Goal: Task Accomplishment & Management: Manage account settings

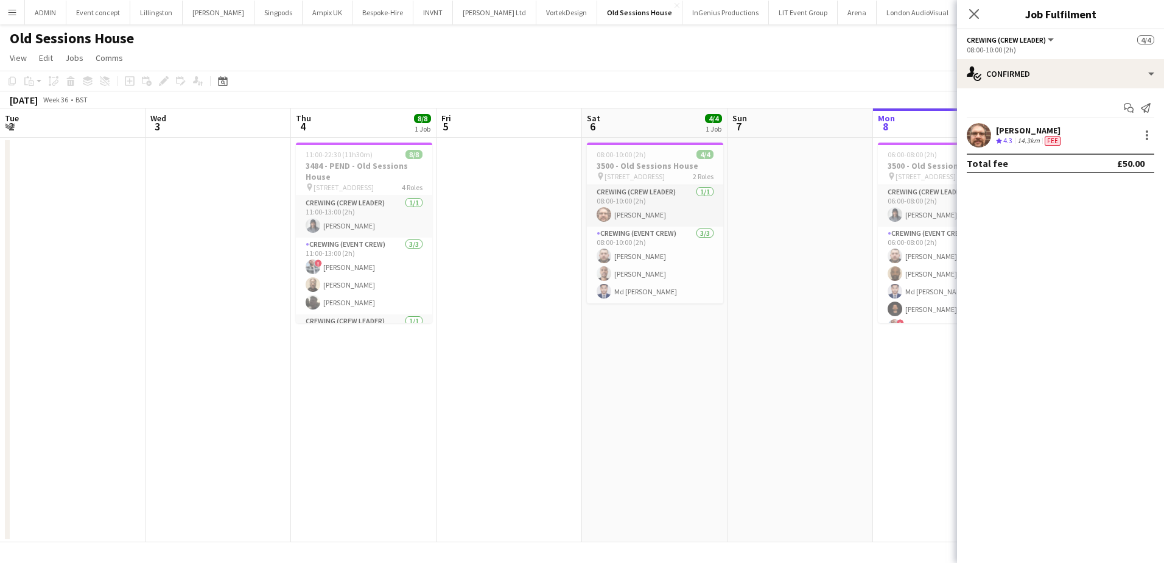
scroll to position [0, 419]
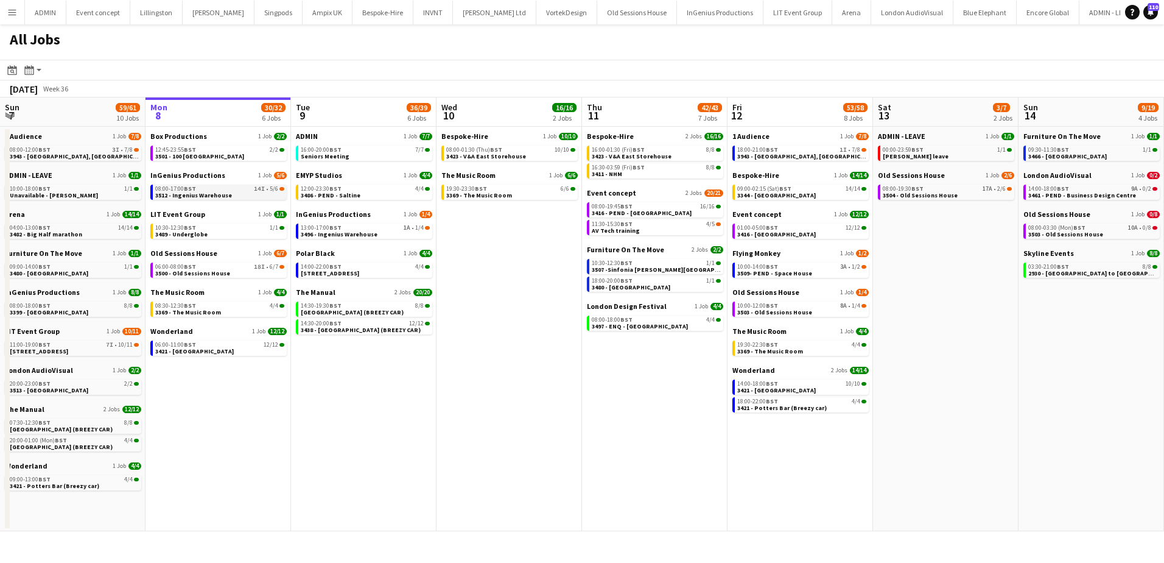
click at [232, 189] on div "08:00-17:00 BST 14I • 5/6" at bounding box center [219, 189] width 129 height 6
click at [208, 267] on div "06:00-08:00 BST 18I • 6/7" at bounding box center [219, 267] width 129 height 6
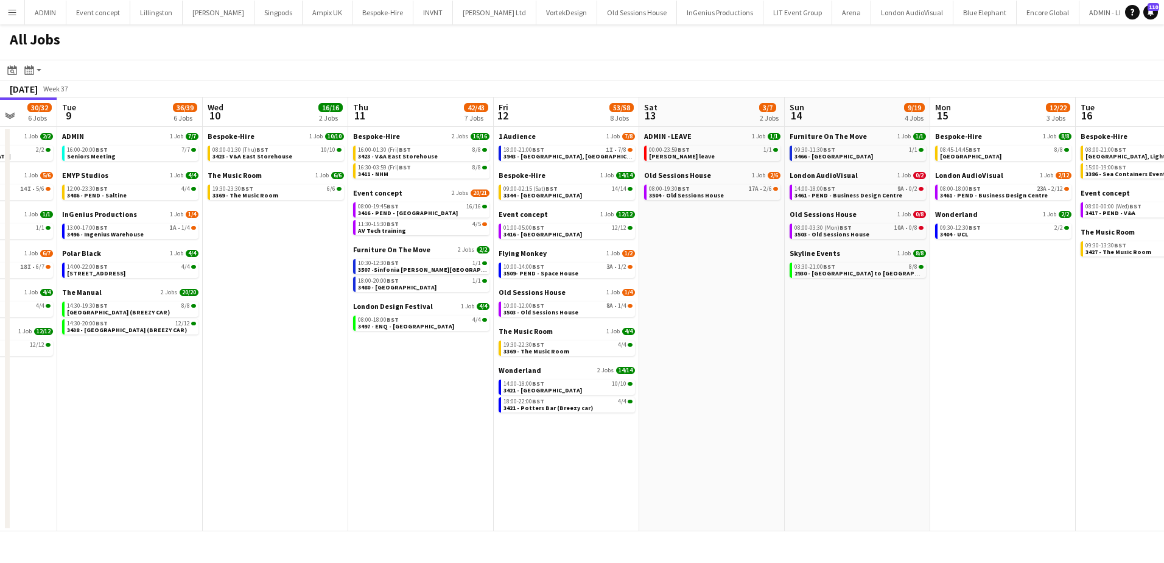
scroll to position [0, 426]
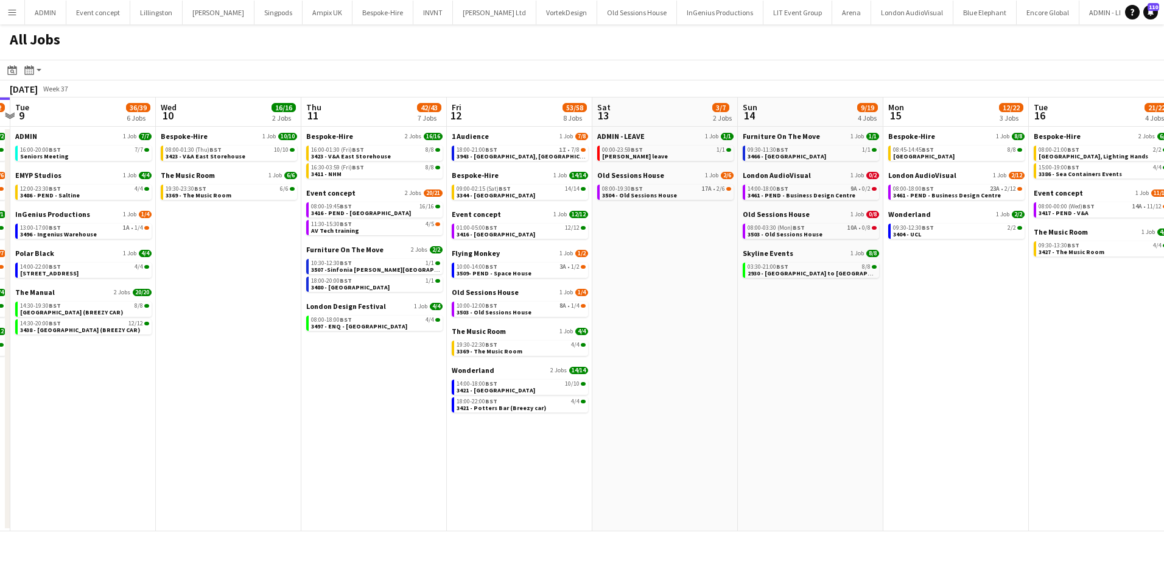
drag, startPoint x: 978, startPoint y: 348, endPoint x: 697, endPoint y: 324, distance: 281.8
click at [697, 324] on app-calendar-viewport "Sat 6 25/25 6 Jobs Sun 7 59/61 10 Jobs Mon 8 30/32 6 Jobs Tue 9 36/39 6 Jobs We…" at bounding box center [582, 314] width 1164 height 434
click at [783, 271] on span "2930 - [GEOGRAPHIC_DATA] to [GEOGRAPHIC_DATA]" at bounding box center [823, 273] width 150 height 8
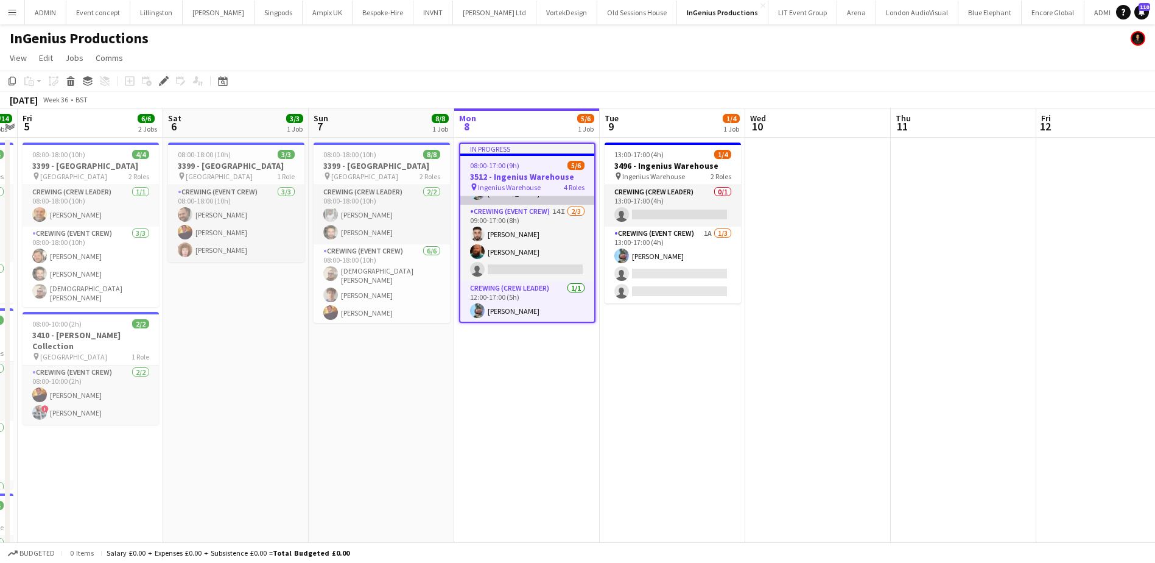
scroll to position [76, 0]
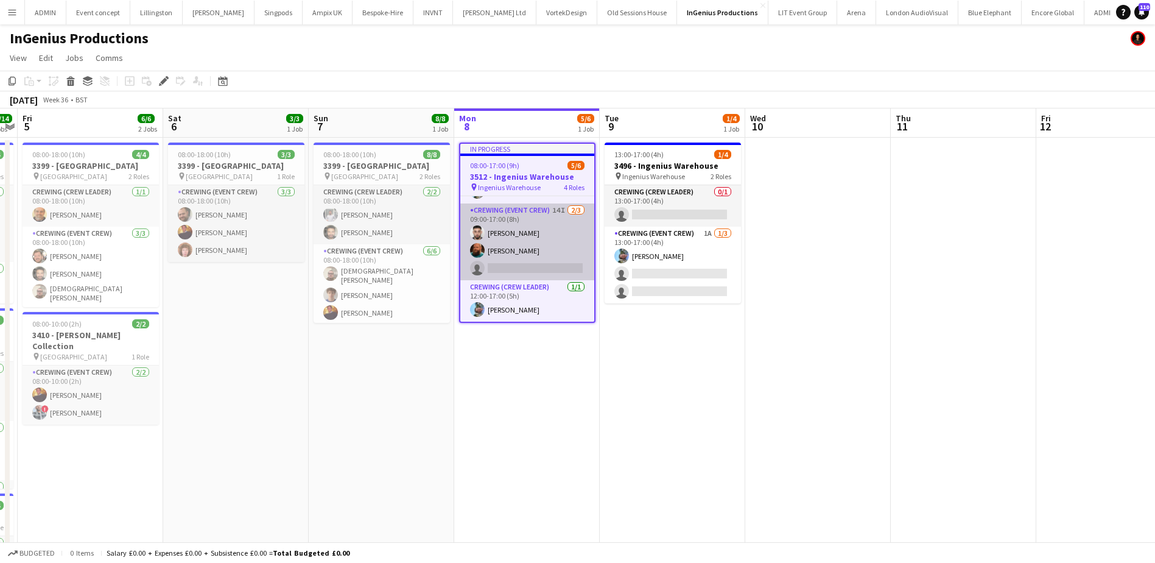
click at [540, 265] on app-card-role "Crewing (Event Crew) 14I 2/3 09:00-17:00 (8h) Caleb Caffoor Sam Humphreys singl…" at bounding box center [527, 241] width 134 height 77
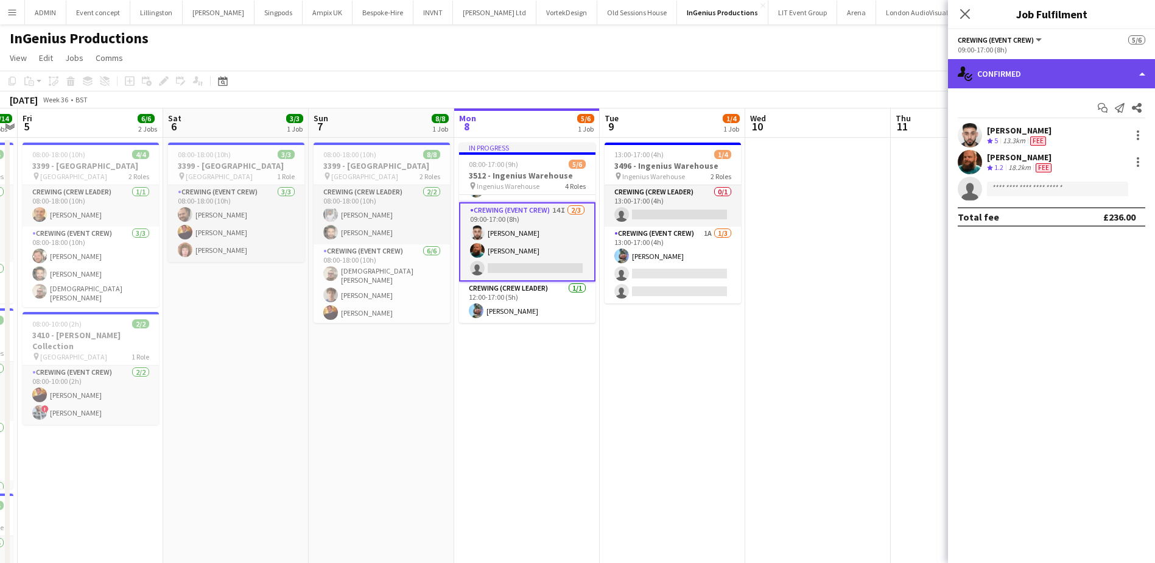
click at [1049, 74] on div "single-neutral-actions-check-2 Confirmed" at bounding box center [1051, 73] width 207 height 29
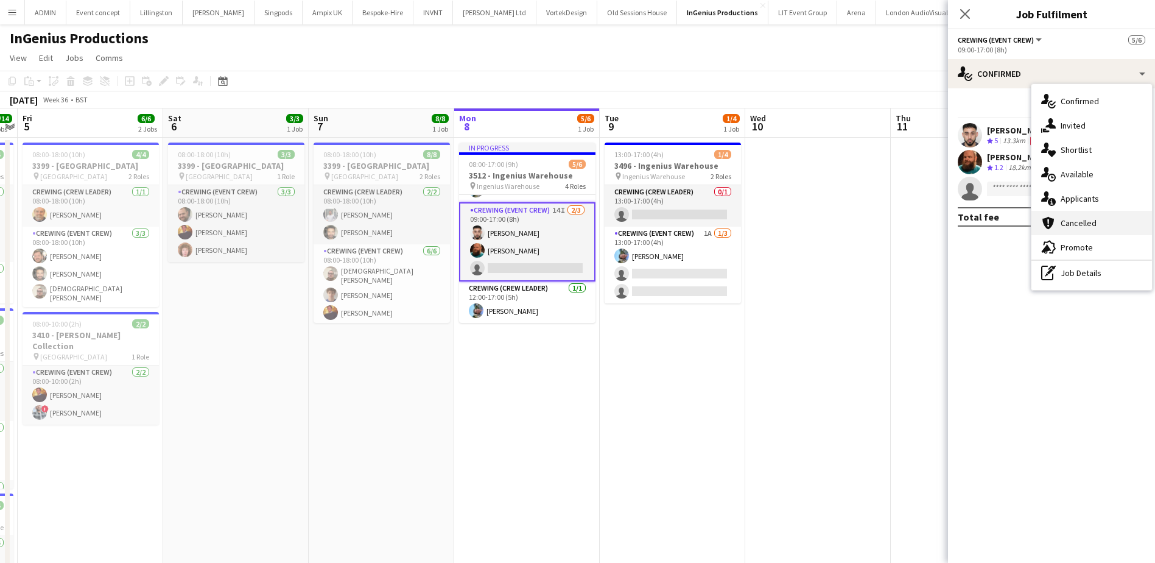
click at [1072, 216] on div "cancellation Cancelled" at bounding box center [1092, 223] width 121 height 24
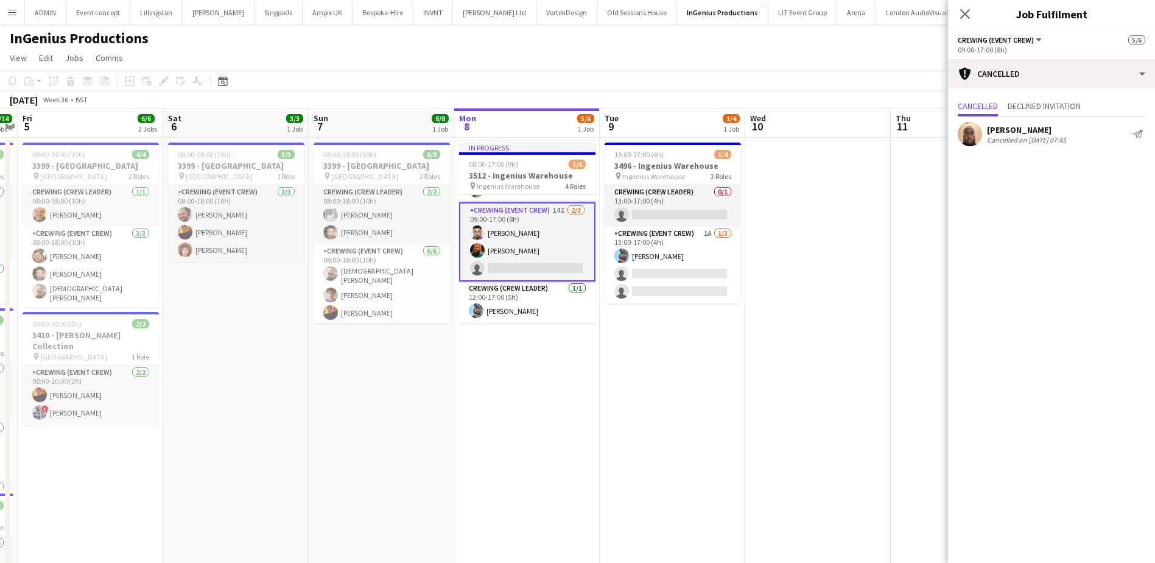
click at [965, 143] on app-user-avatar at bounding box center [970, 134] width 24 height 24
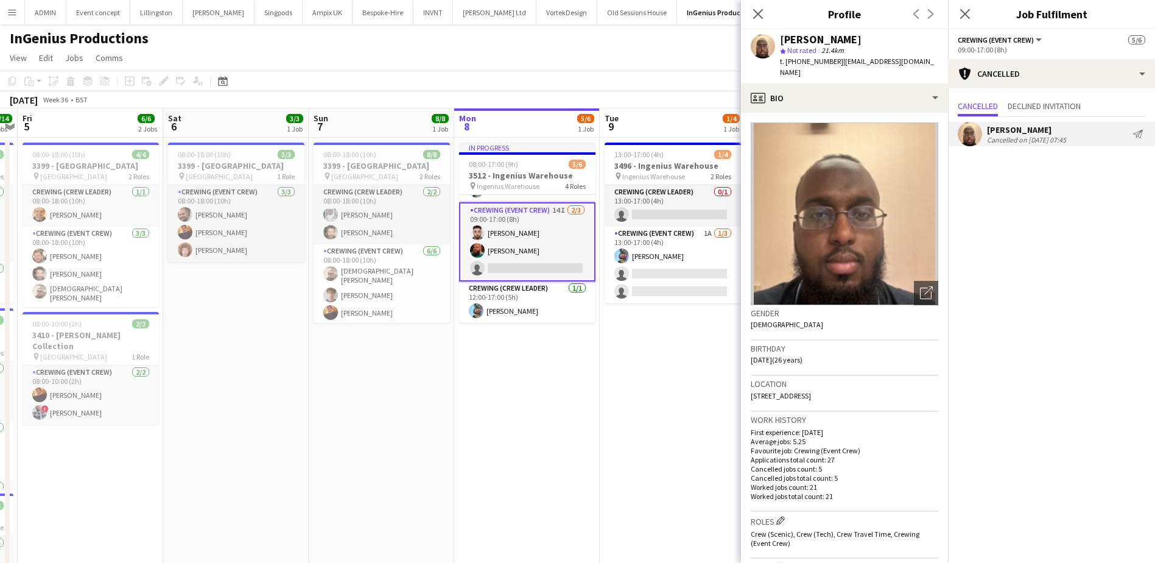
click at [628, 435] on app-date-cell "13:00-17:00 (4h) 1/4 3496 - Ingenius Warehouse pin Ingenius Warehouse 2 Roles C…" at bounding box center [673, 408] width 146 height 541
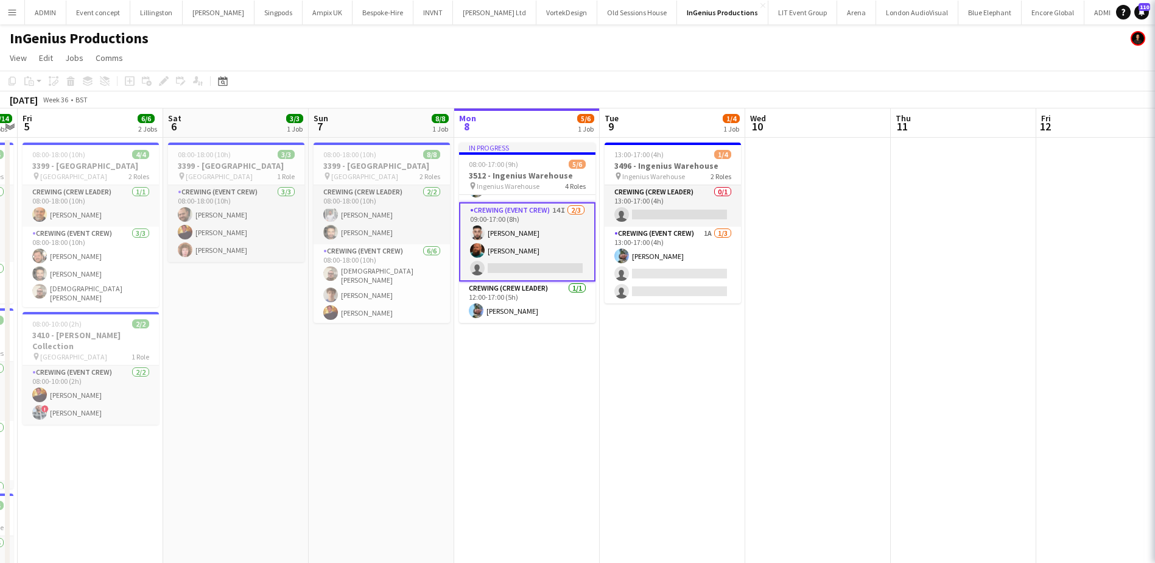
scroll to position [73, 0]
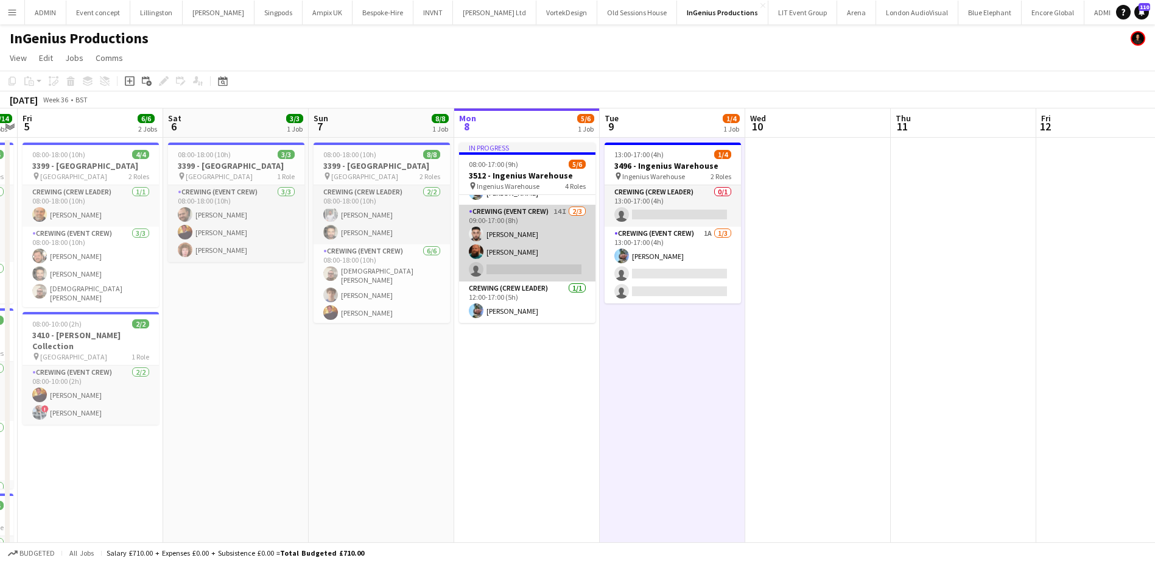
click at [485, 243] on app-card-role "Crewing (Event Crew) 14I 2/3 09:00-17:00 (8h) Caleb Caffoor Sam Humphreys singl…" at bounding box center [527, 243] width 136 height 77
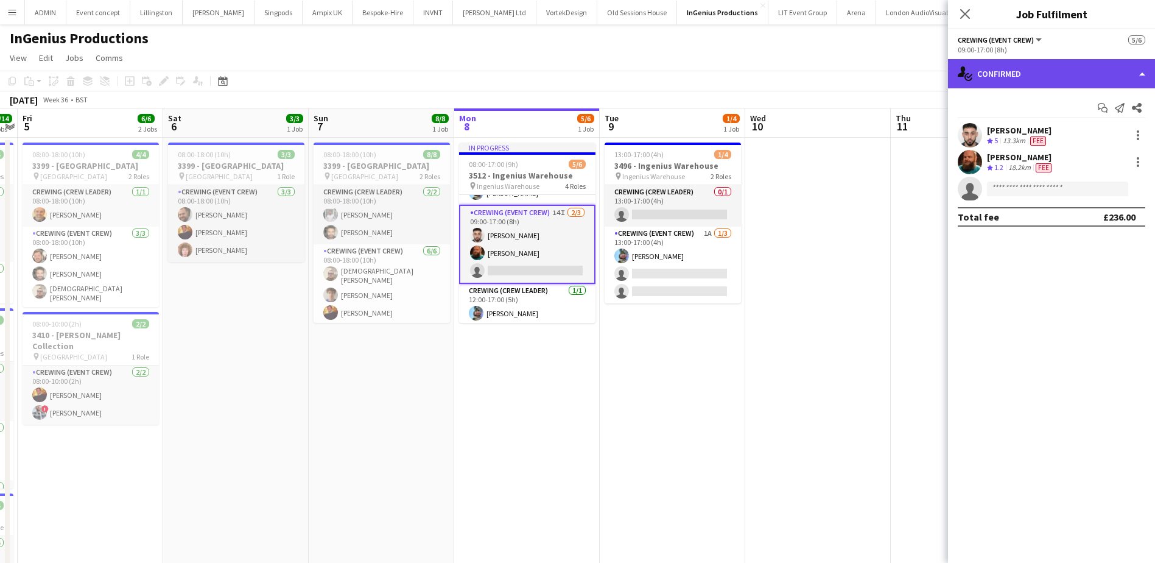
click at [1102, 74] on div "single-neutral-actions-check-2 Confirmed" at bounding box center [1051, 73] width 207 height 29
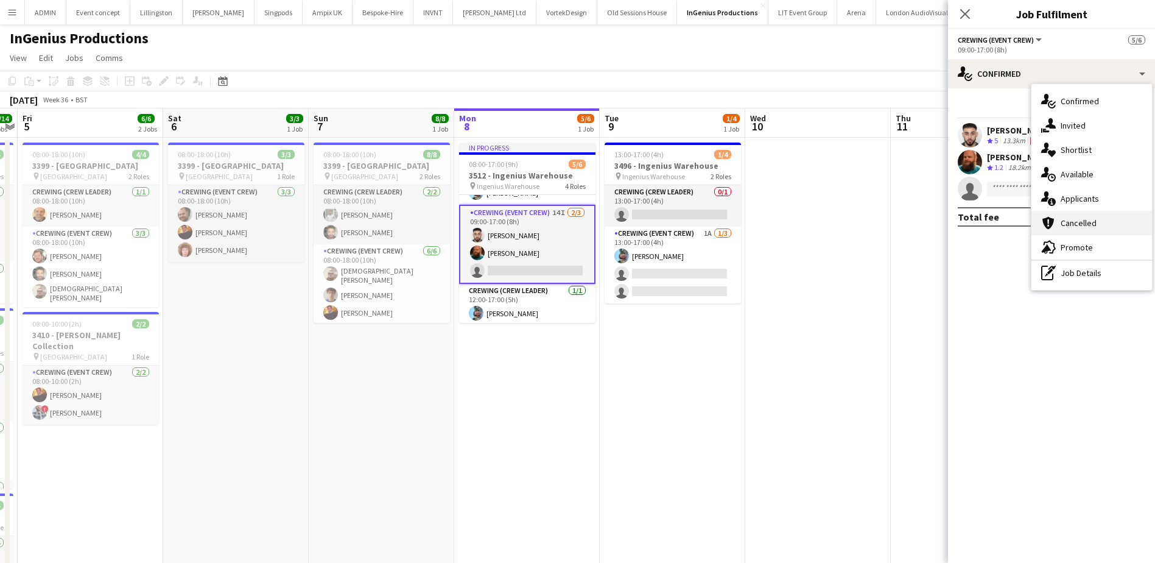
click at [1075, 229] on div "cancellation Cancelled" at bounding box center [1092, 223] width 121 height 24
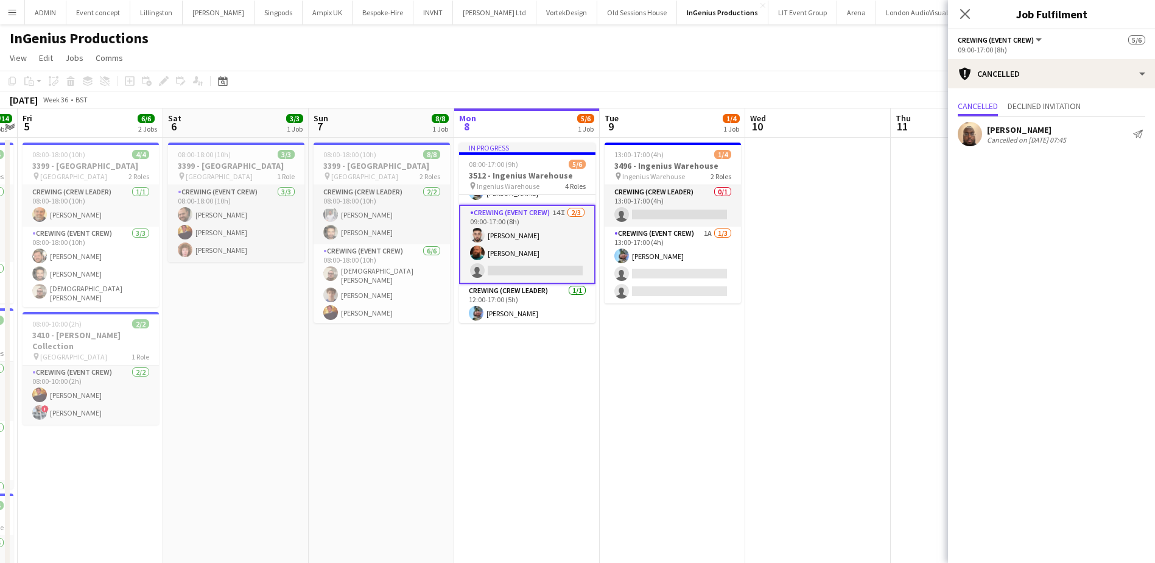
click at [1002, 140] on div "Cancelled on 08-09-2025 07:45" at bounding box center [1026, 139] width 79 height 9
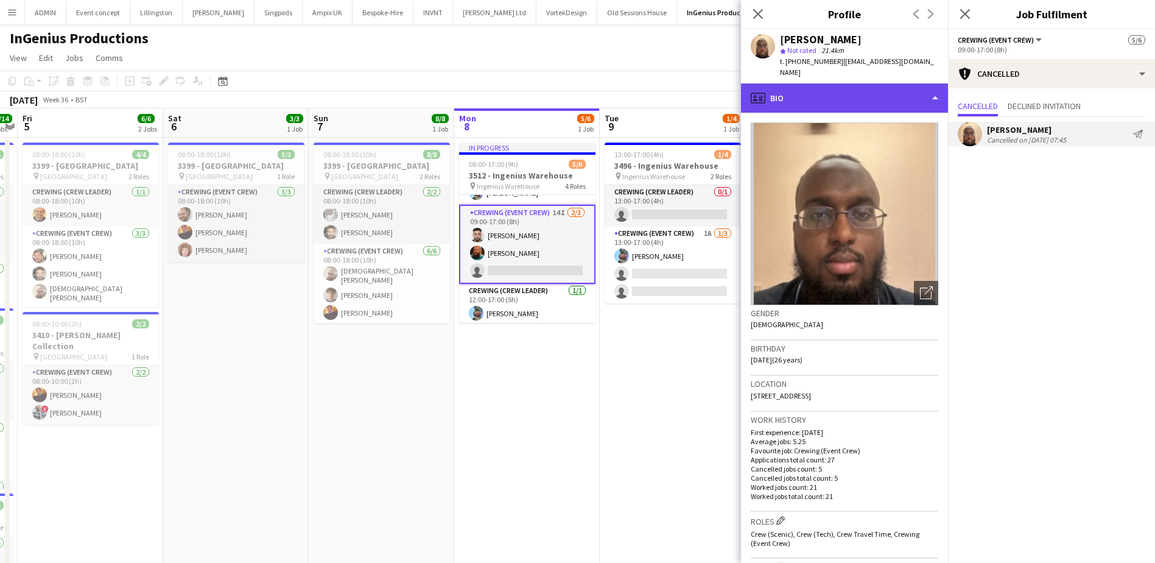
click at [892, 88] on div "profile Bio" at bounding box center [844, 97] width 207 height 29
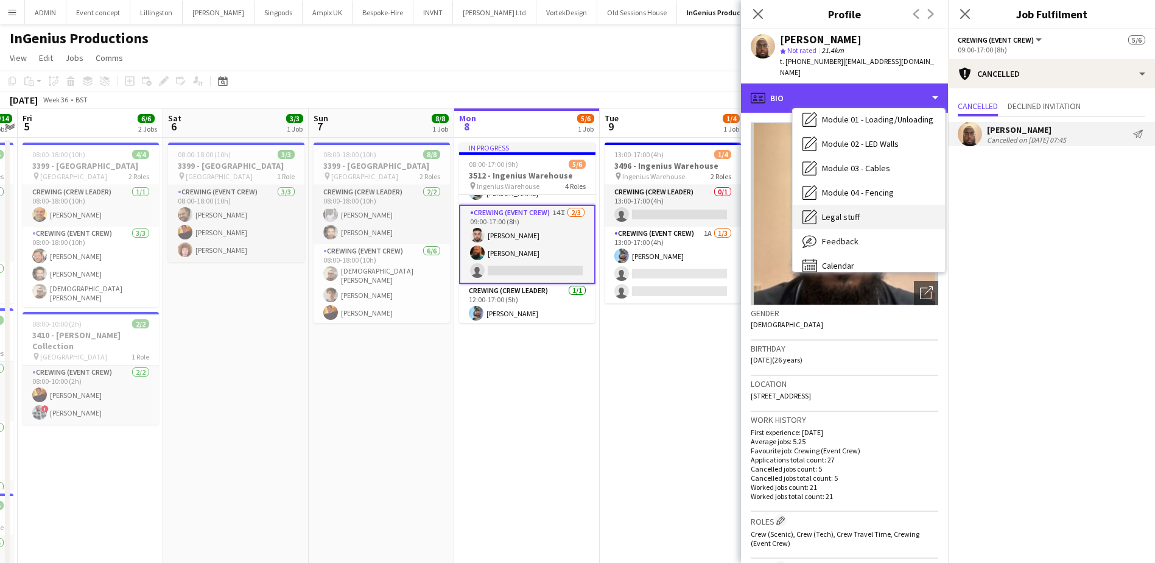
scroll to position [261, 0]
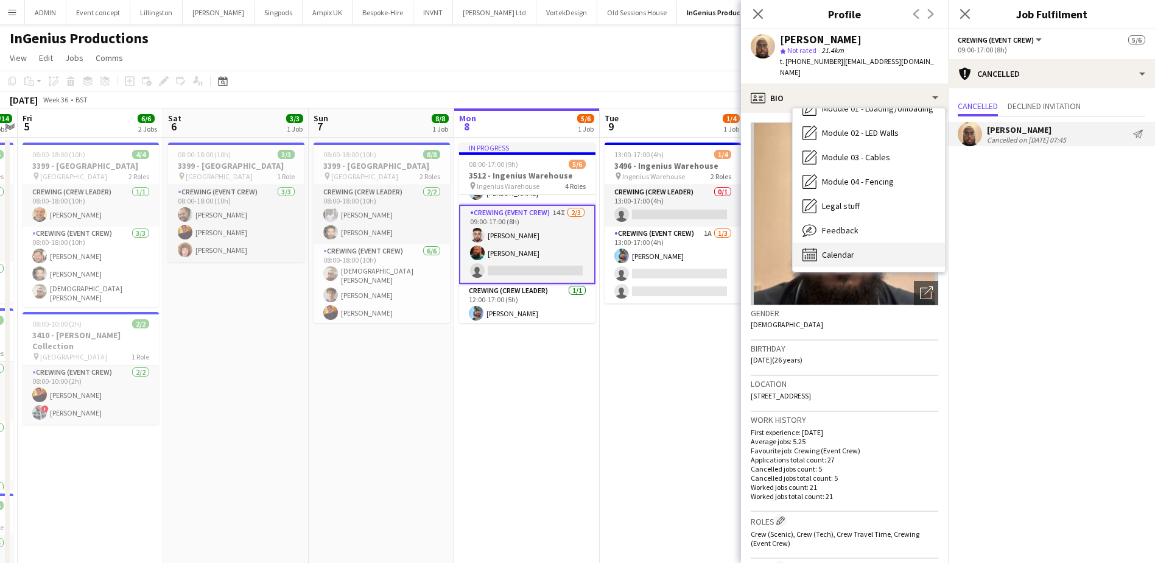
click at [857, 242] on div "Calendar Calendar" at bounding box center [869, 254] width 152 height 24
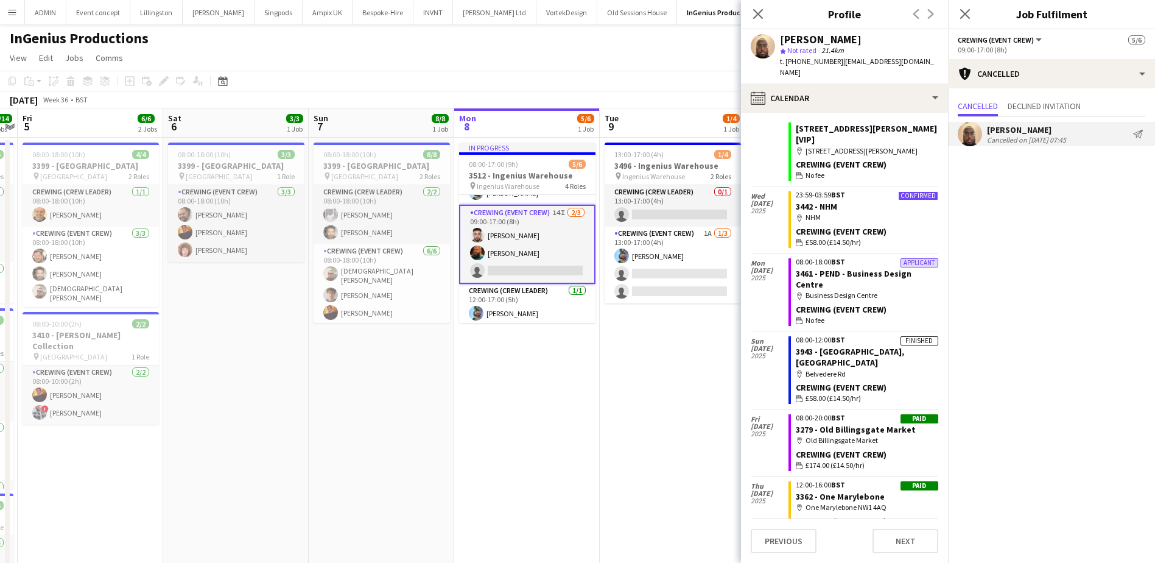
scroll to position [244, 0]
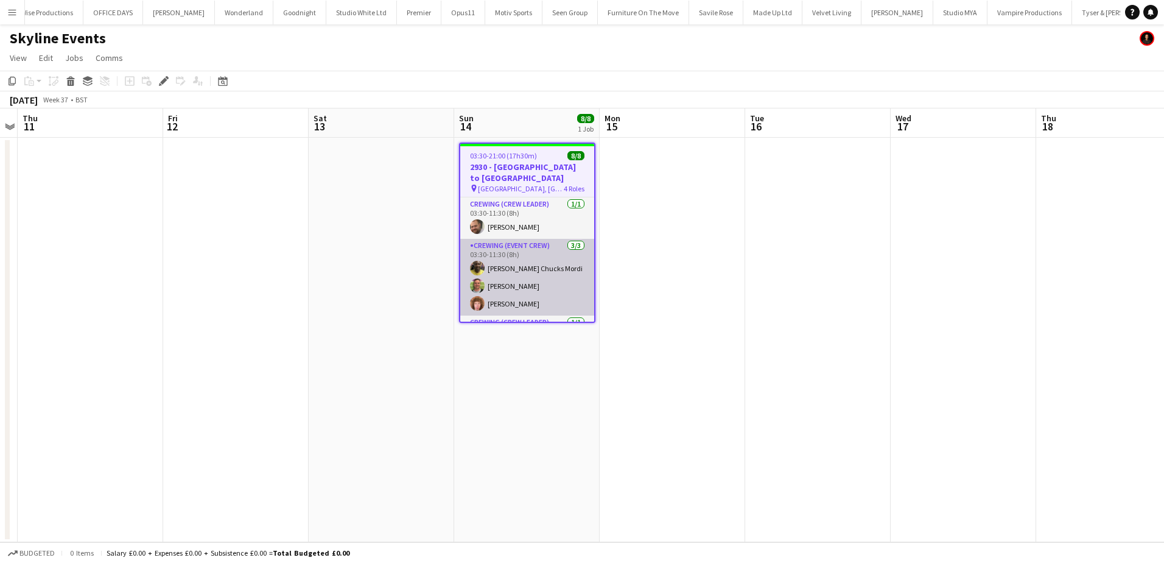
scroll to position [0, 3001]
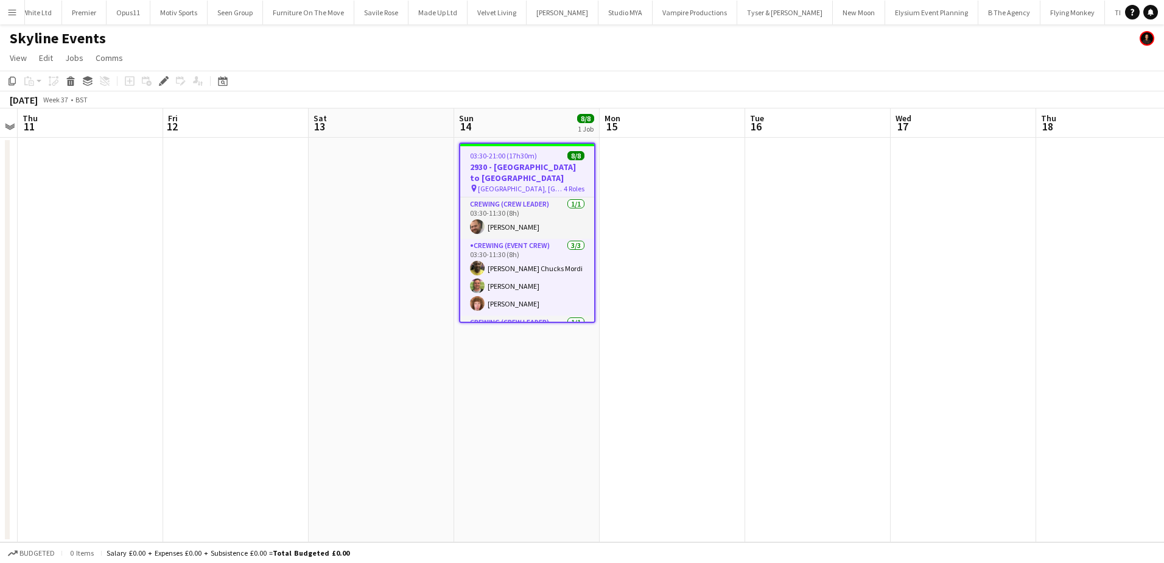
click at [496, 166] on h3 "2930 - London to Brighton" at bounding box center [527, 172] width 134 height 22
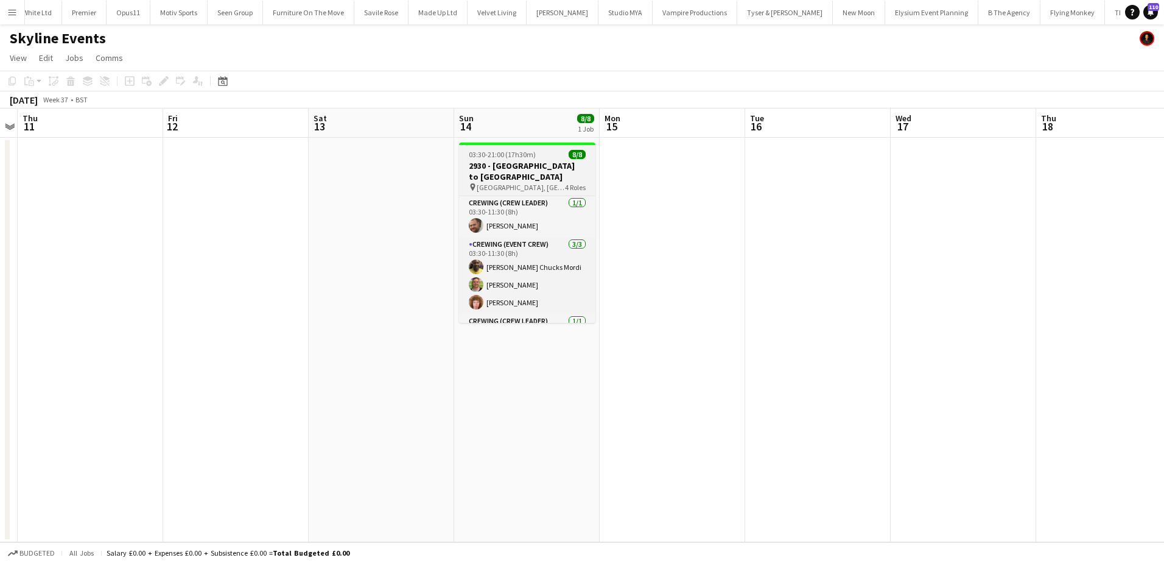
click at [496, 164] on h3 "2930 - London to Brighton" at bounding box center [527, 171] width 136 height 22
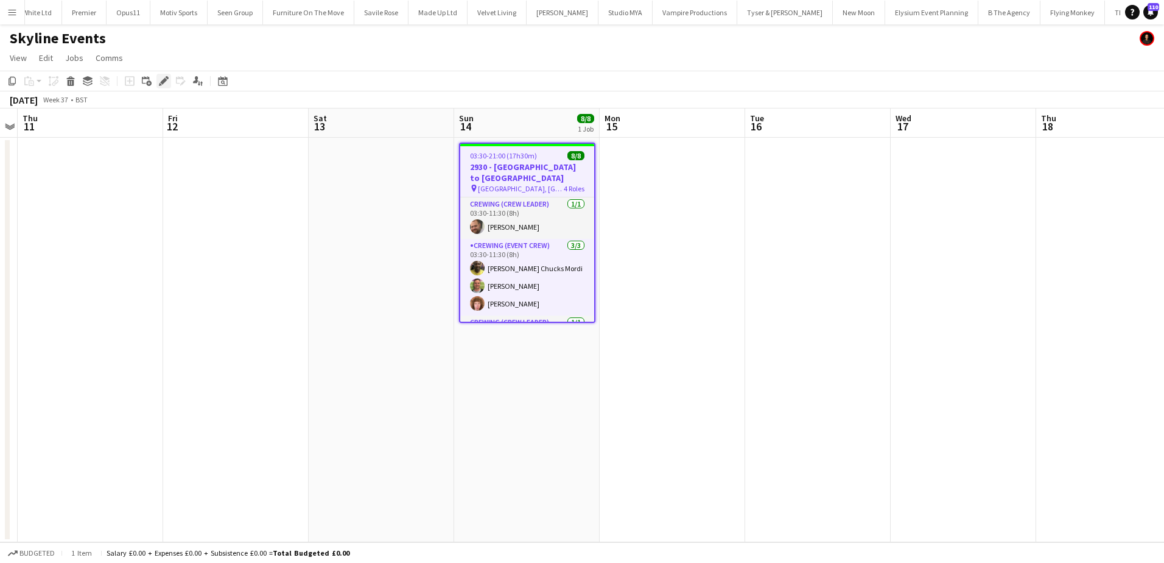
click at [163, 82] on icon at bounding box center [163, 81] width 7 height 7
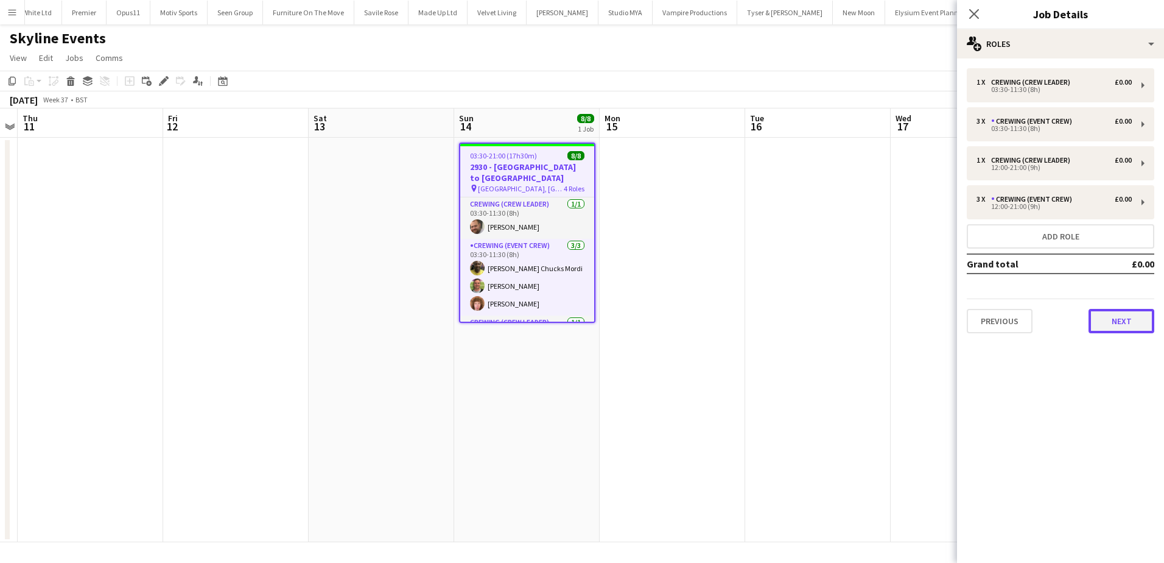
click at [1118, 319] on button "Next" at bounding box center [1122, 321] width 66 height 24
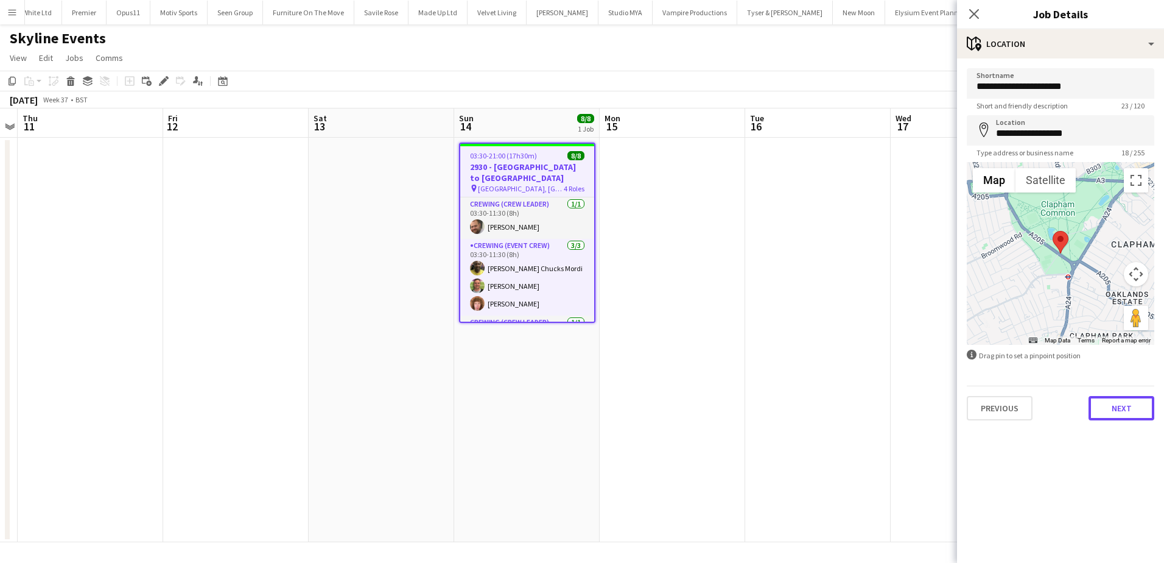
click at [1114, 417] on button "Next" at bounding box center [1122, 408] width 66 height 24
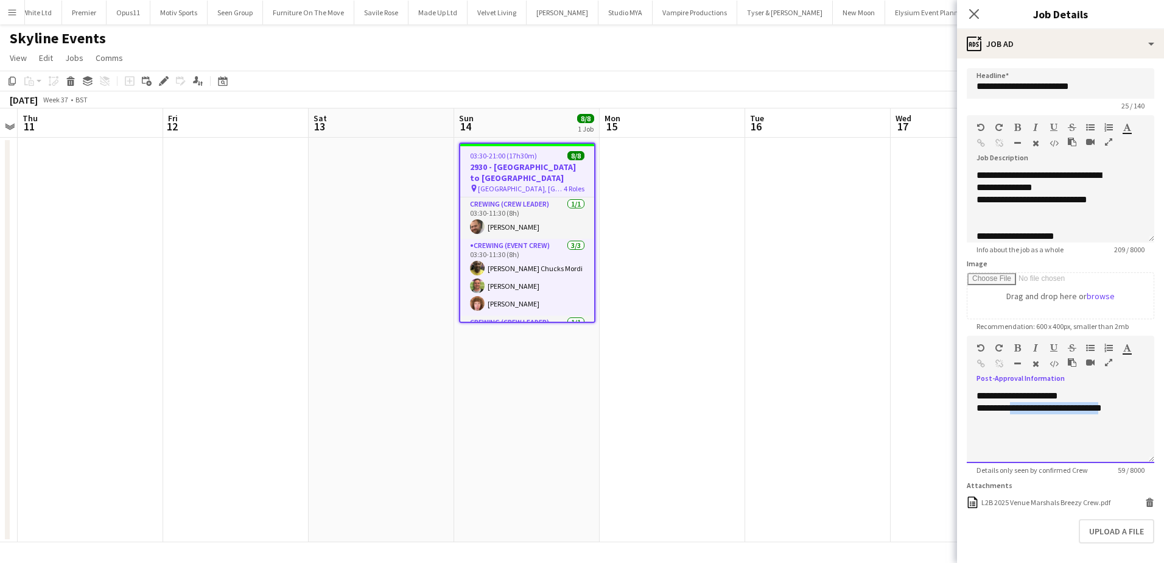
drag, startPoint x: 1119, startPoint y: 438, endPoint x: 1013, endPoint y: 434, distance: 105.4
click at [1013, 414] on div "**********" at bounding box center [1052, 408] width 150 height 12
paste div
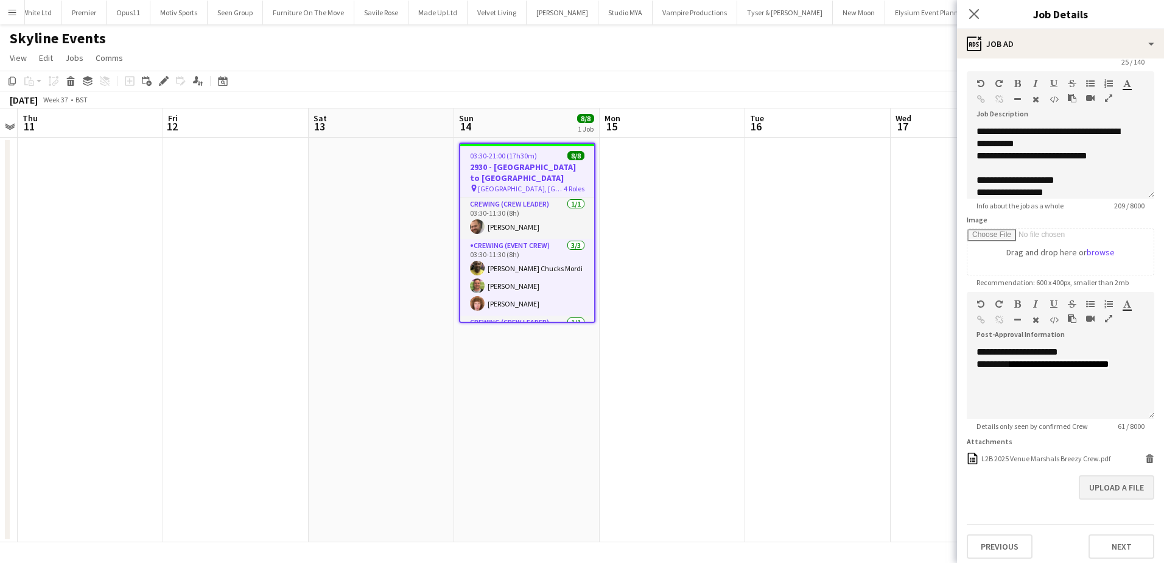
scroll to position [49, 0]
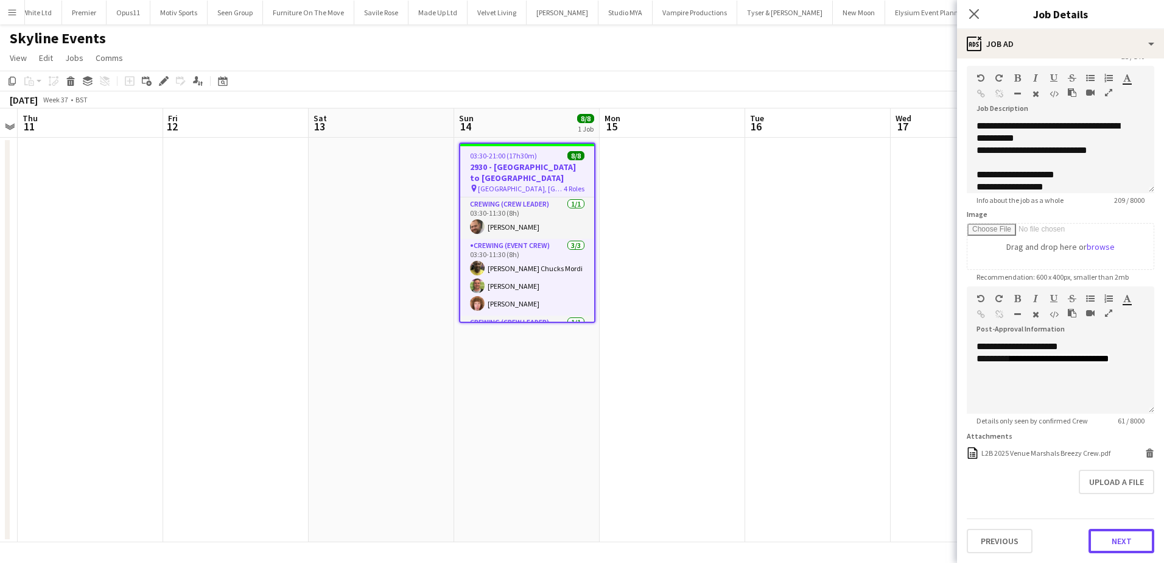
drag, startPoint x: 1097, startPoint y: 546, endPoint x: 1089, endPoint y: 519, distance: 27.4
click at [1097, 546] on button "Next" at bounding box center [1122, 541] width 66 height 24
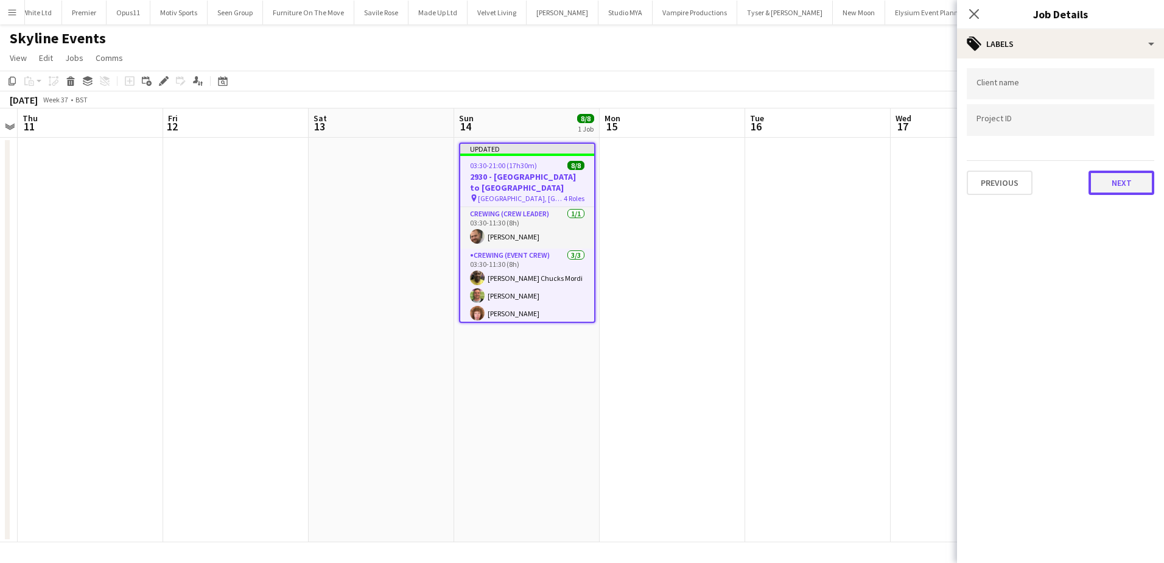
click at [1121, 180] on button "Next" at bounding box center [1122, 183] width 66 height 24
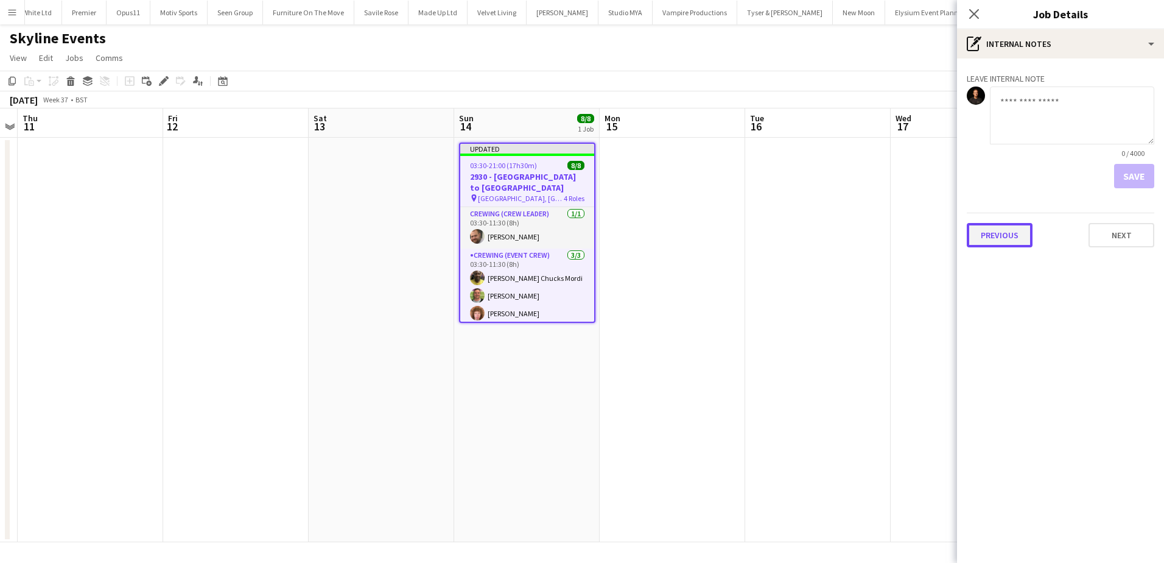
click at [1019, 230] on button "Previous" at bounding box center [1000, 235] width 66 height 24
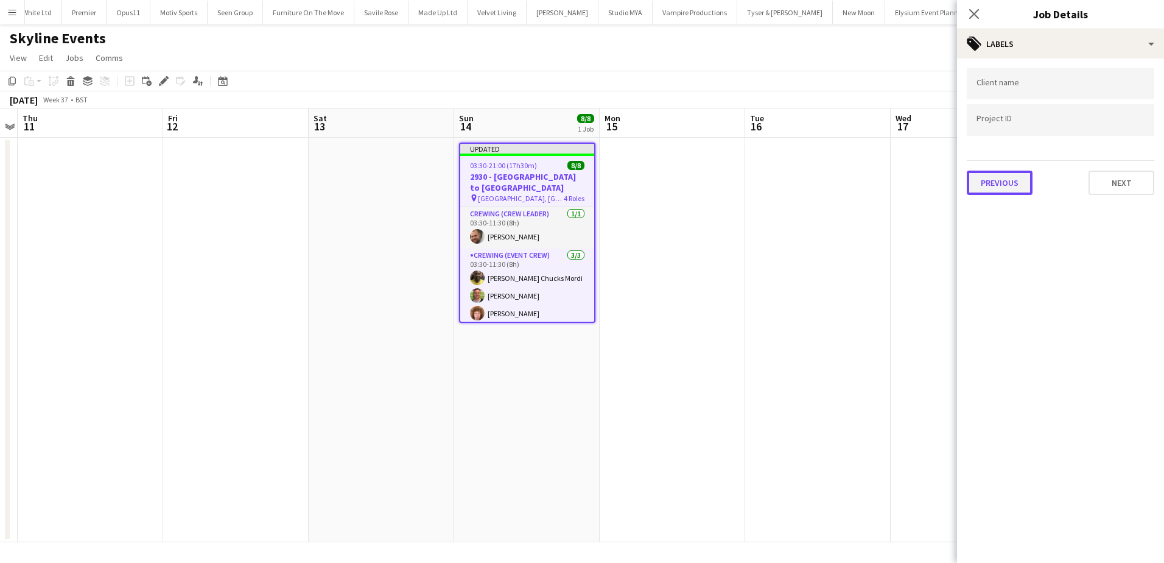
click at [1004, 183] on button "Previous" at bounding box center [1000, 183] width 66 height 24
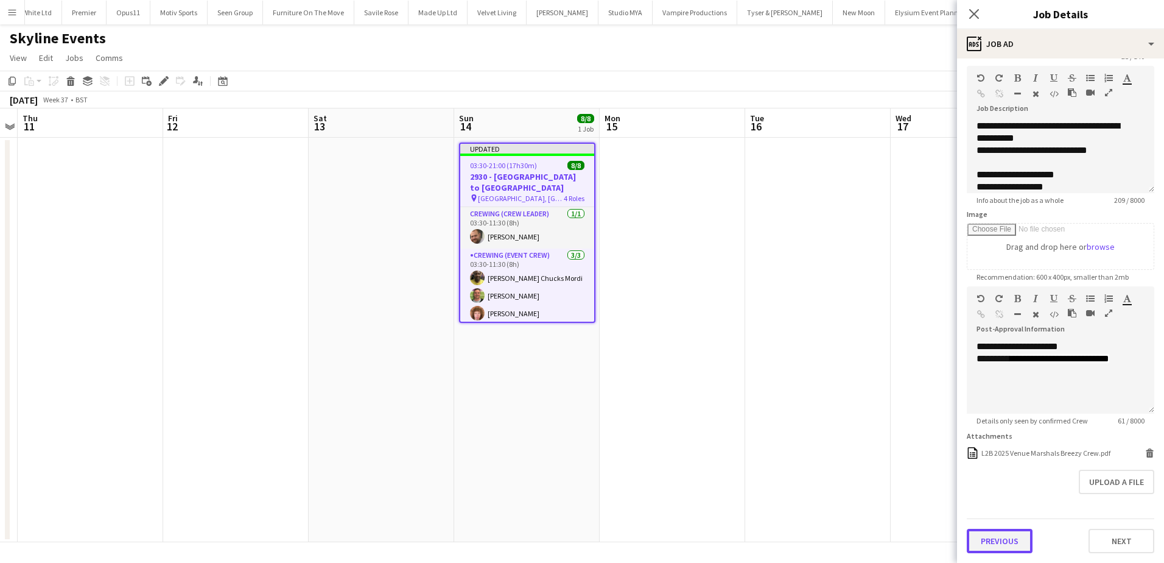
scroll to position [49, 0]
click at [1007, 501] on form "**********" at bounding box center [1060, 286] width 207 height 534
click at [1020, 541] on button "Previous" at bounding box center [1000, 541] width 66 height 24
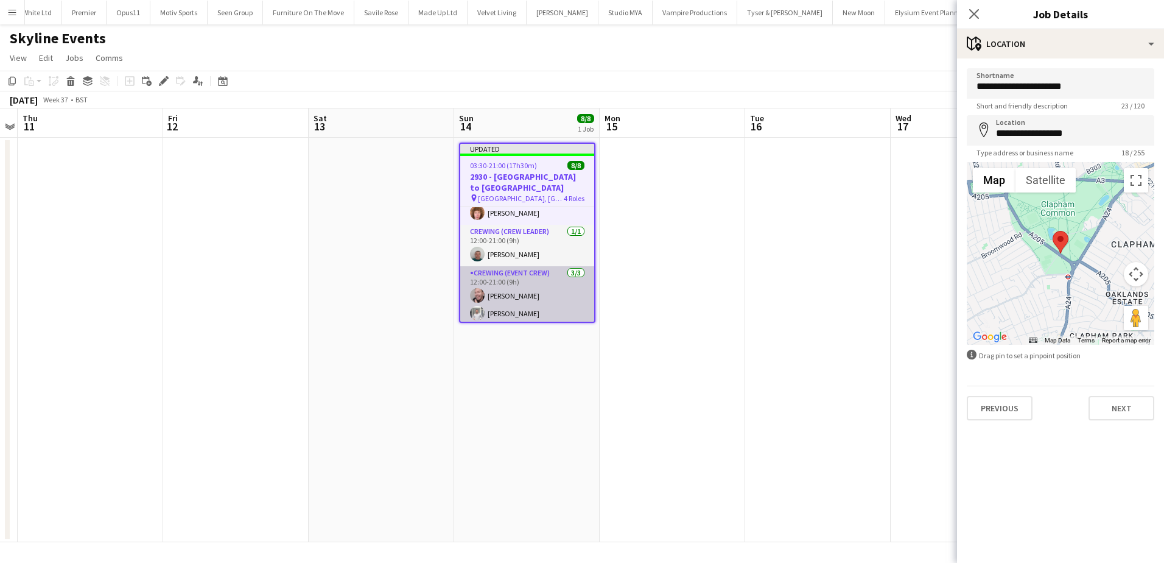
scroll to position [111, 0]
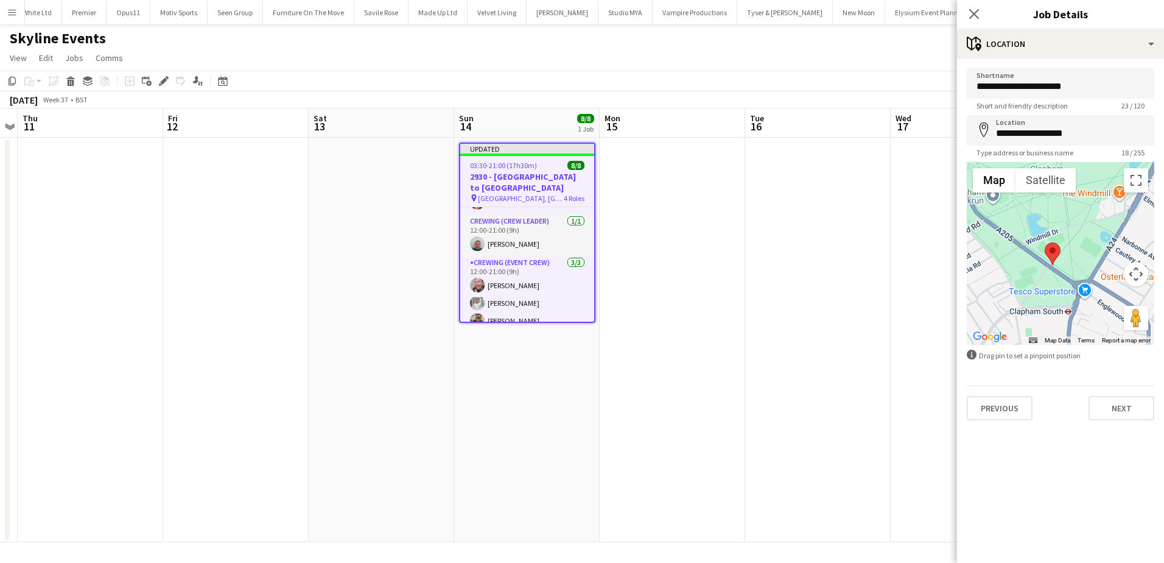
click at [856, 269] on app-date-cell at bounding box center [818, 340] width 146 height 404
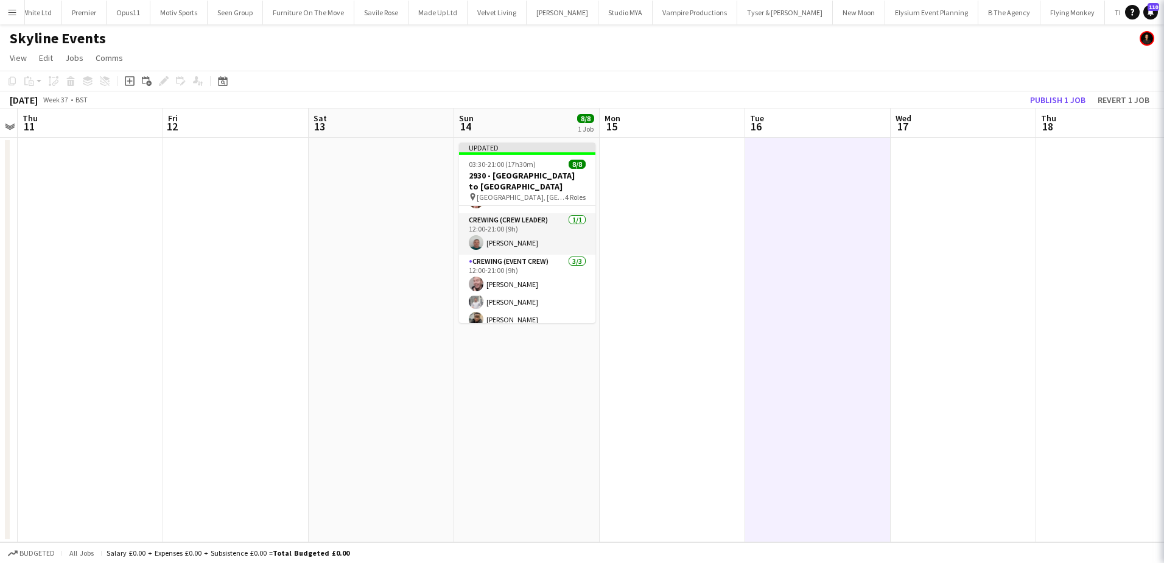
scroll to position [108, 0]
click at [1053, 100] on button "Publish 1 job" at bounding box center [1058, 100] width 65 height 16
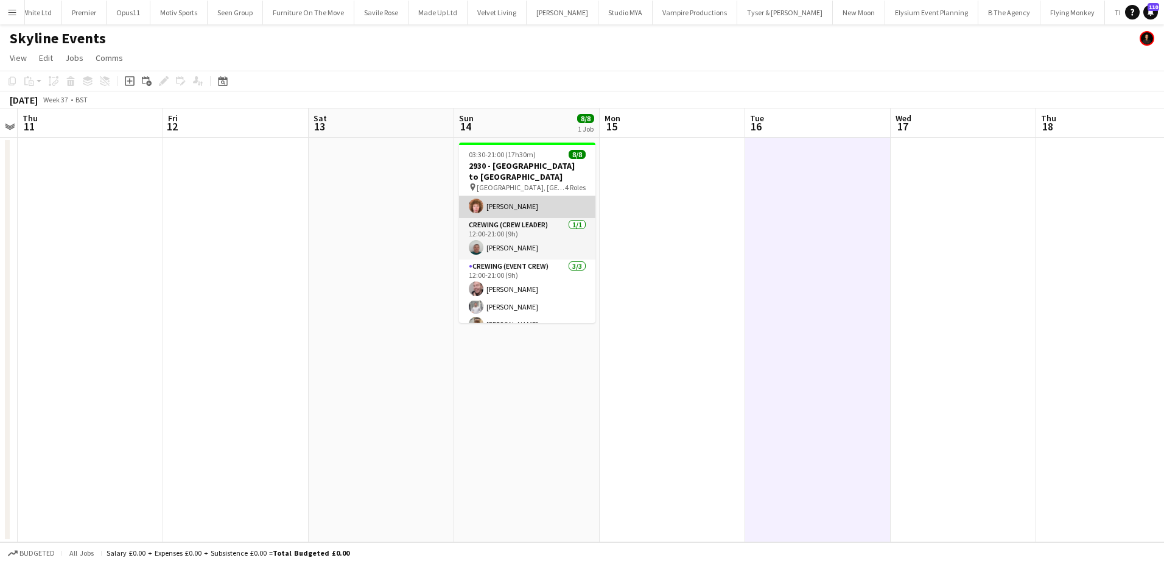
scroll to position [99, 0]
drag, startPoint x: 517, startPoint y: 220, endPoint x: 636, endPoint y: 227, distance: 119.5
click at [517, 220] on app-card-role "Crewing (Crew Leader) 1/1 12:00-21:00 (9h) Brayden Davison" at bounding box center [527, 236] width 136 height 41
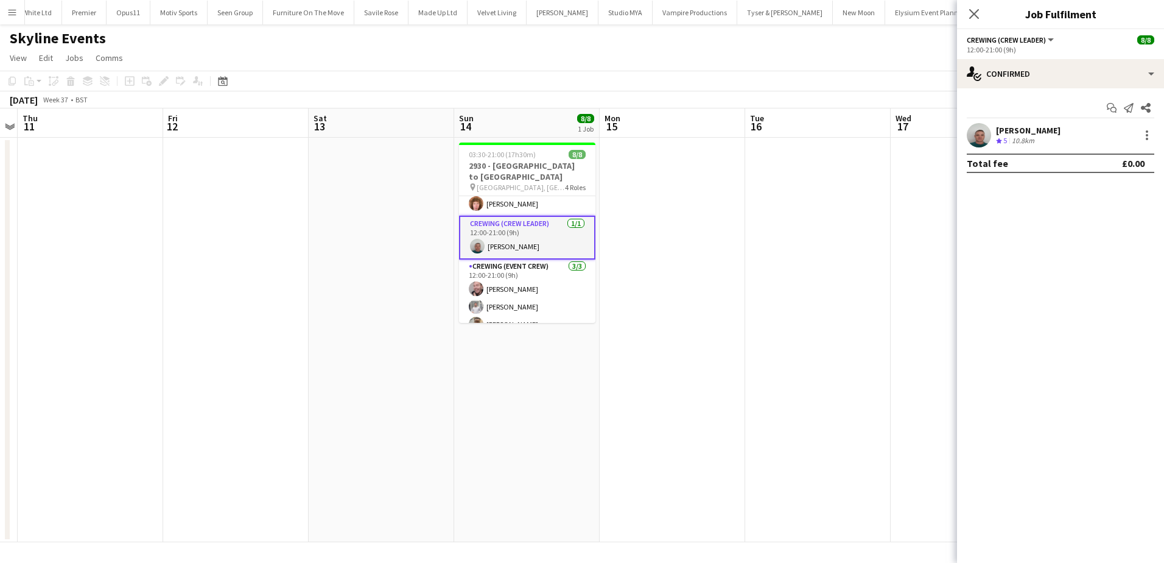
drag, startPoint x: 1044, startPoint y: 128, endPoint x: 1022, endPoint y: 122, distance: 22.6
click at [1043, 127] on div "[PERSON_NAME]" at bounding box center [1028, 130] width 65 height 11
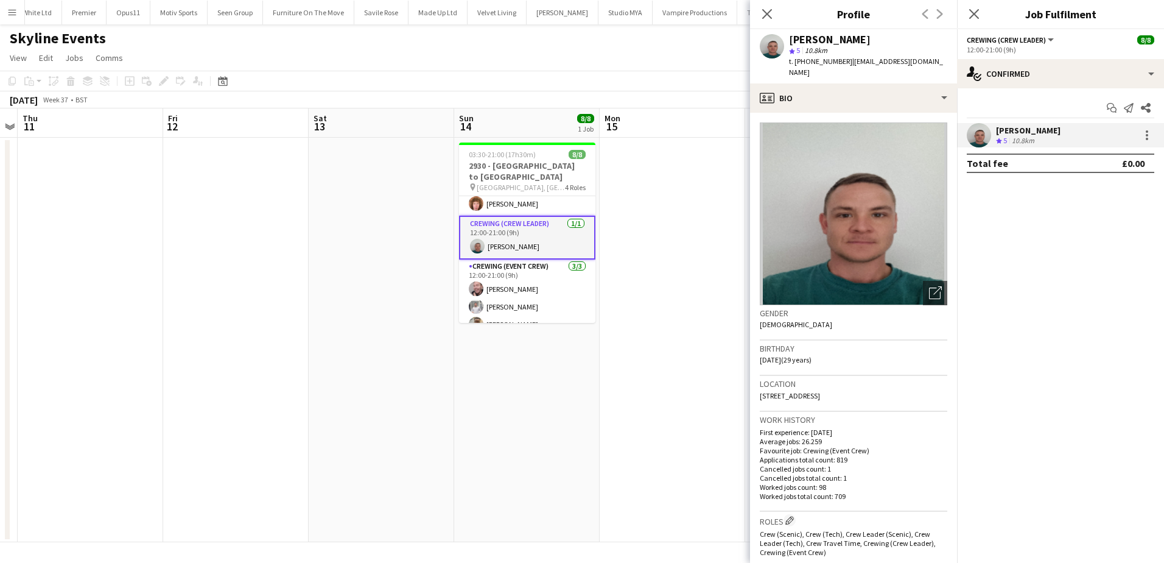
click at [821, 61] on span "t. [PHONE_NUMBER]" at bounding box center [820, 61] width 63 height 9
copy span "447464237677"
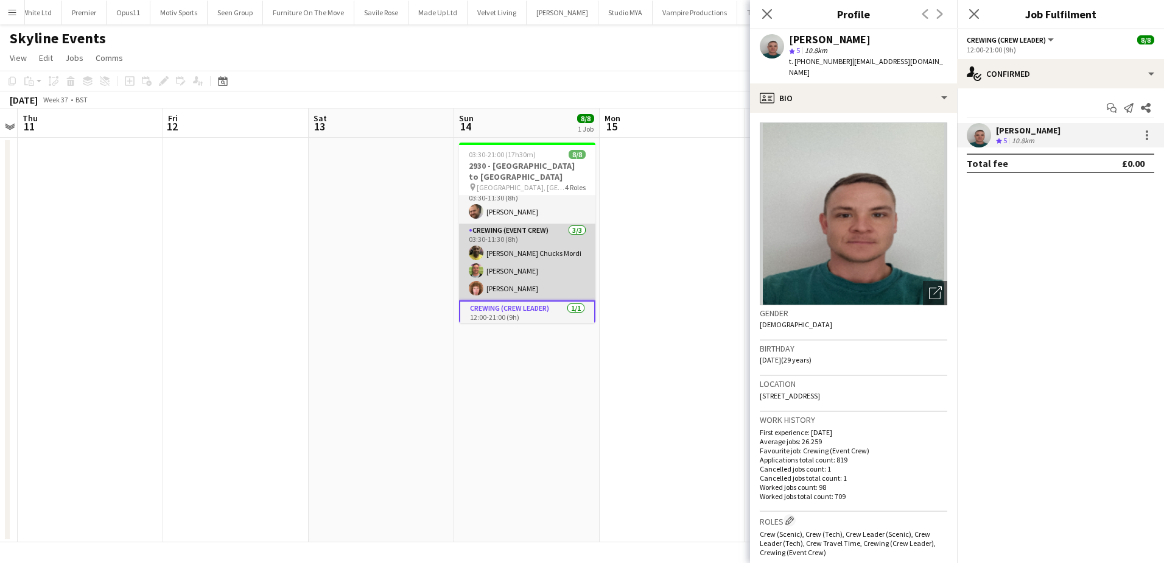
scroll to position [0, 0]
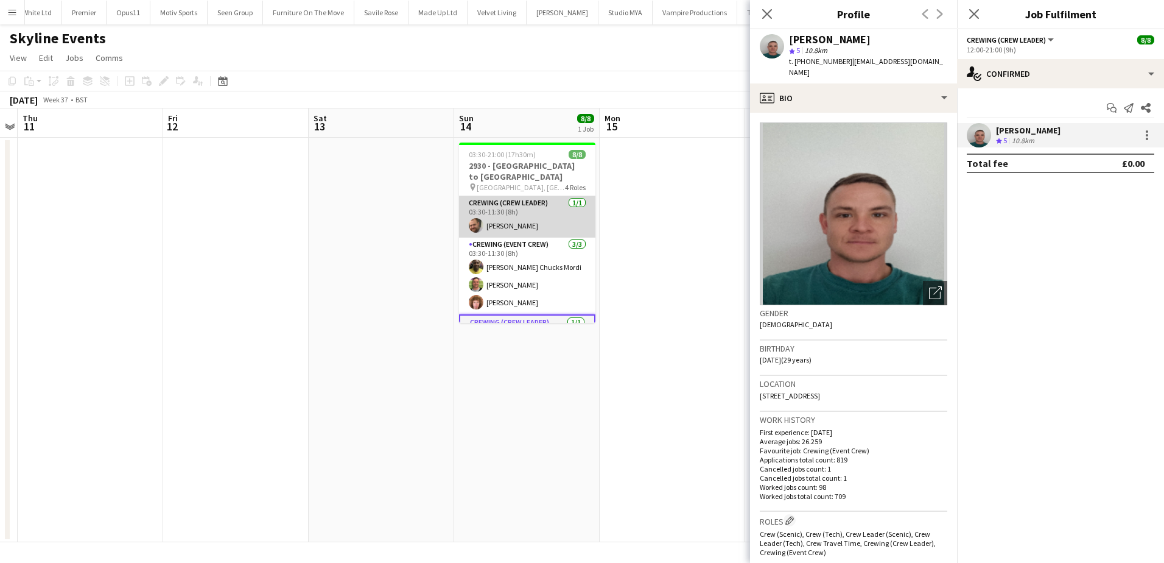
click at [527, 210] on app-card-role "Crewing (Crew Leader) 1/1 03:30-11:30 (8h) Ben Turner" at bounding box center [527, 216] width 136 height 41
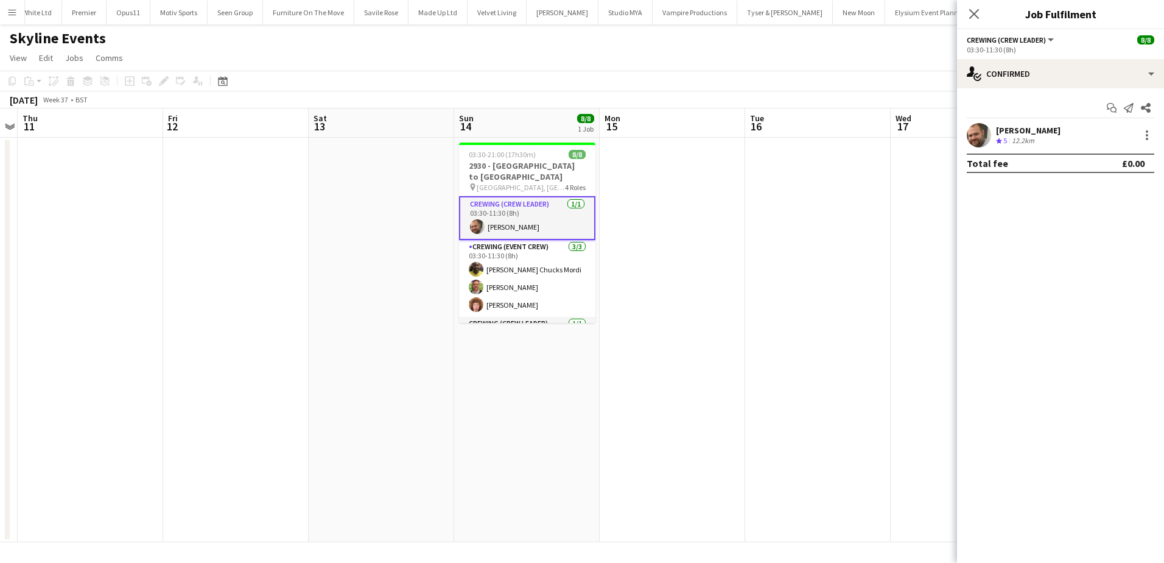
click at [1003, 138] on div "Crew rating 5" at bounding box center [1002, 141] width 13 height 10
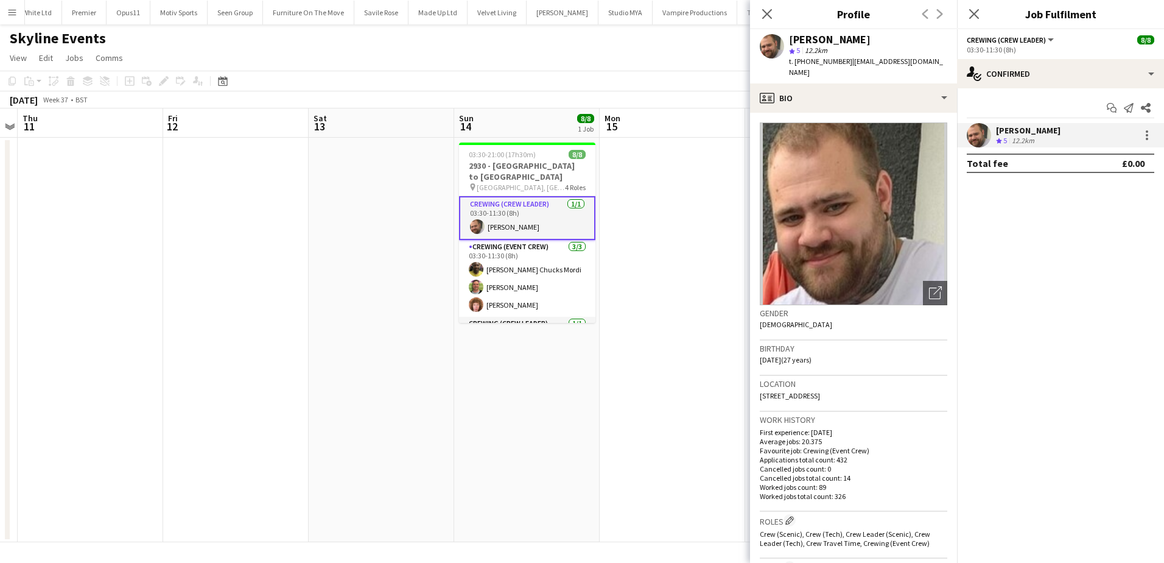
click at [827, 58] on span "t. +447907802000" at bounding box center [820, 61] width 63 height 9
copy span "447907802000"
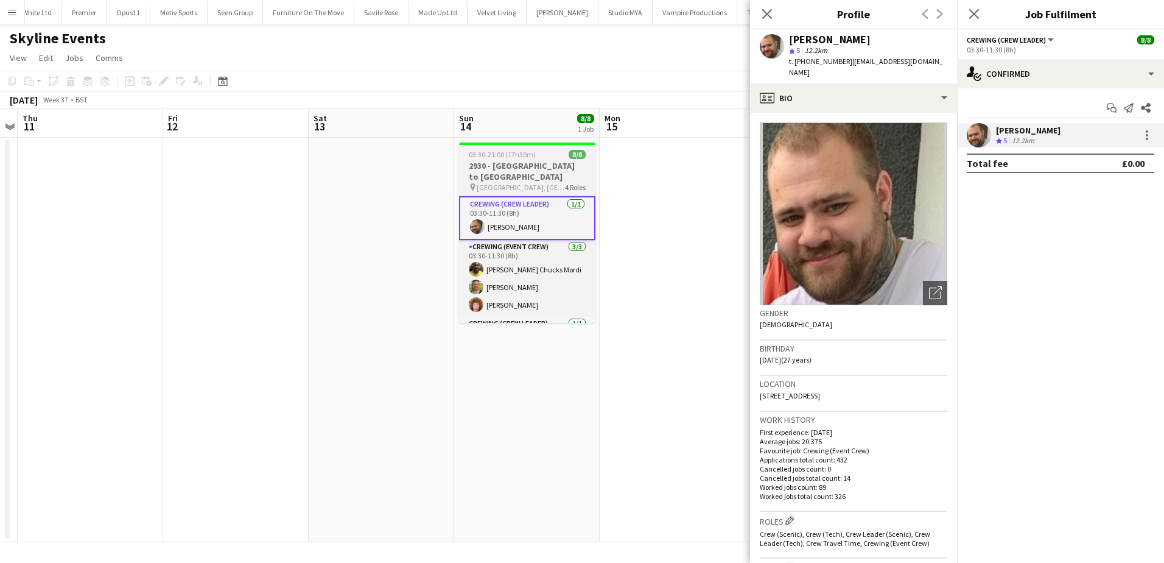
click at [529, 166] on h3 "2930 - London to Brighton" at bounding box center [527, 171] width 136 height 22
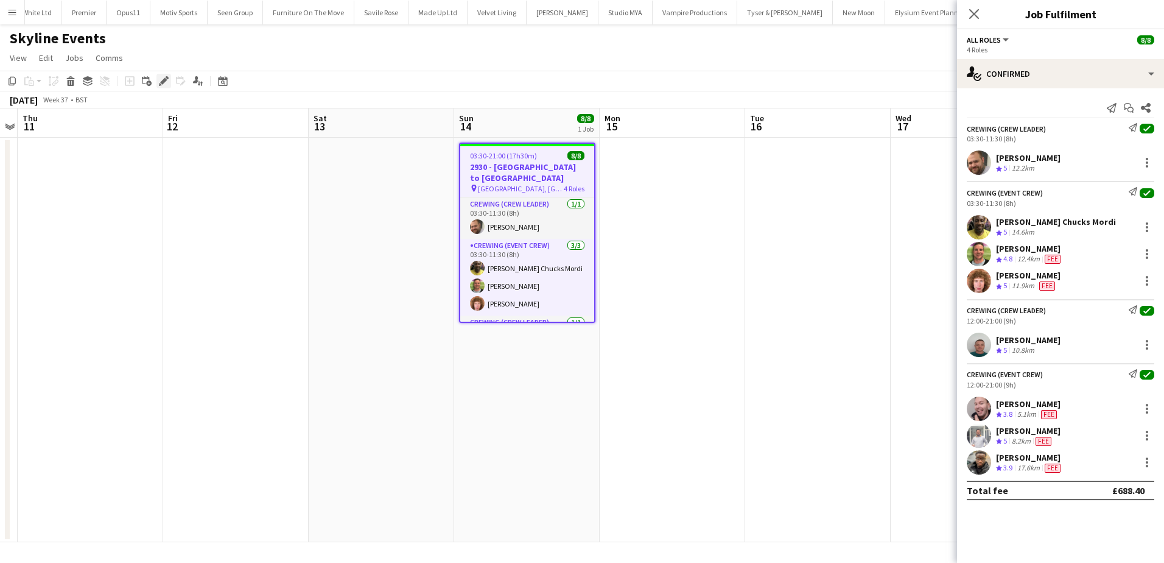
click at [166, 81] on icon "Edit" at bounding box center [164, 81] width 10 height 10
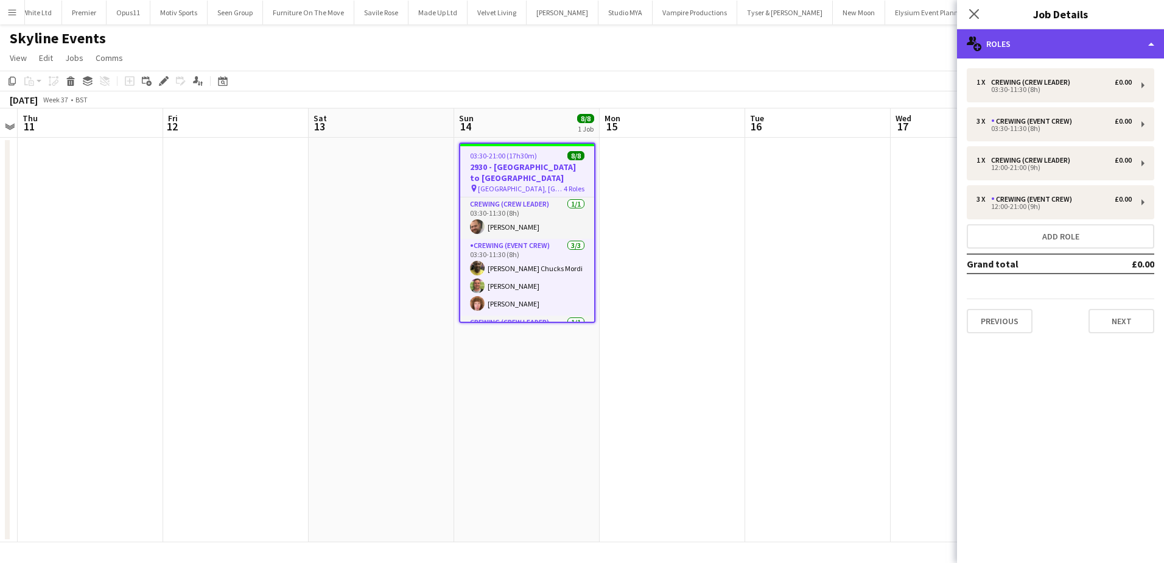
click at [1075, 44] on div "multiple-users-add Roles" at bounding box center [1060, 43] width 207 height 29
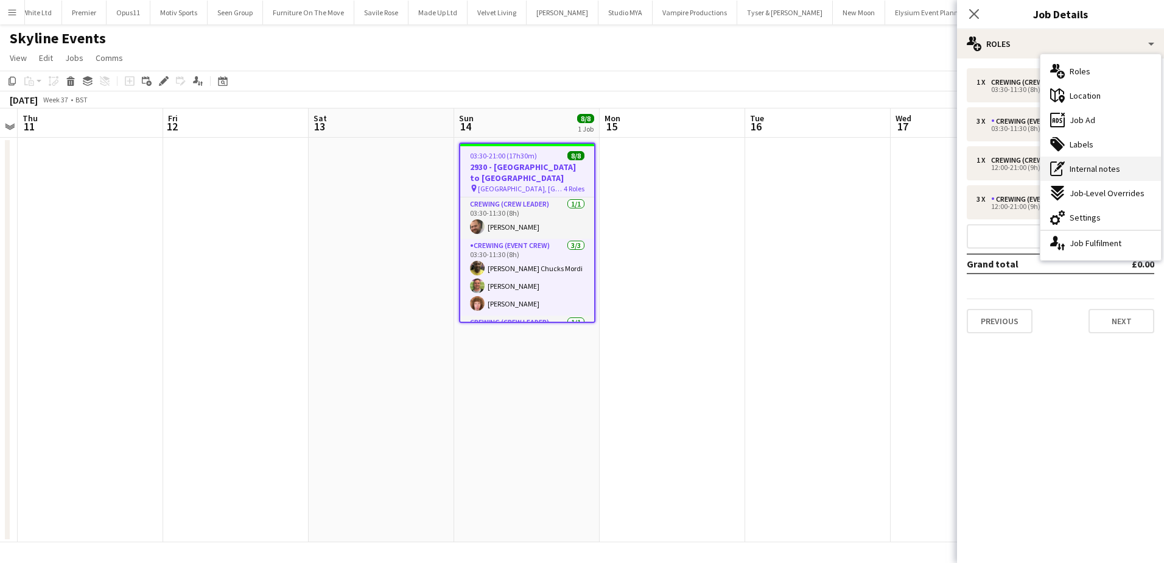
click at [1102, 172] on span "Internal notes" at bounding box center [1095, 168] width 51 height 11
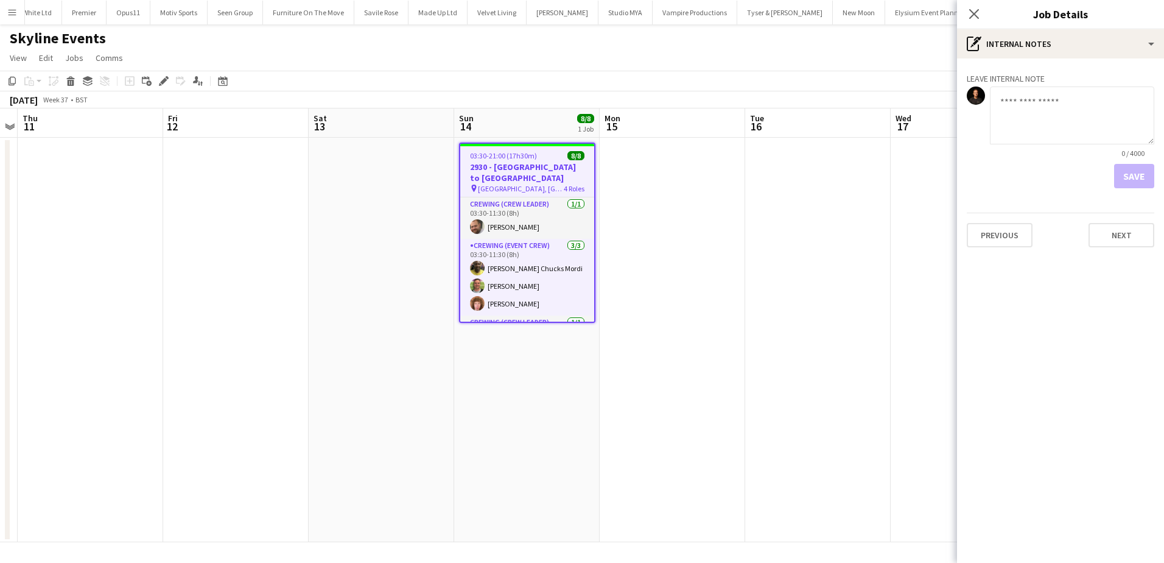
click at [1044, 125] on textarea at bounding box center [1072, 115] width 164 height 58
paste textarea "**********"
type textarea "**********"
click at [1129, 177] on button "Save" at bounding box center [1134, 176] width 40 height 24
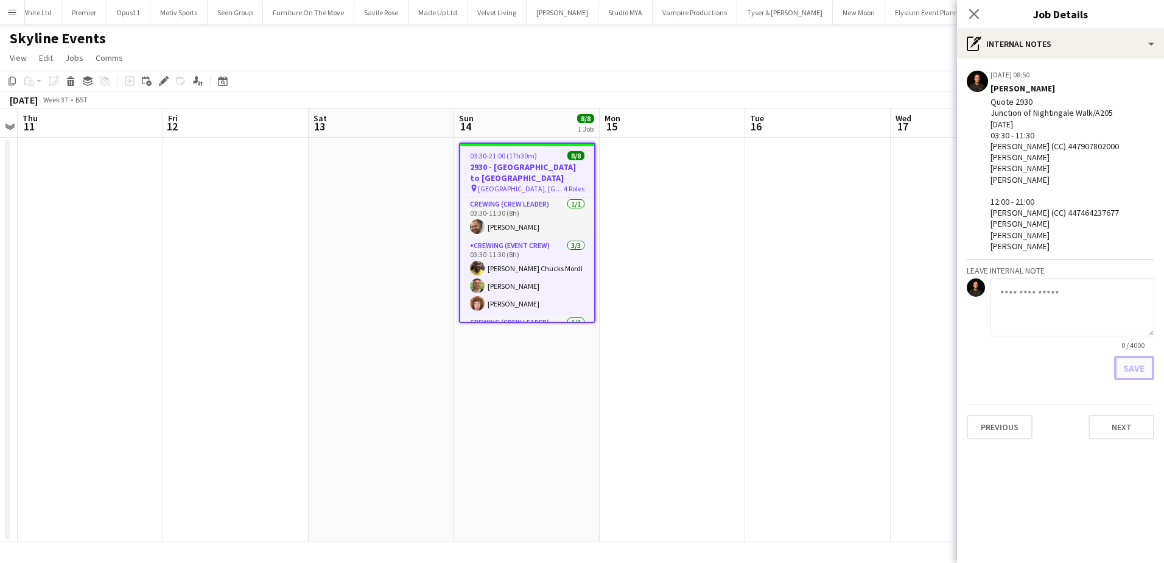
scroll to position [0, 0]
click at [845, 208] on app-date-cell at bounding box center [818, 340] width 146 height 404
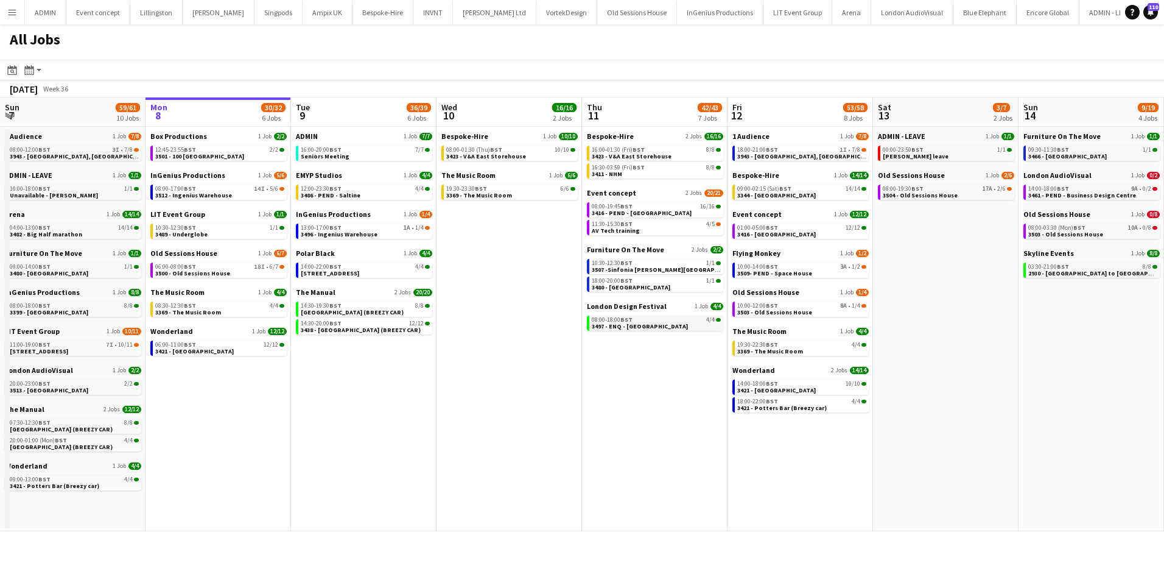
click at [655, 325] on span "3497 - ENQ - [GEOGRAPHIC_DATA]" at bounding box center [640, 326] width 96 height 8
click at [347, 308] on div "14:30-19:30 BST 8/8" at bounding box center [365, 306] width 129 height 6
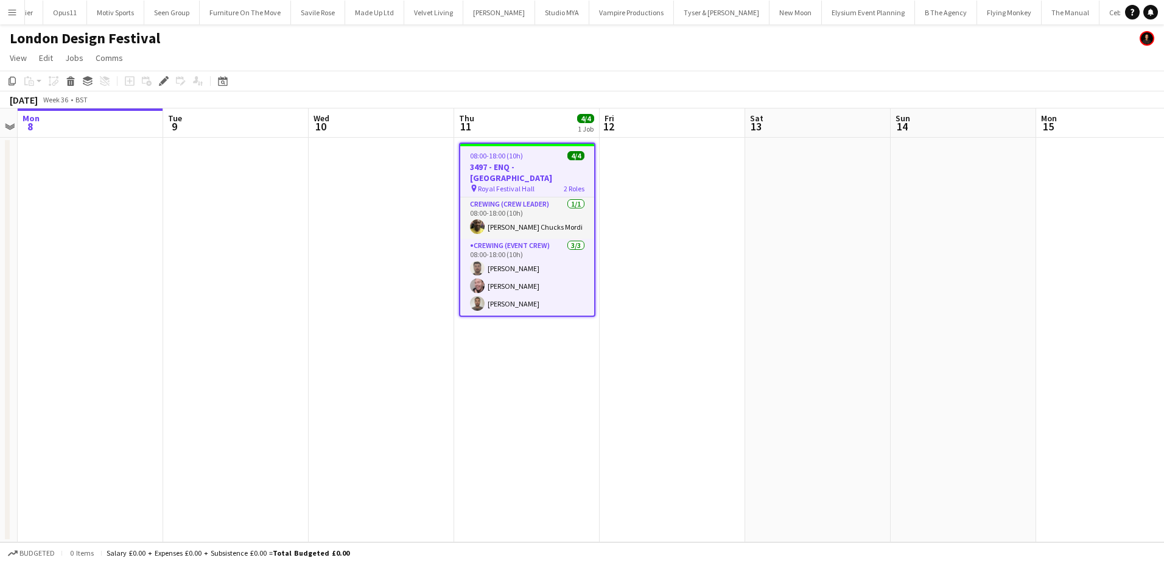
scroll to position [0, 3304]
drag, startPoint x: 166, startPoint y: 82, endPoint x: 339, endPoint y: 97, distance: 173.7
click at [166, 82] on icon "Edit" at bounding box center [164, 81] width 10 height 10
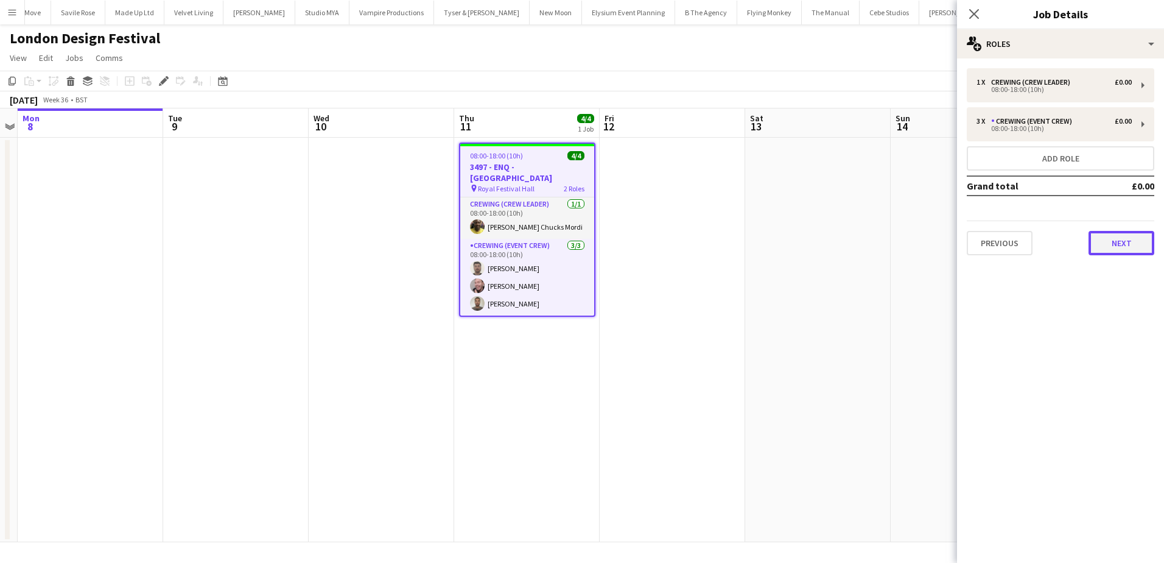
click at [1119, 243] on button "Next" at bounding box center [1122, 243] width 66 height 24
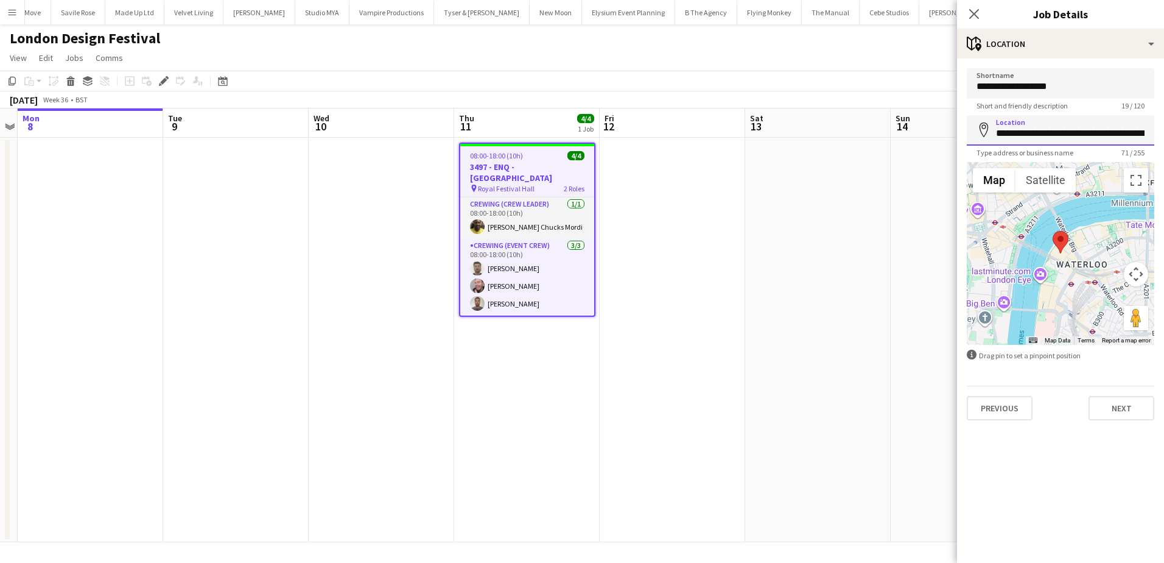
click at [1036, 140] on input "**********" at bounding box center [1061, 130] width 188 height 30
click at [572, 216] on app-card-role "Crewing (Crew Leader) 1/1 08:00-18:00 (10h) Alphonsus Chucks Mordi" at bounding box center [527, 217] width 134 height 41
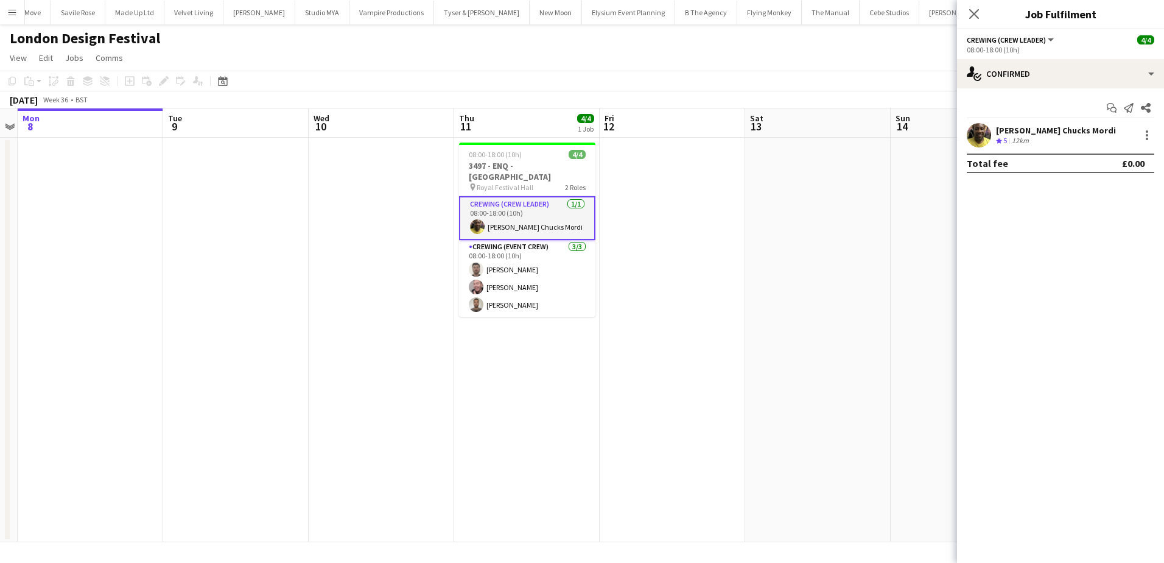
click at [1055, 133] on div "Alphonsus Chucks Mordi" at bounding box center [1056, 130] width 120 height 11
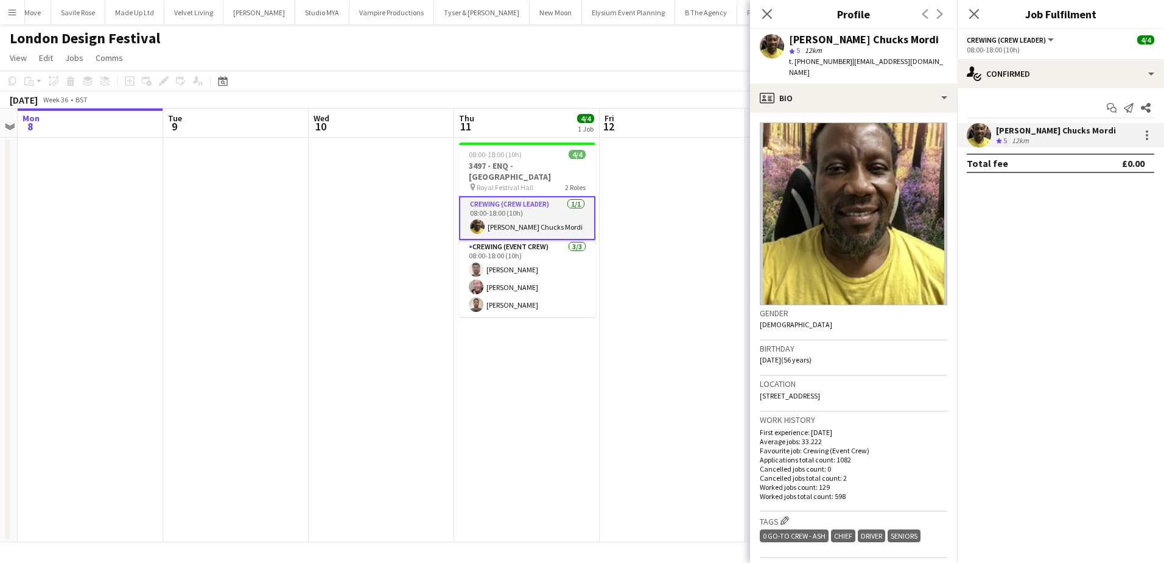
click at [817, 62] on span "t. +447805926328" at bounding box center [820, 61] width 63 height 9
copy span "447805926328"
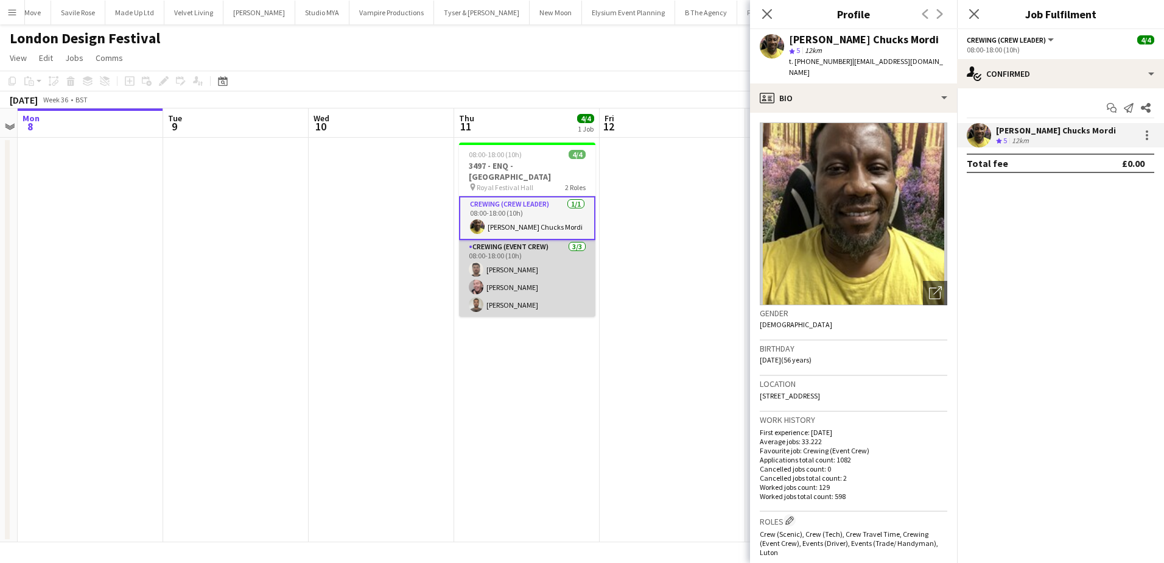
click at [503, 281] on app-card-role "Crewing (Event Crew) 3/3 08:00-18:00 (10h) David Kirk Eldon Taylor Jordan Dunkl…" at bounding box center [527, 278] width 136 height 77
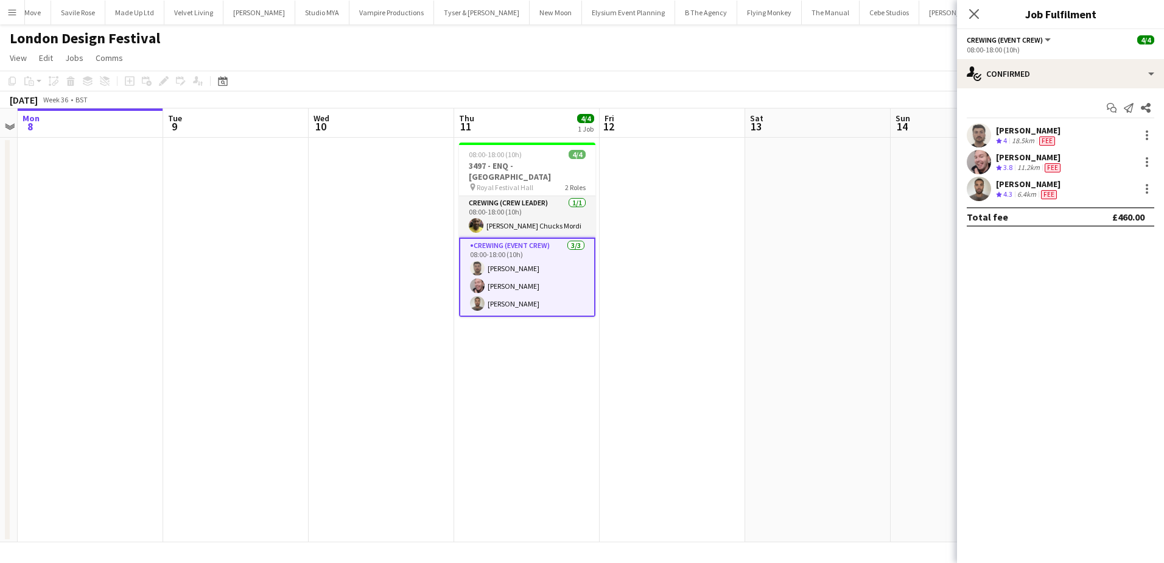
click at [1023, 136] on div "18.5km" at bounding box center [1023, 141] width 27 height 10
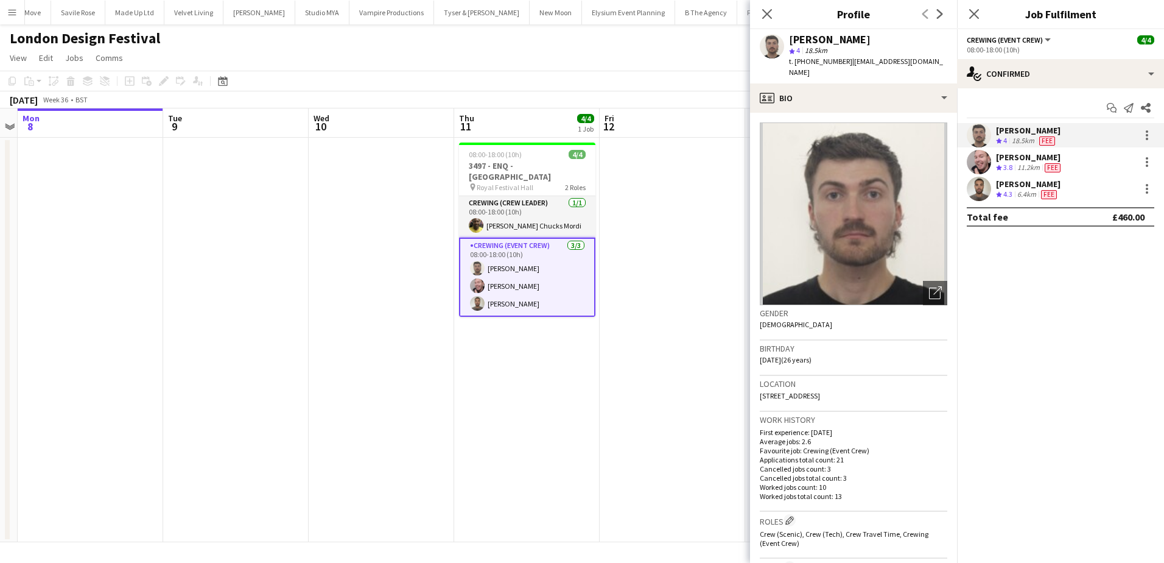
click at [834, 59] on span "t. +447450023939" at bounding box center [820, 61] width 63 height 9
copy span "447450023939"
click at [1017, 159] on div "Eldon Taylor" at bounding box center [1029, 157] width 67 height 11
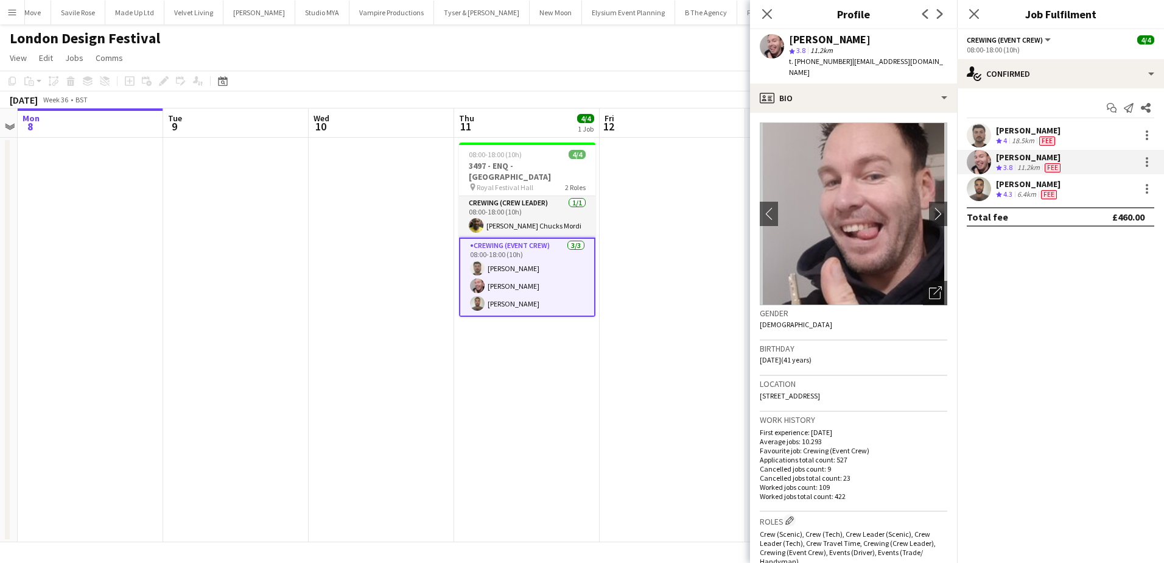
click at [819, 59] on span "t. +447853246368" at bounding box center [820, 61] width 63 height 9
copy span "447853246368"
click at [1022, 191] on div "6.4km" at bounding box center [1027, 194] width 24 height 10
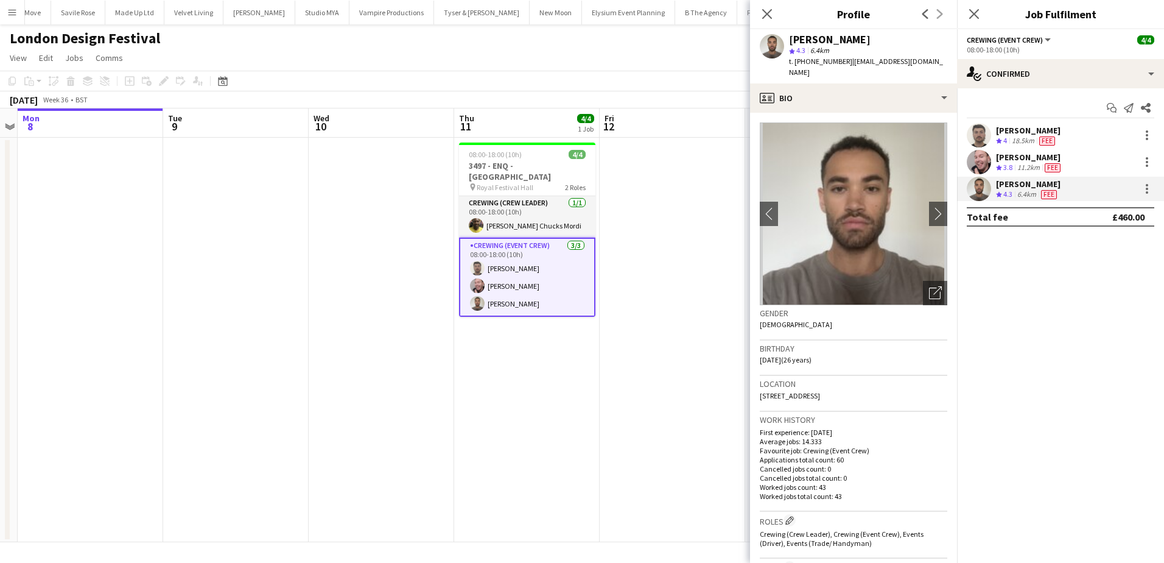
click at [823, 62] on span "t. +447584633218" at bounding box center [820, 61] width 63 height 9
copy span "447584633218"
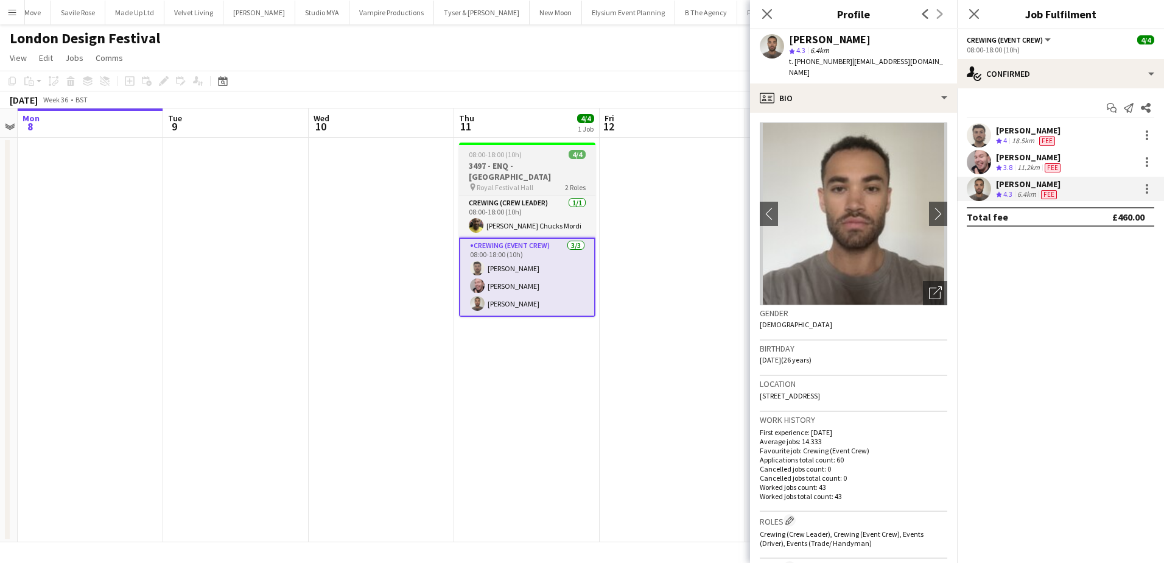
click at [516, 158] on span "08:00-18:00 (10h)" at bounding box center [495, 154] width 53 height 9
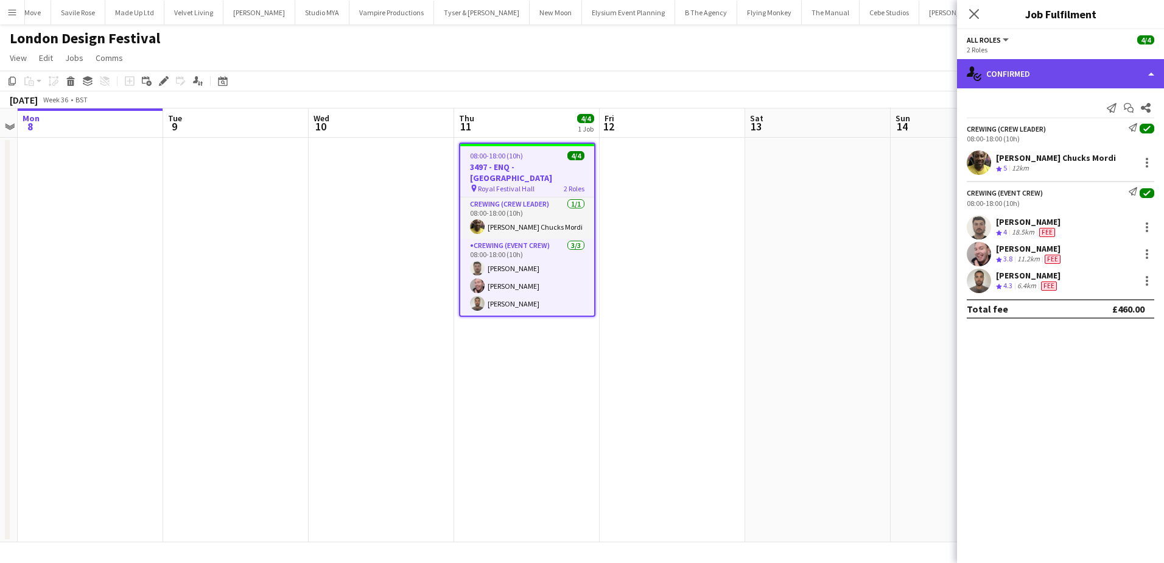
click at [1032, 79] on div "single-neutral-actions-check-2 Confirmed" at bounding box center [1060, 73] width 207 height 29
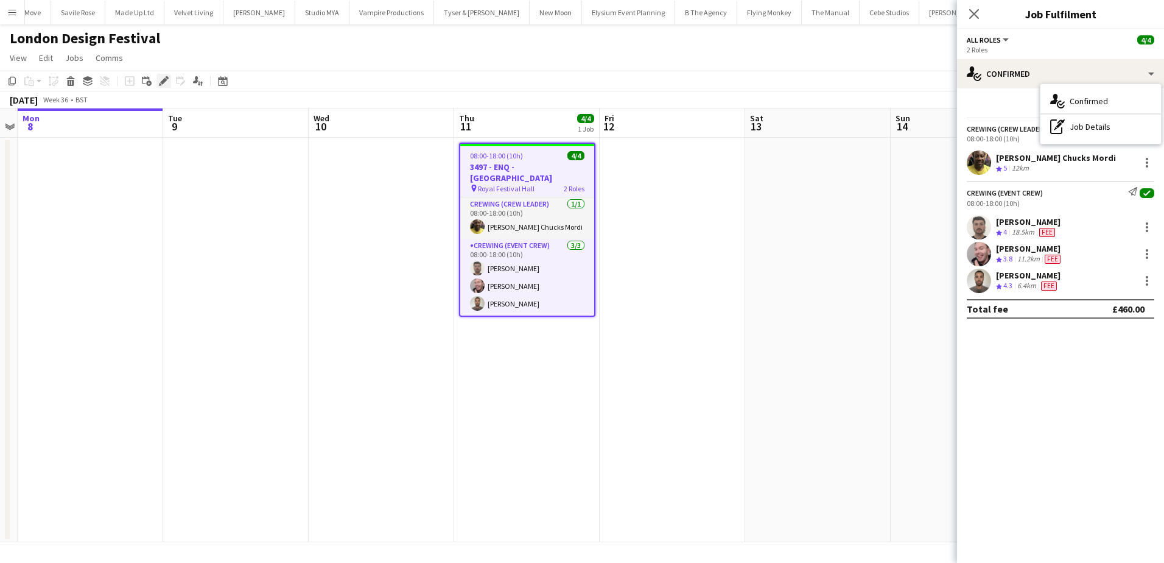
click at [161, 85] on icon at bounding box center [160, 84] width 3 height 3
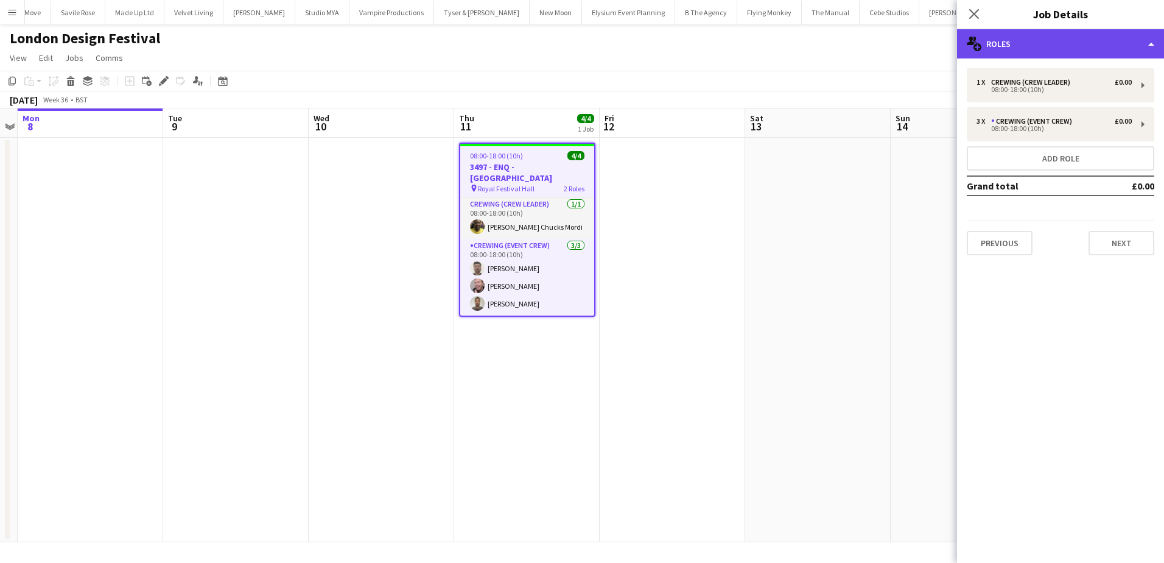
click at [1063, 40] on div "multiple-users-add Roles" at bounding box center [1060, 43] width 207 height 29
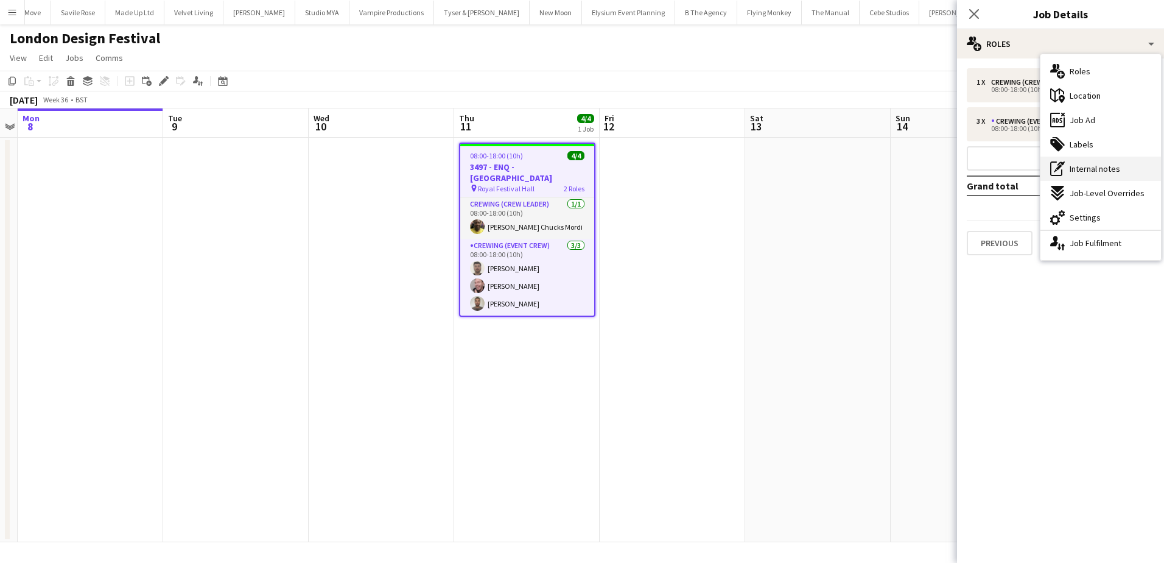
click at [1108, 169] on span "Internal notes" at bounding box center [1095, 168] width 51 height 11
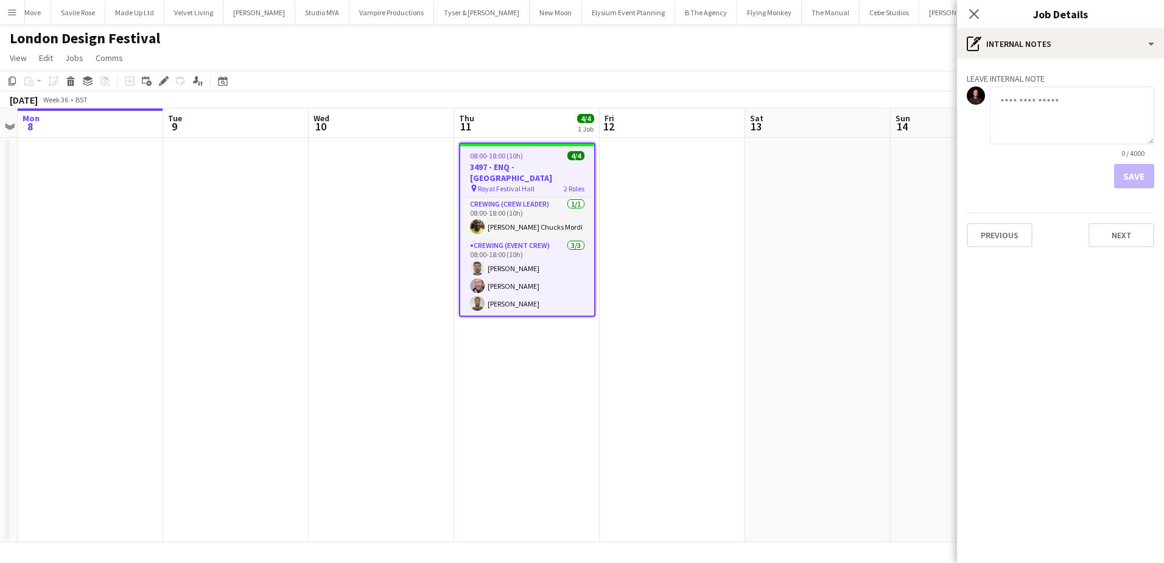
click at [1032, 118] on textarea at bounding box center [1072, 115] width 164 height 58
paste textarea "**********"
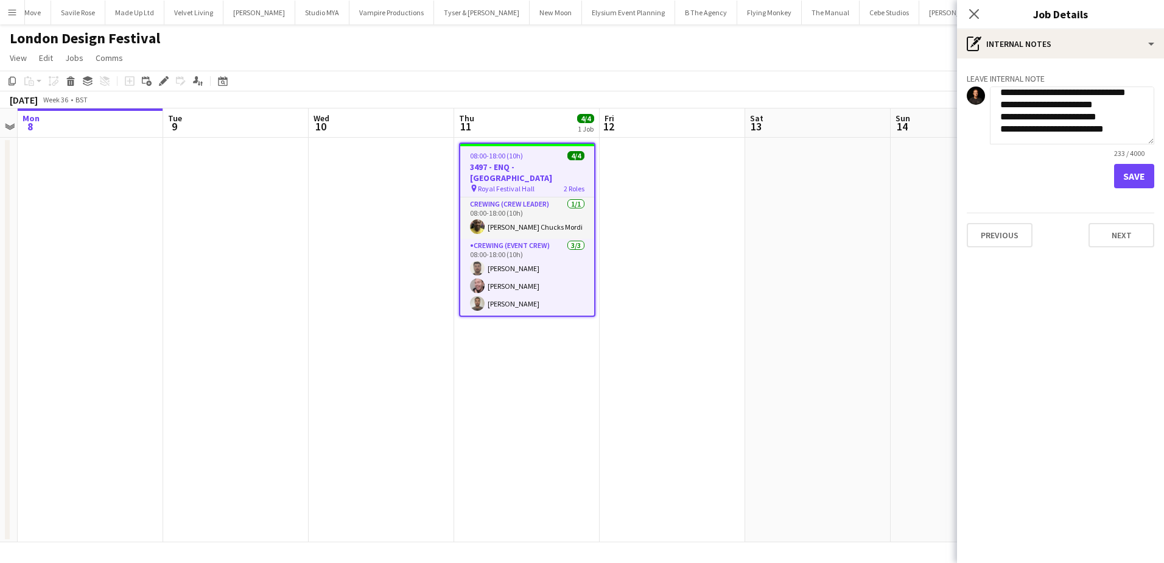
type textarea "**********"
click at [1122, 175] on button "Save" at bounding box center [1134, 176] width 40 height 24
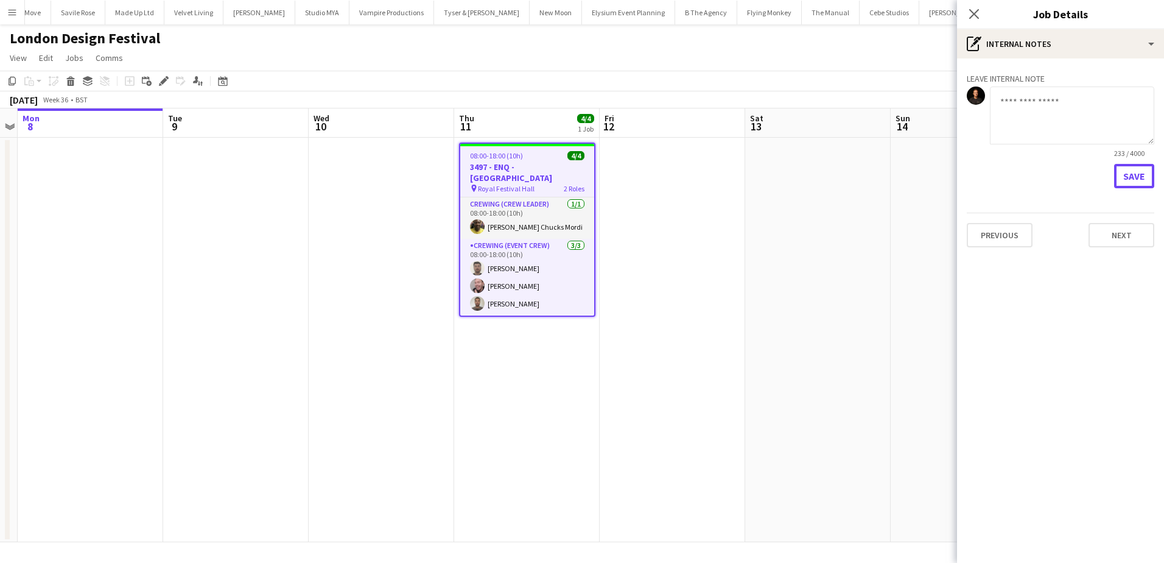
scroll to position [0, 0]
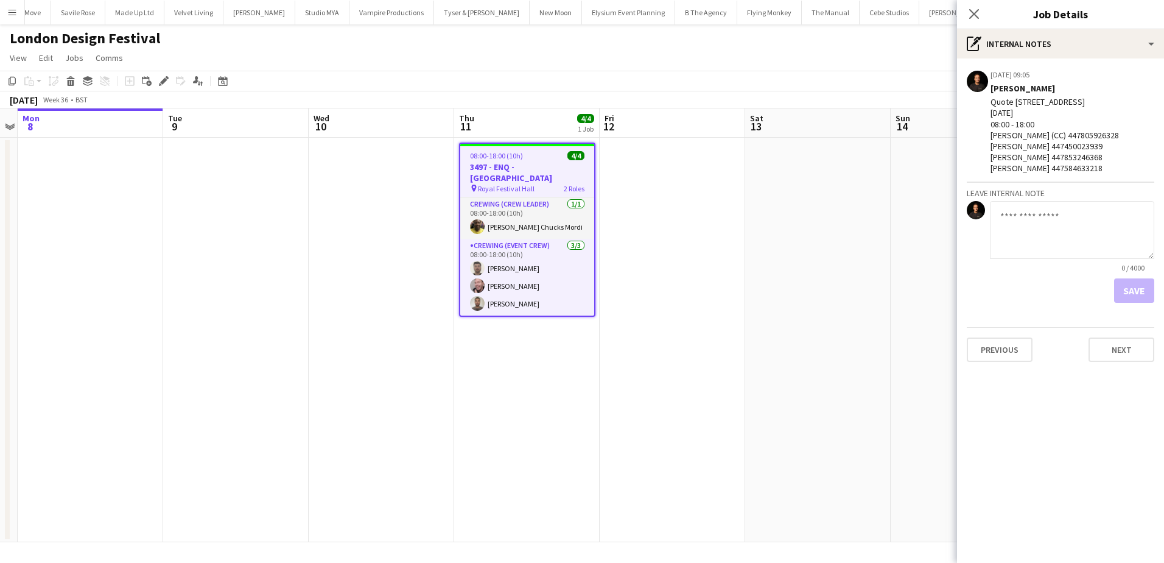
click at [803, 227] on app-date-cell at bounding box center [818, 340] width 146 height 404
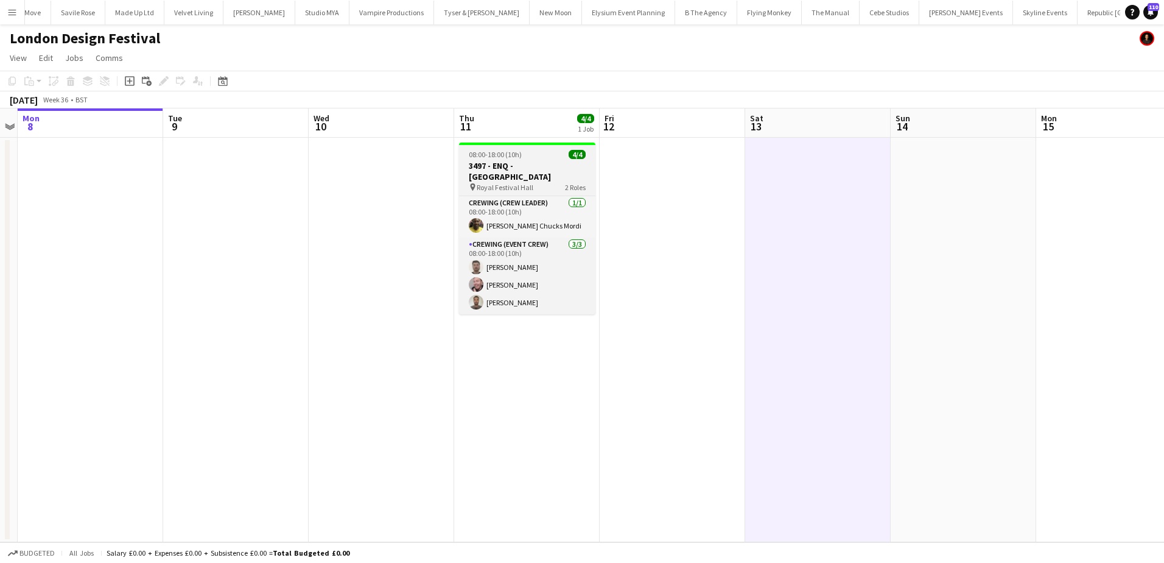
click at [515, 151] on span "08:00-18:00 (10h)" at bounding box center [495, 154] width 53 height 9
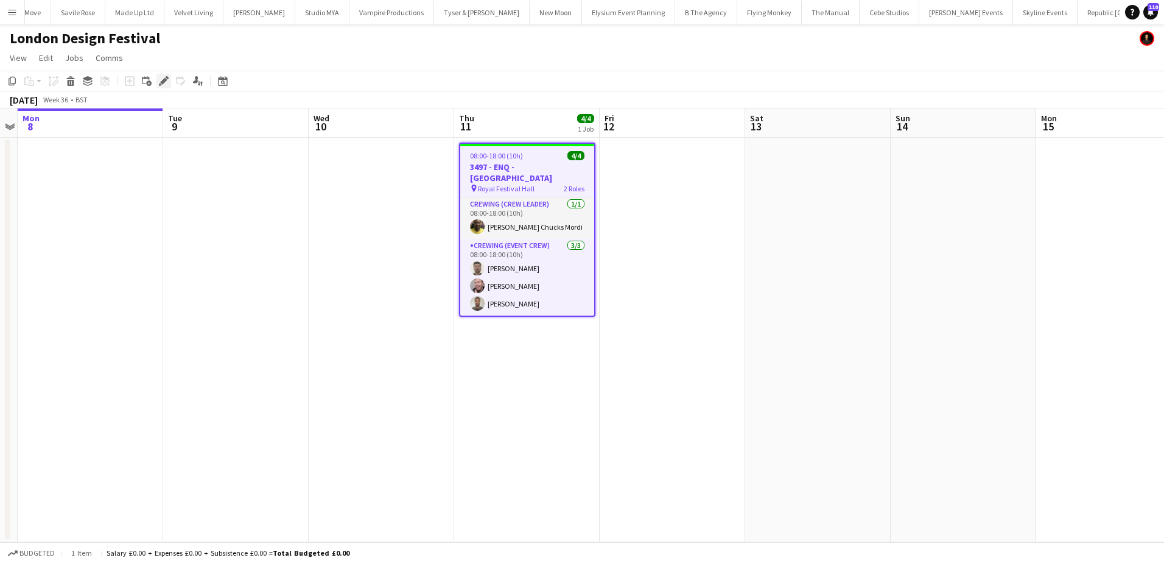
click at [160, 81] on icon "Edit" at bounding box center [164, 81] width 10 height 10
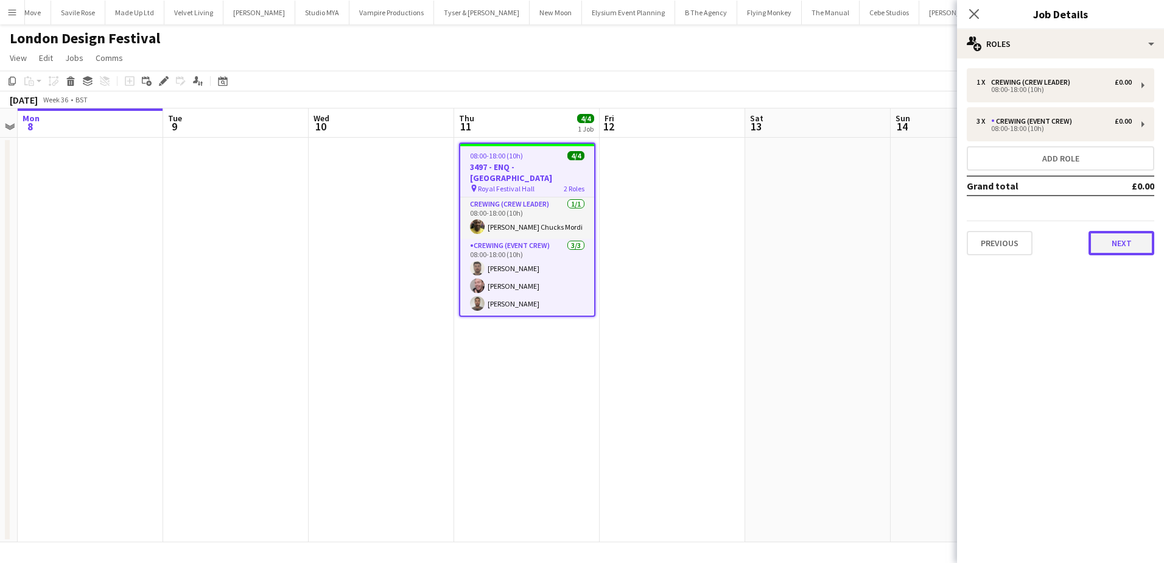
click at [1130, 244] on button "Next" at bounding box center [1122, 243] width 66 height 24
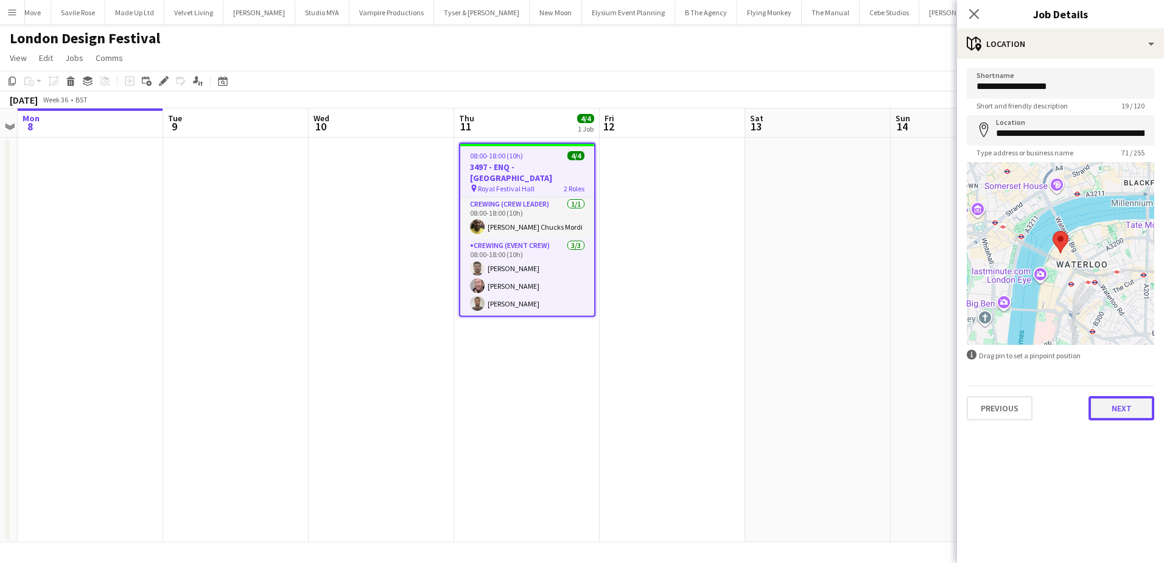
click at [1116, 406] on button "Next" at bounding box center [1122, 408] width 66 height 24
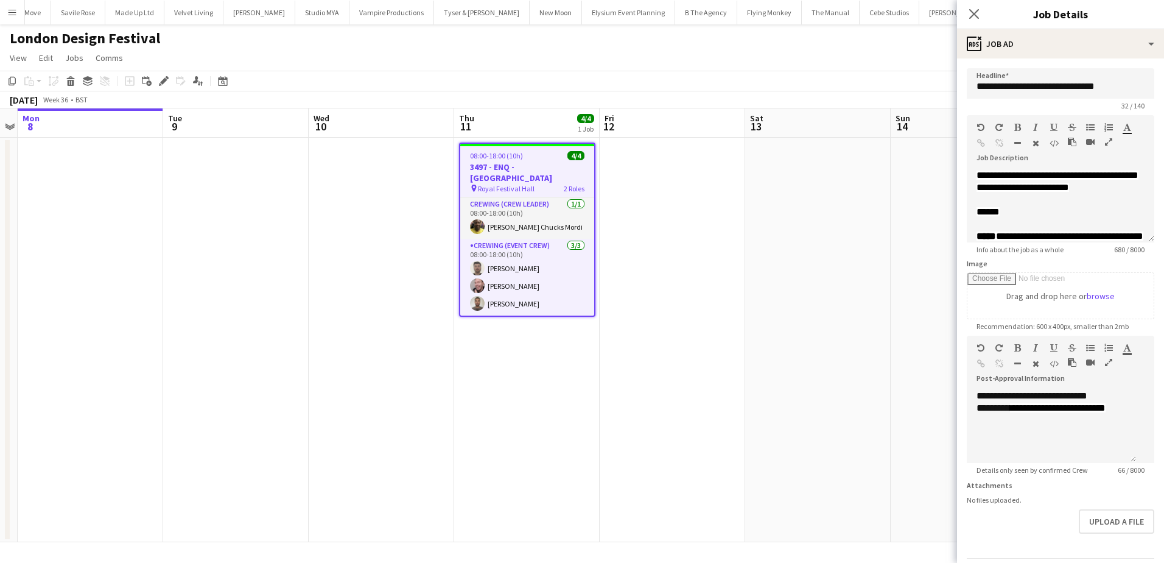
click at [861, 376] on app-date-cell at bounding box center [818, 340] width 146 height 404
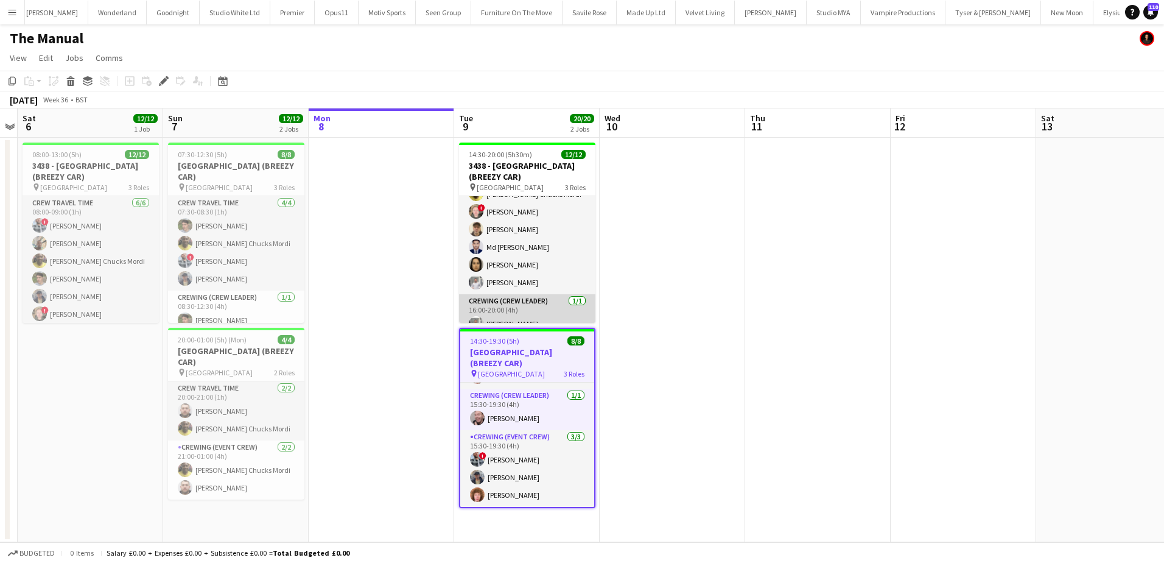
scroll to position [157, 0]
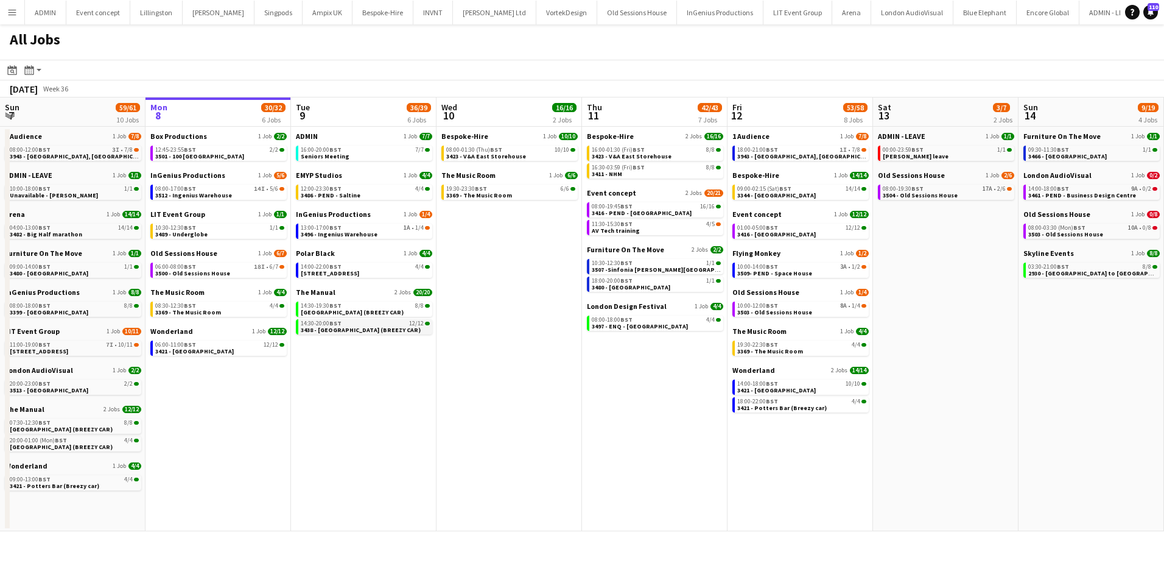
click at [371, 328] on span "3438 - [GEOGRAPHIC_DATA] (BREEZY CAR)" at bounding box center [361, 330] width 120 height 8
click at [12, 11] on app-icon "Menu" at bounding box center [12, 12] width 10 height 10
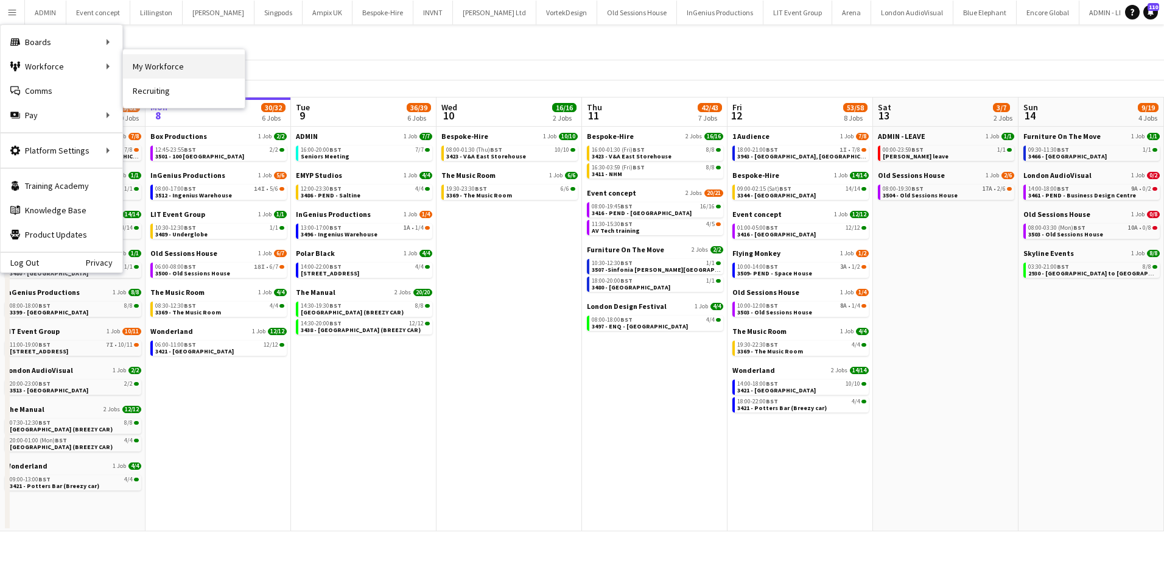
click at [146, 63] on link "My Workforce" at bounding box center [184, 66] width 122 height 24
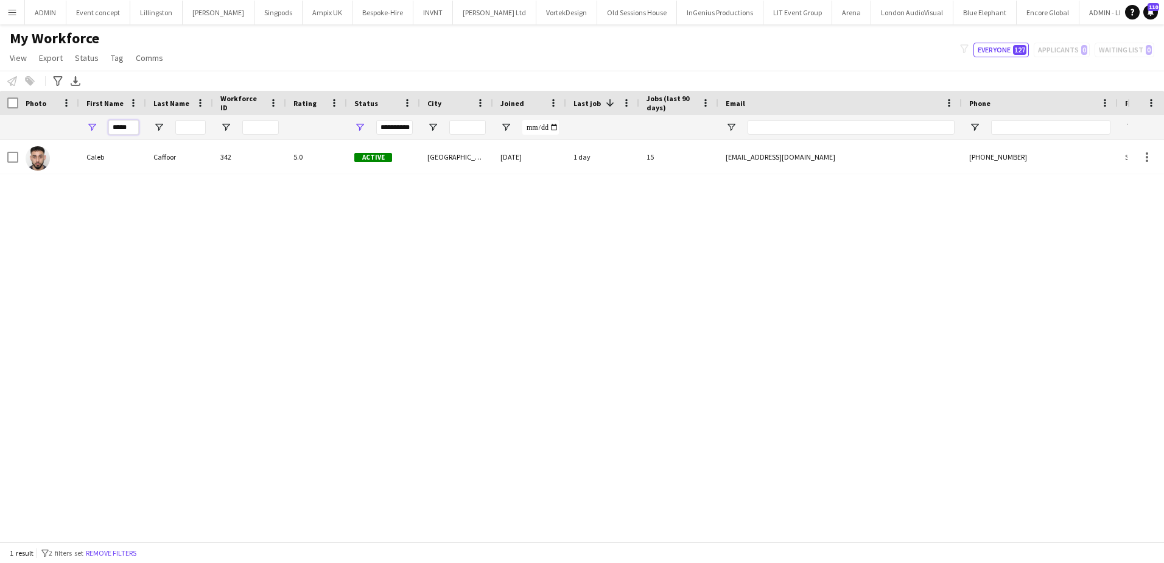
click at [125, 127] on input "*****" at bounding box center [123, 127] width 30 height 15
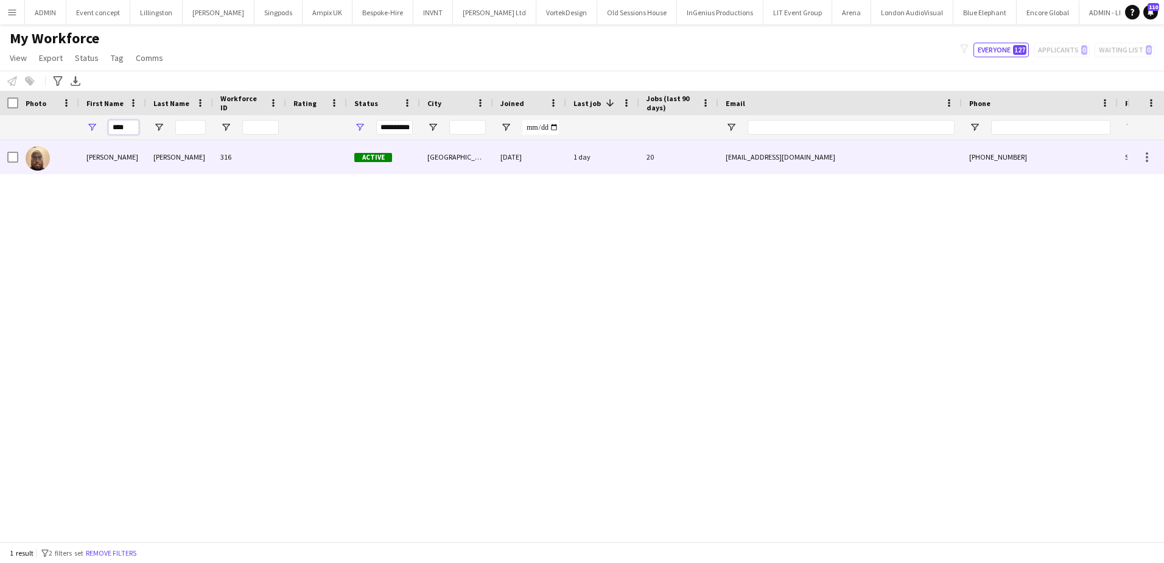
type input "****"
click at [122, 158] on div "Abdirahman" at bounding box center [112, 156] width 67 height 33
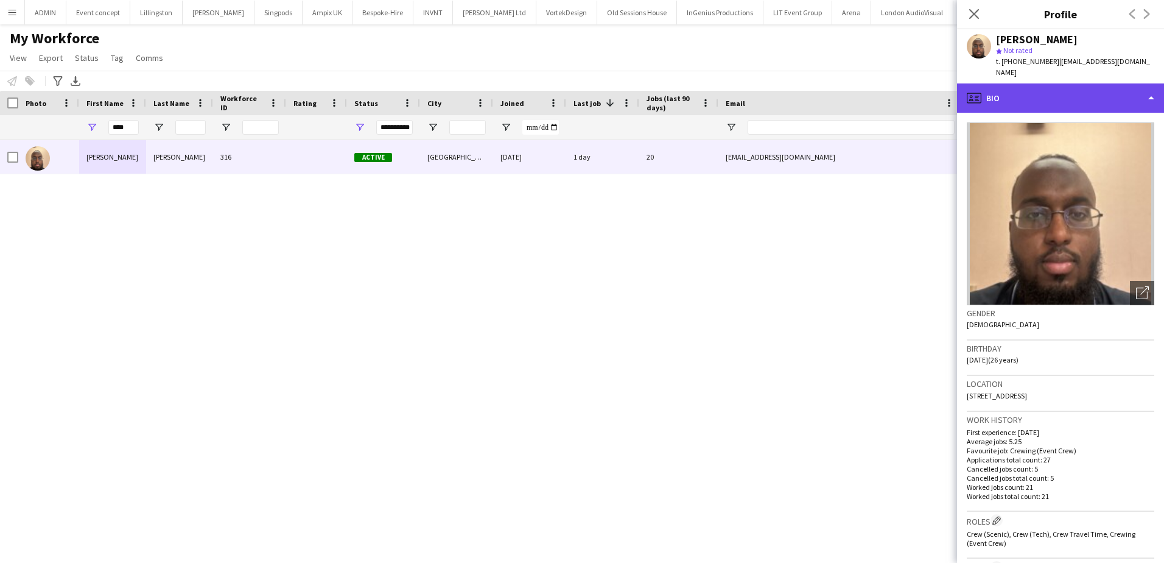
click at [1077, 96] on div "profile Bio" at bounding box center [1060, 97] width 207 height 29
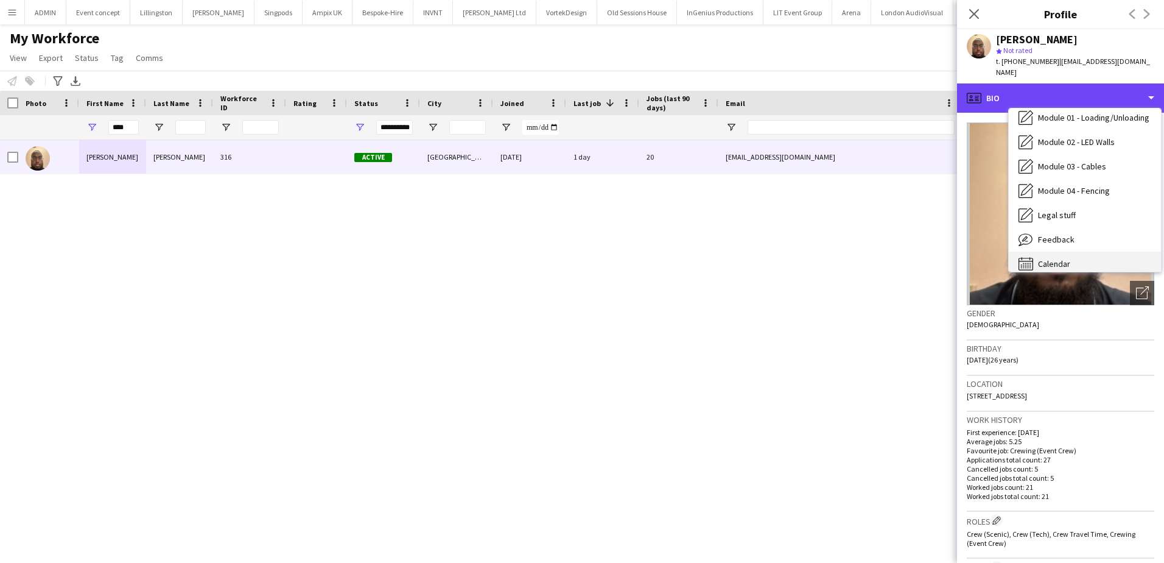
scroll to position [261, 0]
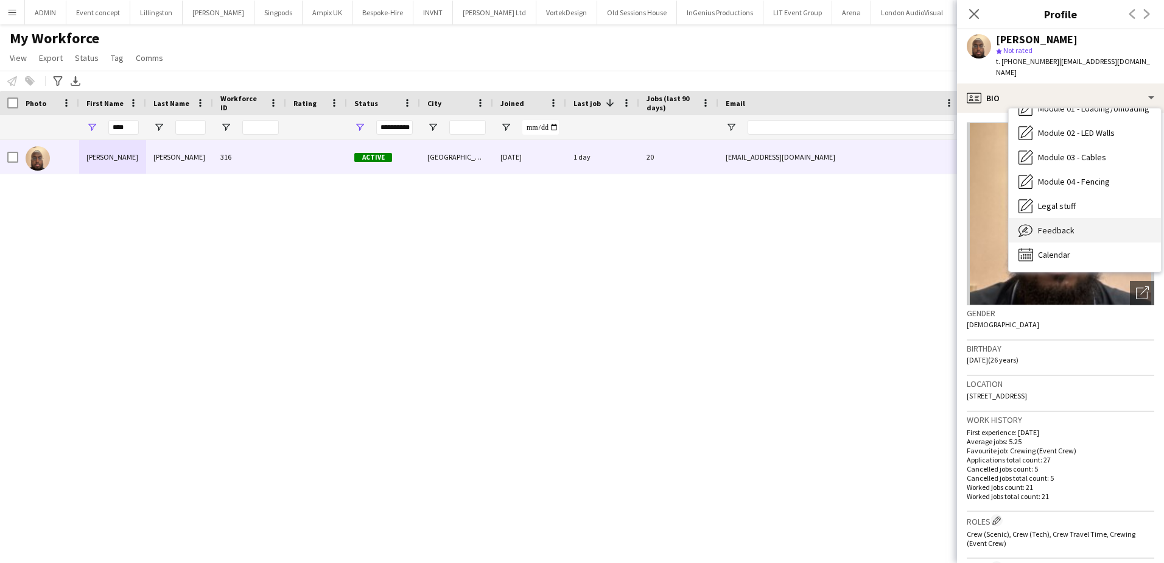
click at [1076, 219] on div "Feedback Feedback" at bounding box center [1085, 230] width 152 height 24
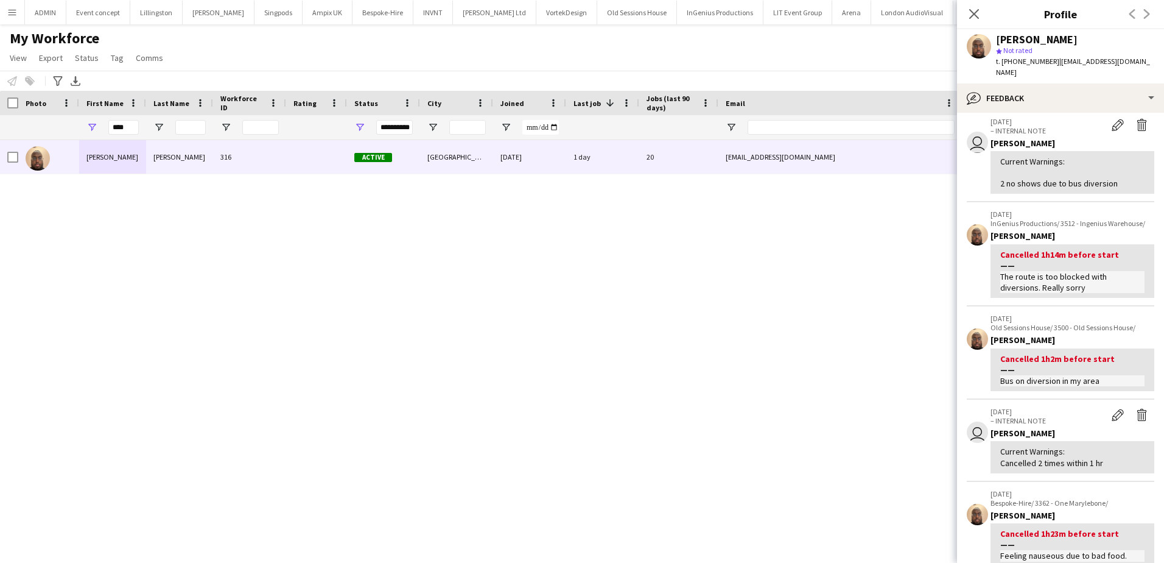
scroll to position [0, 0]
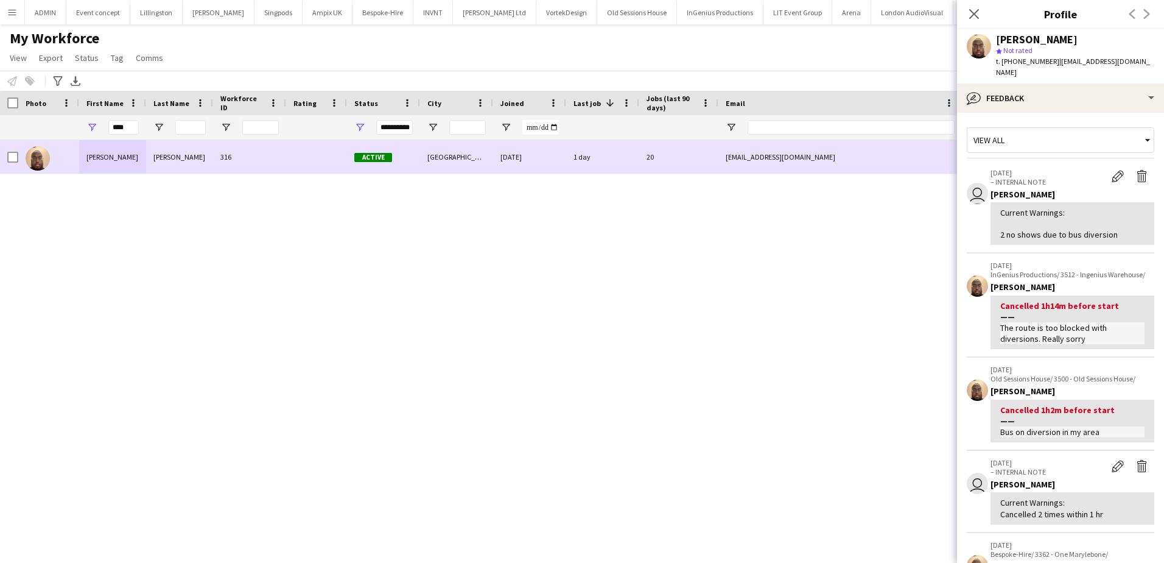
click at [126, 158] on div "Abdirahman" at bounding box center [112, 156] width 67 height 33
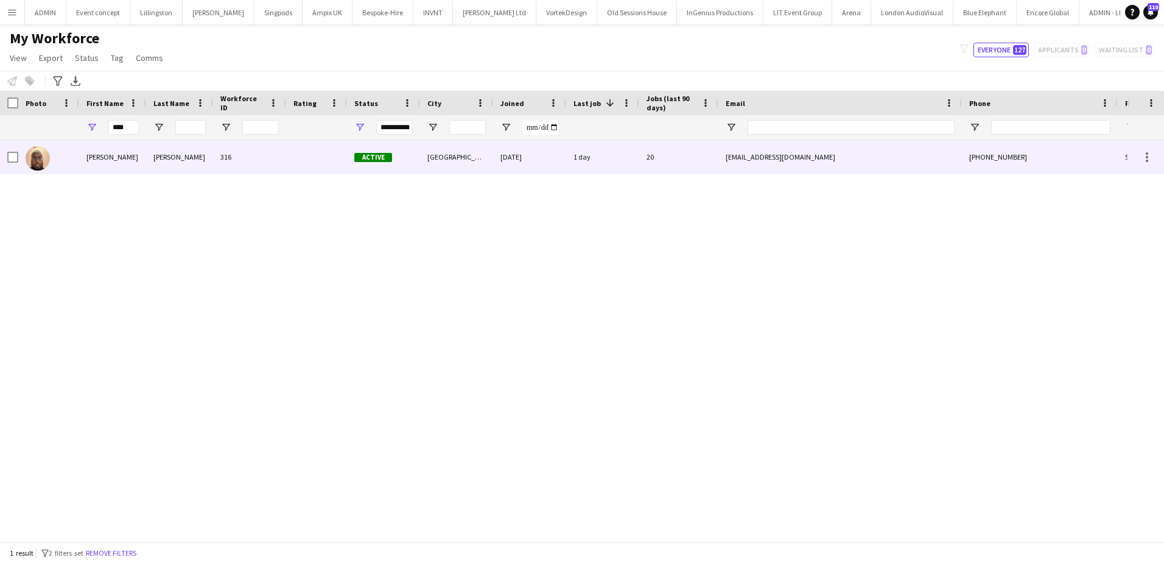
click at [136, 155] on div "Abdirahman" at bounding box center [112, 156] width 67 height 33
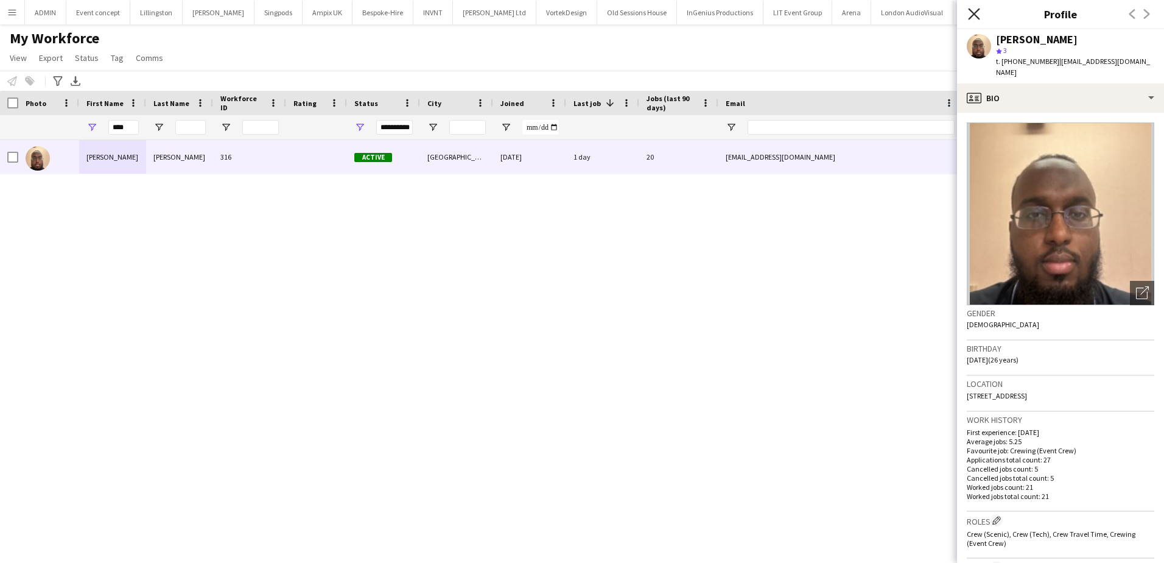
click at [974, 18] on icon "Close pop-in" at bounding box center [974, 14] width 12 height 12
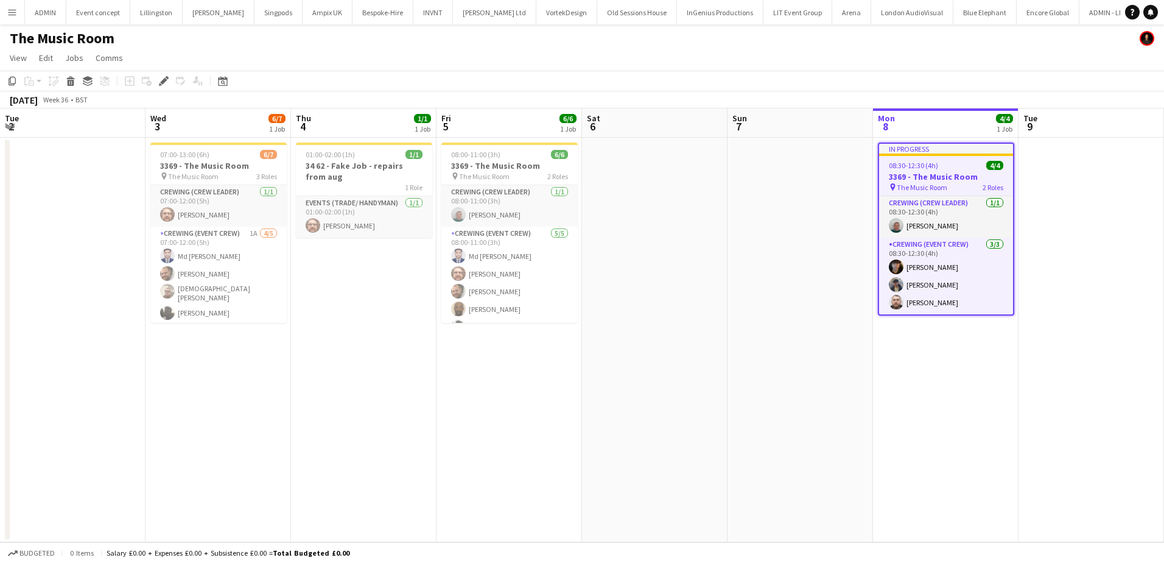
scroll to position [0, 419]
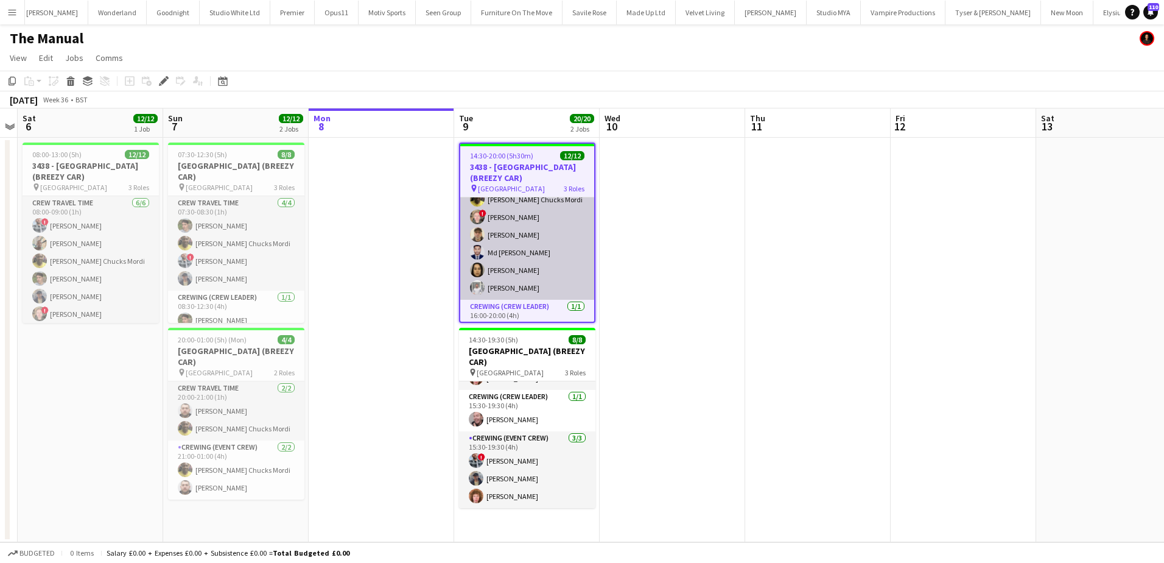
scroll to position [122, 0]
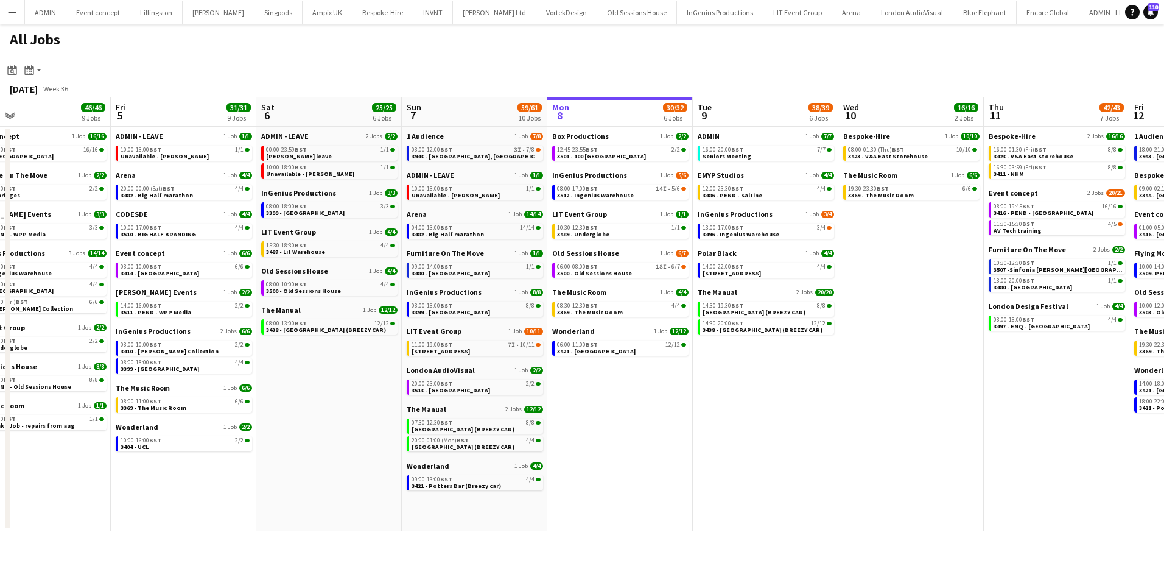
scroll to position [0, 351]
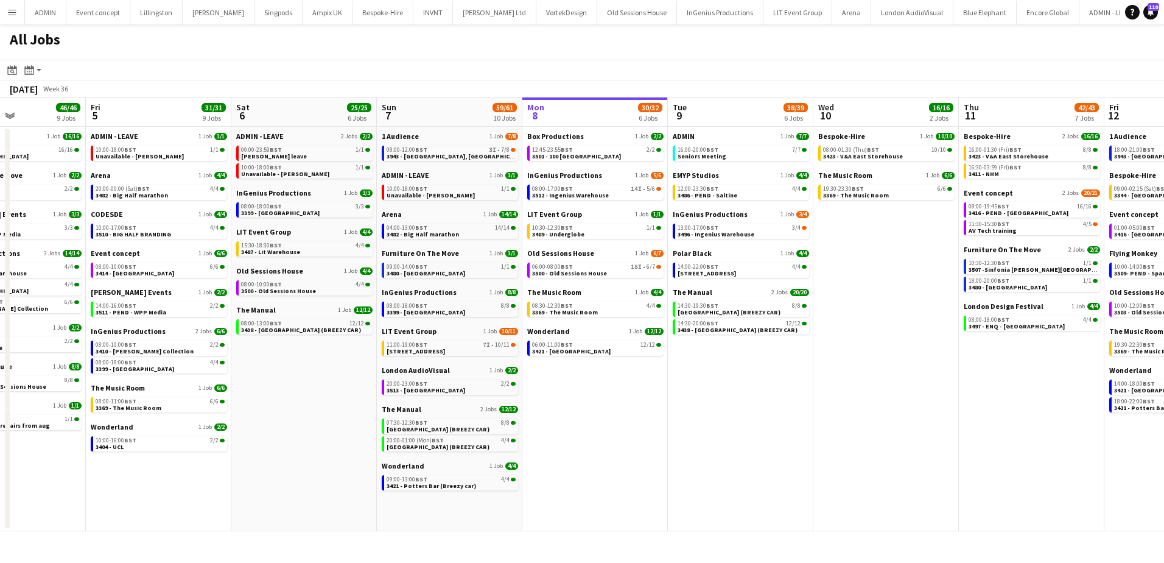
click at [848, 373] on app-all-jobs "All Jobs Date picker [DATE] [DATE] [DATE] M [DATE] T [DATE] W [DATE] T [DATE] F…" at bounding box center [582, 277] width 1164 height 507
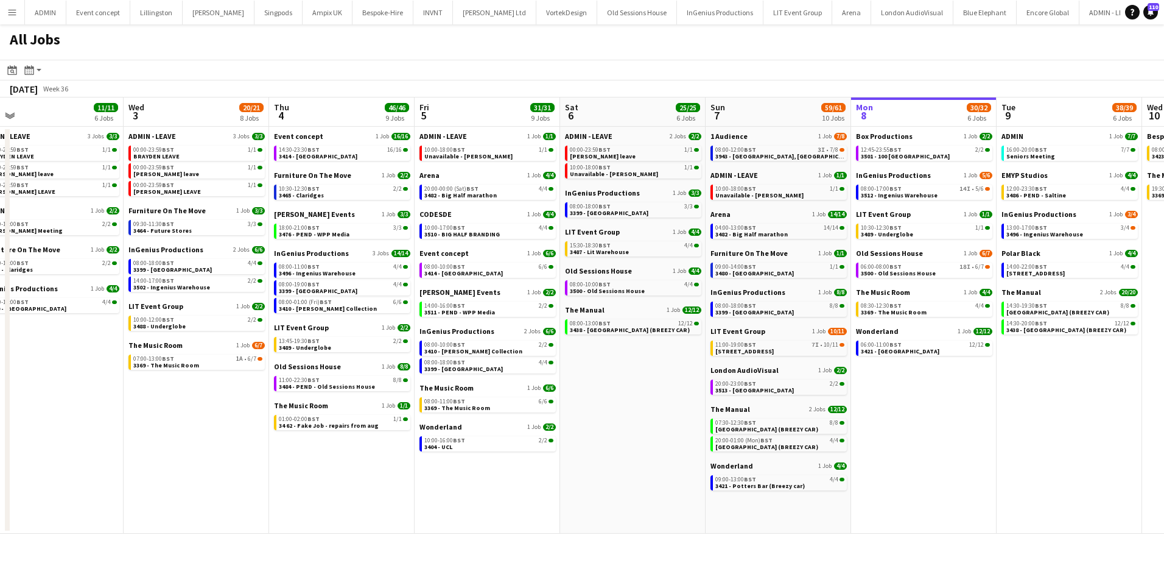
drag, startPoint x: 483, startPoint y: 405, endPoint x: 655, endPoint y: 402, distance: 172.4
click at [655, 402] on app-calendar-viewport "Sun 31 21/21 8 Jobs Mon 1 50/51 12 Jobs Tue 2 11/11 6 Jobs Wed 3 20/21 8 Jobs T…" at bounding box center [582, 315] width 1164 height 436
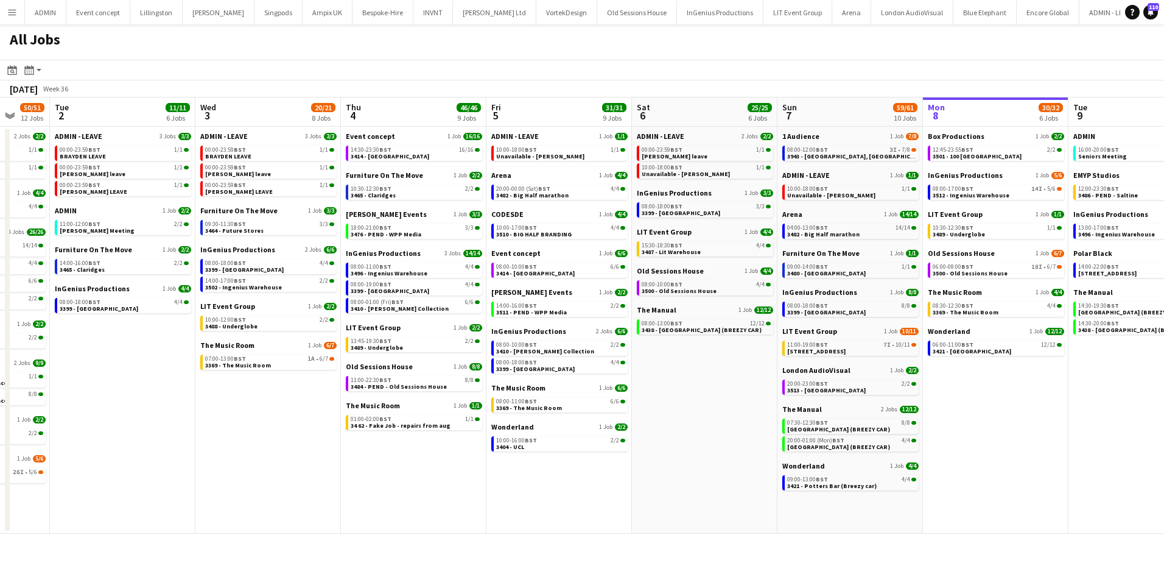
scroll to position [0, 382]
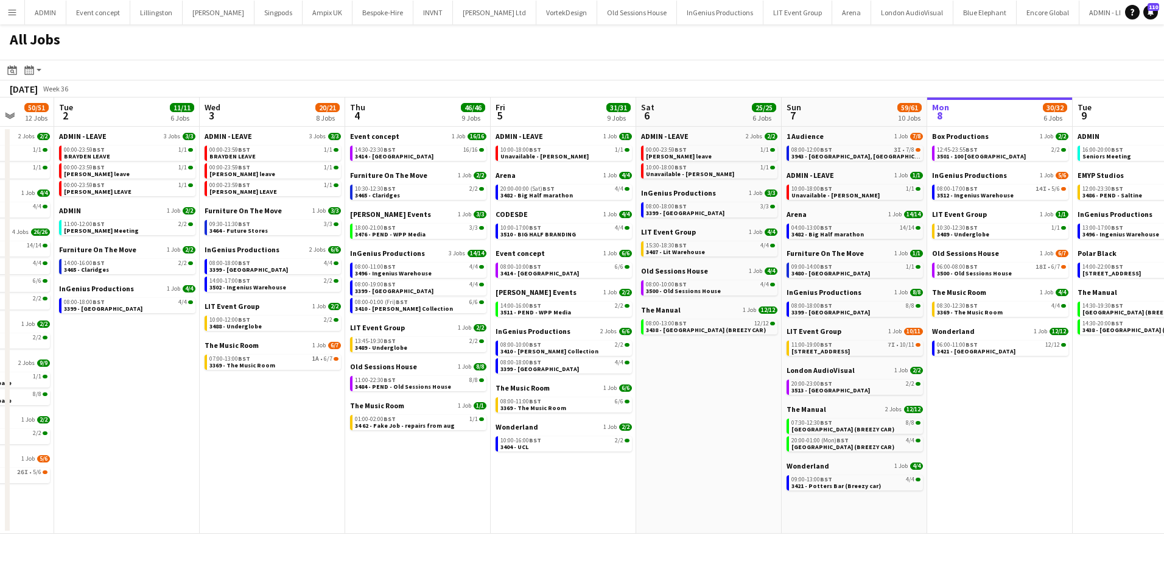
drag, startPoint x: 265, startPoint y: 428, endPoint x: 341, endPoint y: 431, distance: 76.2
click at [341, 431] on app-calendar-viewport "Sat 30 24/24 8 Jobs Sun 31 21/21 8 Jobs Mon 1 50/51 12 Jobs Tue 2 11/11 6 Jobs …" at bounding box center [582, 315] width 1164 height 436
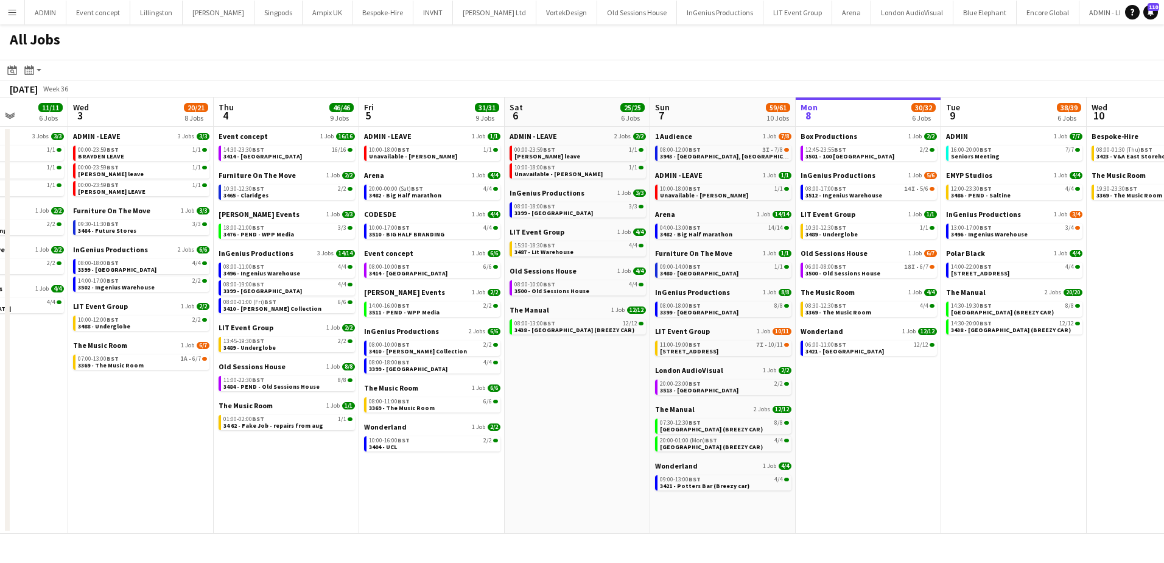
drag, startPoint x: 756, startPoint y: 421, endPoint x: 477, endPoint y: 403, distance: 279.5
click at [477, 403] on app-calendar-viewport "Sun 31 21/21 8 Jobs Mon 1 50/51 12 Jobs Tue 2 11/11 6 Jobs Wed 3 20/21 8 Jobs T…" at bounding box center [582, 315] width 1164 height 436
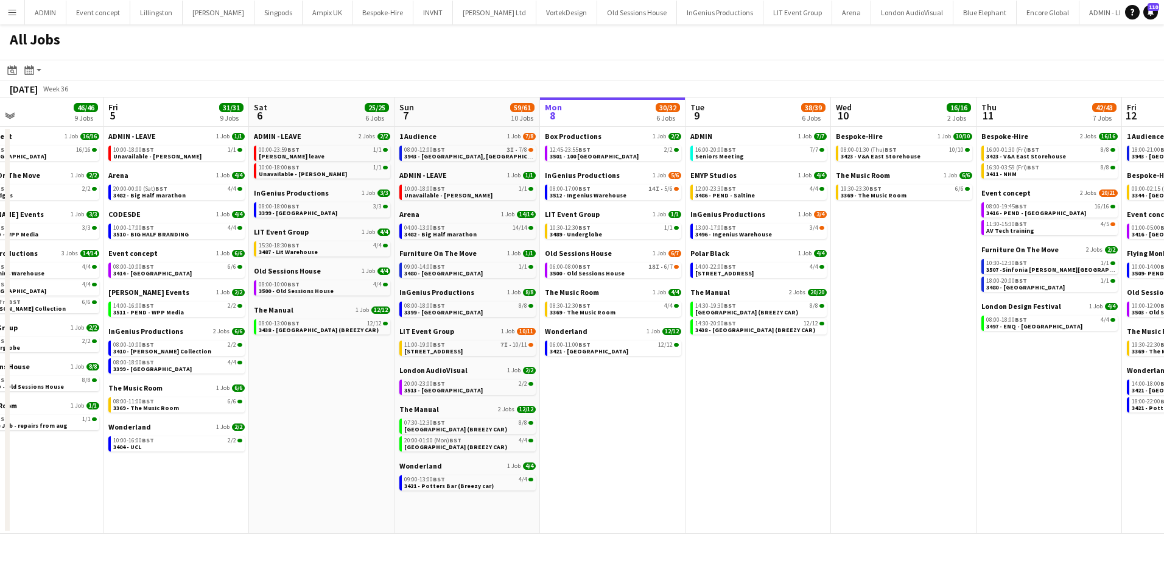
drag, startPoint x: 789, startPoint y: 446, endPoint x: 535, endPoint y: 422, distance: 255.1
click at [535, 422] on app-calendar-viewport "Mon 1 50/51 12 Jobs Tue 2 11/11 6 Jobs Wed 3 20/21 8 Jobs Thu 4 46/46 9 Jobs Fr…" at bounding box center [582, 315] width 1164 height 436
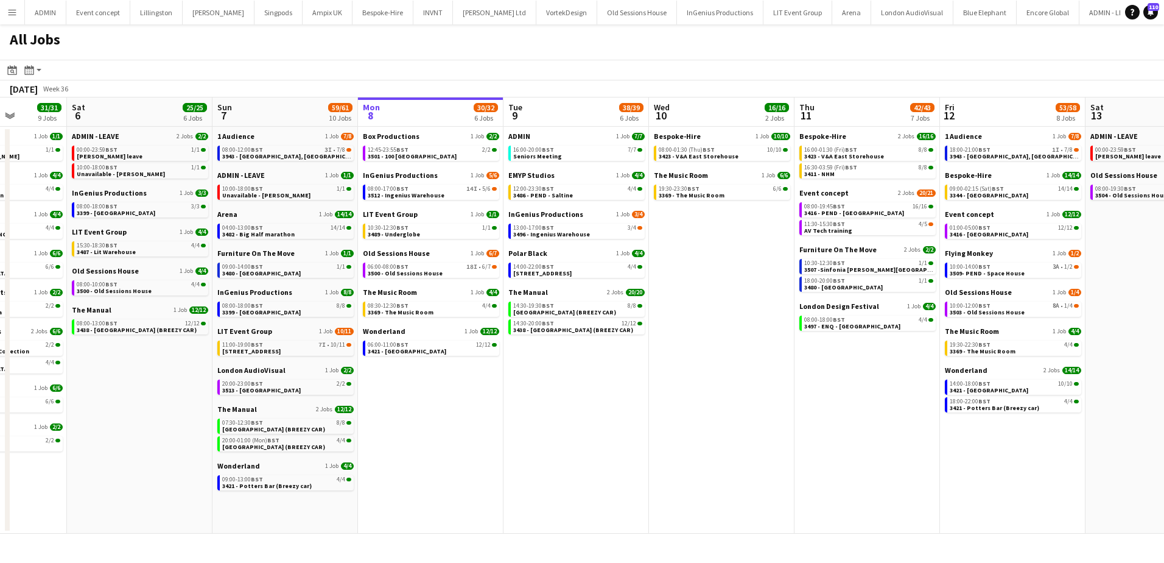
scroll to position [0, 448]
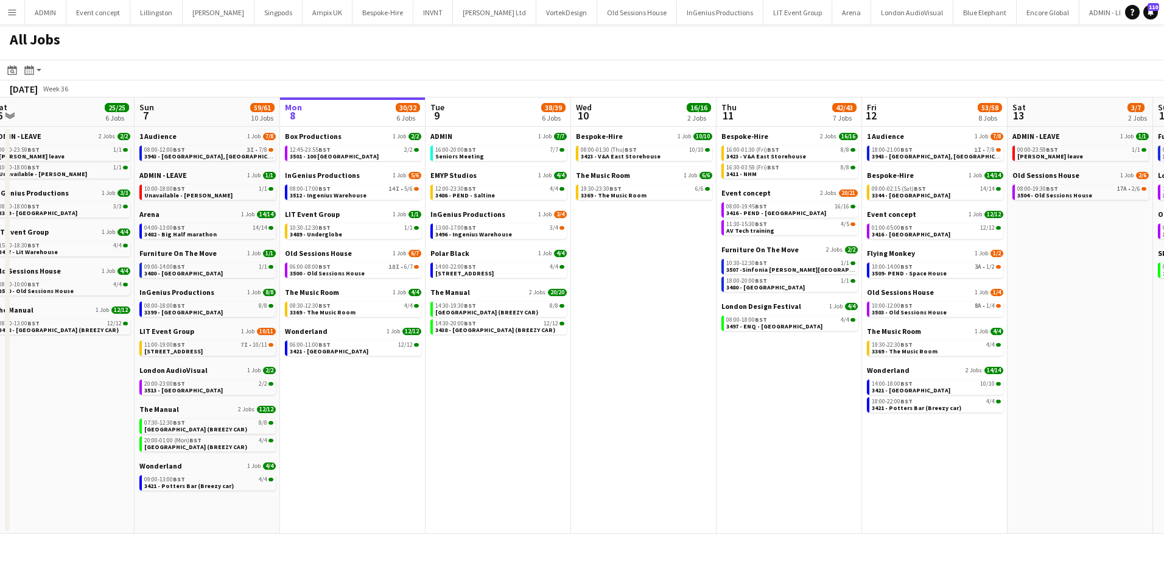
drag, startPoint x: 495, startPoint y: 419, endPoint x: 417, endPoint y: 417, distance: 78.0
click at [417, 417] on app-calendar-viewport "Wed 3 20/21 8 Jobs Thu 4 46/46 9 Jobs Fri 5 31/31 9 Jobs Sat 6 25/25 6 Jobs Sun…" at bounding box center [582, 315] width 1164 height 436
click at [352, 348] on span "3421 - Royal Festival Hall" at bounding box center [329, 351] width 79 height 8
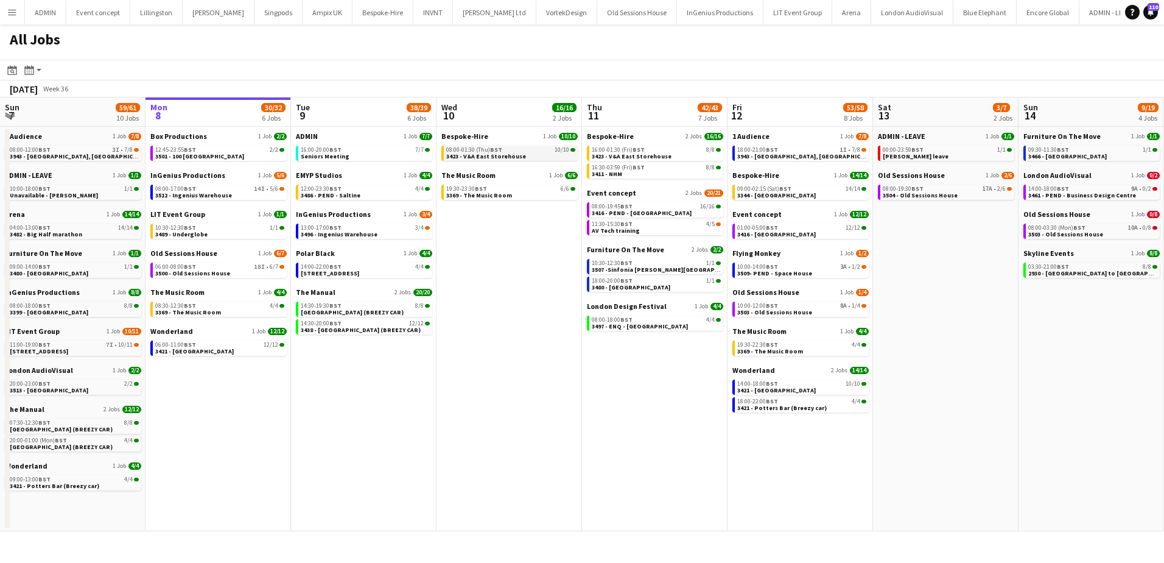
click at [492, 147] on span "BST" at bounding box center [496, 150] width 12 height 8
click at [216, 352] on span "3421 - Royal Festival Hall" at bounding box center [194, 351] width 79 height 8
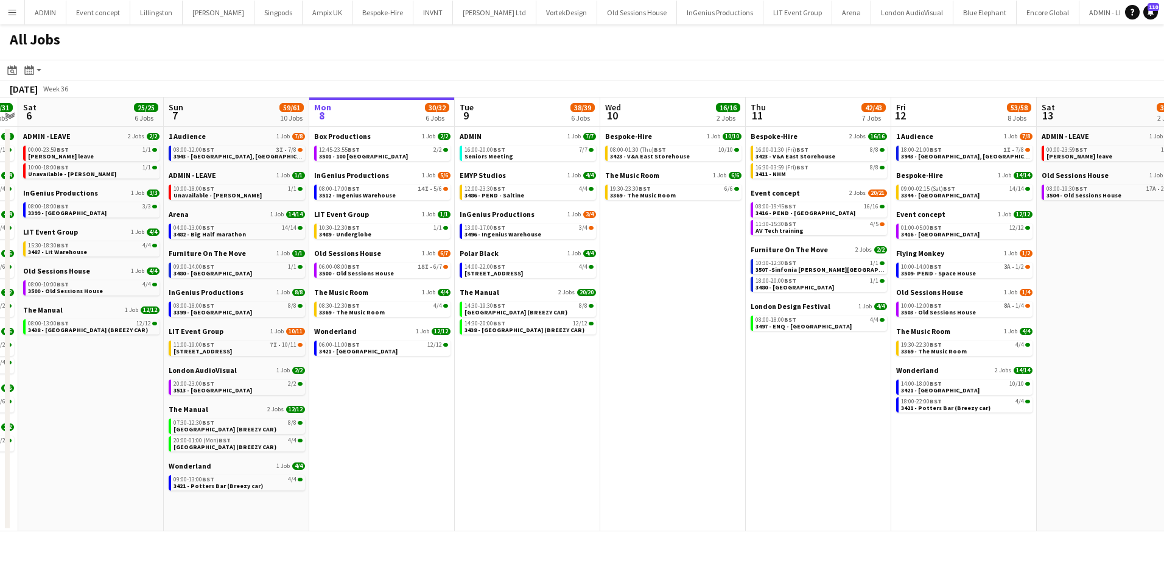
scroll to position [0, 262]
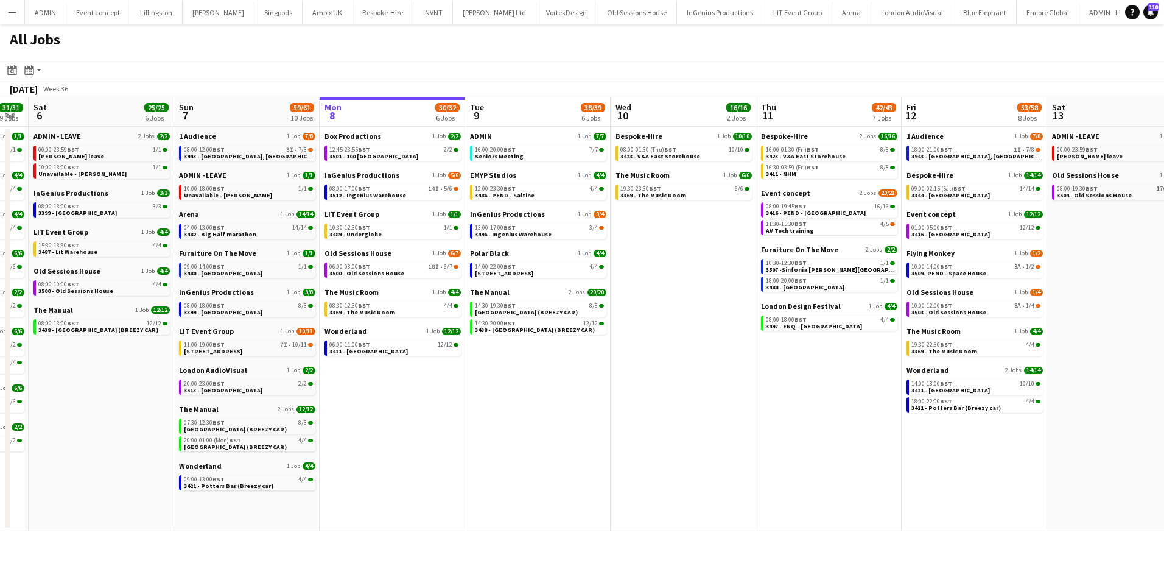
drag, startPoint x: 322, startPoint y: 465, endPoint x: 496, endPoint y: 467, distance: 174.2
click at [496, 467] on app-calendar-viewport "Thu 4 46/46 9 Jobs Fri 5 31/31 9 Jobs Sat 6 25/25 6 Jobs Sun 7 59/61 10 Jobs Mo…" at bounding box center [582, 314] width 1164 height 434
click at [231, 155] on span "3943 - County Hall, Waterloo" at bounding box center [255, 156] width 143 height 8
click at [8, 7] on button "Menu" at bounding box center [12, 12] width 24 height 24
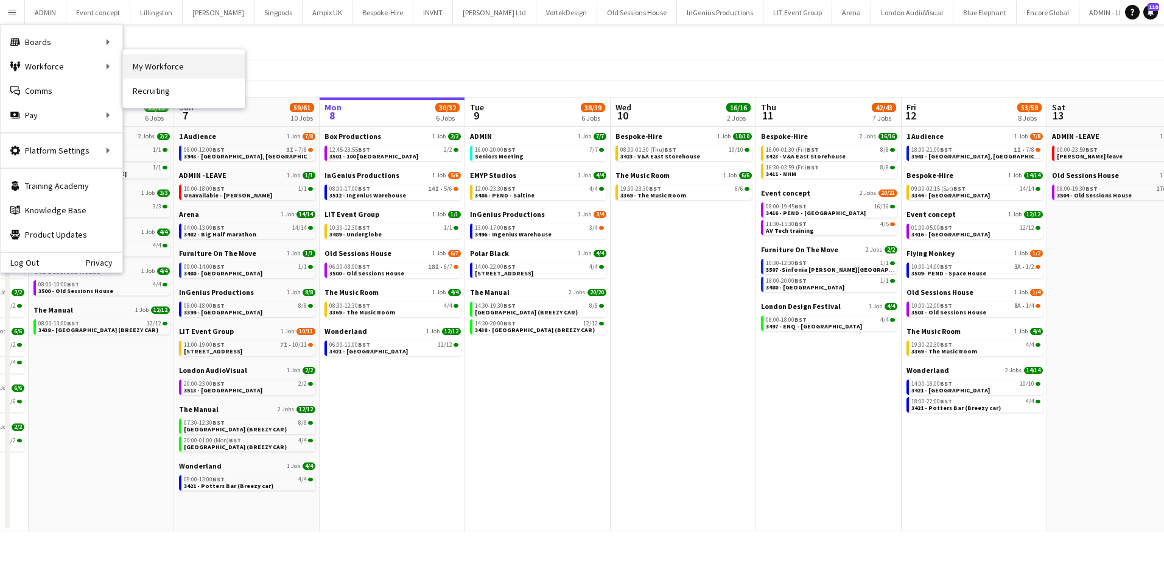
click at [161, 65] on link "My Workforce" at bounding box center [184, 66] width 122 height 24
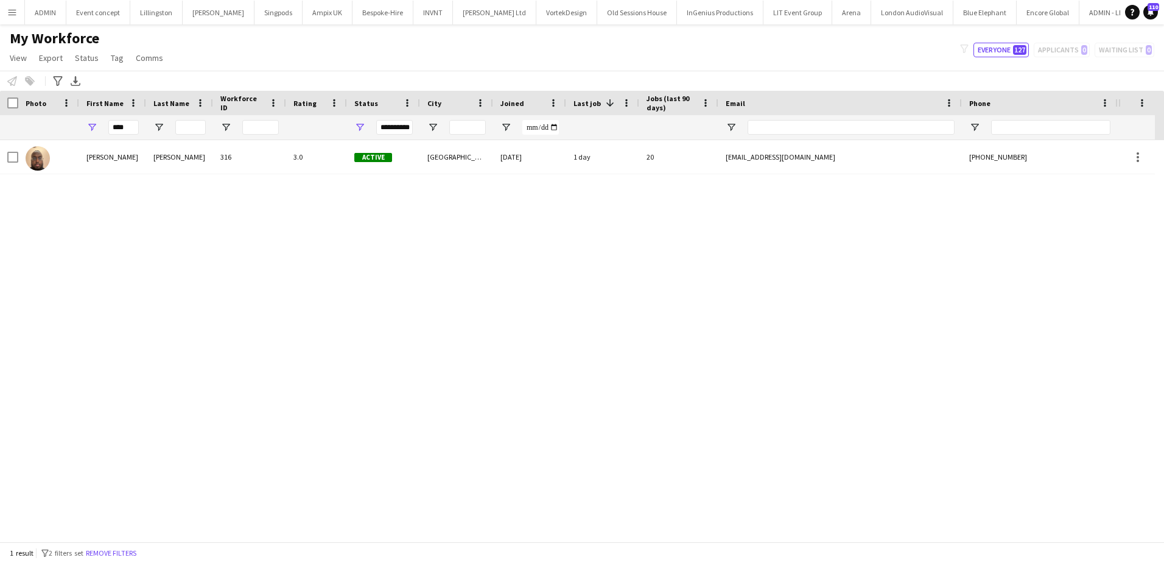
click at [7, 18] on button "Menu" at bounding box center [12, 12] width 24 height 24
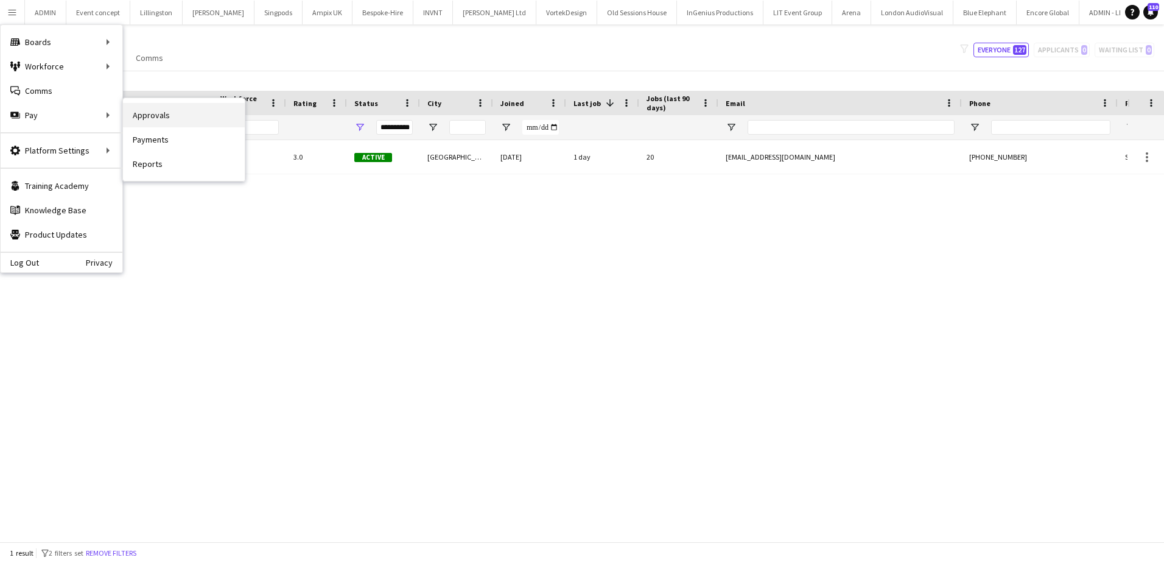
click at [143, 118] on link "Approvals" at bounding box center [184, 115] width 122 height 24
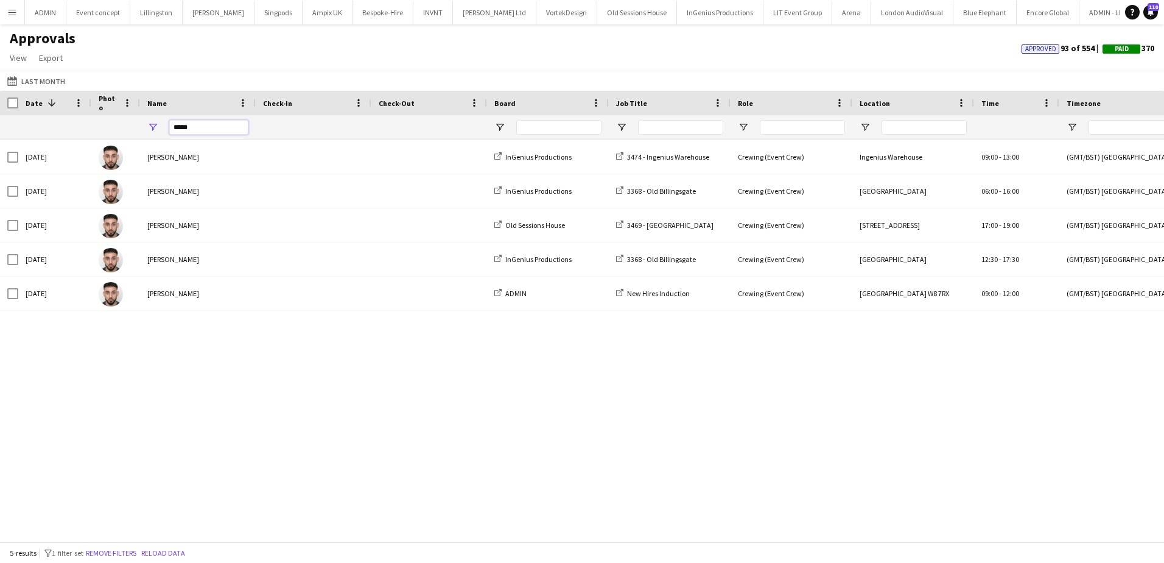
click at [205, 128] on input "*****" at bounding box center [208, 127] width 79 height 15
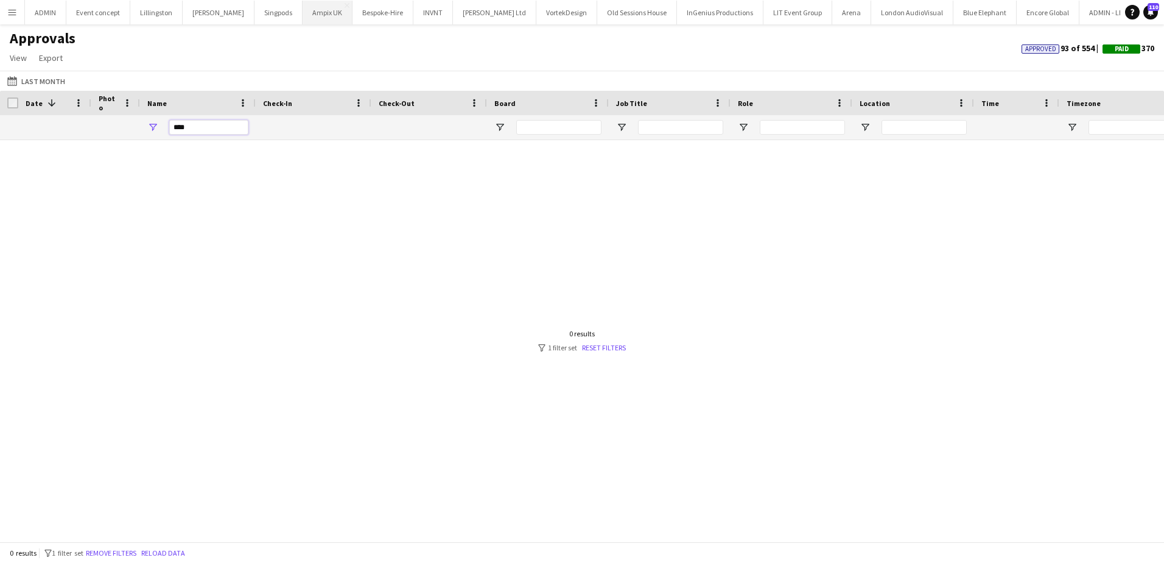
type input "****"
click at [24, 79] on button "Last Month Last Month" at bounding box center [36, 81] width 63 height 15
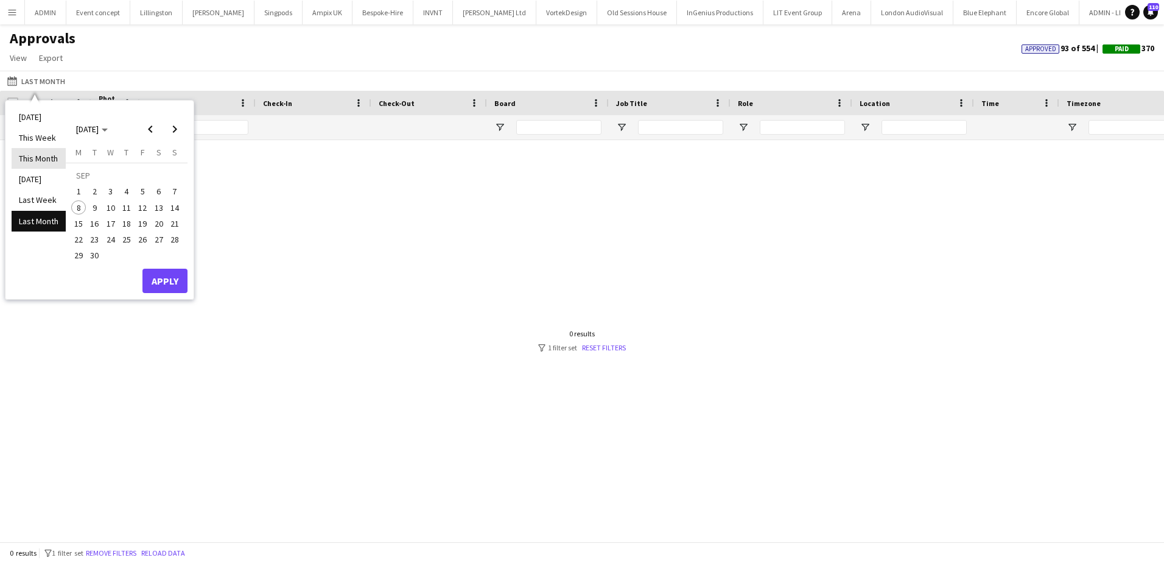
click at [44, 159] on li "This Month" at bounding box center [39, 158] width 54 height 21
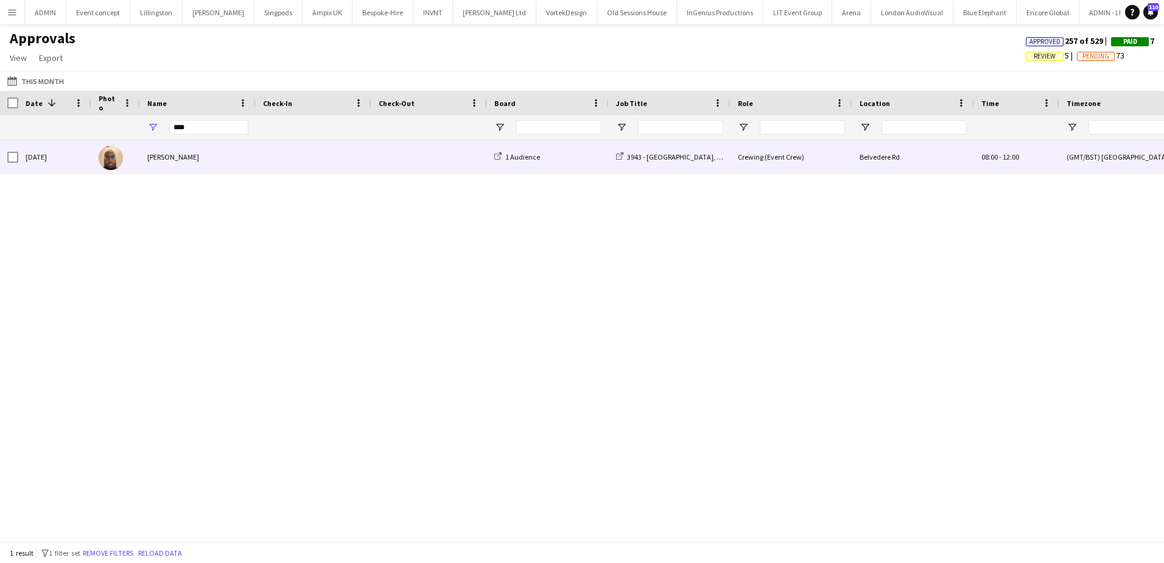
click at [199, 156] on div "Abdirahman Dahir" at bounding box center [198, 156] width 116 height 33
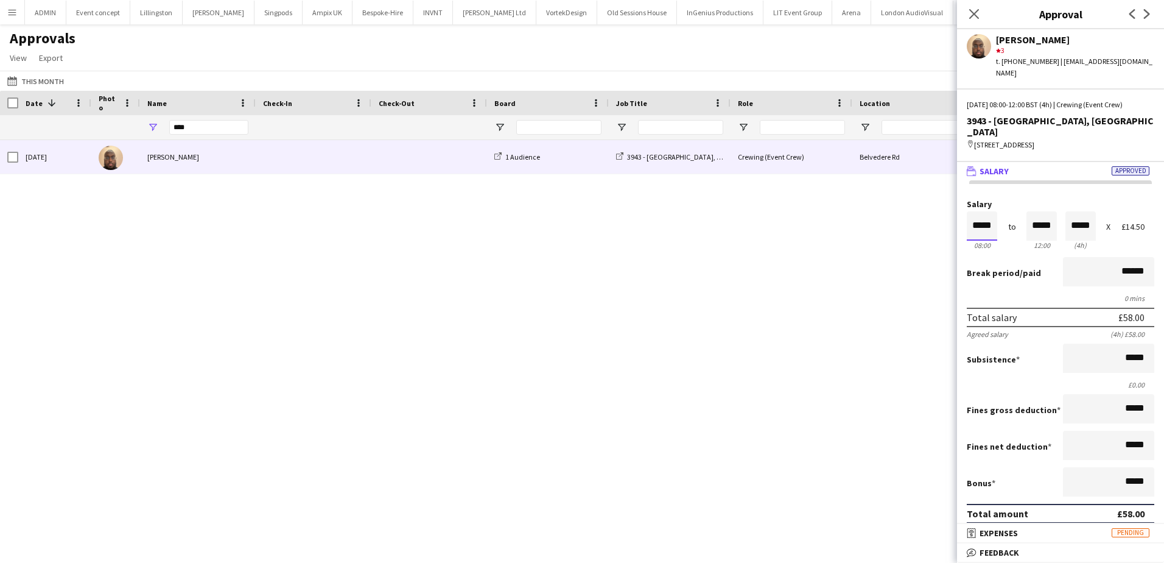
click at [971, 211] on input "*****" at bounding box center [982, 225] width 30 height 29
type input "*****"
click at [978, 199] on div at bounding box center [974, 205] width 15 height 12
type input "*****"
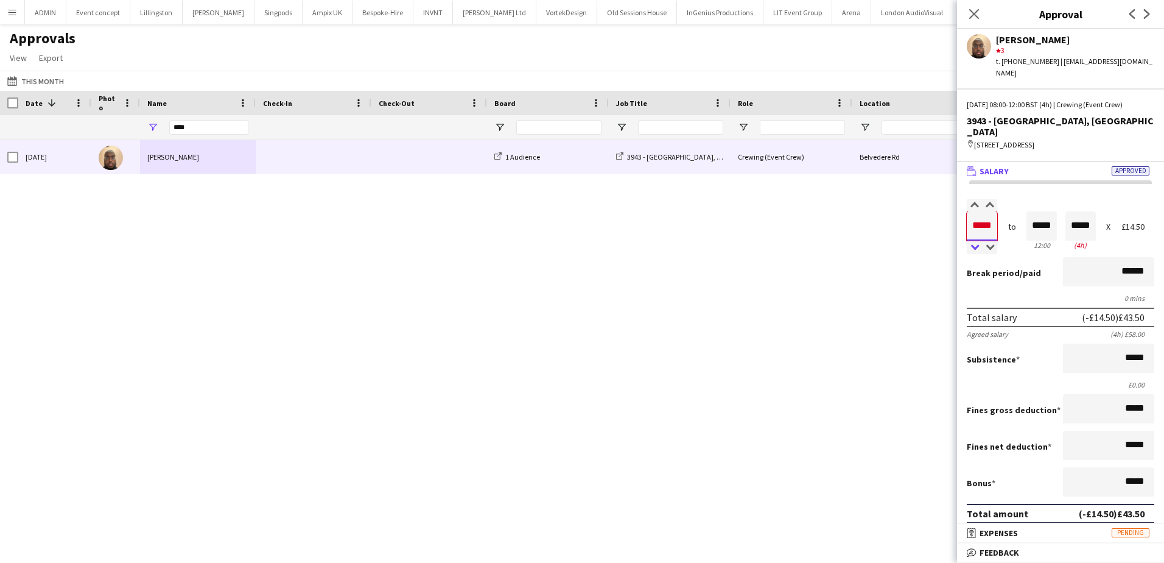
type input "*****"
click at [975, 242] on div at bounding box center [974, 248] width 15 height 12
type input "*****"
click at [979, 199] on div at bounding box center [974, 205] width 15 height 12
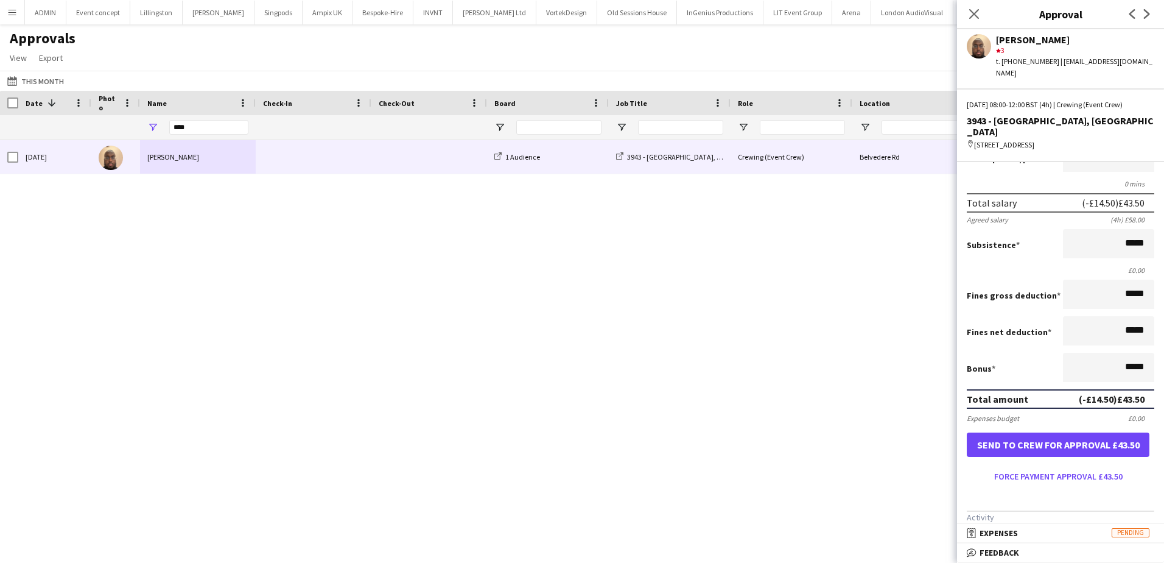
scroll to position [122, 0]
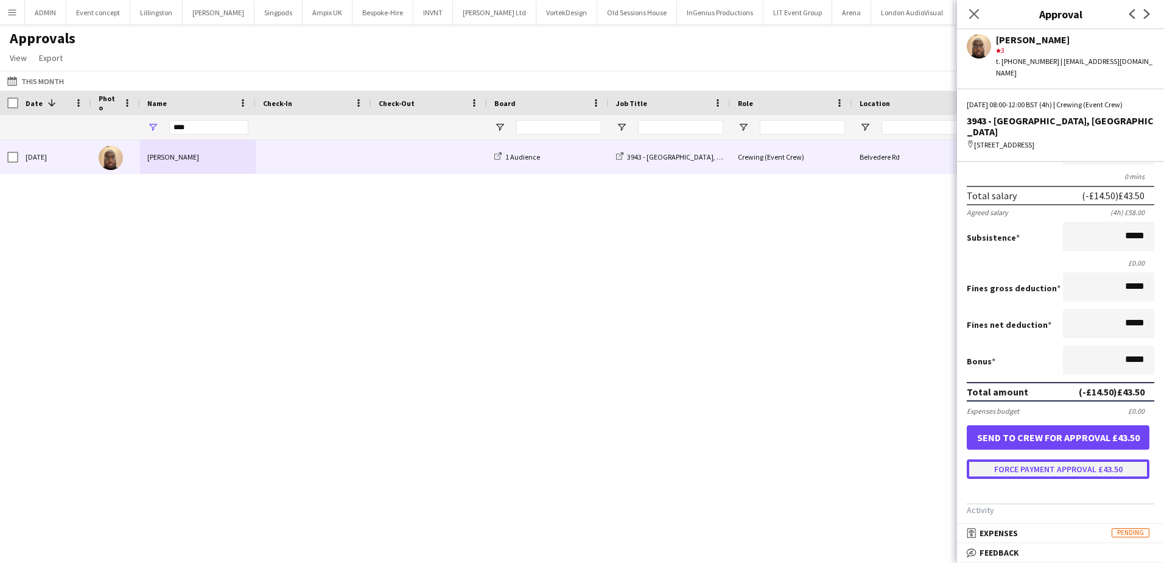
click at [1049, 459] on button "Force payment approval £43.50" at bounding box center [1058, 468] width 183 height 19
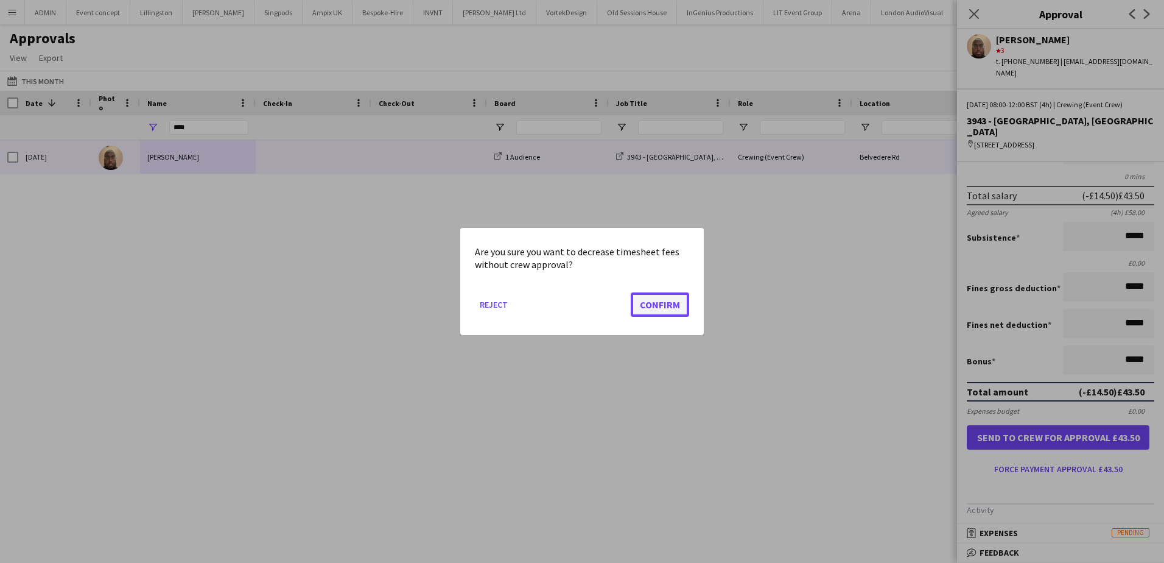
click at [634, 292] on button "Confirm" at bounding box center [660, 304] width 58 height 24
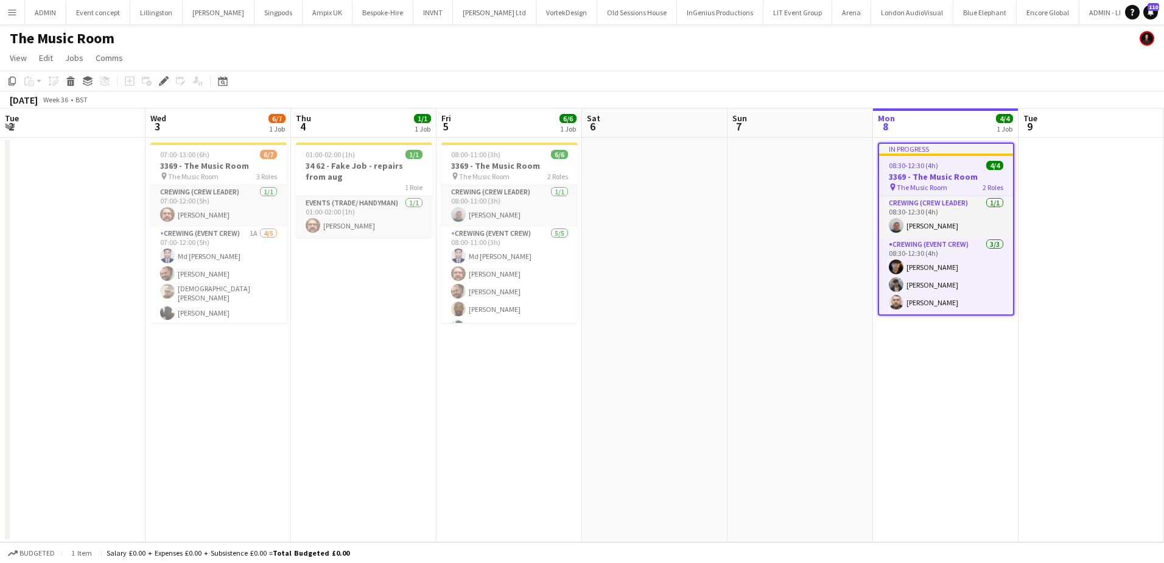
scroll to position [0, 419]
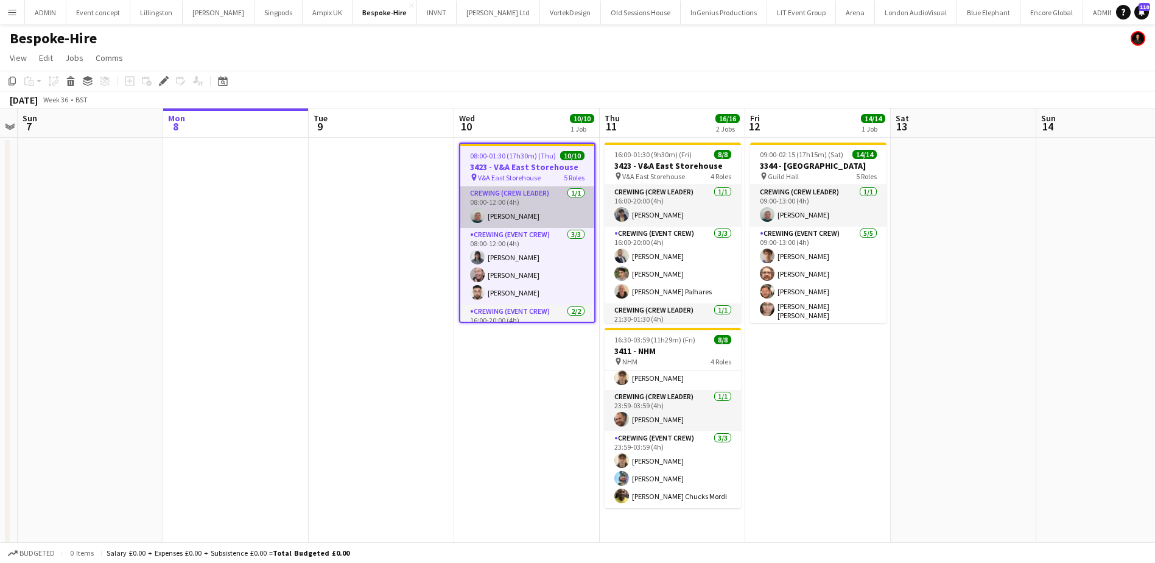
drag, startPoint x: 524, startPoint y: 224, endPoint x: 557, endPoint y: 211, distance: 35.9
click at [524, 224] on app-card-role "Crewing (Crew Leader) 1/1 08:00-12:00 (4h) Brayden Davison" at bounding box center [527, 206] width 134 height 41
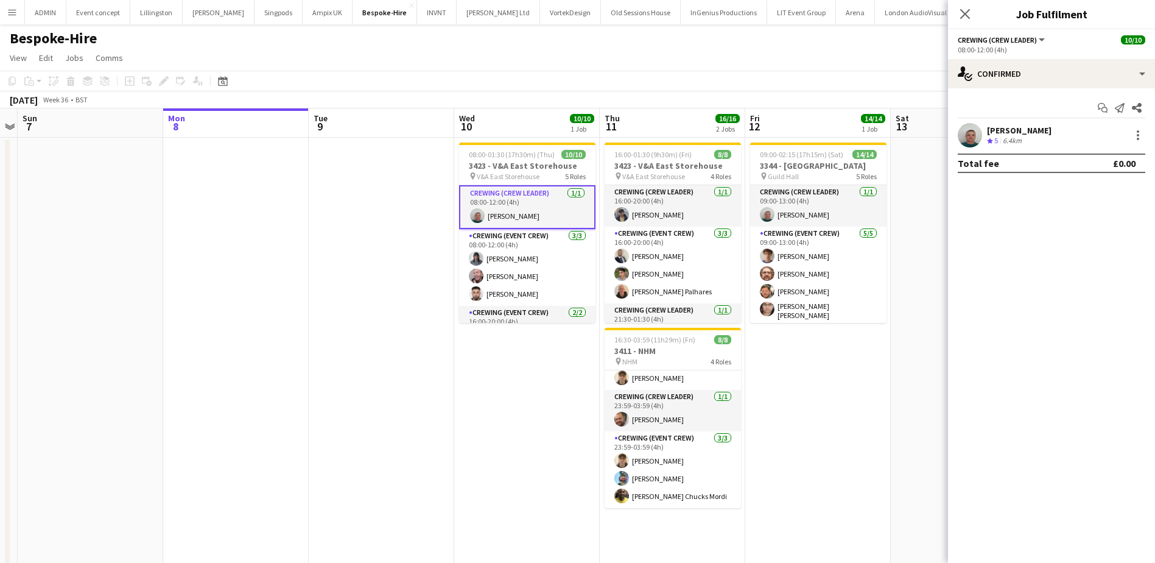
click at [1050, 132] on div "Brayden Davison Crew rating 5 6.4km" at bounding box center [1051, 135] width 207 height 24
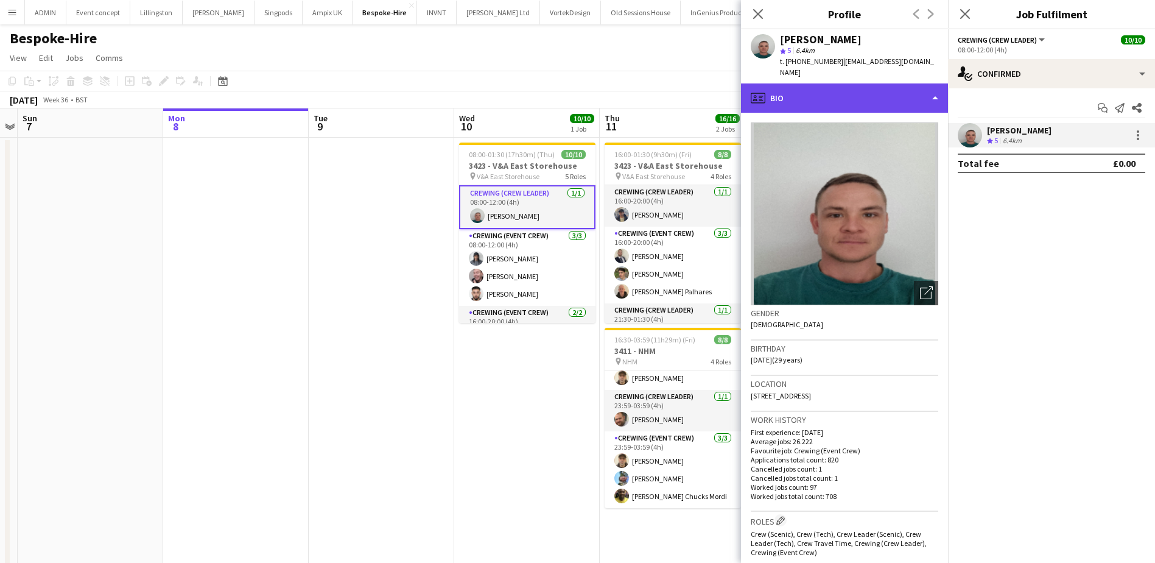
click at [847, 98] on div "profile Bio" at bounding box center [844, 97] width 207 height 29
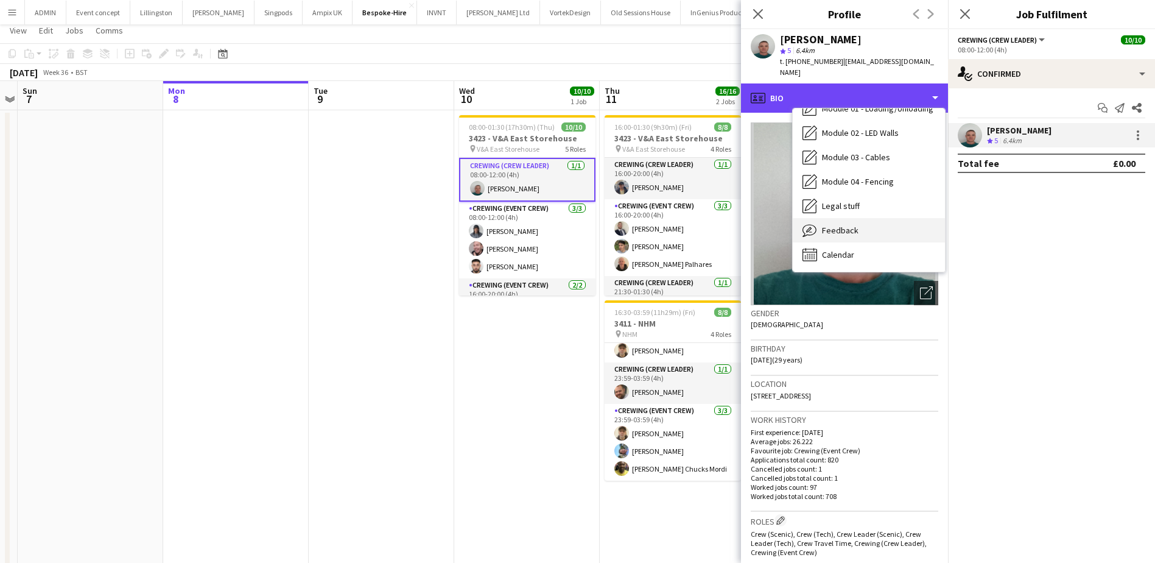
scroll to position [122, 0]
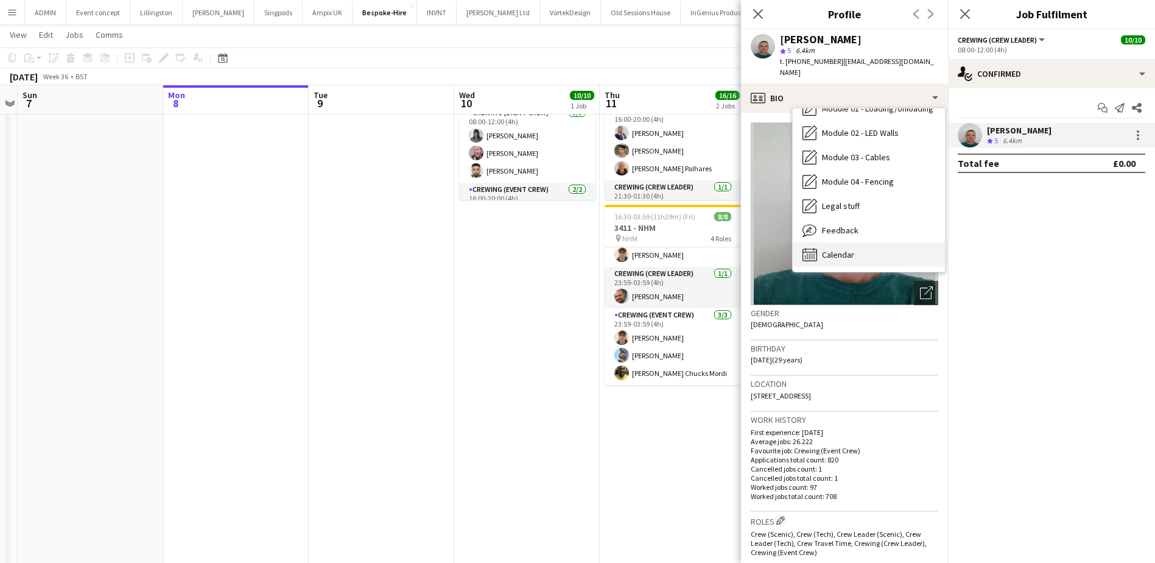
click at [864, 242] on div "Calendar Calendar" at bounding box center [869, 254] width 152 height 24
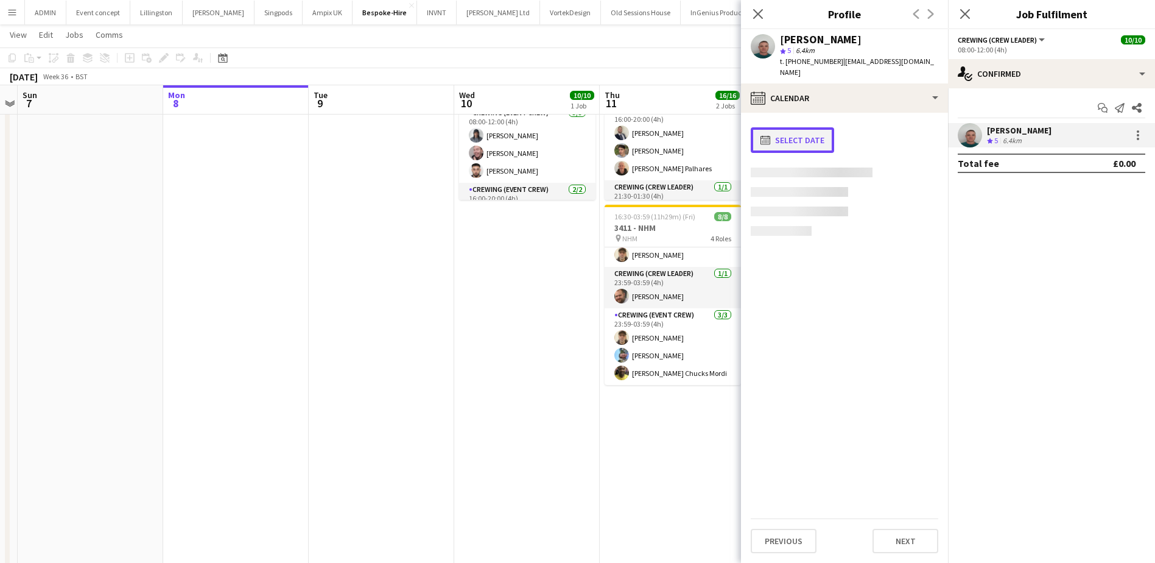
click at [801, 129] on button "calendar-full Select date" at bounding box center [792, 140] width 83 height 26
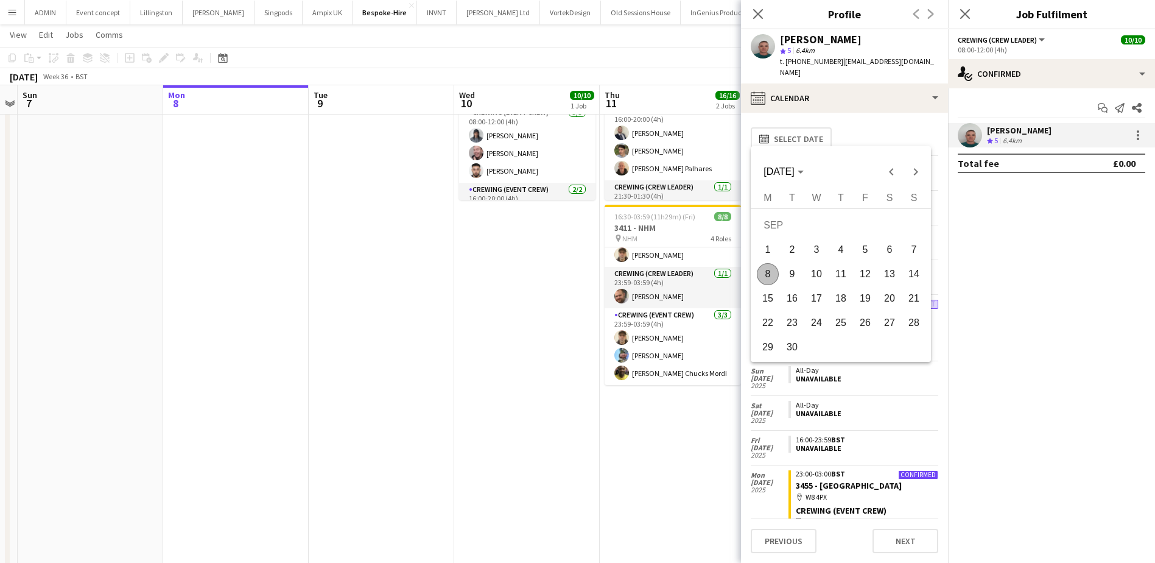
click at [775, 275] on span "8" at bounding box center [768, 274] width 22 height 22
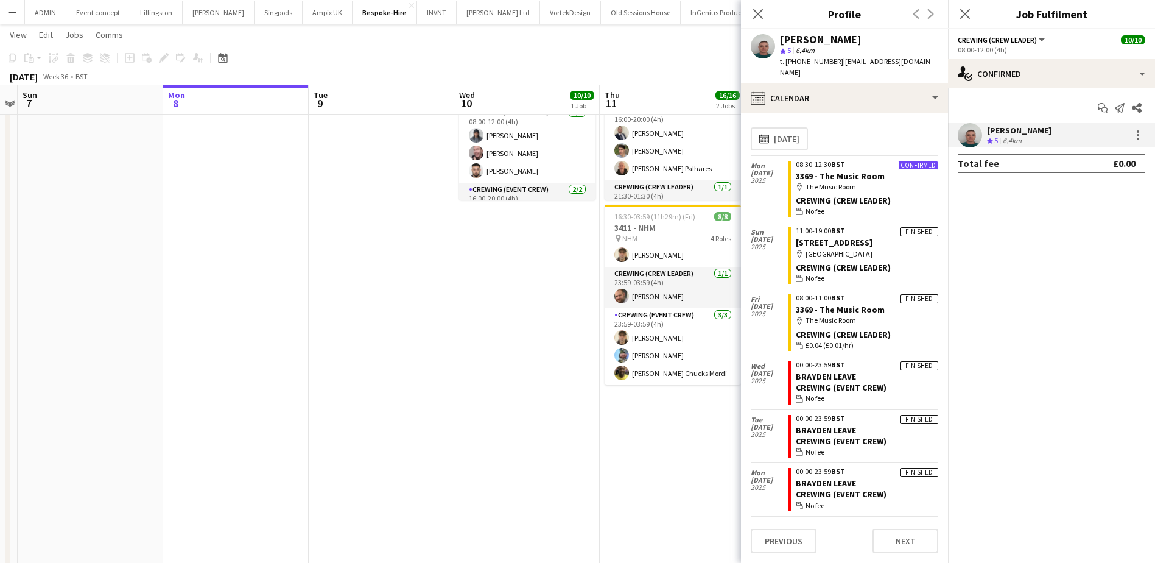
click at [488, 280] on app-date-cell "08:00-01:30 (17h30m) (Thu) 10/10 3423 - V&A East Storehouse pin V&A East Storeh…" at bounding box center [527, 360] width 146 height 691
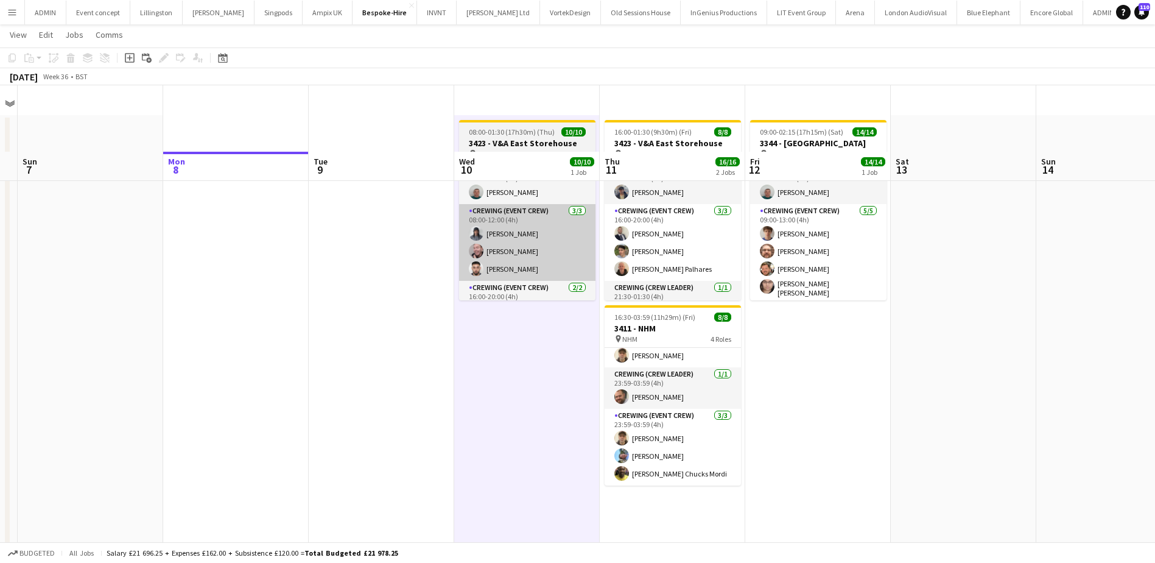
scroll to position [0, 0]
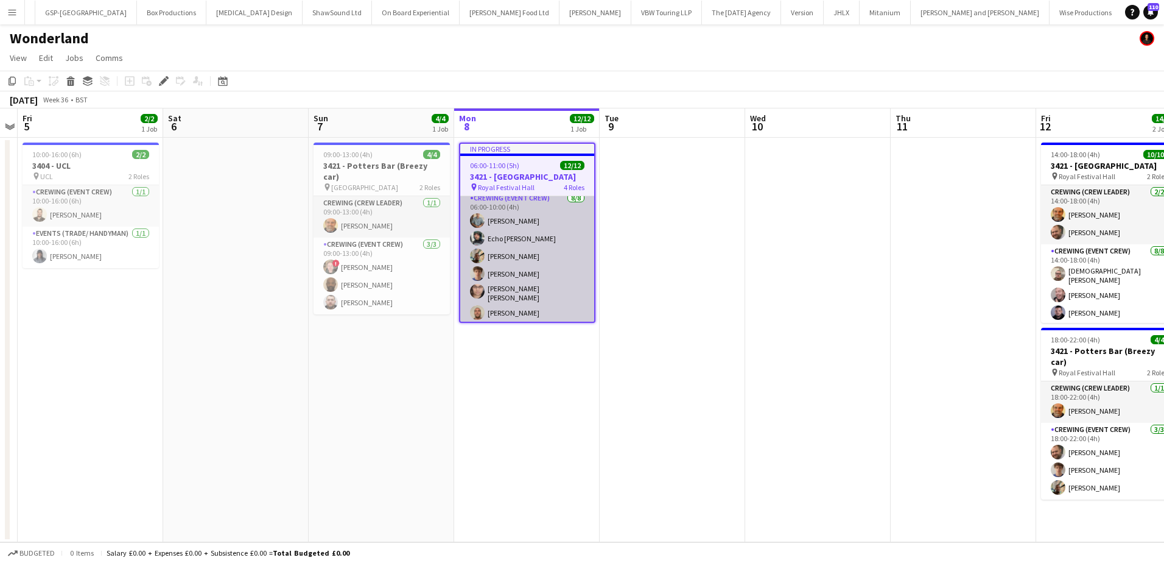
scroll to position [61, 0]
click at [520, 227] on app-card-role "Crewing (Event Crew) [DATE] 06:00-10:00 (4h) [PERSON_NAME] [PERSON_NAME] [PERSO…" at bounding box center [527, 280] width 134 height 172
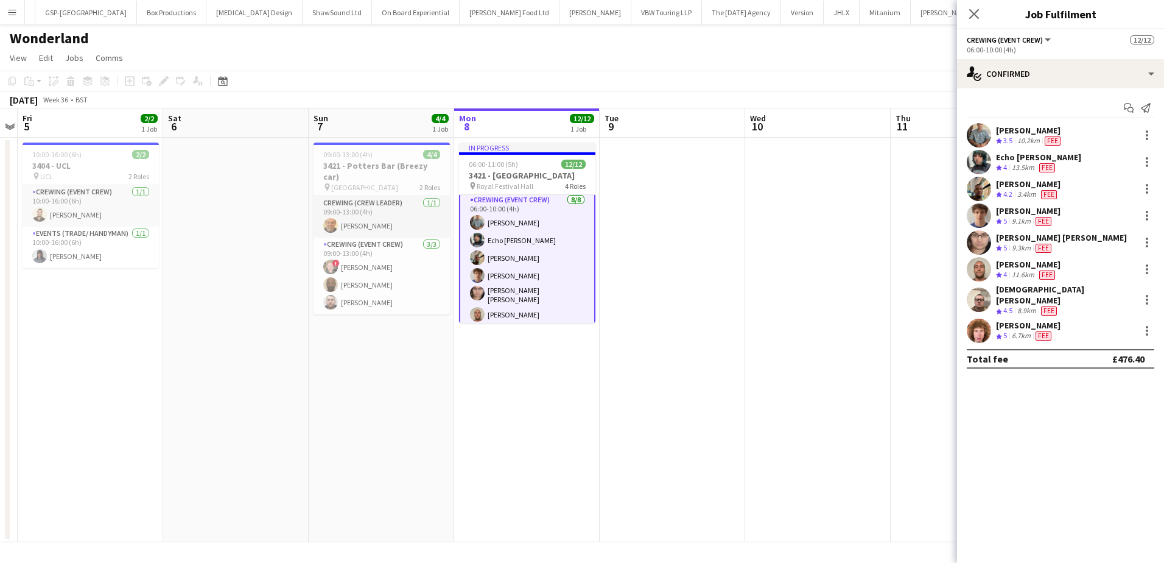
click at [1019, 133] on div "[PERSON_NAME]" at bounding box center [1029, 130] width 67 height 11
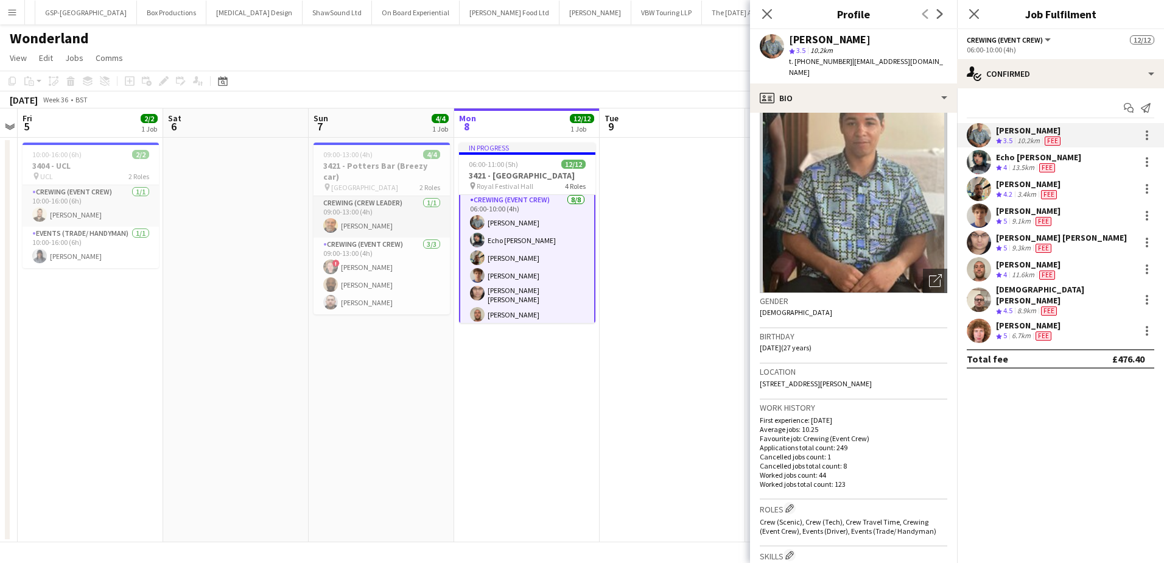
scroll to position [0, 0]
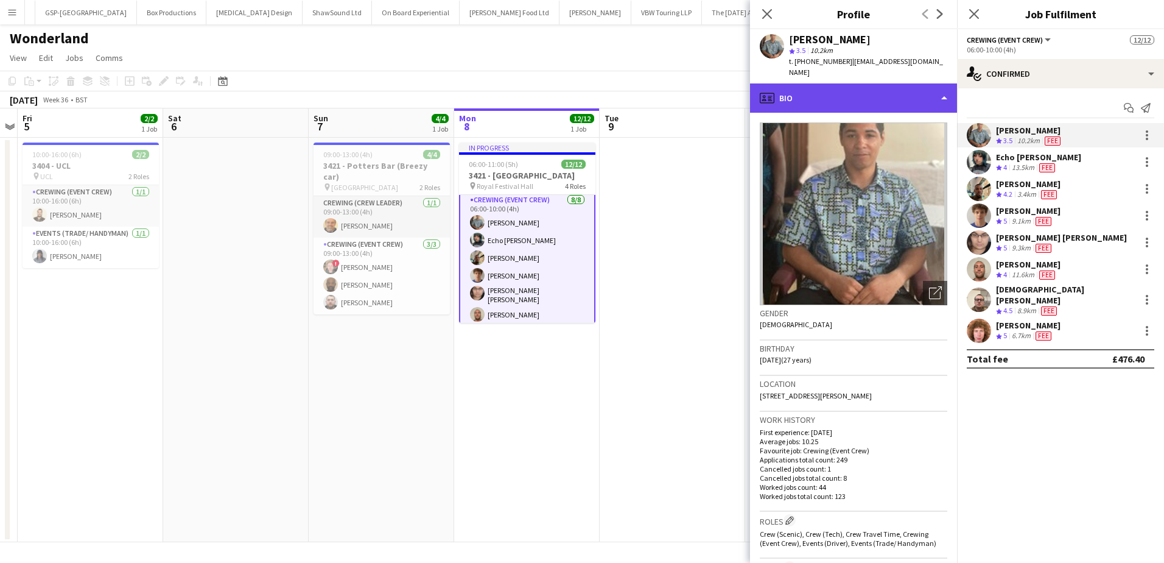
click at [887, 94] on div "profile Bio" at bounding box center [853, 97] width 207 height 29
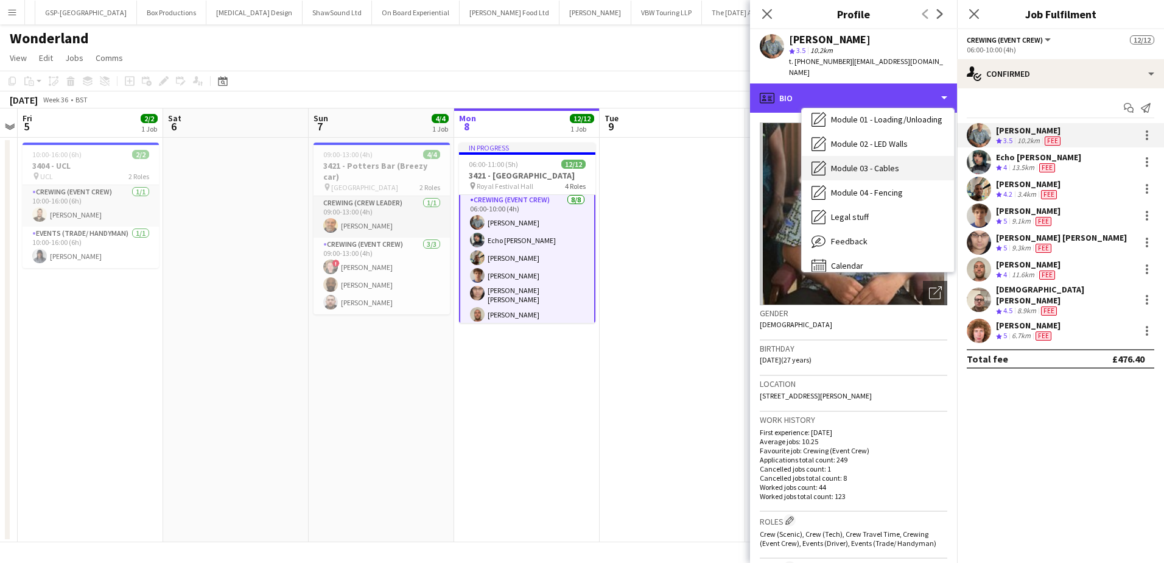
scroll to position [261, 0]
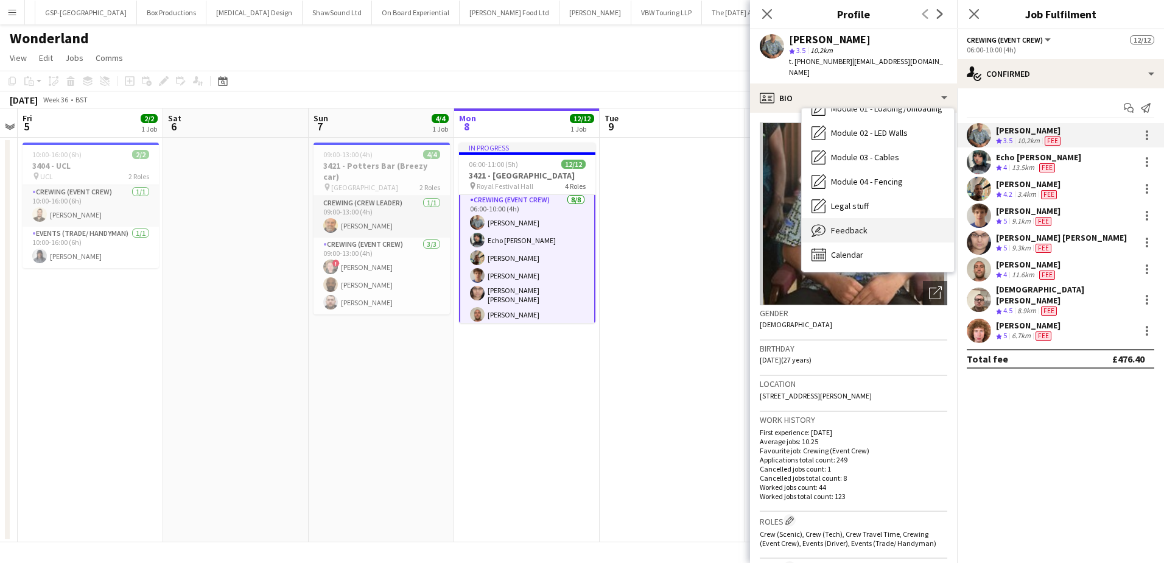
click at [868, 218] on div "Feedback Feedback" at bounding box center [878, 230] width 152 height 24
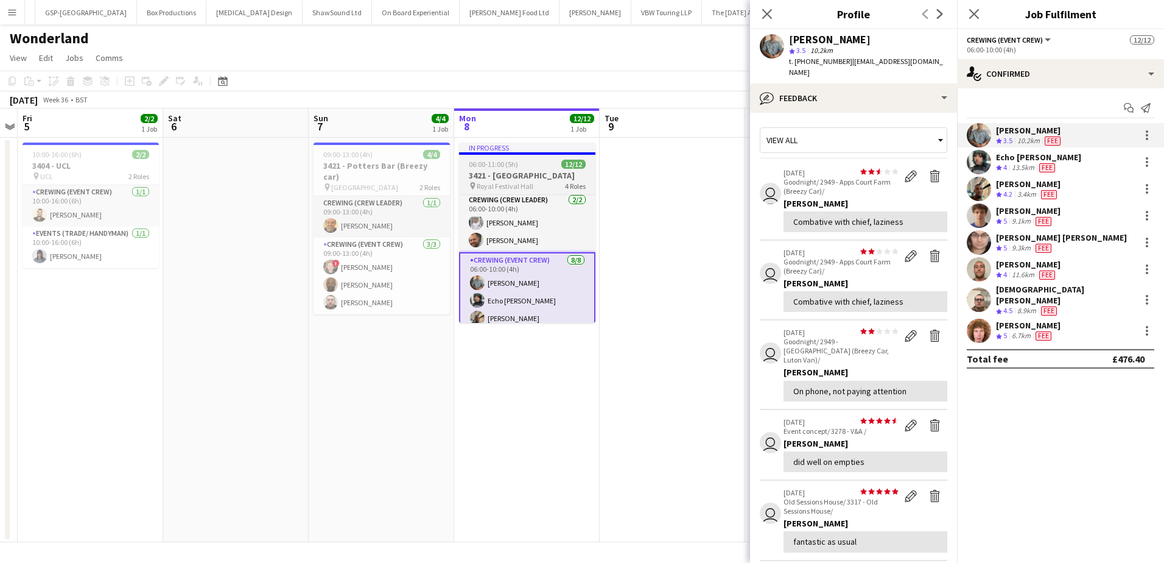
scroll to position [0, 0]
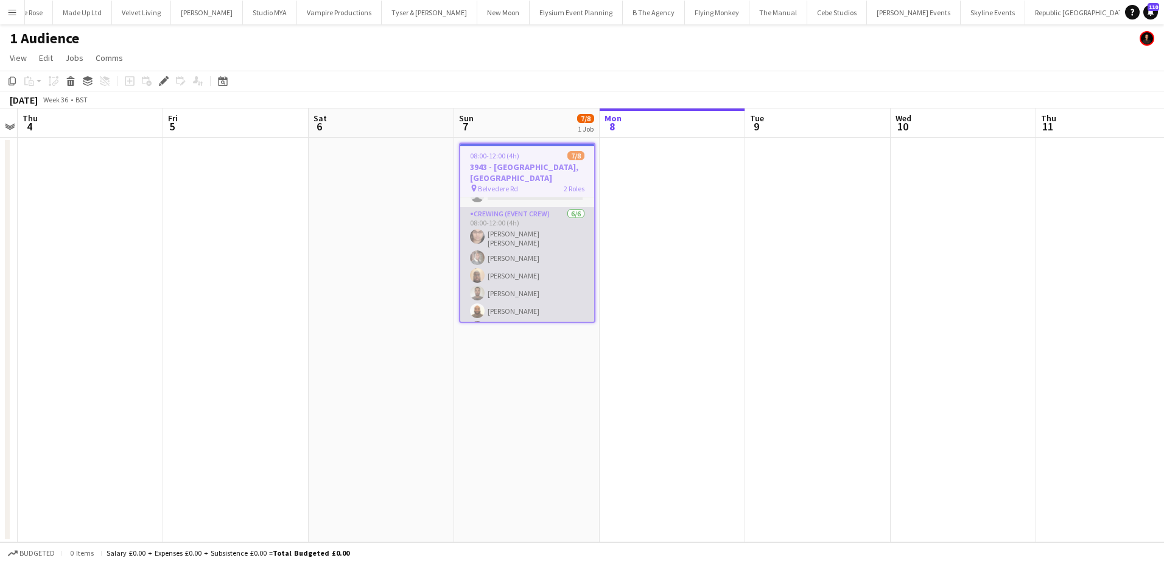
scroll to position [54, 0]
click at [529, 260] on app-card-role "Crewing (Event Crew) 6/6 08:00-12:00 (4h) Ells Jones Nile Mitchell Abdirahman D…" at bounding box center [527, 269] width 134 height 133
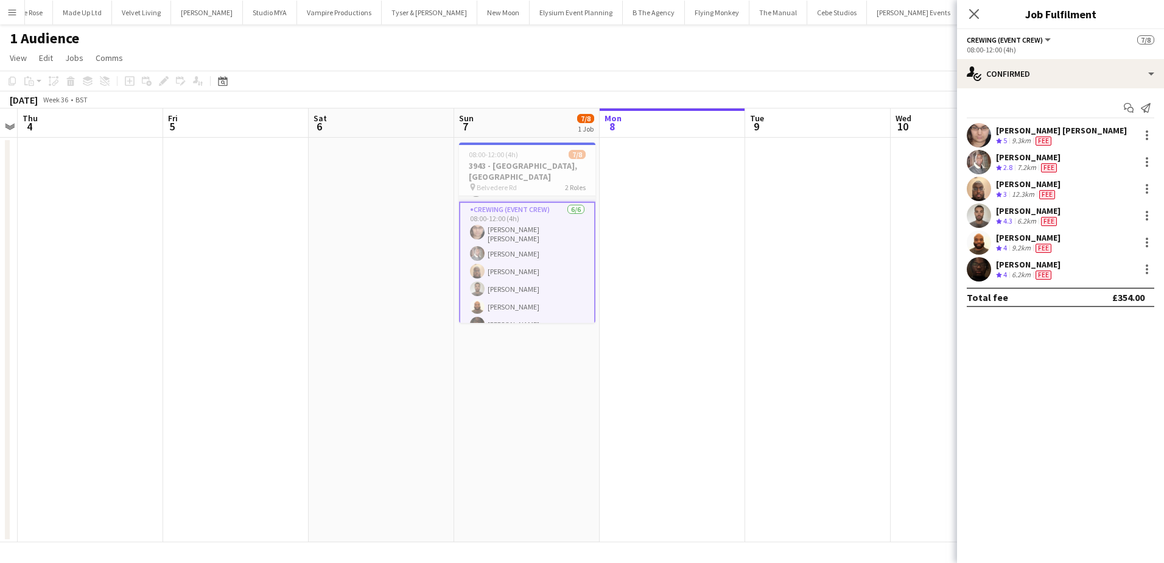
click at [529, 248] on app-card-role "Crewing (Event Crew) 6/6 08:00-12:00 (4h) Ells Jones Nile Mitchell Abdirahman D…" at bounding box center [527, 270] width 136 height 136
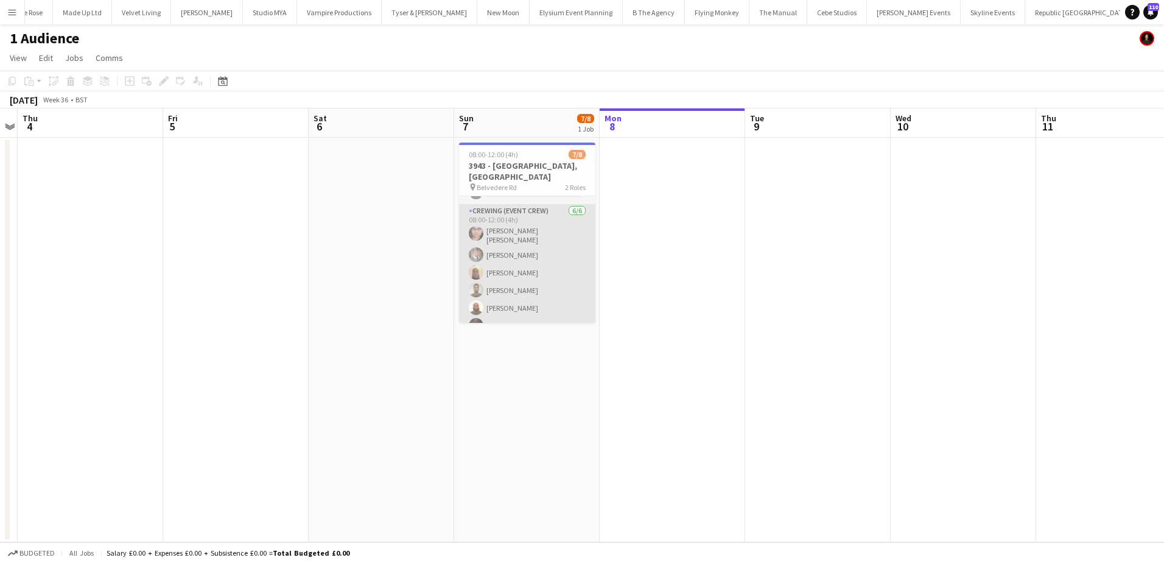
click at [509, 255] on app-card-role "Crewing (Event Crew) 6/6 08:00-12:00 (4h) Ells Jones Nile Mitchell Abdirahman D…" at bounding box center [527, 270] width 136 height 133
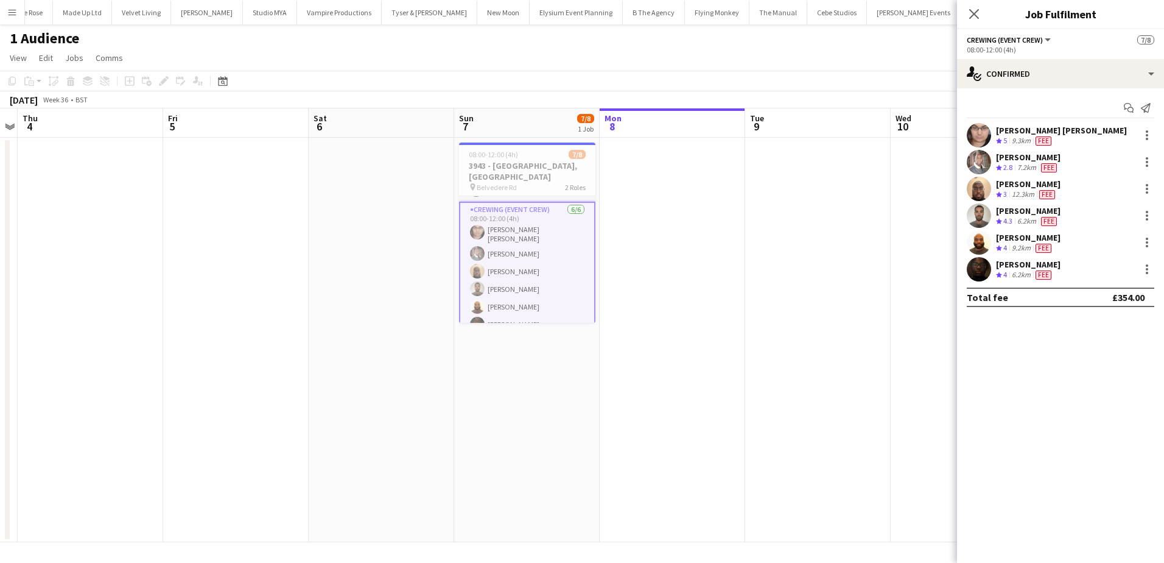
click at [1010, 188] on div "Abdirahman Dahir" at bounding box center [1028, 183] width 65 height 11
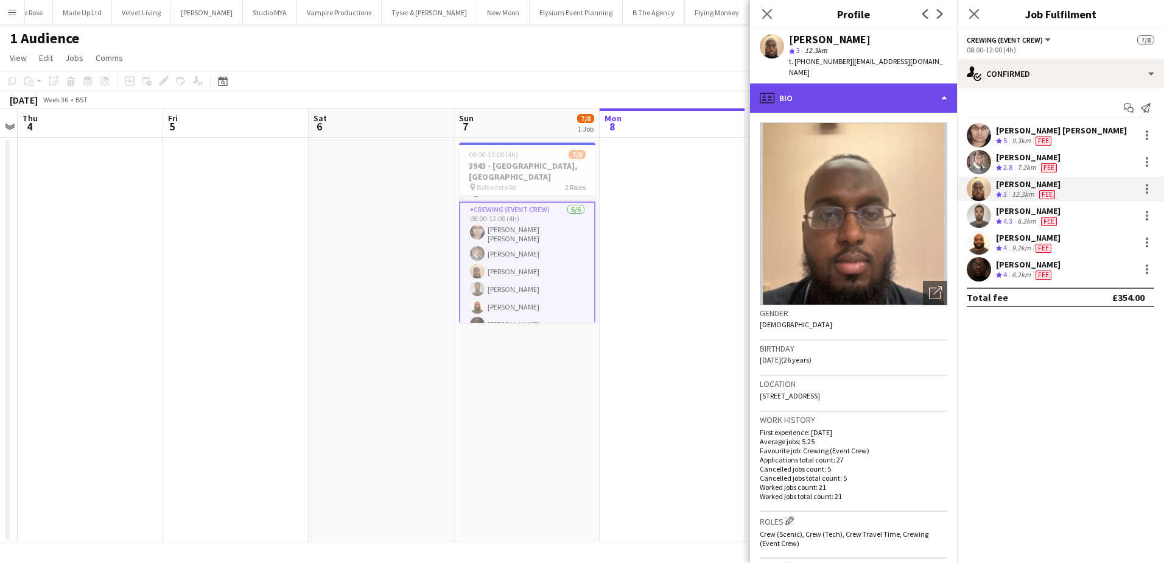
click at [841, 83] on div "profile Bio" at bounding box center [853, 97] width 207 height 29
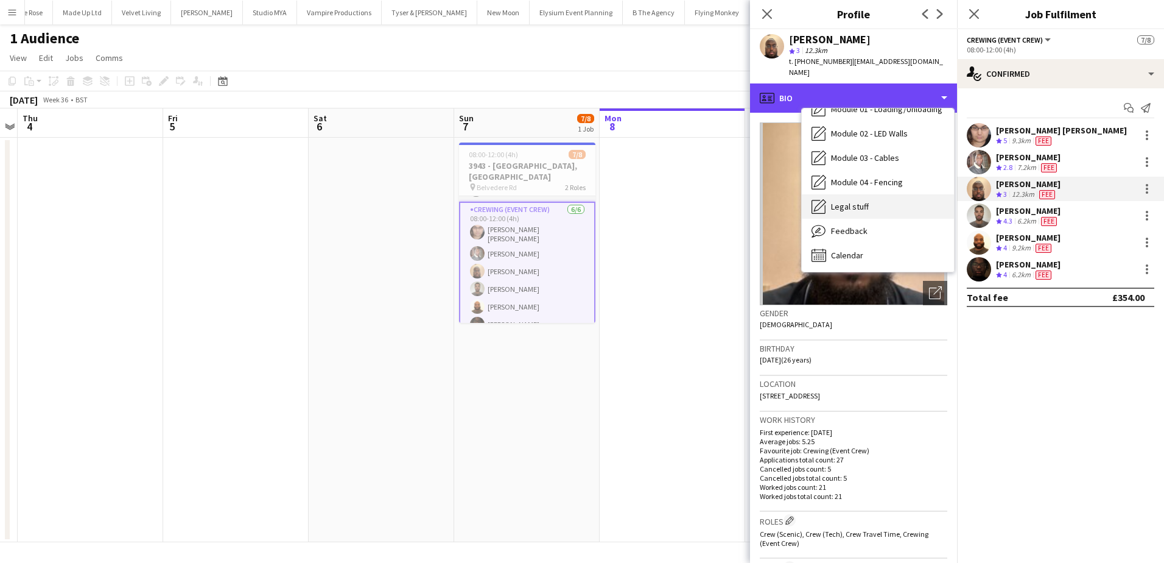
scroll to position [261, 0]
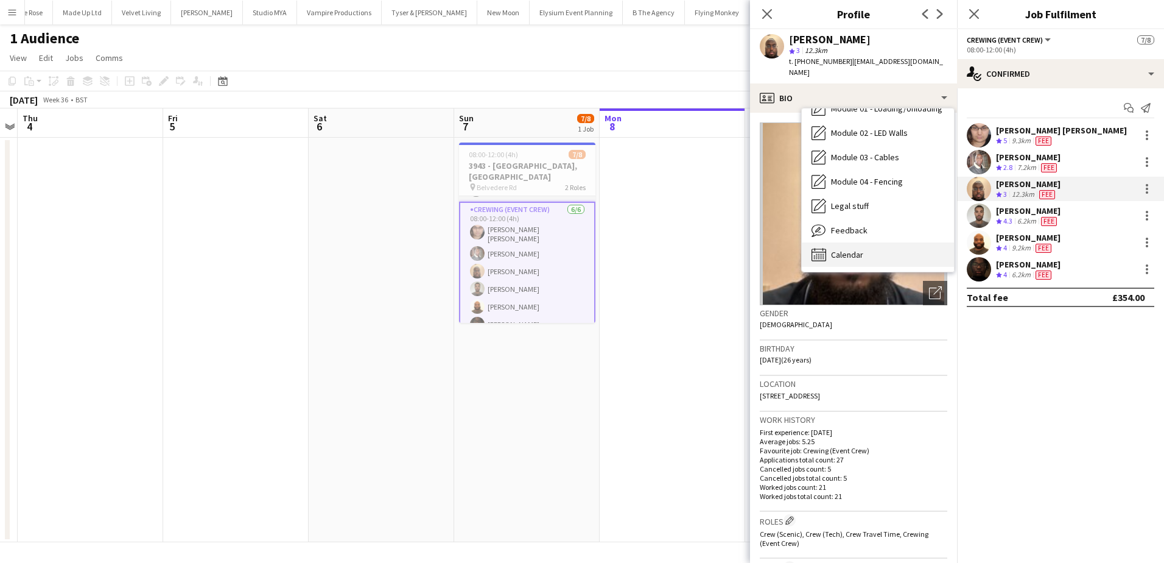
click at [875, 242] on div "Calendar Calendar" at bounding box center [878, 254] width 152 height 24
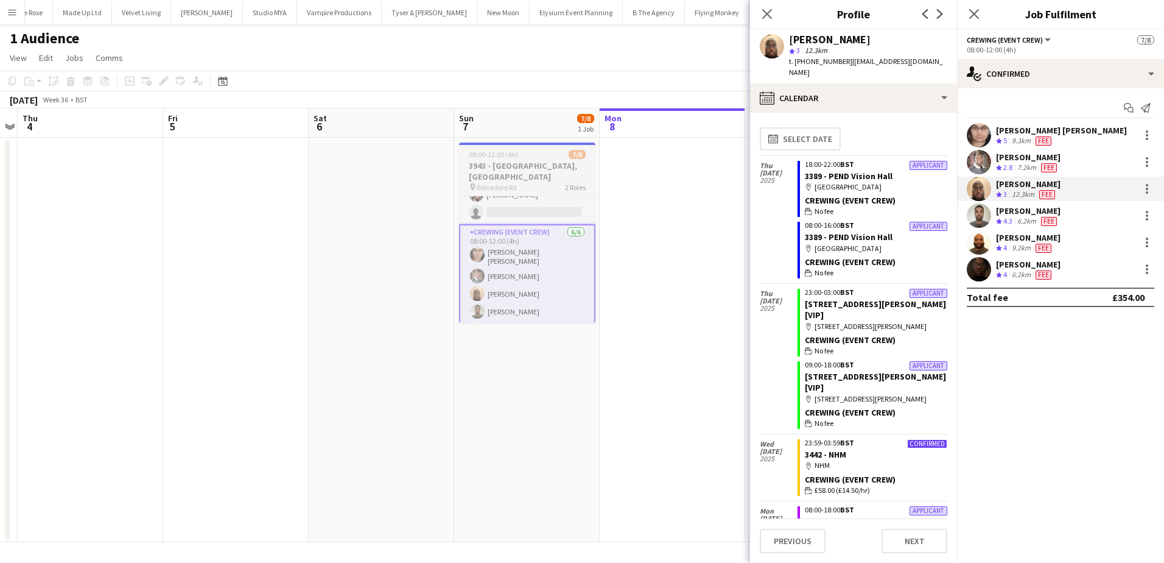
scroll to position [37, 0]
click at [1028, 182] on div "Abdirahman Dahir" at bounding box center [1028, 183] width 65 height 11
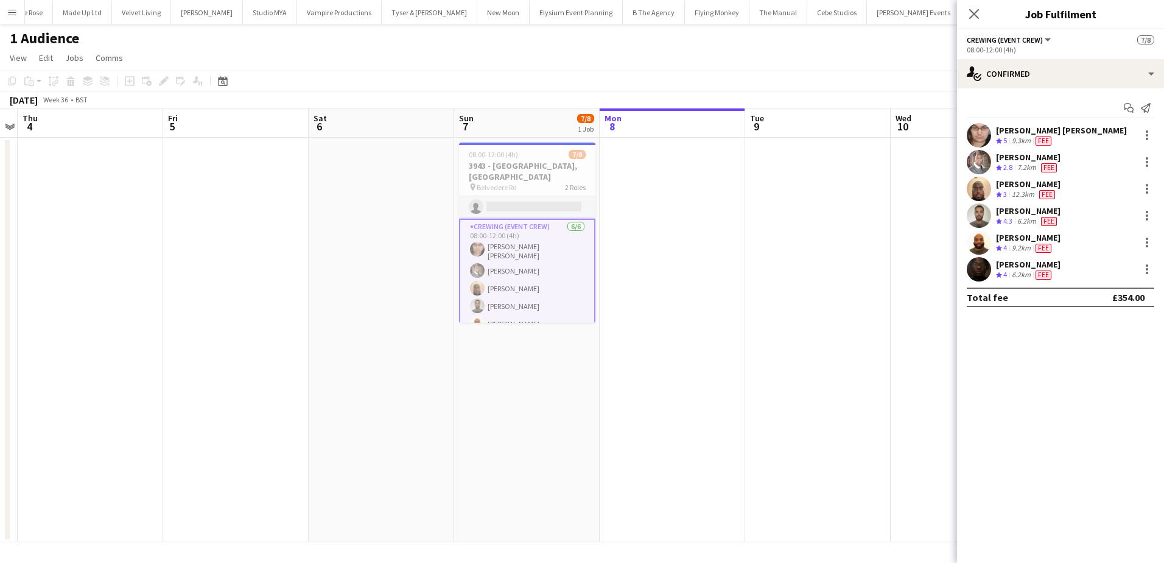
click at [1025, 188] on div "[PERSON_NAME]" at bounding box center [1028, 183] width 65 height 11
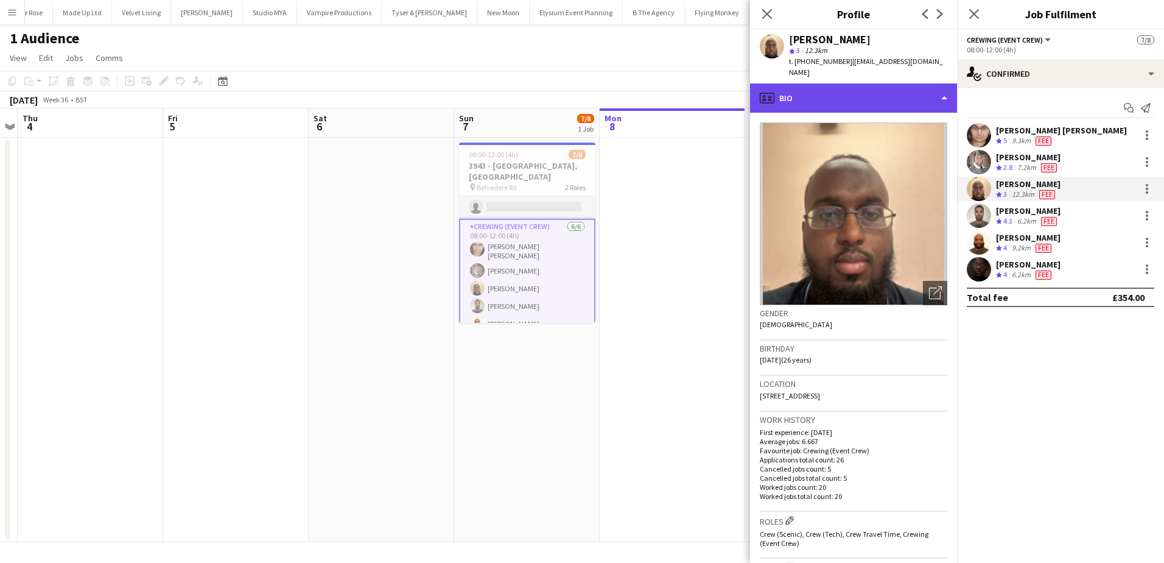
click at [870, 93] on div "profile Bio" at bounding box center [853, 97] width 207 height 29
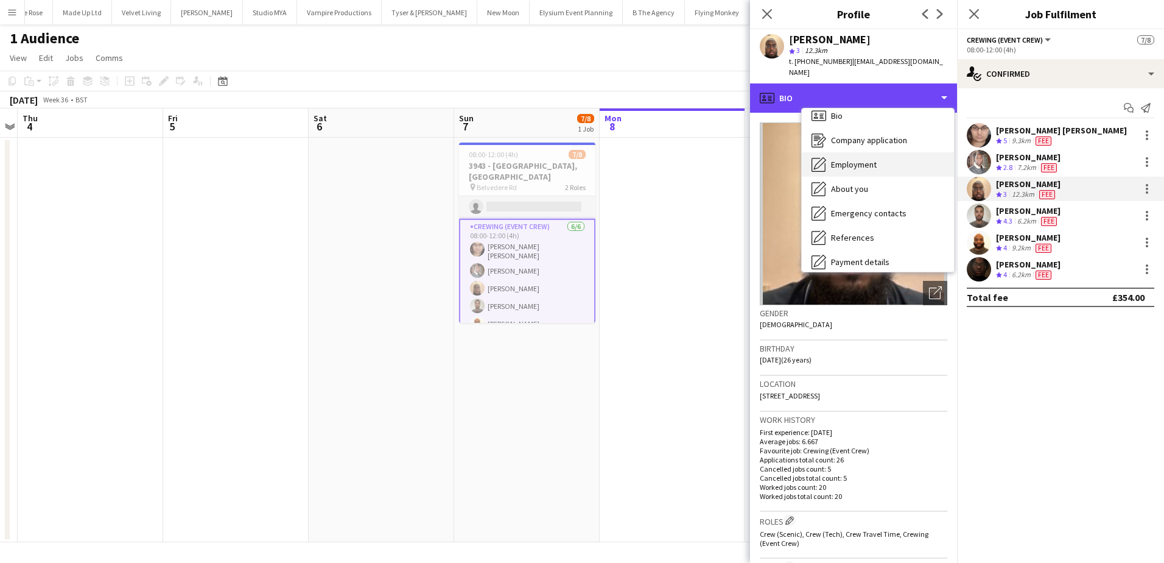
scroll to position [0, 0]
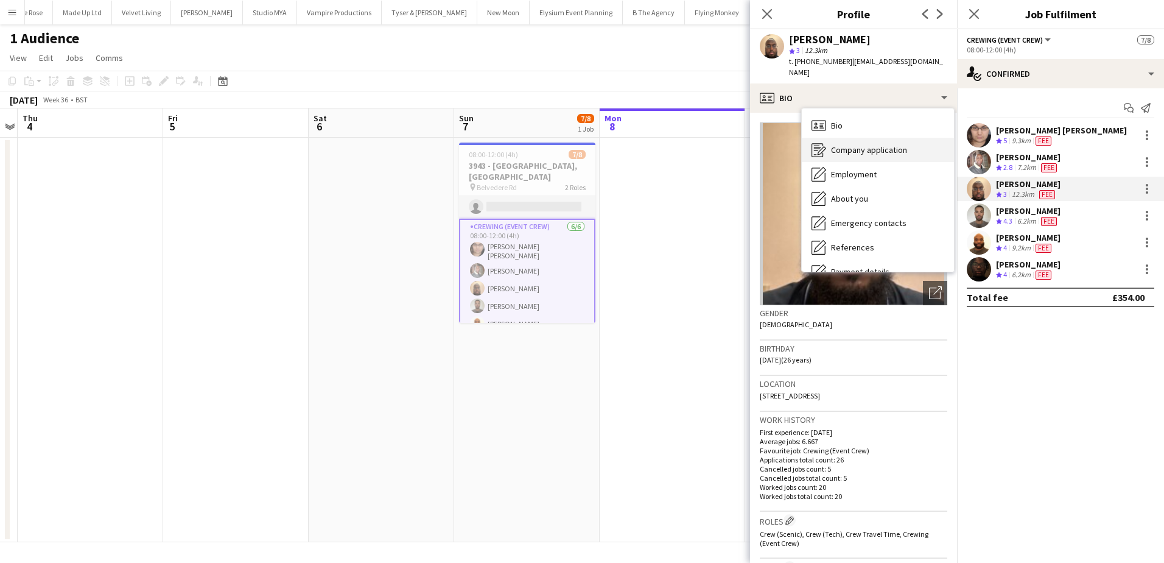
click at [891, 144] on div "Company application Company application" at bounding box center [878, 150] width 152 height 24
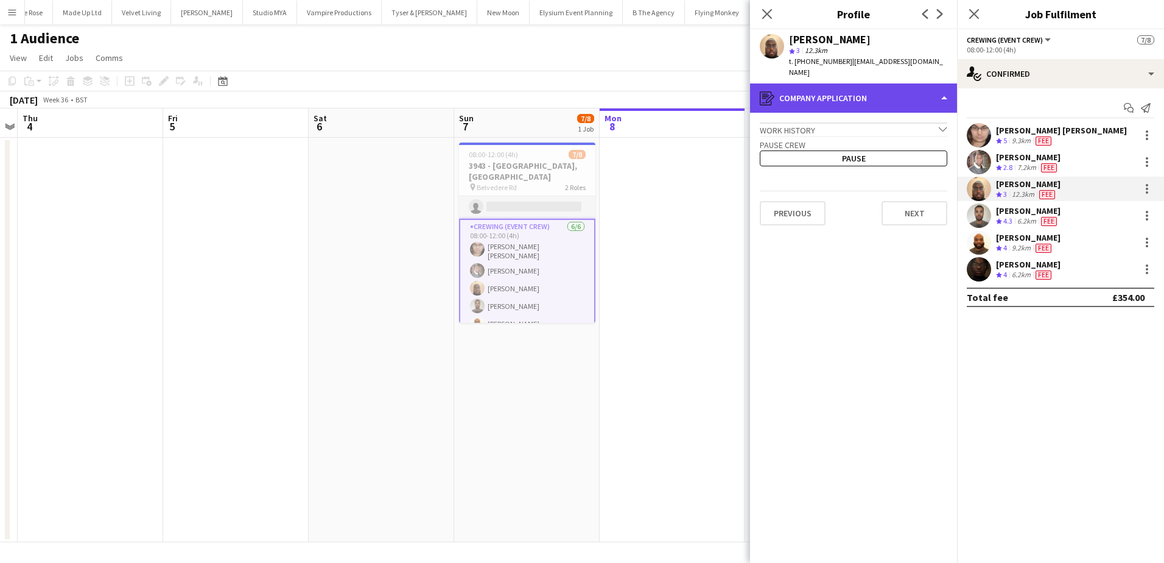
click at [880, 91] on div "register Company application" at bounding box center [853, 97] width 207 height 29
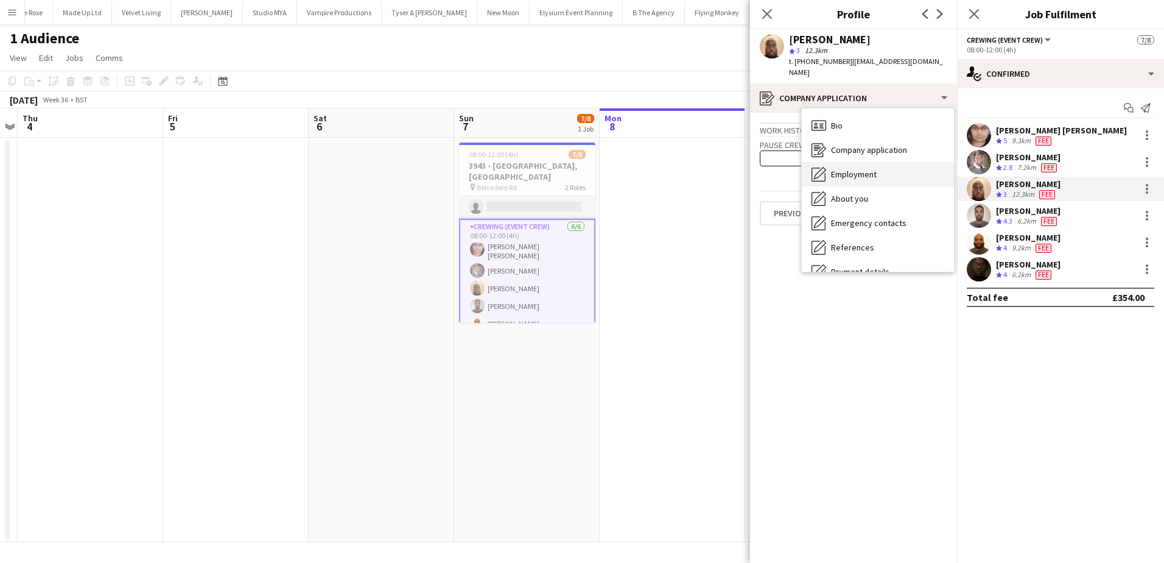
click at [885, 163] on div "Employment Employment" at bounding box center [878, 174] width 152 height 24
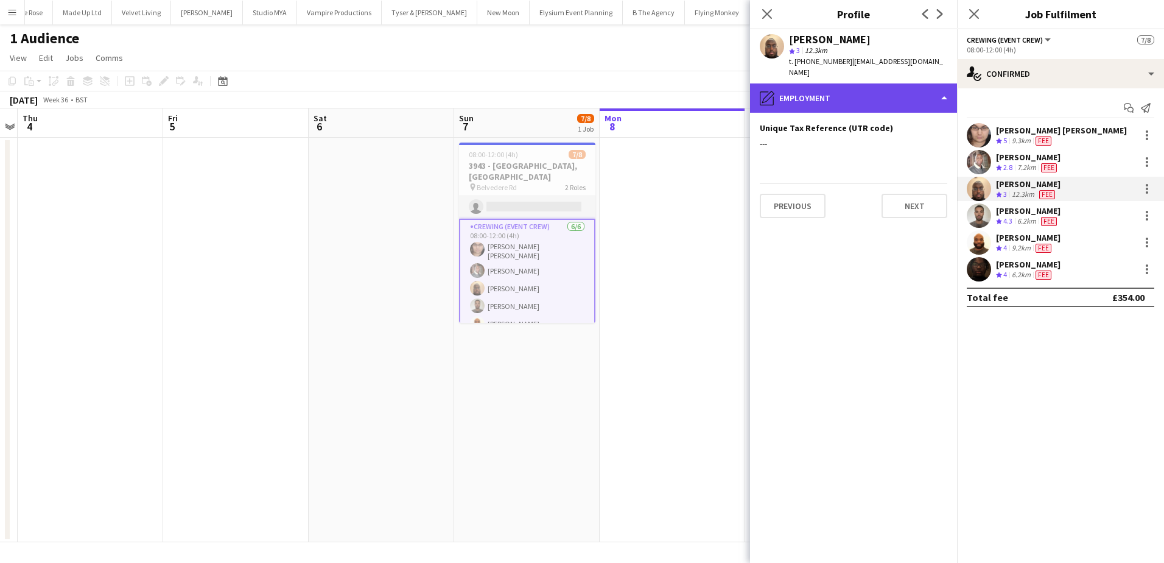
click at [877, 87] on div "pencil4 Employment" at bounding box center [853, 97] width 207 height 29
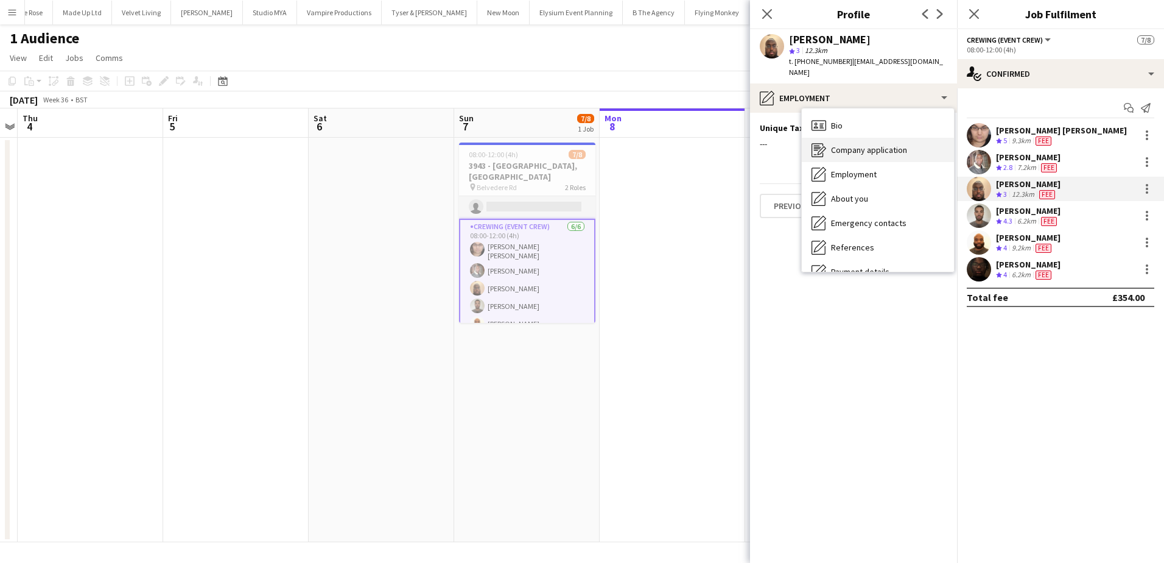
click at [870, 144] on span "Company application" at bounding box center [869, 149] width 76 height 11
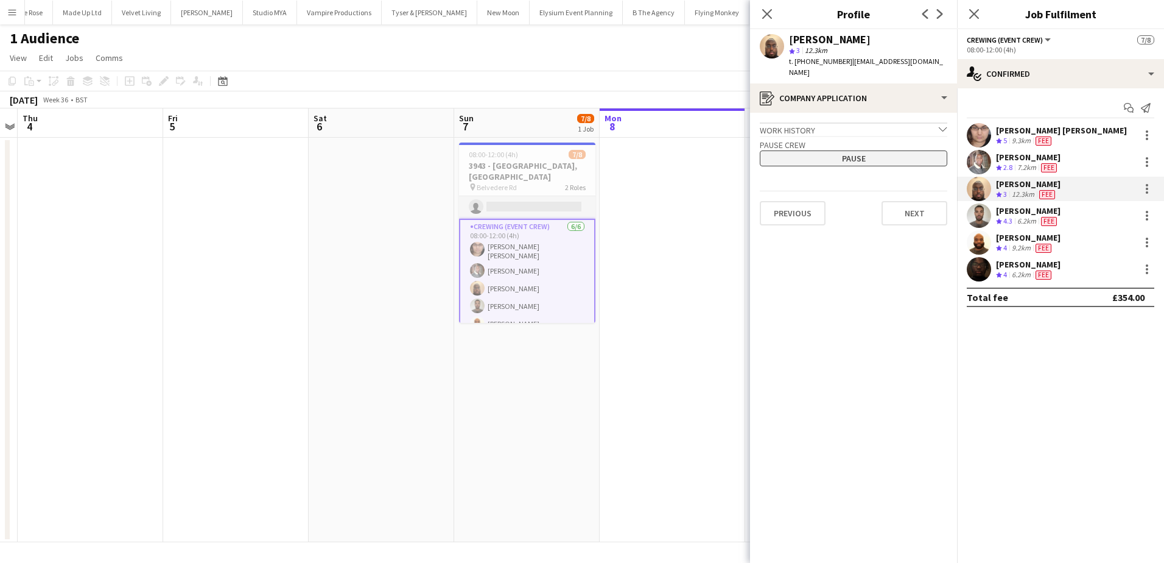
click at [862, 150] on button "Pause" at bounding box center [854, 158] width 188 height 16
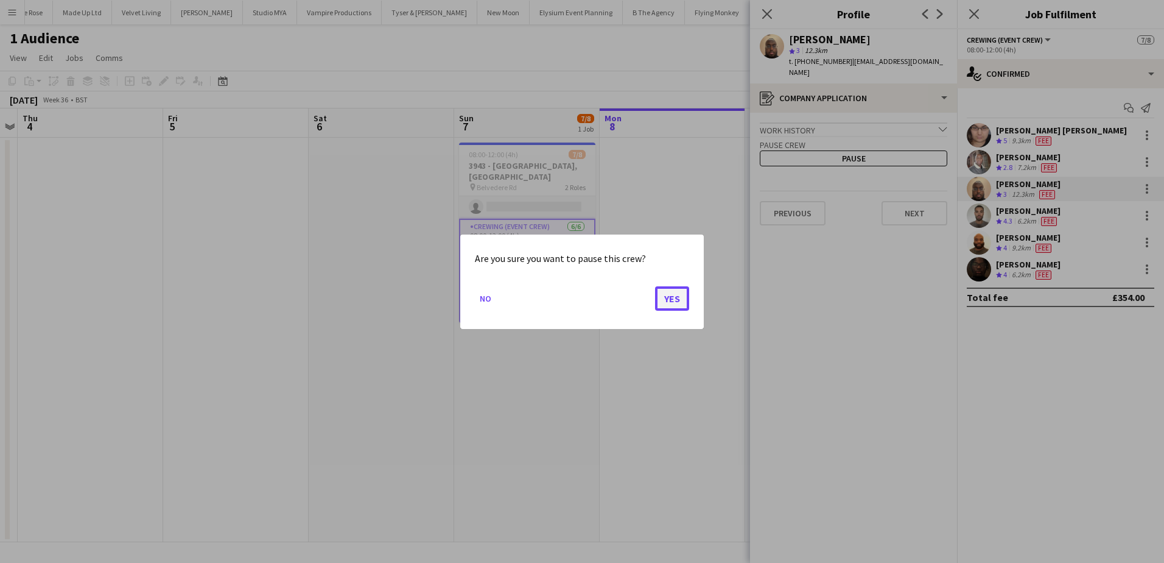
click at [677, 295] on button "Yes" at bounding box center [672, 298] width 34 height 24
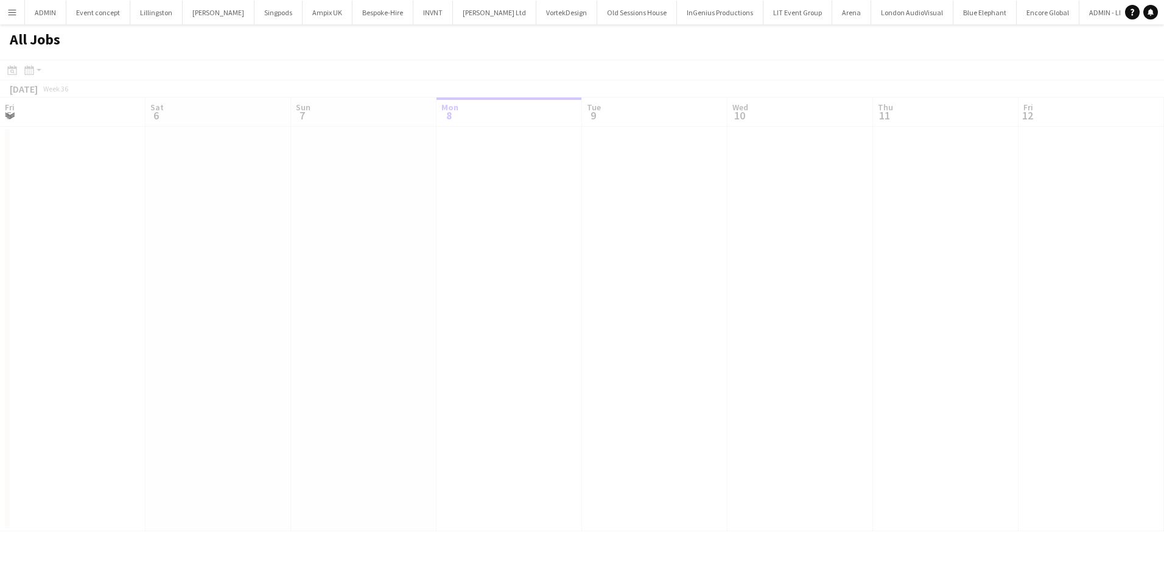
scroll to position [0, 291]
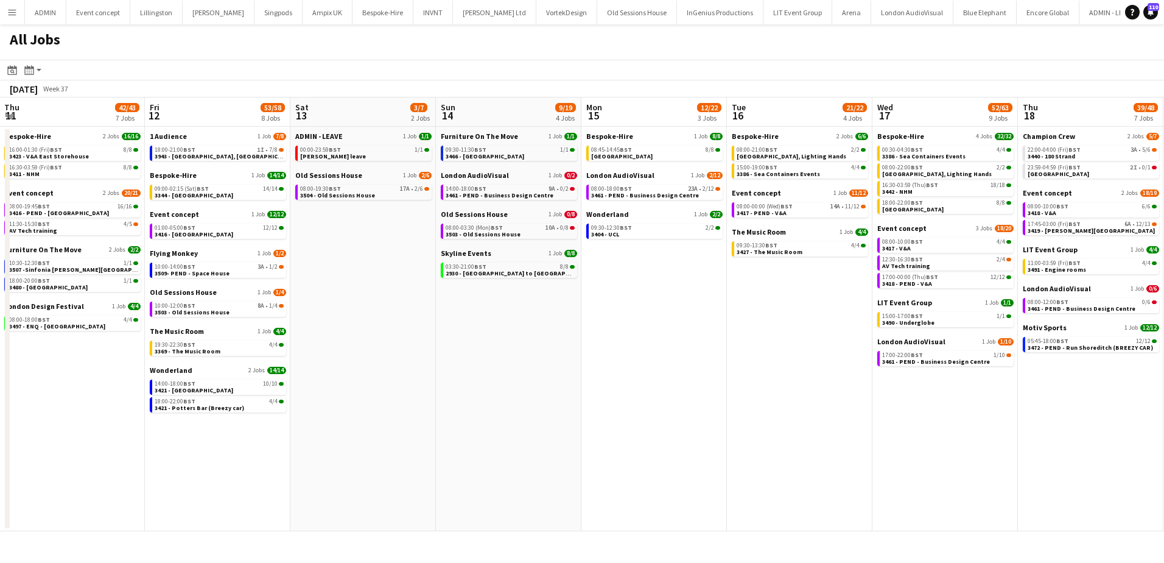
drag, startPoint x: 988, startPoint y: 329, endPoint x: 428, endPoint y: 290, distance: 561.6
click at [420, 290] on app-calendar-viewport "Mon 8 30/32 6 Jobs Tue 9 38/39 6 Jobs Wed 10 16/16 2 Jobs Thu 11 42/43 7 Jobs F…" at bounding box center [582, 314] width 1164 height 434
click at [937, 190] on link "16:30-03:59 (Thu) BST 18/18 3442 - NHM" at bounding box center [945, 188] width 129 height 14
click at [18, 12] on button "Menu" at bounding box center [12, 12] width 24 height 24
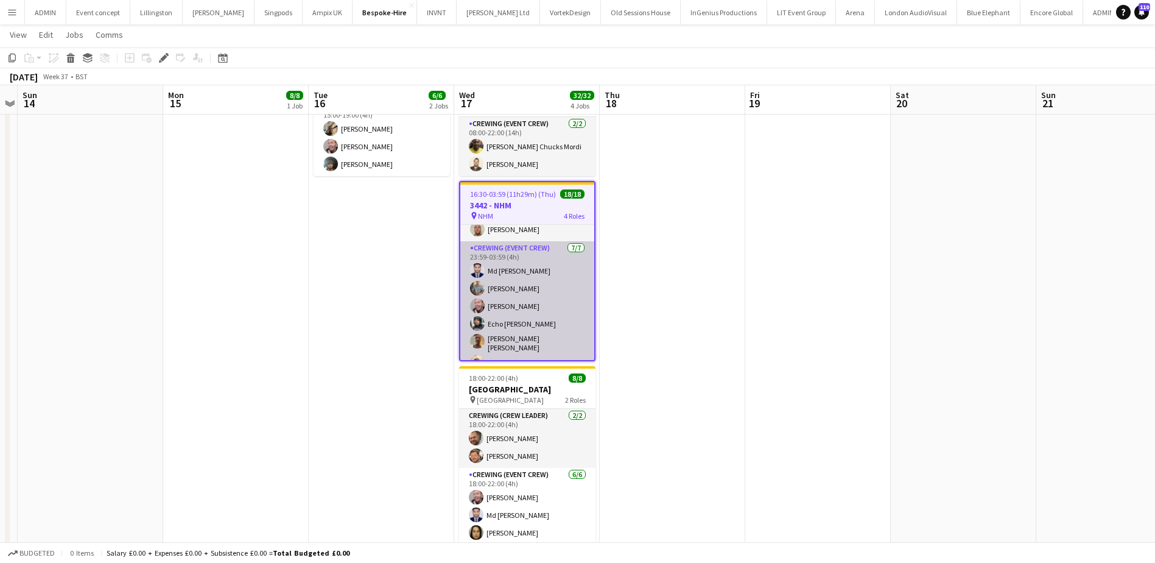
scroll to position [278, 0]
click at [552, 331] on app-card-role "Crewing (Event Crew) 7/7 23:59-03:59 (4h) Md Mosabbit Hridoy Daniel Slack Eldon…" at bounding box center [527, 295] width 134 height 151
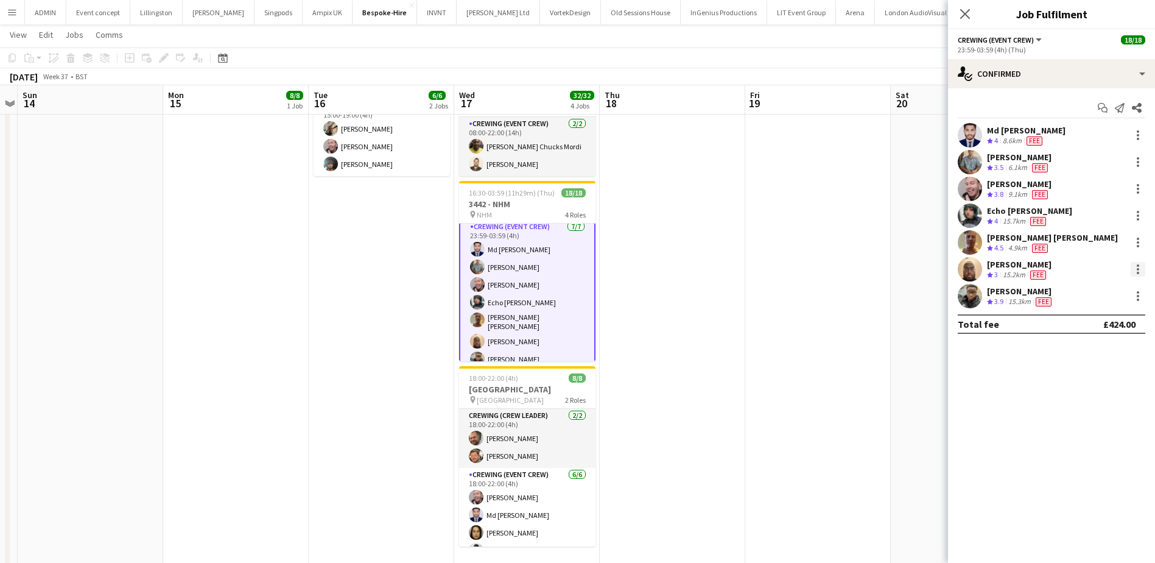
click at [1136, 267] on div at bounding box center [1138, 269] width 15 height 15
click at [1086, 404] on span "Remove" at bounding box center [1078, 408] width 37 height 10
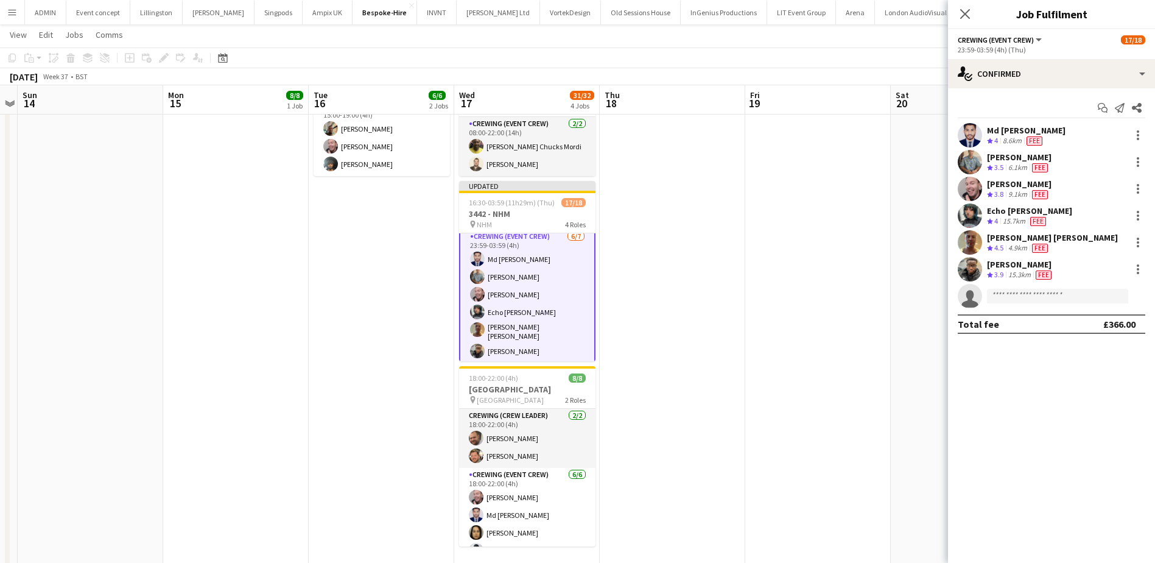
click at [753, 314] on app-date-cell at bounding box center [818, 238] width 146 height 691
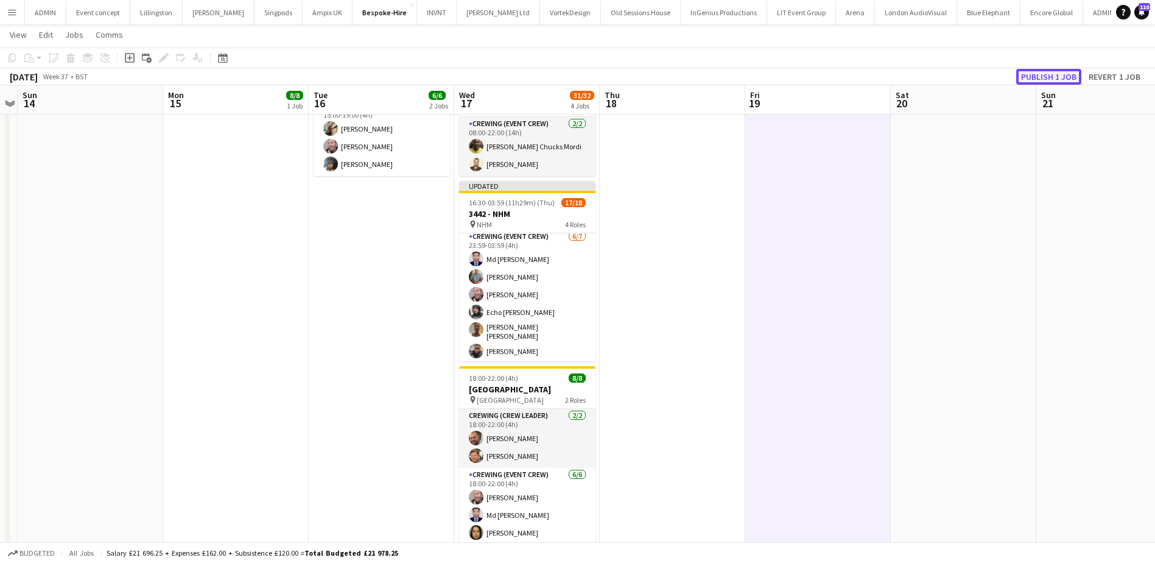
click at [1060, 77] on button "Publish 1 job" at bounding box center [1048, 77] width 65 height 16
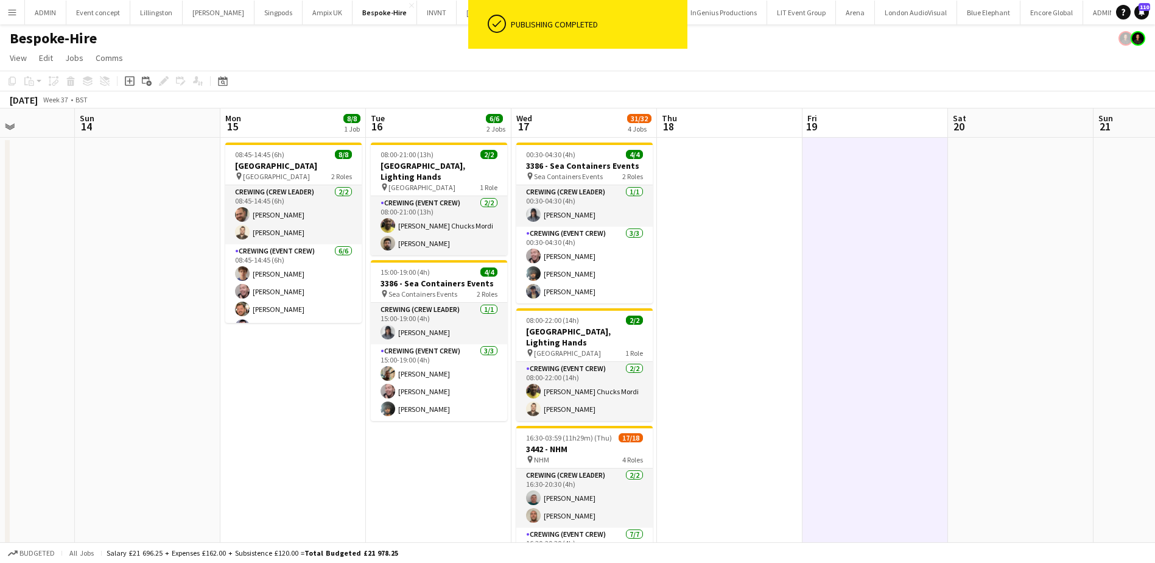
scroll to position [0, 365]
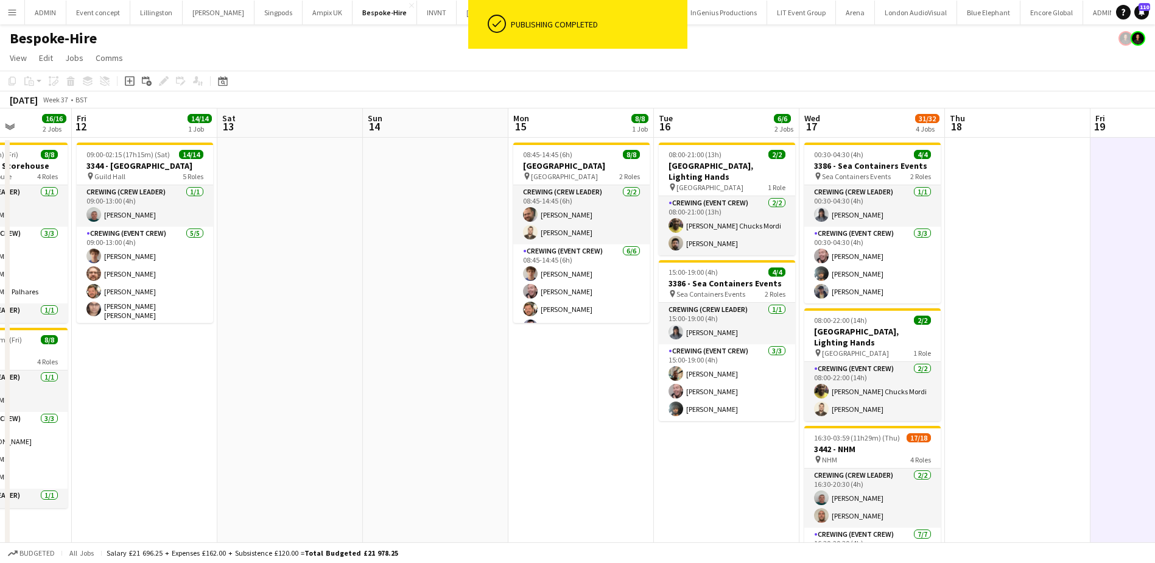
drag, startPoint x: 241, startPoint y: 382, endPoint x: 586, endPoint y: 381, distance: 345.3
click at [586, 381] on app-calendar-viewport "Tue 9 Wed 10 10/10 1 Job Thu 11 16/16 2 Jobs Fri 12 14/14 1 Job Sat 13 Sun 14 M…" at bounding box center [577, 468] width 1155 height 720
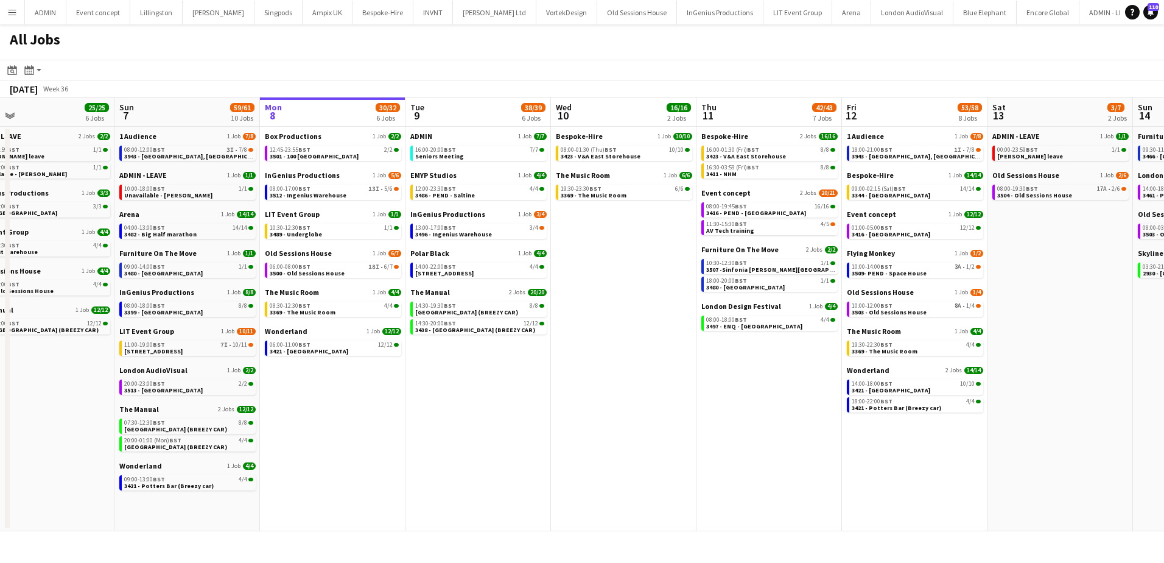
scroll to position [0, 321]
drag, startPoint x: 266, startPoint y: 428, endPoint x: 381, endPoint y: 428, distance: 115.1
click at [381, 428] on app-calendar-viewport "Thu 4 46/46 9 Jobs Fri 5 31/31 9 Jobs Sat 6 25/25 6 Jobs Sun 7 59/61 10 Jobs Mo…" at bounding box center [582, 314] width 1164 height 434
click at [214, 152] on div "08:00-12:00 BST 3I • 7/8" at bounding box center [189, 150] width 129 height 6
click at [16, 14] on app-icon "Menu" at bounding box center [12, 12] width 10 height 10
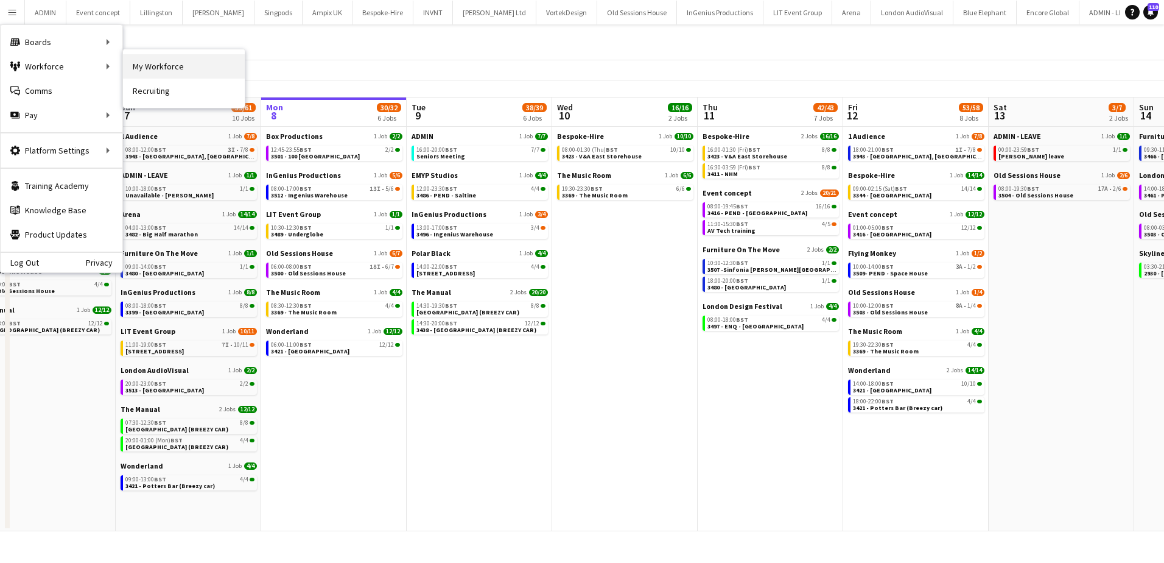
click at [144, 71] on link "My Workforce" at bounding box center [184, 66] width 122 height 24
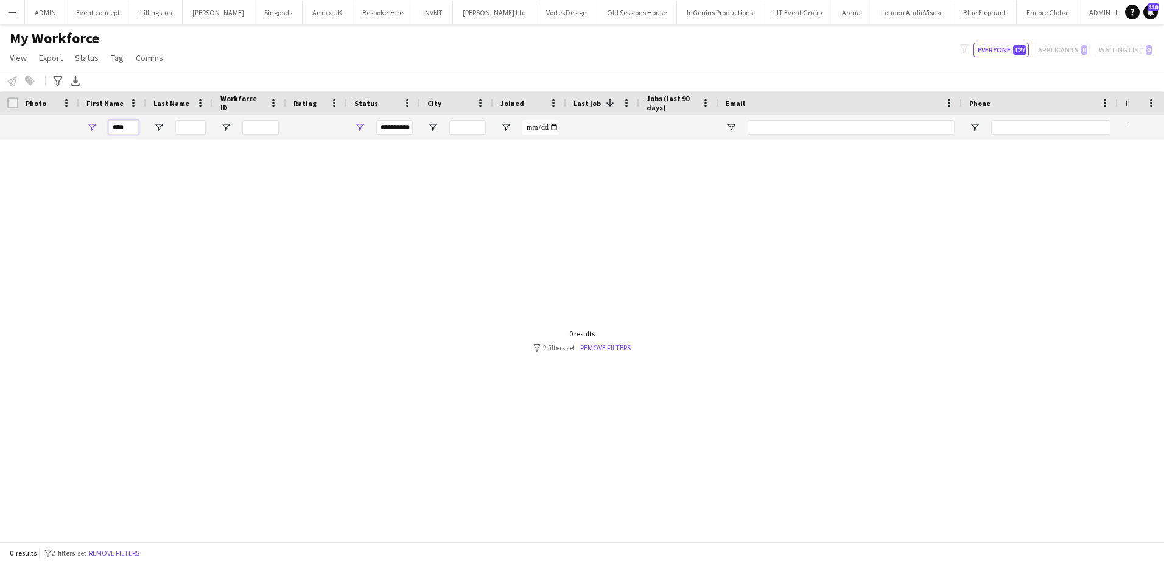
click at [116, 127] on input "****" at bounding box center [123, 127] width 30 height 15
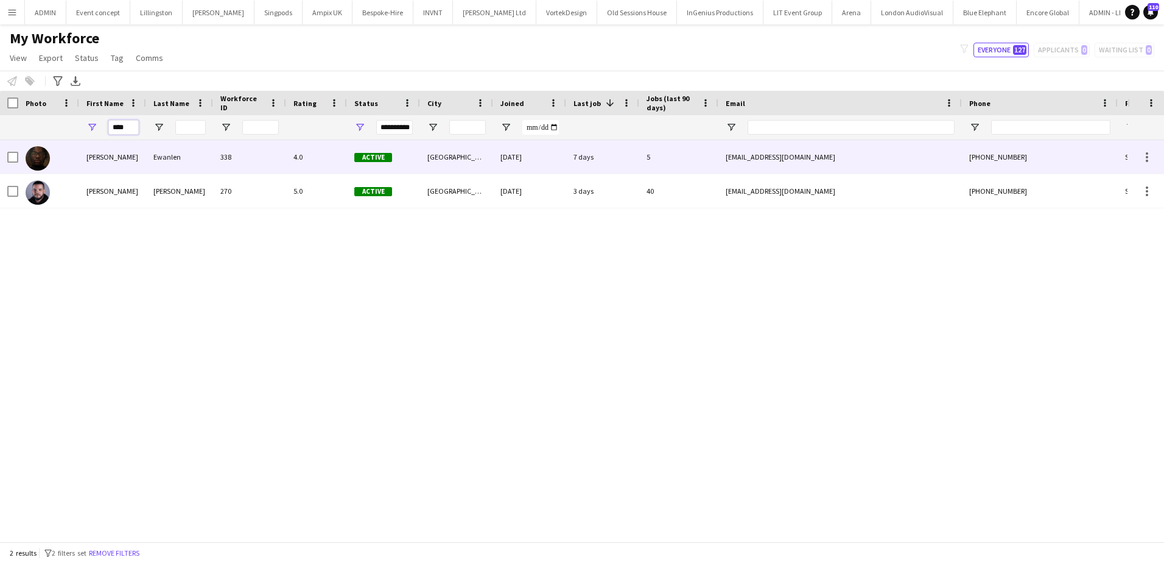
type input "****"
click at [88, 156] on div "Paul" at bounding box center [112, 156] width 67 height 33
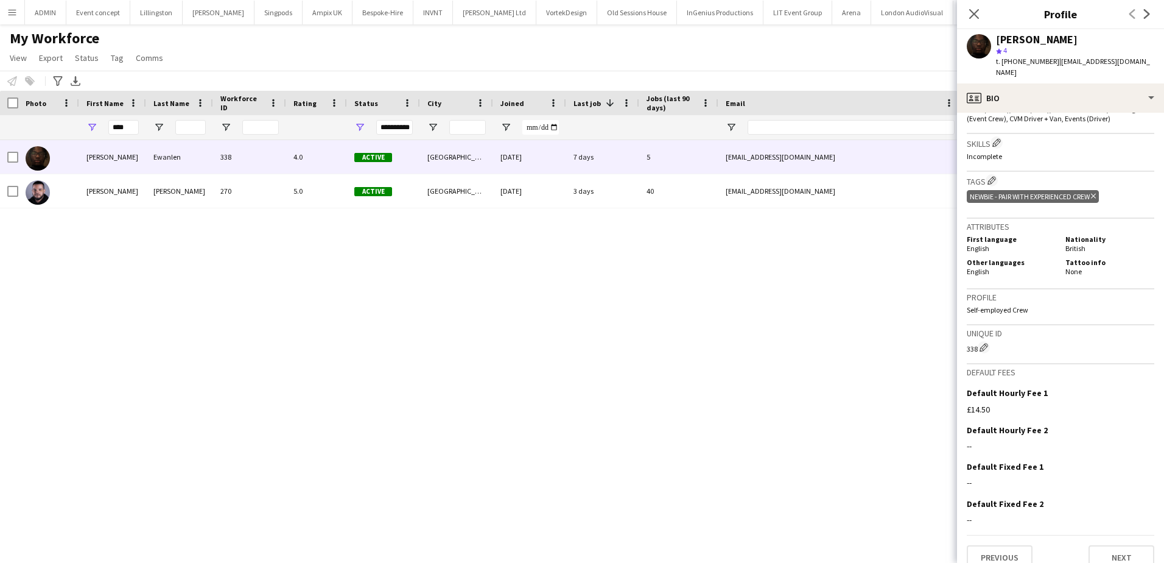
scroll to position [429, 0]
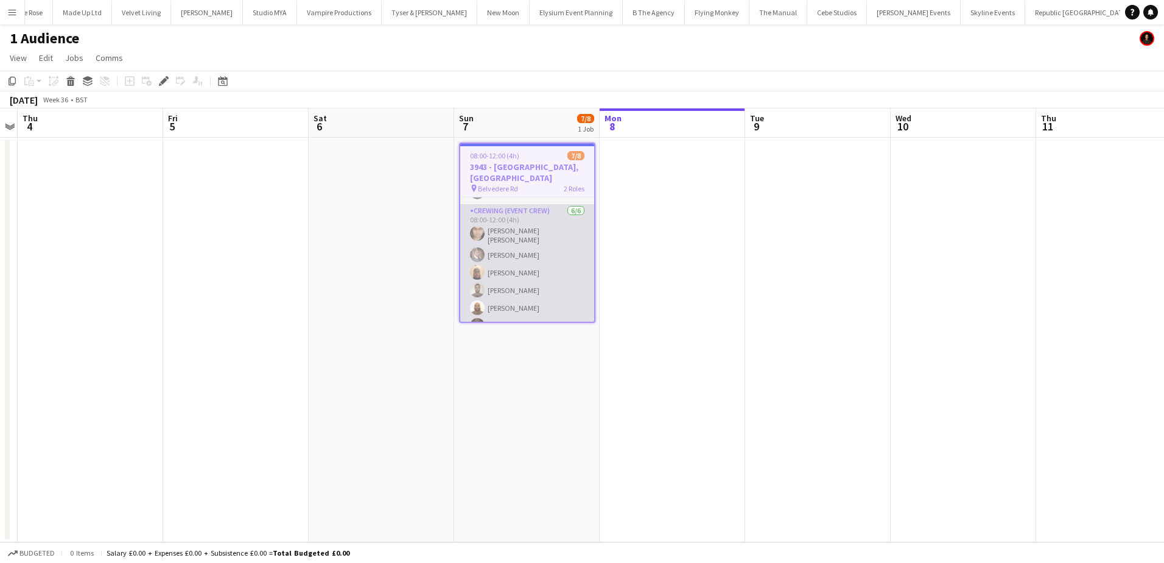
scroll to position [54, 0]
drag, startPoint x: 529, startPoint y: 253, endPoint x: 565, endPoint y: 269, distance: 39.3
click at [529, 253] on app-card-role "Crewing (Event Crew) [DATE] 08:00-12:00 (4h) [PERSON_NAME] [PERSON_NAME] [PERSO…" at bounding box center [527, 269] width 134 height 133
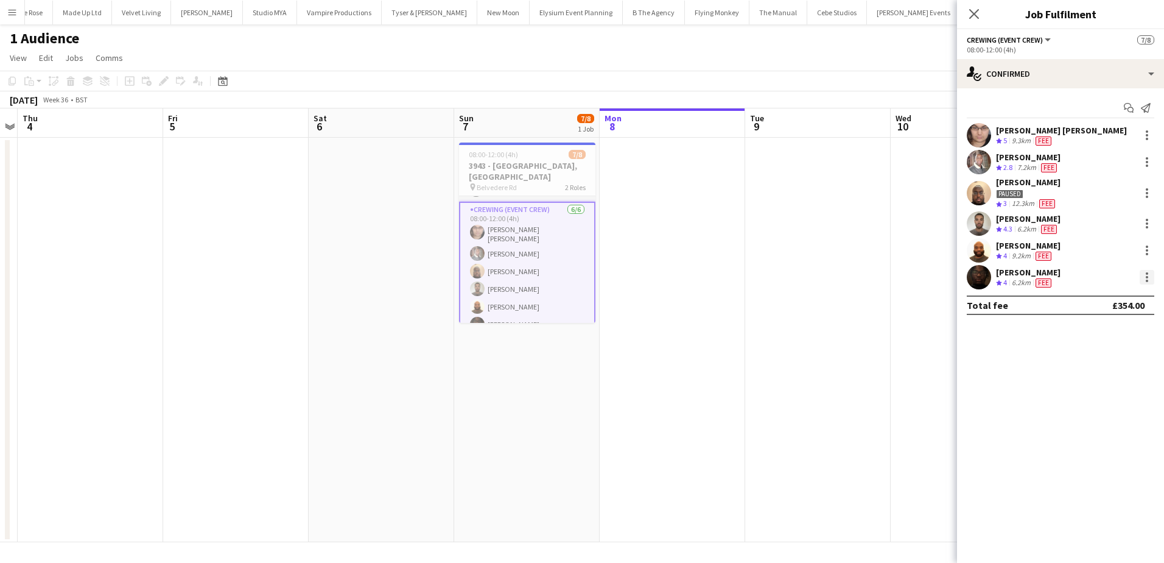
click at [1149, 280] on div at bounding box center [1147, 277] width 15 height 15
click at [1010, 269] on div at bounding box center [582, 281] width 1164 height 563
click at [1009, 276] on div "[PERSON_NAME]" at bounding box center [1028, 272] width 65 height 11
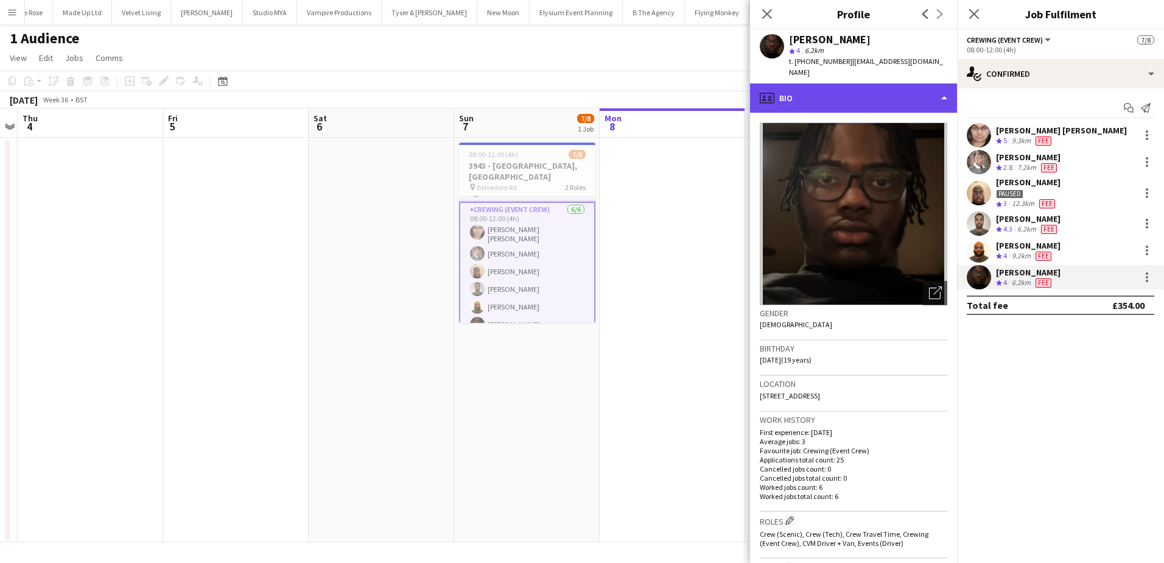
click at [905, 91] on div "profile Bio" at bounding box center [853, 97] width 207 height 29
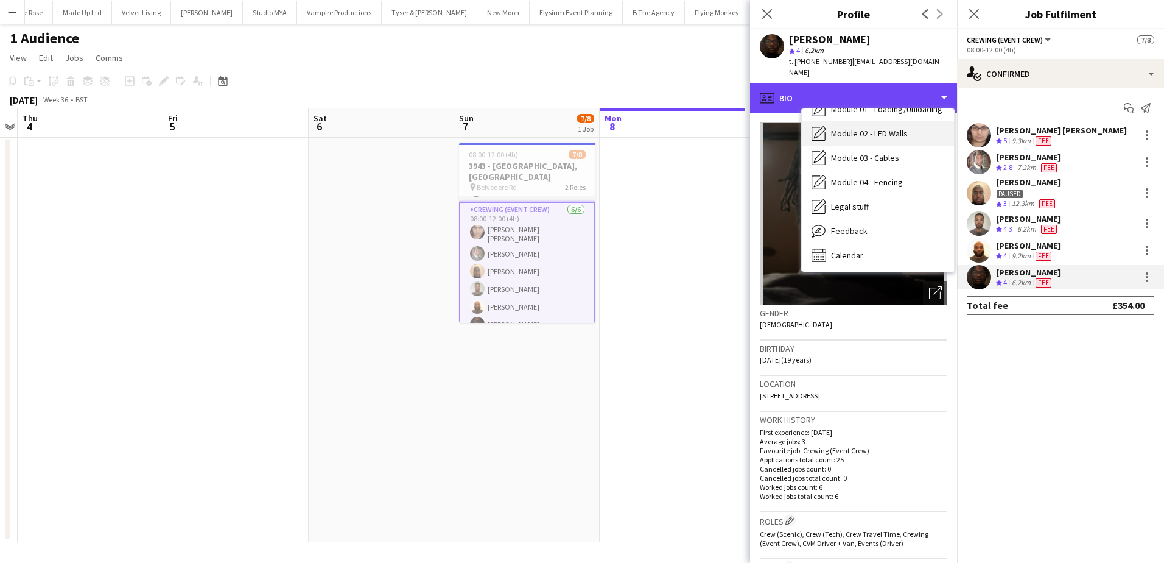
scroll to position [261, 0]
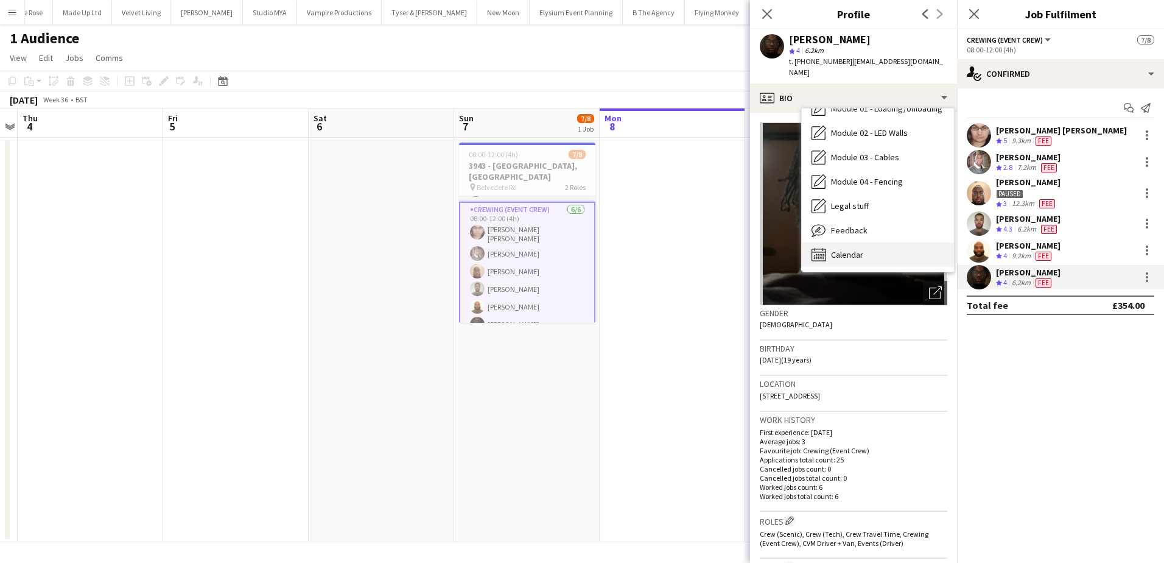
click at [871, 242] on div "Calendar Calendar" at bounding box center [878, 254] width 152 height 24
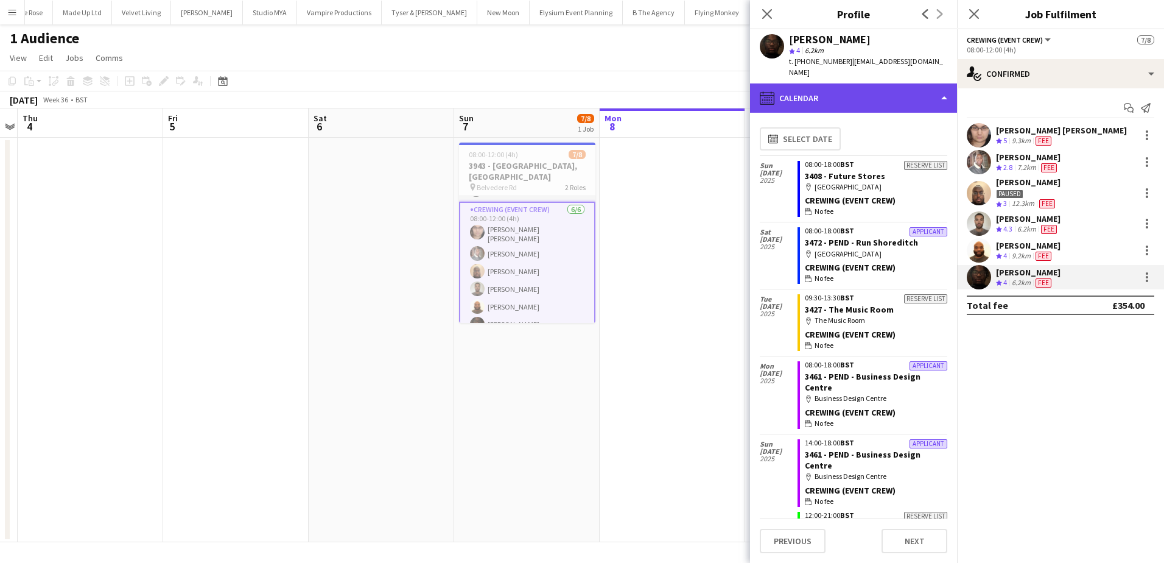
click at [865, 88] on div "calendar-full Calendar" at bounding box center [853, 97] width 207 height 29
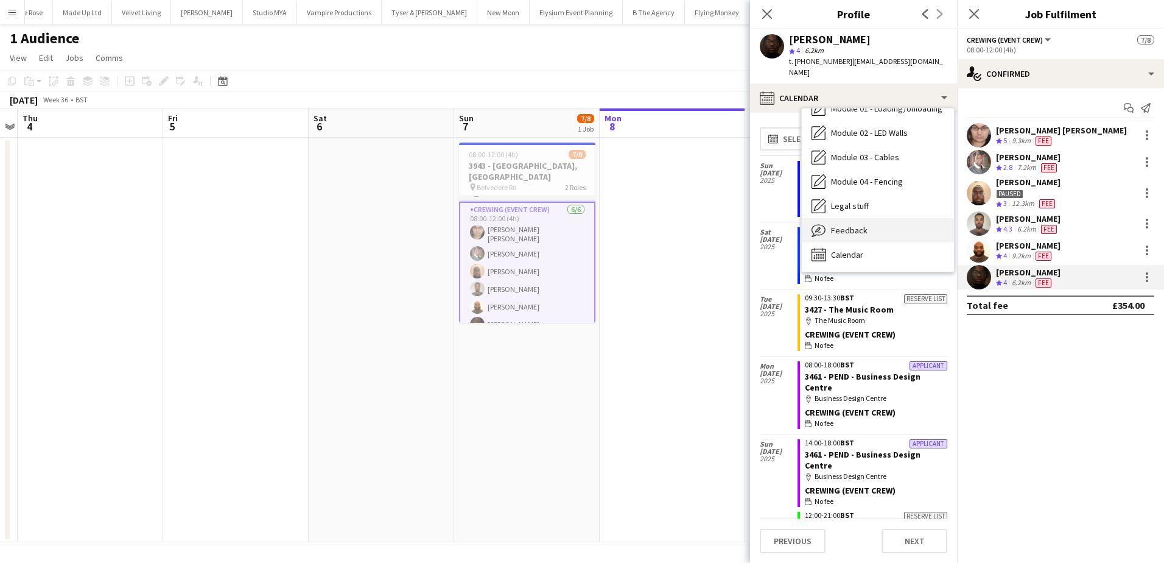
click at [870, 218] on div "Feedback Feedback" at bounding box center [878, 230] width 152 height 24
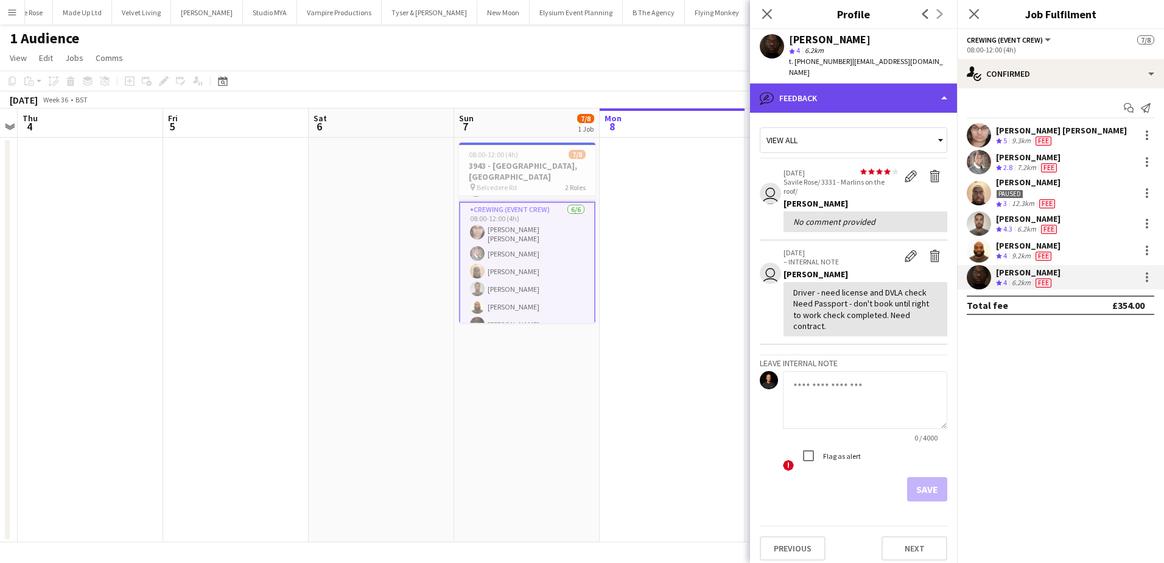
click at [898, 84] on div "bubble-pencil Feedback" at bounding box center [853, 97] width 207 height 29
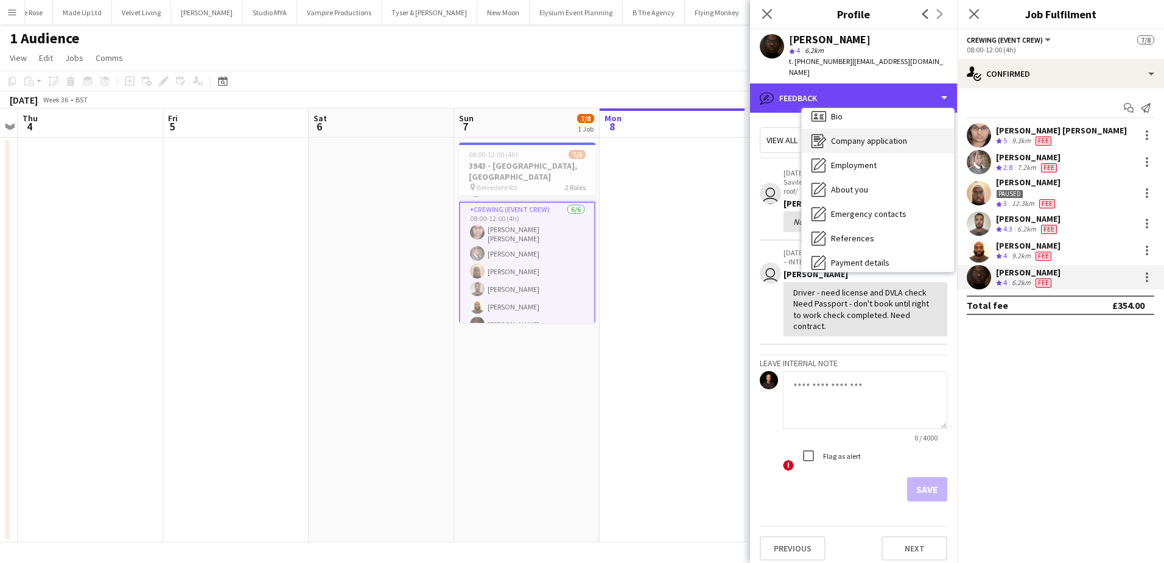
scroll to position [0, 0]
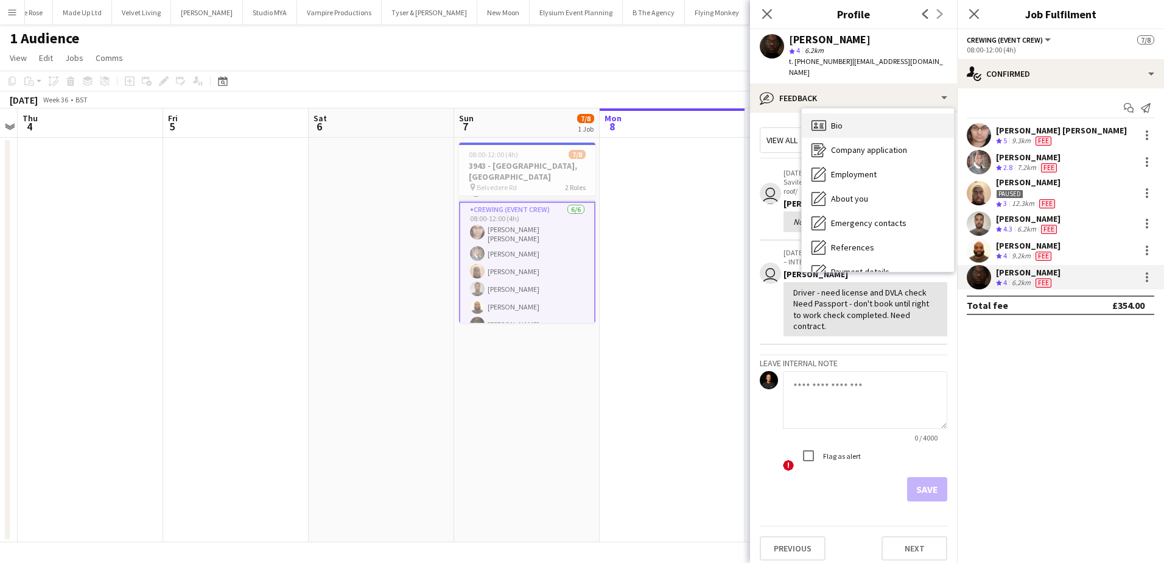
click at [856, 121] on div "Bio Bio" at bounding box center [878, 125] width 152 height 24
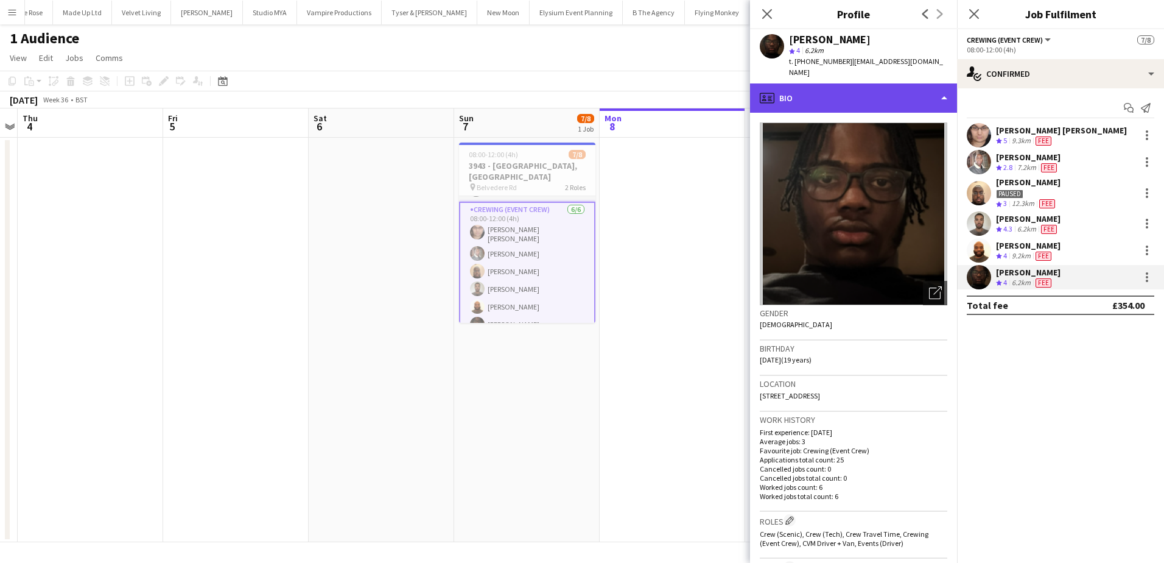
click at [872, 86] on div "profile Bio" at bounding box center [853, 97] width 207 height 29
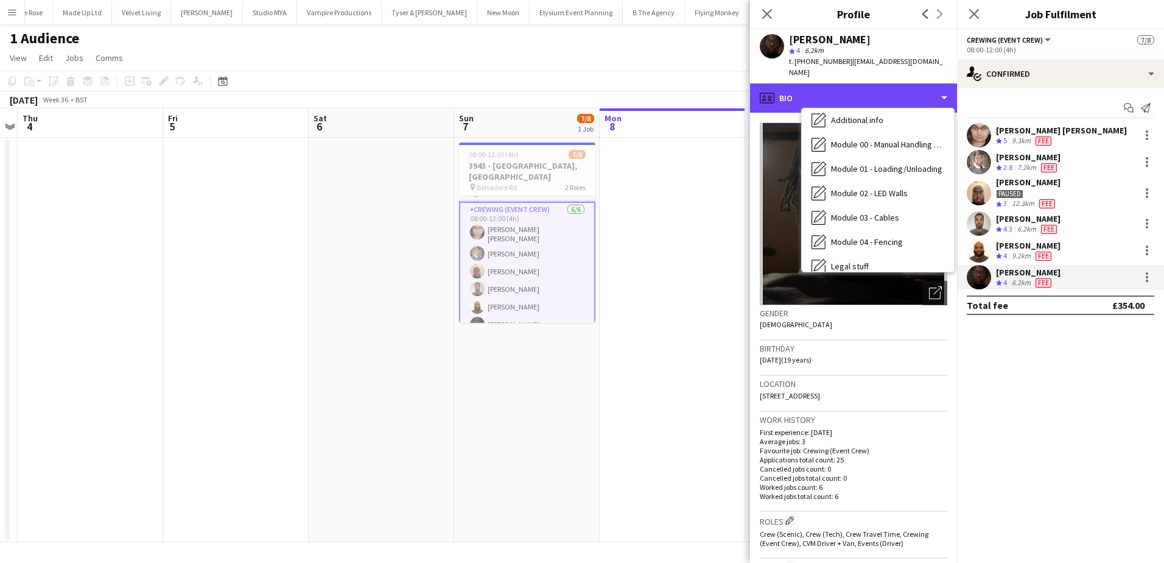
scroll to position [261, 0]
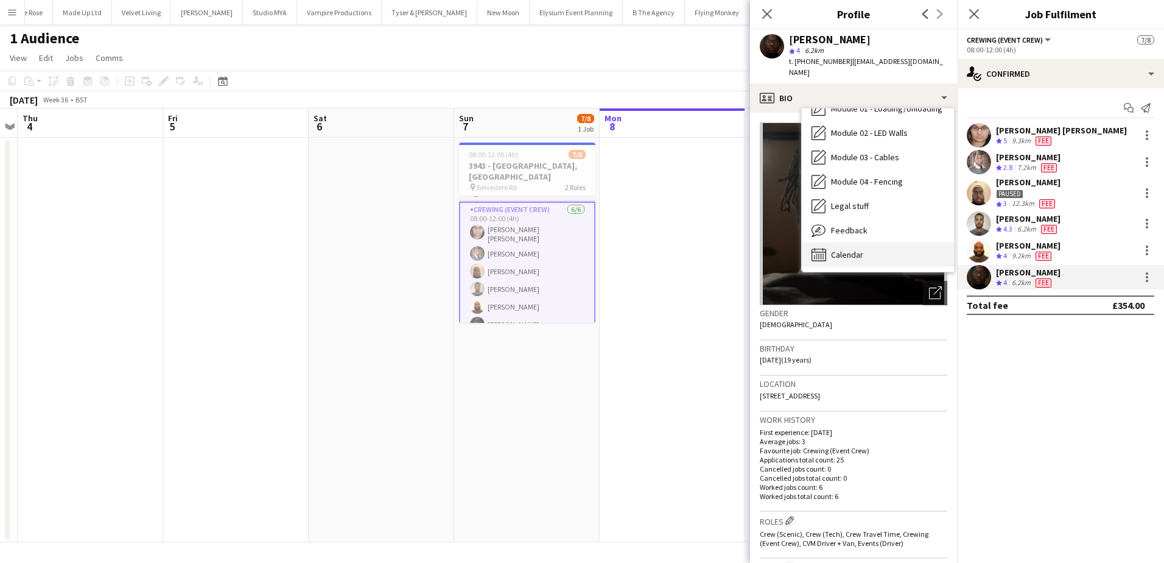
click at [882, 242] on div "Calendar Calendar" at bounding box center [878, 254] width 152 height 24
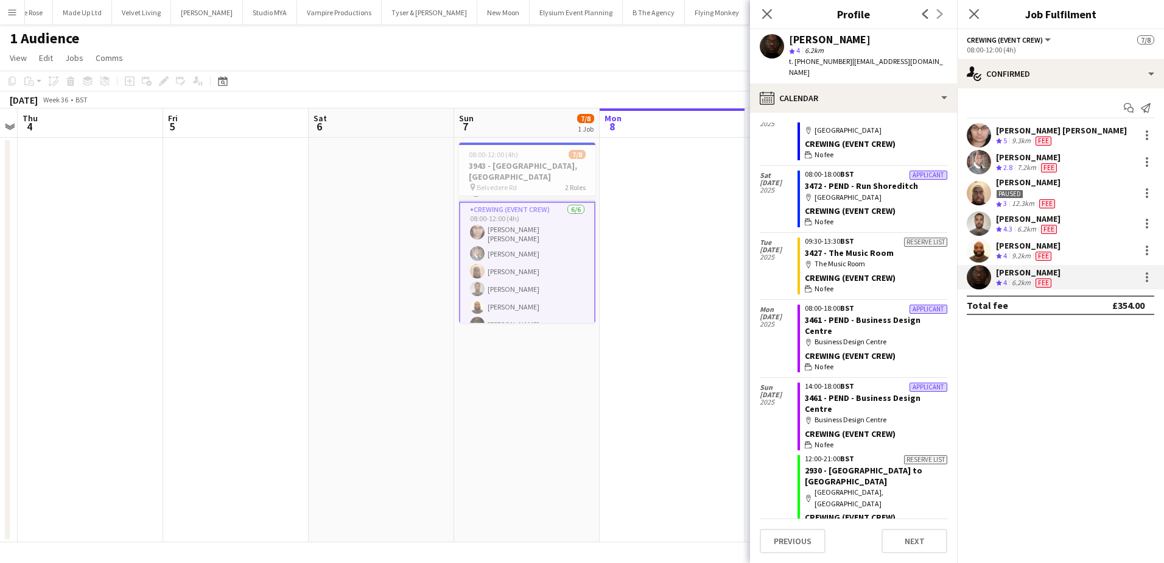
scroll to position [0, 0]
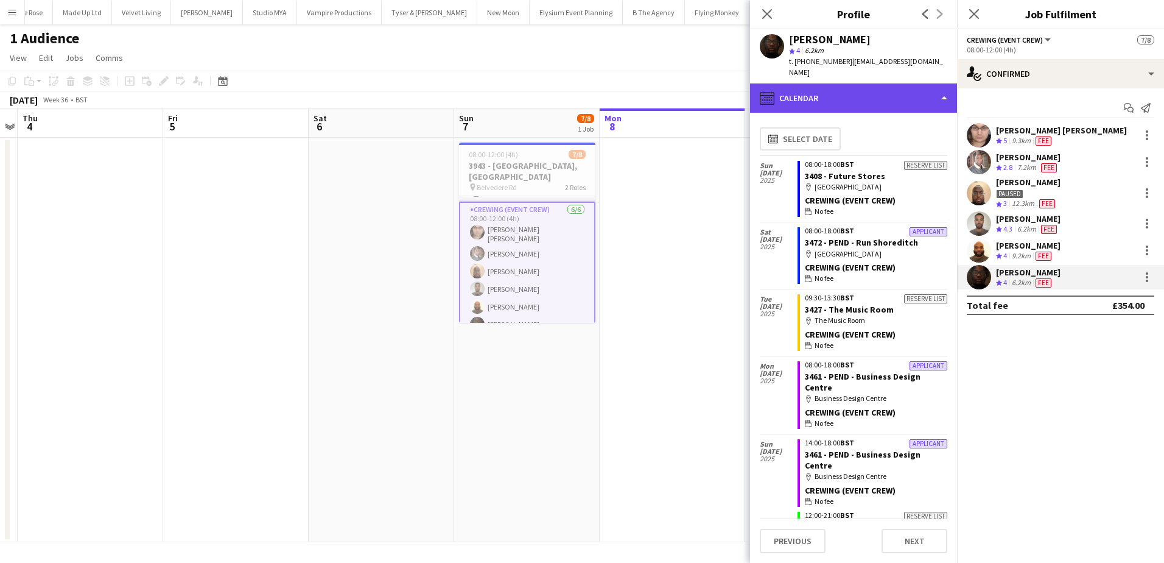
click at [875, 87] on div "calendar-full Calendar" at bounding box center [853, 97] width 207 height 29
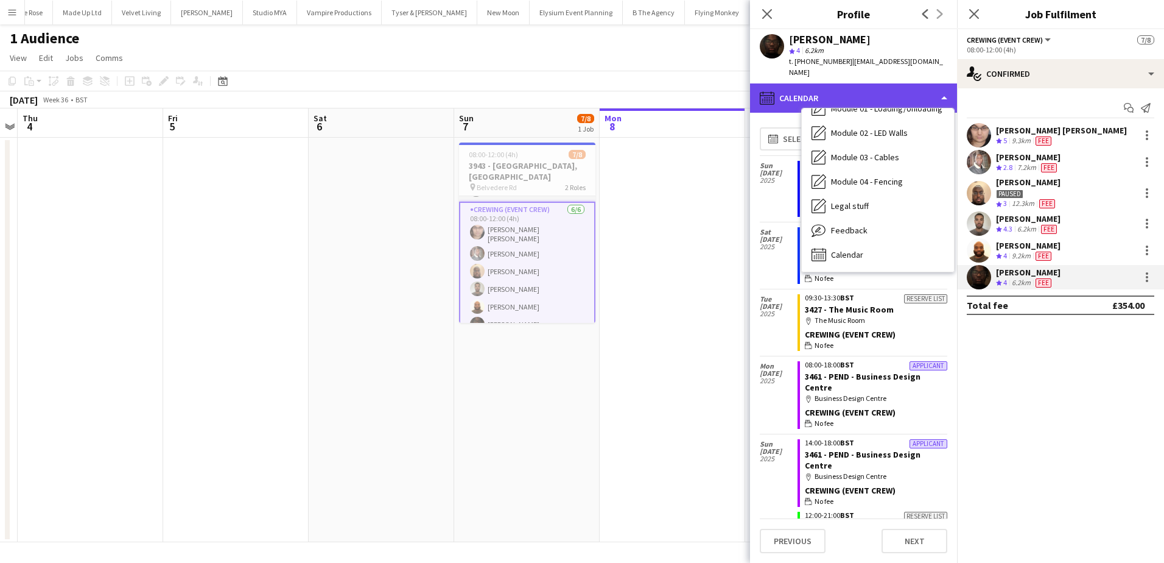
click at [829, 84] on div "calendar-full Calendar" at bounding box center [853, 97] width 207 height 29
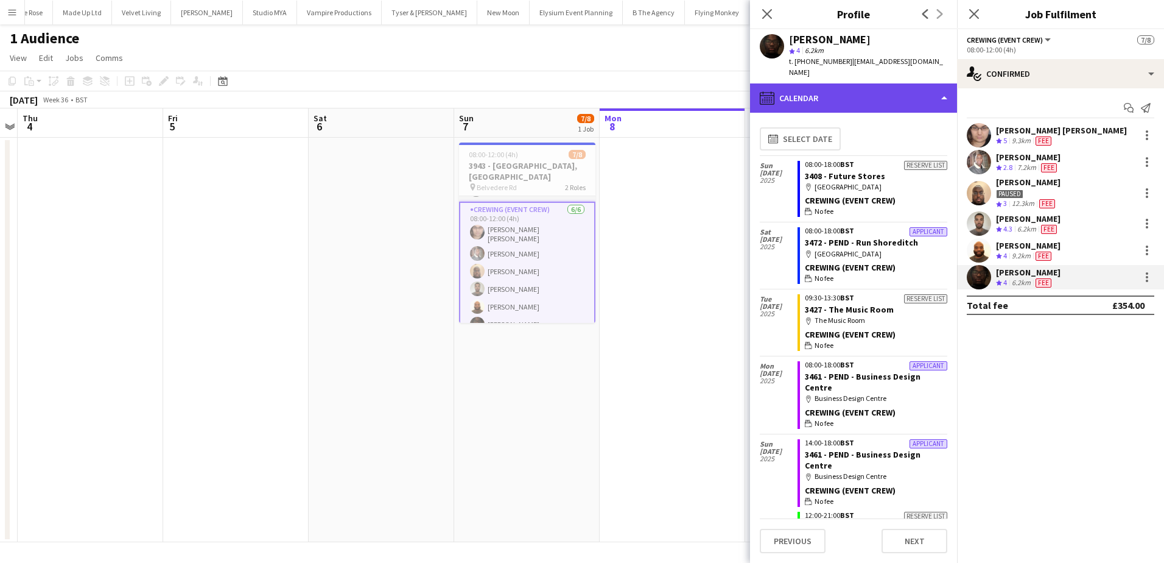
click at [898, 83] on div "calendar-full Calendar" at bounding box center [853, 97] width 207 height 29
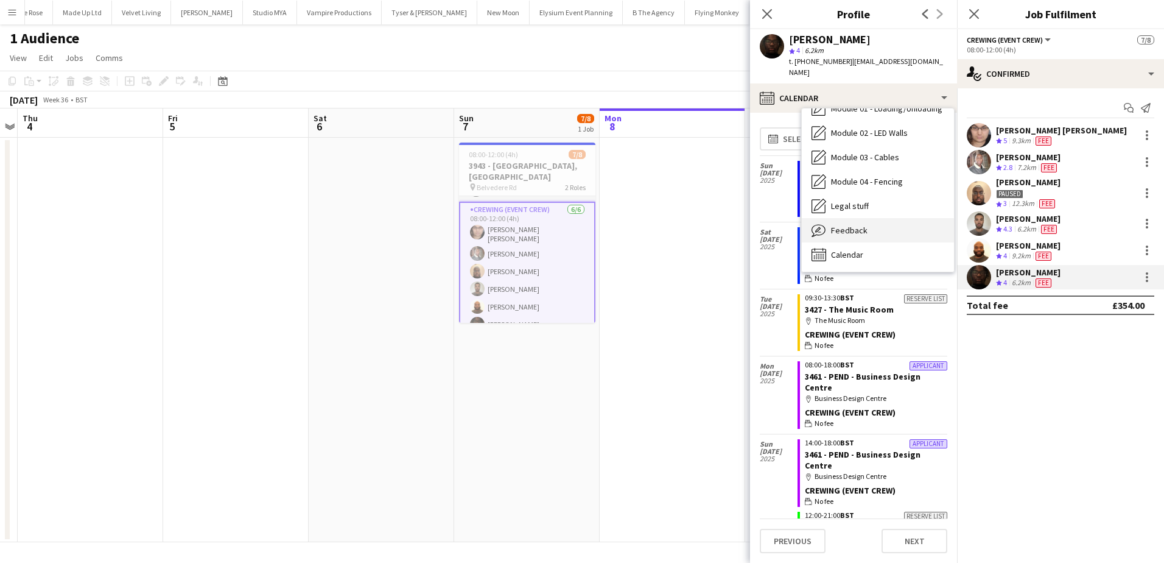
click at [879, 218] on div "Feedback Feedback" at bounding box center [878, 230] width 152 height 24
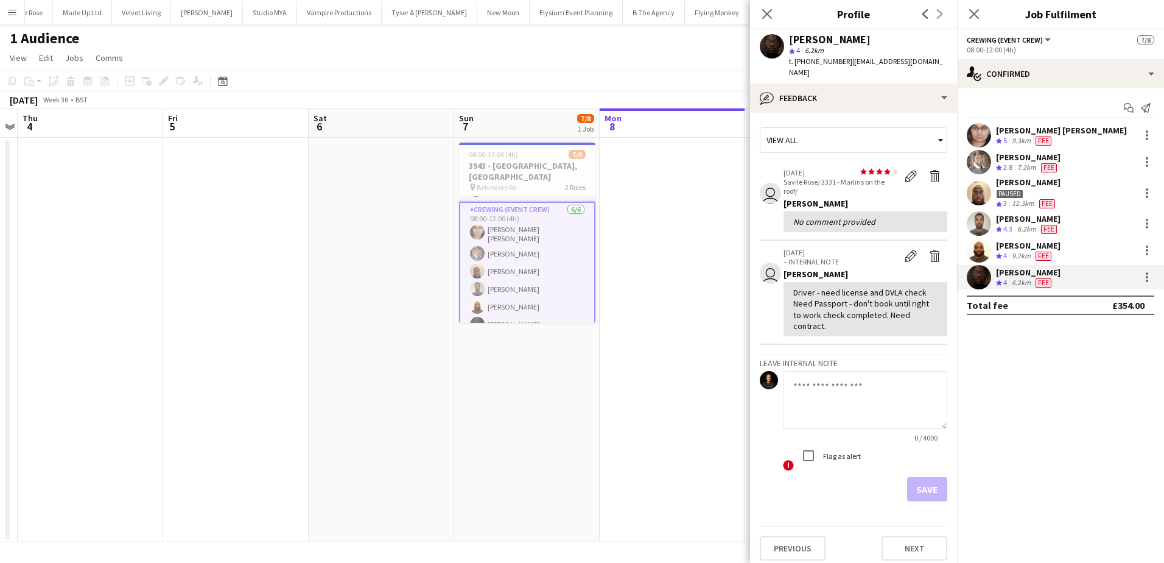
click at [838, 371] on textarea at bounding box center [865, 400] width 164 height 58
click at [1161, 278] on div "Paul Ewanlen Crew rating 4 6.2km Fee" at bounding box center [1060, 277] width 207 height 24
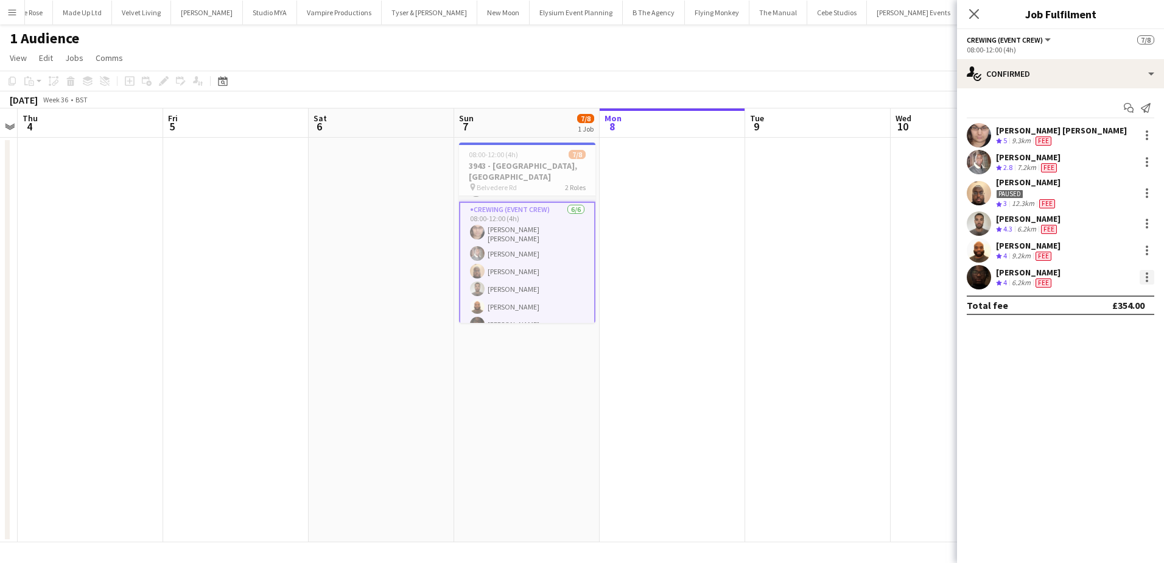
click at [1149, 278] on div at bounding box center [1147, 277] width 15 height 15
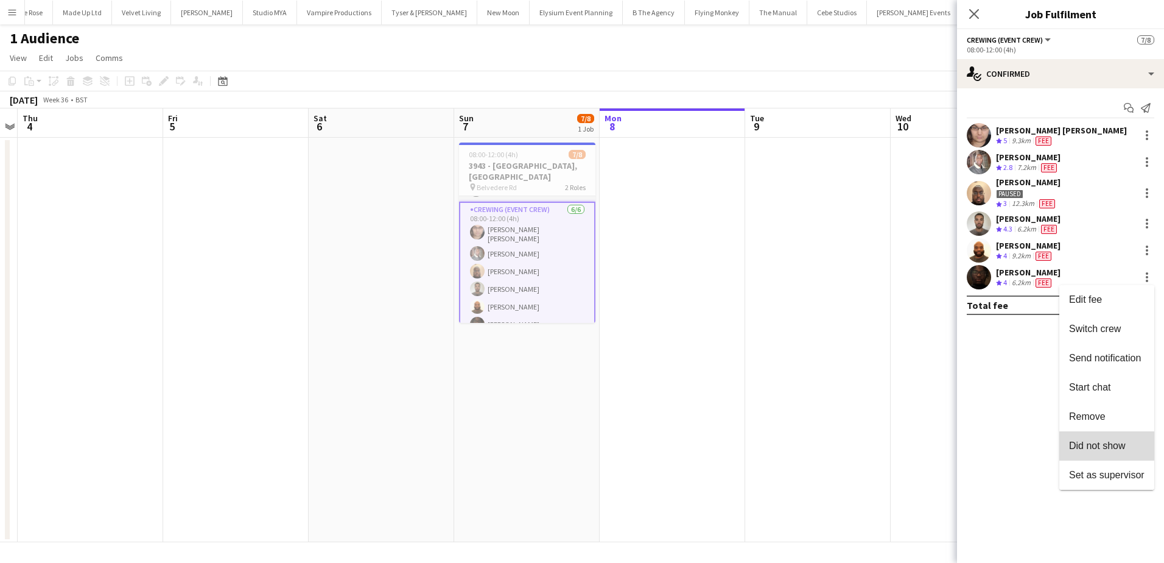
click at [1087, 442] on span "Did not show" at bounding box center [1097, 445] width 57 height 10
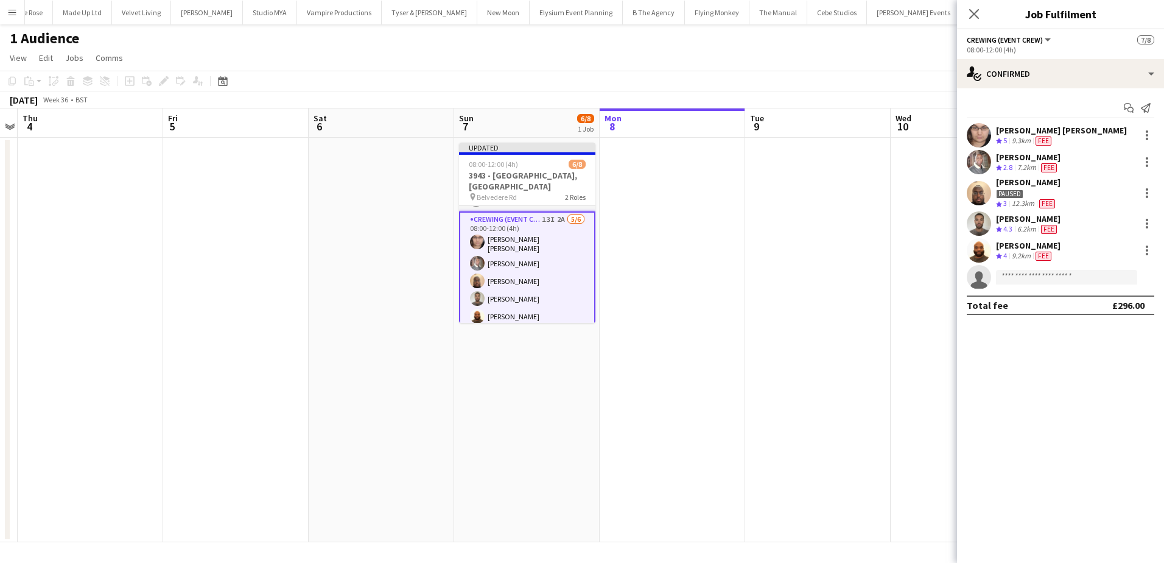
click at [764, 264] on app-date-cell at bounding box center [818, 340] width 146 height 404
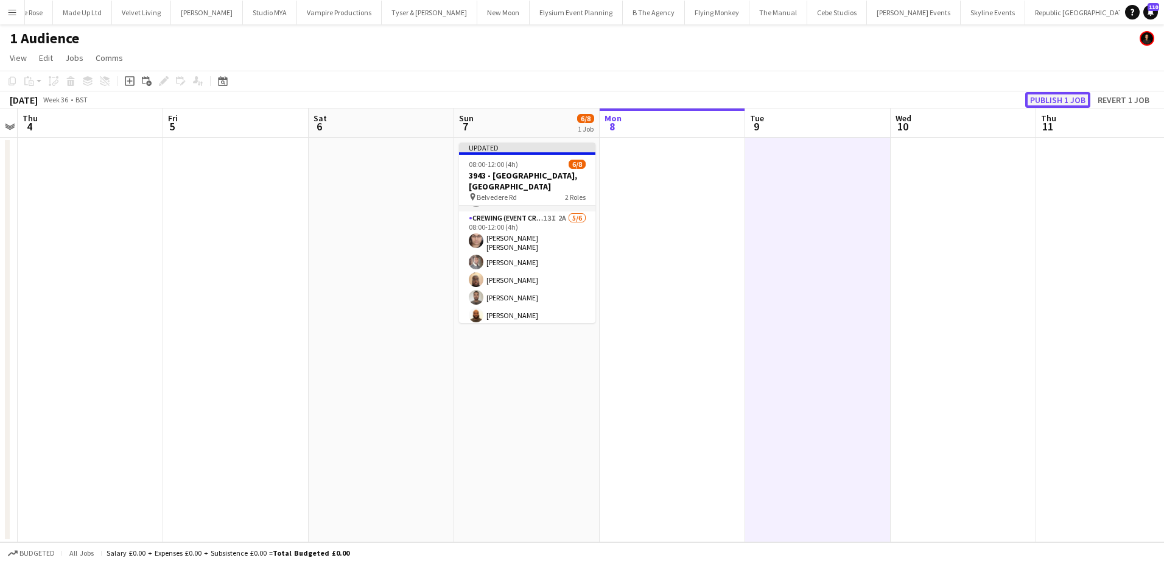
click at [1055, 100] on button "Publish 1 job" at bounding box center [1058, 100] width 65 height 16
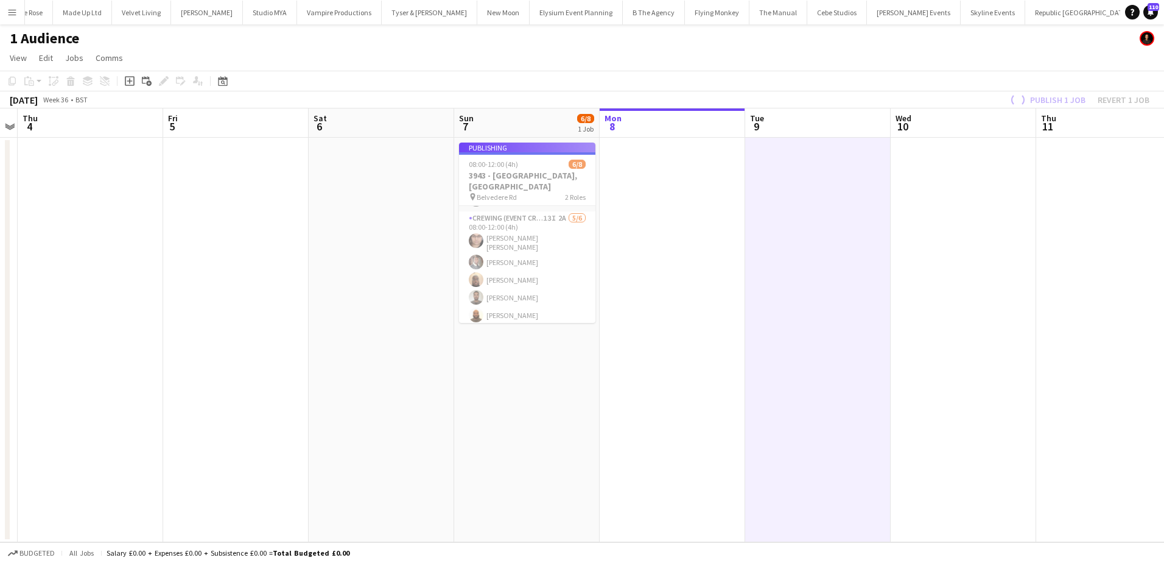
scroll to position [51, 0]
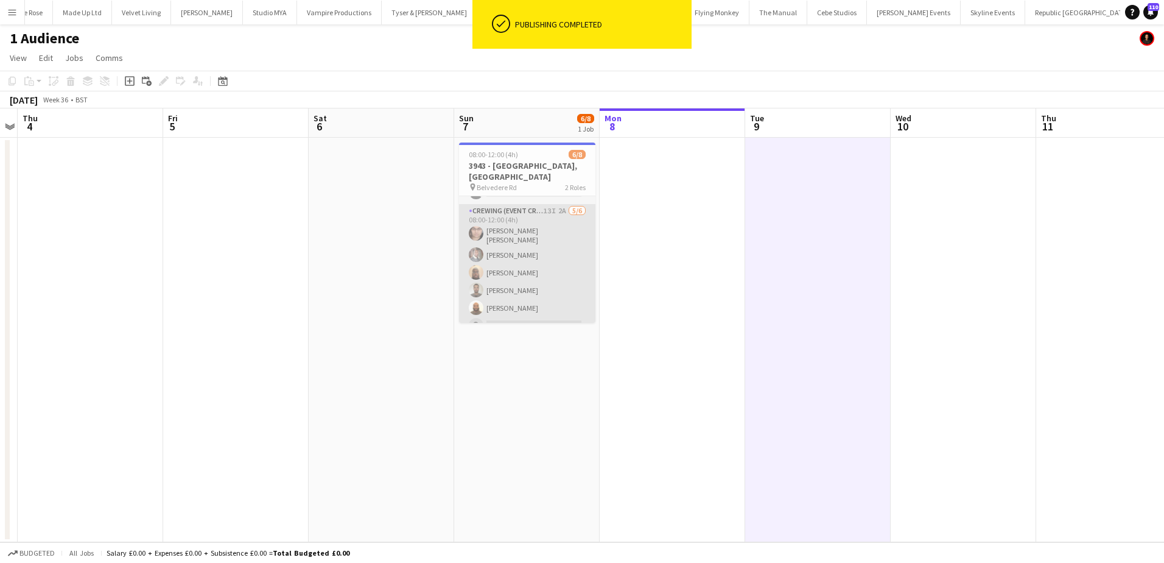
click at [558, 289] on app-card-role "Crewing (Event Crew) 13I 2A 5/6 08:00-12:00 (4h) Ells Jones Nile Mitchell Abdir…" at bounding box center [527, 270] width 136 height 133
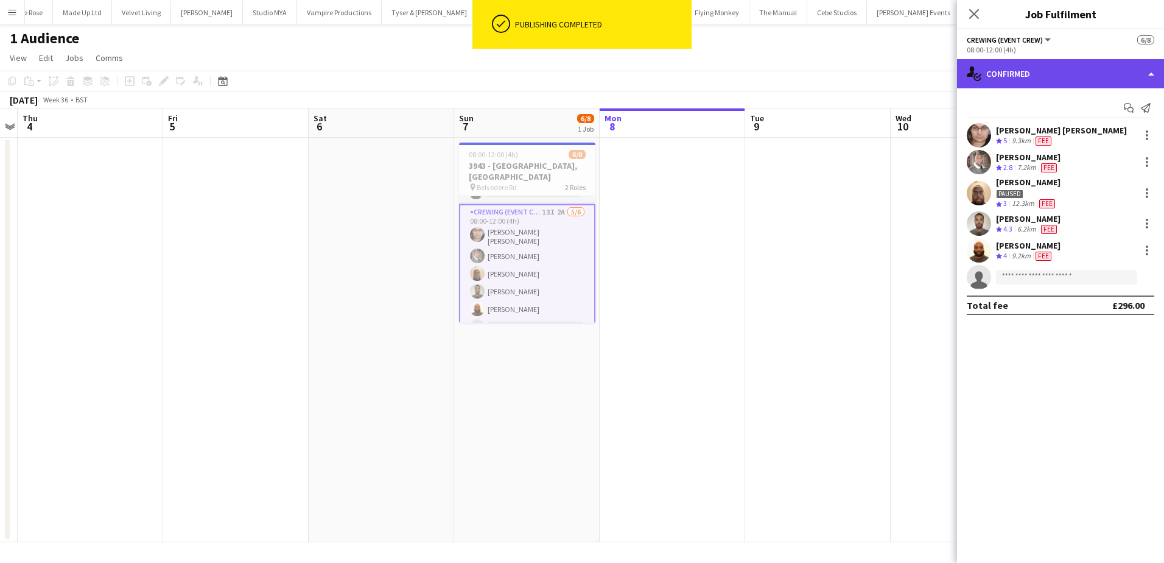
click at [1072, 71] on div "single-neutral-actions-check-2 Confirmed" at bounding box center [1060, 73] width 207 height 29
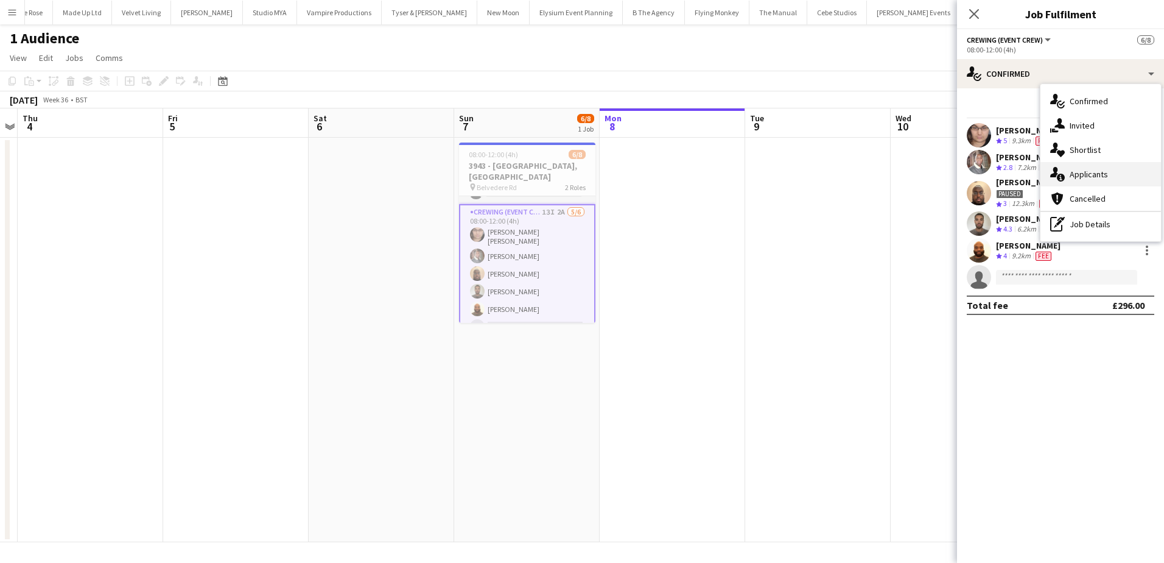
click at [1103, 180] on div "single-neutral-actions-information Applicants" at bounding box center [1101, 174] width 121 height 24
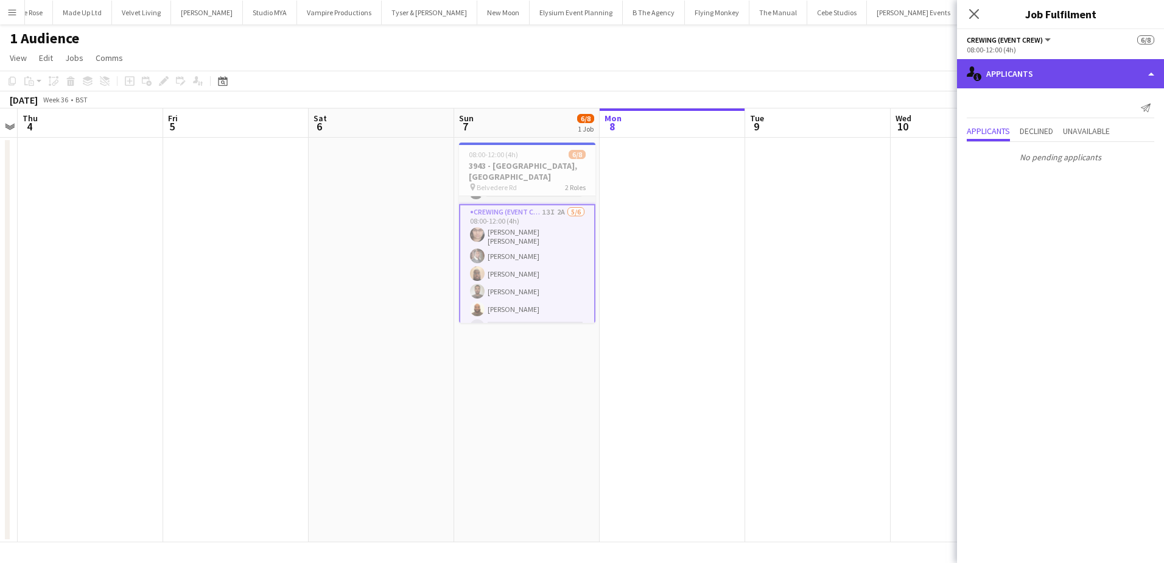
click at [1087, 88] on div "single-neutral-actions-information Applicants" at bounding box center [1060, 73] width 207 height 29
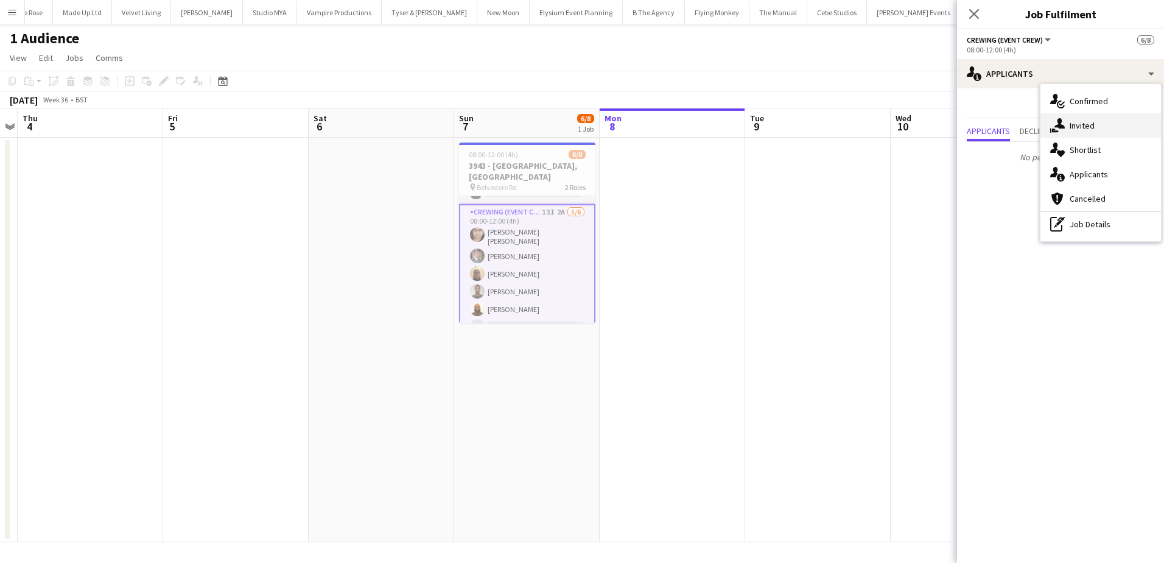
click at [1101, 119] on div "single-neutral-actions-share-1 Invited" at bounding box center [1101, 125] width 121 height 24
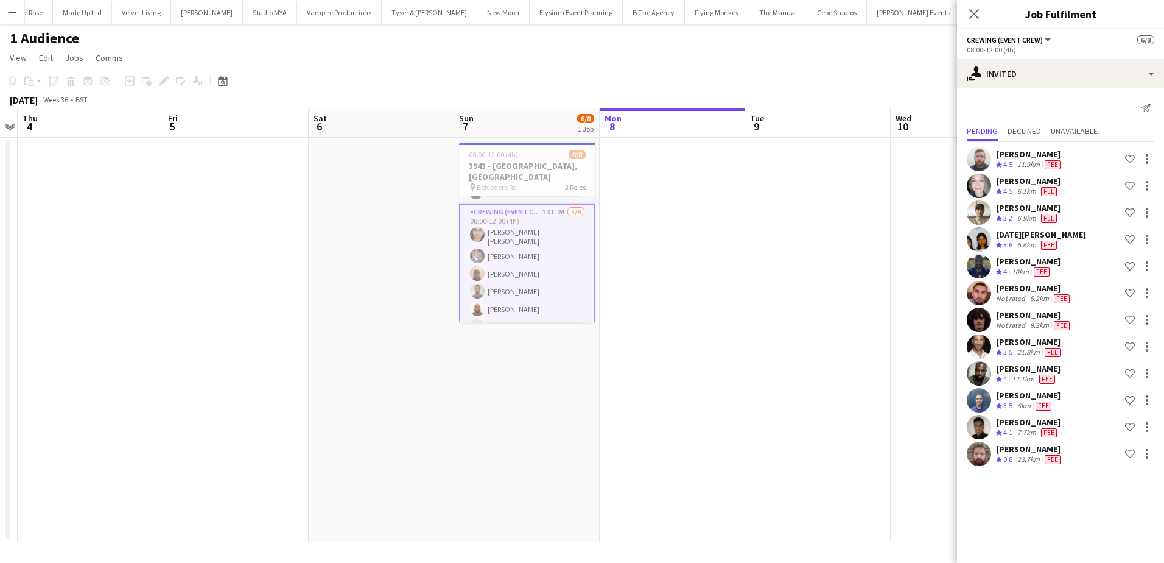
click at [533, 242] on app-card-role "Crewing (Event Crew) 13I 2A 5/6 08:00-12:00 (4h) Ells Jones Nile Mitchell Abdir…" at bounding box center [527, 272] width 136 height 136
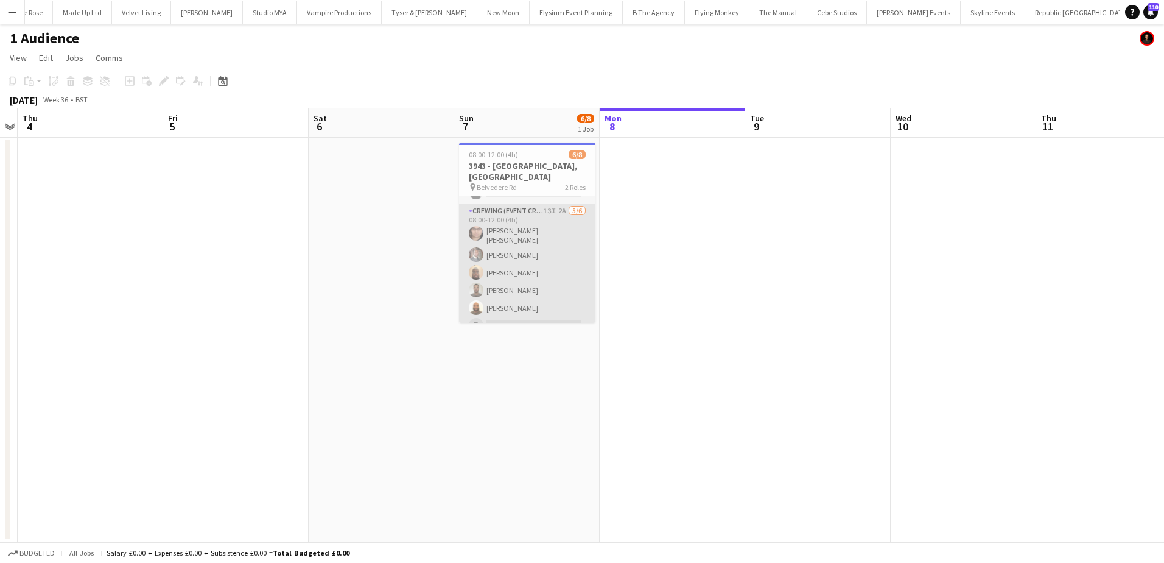
click at [523, 258] on app-card-role "Crewing (Event Crew) 13I 2A 5/6 08:00-12:00 (4h) Ells Jones Nile Mitchell Abdir…" at bounding box center [527, 270] width 136 height 133
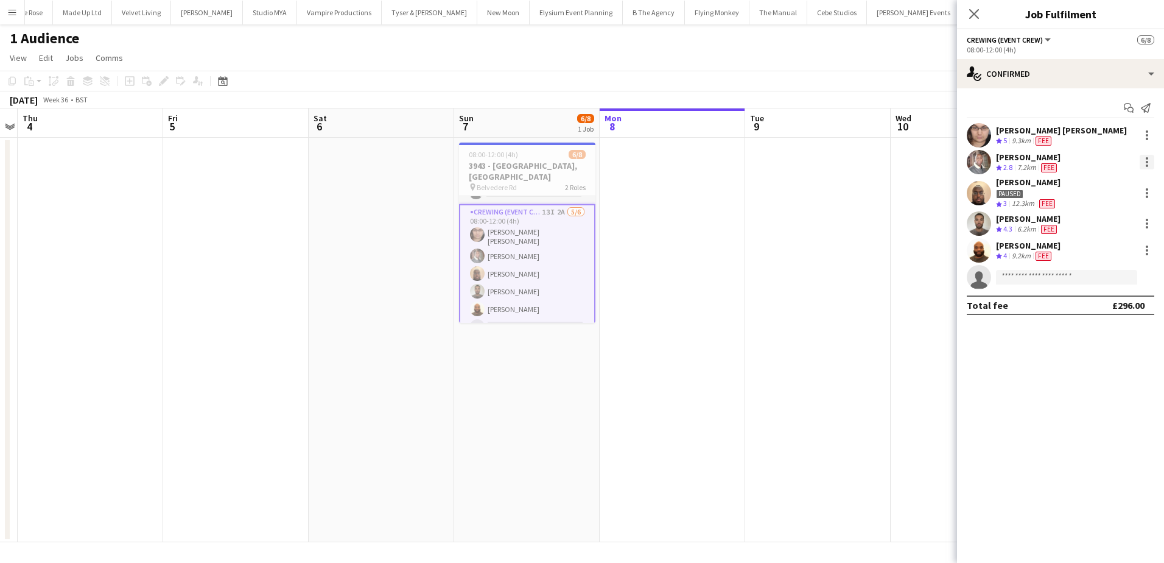
click at [1148, 162] on div at bounding box center [1147, 162] width 2 height 2
click at [1121, 327] on span "Did not show" at bounding box center [1097, 330] width 57 height 10
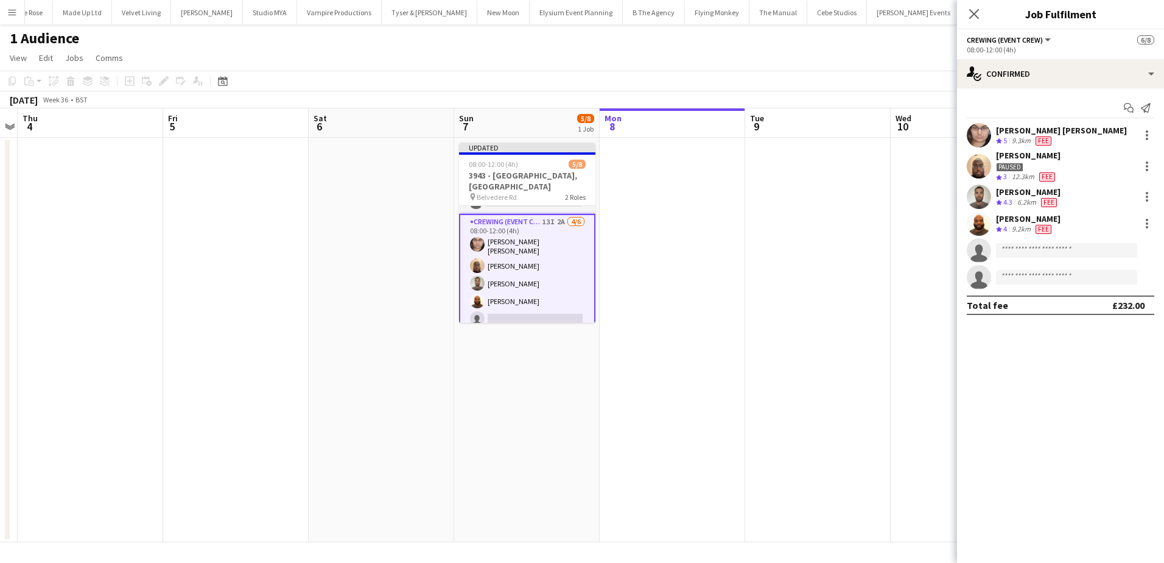
click at [801, 289] on app-date-cell at bounding box center [818, 340] width 146 height 404
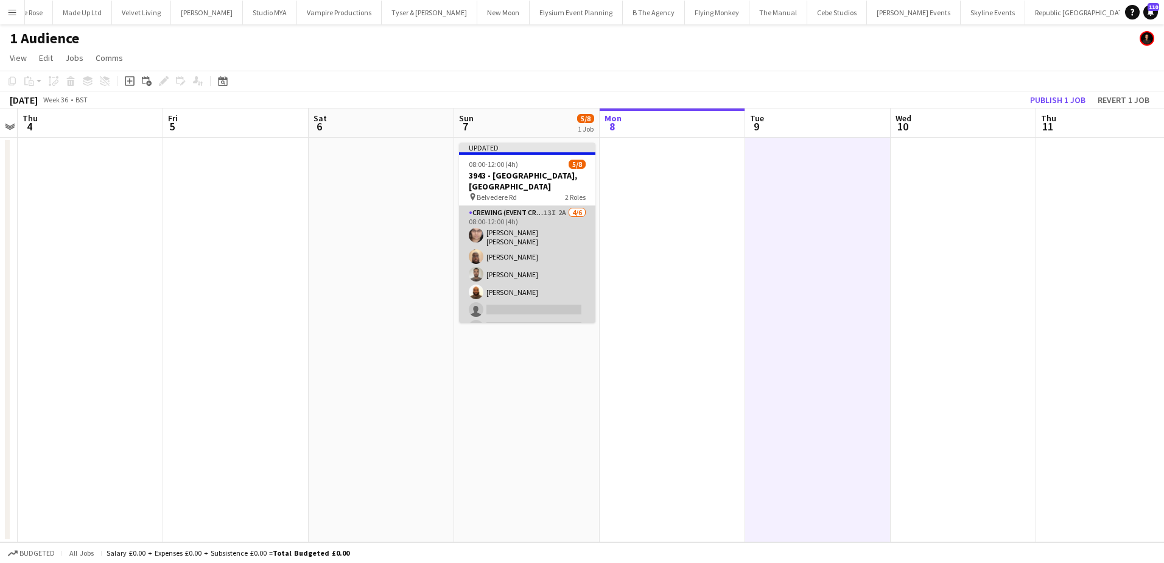
scroll to position [61, 0]
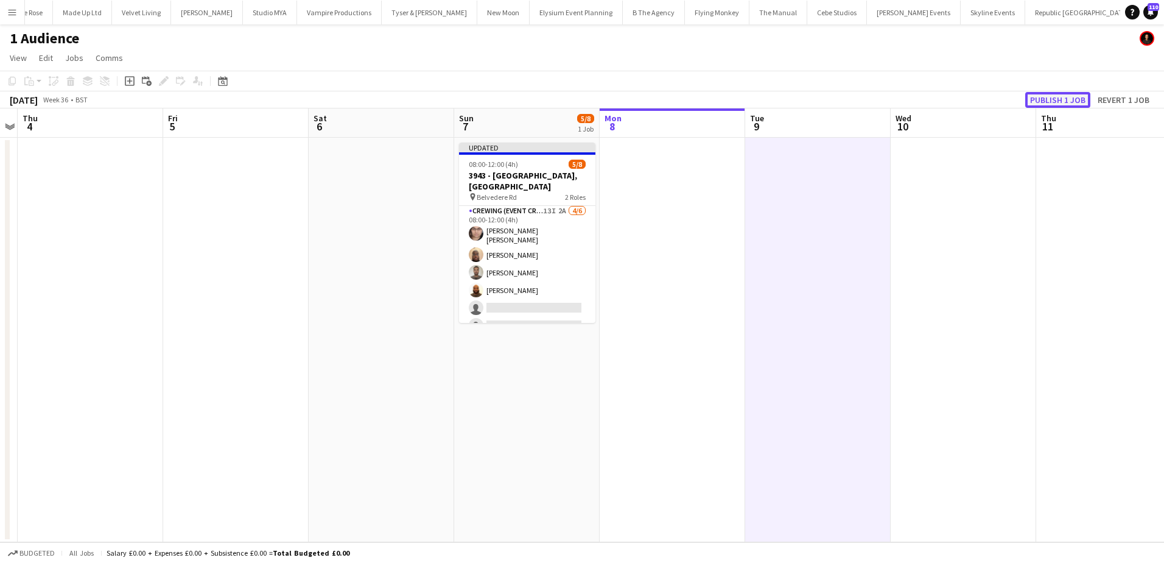
click at [1035, 99] on button "Publish 1 job" at bounding box center [1058, 100] width 65 height 16
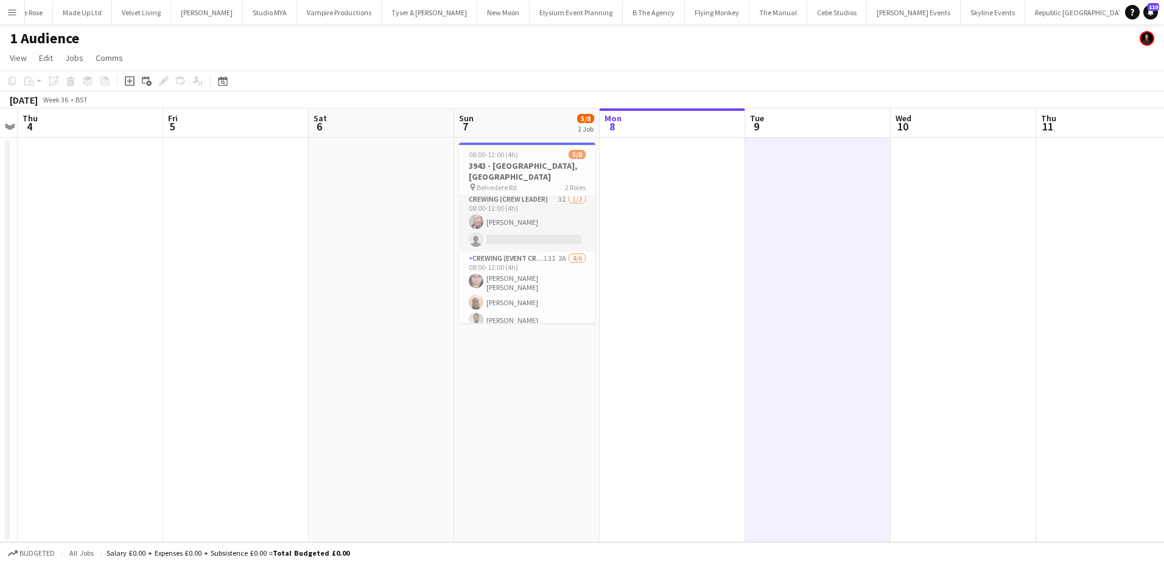
scroll to position [0, 0]
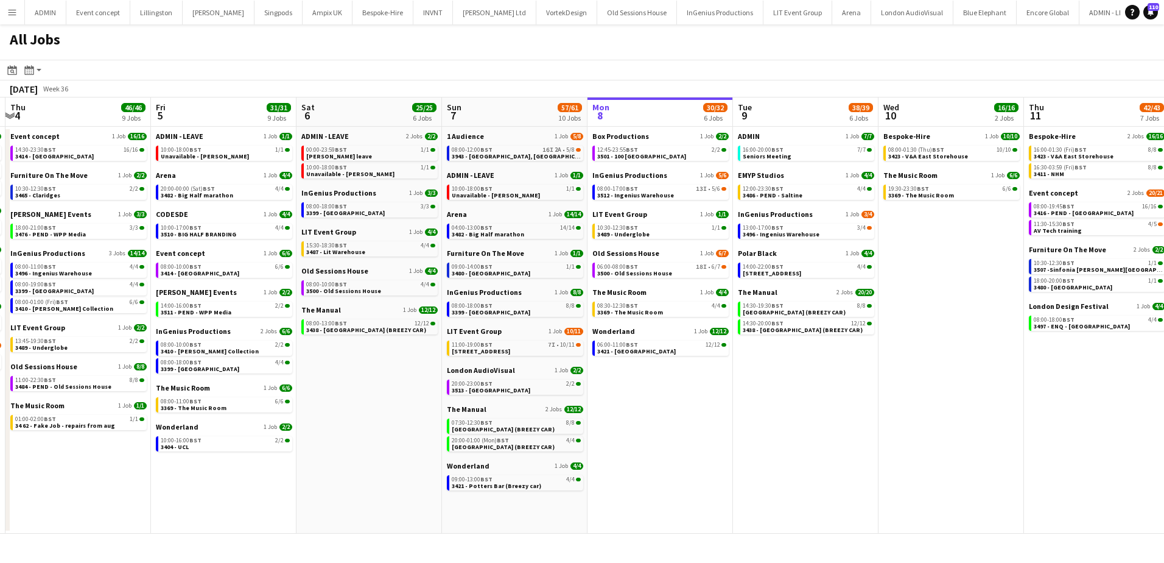
scroll to position [0, 437]
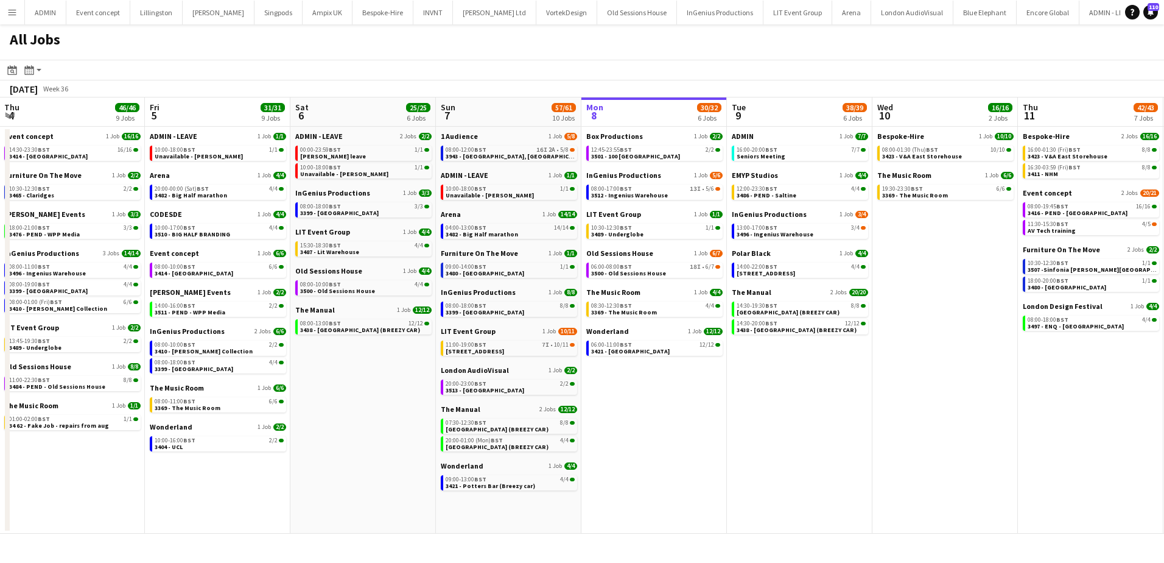
drag, startPoint x: 225, startPoint y: 392, endPoint x: 661, endPoint y: 381, distance: 436.2
click at [661, 381] on app-calendar-viewport "Mon 1 50/51 12 Jobs Tue 2 11/11 6 Jobs Wed 3 20/21 8 Jobs Thu 4 46/46 9 Jobs Fr…" at bounding box center [582, 315] width 1164 height 436
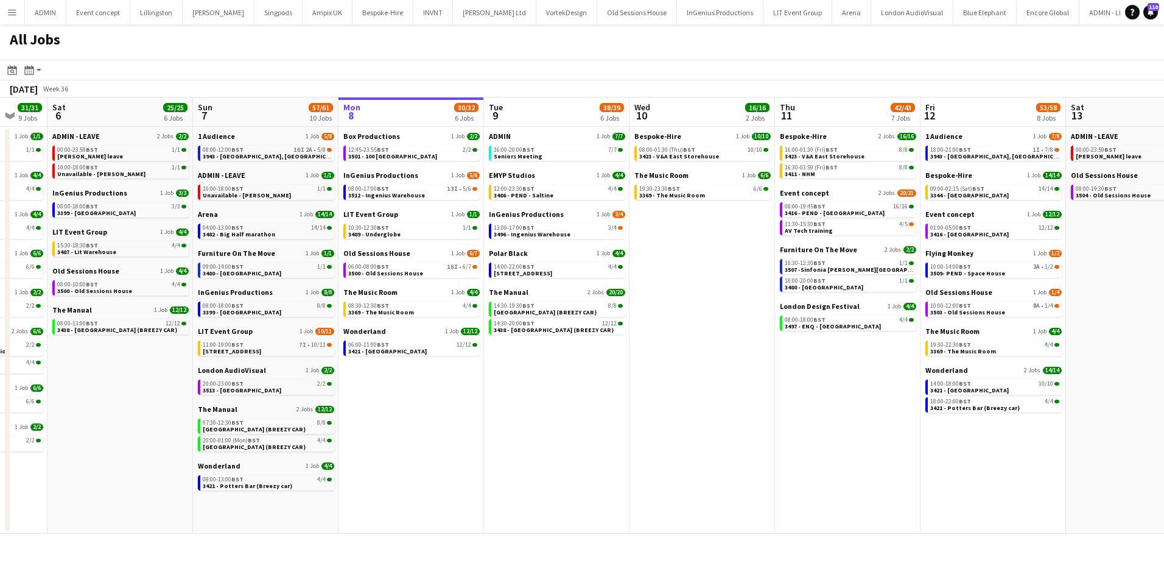
drag, startPoint x: 896, startPoint y: 409, endPoint x: 650, endPoint y: 386, distance: 247.1
click at [653, 393] on app-calendar-viewport "Wed 3 20/21 8 Jobs Thu 4 46/46 9 Jobs Fri 5 31/31 9 Jobs Sat 6 25/25 6 Jobs Sun…" at bounding box center [582, 315] width 1164 height 436
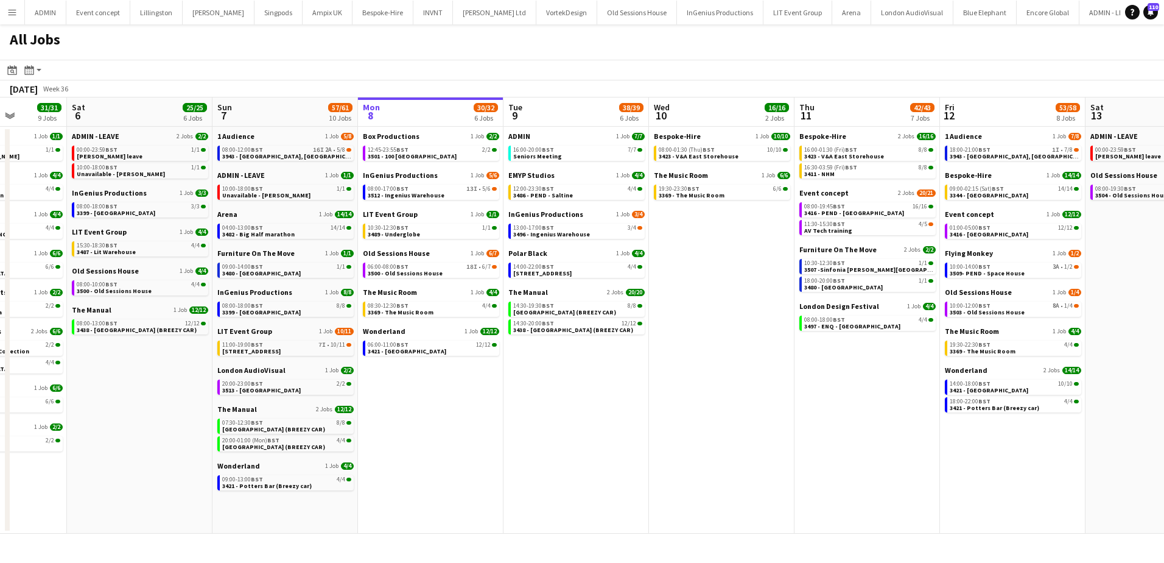
drag, startPoint x: 442, startPoint y: 420, endPoint x: 465, endPoint y: 420, distance: 22.5
click at [464, 420] on app-calendar-viewport "Wed 3 20/21 8 Jobs Thu 4 46/46 9 Jobs Fri 5 31/31 9 Jobs Sat 6 25/25 6 Jobs Sun…" at bounding box center [582, 315] width 1164 height 436
click at [549, 151] on link "16:00-20:00 BST 7/7 Seniors Meeting" at bounding box center [579, 153] width 129 height 14
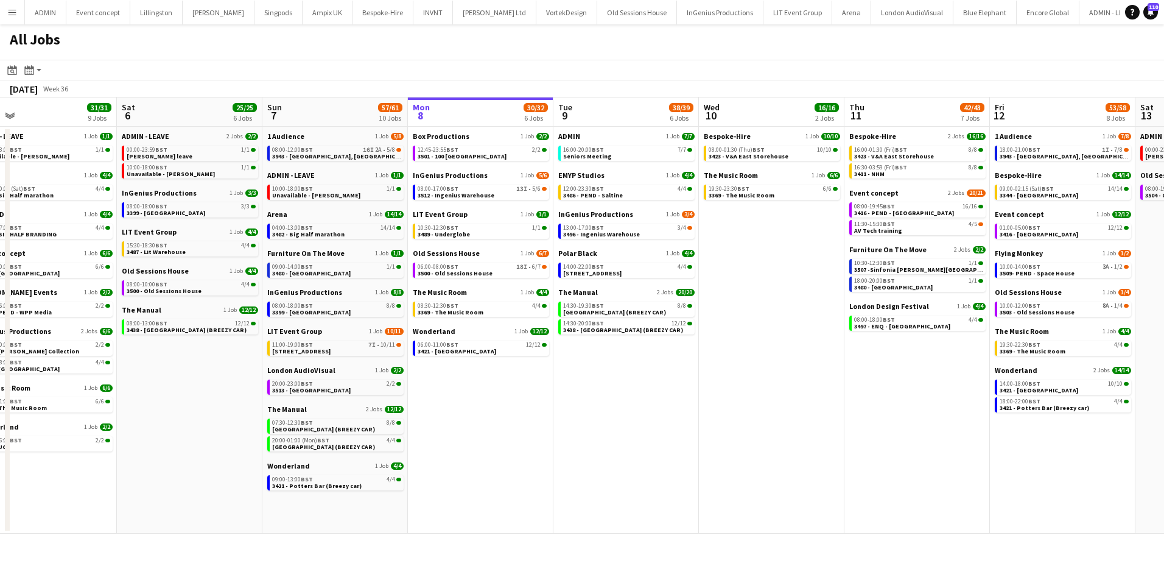
drag, startPoint x: 473, startPoint y: 470, endPoint x: 521, endPoint y: 456, distance: 50.7
click at [521, 456] on app-calendar-viewport "Wed 3 20/21 8 Jobs Thu 4 46/46 9 Jobs Fri 5 31/31 9 Jobs Sat 6 25/25 6 Jobs Sun…" at bounding box center [582, 315] width 1164 height 436
click at [511, 274] on link "06:00-08:00 BST 18I • 6/7 3500 - Old Sessions House" at bounding box center [482, 269] width 129 height 14
click at [516, 195] on link "08:00-17:00 BST 13I • 5/6 3512 - Ingenius Warehouse" at bounding box center [482, 192] width 129 height 14
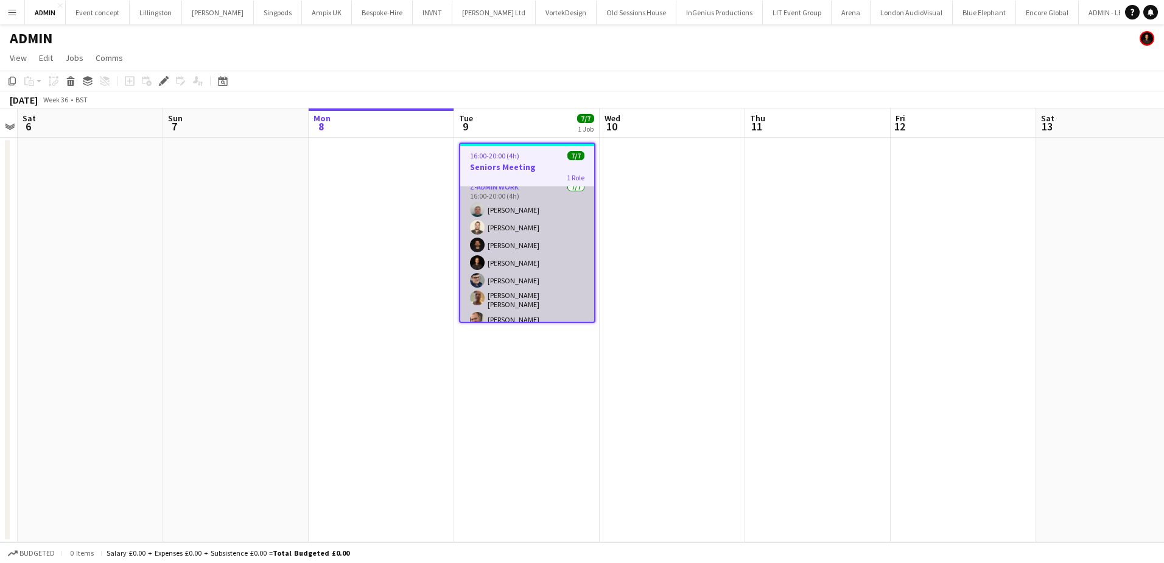
scroll to position [12, 0]
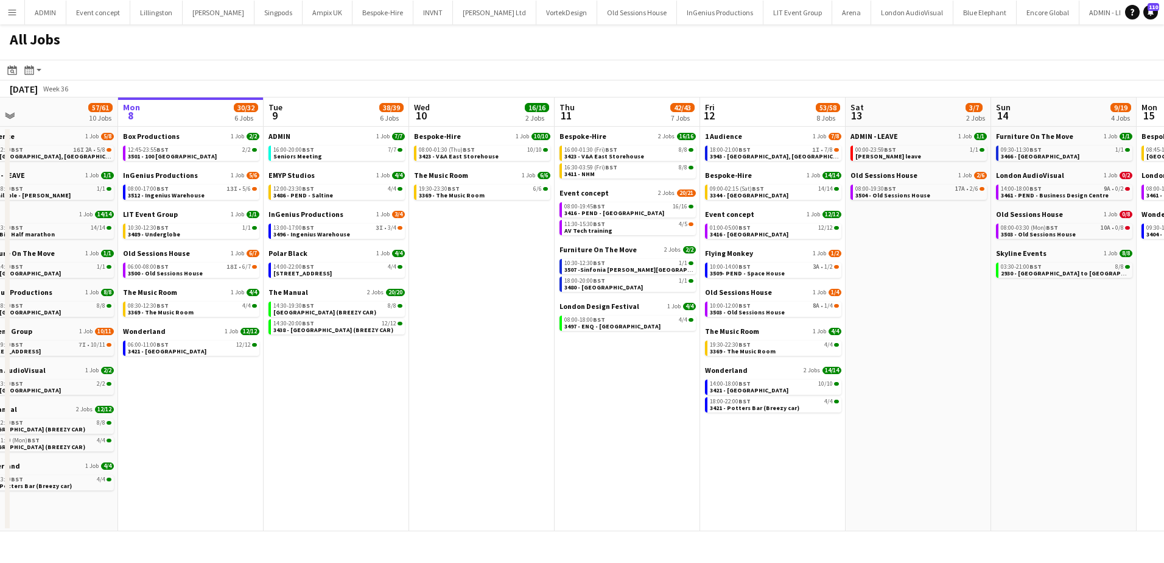
scroll to position [0, 315]
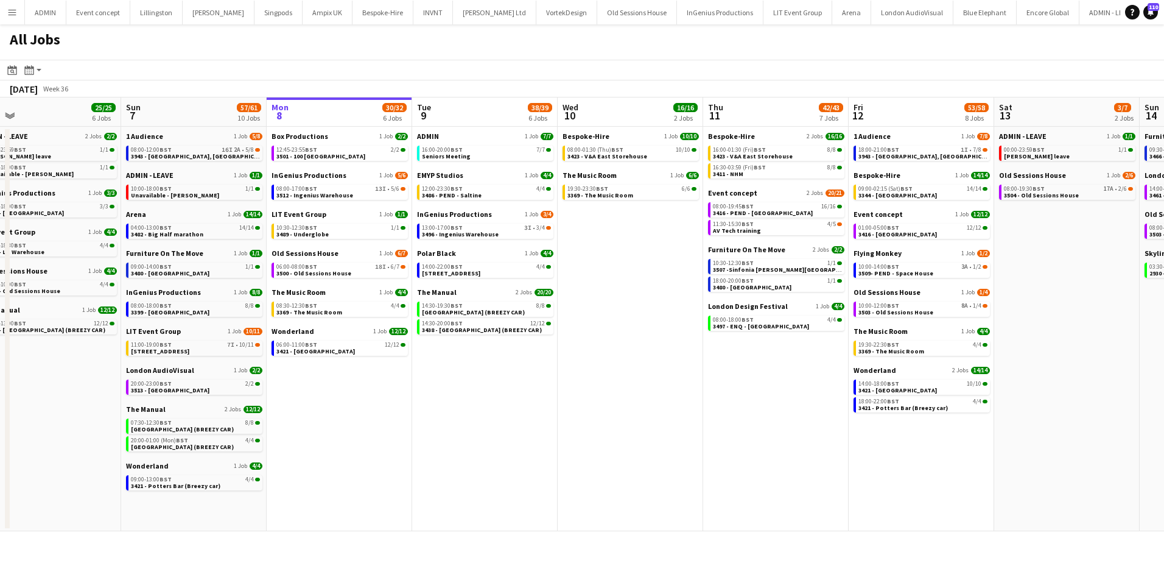
drag, startPoint x: 356, startPoint y: 412, endPoint x: 466, endPoint y: 410, distance: 110.2
click at [466, 410] on app-calendar-viewport "Thu 4 46/46 9 Jobs Fri 5 31/31 9 Jobs Sat 6 25/25 6 Jobs Sun 7 57/61 10 Jobs Mo…" at bounding box center [582, 314] width 1164 height 434
click at [474, 193] on span "3486 - PEND - Saltine" at bounding box center [452, 195] width 60 height 8
click at [644, 155] on link "08:00-01:30 (Thu) BST 10/10 3423 - V&A East Storehouse" at bounding box center [632, 153] width 129 height 14
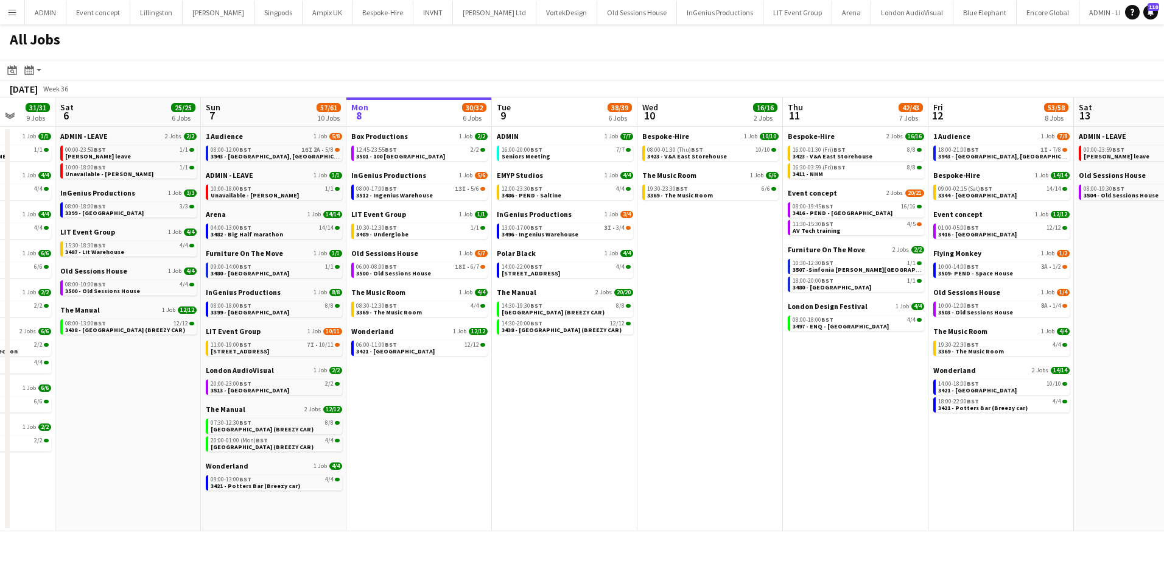
drag, startPoint x: 385, startPoint y: 420, endPoint x: 464, endPoint y: 398, distance: 82.1
click at [465, 406] on app-calendar-viewport "Wed 3 20/21 8 Jobs Thu 4 46/46 9 Jobs Fri 5 31/31 9 Jobs Sat 6 25/25 6 Jobs Sun…" at bounding box center [582, 314] width 1164 height 434
click at [264, 424] on div "07:30-12:30 BST 8/8" at bounding box center [275, 423] width 129 height 6
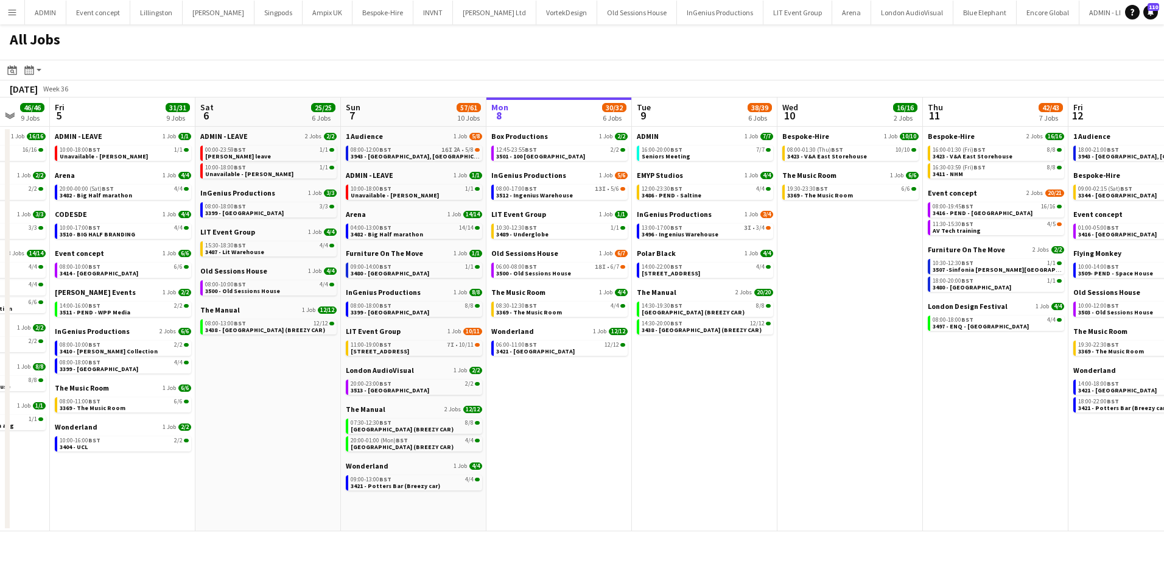
scroll to position [0, 385]
drag, startPoint x: 529, startPoint y: 422, endPoint x: 664, endPoint y: 418, distance: 135.9
click at [664, 418] on app-calendar-viewport "Tue 2 11/11 6 Jobs Wed 3 20/21 8 Jobs Thu 4 46/46 9 Jobs Fri 5 31/31 9 Jobs Sat…" at bounding box center [582, 314] width 1164 height 434
click at [449, 153] on link "08:00-12:00 BST 16I 2A • 5/8 3943 - County Hall, Waterloo" at bounding box center [417, 153] width 129 height 14
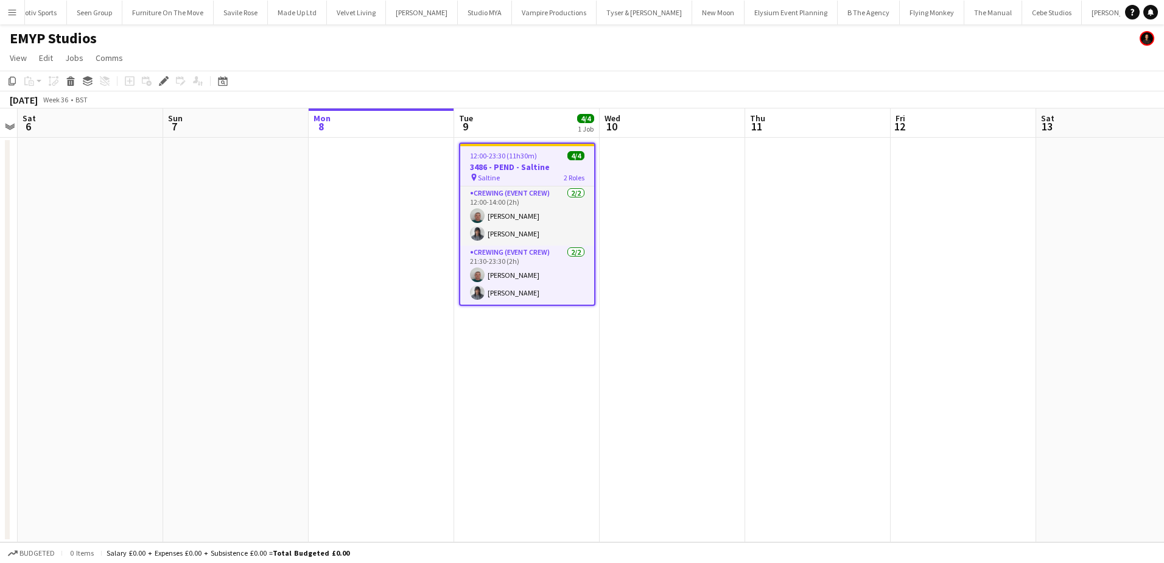
scroll to position [0, 3214]
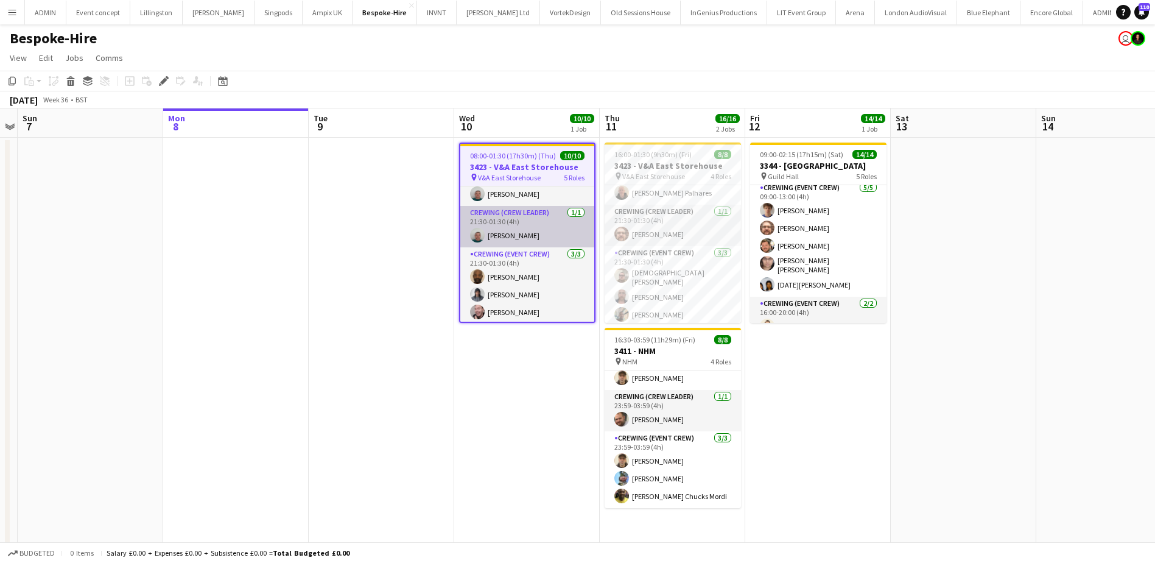
scroll to position [160, 0]
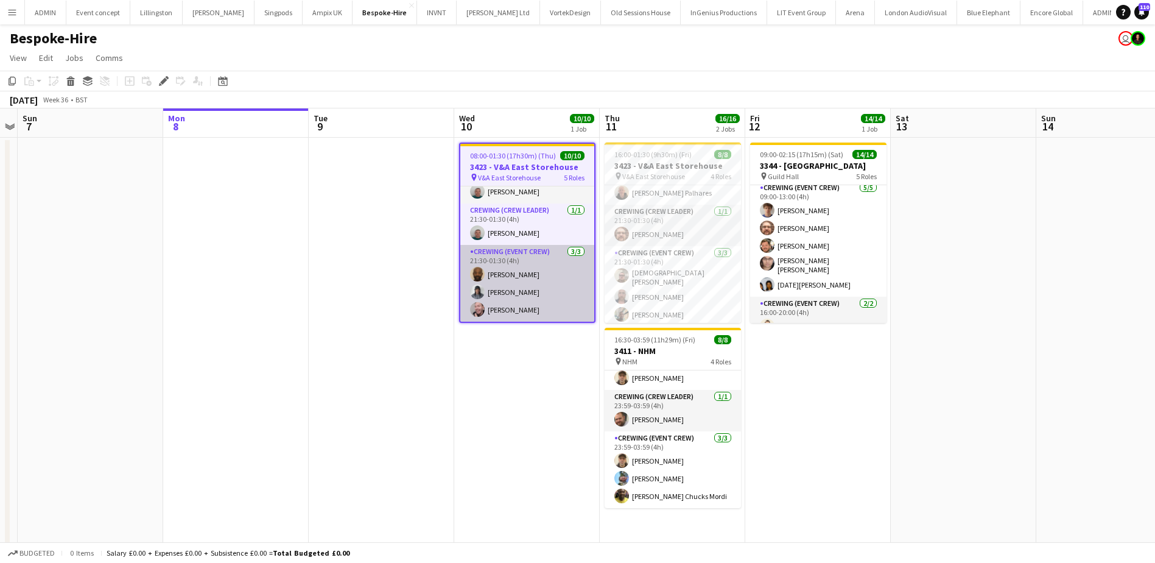
drag, startPoint x: 670, startPoint y: 258, endPoint x: 568, endPoint y: 268, distance: 102.8
click at [670, 258] on app-card-role "Crewing (Event Crew) 3/3 21:30-01:30 (4h) Christian Skinner Sandy Grierson Step…" at bounding box center [673, 286] width 136 height 80
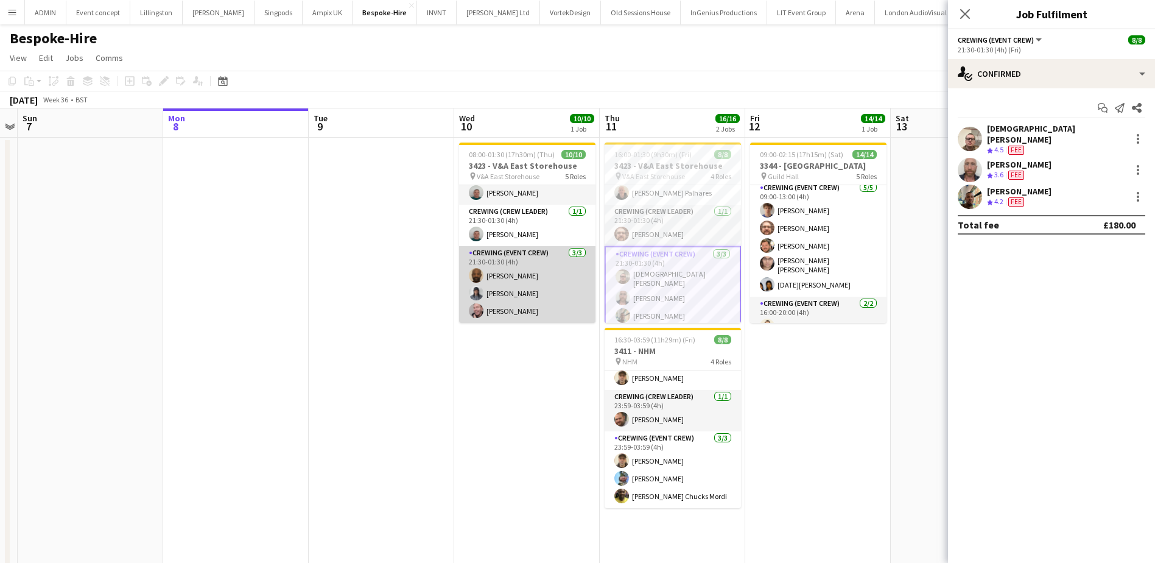
scroll to position [158, 0]
click at [567, 269] on app-card-role "Crewing (Event Crew) 3/3 21:30-01:30 (4h) Kevin Olanrewaju Kaine Caldeira Eldon…" at bounding box center [527, 284] width 136 height 77
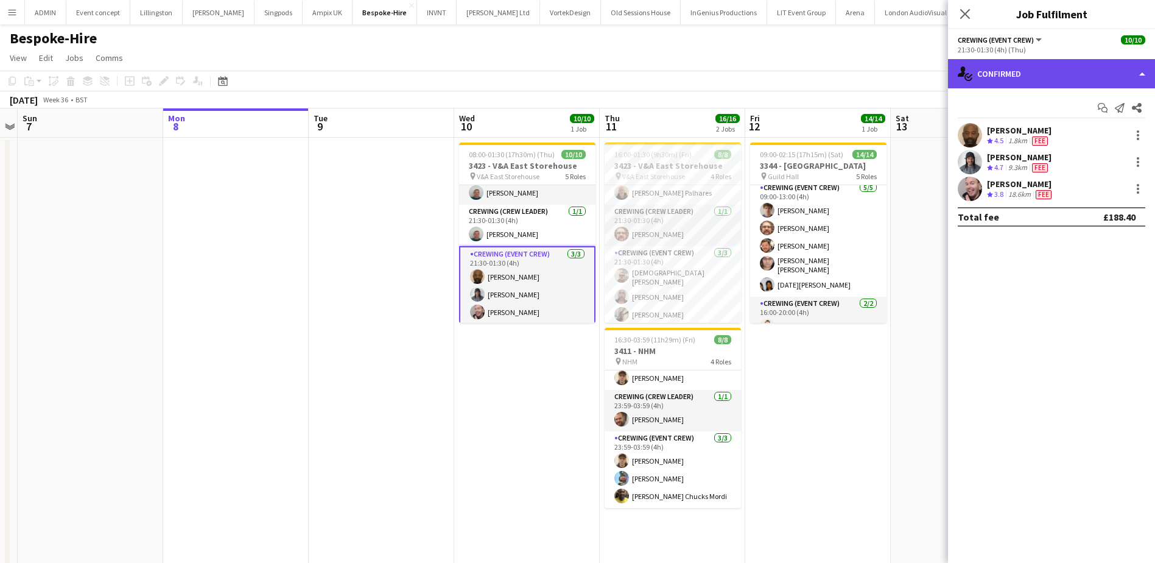
click at [1041, 79] on div "single-neutral-actions-check-2 Confirmed" at bounding box center [1051, 73] width 207 height 29
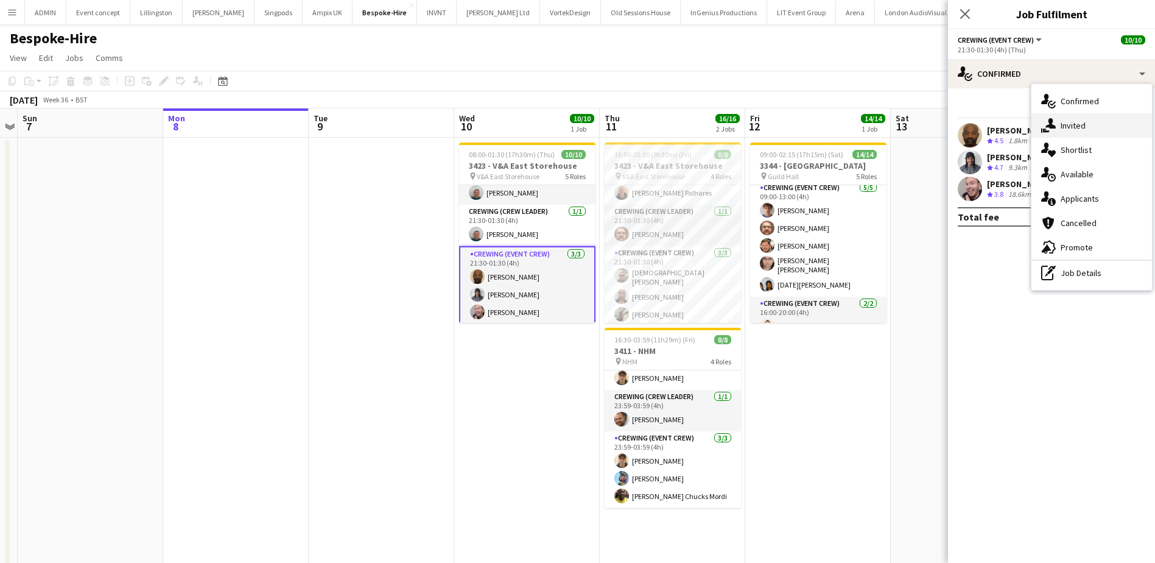
click at [1082, 128] on span "Invited" at bounding box center [1073, 125] width 25 height 11
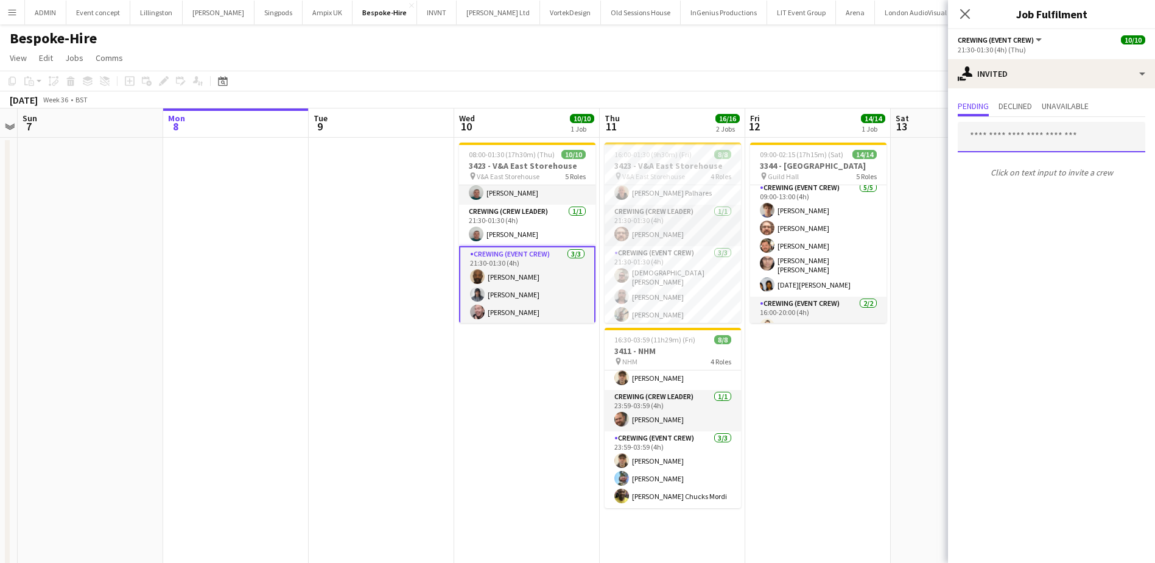
click at [1035, 140] on input "text" at bounding box center [1052, 137] width 188 height 30
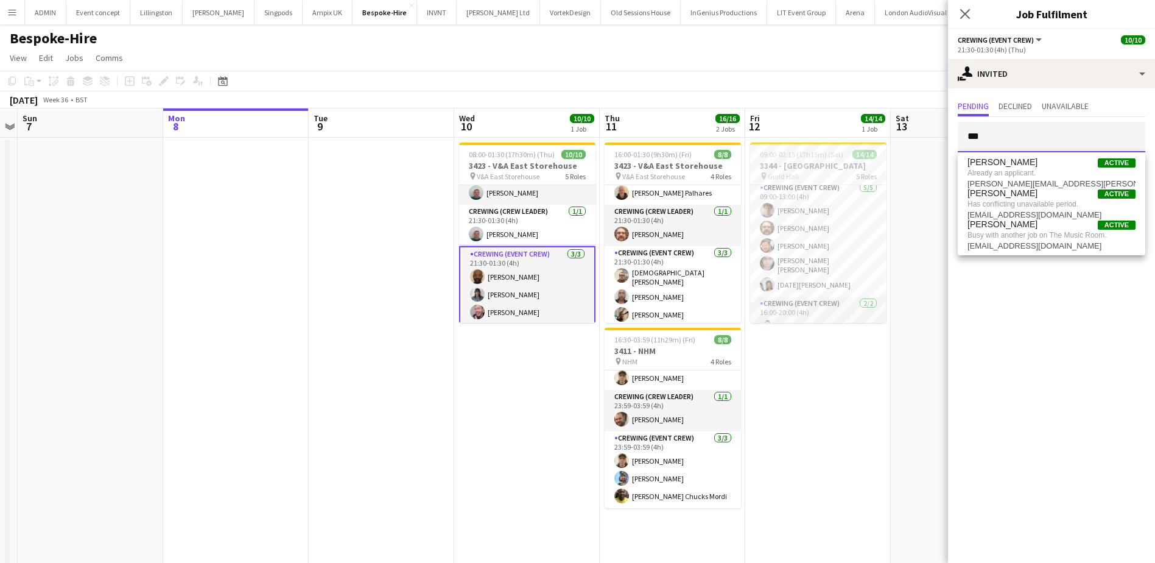
drag, startPoint x: 1009, startPoint y: 131, endPoint x: 965, endPoint y: 134, distance: 44.6
click at [965, 134] on input "***" at bounding box center [1052, 137] width 188 height 30
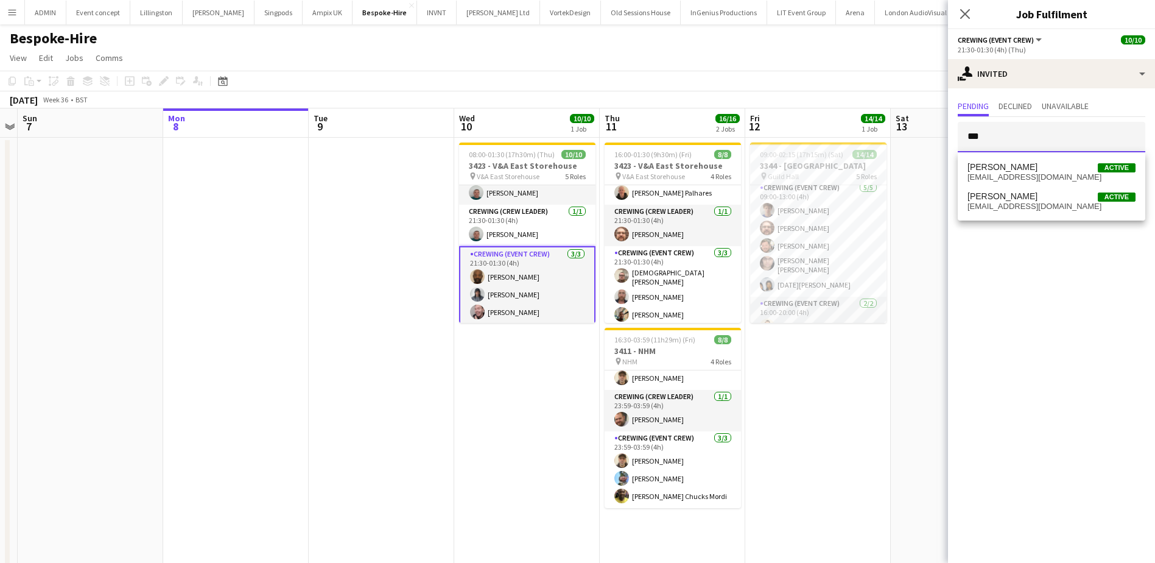
type input "***"
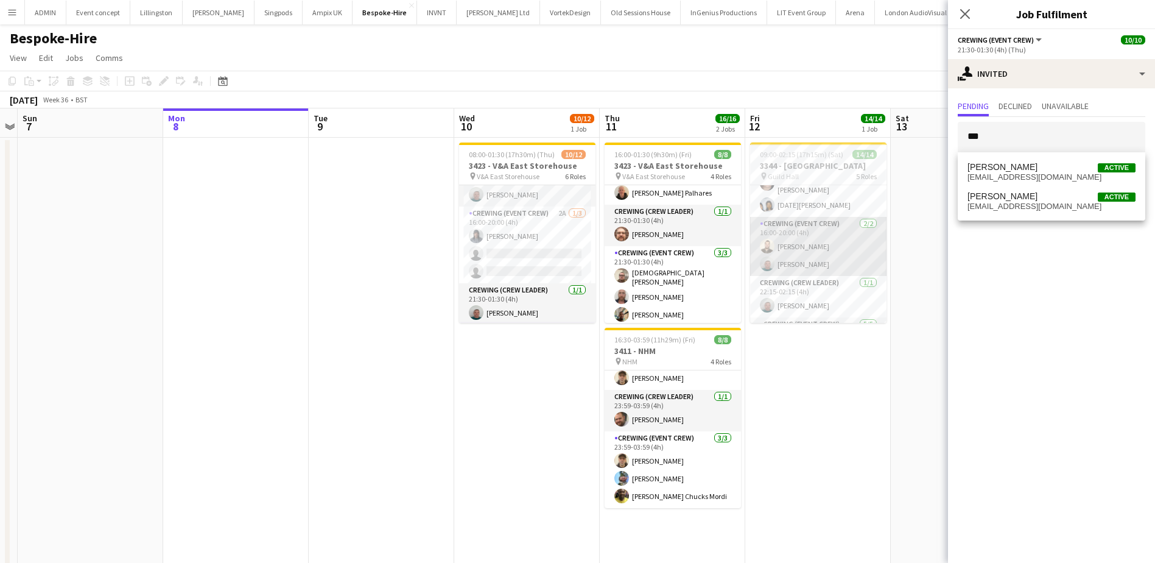
scroll to position [167, 0]
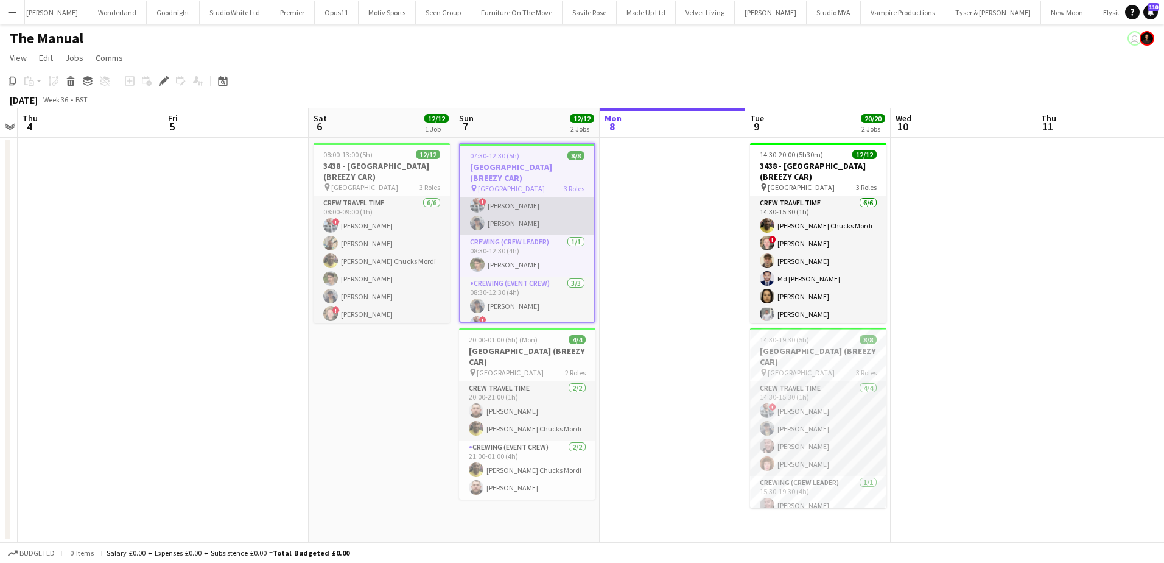
scroll to position [61, 0]
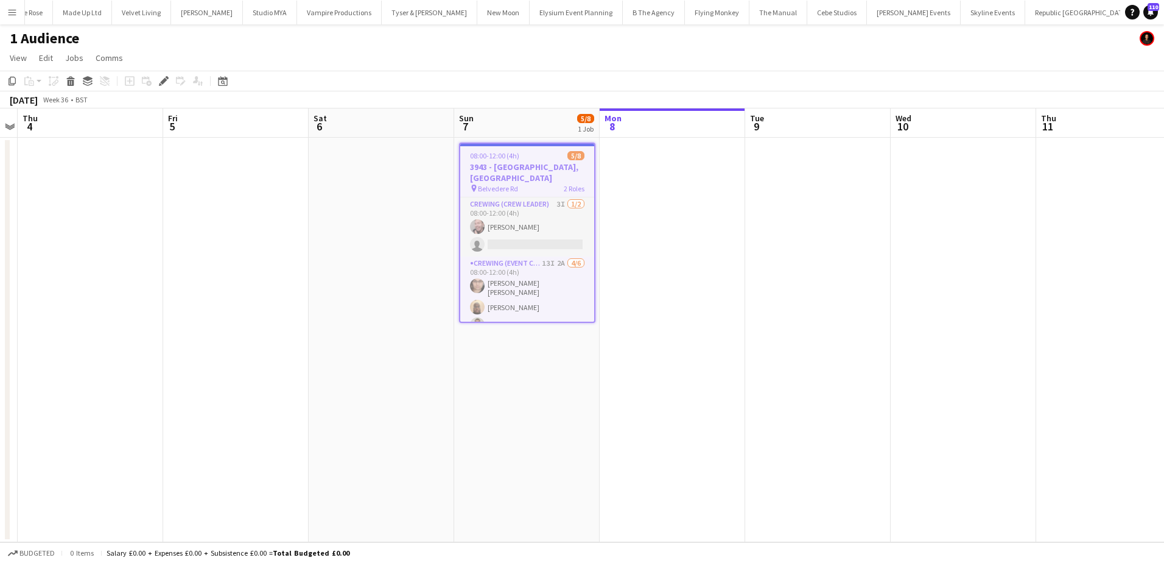
click at [506, 160] on span "08:00-12:00 (4h)" at bounding box center [494, 155] width 49 height 9
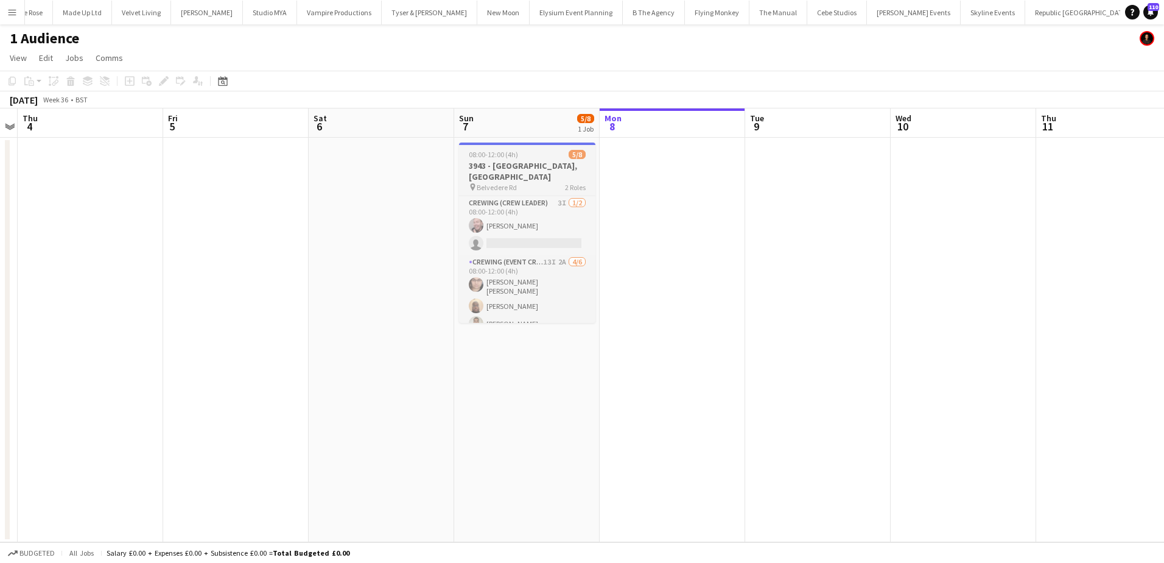
click at [505, 163] on h3 "3943 - County Hall, Waterloo" at bounding box center [527, 171] width 136 height 22
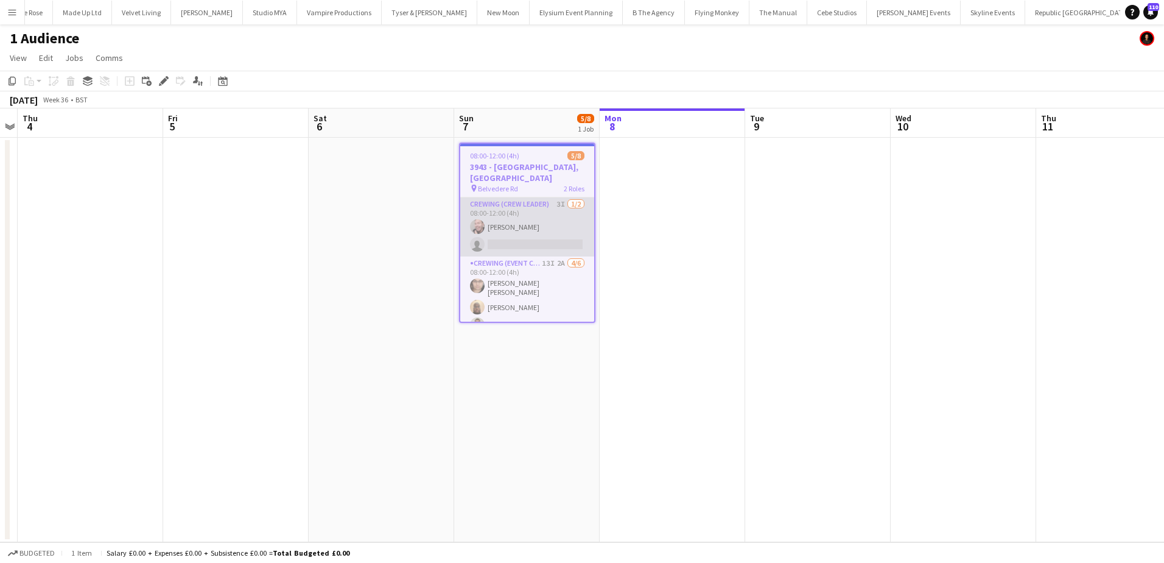
click at [524, 211] on app-card-role "Crewing (Crew Leader) 3I 1/2 08:00-12:00 (4h) Eldon Taylor single-neutral-actio…" at bounding box center [527, 226] width 134 height 59
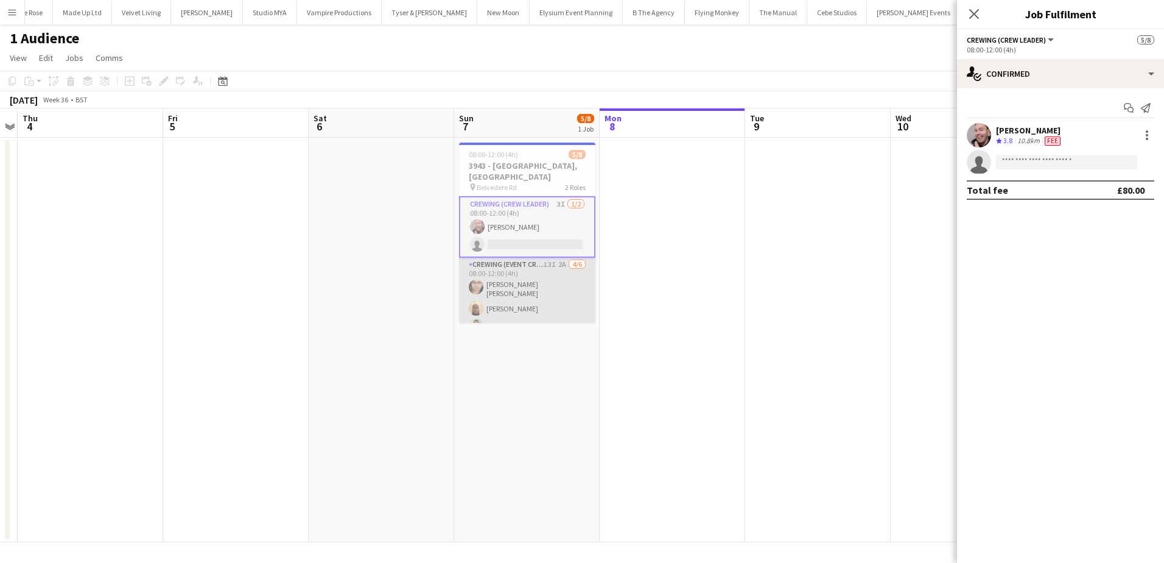
click at [548, 296] on app-card-role "Crewing (Event Crew) 13I 2A 4/6 08:00-12:00 (4h) Ells Jones Abdirahman Dahir Jo…" at bounding box center [527, 324] width 136 height 133
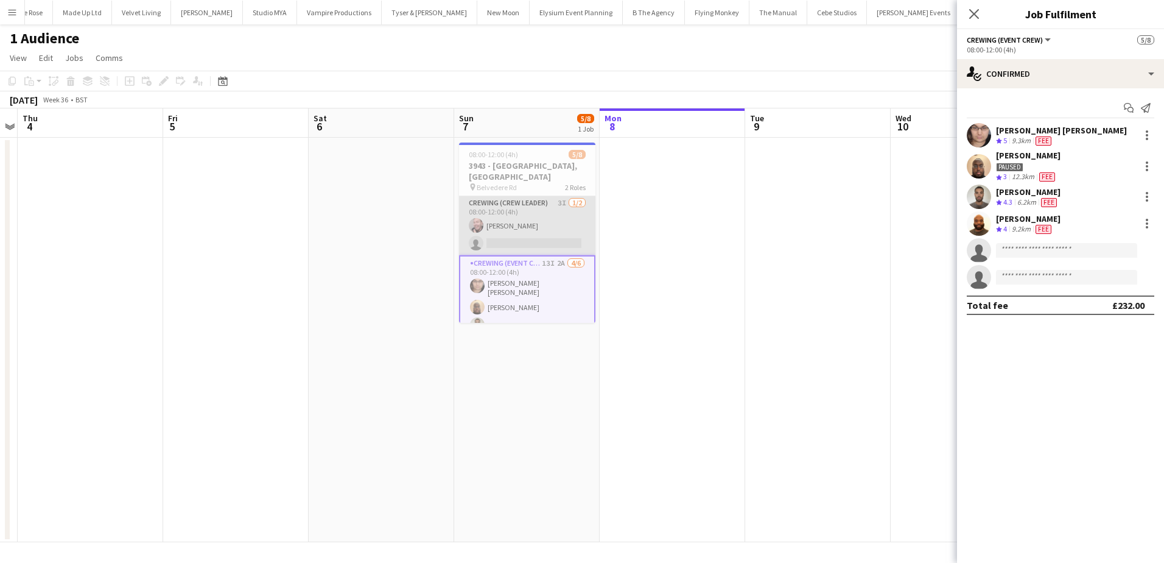
click at [520, 225] on app-card-role "Crewing (Crew Leader) 3I 1/2 08:00-12:00 (4h) Eldon Taylor single-neutral-actio…" at bounding box center [527, 225] width 136 height 59
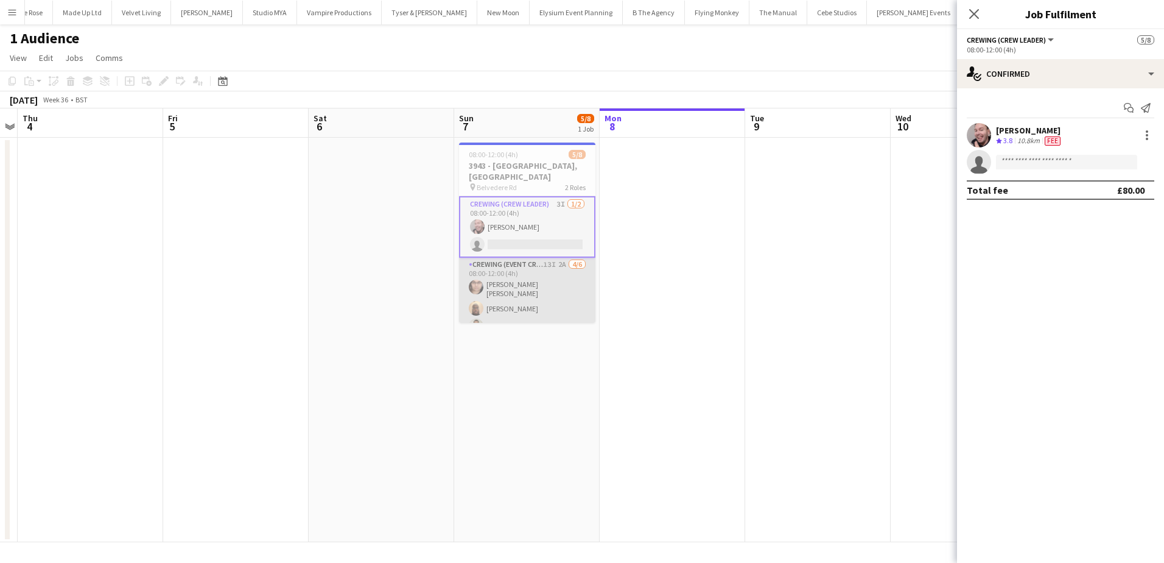
click at [556, 292] on app-card-role "Crewing (Event Crew) 13I 2A 4/6 08:00-12:00 (4h) Ells Jones Abdirahman Dahir Jo…" at bounding box center [527, 324] width 136 height 133
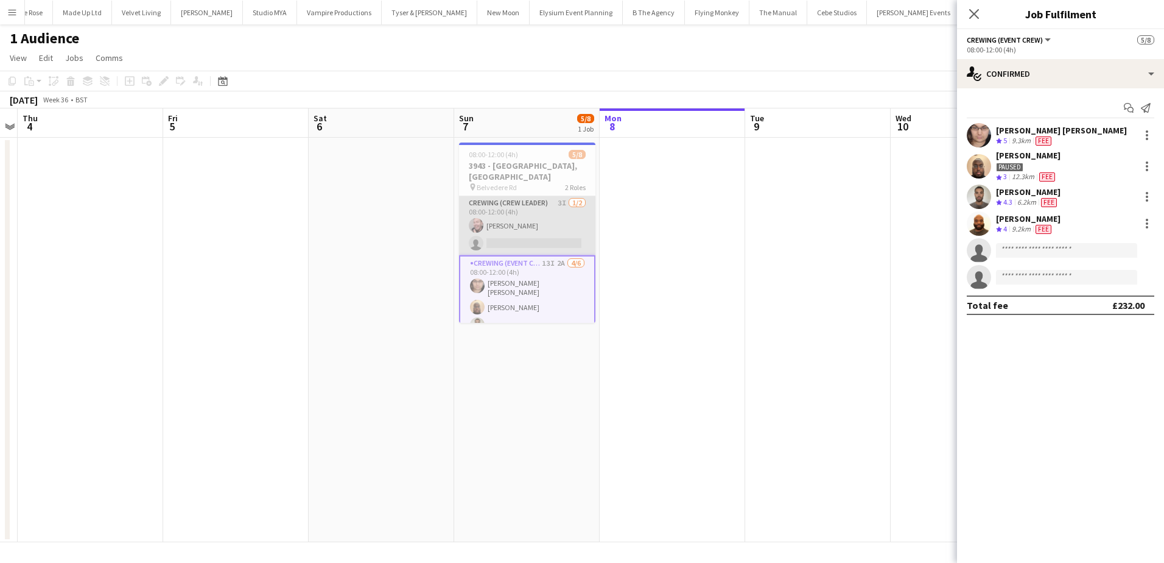
click at [537, 212] on app-card-role "Crewing (Crew Leader) 3I 1/2 08:00-12:00 (4h) Eldon Taylor single-neutral-actio…" at bounding box center [527, 225] width 136 height 59
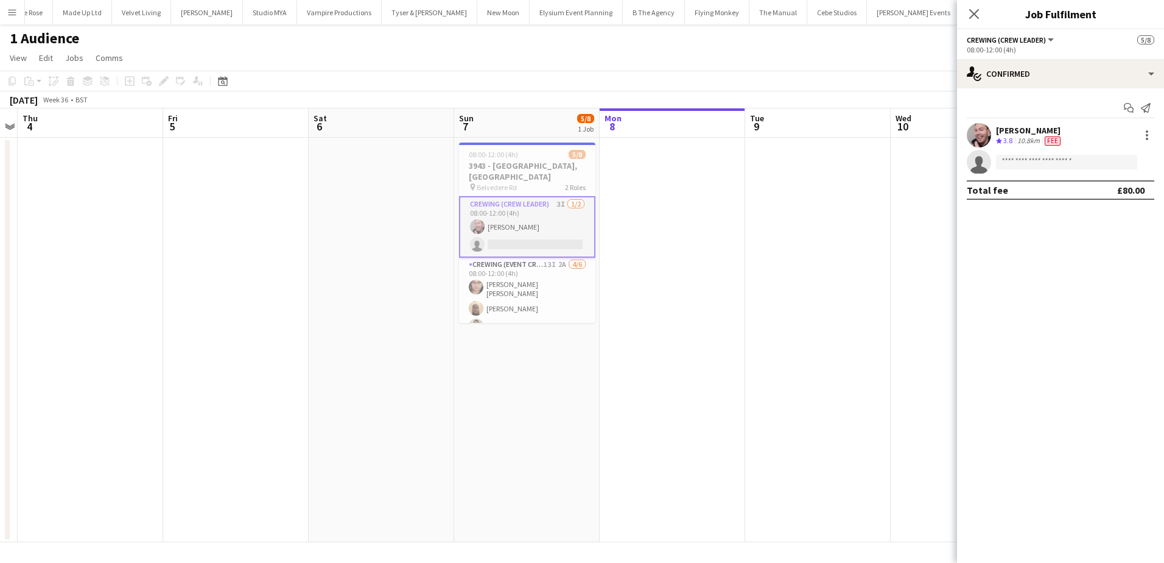
click at [557, 226] on app-card-role "Crewing (Crew Leader) 3I 1/2 08:00-12:00 (4h) Eldon Taylor single-neutral-actio…" at bounding box center [527, 227] width 136 height 62
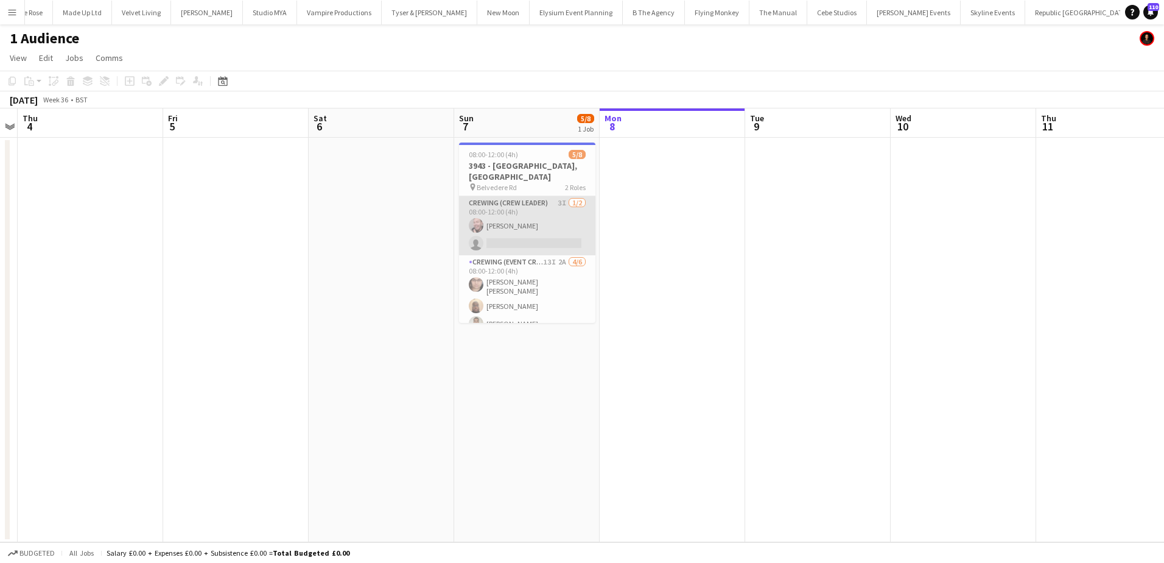
click at [557, 227] on app-card-role "Crewing (Crew Leader) 3I 1/2 08:00-12:00 (4h) Eldon Taylor single-neutral-actio…" at bounding box center [527, 225] width 136 height 59
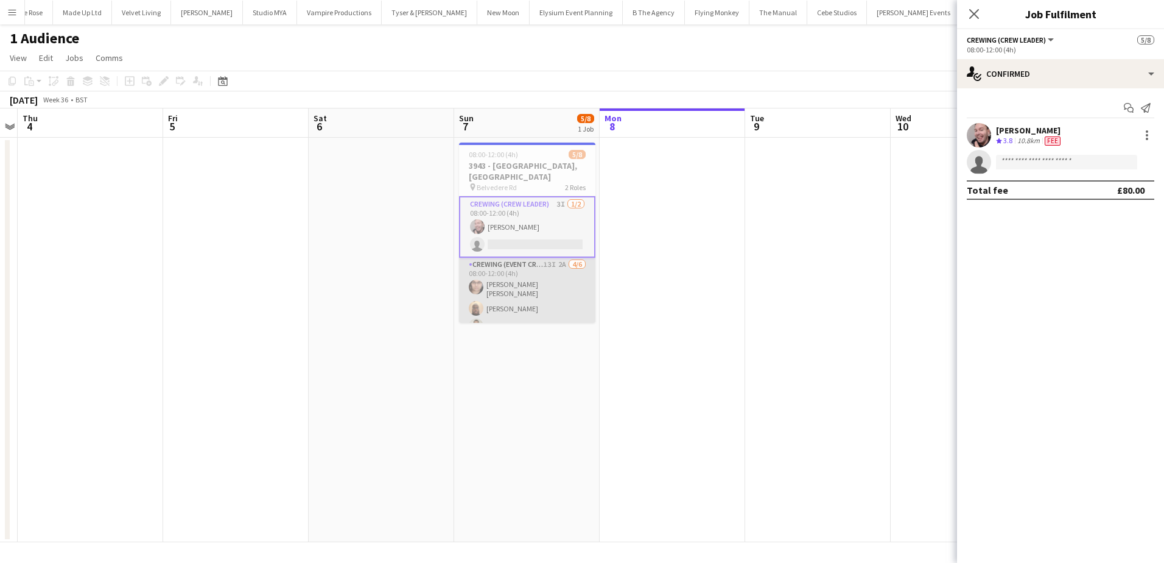
click at [511, 301] on app-card-role "Crewing (Event Crew) 13I 2A 4/6 08:00-12:00 (4h) Ells Jones Abdirahman Dahir Jo…" at bounding box center [527, 324] width 136 height 133
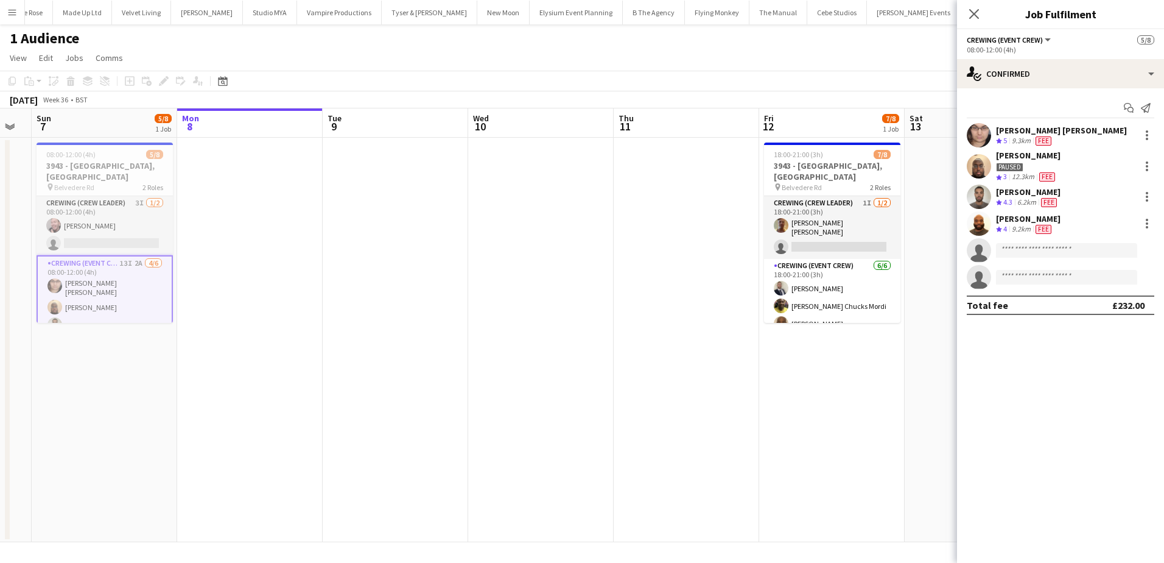
scroll to position [0, 434]
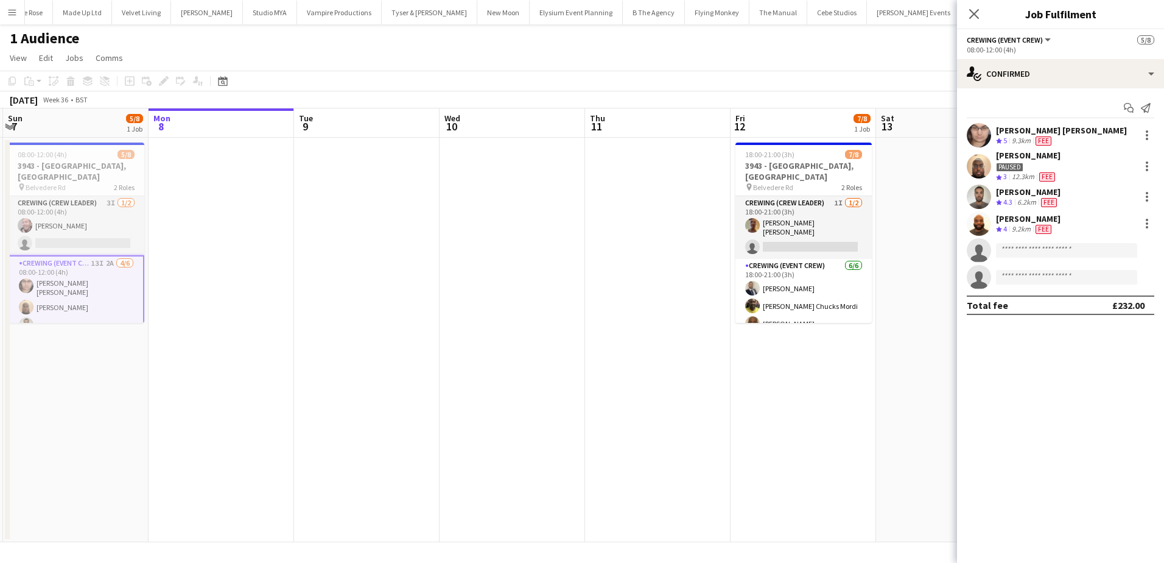
drag, startPoint x: 861, startPoint y: 261, endPoint x: 410, endPoint y: 296, distance: 452.6
click at [410, 296] on app-calendar-viewport "Thu 4 Fri 5 Sat 6 Sun 7 5/8 1 Job Mon 8 Tue 9 Wed 10 Thu 11 Fri 12 7/8 1 Job Sa…" at bounding box center [582, 325] width 1164 height 434
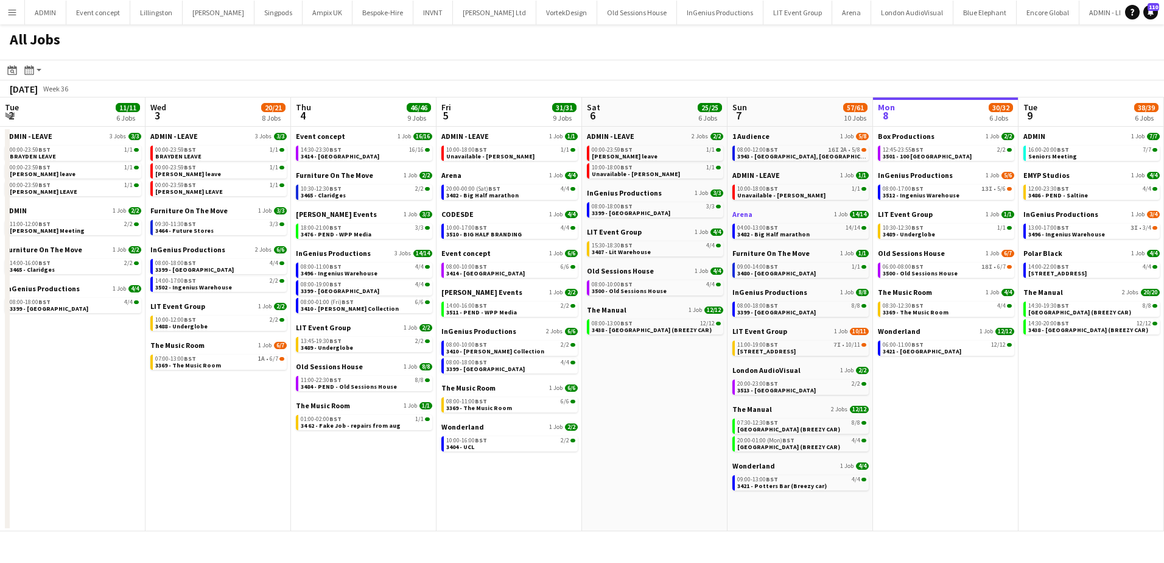
scroll to position [0, 385]
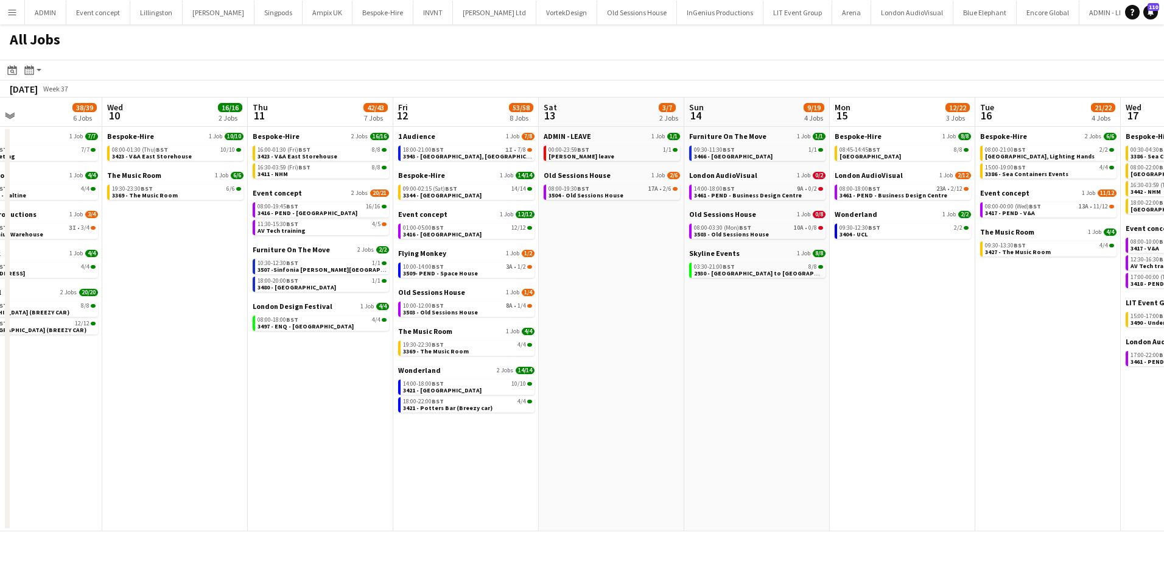
drag, startPoint x: 895, startPoint y: 351, endPoint x: 220, endPoint y: 324, distance: 675.3
click at [217, 324] on app-calendar-viewport "Sat 6 25/25 6 Jobs Sun 7 57/61 10 Jobs Mon 8 30/32 6 Jobs Tue 9 38/39 6 Jobs We…" at bounding box center [582, 314] width 1164 height 434
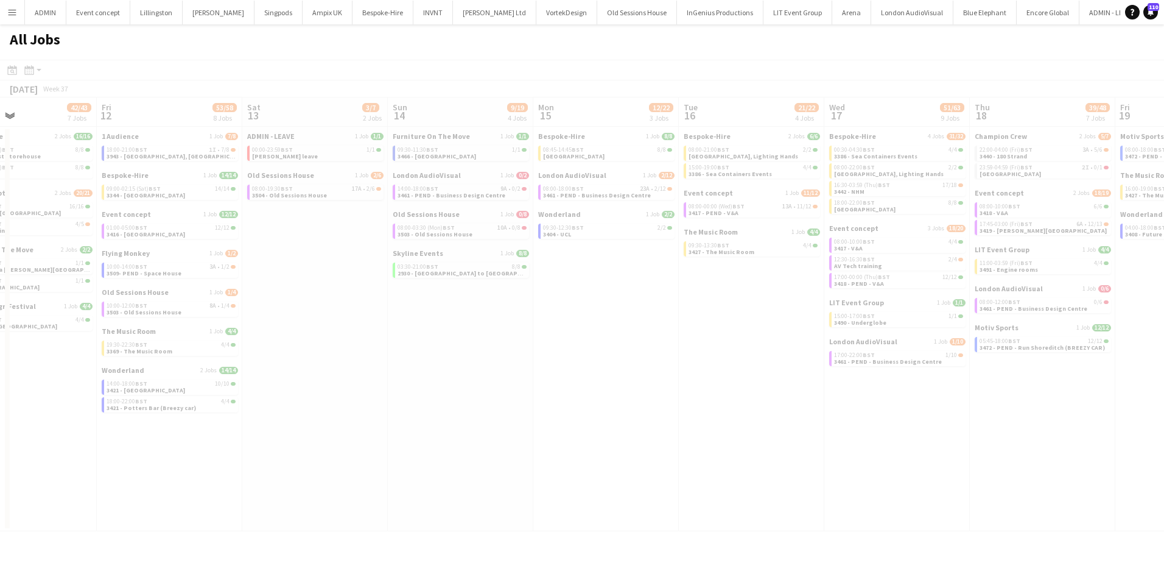
scroll to position [0, 470]
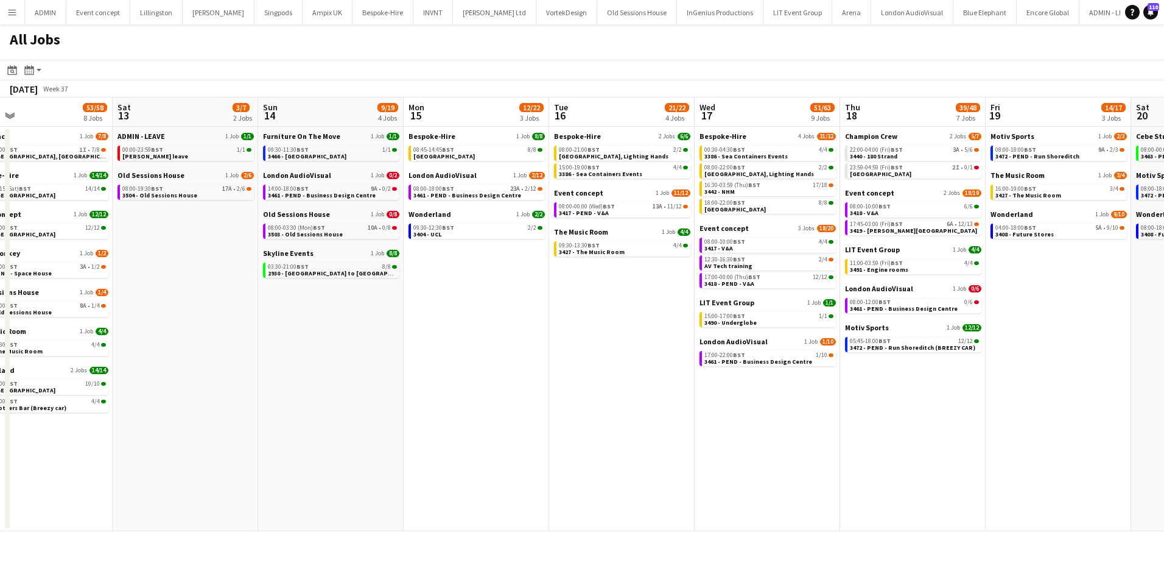
drag, startPoint x: 780, startPoint y: 403, endPoint x: 376, endPoint y: 389, distance: 404.0
click at [376, 389] on app-calendar-viewport "Tue 9 38/39 6 Jobs Wed 10 16/16 2 Jobs Thu 11 42/43 7 Jobs Fri 12 53/58 8 Jobs …" at bounding box center [582, 314] width 1164 height 434
click at [924, 157] on link "22:00-04:00 (Fri) BST 3A • 5/6 3440 - 180 Strand" at bounding box center [914, 153] width 129 height 14
click at [891, 313] on div "London AudioVisual 1 Job 0/6 08:00-12:00 BST 0/6 3461 - PEND - Business Design …" at bounding box center [913, 303] width 136 height 39
click at [891, 308] on span "3461 - PEND - Business Design Centre" at bounding box center [904, 308] width 108 height 8
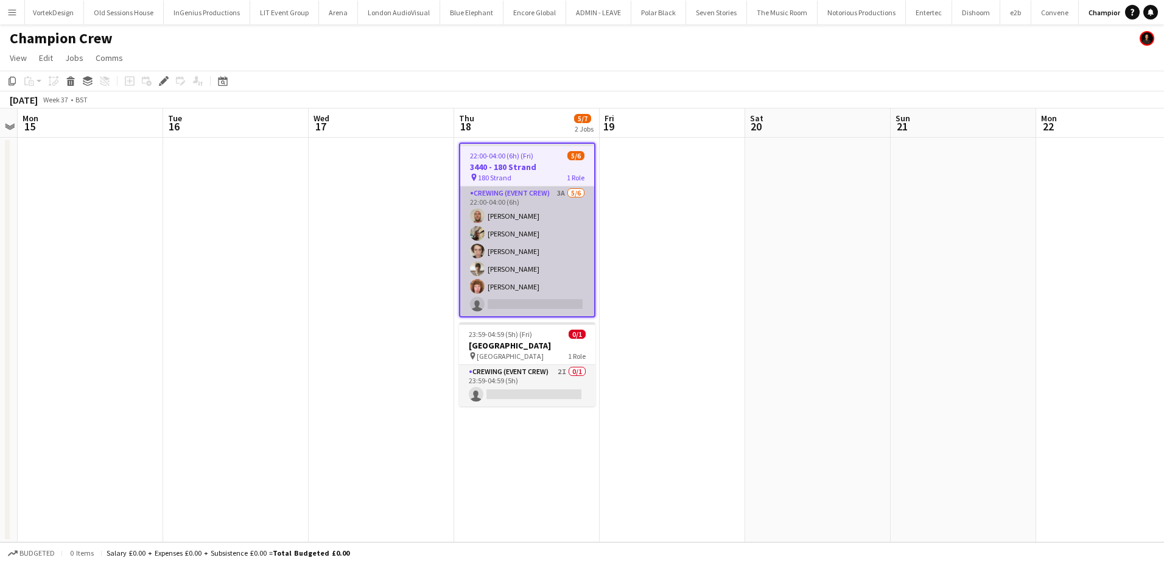
click at [521, 310] on app-card-role "Crewing (Event Crew) 3A [DATE] 22:00-04:00 (6h) [PERSON_NAME] [PERSON_NAME] [PE…" at bounding box center [527, 251] width 134 height 130
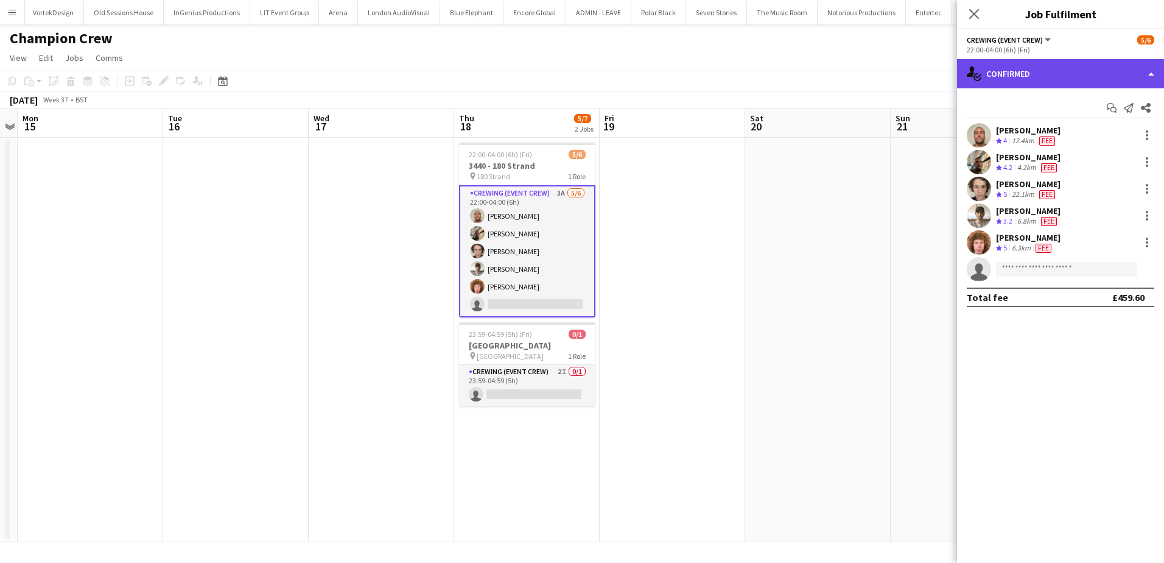
click at [1060, 80] on div "single-neutral-actions-check-2 Confirmed" at bounding box center [1060, 73] width 207 height 29
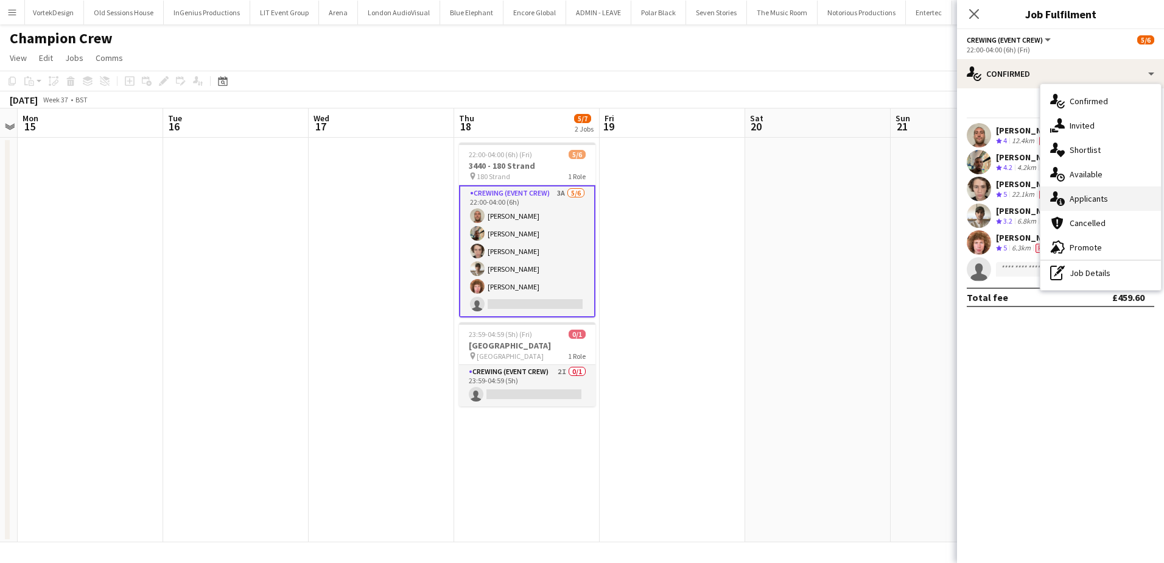
click at [1104, 196] on span "Applicants" at bounding box center [1089, 198] width 38 height 11
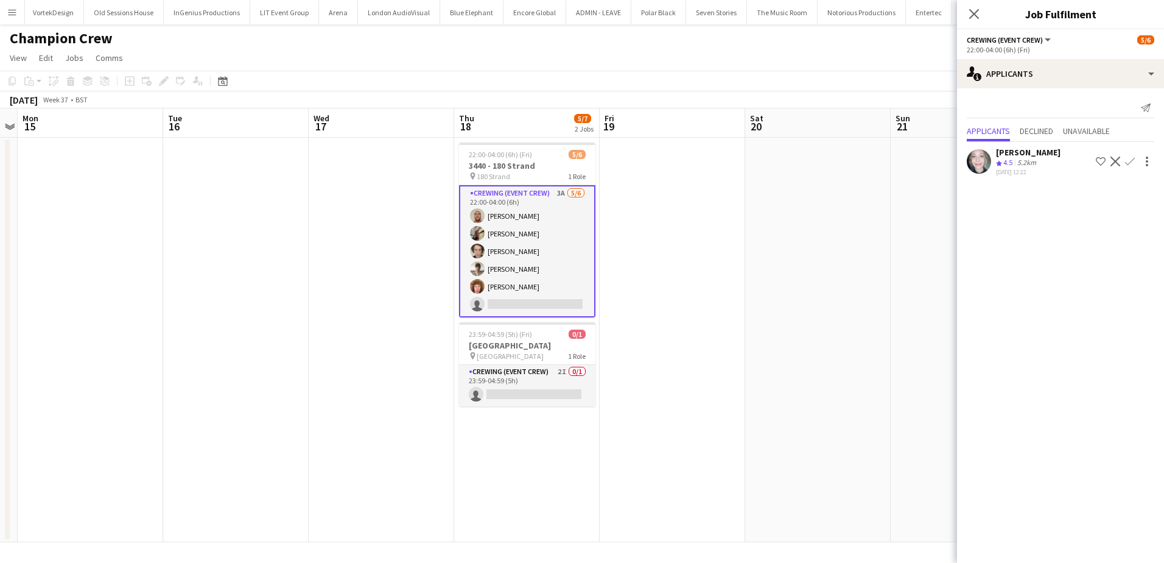
click at [1125, 166] on app-icon "Confirm" at bounding box center [1130, 162] width 10 height 10
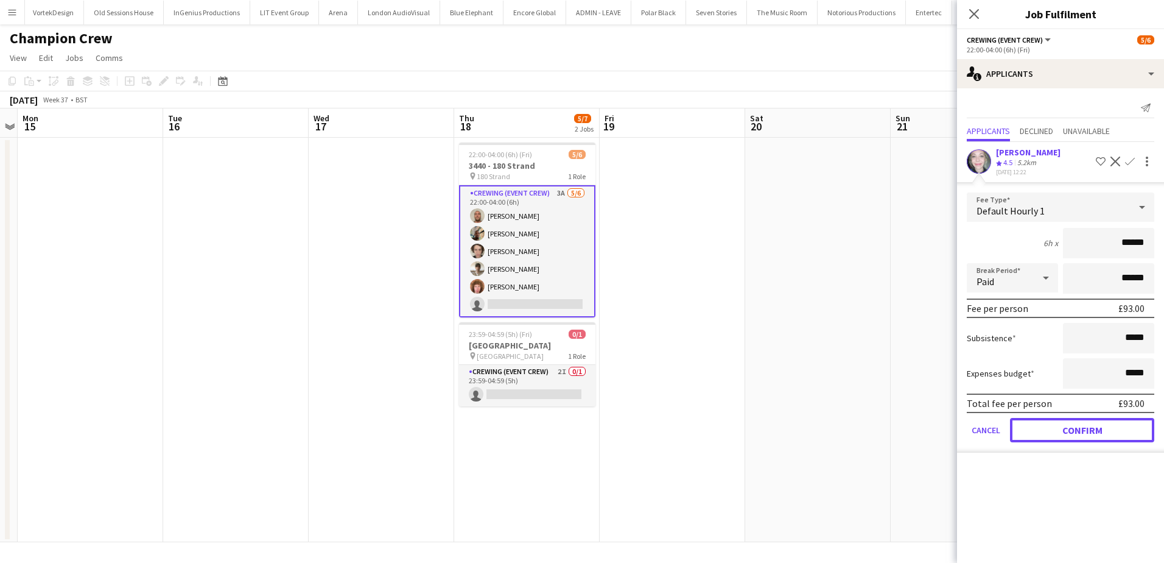
click at [1104, 430] on button "Confirm" at bounding box center [1082, 430] width 144 height 24
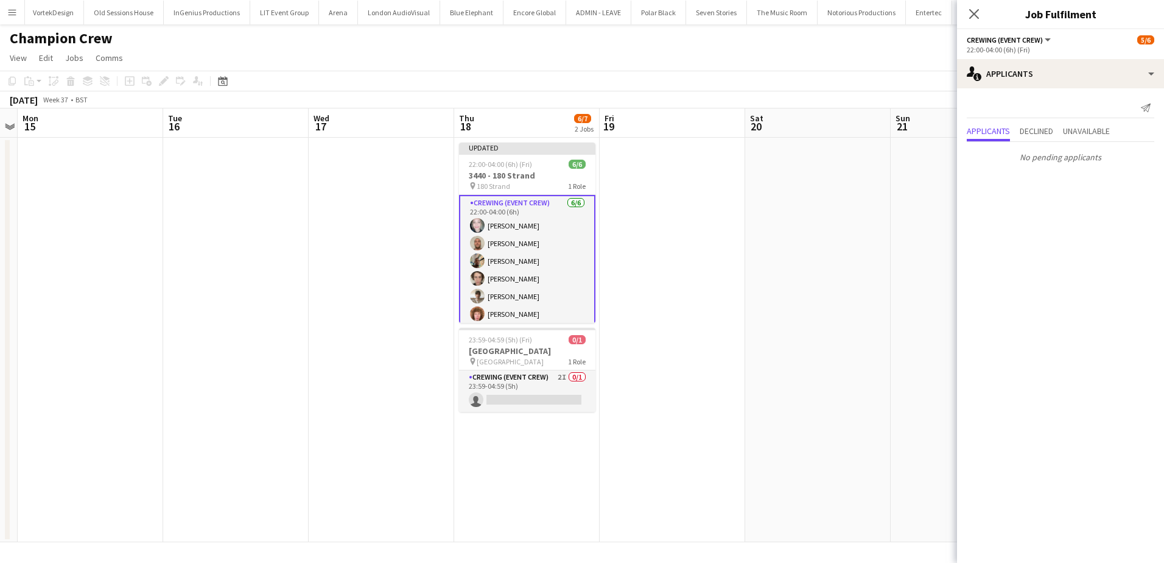
click at [775, 249] on app-date-cell at bounding box center [818, 340] width 146 height 404
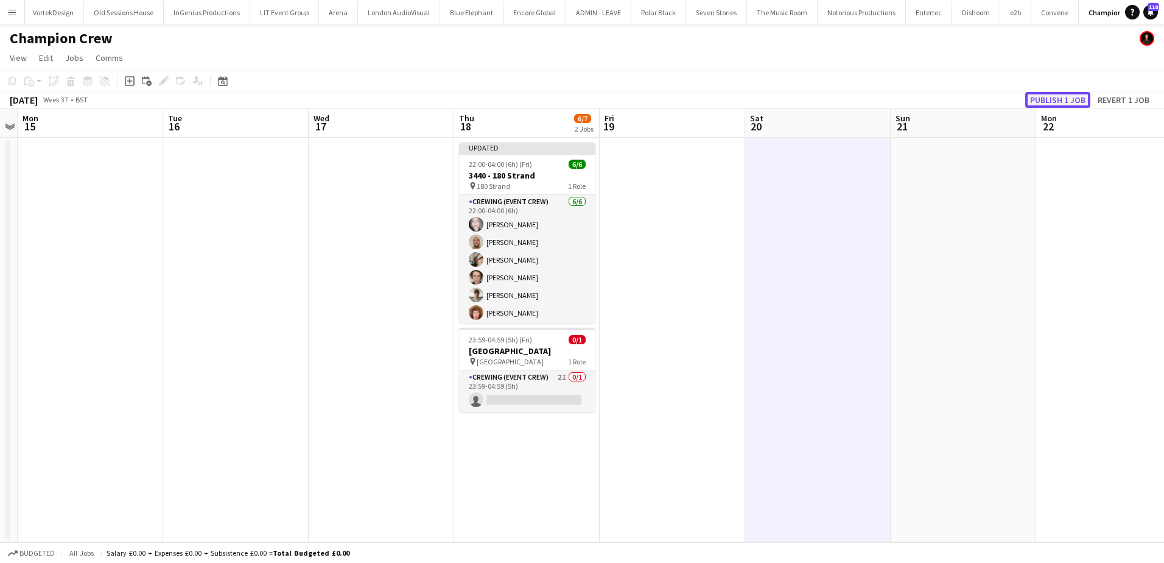
click at [1049, 102] on button "Publish 1 job" at bounding box center [1058, 100] width 65 height 16
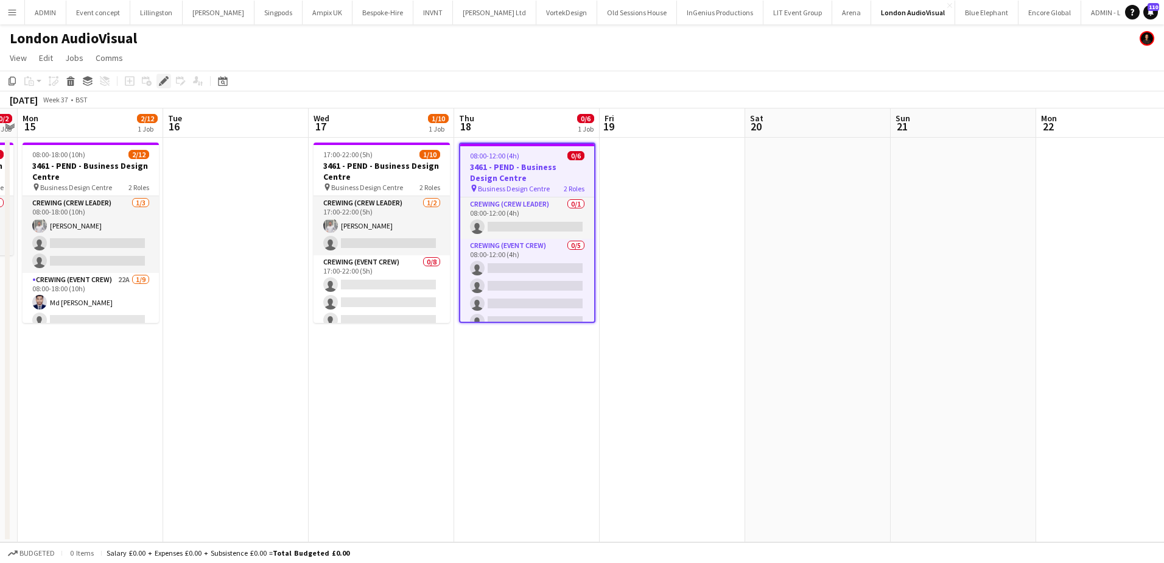
click at [161, 81] on icon "Edit" at bounding box center [164, 81] width 10 height 10
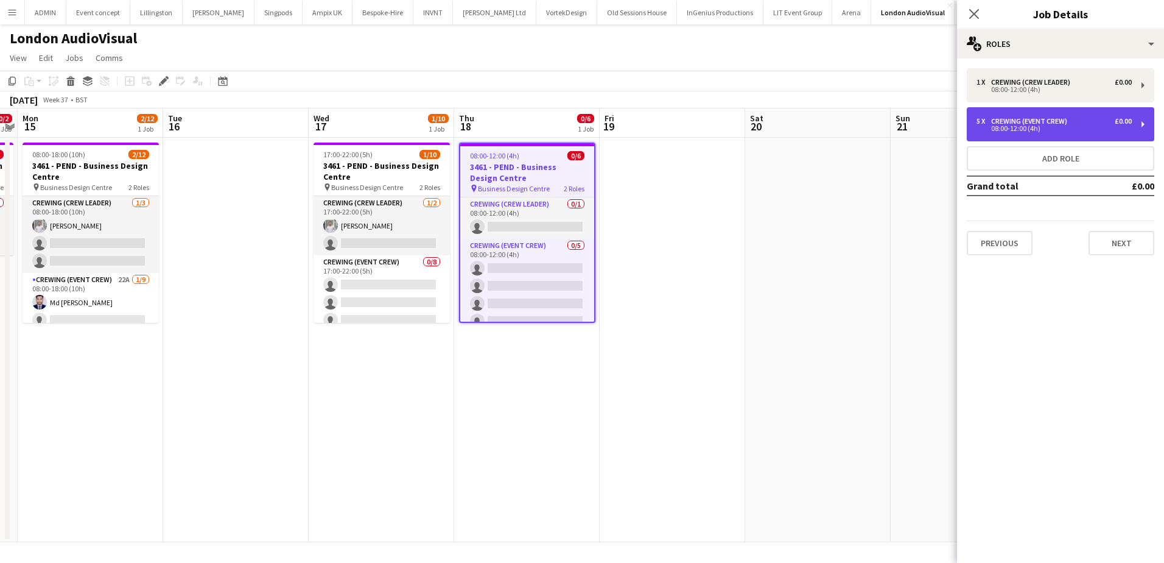
click at [1002, 125] on div "08:00-12:00 (4h)" at bounding box center [1054, 128] width 155 height 6
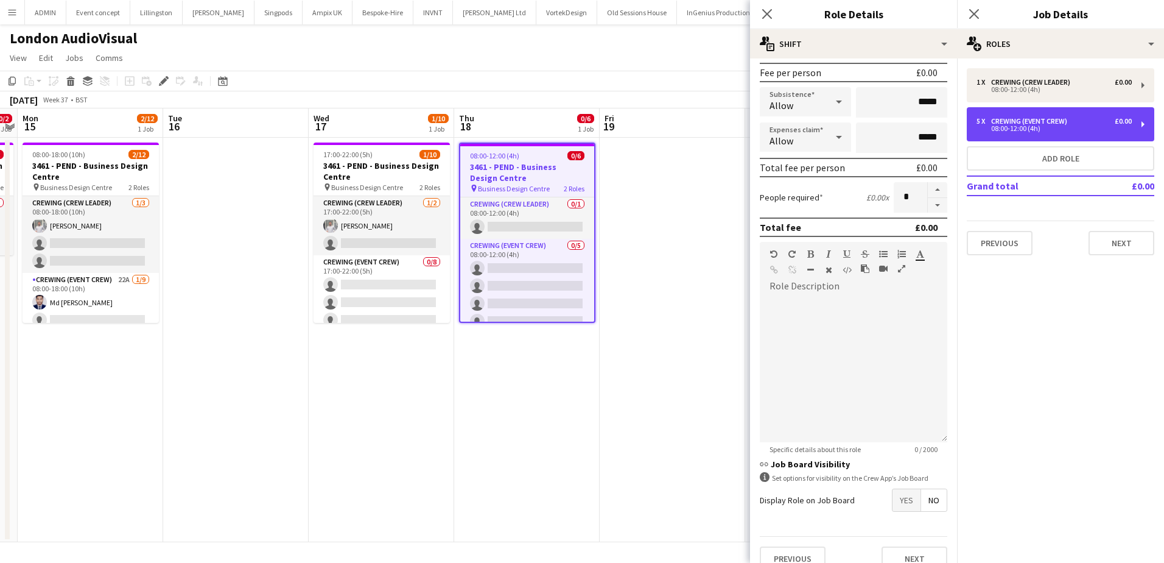
scroll to position [183, 0]
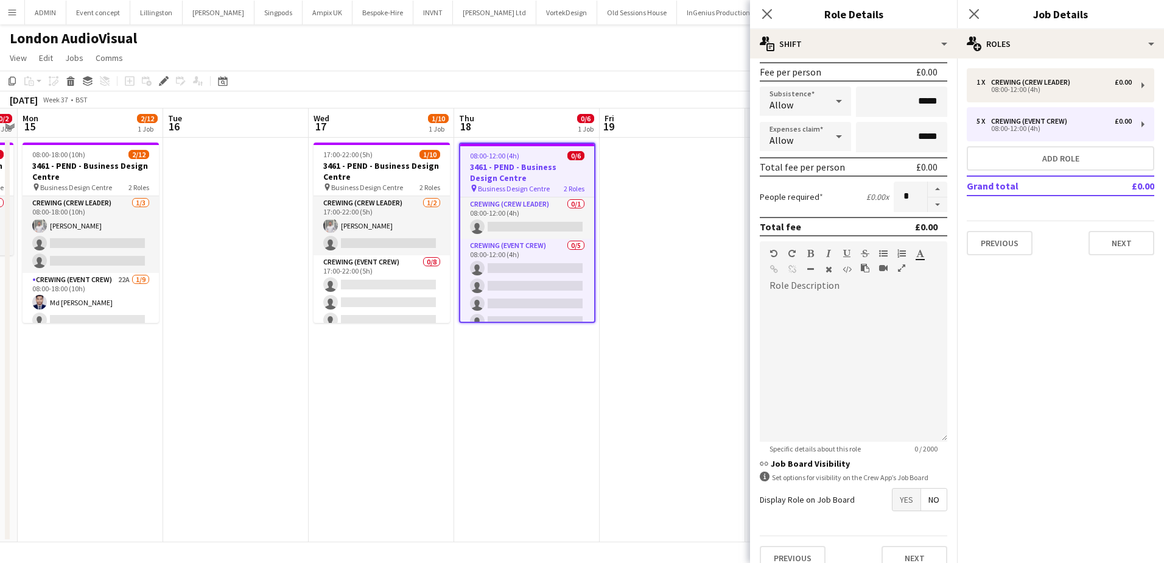
click at [908, 496] on span "Yes" at bounding box center [907, 499] width 28 height 22
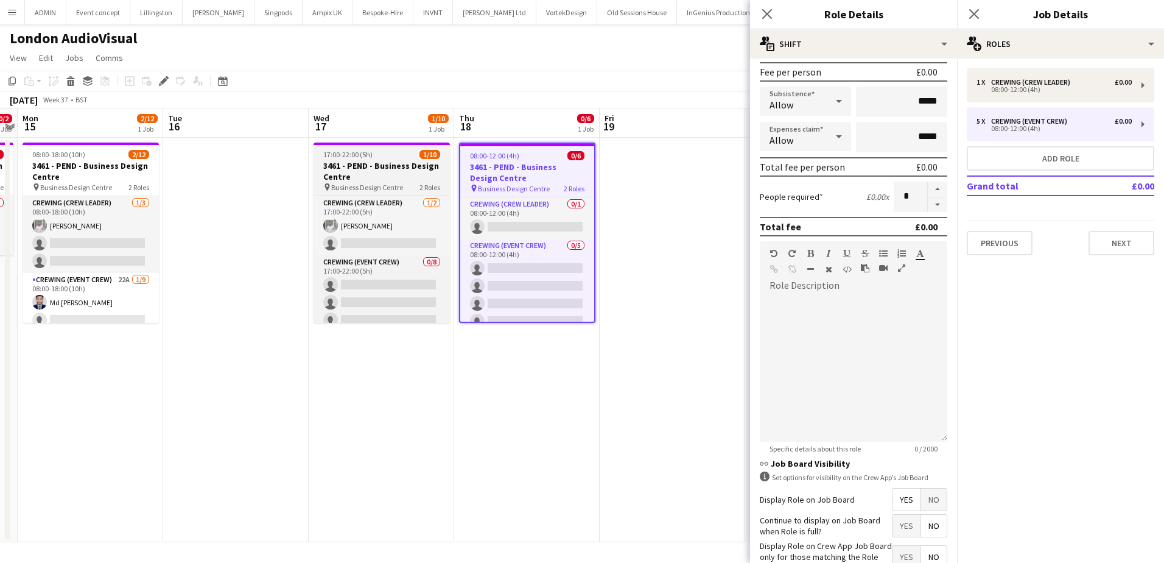
click at [392, 174] on h3 "3461 - PEND - Business Design Centre" at bounding box center [382, 171] width 136 height 22
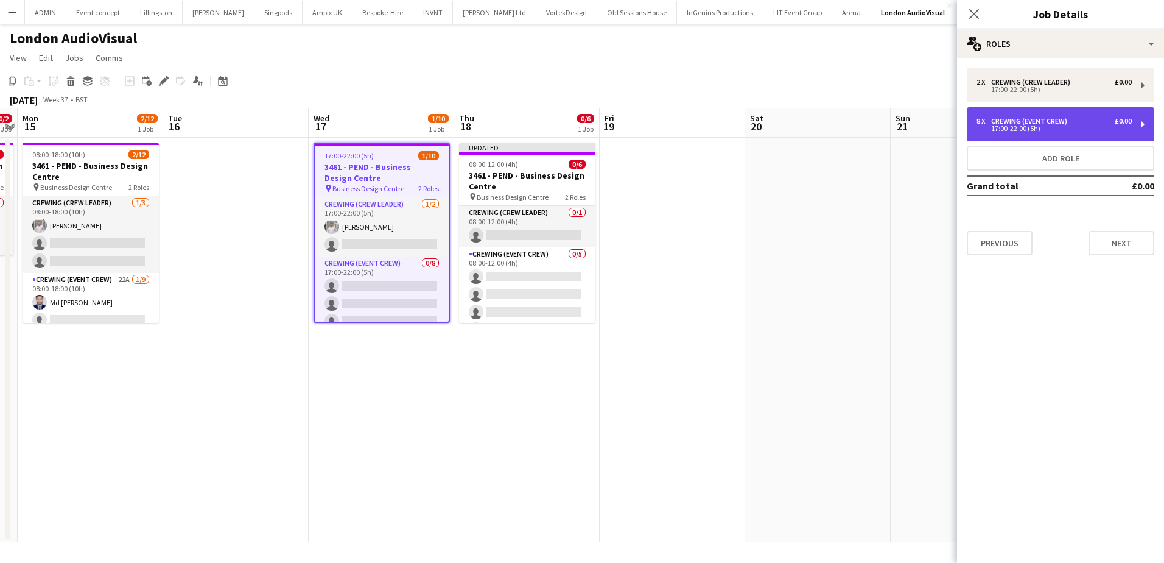
click at [1029, 121] on div "Crewing (Event Crew)" at bounding box center [1031, 121] width 81 height 9
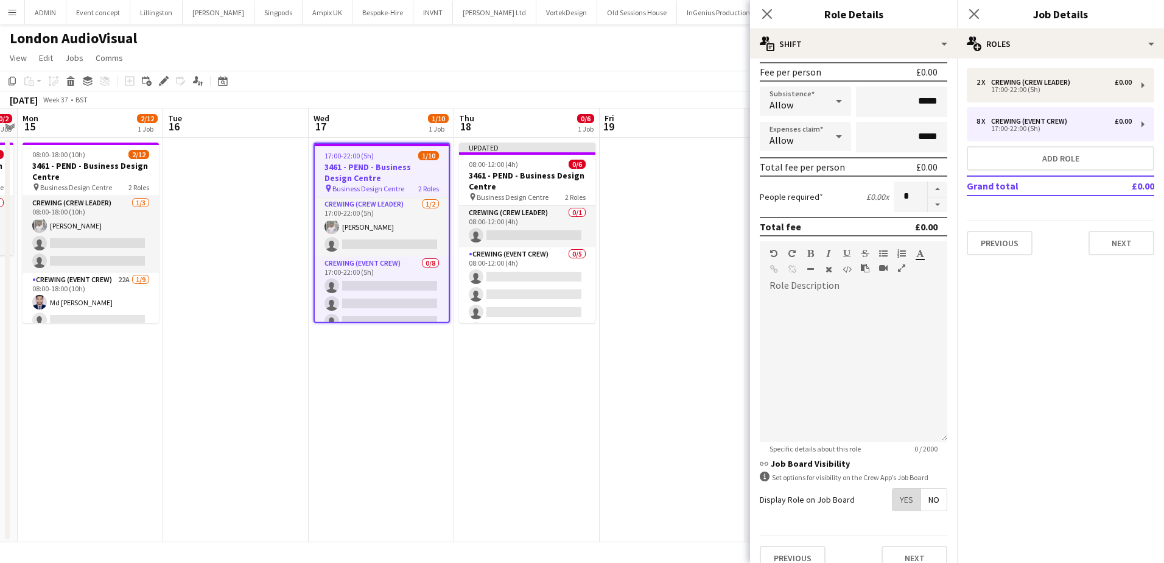
click at [908, 494] on span "Yes" at bounding box center [907, 499] width 28 height 22
click at [628, 354] on app-date-cell at bounding box center [673, 340] width 146 height 404
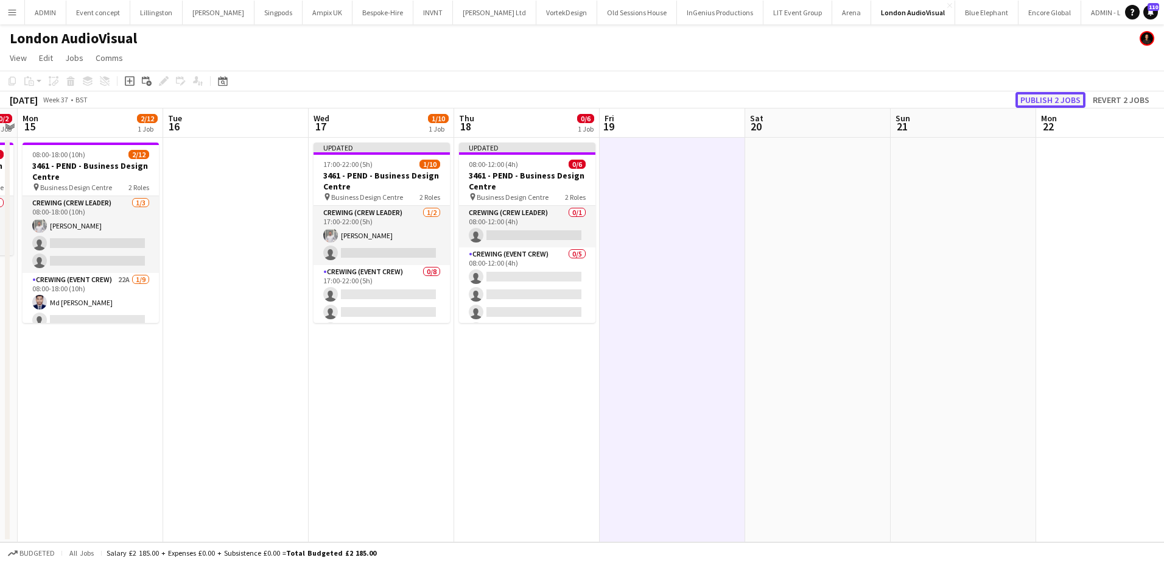
click at [1037, 102] on button "Publish 2 jobs" at bounding box center [1051, 100] width 70 height 16
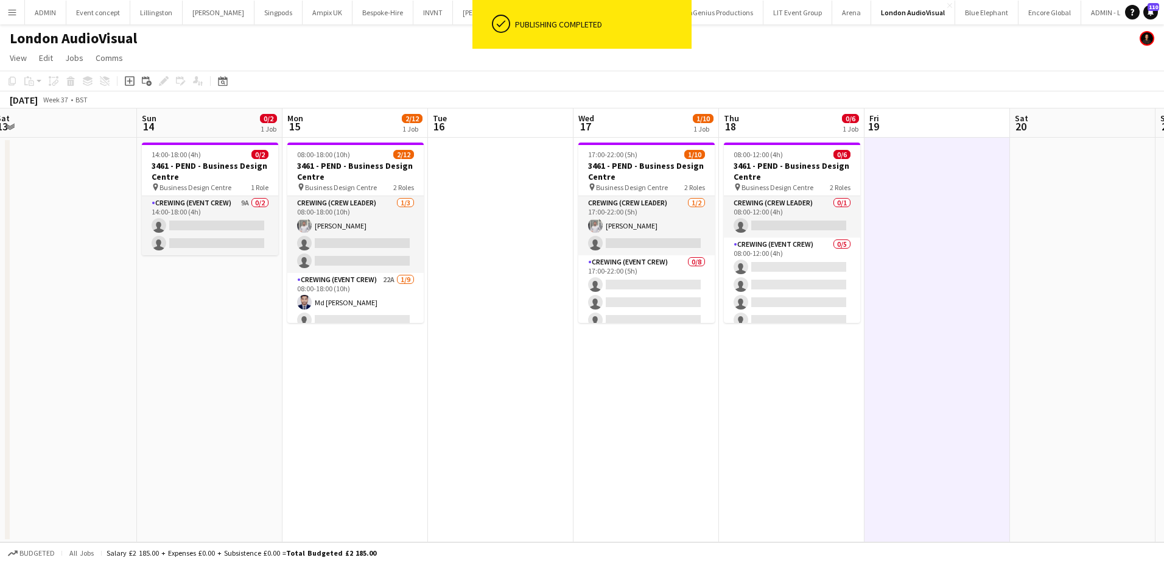
scroll to position [0, 298]
drag, startPoint x: 254, startPoint y: 383, endPoint x: 520, endPoint y: 401, distance: 266.8
click at [520, 401] on app-calendar-viewport "Thu 11 Fri 12 Sat 13 Sun 14 0/2 1 Job Mon 15 2/12 1 Job Tue 16 Wed 17 1/10 1 Jo…" at bounding box center [582, 325] width 1164 height 434
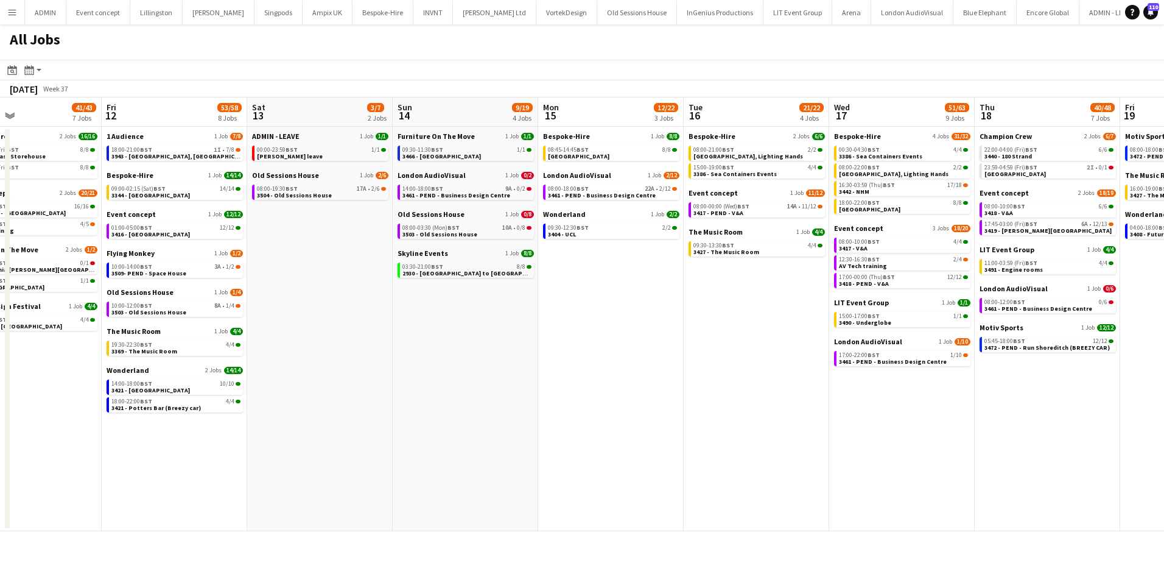
scroll to position [0, 388]
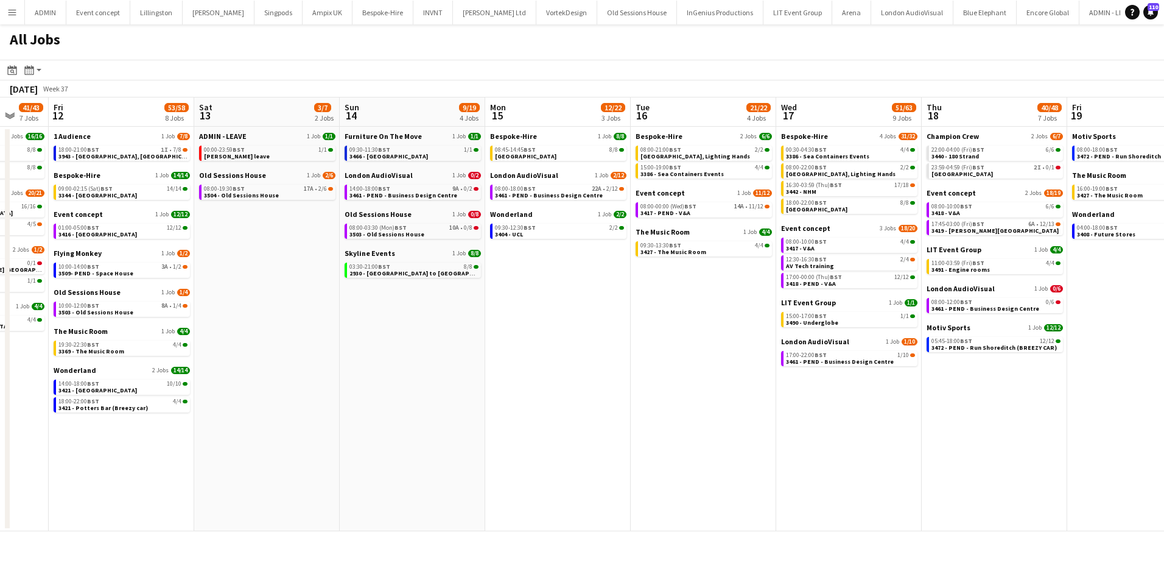
click at [9, 16] on app-icon "Menu" at bounding box center [12, 12] width 10 height 10
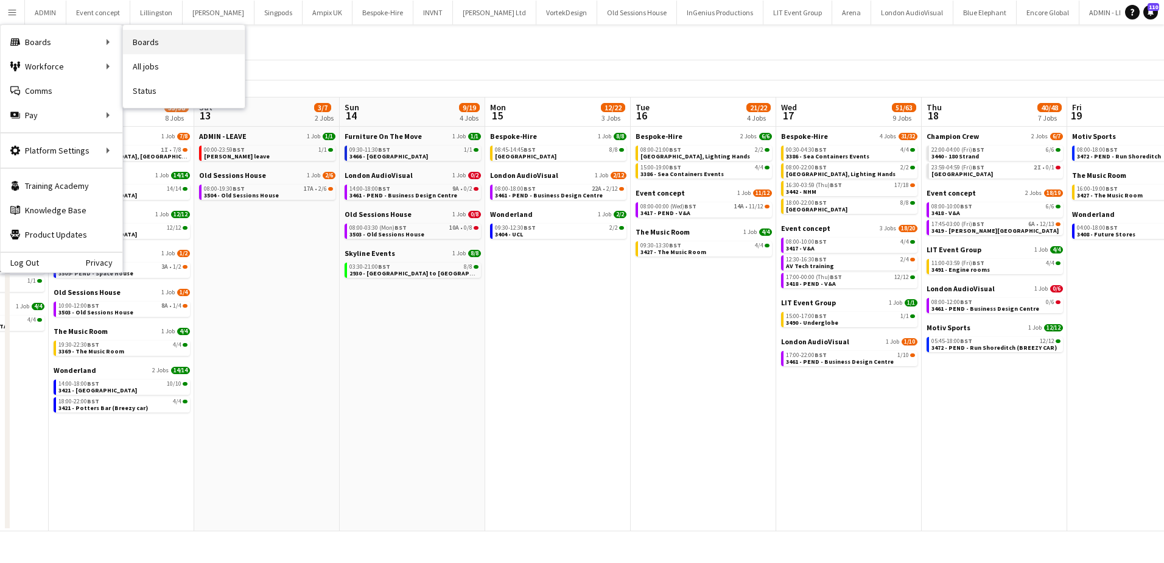
click at [174, 49] on link "Boards" at bounding box center [184, 42] width 122 height 24
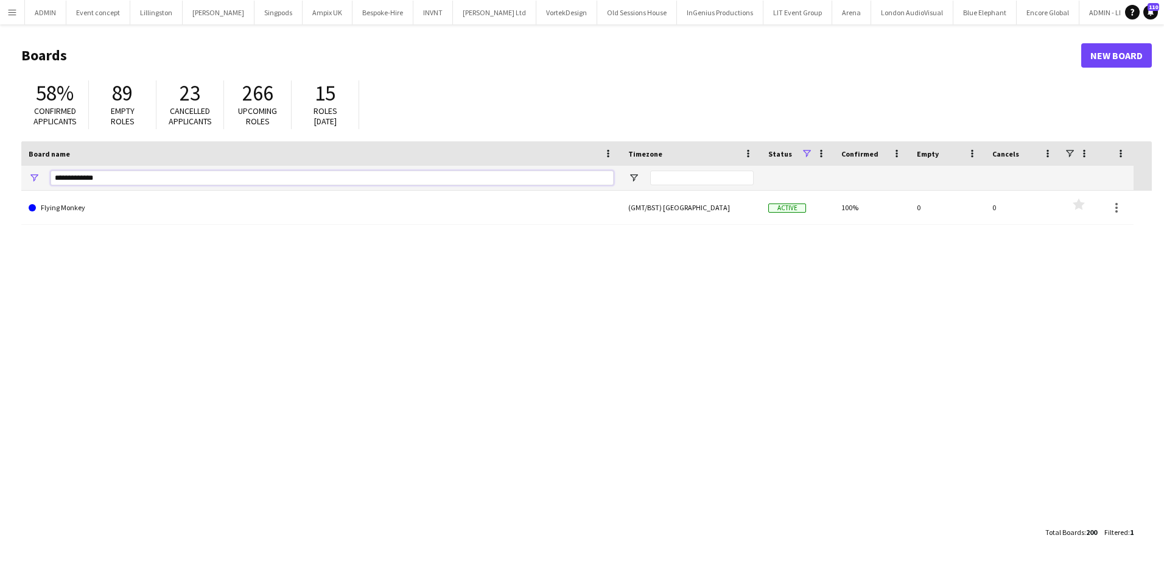
click at [107, 175] on input "**********" at bounding box center [332, 178] width 563 height 15
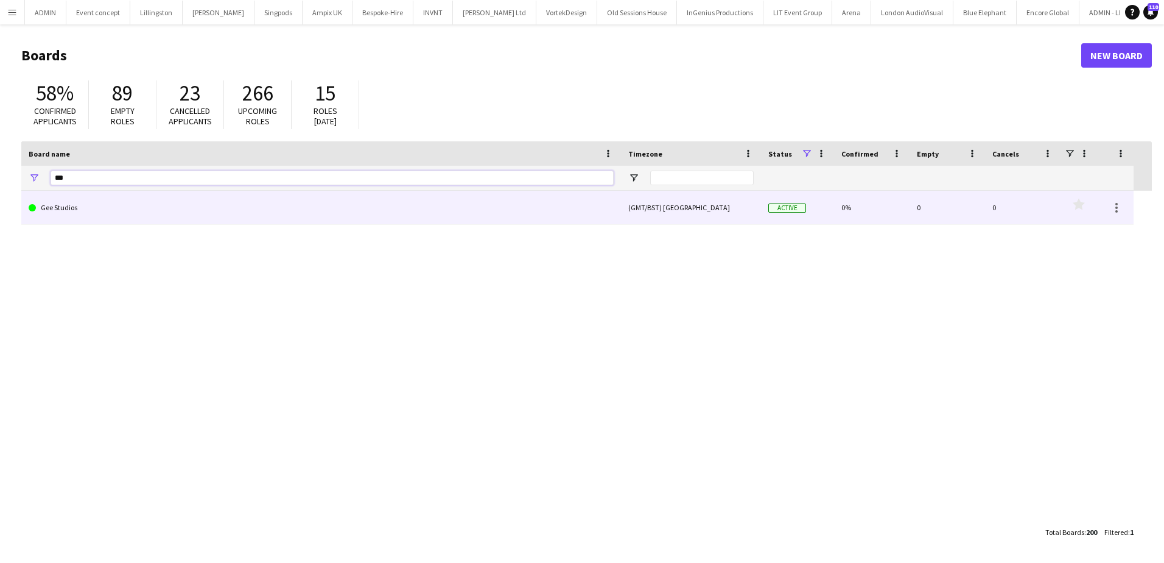
type input "***"
click at [101, 218] on link "Gee Studios" at bounding box center [321, 208] width 585 height 34
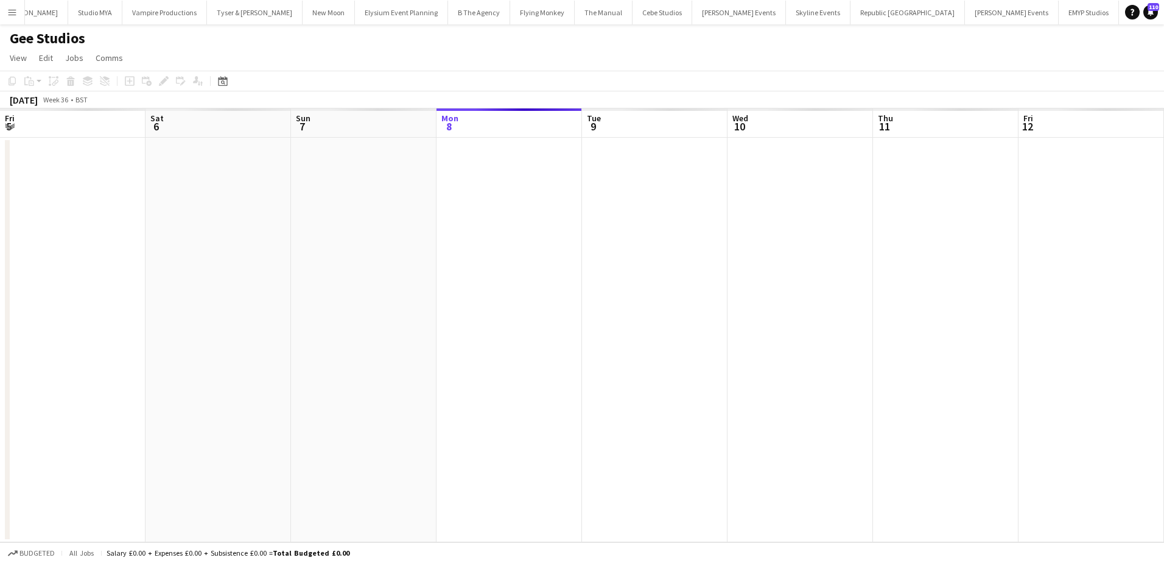
scroll to position [0, 291]
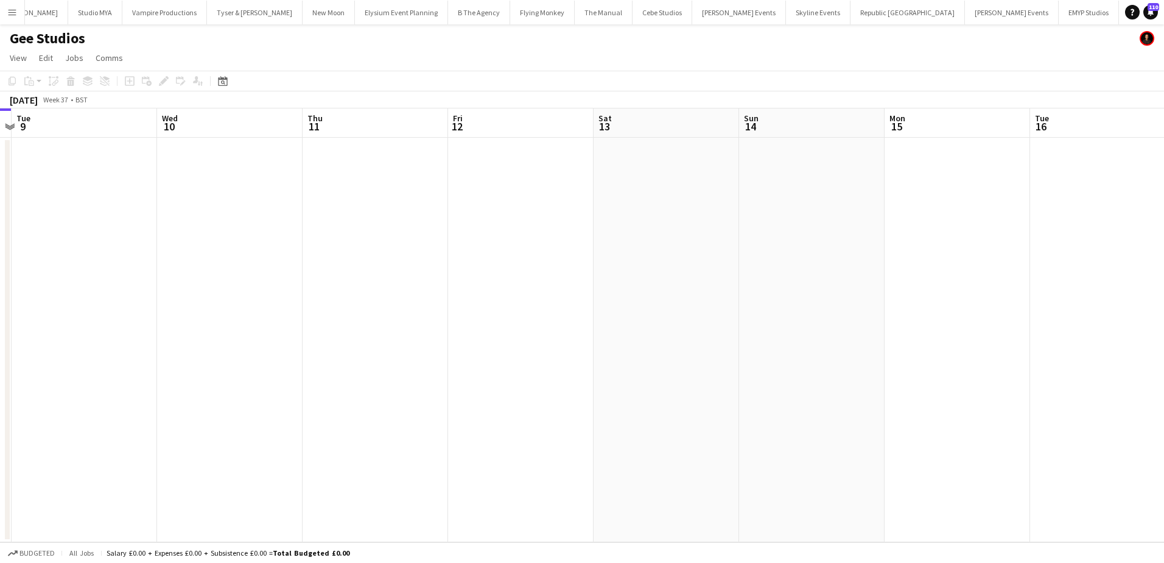
drag, startPoint x: 672, startPoint y: 239, endPoint x: 392, endPoint y: 234, distance: 280.2
click at [392, 234] on app-calendar-viewport "Sat 6 Sun 7 Mon 8 Tue 9 Wed 10 Thu 11 Fri 12 Sat 13 Sun 14 Mon 15 Tue 16 Wed 17…" at bounding box center [582, 325] width 1164 height 434
drag, startPoint x: 680, startPoint y: 217, endPoint x: 560, endPoint y: 218, distance: 120.6
click at [560, 218] on app-calendar-viewport "Sun 7 Mon 8 Tue 9 Wed 10 Thu 11 Fri 12 Sat 13 Sun 14 Mon 15 Tue 16 Wed 17 Thu 1…" at bounding box center [582, 325] width 1164 height 434
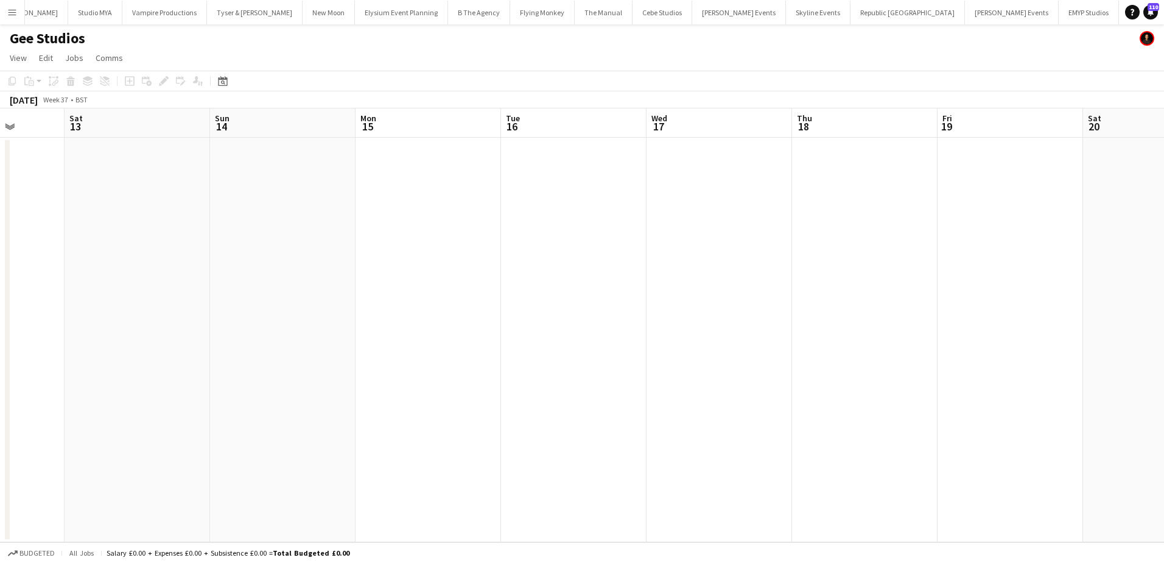
drag, startPoint x: 909, startPoint y: 167, endPoint x: 547, endPoint y: 193, distance: 362.7
click at [547, 193] on app-calendar-viewport "Wed 10 Thu 11 Fri 12 Sat 13 Sun 14 Mon 15 Tue 16 Wed 17 Thu 18 Fri 19 Sat 20 Su…" at bounding box center [582, 325] width 1164 height 434
click at [557, 180] on app-date-cell at bounding box center [574, 340] width 146 height 404
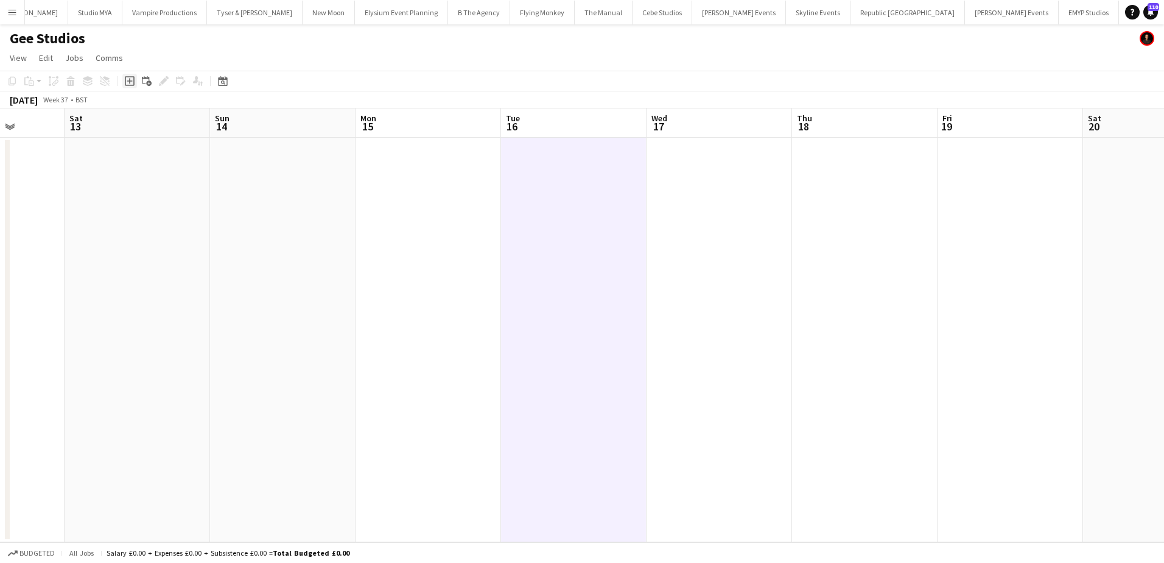
click at [130, 85] on icon at bounding box center [130, 81] width 10 height 10
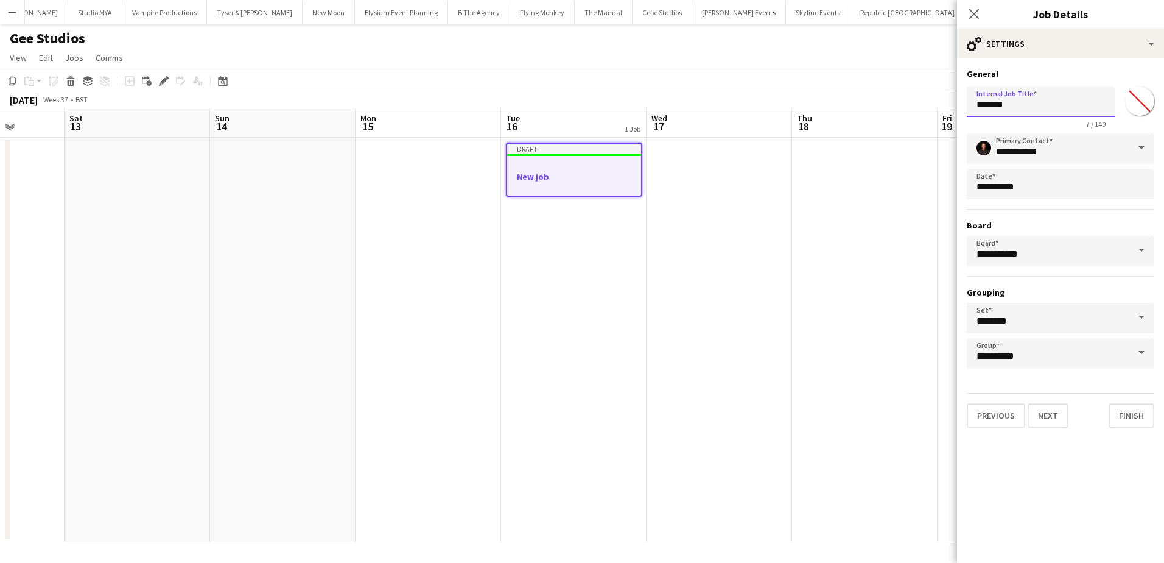
drag, startPoint x: 1022, startPoint y: 98, endPoint x: 931, endPoint y: 104, distance: 92.2
click at [931, 104] on body "Menu Boards Boards Boards All jobs Status Workforce Workforce My Workforce Recr…" at bounding box center [582, 281] width 1164 height 563
type input "**********"
click at [1048, 413] on button "Next" at bounding box center [1048, 415] width 41 height 24
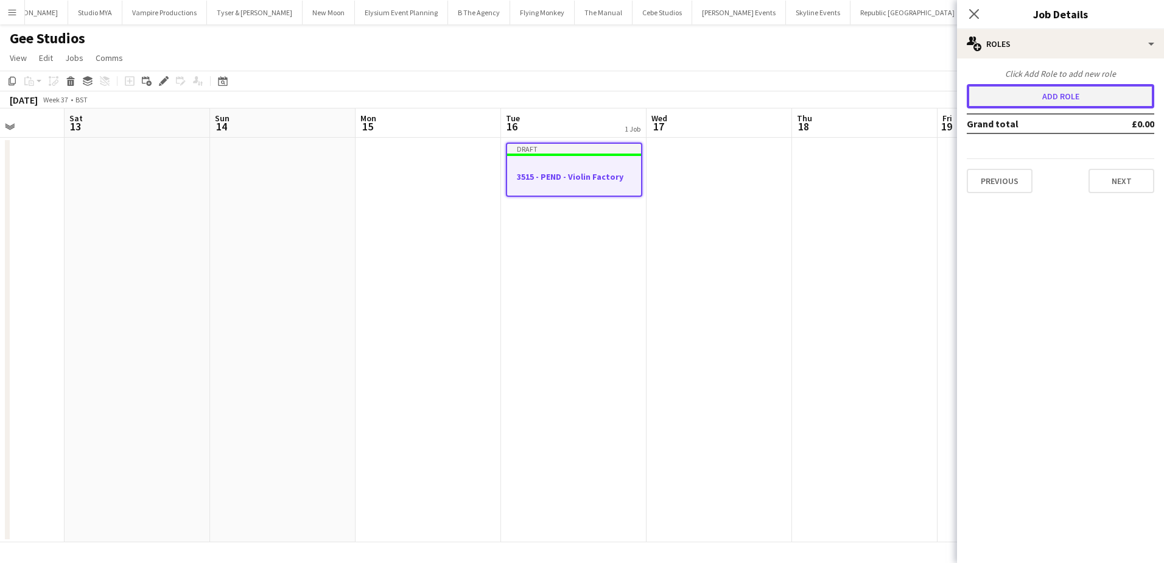
click at [1049, 100] on button "Add role" at bounding box center [1061, 96] width 188 height 24
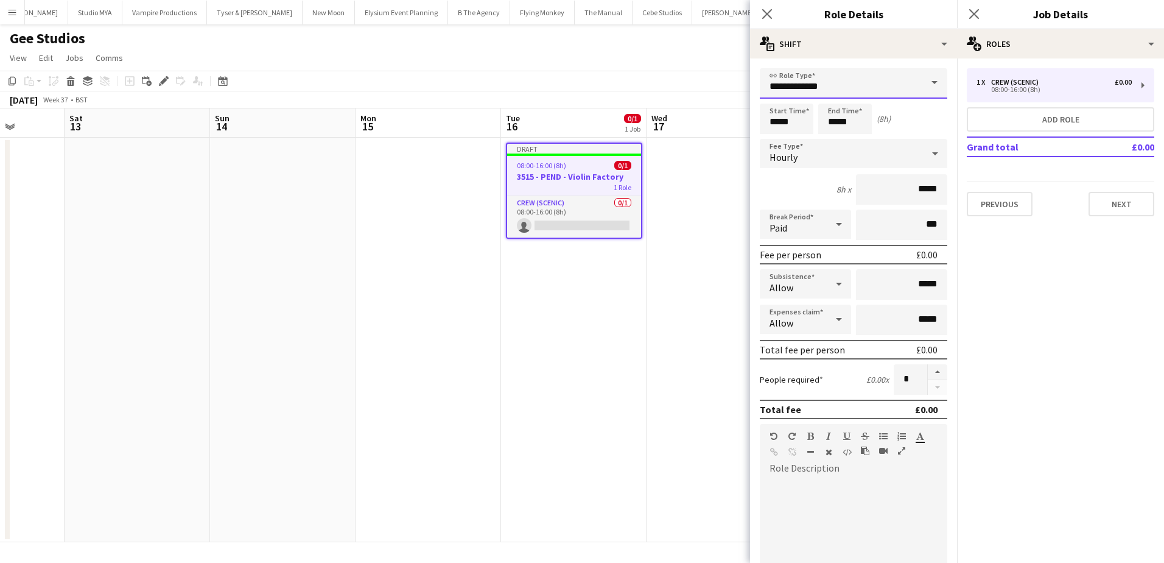
click at [848, 95] on input "**********" at bounding box center [854, 83] width 188 height 30
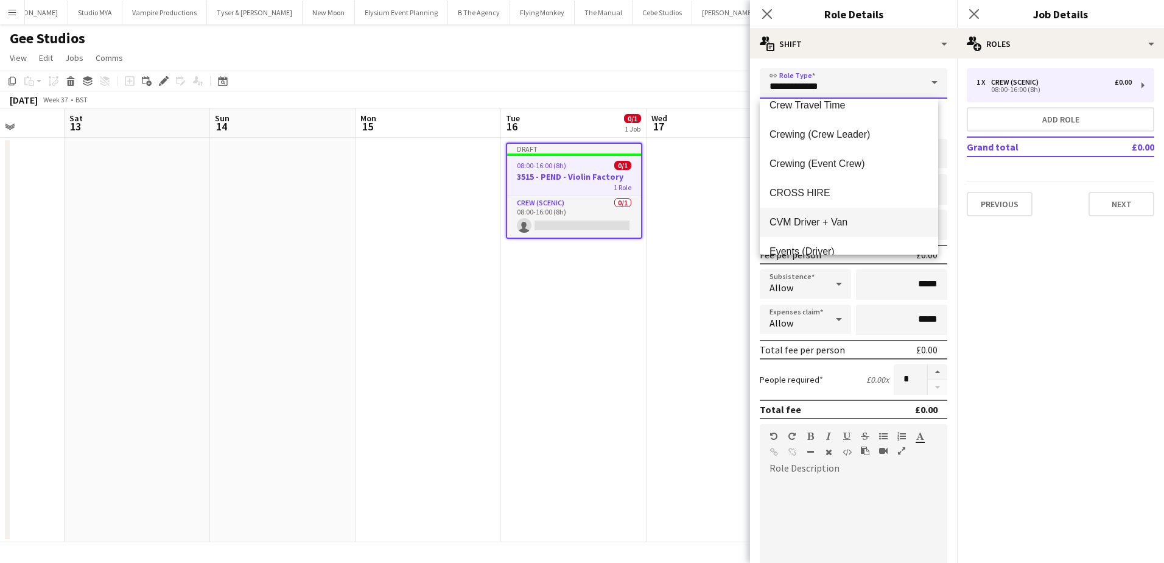
scroll to position [122, 0]
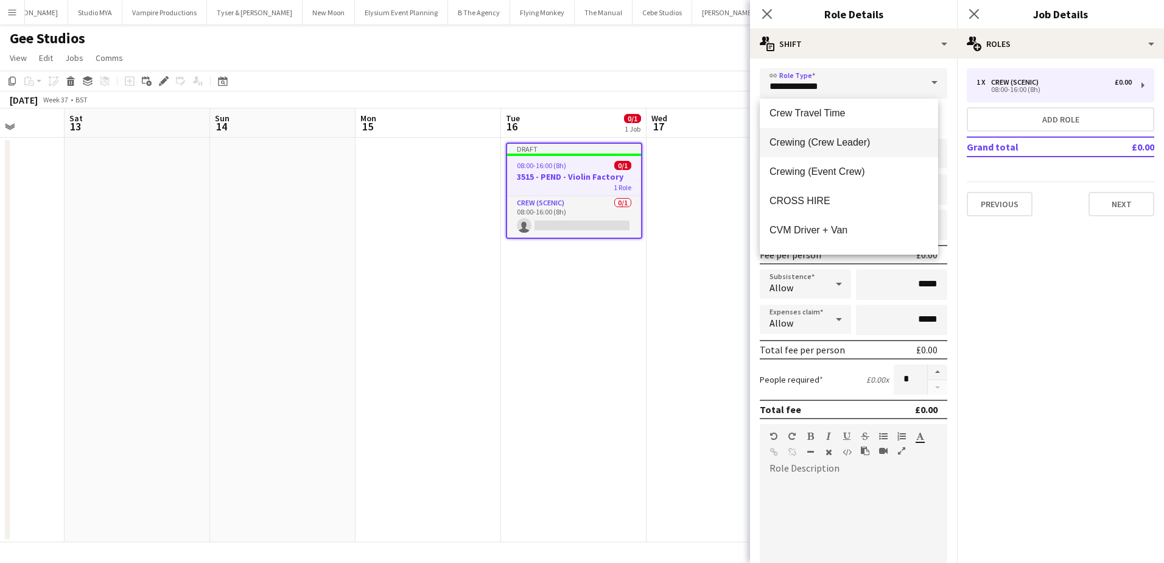
click at [856, 143] on span "Crewing (Crew Leader)" at bounding box center [849, 142] width 159 height 12
type input "**********"
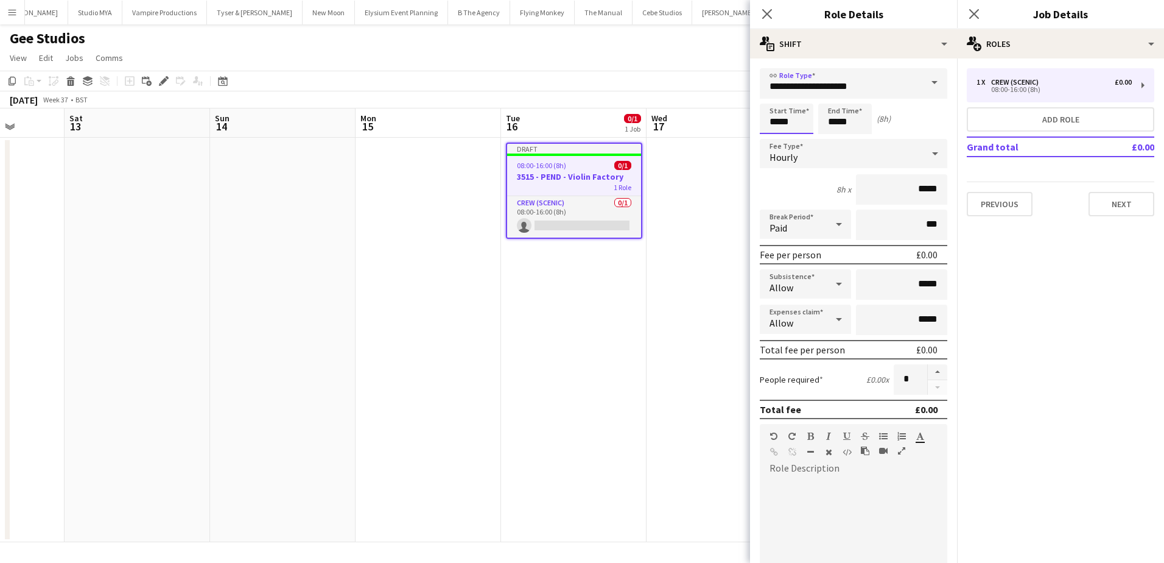
click at [772, 125] on input "*****" at bounding box center [787, 119] width 54 height 30
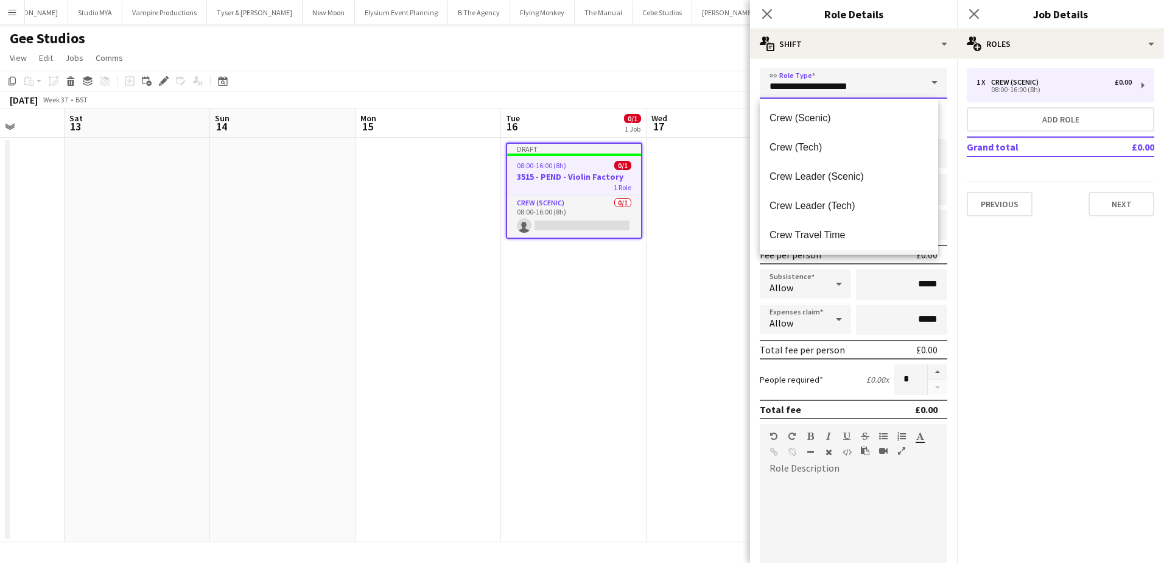
click at [778, 90] on input "**********" at bounding box center [854, 83] width 188 height 30
click at [809, 197] on span "Crewing (Crew Leader)" at bounding box center [849, 203] width 159 height 12
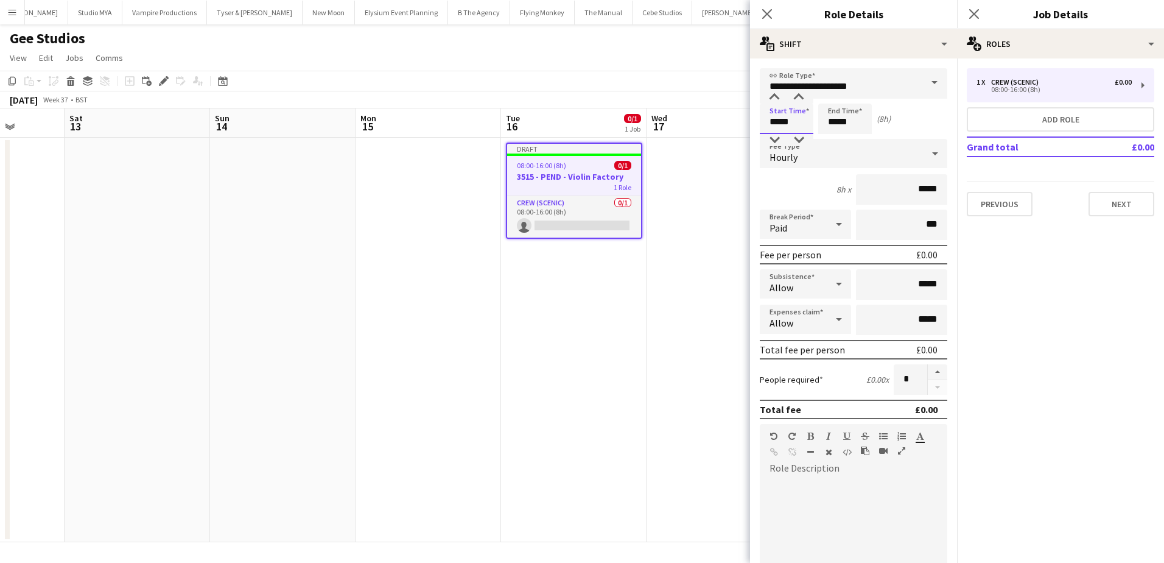
click at [775, 118] on input "*****" at bounding box center [787, 119] width 54 height 30
click at [775, 96] on div at bounding box center [774, 97] width 24 height 12
type input "*****"
click at [775, 96] on div at bounding box center [774, 97] width 24 height 12
click at [832, 124] on input "*****" at bounding box center [845, 119] width 54 height 30
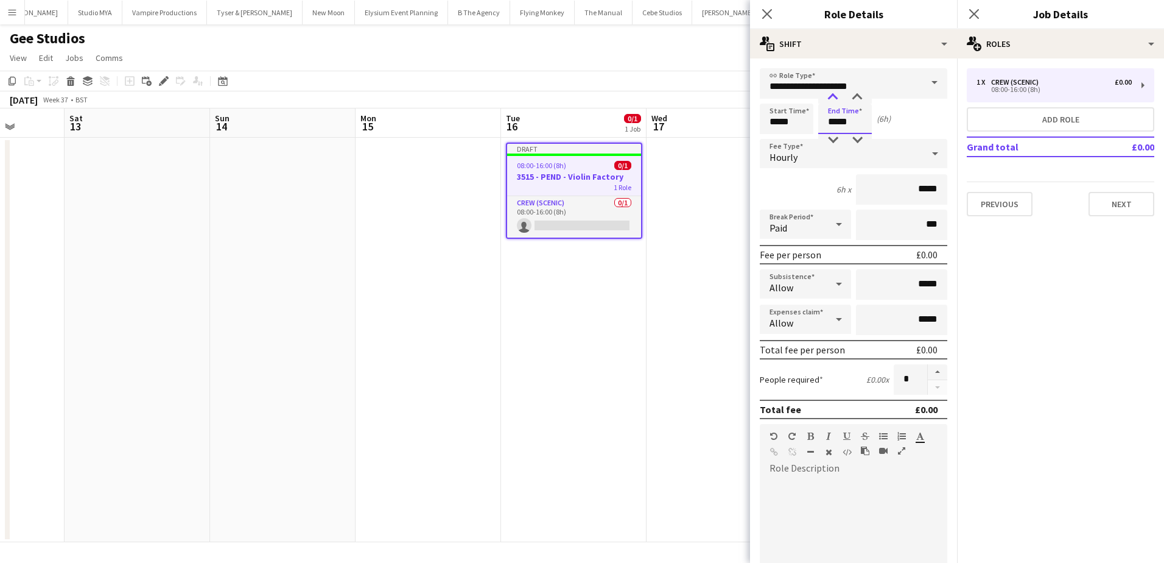
click at [836, 99] on div at bounding box center [833, 97] width 24 height 12
type input "*****"
click at [836, 99] on div at bounding box center [833, 97] width 24 height 12
click at [1032, 127] on button "Add role" at bounding box center [1061, 119] width 188 height 24
type input "**********"
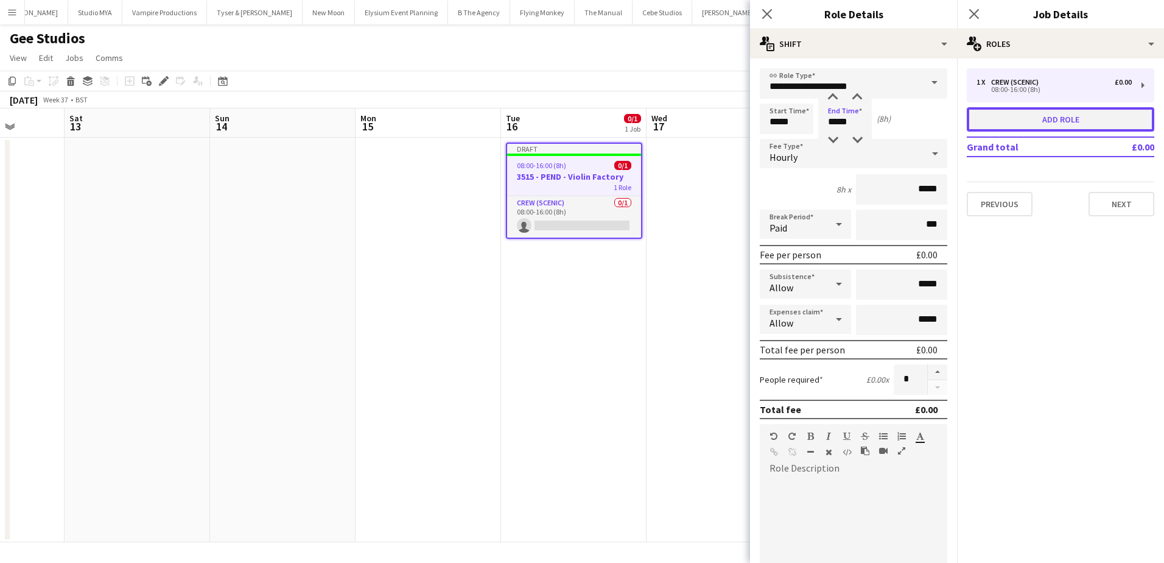
type input "*****"
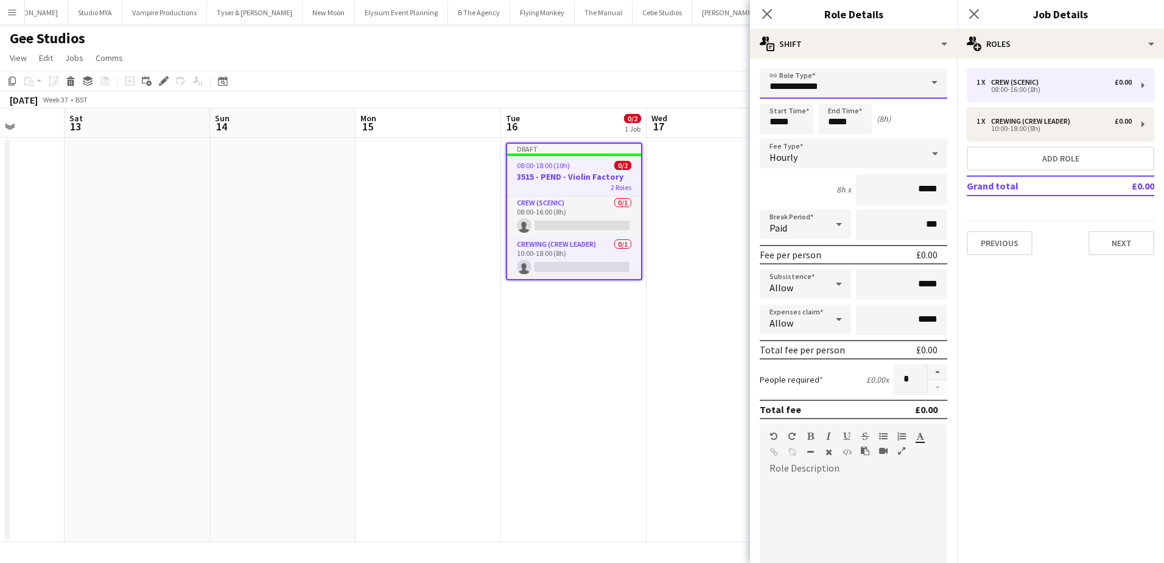
click at [864, 87] on input "**********" at bounding box center [854, 83] width 188 height 30
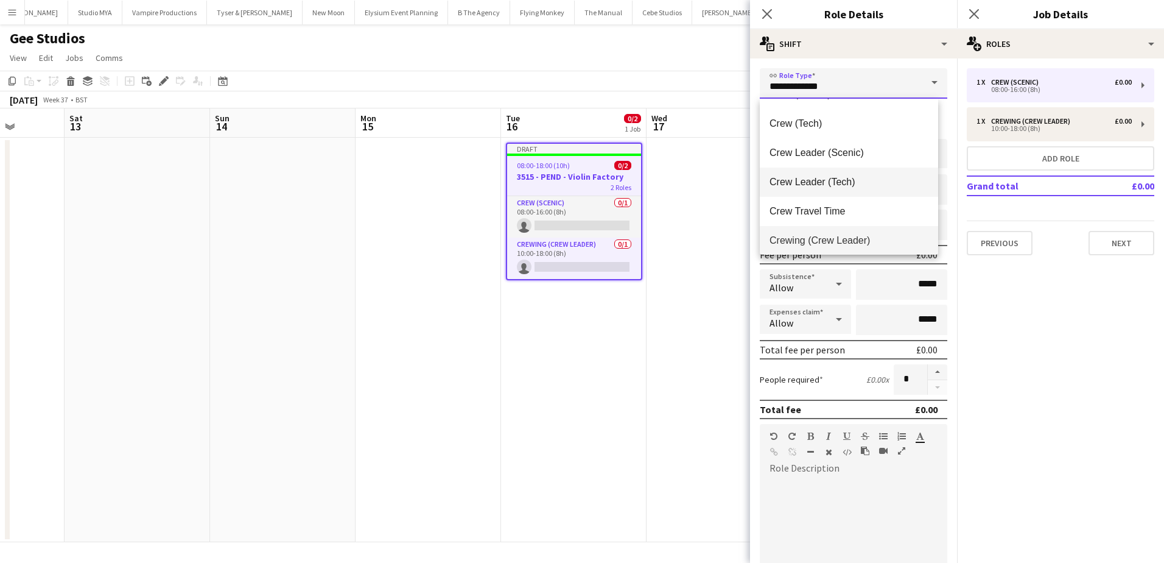
scroll to position [122, 0]
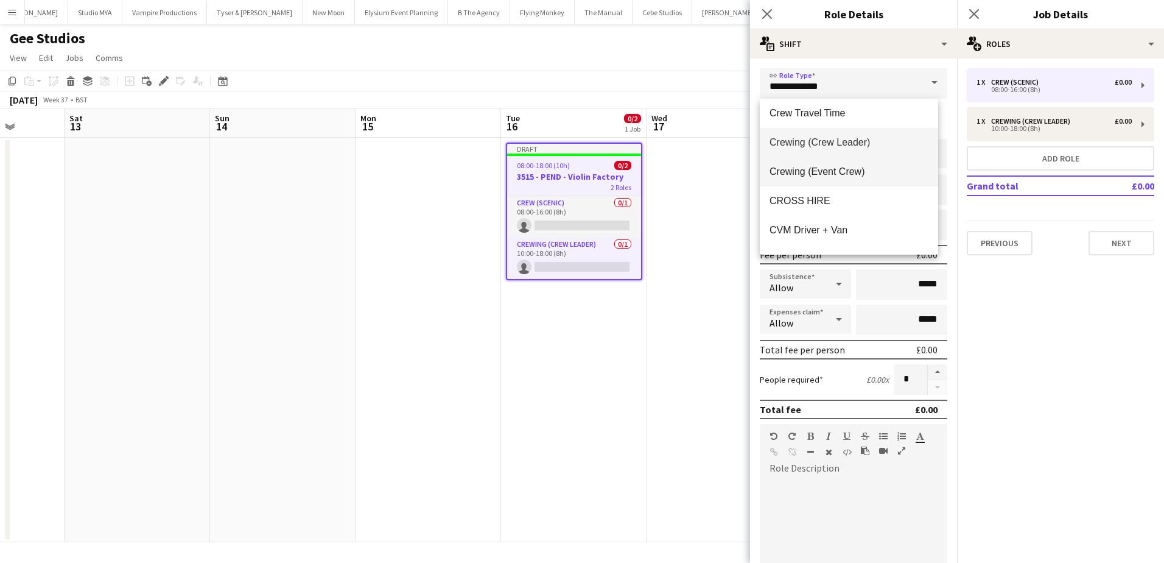
click at [872, 171] on span "Crewing (Event Crew)" at bounding box center [849, 172] width 159 height 12
type input "**********"
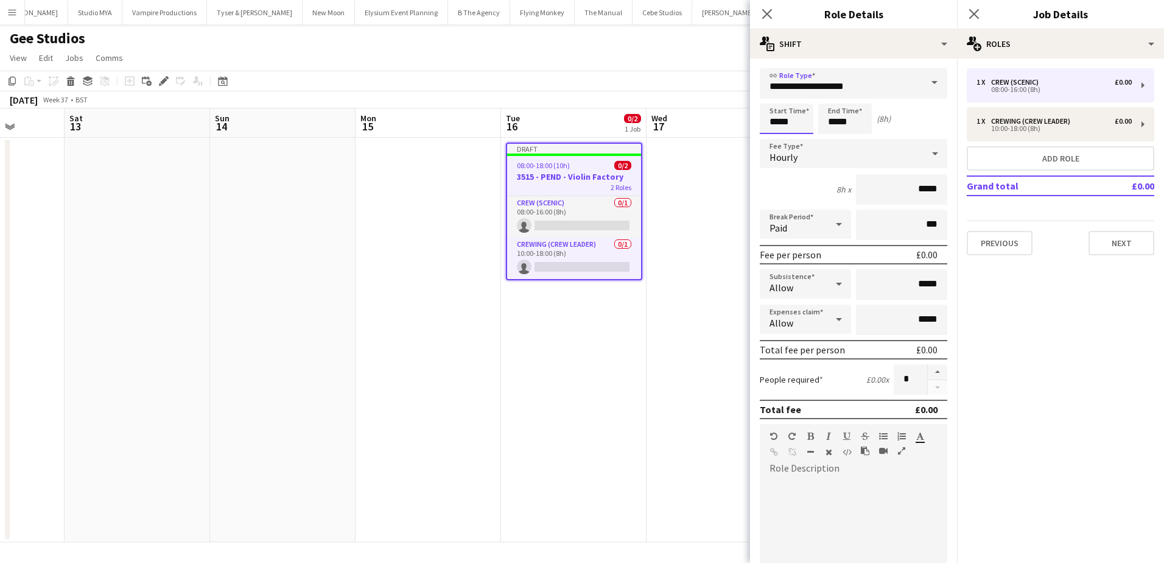
click at [775, 122] on input "*****" at bounding box center [787, 119] width 54 height 30
click at [778, 100] on div at bounding box center [774, 97] width 24 height 12
type input "*****"
click at [778, 100] on div at bounding box center [774, 97] width 24 height 12
click at [837, 121] on input "*****" at bounding box center [845, 119] width 54 height 30
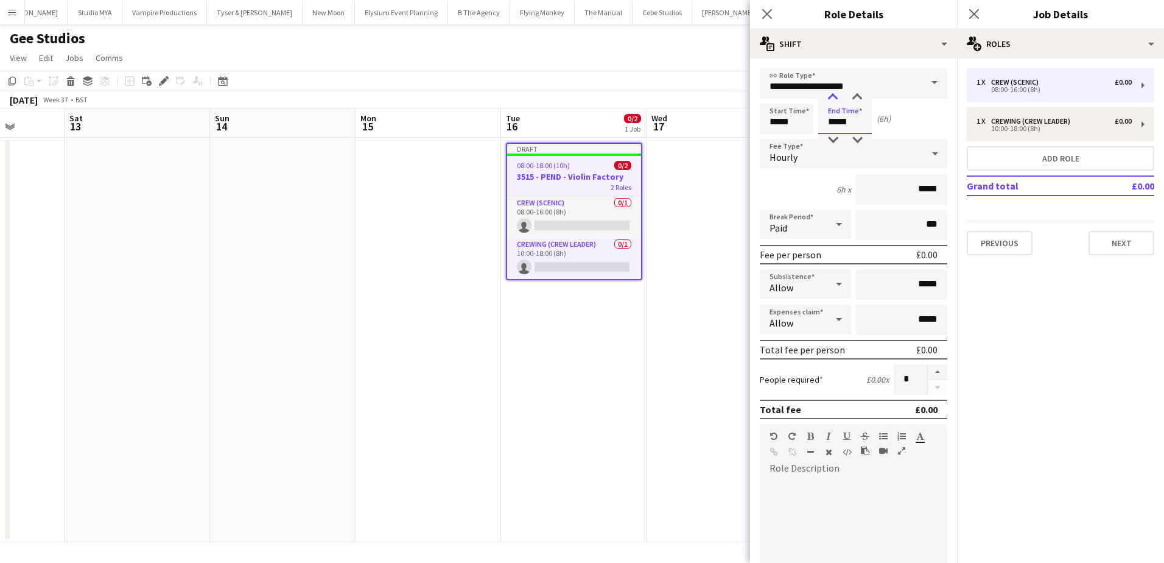
click at [834, 99] on div at bounding box center [833, 97] width 24 height 12
type input "*****"
click at [834, 99] on div at bounding box center [833, 97] width 24 height 12
click at [931, 380] on div at bounding box center [937, 379] width 20 height 30
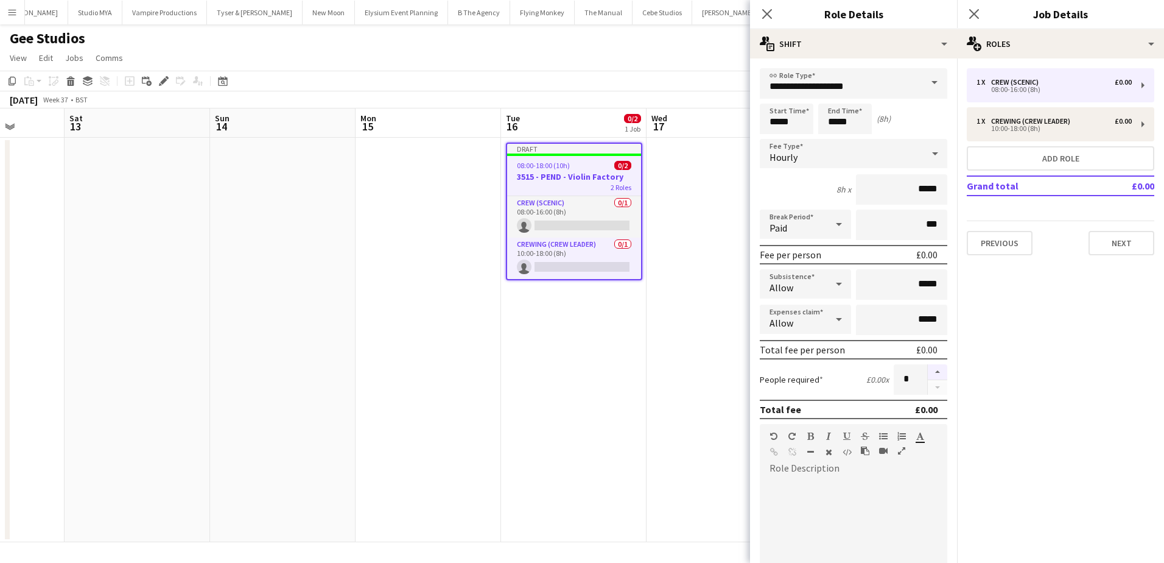
drag, startPoint x: 931, startPoint y: 380, endPoint x: 931, endPoint y: 373, distance: 6.7
click at [931, 373] on button "button" at bounding box center [937, 372] width 19 height 16
type input "*"
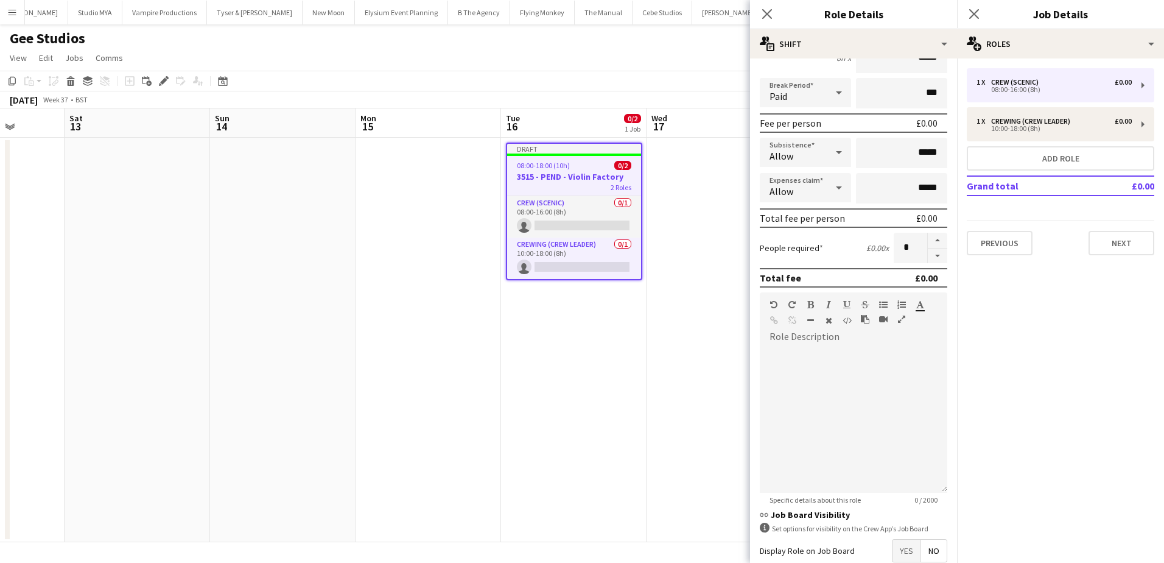
scroll to position [183, 0]
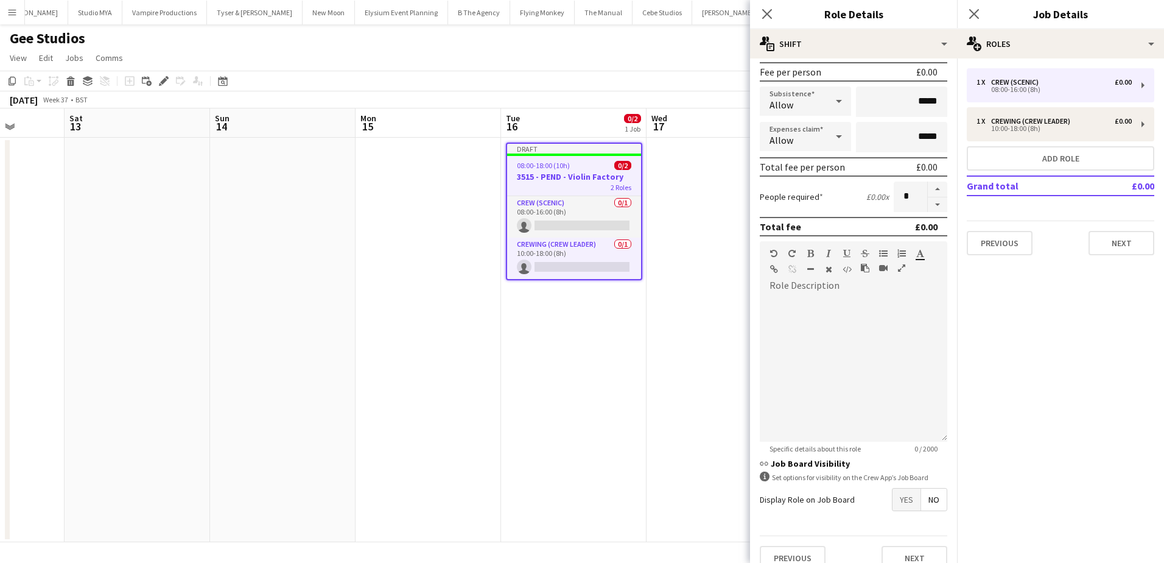
click at [906, 502] on span "Yes" at bounding box center [907, 499] width 28 height 22
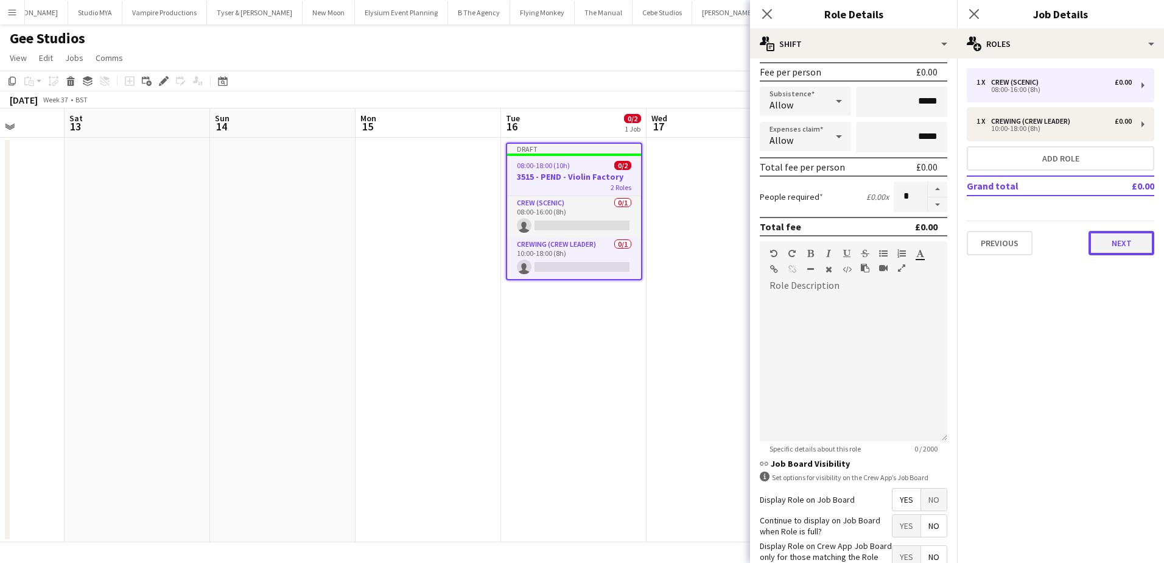
click at [1109, 238] on button "Next" at bounding box center [1122, 243] width 66 height 24
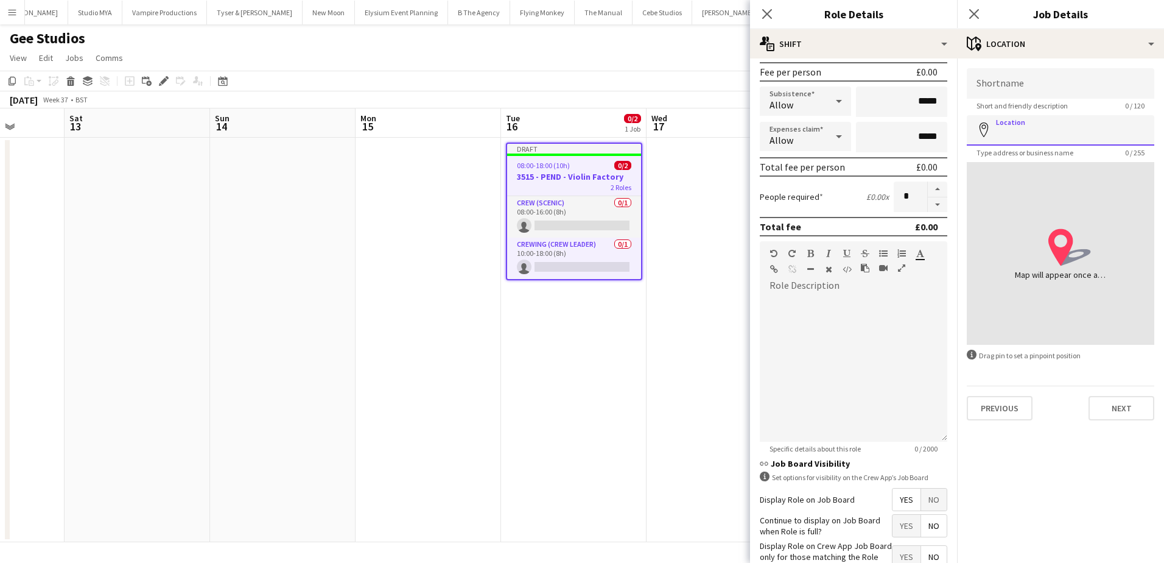
click at [1018, 127] on input "Location" at bounding box center [1061, 130] width 188 height 30
paste input "**********"
drag, startPoint x: 1032, startPoint y: 132, endPoint x: 963, endPoint y: 133, distance: 68.8
click at [963, 133] on form "**********" at bounding box center [1060, 244] width 207 height 352
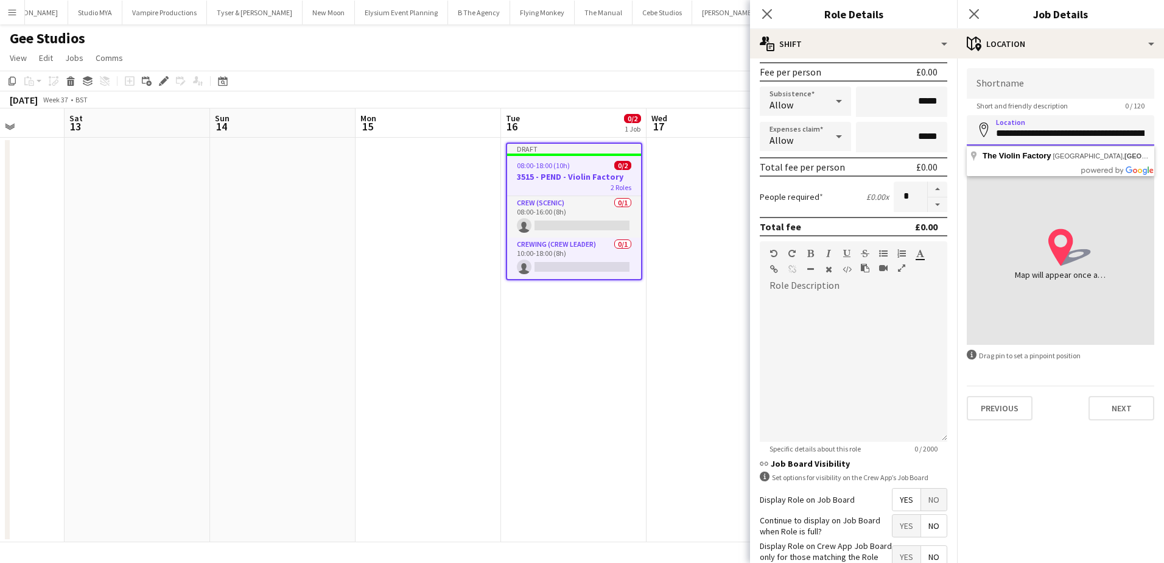
type input "**********"
click at [1085, 83] on input "Shortname" at bounding box center [1061, 83] width 188 height 30
paste input "**********"
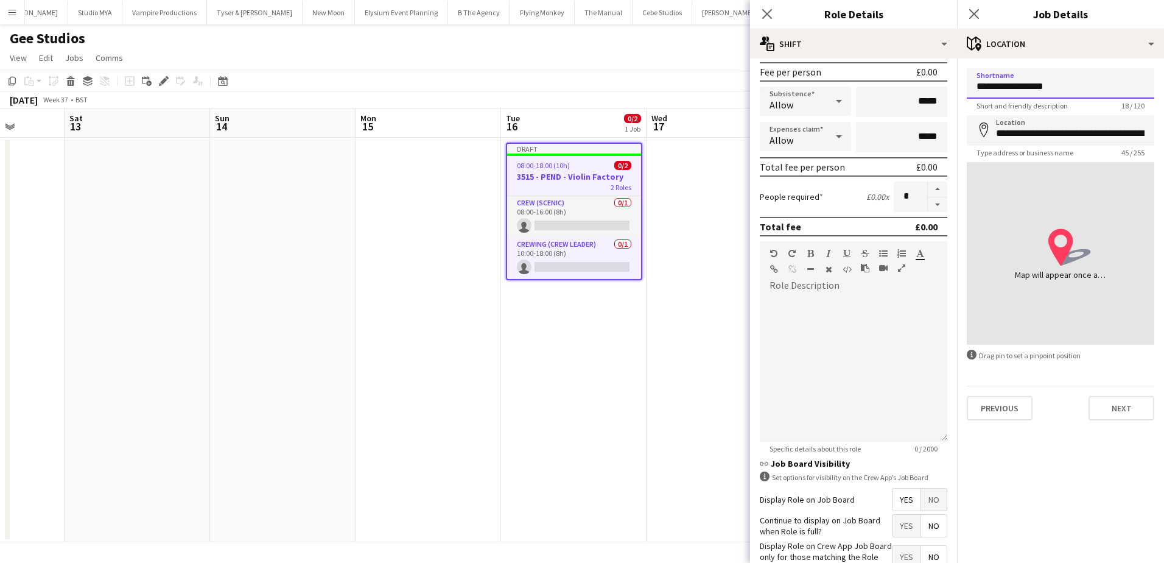
type input "**********"
click at [1041, 135] on input "**********" at bounding box center [1061, 130] width 188 height 30
type input "**********"
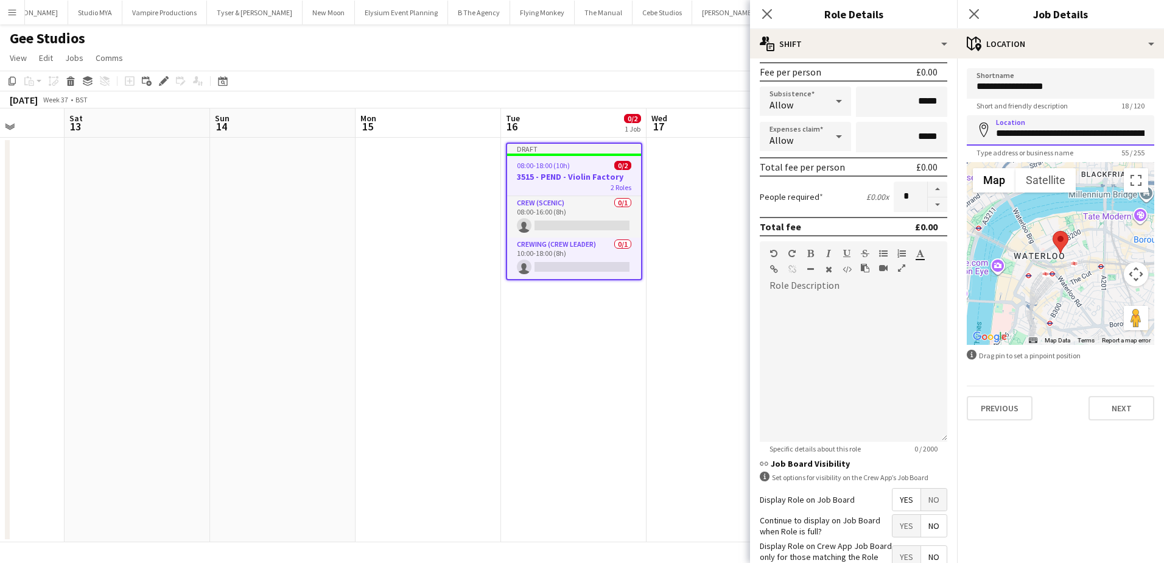
click at [1058, 131] on input "**********" at bounding box center [1061, 130] width 188 height 30
click at [1116, 410] on button "Next" at bounding box center [1122, 408] width 66 height 24
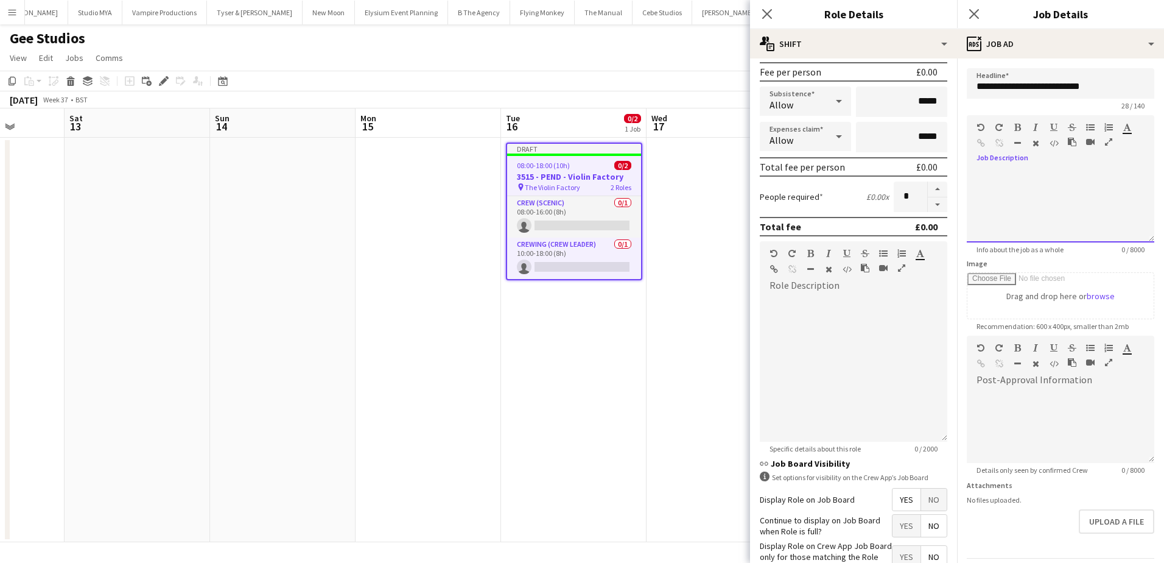
click at [1028, 174] on div at bounding box center [1061, 205] width 188 height 73
paste div
click at [986, 238] on div at bounding box center [1056, 235] width 159 height 12
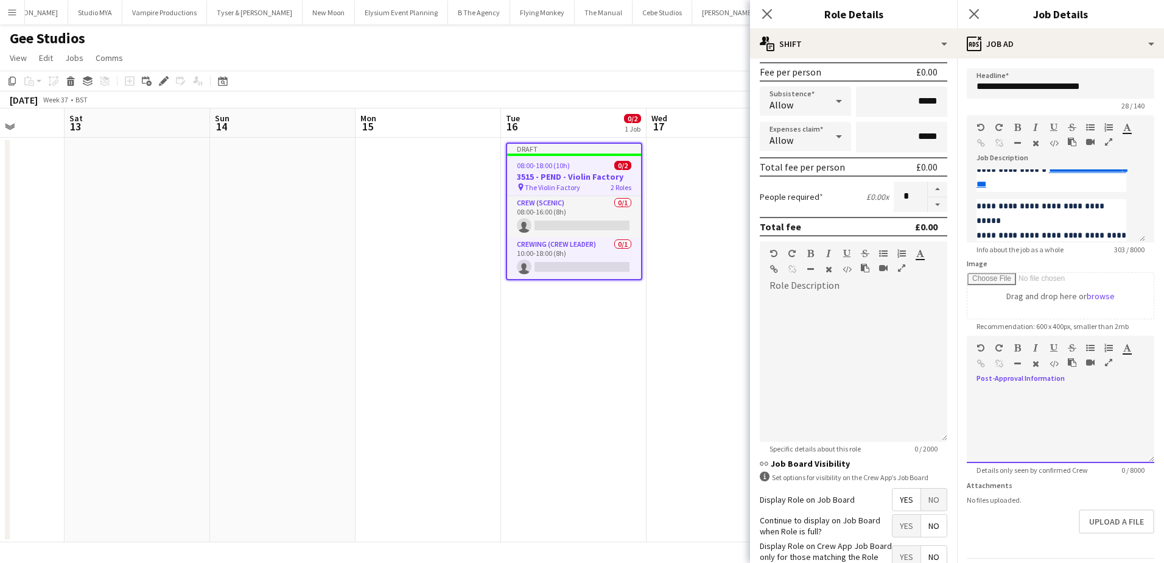
click at [1021, 414] on div at bounding box center [1061, 426] width 188 height 73
click at [1060, 403] on div "**********" at bounding box center [1056, 426] width 178 height 73
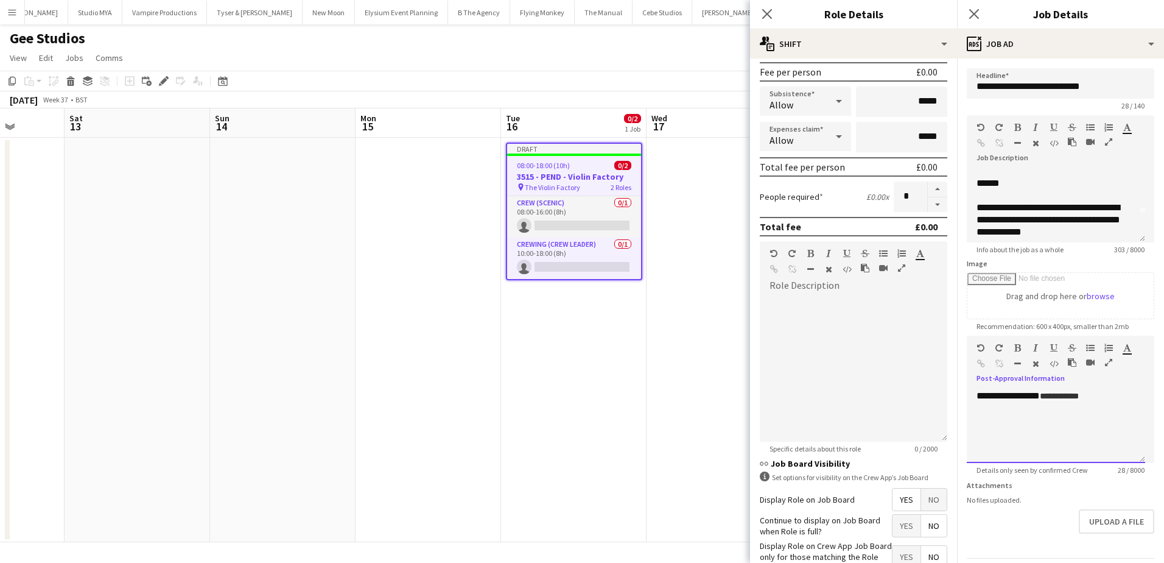
scroll to position [2, 0]
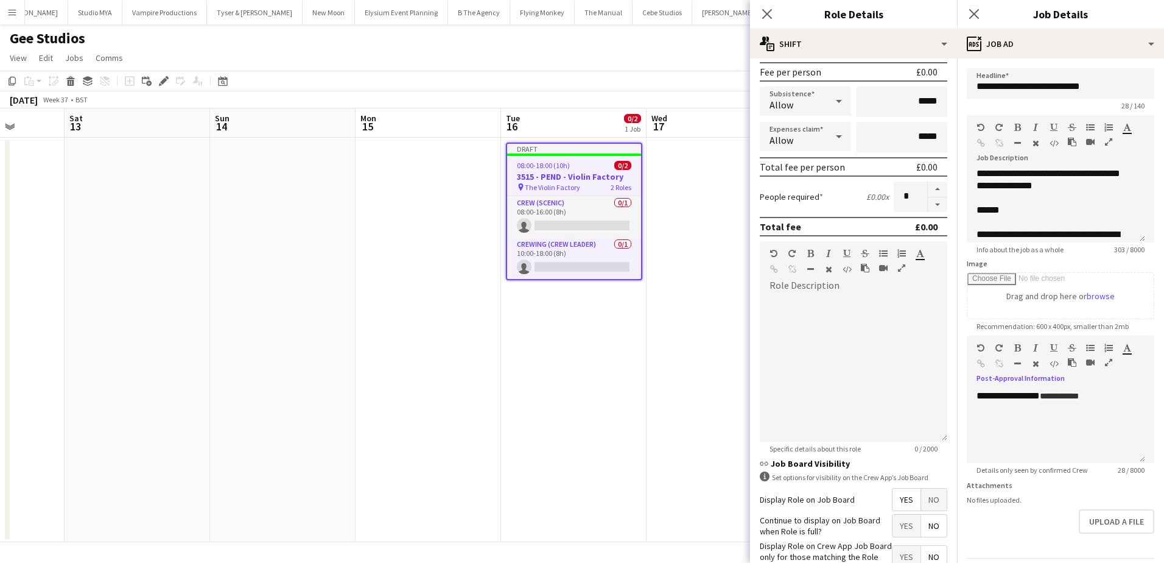
click at [645, 406] on app-date-cell "Draft 08:00-18:00 (10h) 0/2 3515 - PEND - Violin Factory pin The Violin Factory…" at bounding box center [574, 340] width 146 height 404
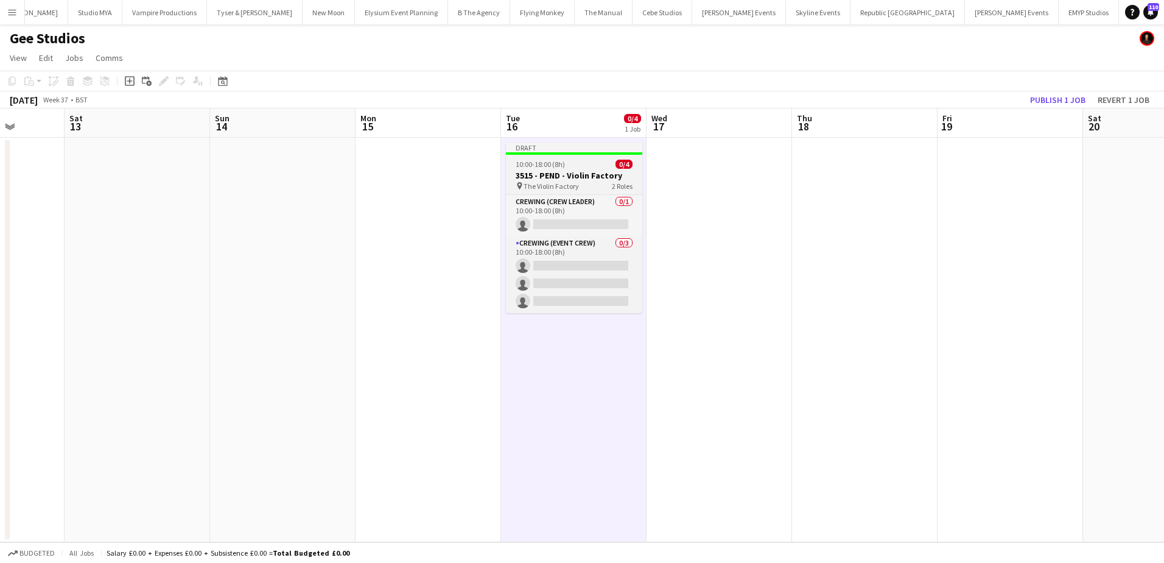
click at [549, 166] on span "10:00-18:00 (8h)" at bounding box center [540, 164] width 49 height 9
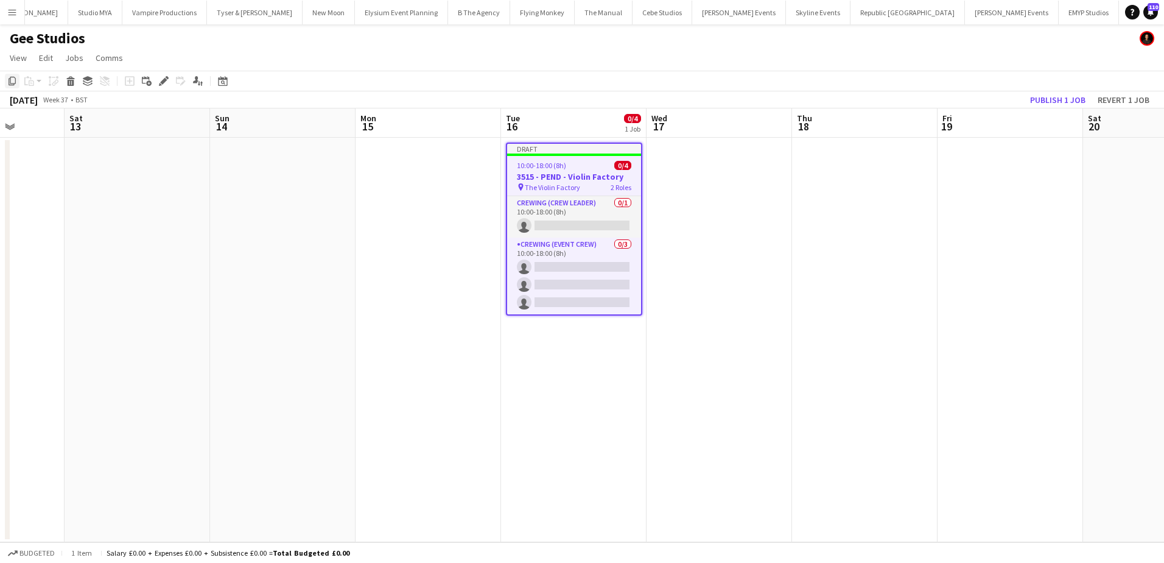
click at [13, 81] on icon "Copy" at bounding box center [12, 81] width 10 height 10
click at [823, 155] on app-date-cell at bounding box center [865, 340] width 146 height 404
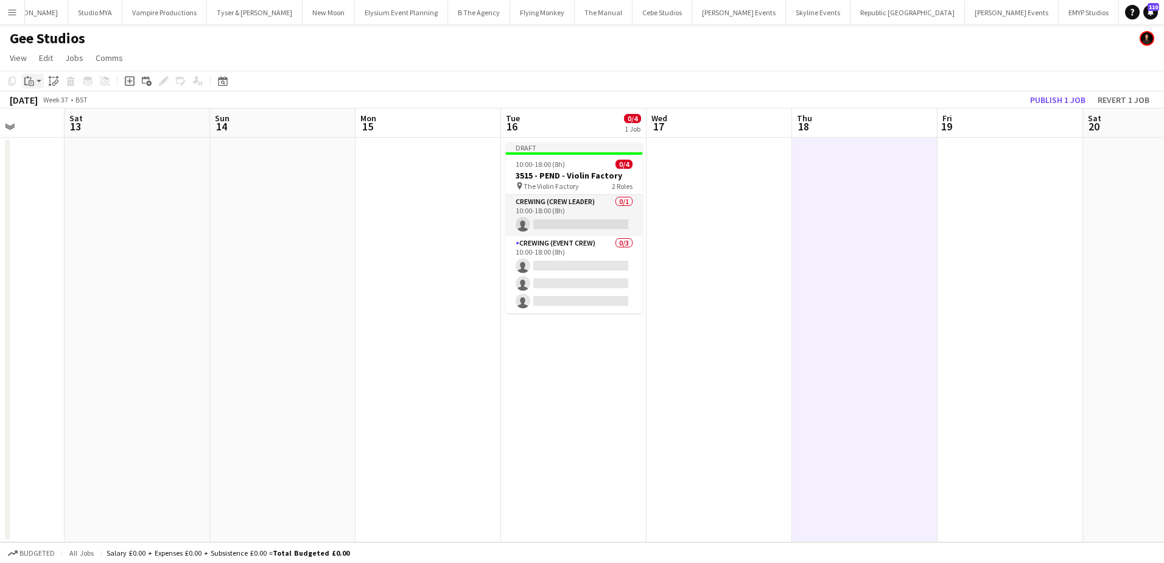
click at [35, 85] on div "Paste" at bounding box center [29, 81] width 15 height 15
click at [46, 101] on link "Paste Ctrl+V" at bounding box center [89, 104] width 114 height 11
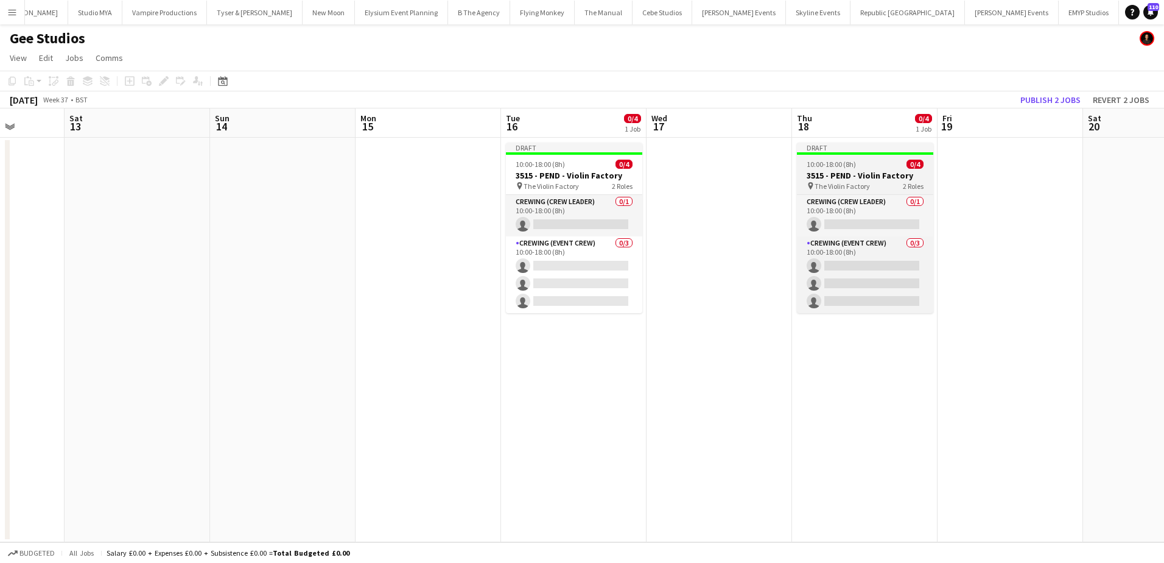
click at [839, 154] on div at bounding box center [865, 153] width 136 height 2
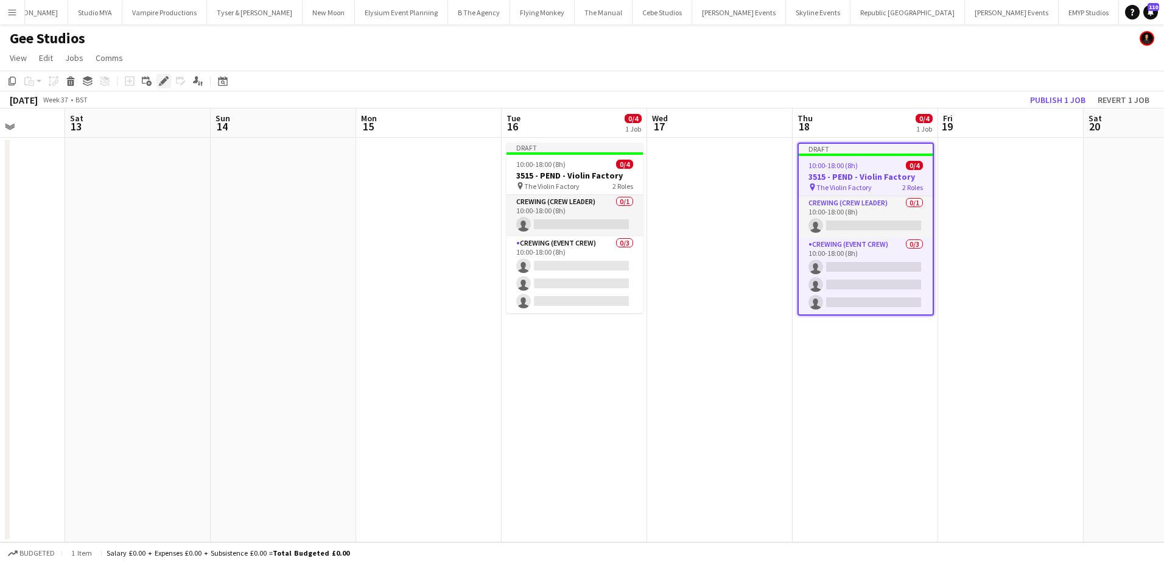
click at [160, 86] on div "Edit" at bounding box center [164, 81] width 15 height 15
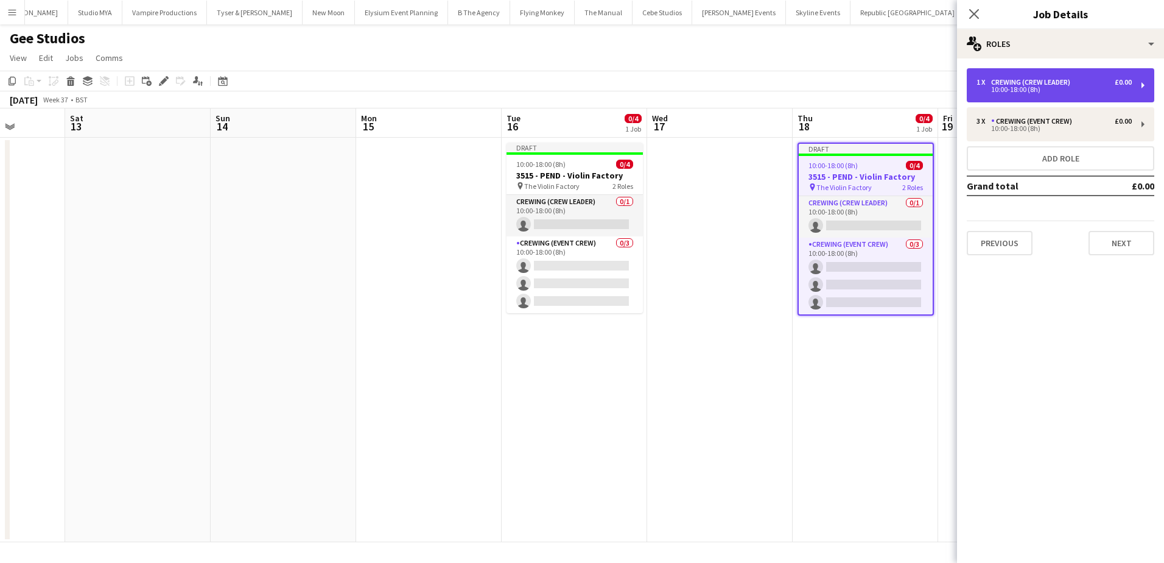
click at [1037, 91] on div "10:00-18:00 (8h)" at bounding box center [1054, 89] width 155 height 6
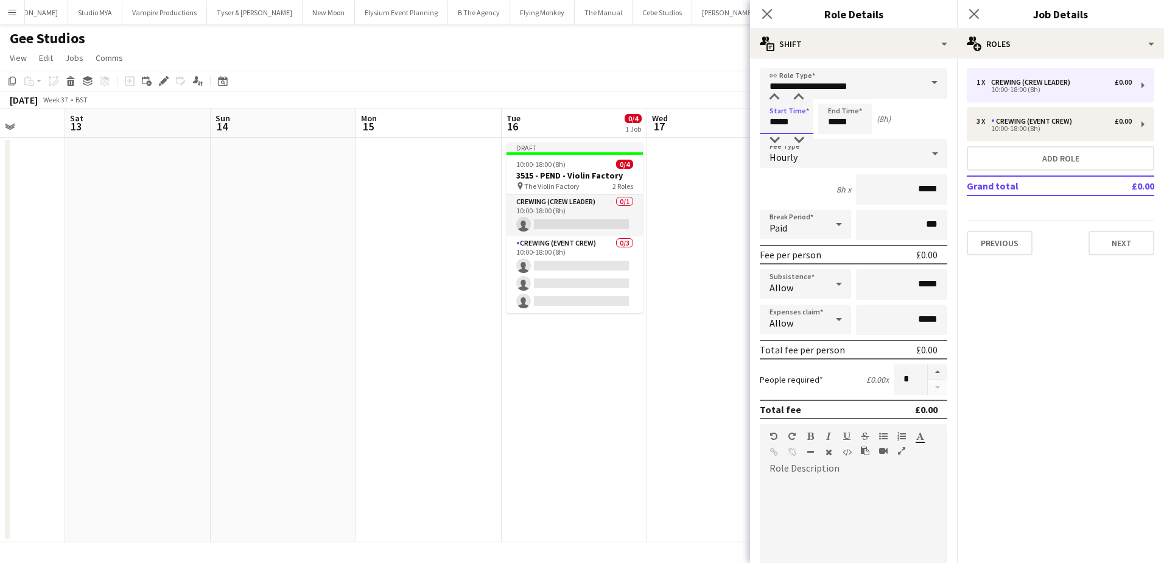
click at [778, 123] on input "*****" at bounding box center [787, 119] width 54 height 30
click at [776, 99] on div at bounding box center [774, 97] width 24 height 12
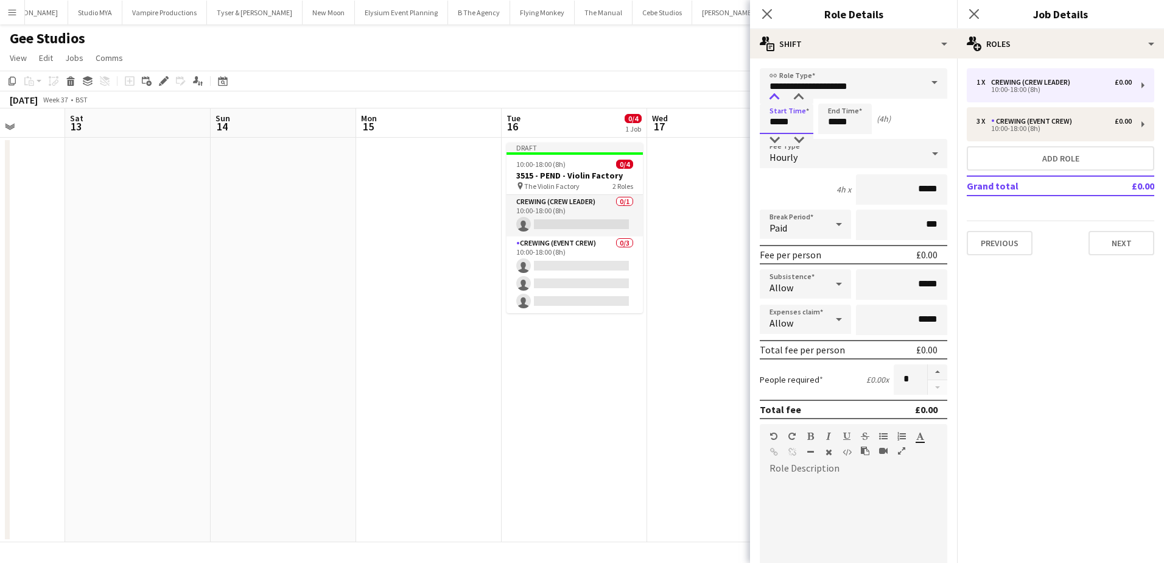
type input "*****"
click at [776, 99] on div at bounding box center [774, 97] width 24 height 12
click at [824, 119] on input "*****" at bounding box center [845, 119] width 54 height 30
click at [836, 102] on div at bounding box center [833, 97] width 24 height 12
type input "*****"
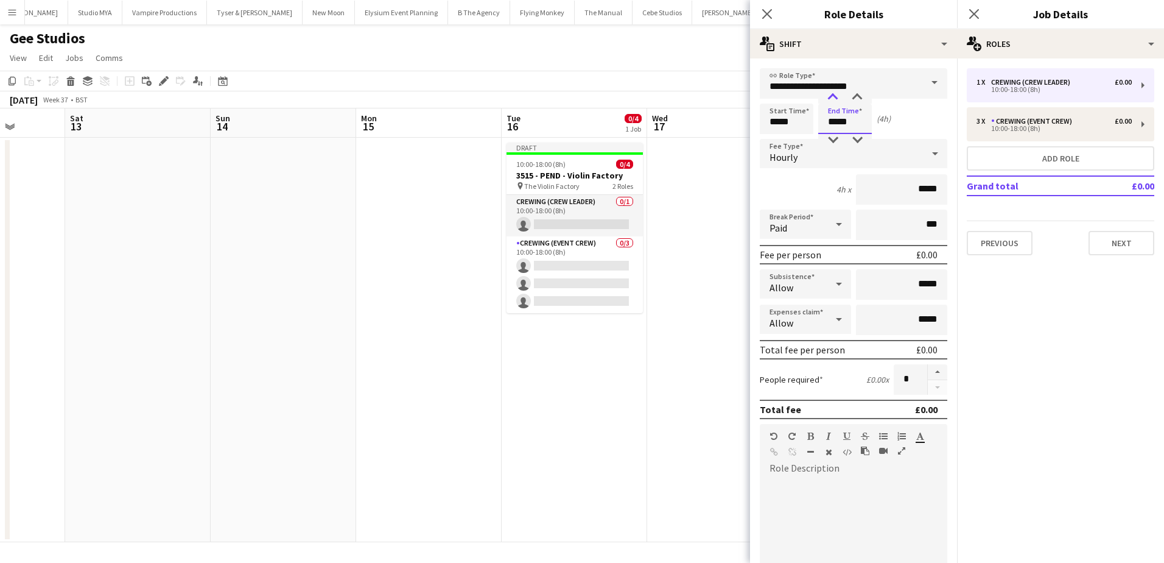
click at [836, 102] on div at bounding box center [833, 97] width 24 height 12
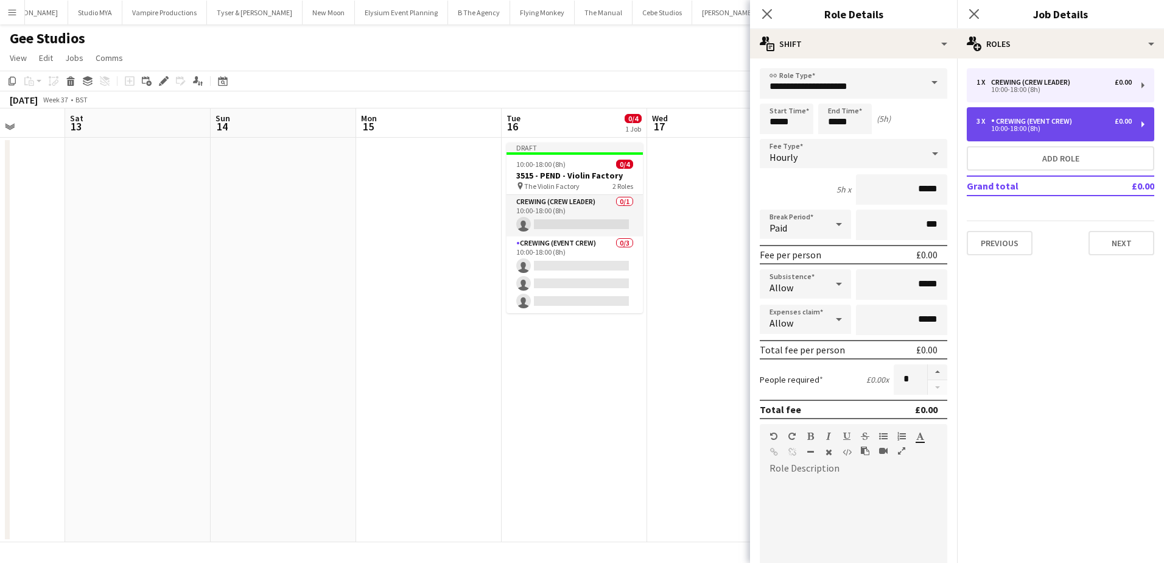
click at [1060, 132] on div "3 x Crewing (Event Crew) £0.00 10:00-18:00 (8h)" at bounding box center [1061, 124] width 188 height 34
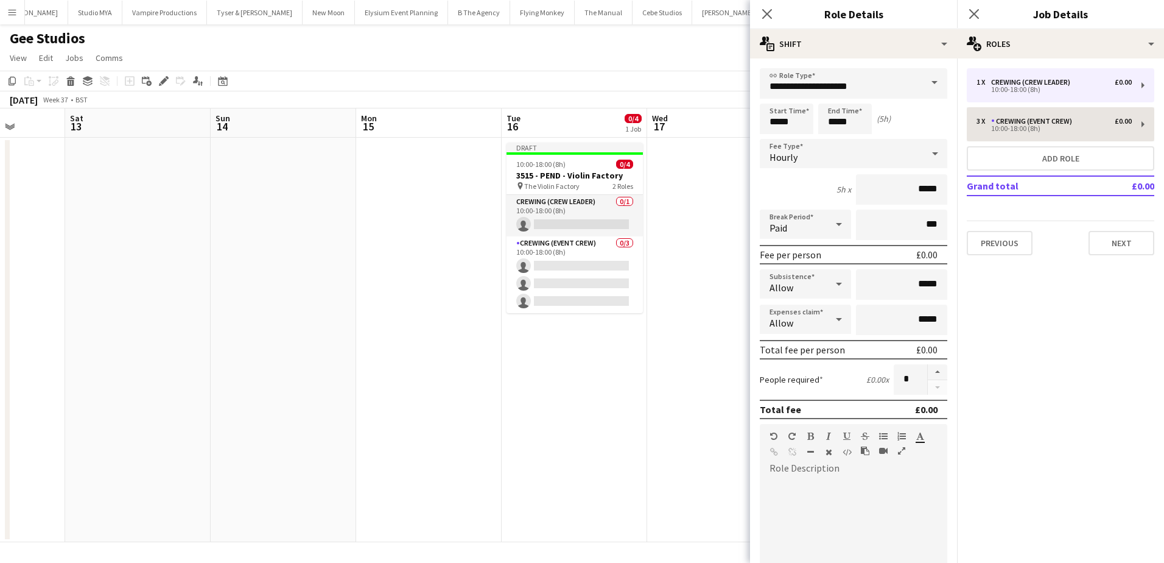
type input "**********"
type input "*****"
type input "*"
click at [773, 123] on input "*****" at bounding box center [787, 119] width 54 height 30
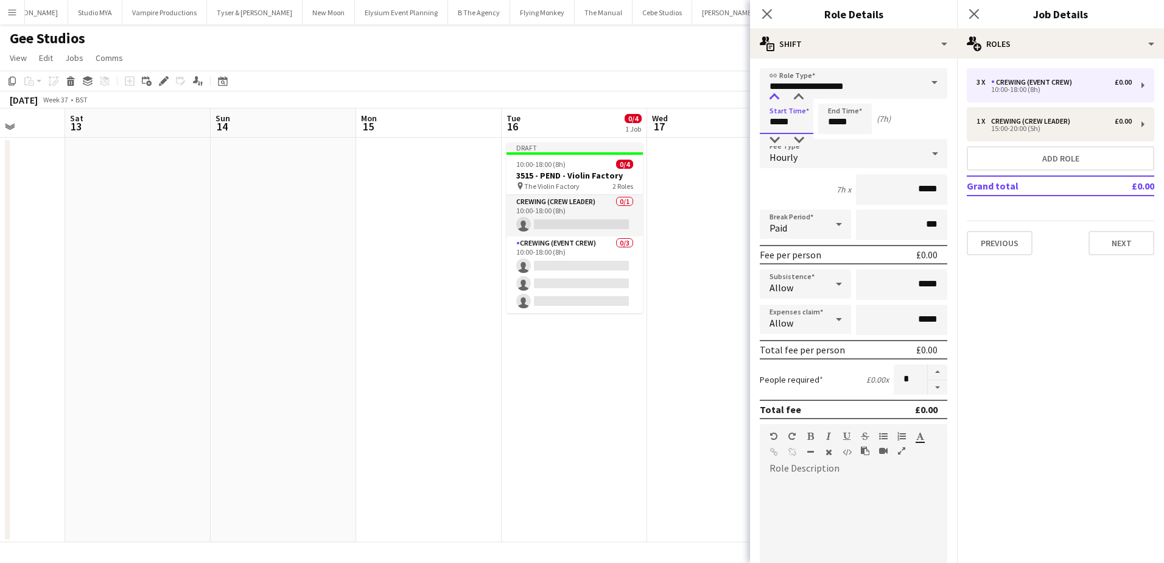
click at [775, 99] on div at bounding box center [774, 97] width 24 height 12
click at [775, 98] on div at bounding box center [774, 97] width 24 height 12
type input "*****"
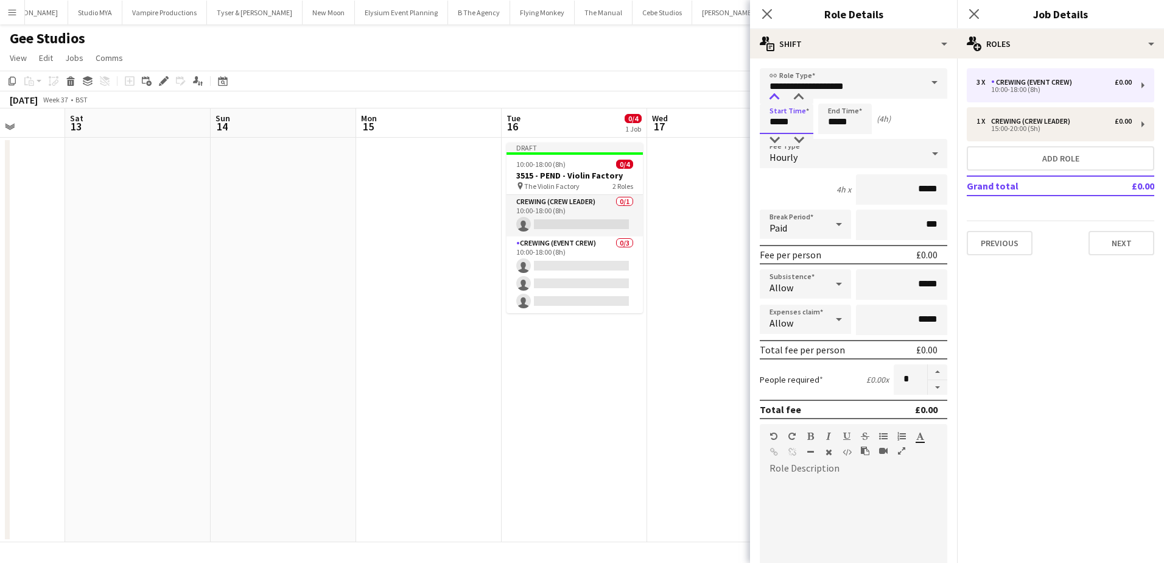
click at [775, 98] on div at bounding box center [774, 97] width 24 height 12
click at [835, 122] on input "*****" at bounding box center [845, 119] width 54 height 30
click at [833, 96] on div at bounding box center [833, 97] width 24 height 12
type input "*****"
click at [833, 96] on div at bounding box center [833, 97] width 24 height 12
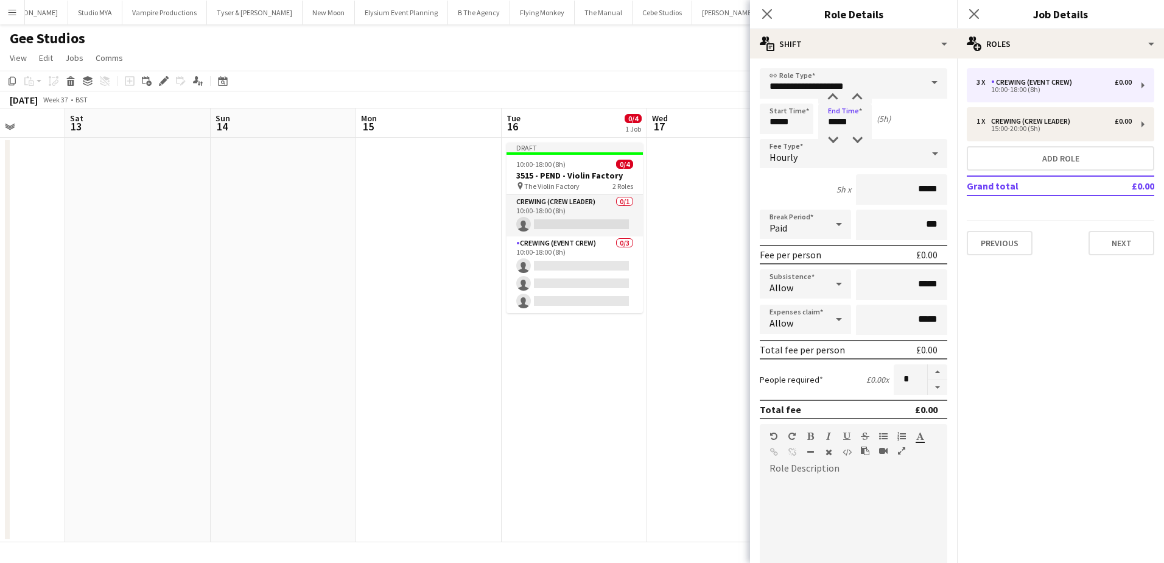
click at [717, 211] on app-date-cell at bounding box center [720, 340] width 146 height 404
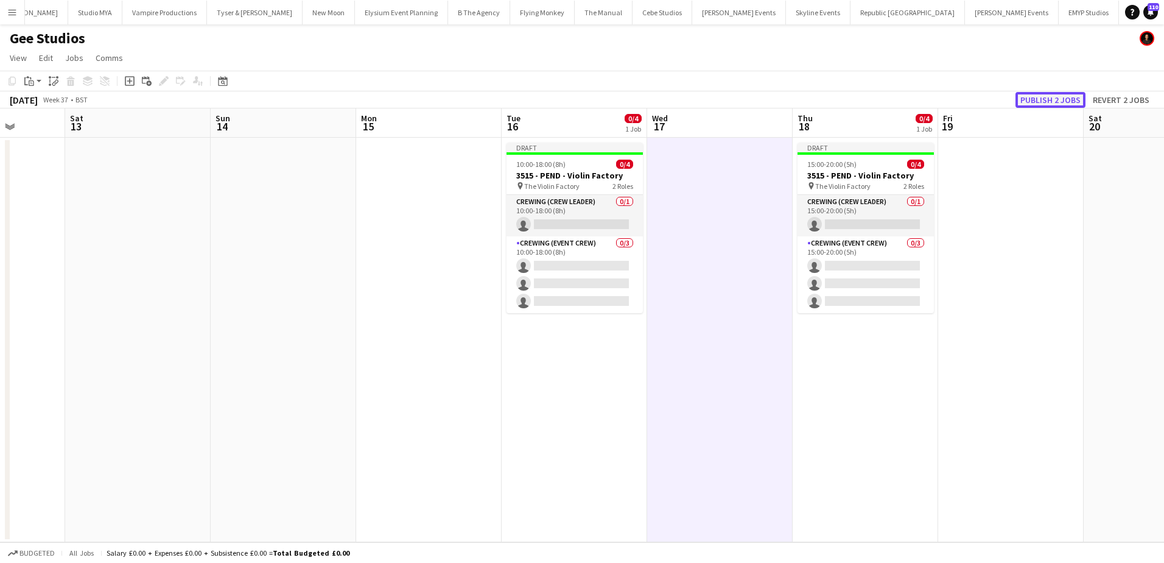
click at [1052, 97] on button "Publish 2 jobs" at bounding box center [1051, 100] width 70 height 16
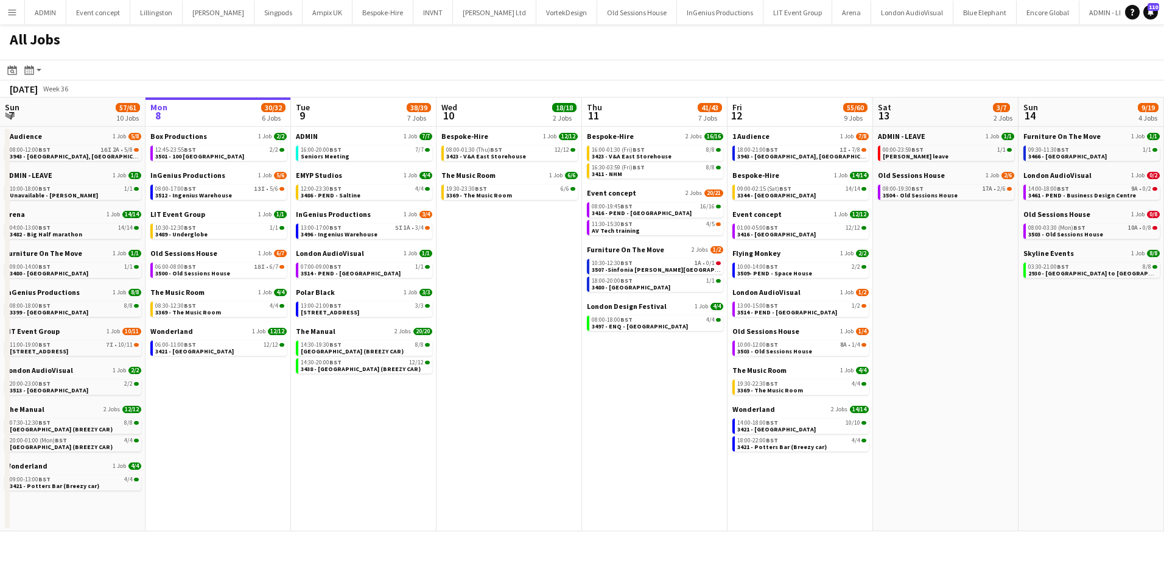
click at [8, 13] on app-icon "Menu" at bounding box center [12, 12] width 10 height 10
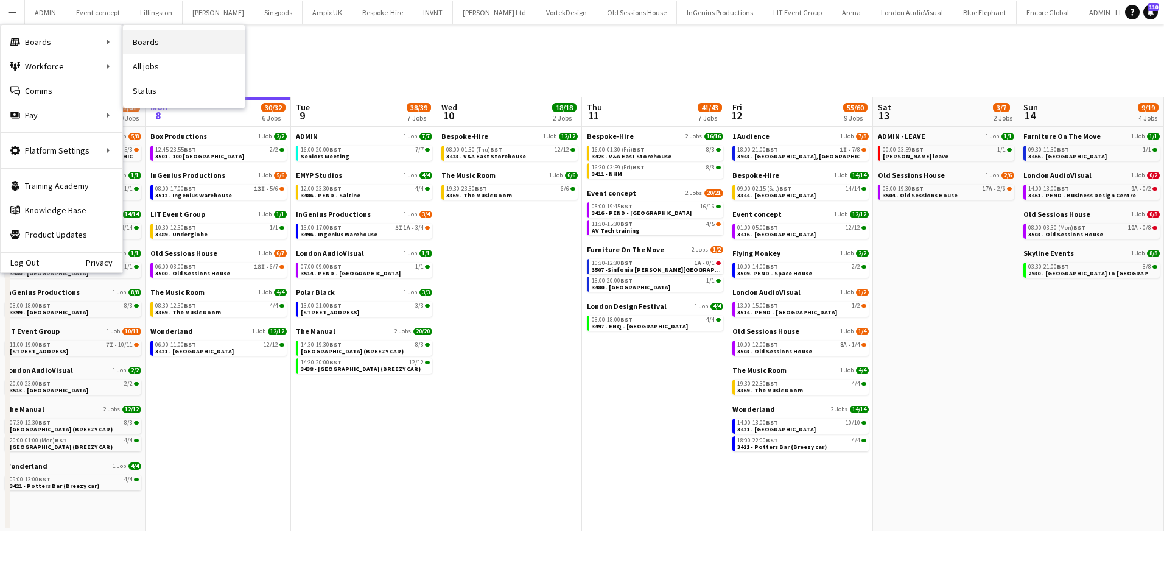
click at [164, 40] on link "Boards" at bounding box center [184, 42] width 122 height 24
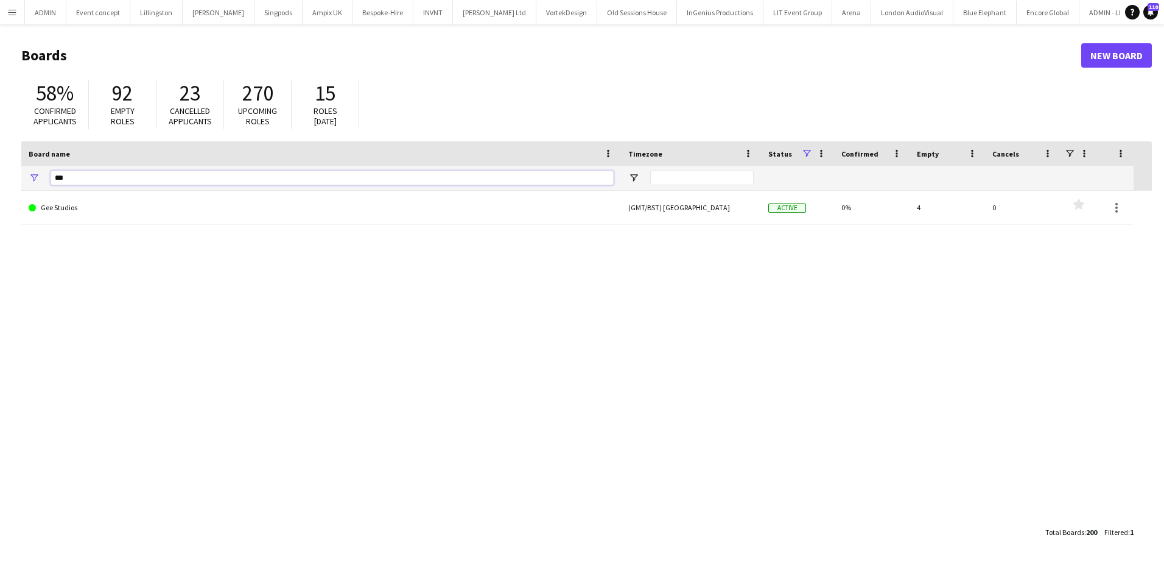
drag, startPoint x: 72, startPoint y: 172, endPoint x: 48, endPoint y: 177, distance: 24.4
click at [48, 177] on div "***" at bounding box center [321, 178] width 600 height 24
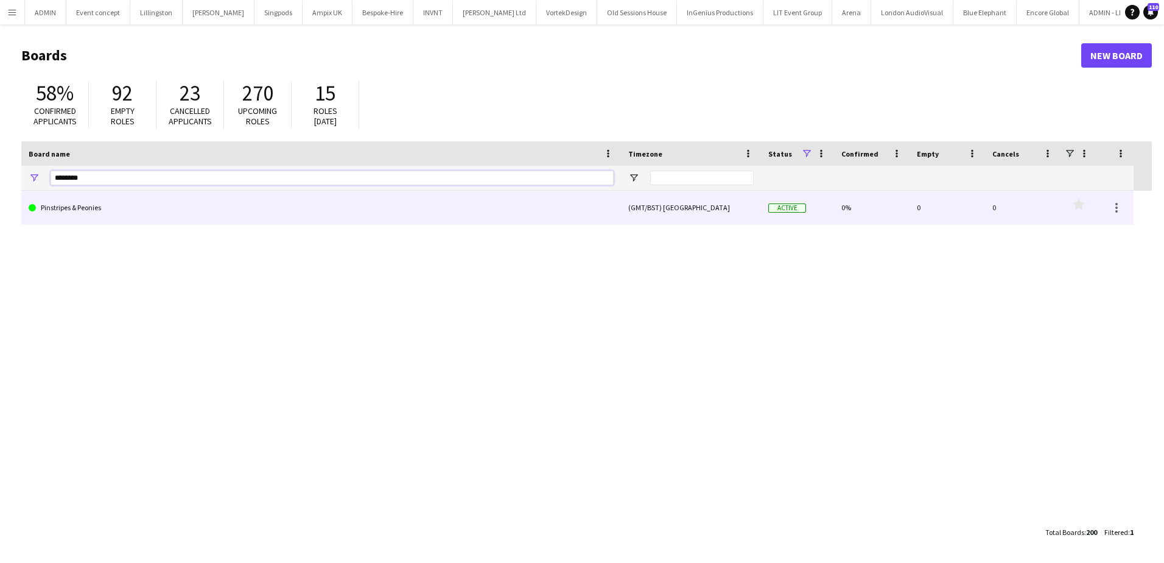
type input "********"
click at [88, 204] on link "Pinstripes & Peonies" at bounding box center [321, 208] width 585 height 34
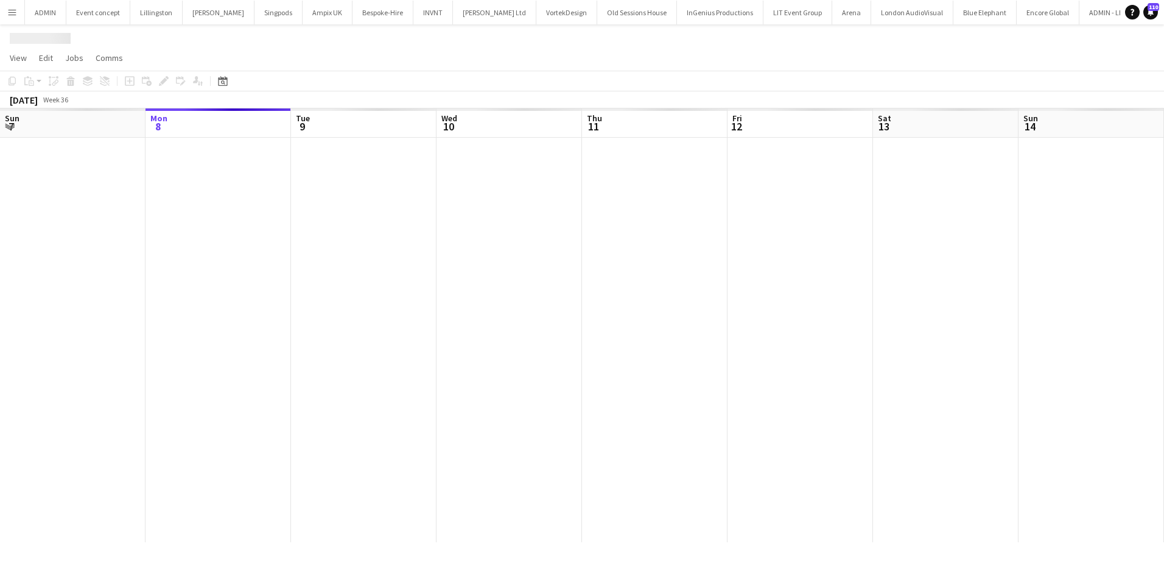
scroll to position [0, 3614]
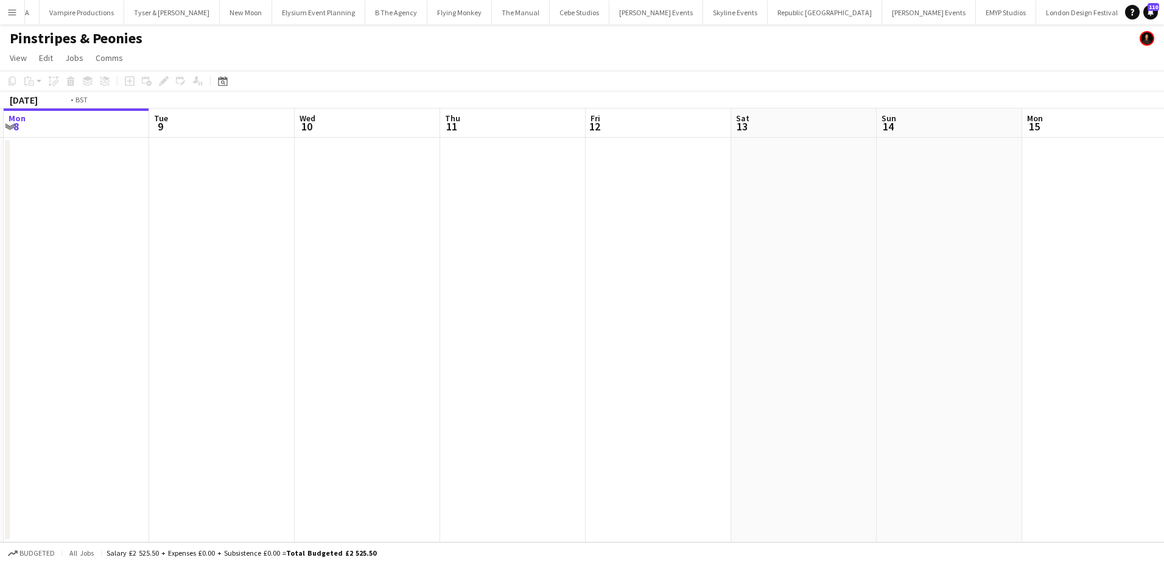
drag, startPoint x: 777, startPoint y: 269, endPoint x: -32, endPoint y: 256, distance: 809.4
click at [0, 256] on html "Menu Boards Boards Boards All jobs Status Workforce Workforce My Workforce Recr…" at bounding box center [582, 281] width 1164 height 563
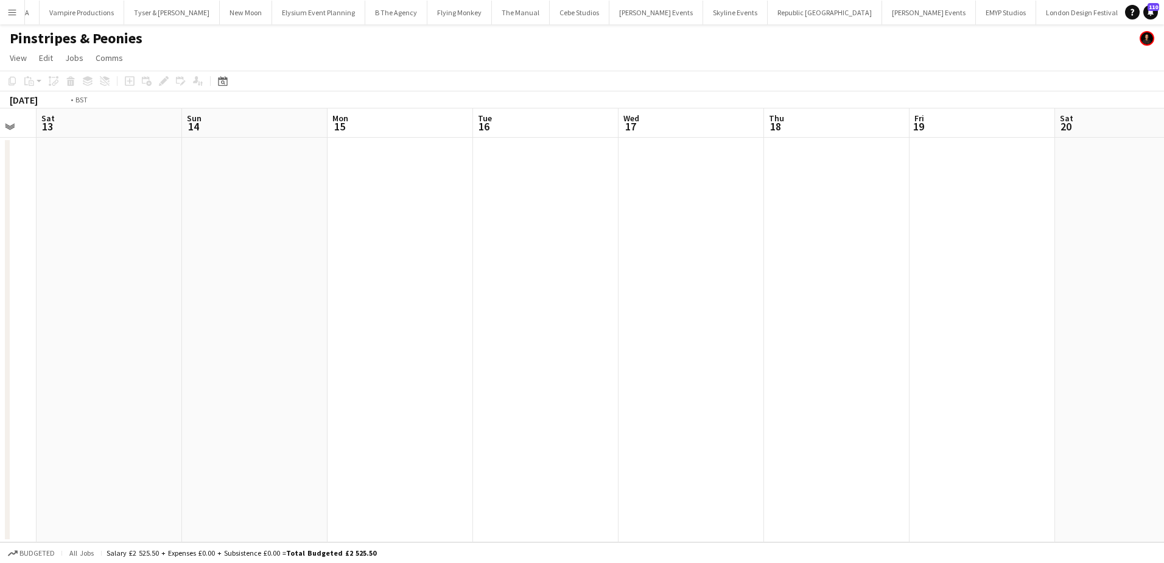
drag, startPoint x: 667, startPoint y: 314, endPoint x: 359, endPoint y: 298, distance: 307.9
click at [0, 294] on html "Menu Boards Boards Boards All jobs Status Workforce Workforce My Workforce Recr…" at bounding box center [582, 281] width 1164 height 563
drag, startPoint x: 443, startPoint y: 293, endPoint x: -28, endPoint y: 290, distance: 471.4
click at [0, 290] on html "Menu Boards Boards Boards All jobs Status Workforce Workforce My Workforce Recr…" at bounding box center [582, 281] width 1164 height 563
drag, startPoint x: 819, startPoint y: 293, endPoint x: 79, endPoint y: 295, distance: 740.5
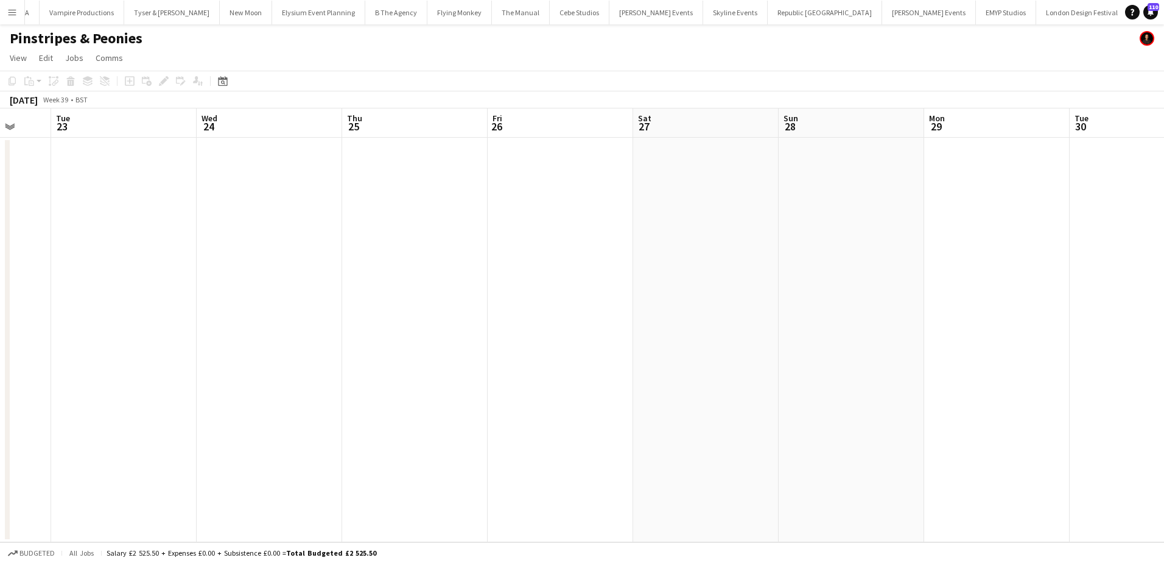
click at [79, 294] on app-calendar-viewport "Sat 20 Sun 21 Mon 22 Tue 23 Wed 24 Thu 25 Fri 26 Sat 27 Sun 28 Mon 29 Tue 30 We…" at bounding box center [582, 325] width 1164 height 434
drag, startPoint x: 581, startPoint y: 316, endPoint x: -329, endPoint y: 299, distance: 910.6
click at [0, 299] on html "Menu Boards Boards Boards All jobs Status Workforce Workforce My Workforce Recr…" at bounding box center [582, 281] width 1164 height 563
drag, startPoint x: 84, startPoint y: 298, endPoint x: 647, endPoint y: 299, distance: 563.3
click at [12, 298] on app-calendar-viewport "Thu 2 Fri 3 Sat 4 Sun 5 Mon 6 Tue 7 Wed 8 Thu 9 Fri 10 Sat 11 Sun 12 Mon 13 Tue…" at bounding box center [582, 325] width 1164 height 434
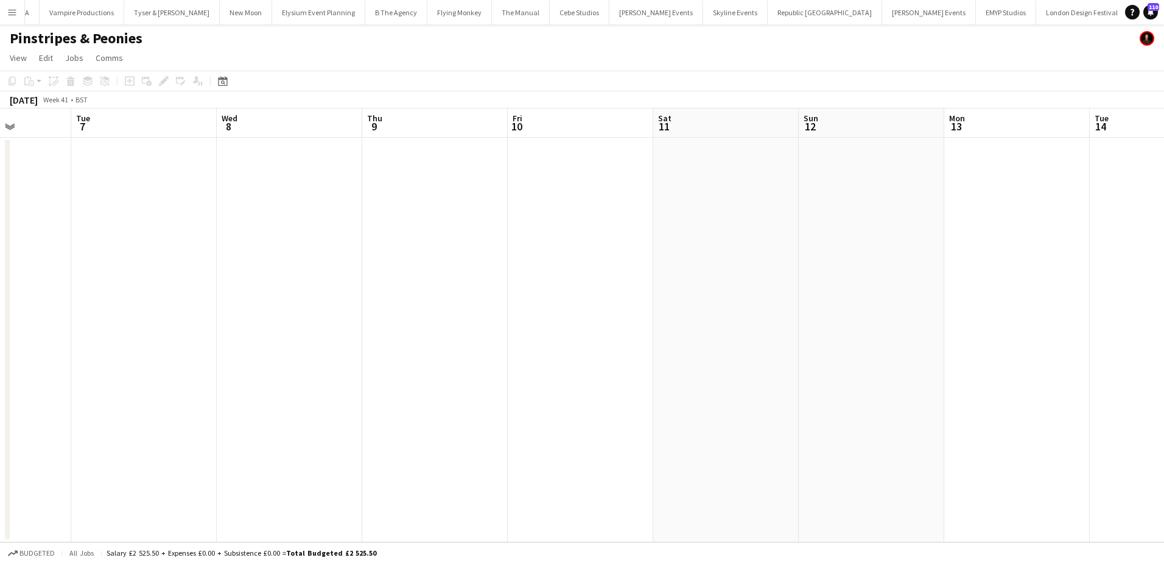
drag, startPoint x: 407, startPoint y: 299, endPoint x: 208, endPoint y: 294, distance: 198.6
click at [0, 291] on html "Menu Boards Boards Boards All jobs Status Workforce Workforce My Workforce Recr…" at bounding box center [582, 281] width 1164 height 563
drag, startPoint x: 90, startPoint y: 294, endPoint x: -341, endPoint y: 289, distance: 431.2
click at [0, 289] on html "Menu Boards Boards Boards All jobs Status Workforce Workforce My Workforce Recr…" at bounding box center [582, 281] width 1164 height 563
drag, startPoint x: 501, startPoint y: 292, endPoint x: 573, endPoint y: 290, distance: 71.9
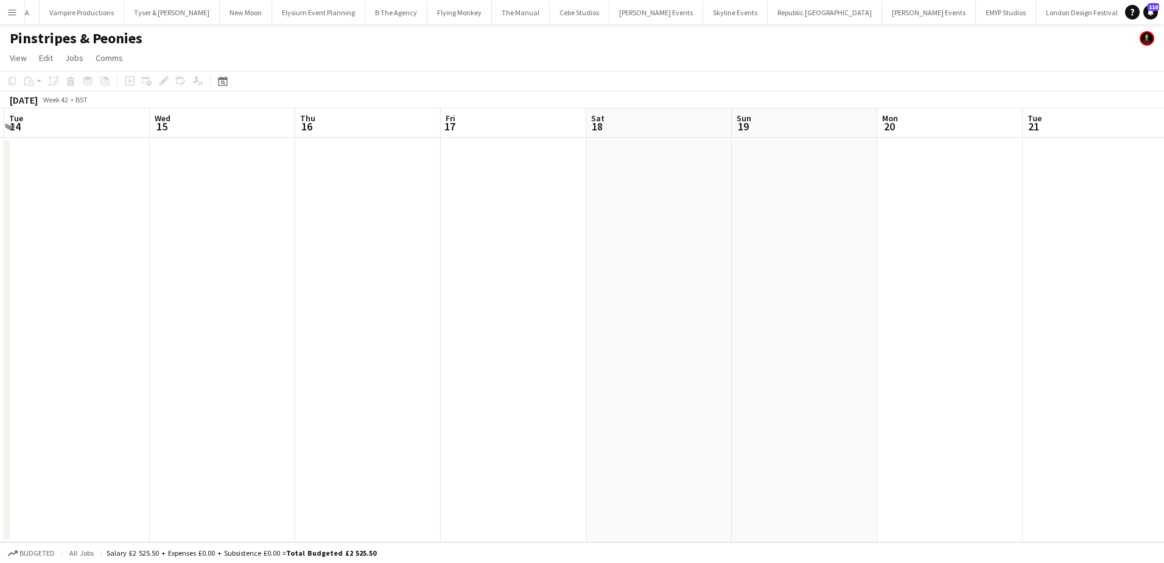
click at [0, 290] on html "Menu Boards Boards Boards All jobs Status Workforce Workforce My Workforce Recr…" at bounding box center [582, 281] width 1164 height 563
drag, startPoint x: 655, startPoint y: 290, endPoint x: -278, endPoint y: 292, distance: 933.0
click at [0, 292] on html "Menu Boards Boards Boards All jobs Status Workforce Workforce My Workforce Recr…" at bounding box center [582, 281] width 1164 height 563
drag, startPoint x: 583, startPoint y: 298, endPoint x: -58, endPoint y: 283, distance: 640.8
click at [0, 283] on html "Menu Boards Boards Boards All jobs Status Workforce Workforce My Workforce Recr…" at bounding box center [582, 281] width 1164 height 563
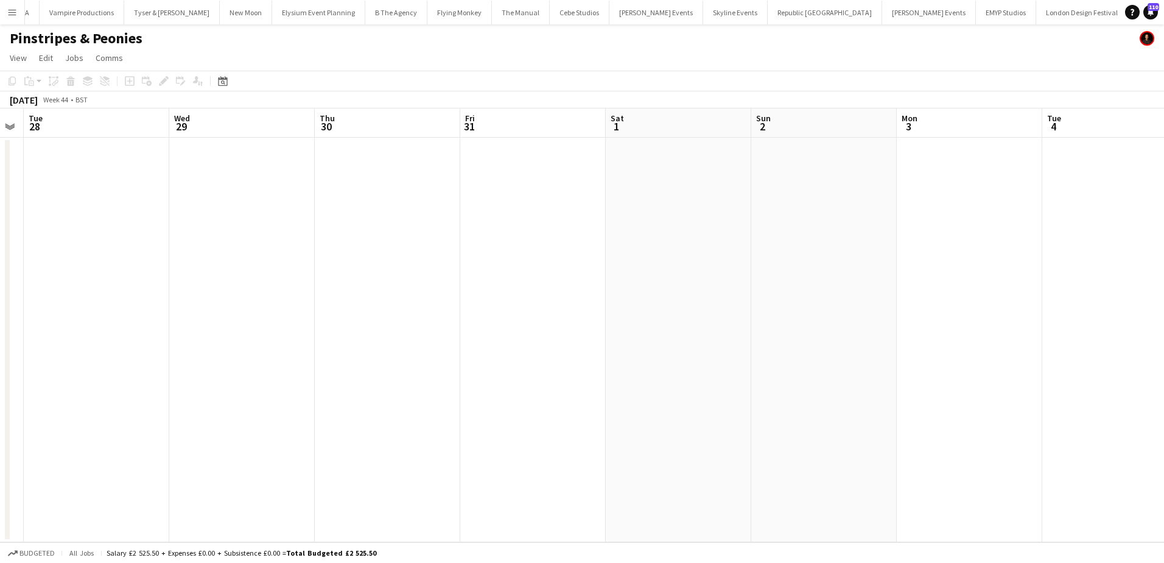
drag, startPoint x: 302, startPoint y: 276, endPoint x: 211, endPoint y: 276, distance: 91.3
click at [179, 276] on app-calendar-viewport "Sat 25 Sun 26 Mon 27 Tue 28 Wed 29 Thu 30 Fri 31 Sat 1 Sun 2 Mon 3 Tue 4 Wed 5 …" at bounding box center [582, 325] width 1164 height 434
drag, startPoint x: 622, startPoint y: 276, endPoint x: 276, endPoint y: 276, distance: 345.9
click at [272, 276] on app-calendar-viewport "Thu 30 Fri 31 Sat 1 Sun 2 Mon 3 Tue 4 Wed 5 Thu 6 Fri 7 Sat 8 Sun 9 Mon 10 Tue …" at bounding box center [582, 325] width 1164 height 434
drag, startPoint x: 696, startPoint y: 286, endPoint x: 264, endPoint y: 267, distance: 432.8
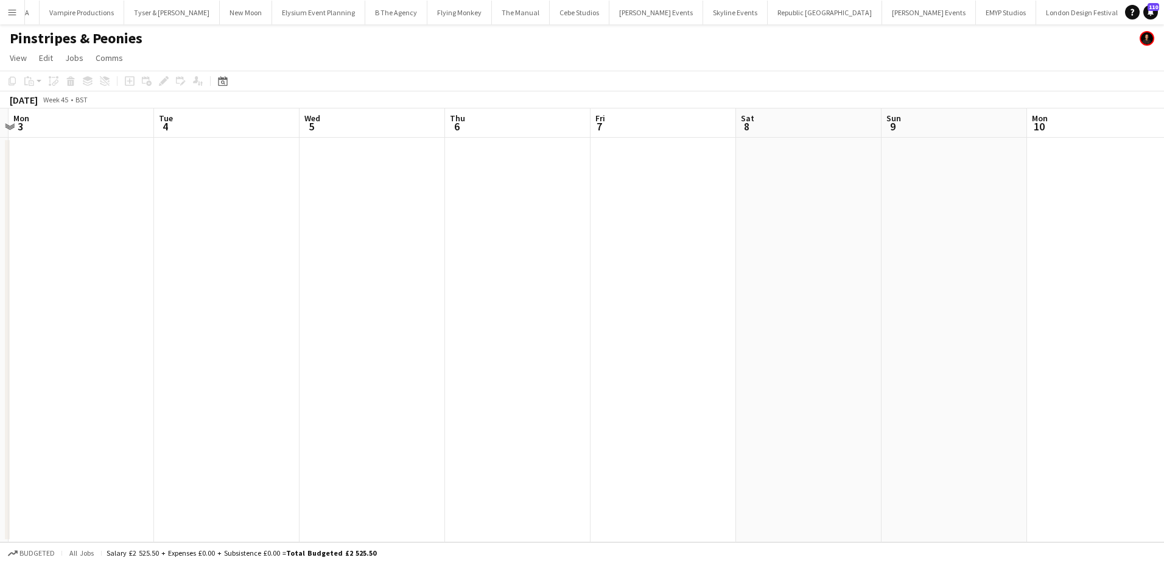
click at [245, 266] on app-calendar-viewport "Fri 31 Sat 1 Sun 2 Mon 3 Tue 4 Wed 5 Thu 6 Fri 7 Sat 8 Sun 9 Mon 10 Tue 11 Wed …" at bounding box center [582, 325] width 1164 height 434
drag, startPoint x: 597, startPoint y: 278, endPoint x: 402, endPoint y: 278, distance: 195.5
click at [385, 276] on app-calendar-viewport "Mon 3 Tue 4 Wed 5 Thu 6 Fri 7 Sat 8 Sun 9 Mon 10 Tue 11 Wed 12 Thu 13 Fri 14 Sa…" at bounding box center [582, 325] width 1164 height 434
drag, startPoint x: 736, startPoint y: 295, endPoint x: 57, endPoint y: 297, distance: 679.0
click at [43, 297] on app-calendar-viewport "Wed 5 Thu 6 Fri 7 Sat 8 Sun 9 Mon 10 Tue 11 Wed 12 Thu 13 Fri 14 Sat 15 Sun 16 …" at bounding box center [582, 325] width 1164 height 434
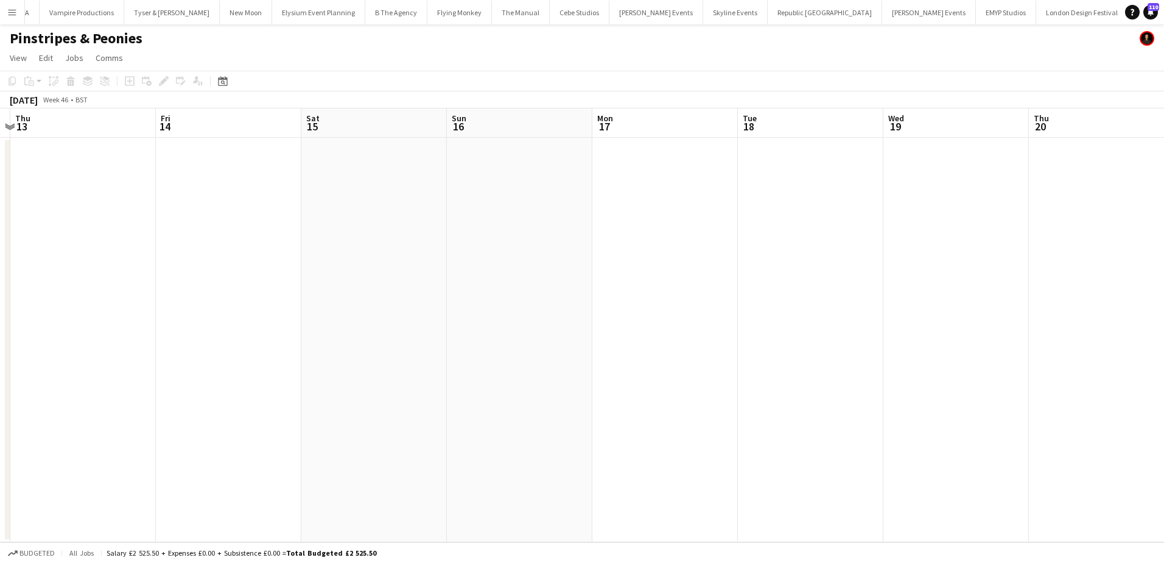
drag, startPoint x: 443, startPoint y: 289, endPoint x: 72, endPoint y: 283, distance: 370.9
click at [26, 283] on app-calendar-viewport "Mon 10 Tue 11 Wed 12 Thu 13 Fri 14 Sat 15 Sun 16 Mon 17 Tue 18 Wed 19 Thu 20 Fr…" at bounding box center [582, 325] width 1164 height 434
drag, startPoint x: 594, startPoint y: 283, endPoint x: 125, endPoint y: 270, distance: 468.5
click at [125, 270] on app-calendar-viewport "Sun 16 Mon 17 Tue 18 Wed 19 Thu 20 Fri 21 Sat 22 Sun 23 Mon 24 Tue 25 Wed 26 Th…" at bounding box center [582, 325] width 1164 height 434
drag, startPoint x: 808, startPoint y: 273, endPoint x: 227, endPoint y: 270, distance: 581.6
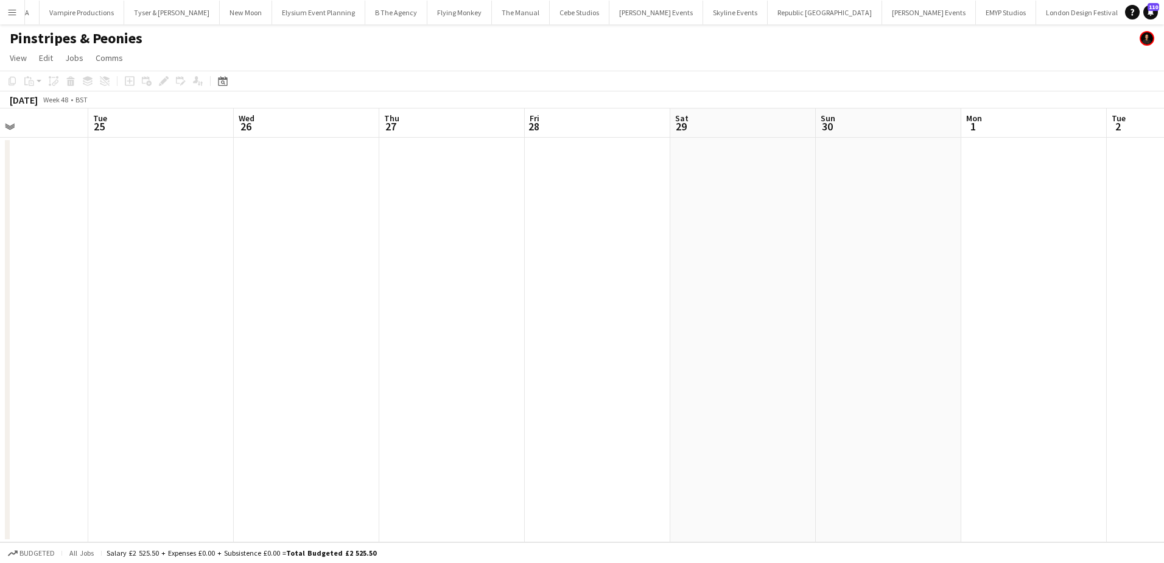
click at [227, 270] on app-calendar-viewport "Sat 22 Sun 23 Mon 24 Tue 25 Wed 26 Thu 27 Fri 28 Sat 29 Sun 30 Mon 1 Tue 2 Wed …" at bounding box center [582, 325] width 1164 height 434
click at [607, 178] on app-date-cell at bounding box center [598, 340] width 146 height 404
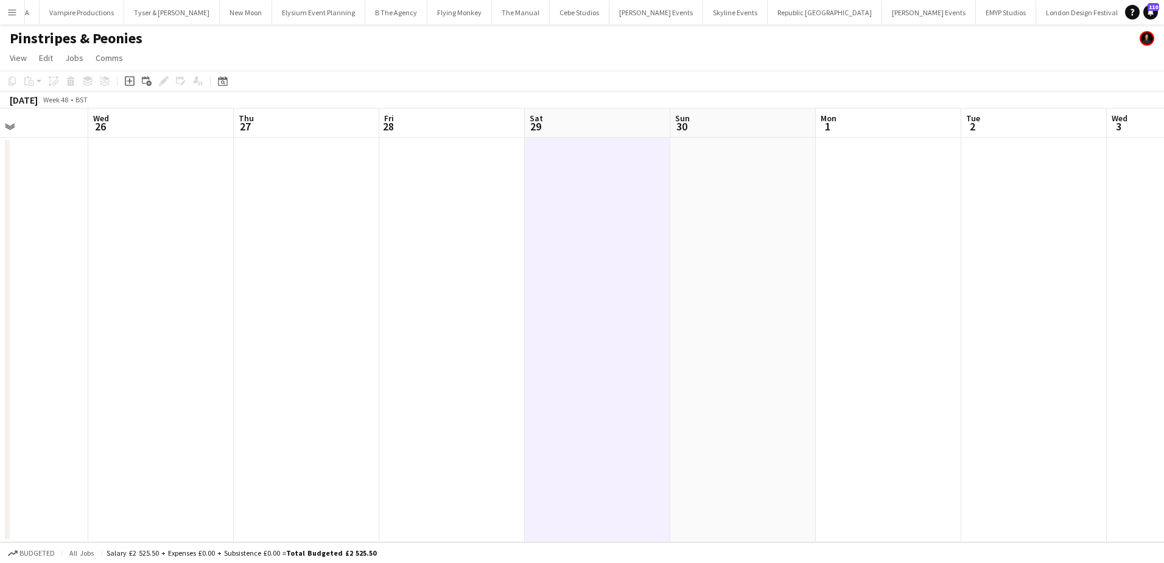
scroll to position [0, 349]
click at [127, 79] on icon "Add job" at bounding box center [130, 81] width 10 height 10
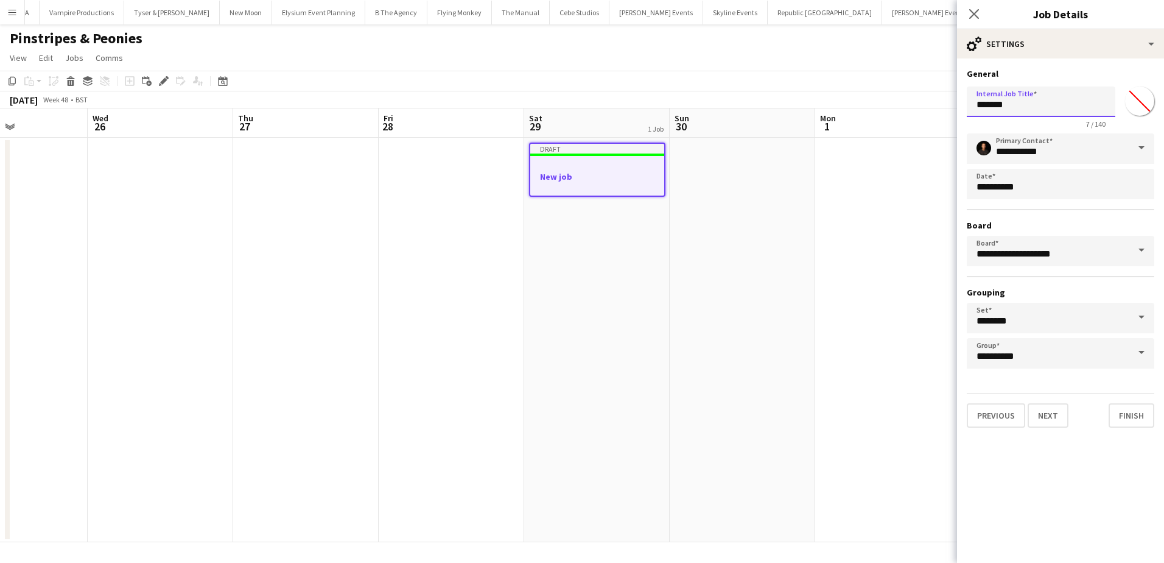
drag, startPoint x: 1022, startPoint y: 102, endPoint x: 905, endPoint y: 101, distance: 116.9
click at [905, 101] on body "Menu Boards Boards Boards All jobs Status Workforce Workforce My Workforce Recr…" at bounding box center [582, 281] width 1164 height 563
click at [1018, 114] on input "*******" at bounding box center [1041, 101] width 149 height 30
drag, startPoint x: 1009, startPoint y: 107, endPoint x: 970, endPoint y: 107, distance: 39.0
click at [970, 107] on input "*******" at bounding box center [1041, 101] width 149 height 30
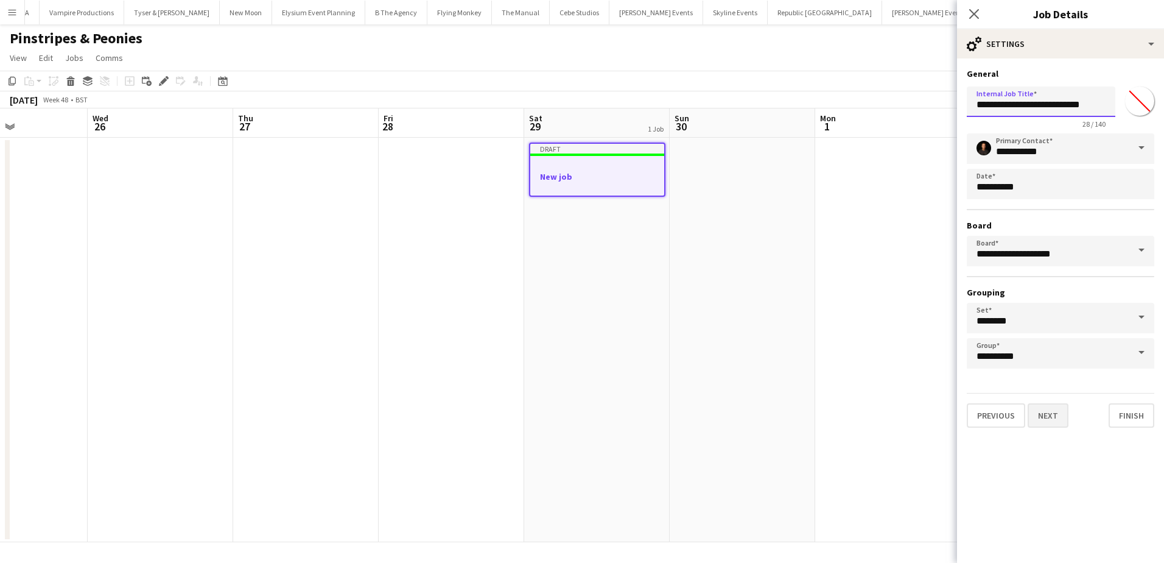
type input "**********"
click at [1050, 415] on button "Next" at bounding box center [1048, 415] width 41 height 24
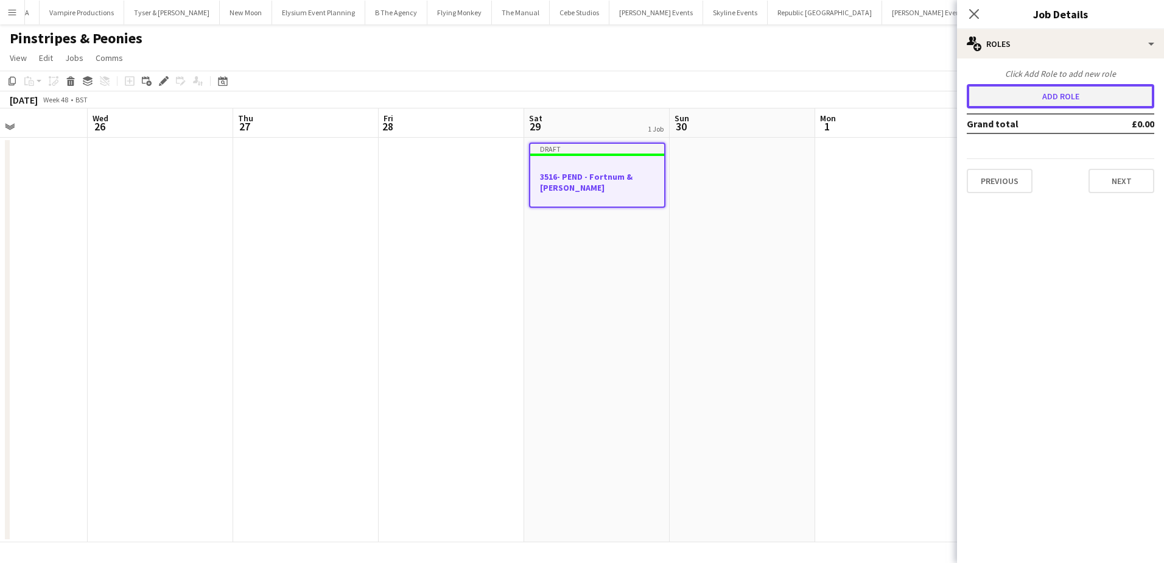
click at [1086, 102] on button "Add role" at bounding box center [1061, 96] width 188 height 24
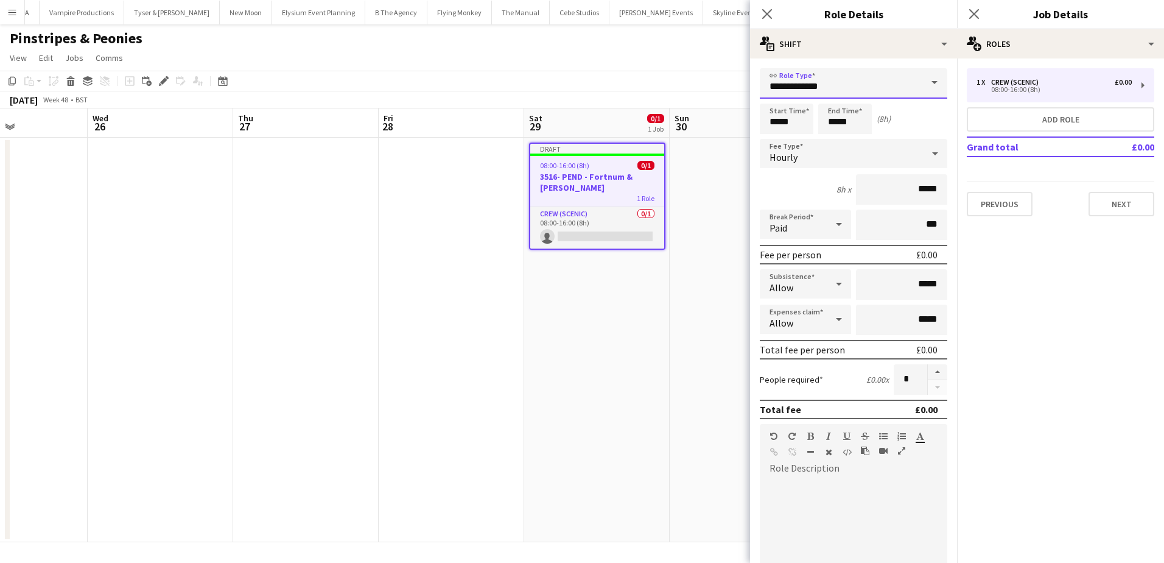
click at [901, 86] on input "**********" at bounding box center [854, 83] width 188 height 30
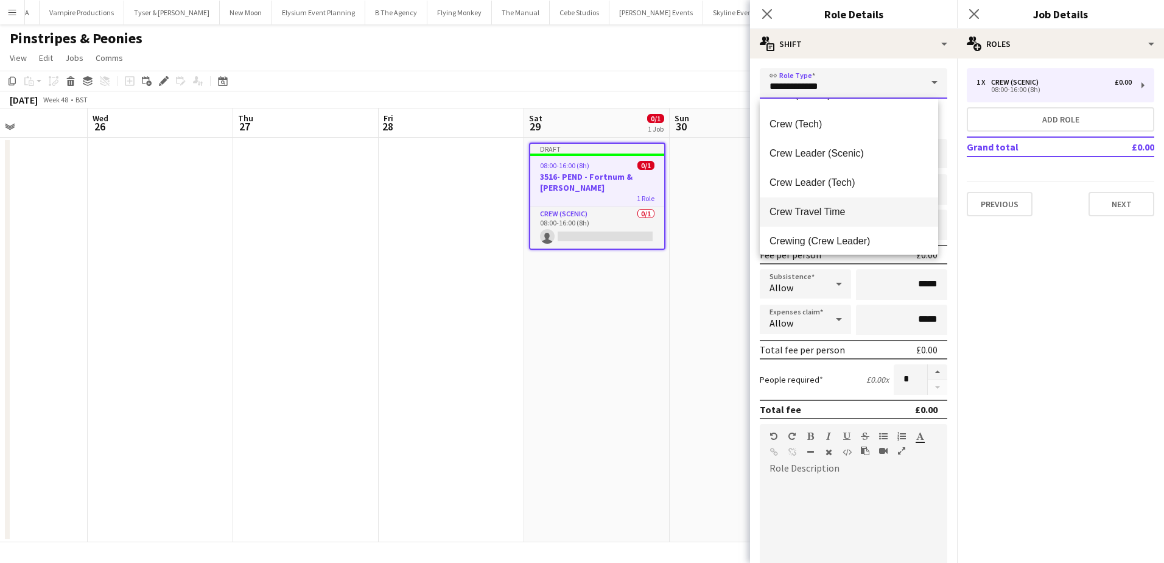
scroll to position [61, 0]
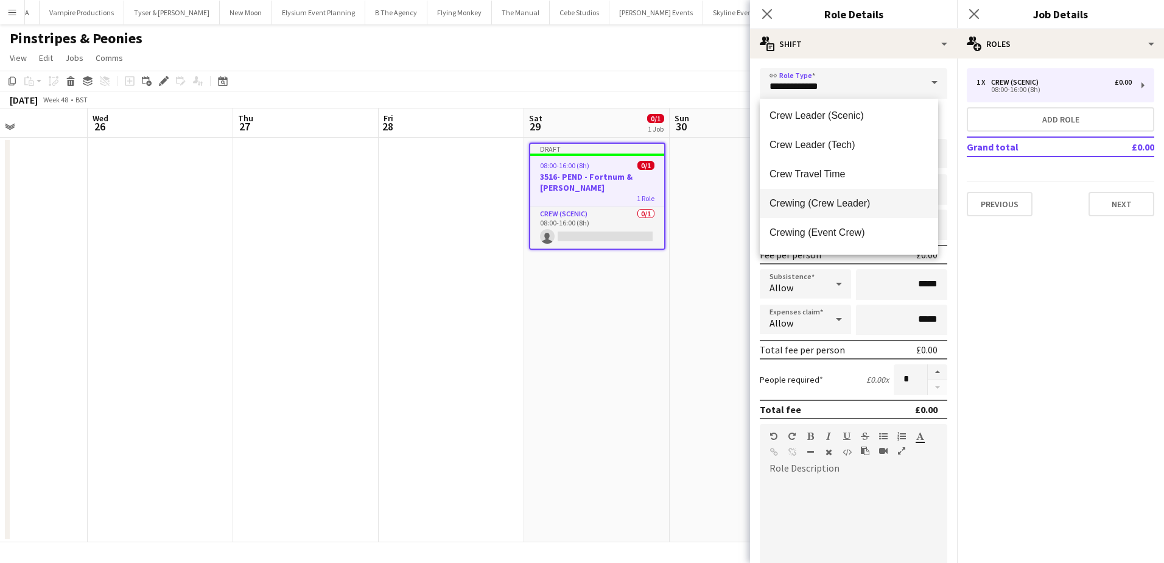
click at [859, 211] on mat-option "Crewing (Crew Leader)" at bounding box center [849, 203] width 178 height 29
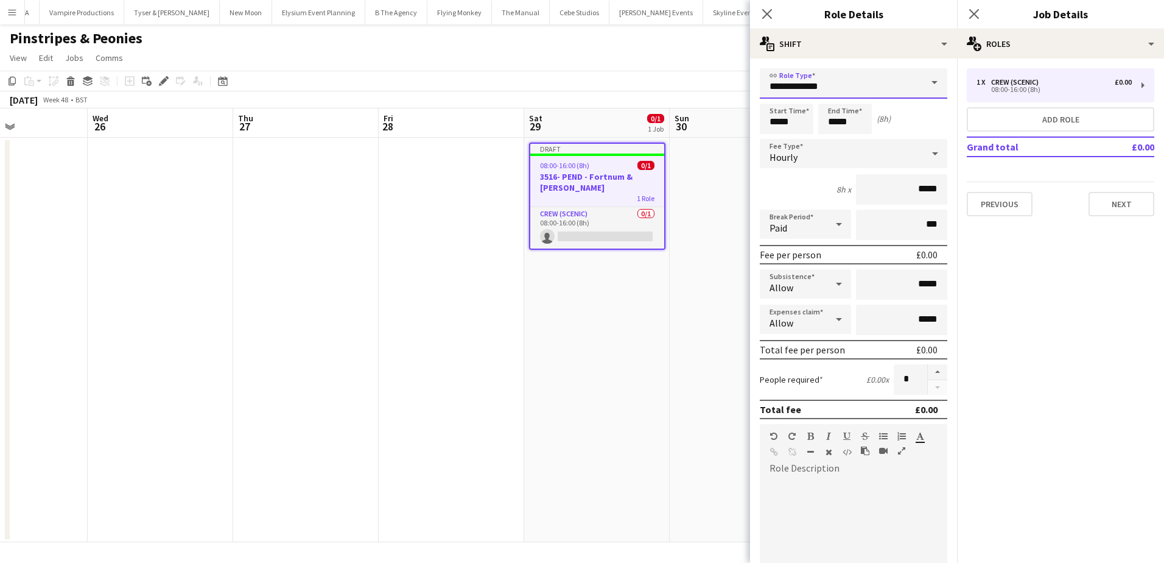
type input "**********"
click at [781, 122] on input "*****" at bounding box center [787, 119] width 54 height 30
click at [777, 104] on input "*****" at bounding box center [787, 119] width 54 height 30
click at [778, 95] on div at bounding box center [774, 97] width 24 height 12
click at [790, 117] on input "*****" at bounding box center [787, 119] width 54 height 30
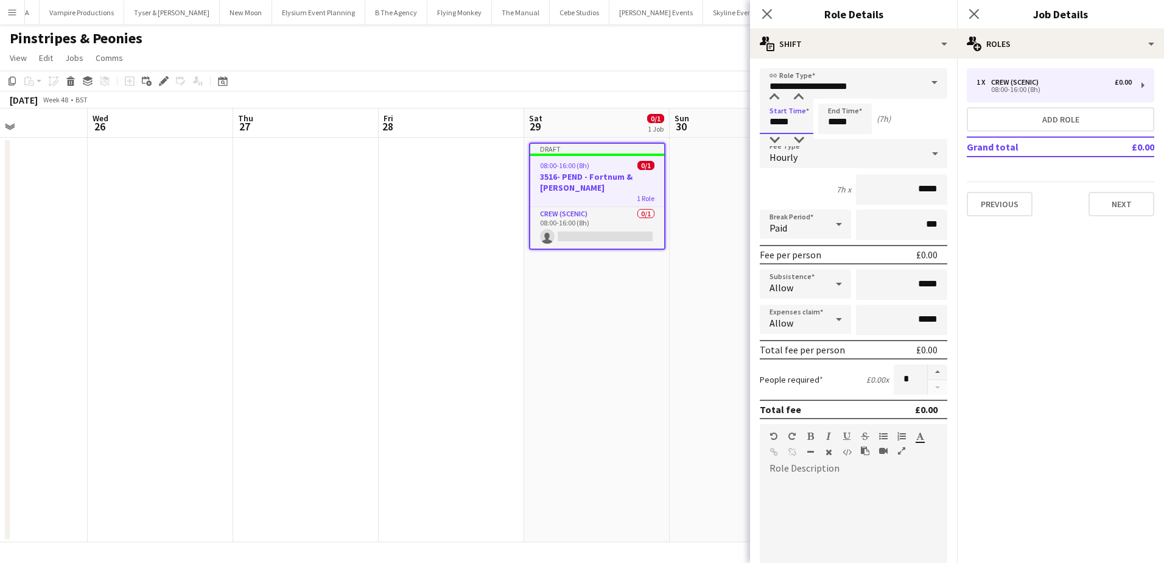
click at [790, 117] on input "*****" at bounding box center [787, 119] width 54 height 30
type input "*****"
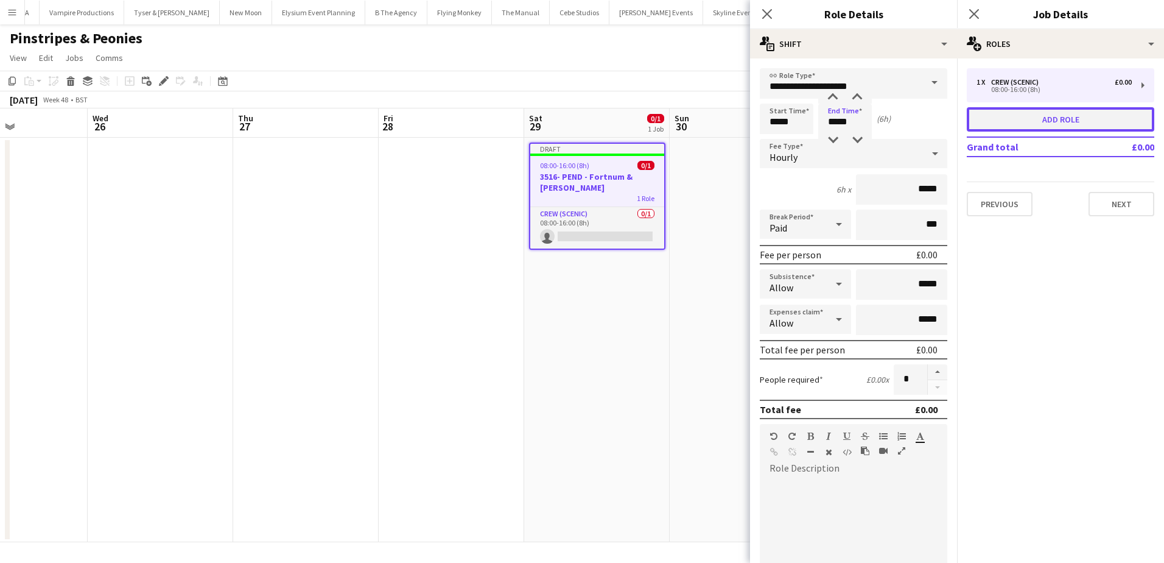
click at [1018, 113] on button "Add role" at bounding box center [1061, 119] width 188 height 24
type input "**********"
type input "*****"
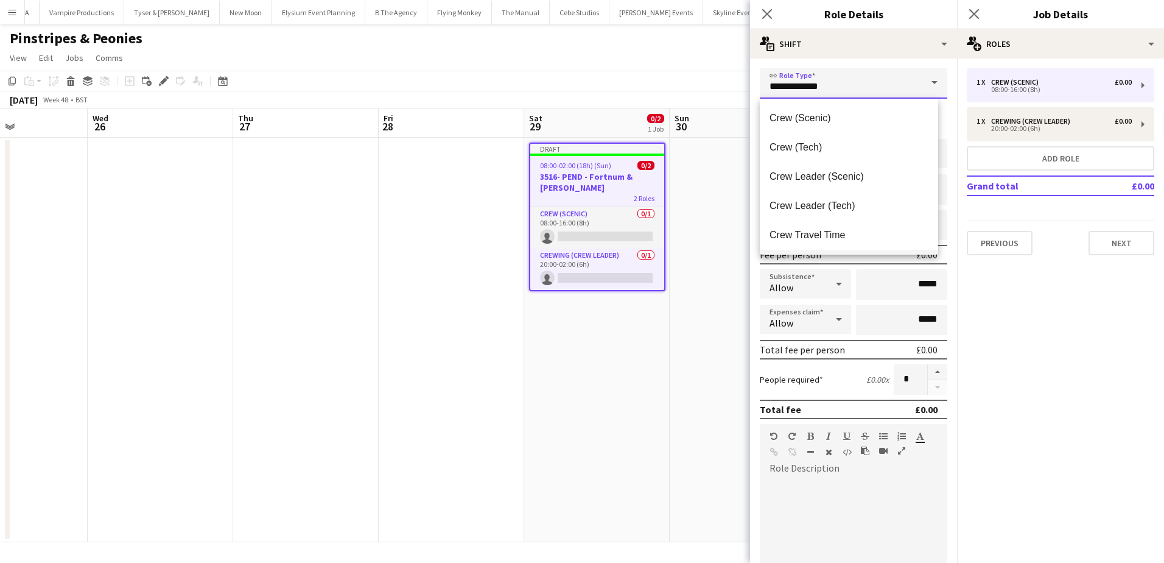
click at [887, 96] on input "**********" at bounding box center [854, 83] width 188 height 30
click at [840, 230] on span "Crewing (Event Crew)" at bounding box center [849, 233] width 159 height 12
type input "**********"
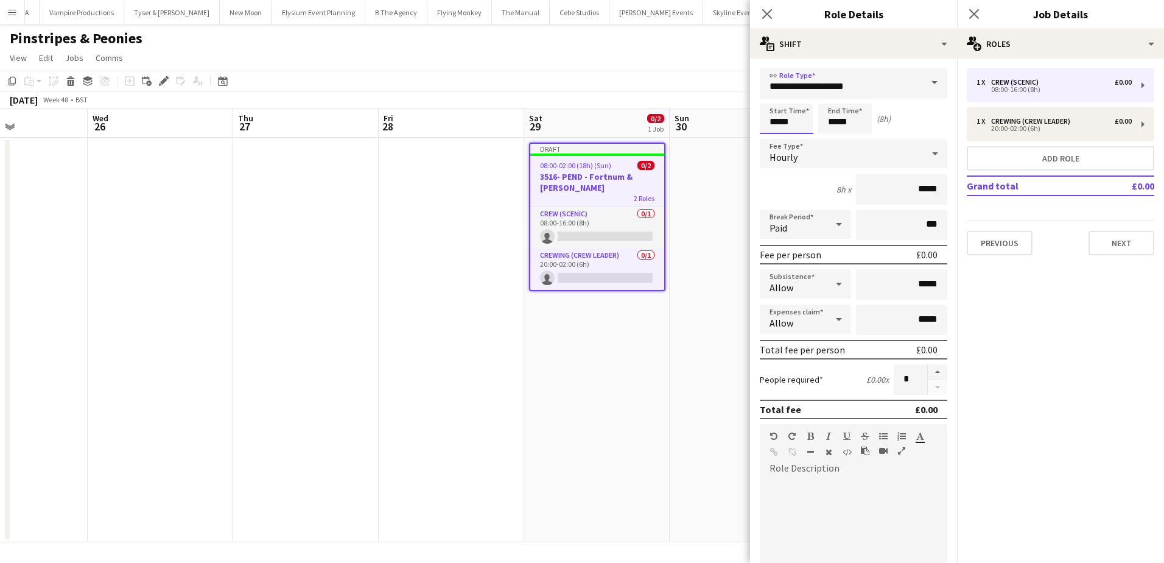
click at [784, 122] on input "*****" at bounding box center [787, 119] width 54 height 30
type input "*****"
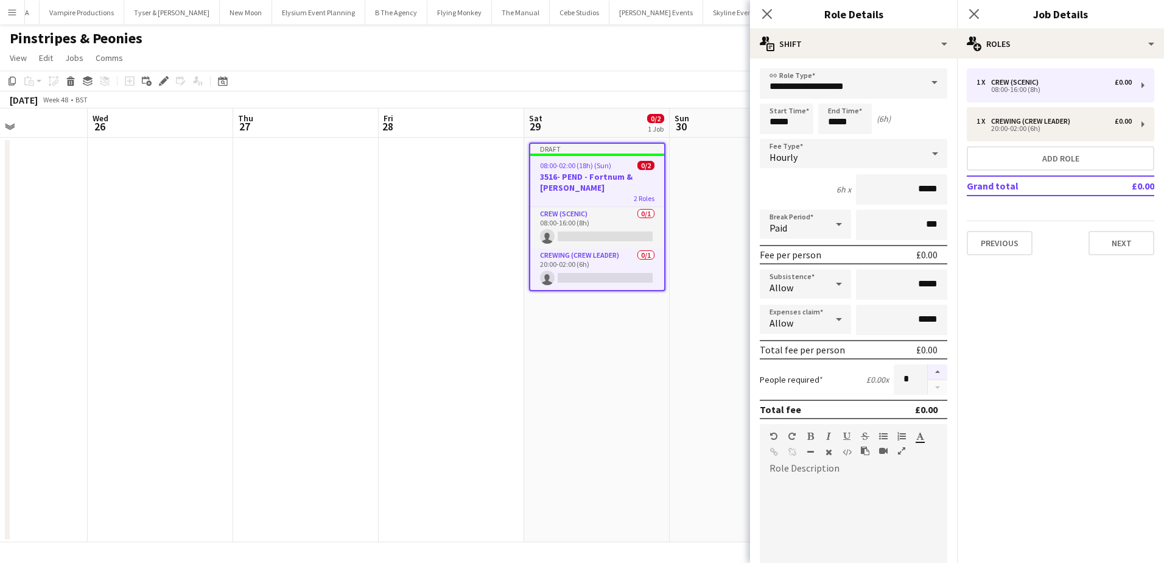
click at [934, 372] on button "button" at bounding box center [937, 372] width 19 height 16
type input "*"
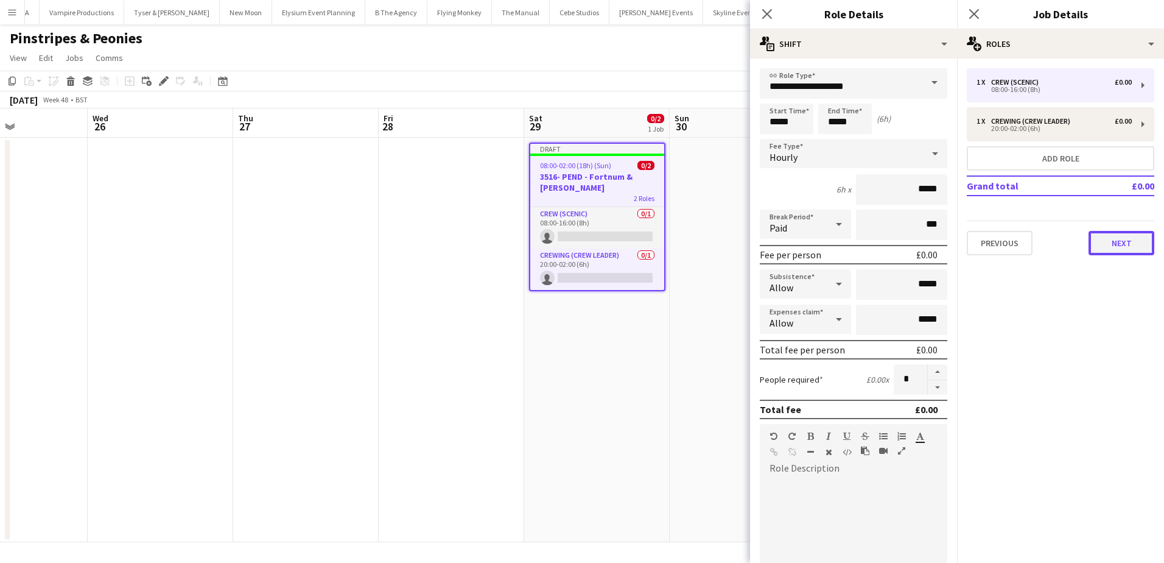
click at [1097, 241] on button "Next" at bounding box center [1122, 243] width 66 height 24
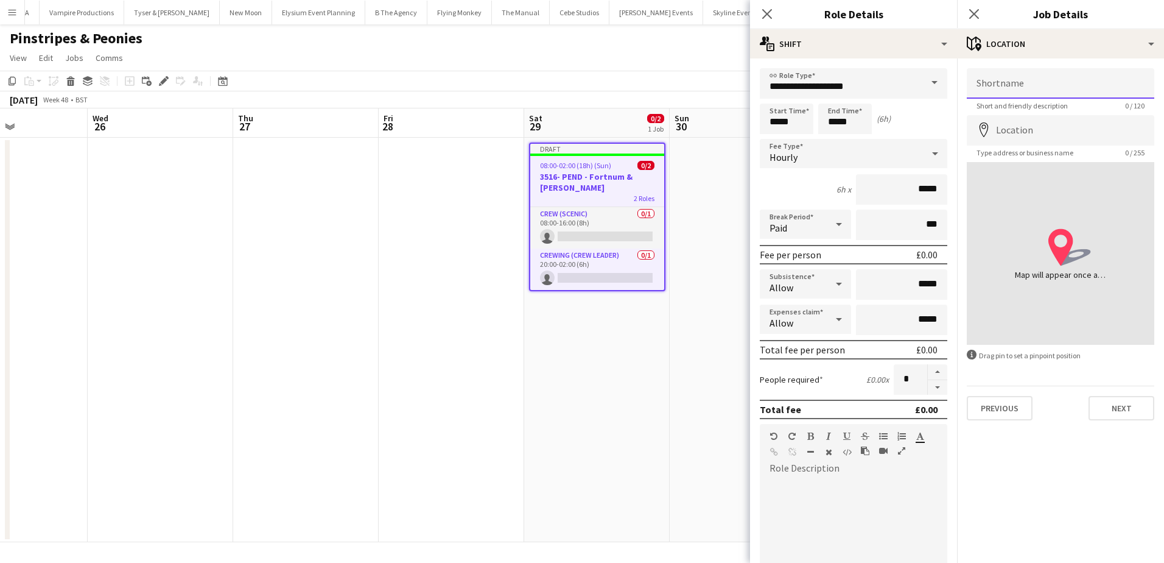
click at [1027, 82] on input "Shortname" at bounding box center [1061, 83] width 188 height 30
type input "**********"
click at [1027, 91] on input "**********" at bounding box center [1061, 83] width 188 height 30
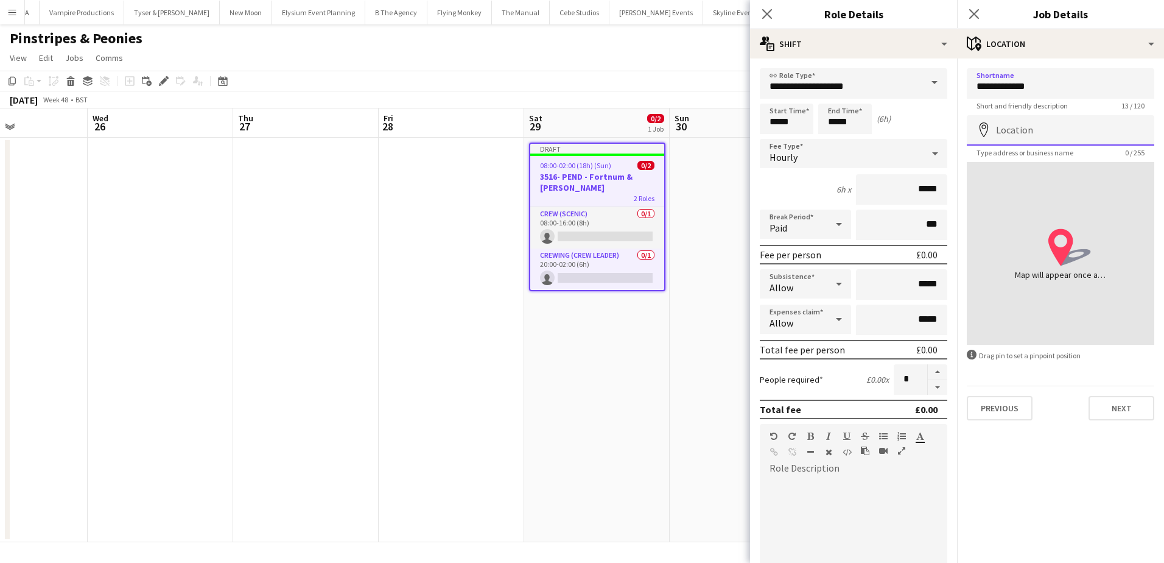
click at [1036, 131] on input "Location" at bounding box center [1061, 130] width 188 height 30
paste input "**********"
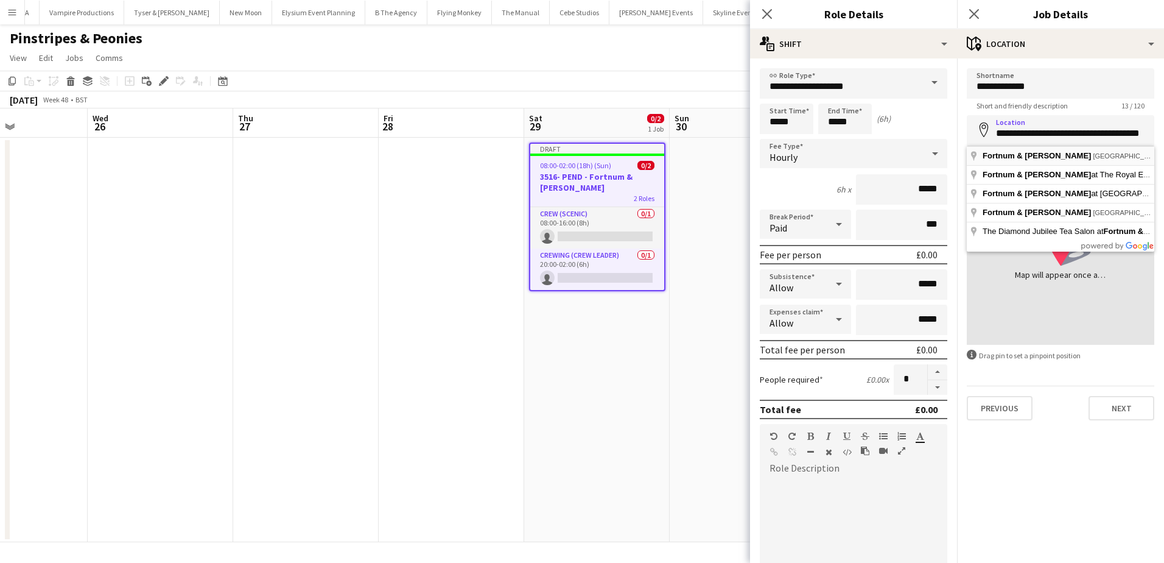
type input "**********"
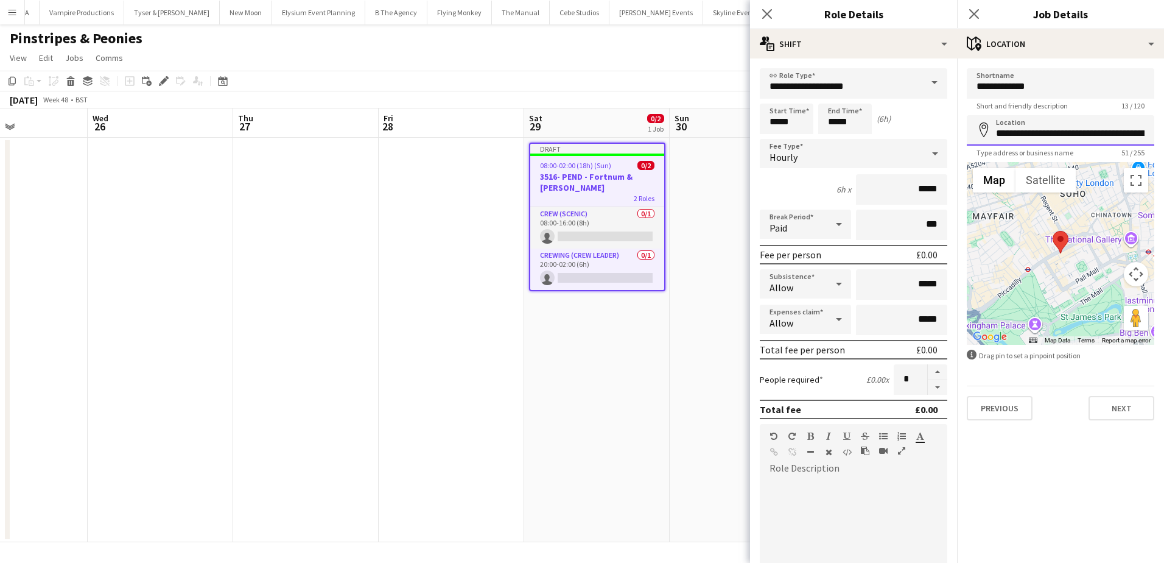
click at [1077, 136] on input "**********" at bounding box center [1061, 130] width 188 height 30
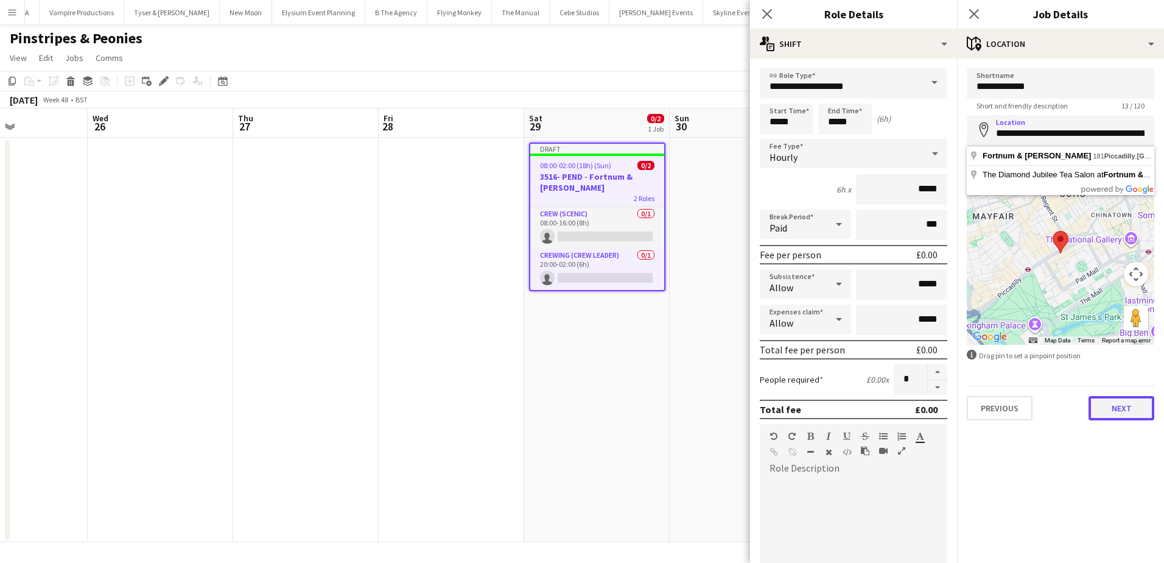
click at [1124, 409] on button "Next" at bounding box center [1122, 408] width 66 height 24
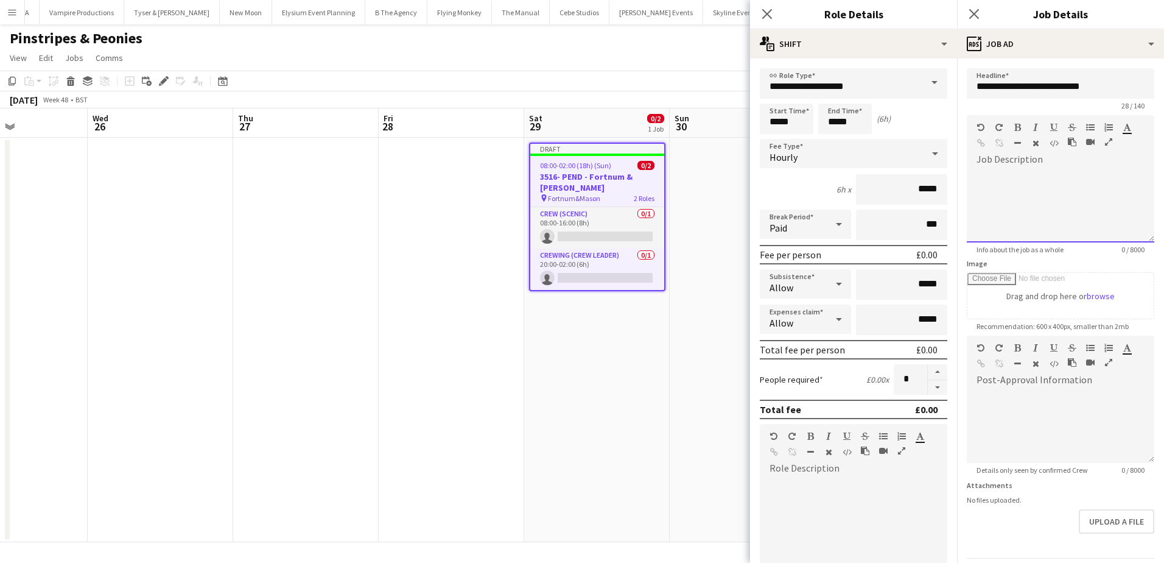
click at [1022, 185] on div at bounding box center [1061, 205] width 188 height 73
paste div
click at [1015, 236] on div at bounding box center [1056, 235] width 159 height 12
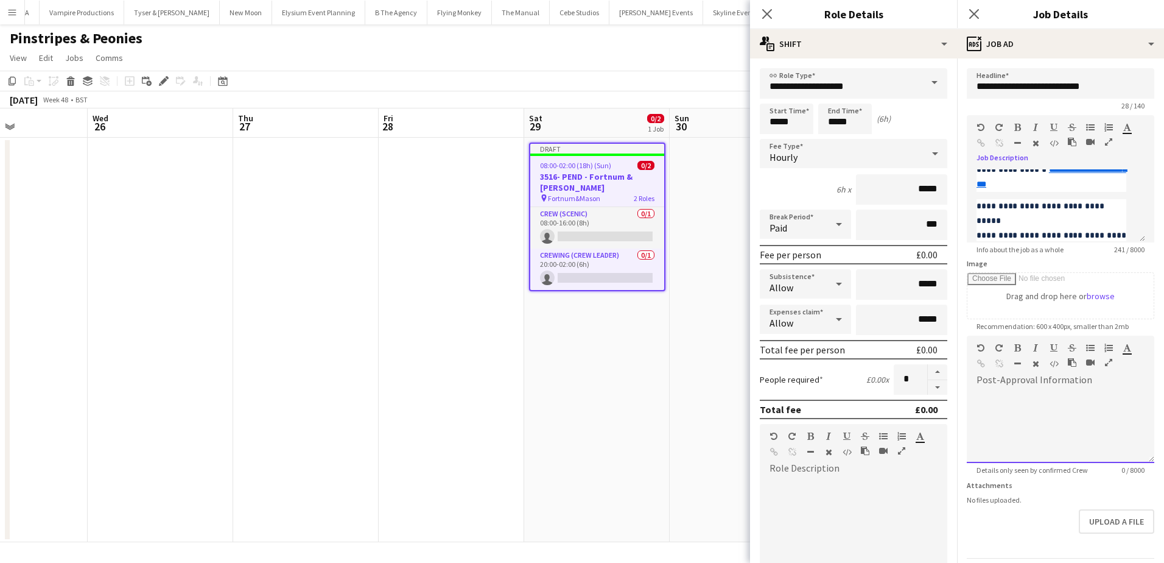
click at [1003, 408] on div at bounding box center [1061, 426] width 188 height 73
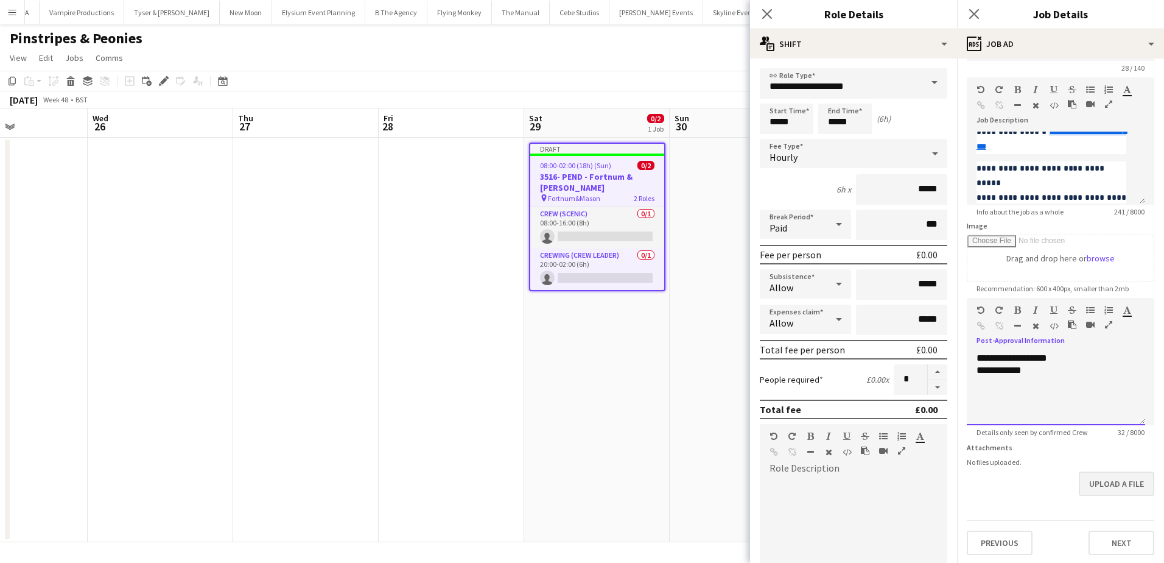
scroll to position [40, 0]
click at [1120, 535] on button "Next" at bounding box center [1122, 541] width 66 height 24
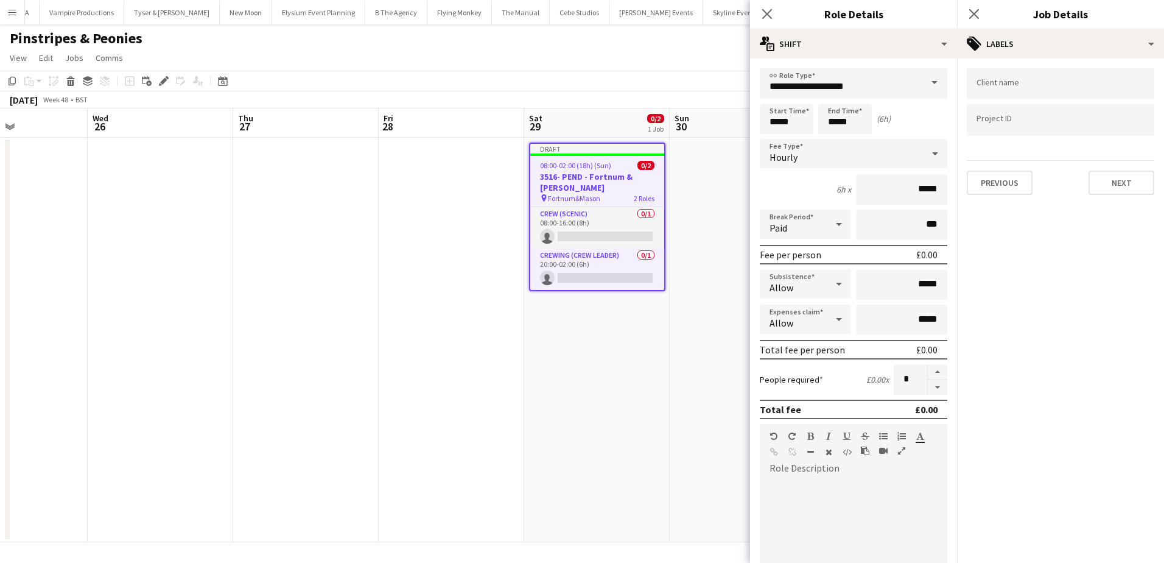
click at [604, 344] on app-date-cell "Draft 08:00-02:00 (18h) (Sun) 0/2 3516- PEND - Fortnum & Mason pin Fortnum&Maso…" at bounding box center [597, 340] width 146 height 404
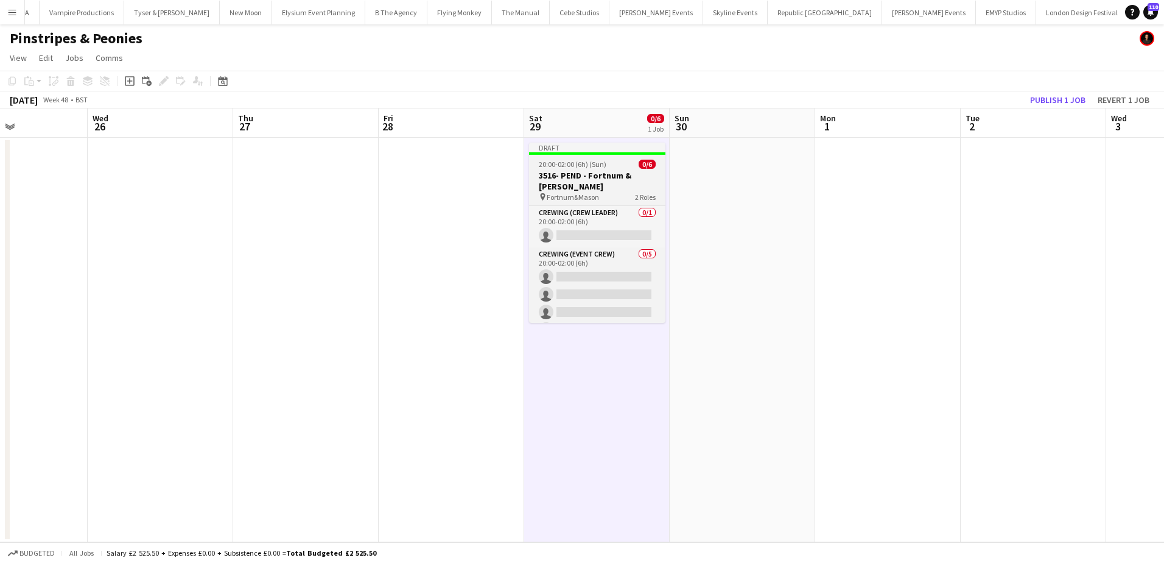
click at [564, 169] on app-job-card "Draft 20:00-02:00 (6h) (Sun) 0/6 3516- PEND - Fortnum & Mason pin Fortnum&Mason…" at bounding box center [597, 233] width 136 height 180
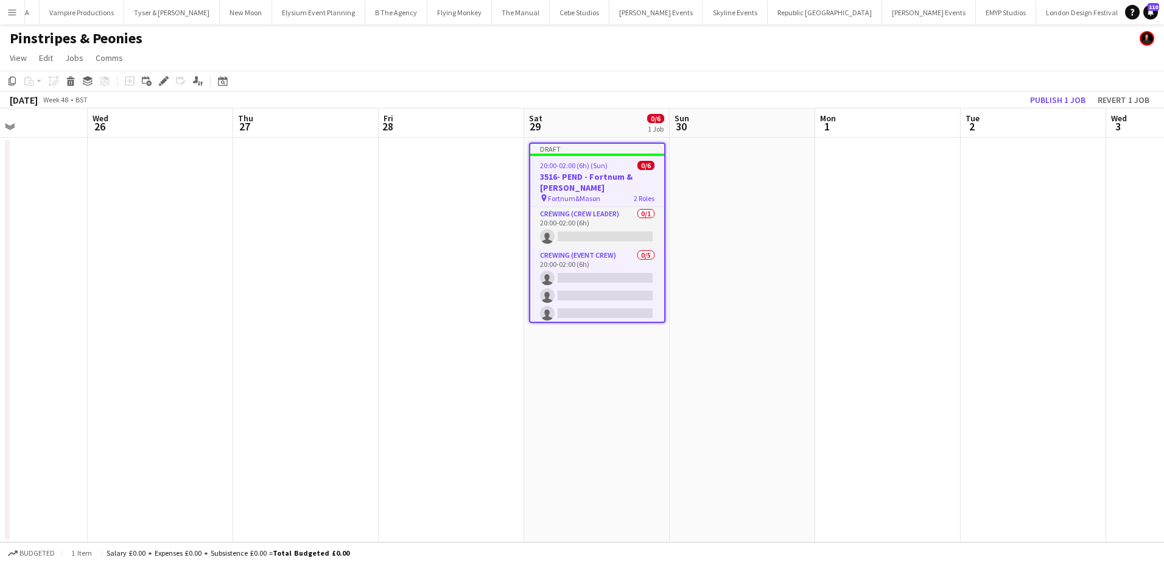
scroll to position [0, 356]
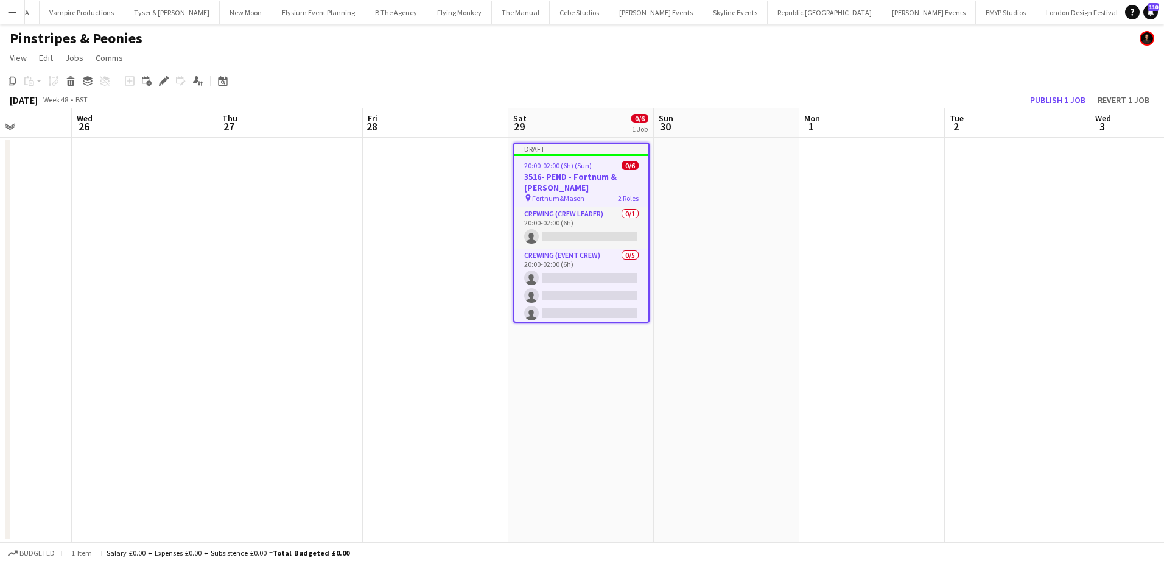
drag, startPoint x: 730, startPoint y: 226, endPoint x: 453, endPoint y: 152, distance: 286.9
click at [578, 193] on app-calendar-viewport "Sun 23 Mon 24 Tue 25 Wed 26 Thu 27 Fri 28 Sat 29 0/6 1 Job Sun 30 Mon 1 Tue 2 W…" at bounding box center [582, 325] width 1164 height 434
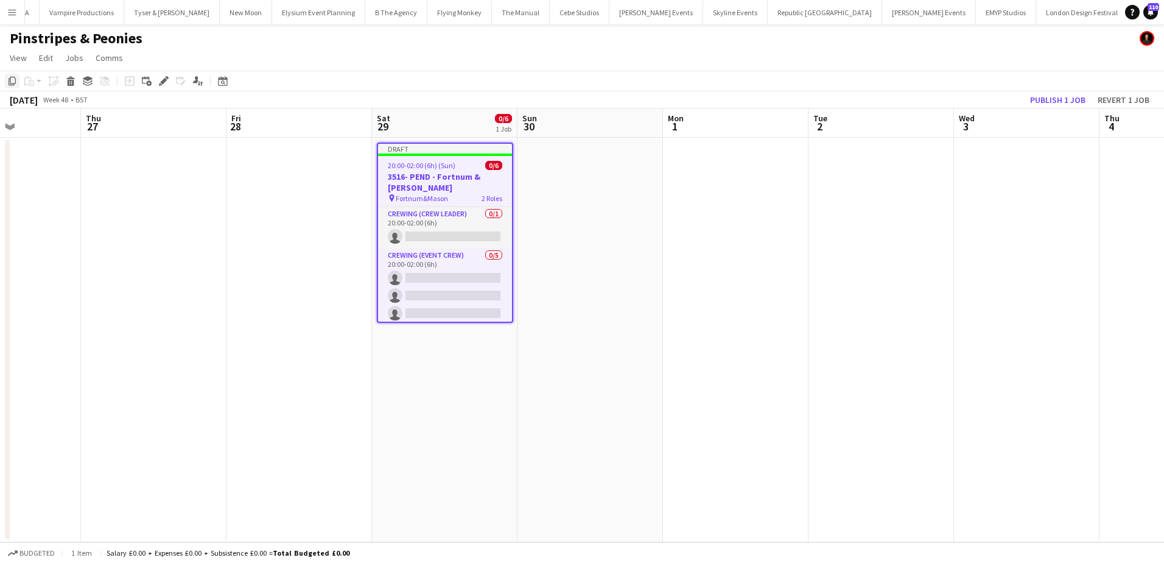
click at [15, 81] on icon "Copy" at bounding box center [12, 81] width 10 height 10
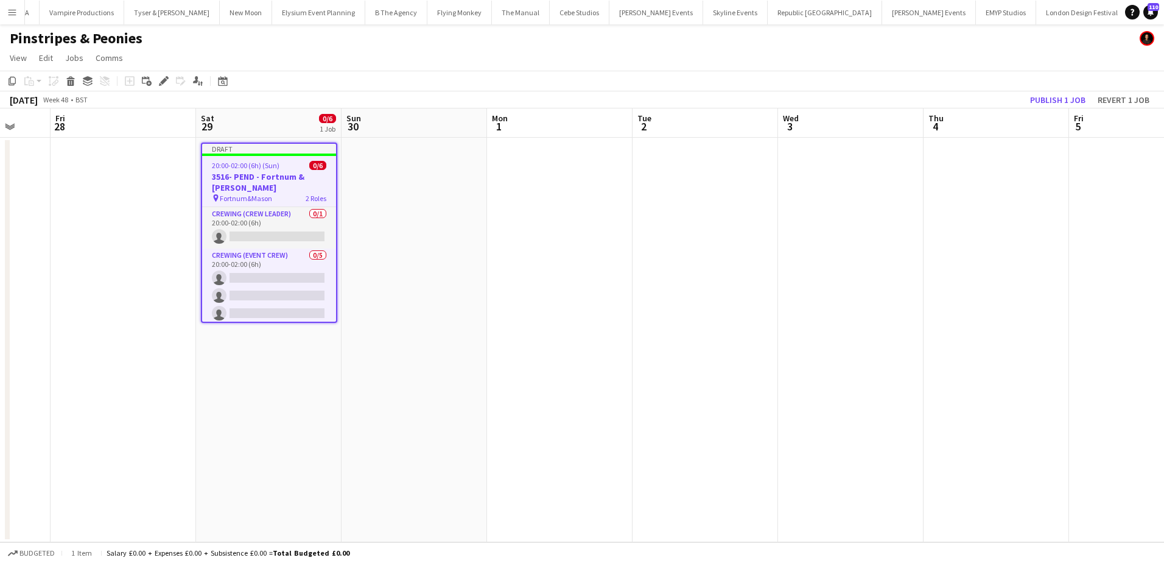
drag, startPoint x: 806, startPoint y: 267, endPoint x: 645, endPoint y: 246, distance: 162.7
click at [629, 255] on app-calendar-viewport "Tue 25 Wed 26 Thu 27 Fri 28 Sat 29 0/6 1 Job Sun 30 Mon 1 Tue 2 Wed 3 Thu 4 Fri…" at bounding box center [582, 325] width 1164 height 434
click at [824, 184] on app-date-cell at bounding box center [850, 340] width 146 height 404
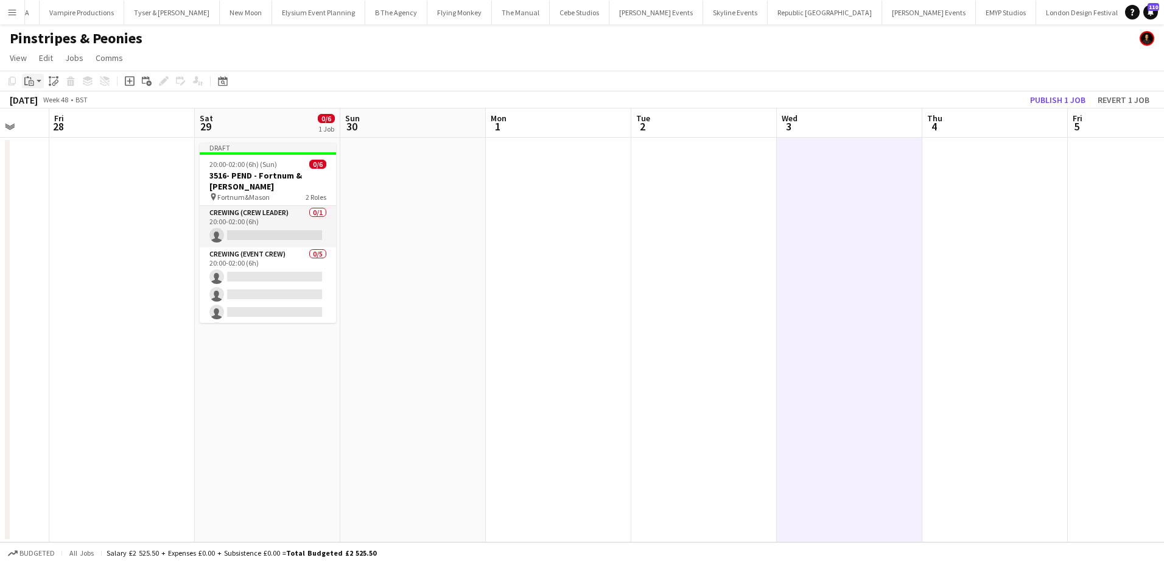
click at [38, 82] on app-action-btn "Paste" at bounding box center [33, 81] width 22 height 15
click at [41, 104] on link "Paste Ctrl+V" at bounding box center [89, 104] width 114 height 11
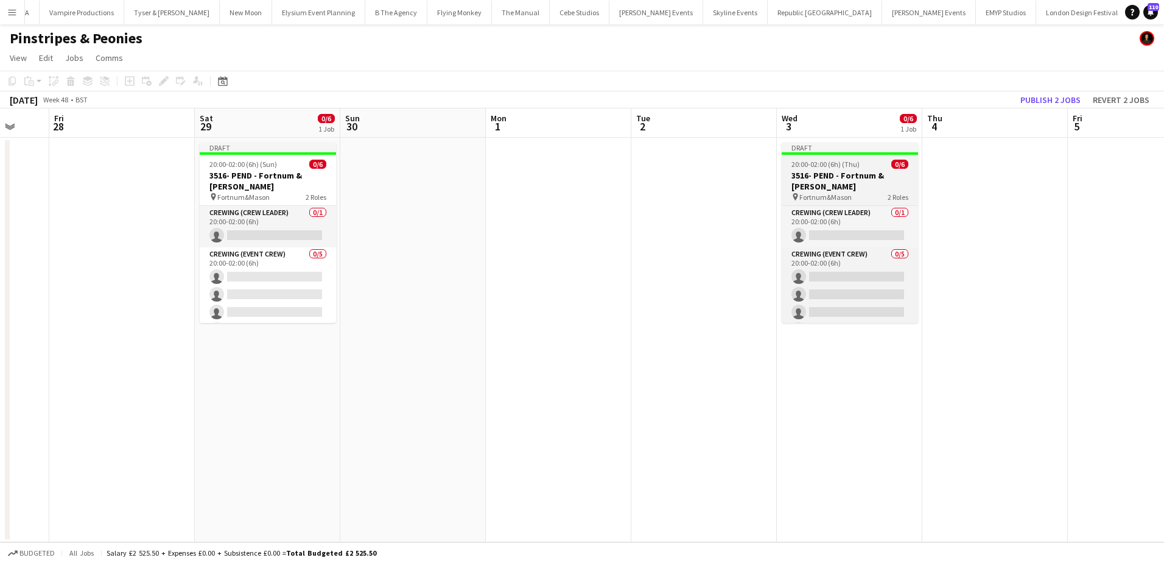
click at [821, 166] on span "20:00-02:00 (6h) (Thu)" at bounding box center [826, 164] width 68 height 9
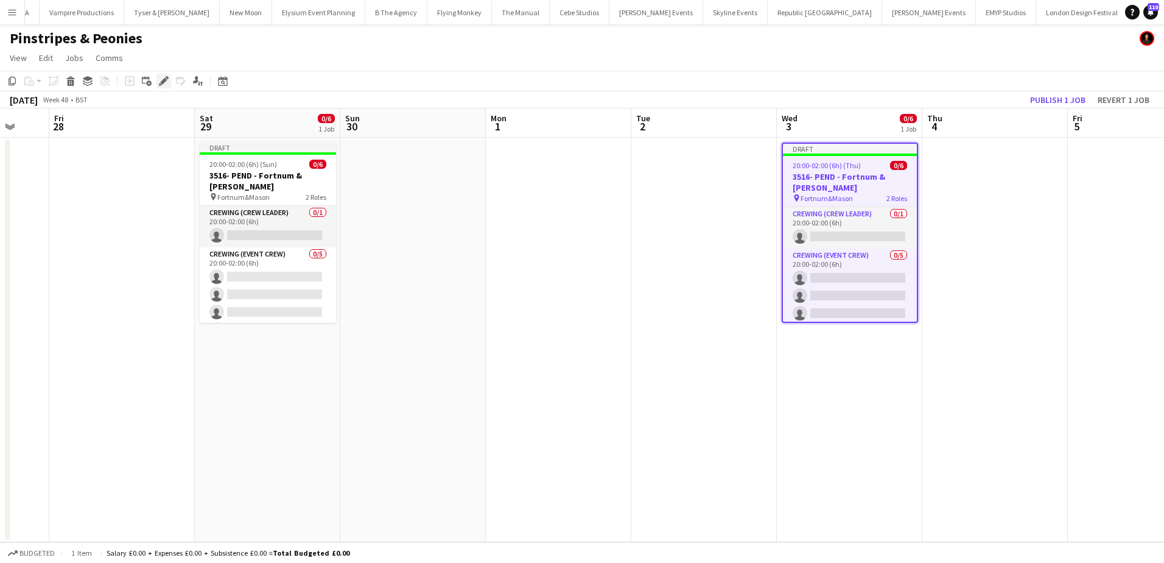
click at [159, 85] on icon "Edit" at bounding box center [164, 81] width 10 height 10
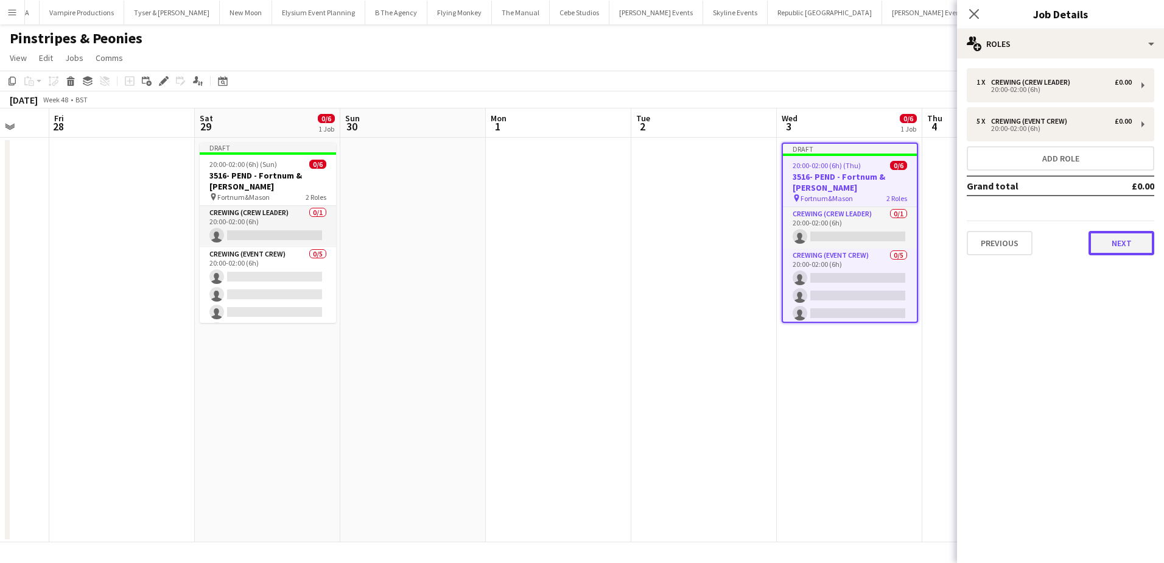
click at [1127, 254] on button "Next" at bounding box center [1122, 243] width 66 height 24
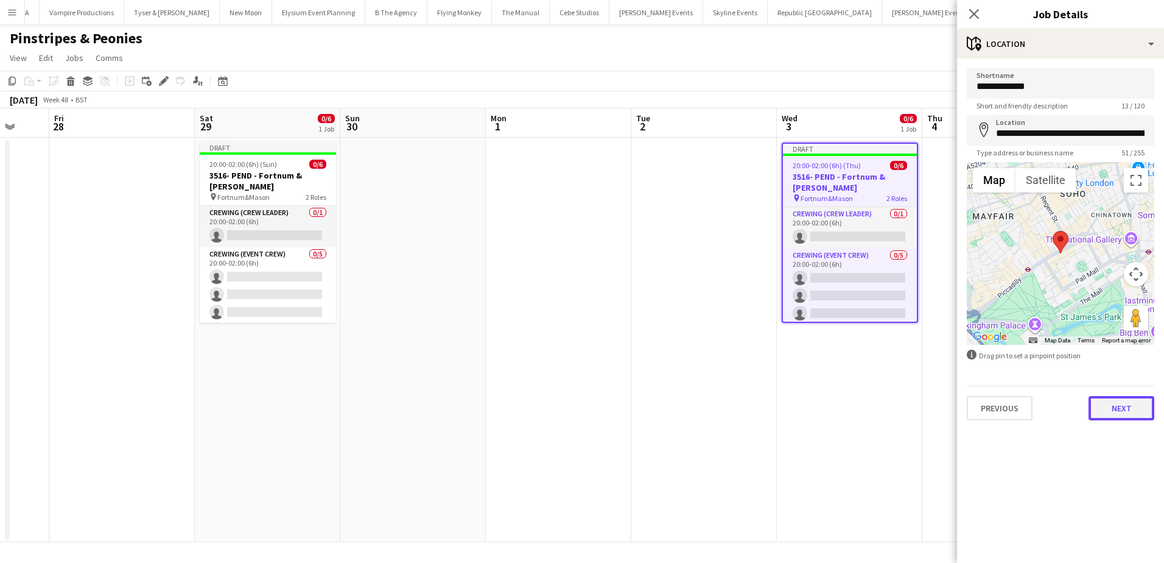
click at [1113, 401] on button "Next" at bounding box center [1122, 408] width 66 height 24
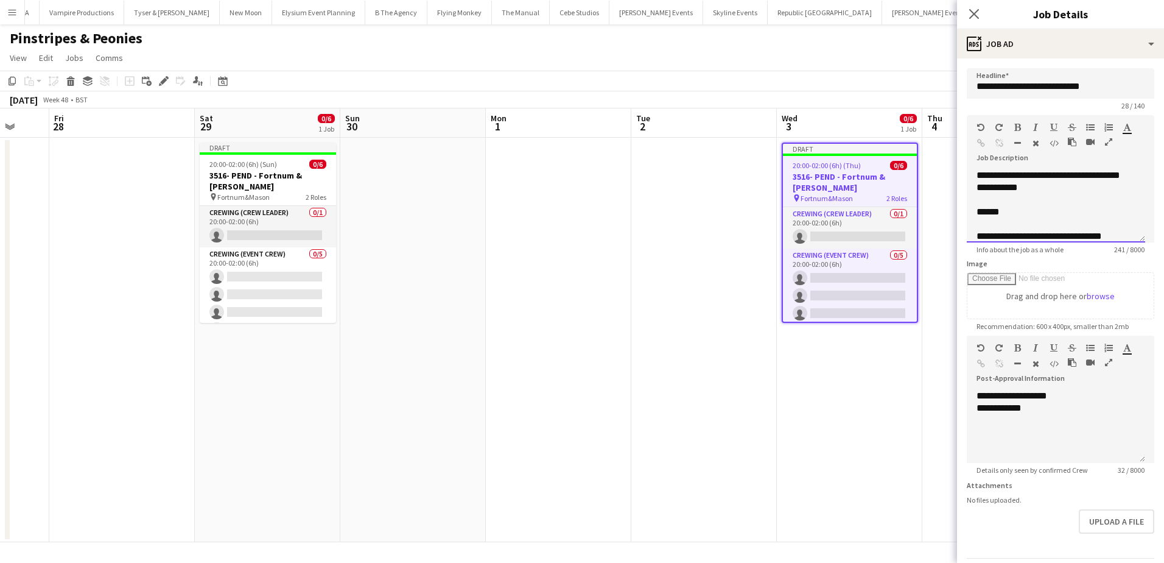
click at [1021, 208] on div "******" at bounding box center [1052, 212] width 150 height 12
click at [854, 174] on h3 "3516- PEND - Fortnum & Mason" at bounding box center [850, 182] width 134 height 22
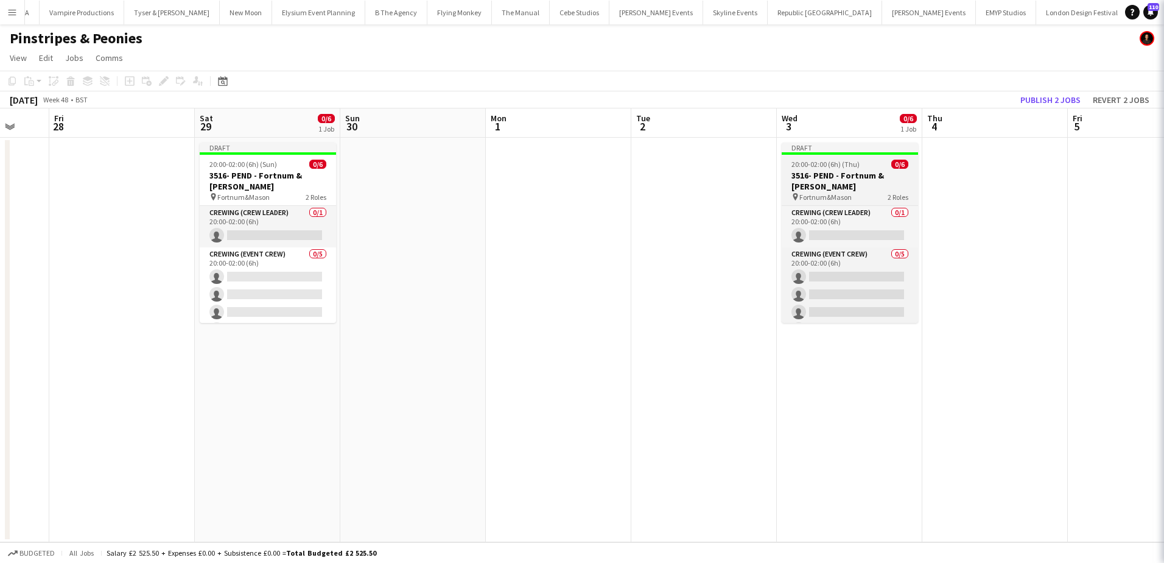
click at [854, 174] on h3 "3516- PEND - Fortnum & Mason" at bounding box center [850, 181] width 136 height 22
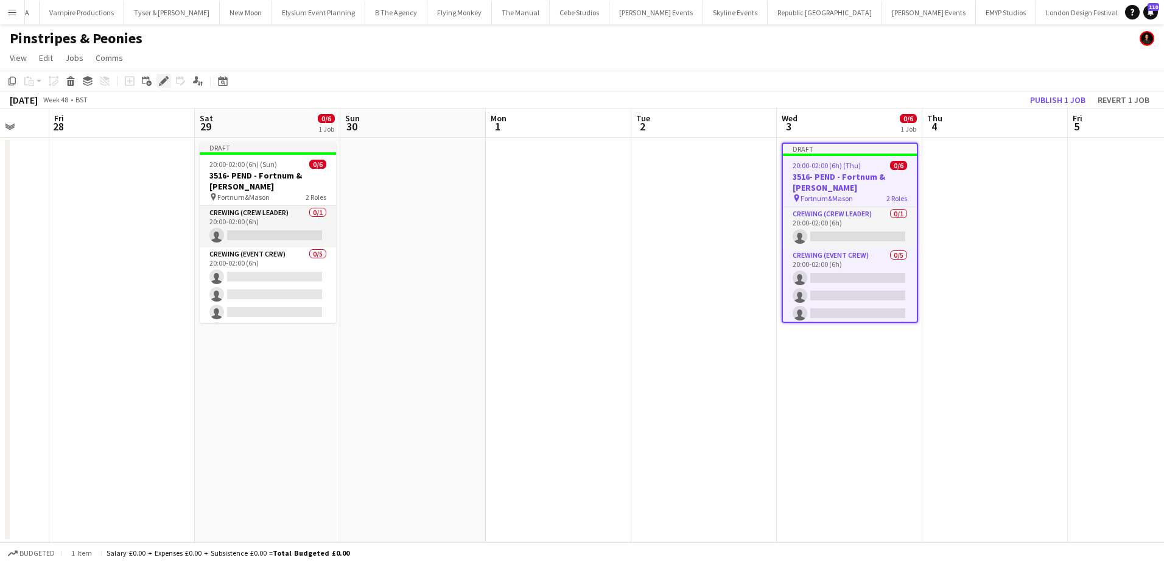
click at [166, 82] on icon "Edit" at bounding box center [164, 81] width 10 height 10
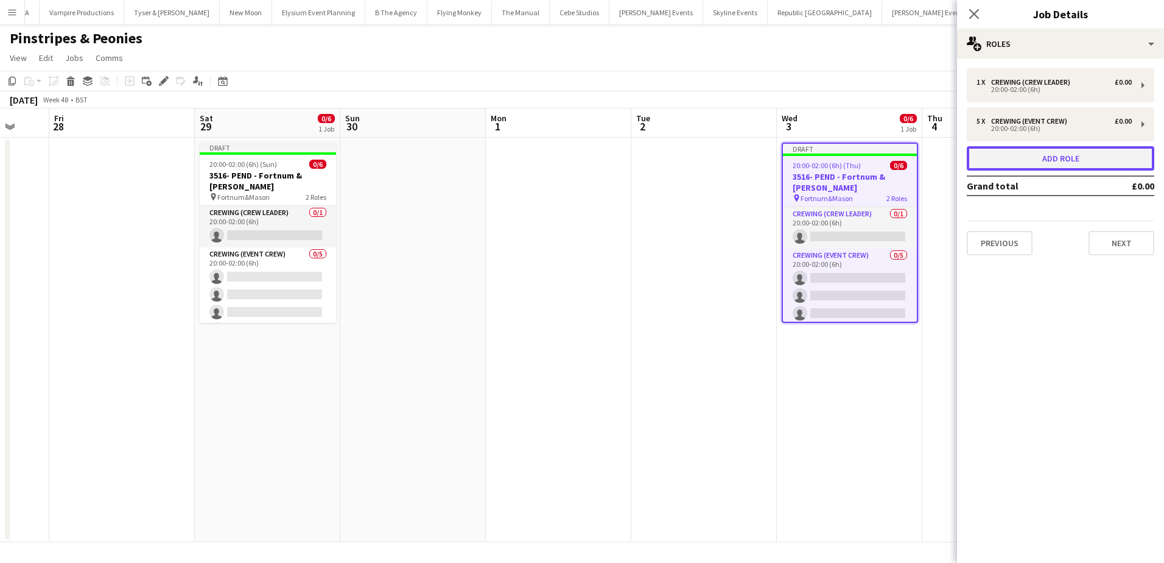
click at [1053, 149] on button "Add role" at bounding box center [1061, 158] width 188 height 24
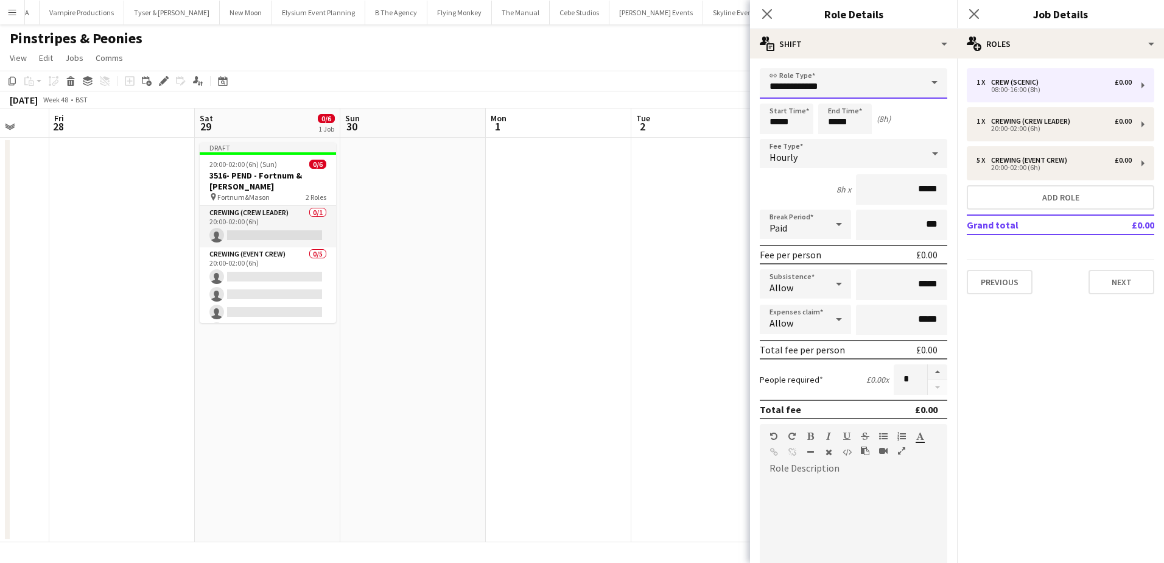
click at [869, 80] on input "**********" at bounding box center [854, 83] width 188 height 30
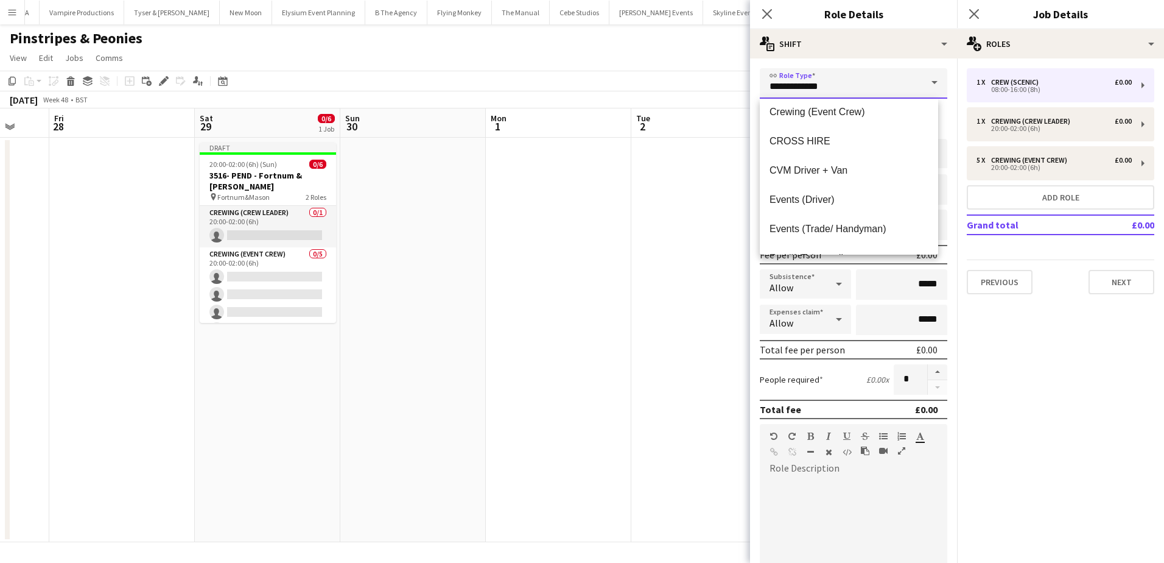
scroll to position [183, 0]
click at [859, 196] on span "Events (Driver)" at bounding box center [849, 198] width 159 height 12
type input "**********"
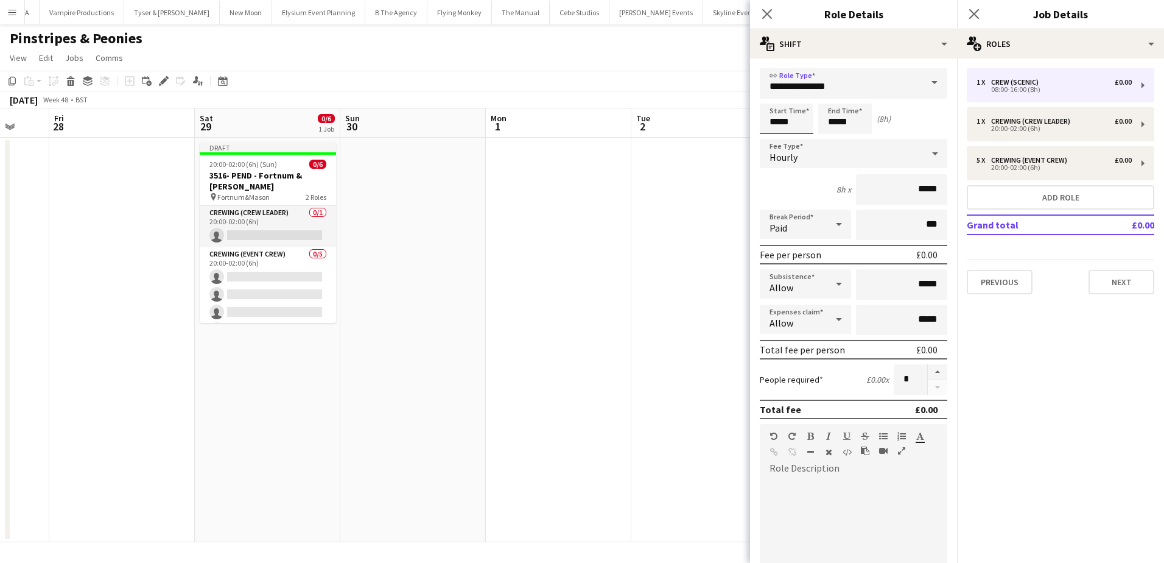
click at [777, 121] on input "*****" at bounding box center [787, 119] width 54 height 30
click at [780, 96] on div at bounding box center [774, 97] width 24 height 12
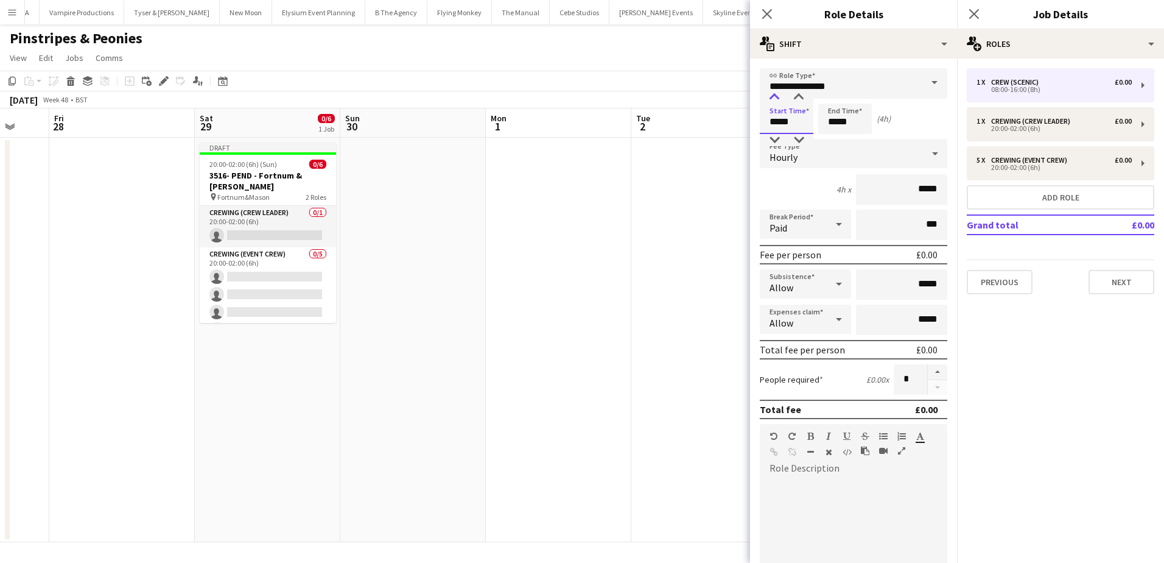
click at [780, 96] on div at bounding box center [774, 97] width 24 height 12
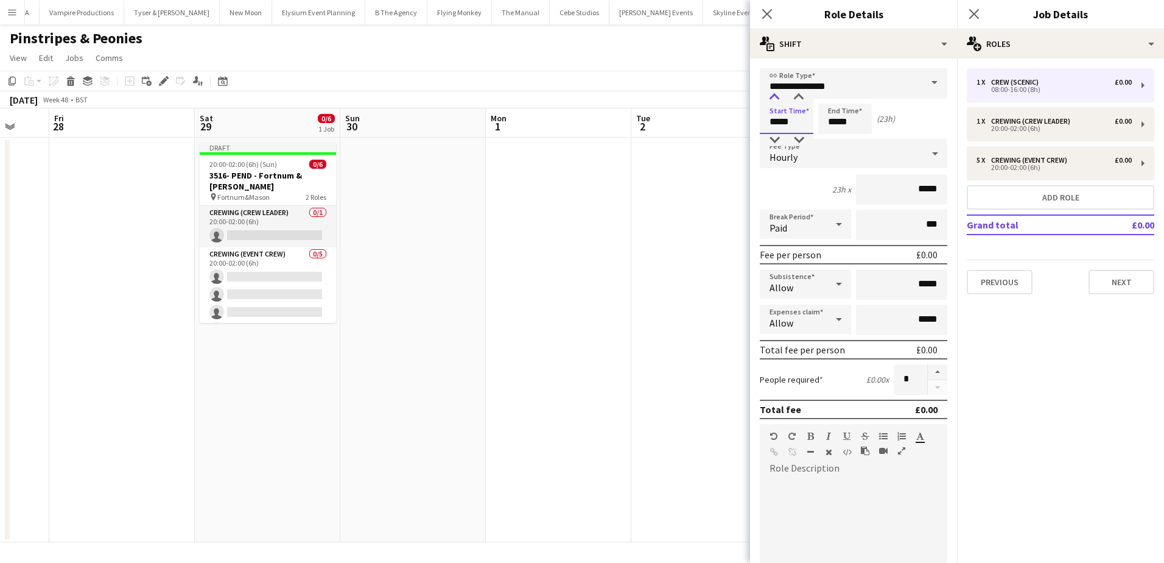
click at [780, 96] on div at bounding box center [774, 97] width 24 height 12
type input "*****"
click at [780, 96] on div at bounding box center [774, 97] width 24 height 12
click at [834, 126] on input "*****" at bounding box center [845, 119] width 54 height 30
click at [832, 99] on div at bounding box center [833, 97] width 24 height 12
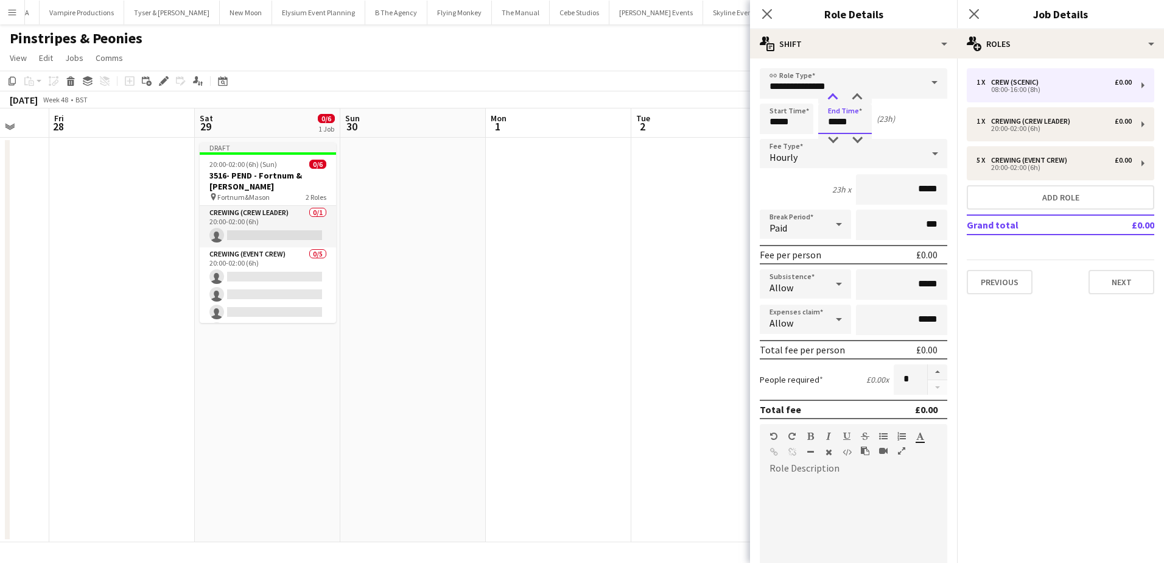
click at [832, 99] on div at bounding box center [833, 97] width 24 height 12
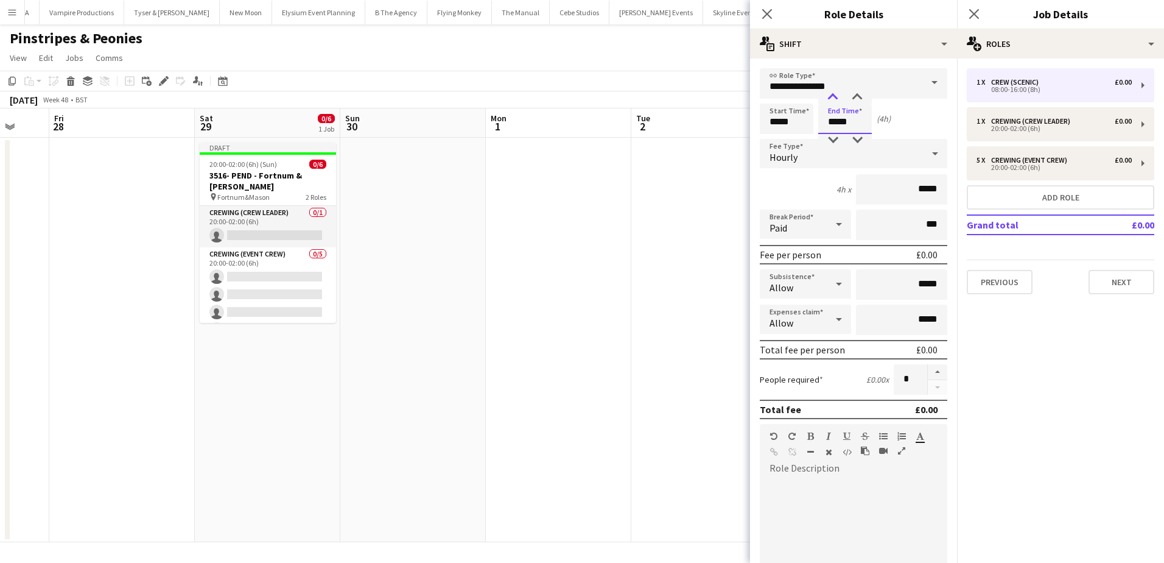
click at [832, 99] on div at bounding box center [833, 97] width 24 height 12
type input "*****"
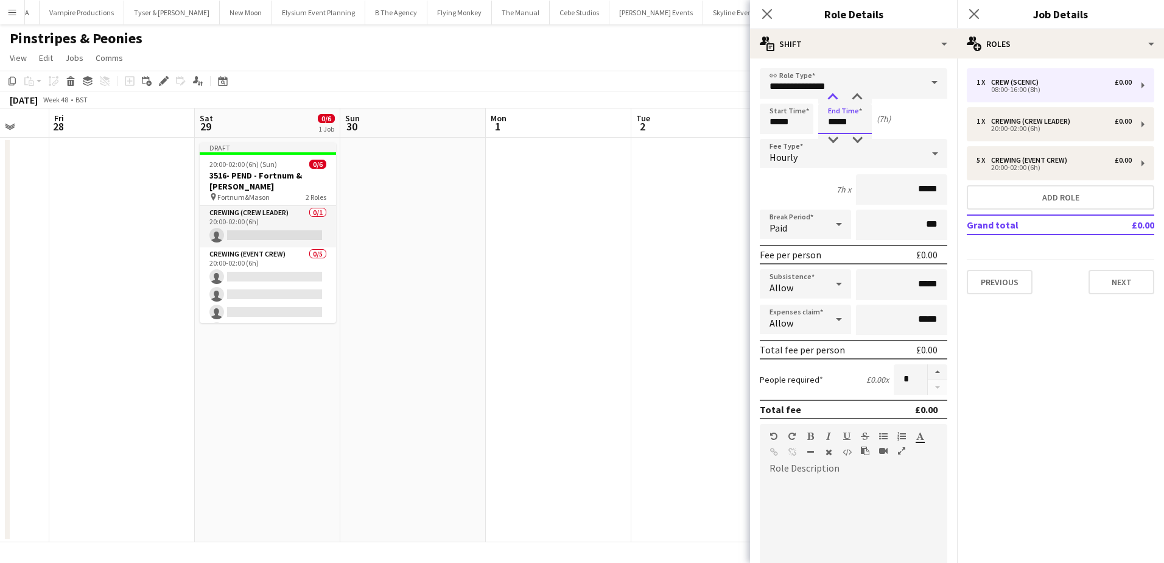
click at [832, 99] on div at bounding box center [833, 97] width 24 height 12
click at [928, 375] on button "button" at bounding box center [937, 372] width 19 height 16
type input "*"
click at [644, 322] on app-date-cell at bounding box center [705, 340] width 146 height 404
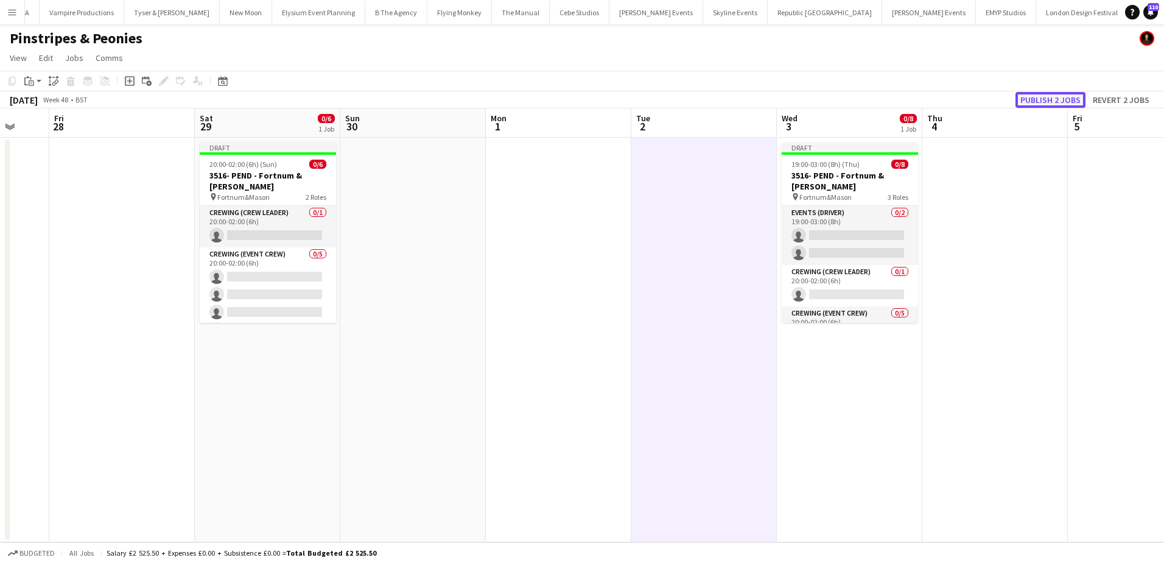
click at [1049, 100] on button "Publish 2 jobs" at bounding box center [1051, 100] width 70 height 16
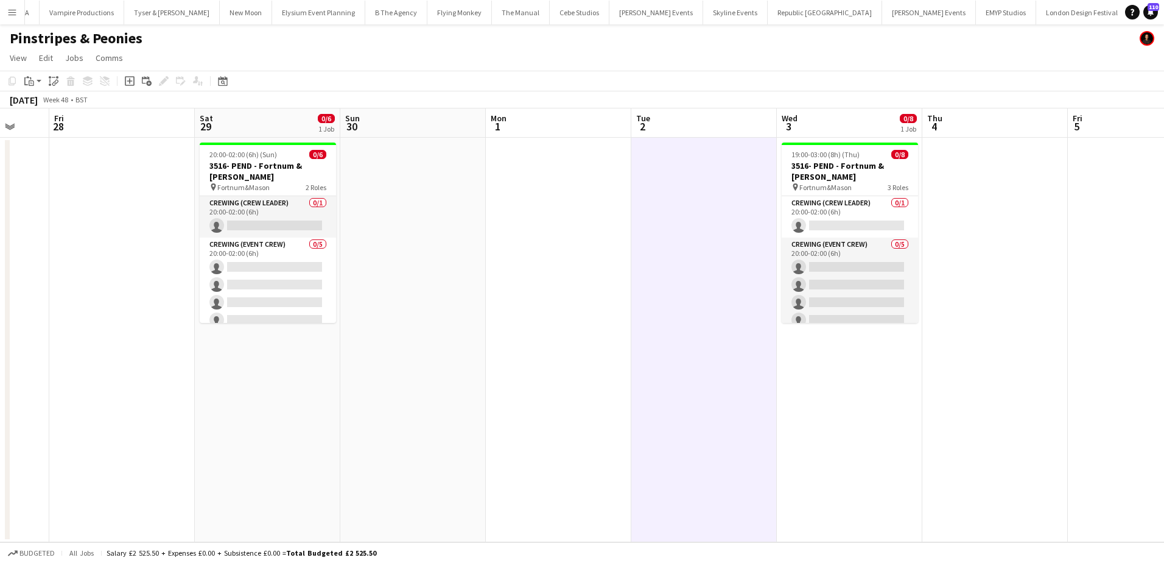
scroll to position [75, 0]
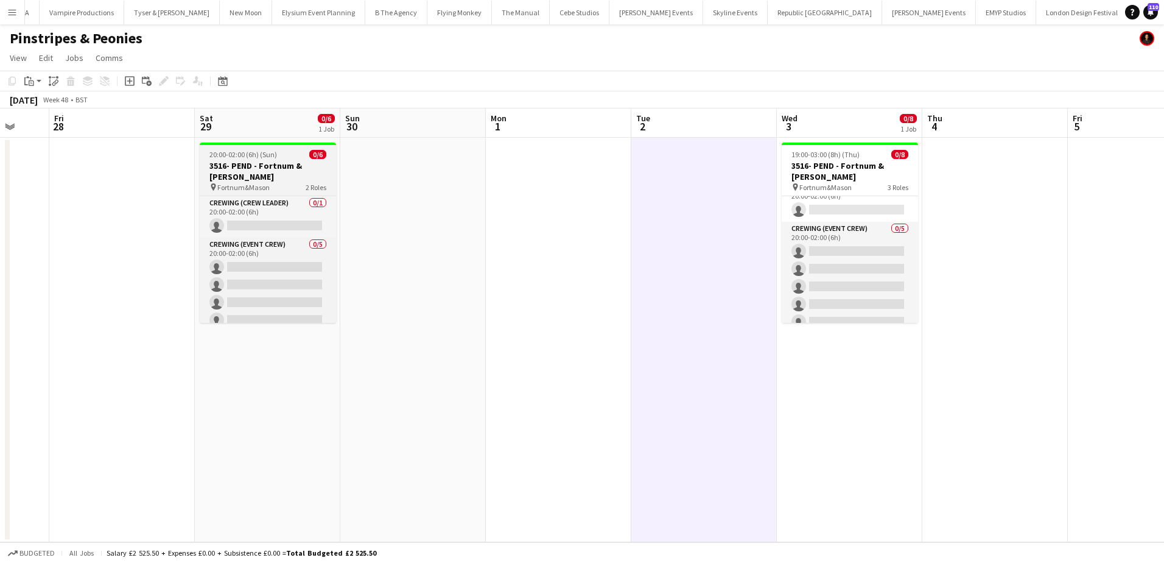
click at [253, 150] on span "20:00-02:00 (6h) (Sun)" at bounding box center [243, 154] width 68 height 9
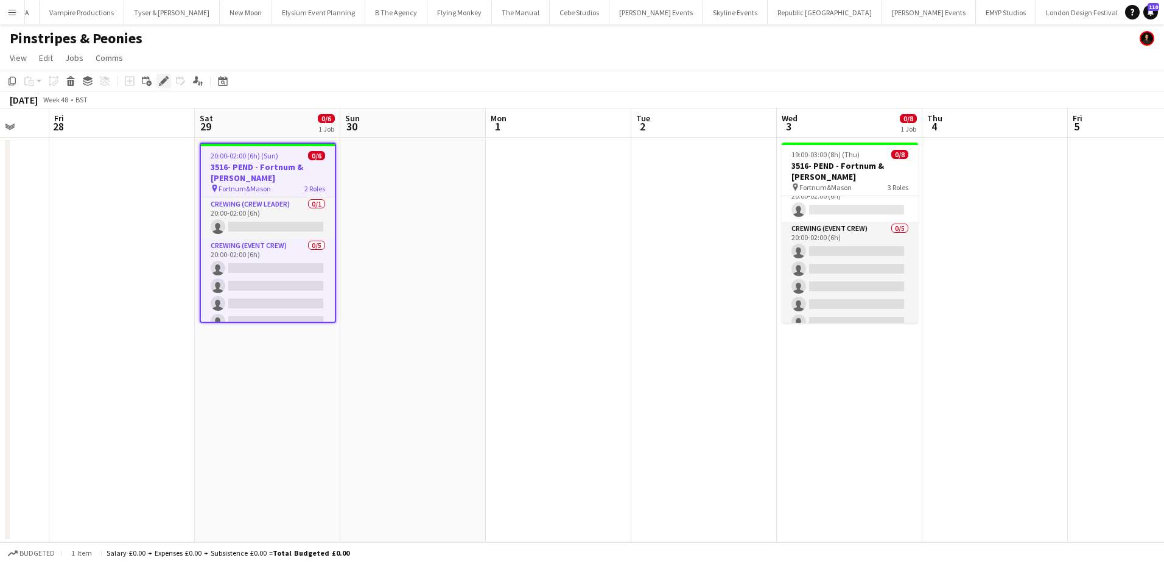
click at [167, 83] on icon "Edit" at bounding box center [164, 81] width 10 height 10
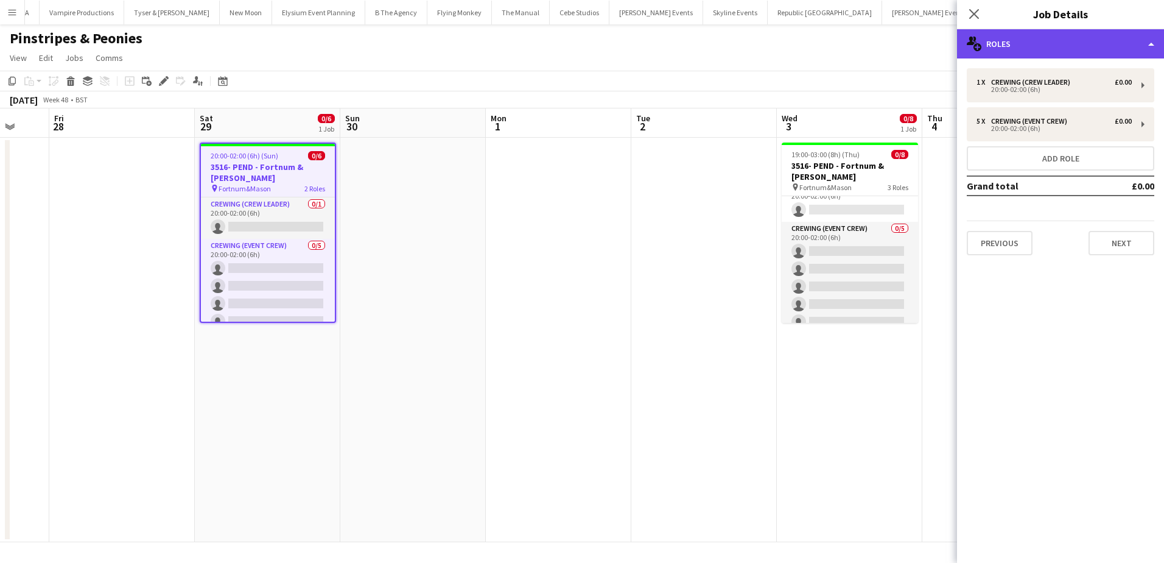
click at [1073, 40] on div "multiple-users-add Roles" at bounding box center [1060, 43] width 207 height 29
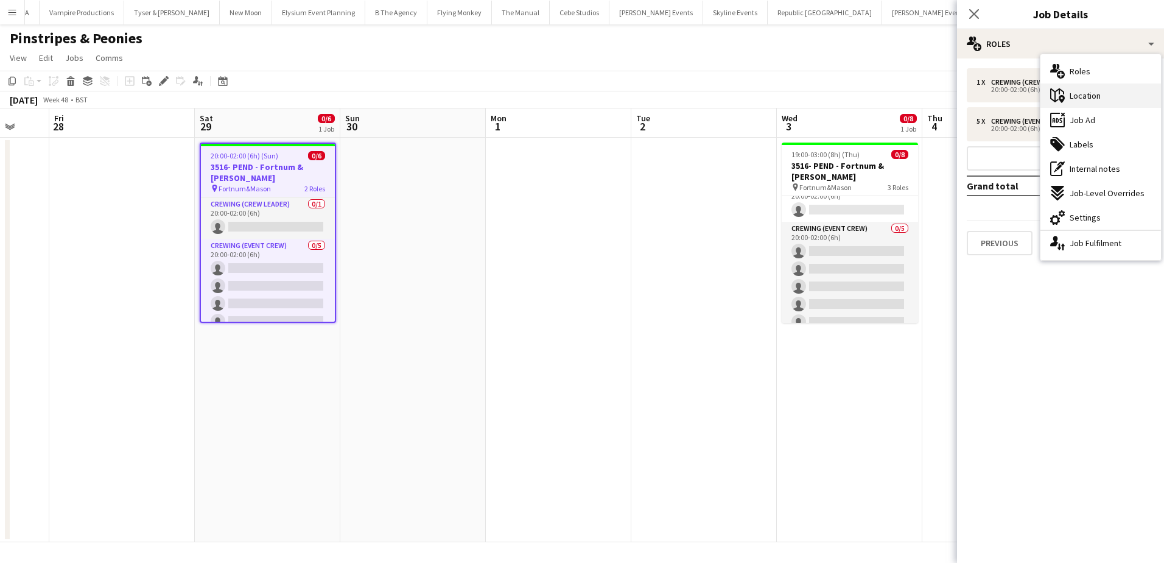
click at [1097, 98] on span "Location" at bounding box center [1085, 95] width 31 height 11
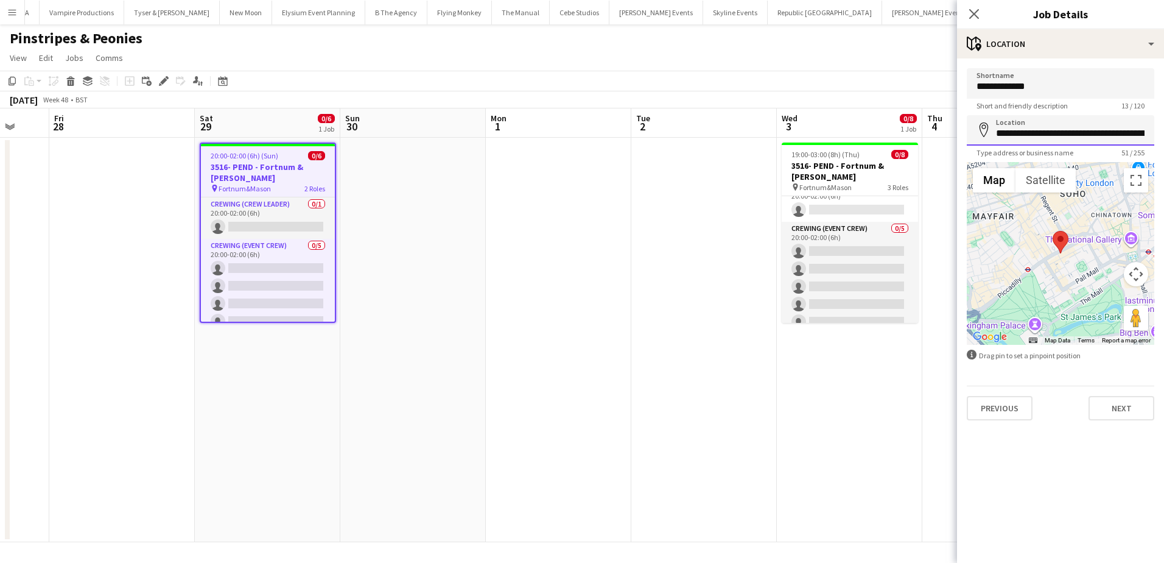
click at [1029, 128] on input "**********" at bounding box center [1061, 130] width 188 height 30
click at [766, 333] on app-date-cell at bounding box center [705, 340] width 146 height 404
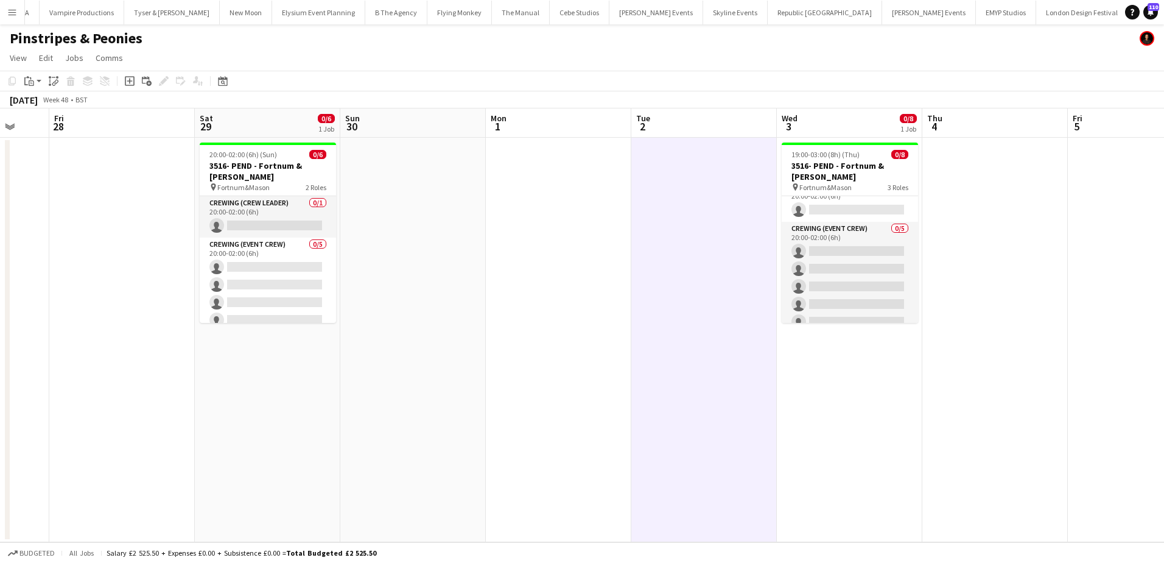
click at [541, 314] on app-date-cell at bounding box center [559, 340] width 146 height 404
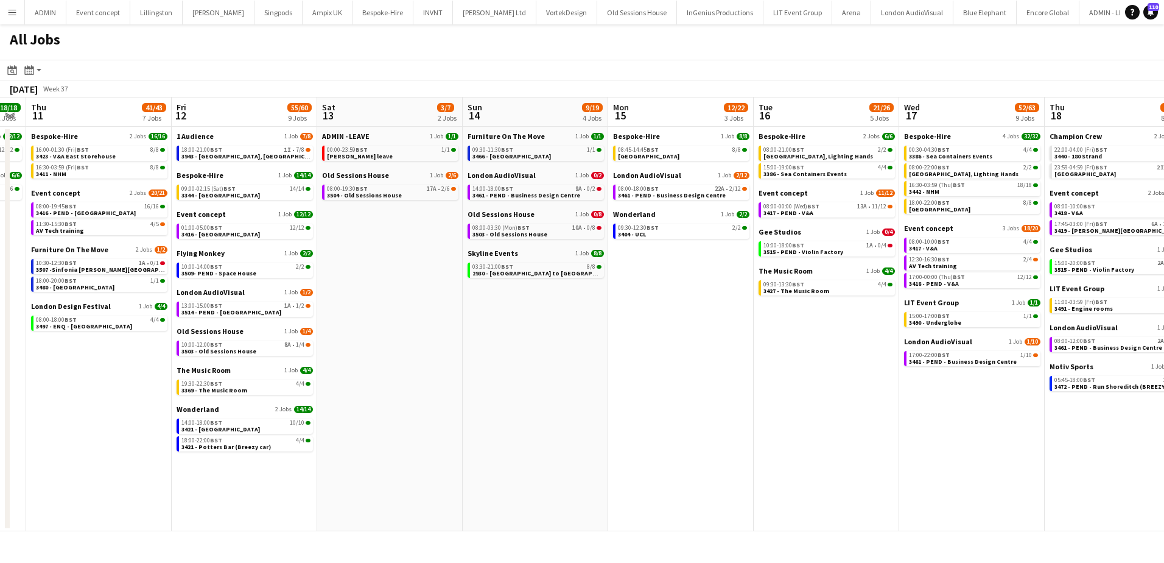
drag, startPoint x: 967, startPoint y: 337, endPoint x: 401, endPoint y: 312, distance: 566.3
click at [401, 312] on app-calendar-viewport "Mon 8 30/32 6 Jobs Tue 9 38/39 7 Jobs Wed 10 18/18 2 Jobs Thu 11 41/43 7 Jobs F…" at bounding box center [582, 314] width 1164 height 434
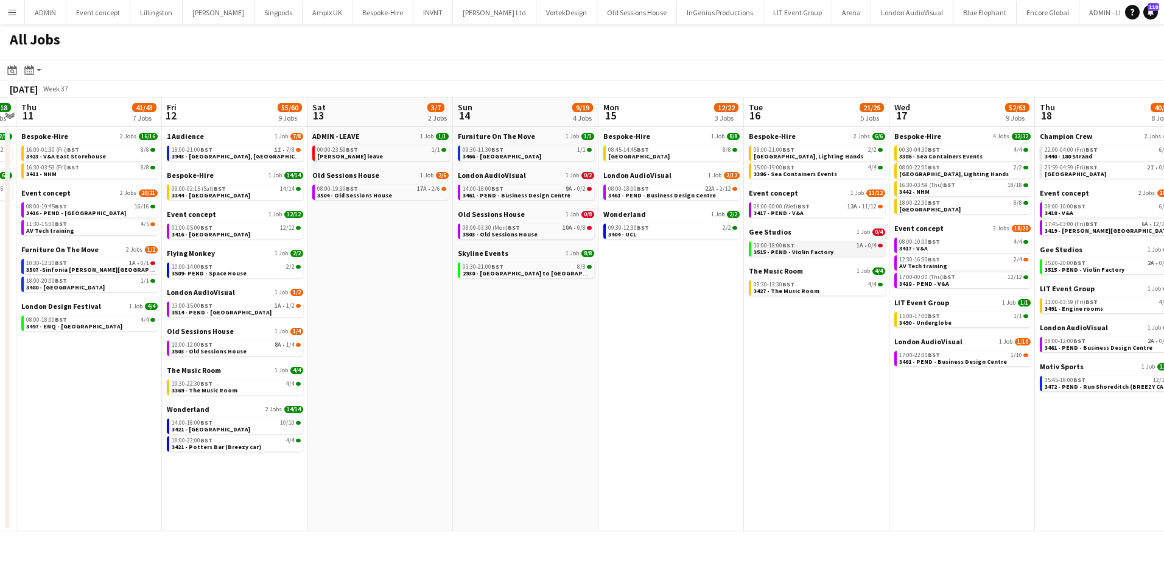
click at [794, 252] on span "3515 - PEND - Violin Factory" at bounding box center [794, 252] width 80 height 8
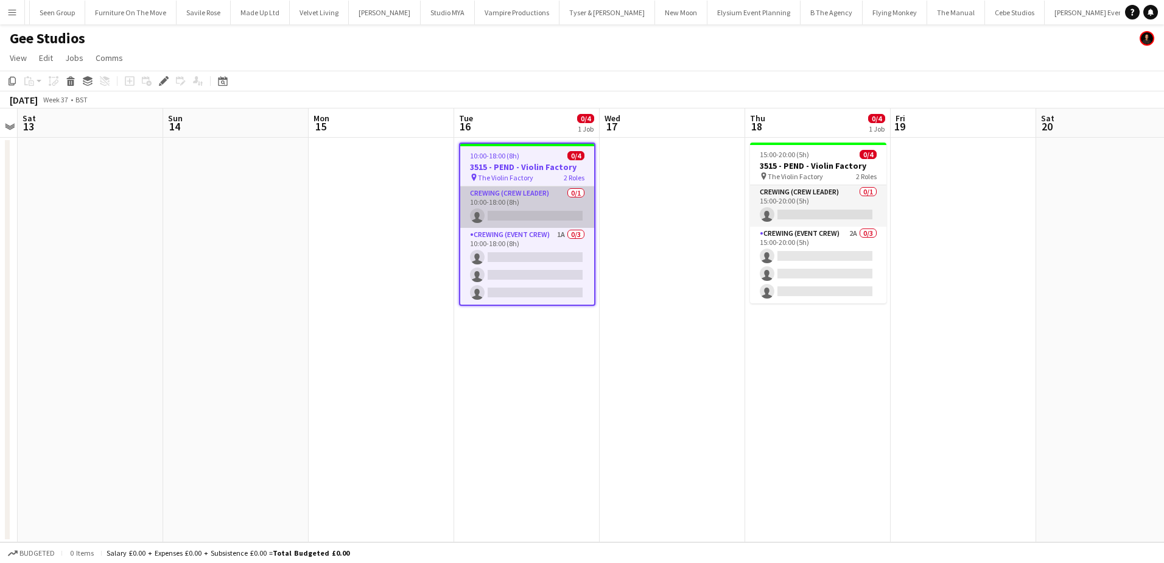
scroll to position [0, 3517]
click at [518, 168] on h3 "3515 - PEND - Violin Factory" at bounding box center [527, 166] width 134 height 11
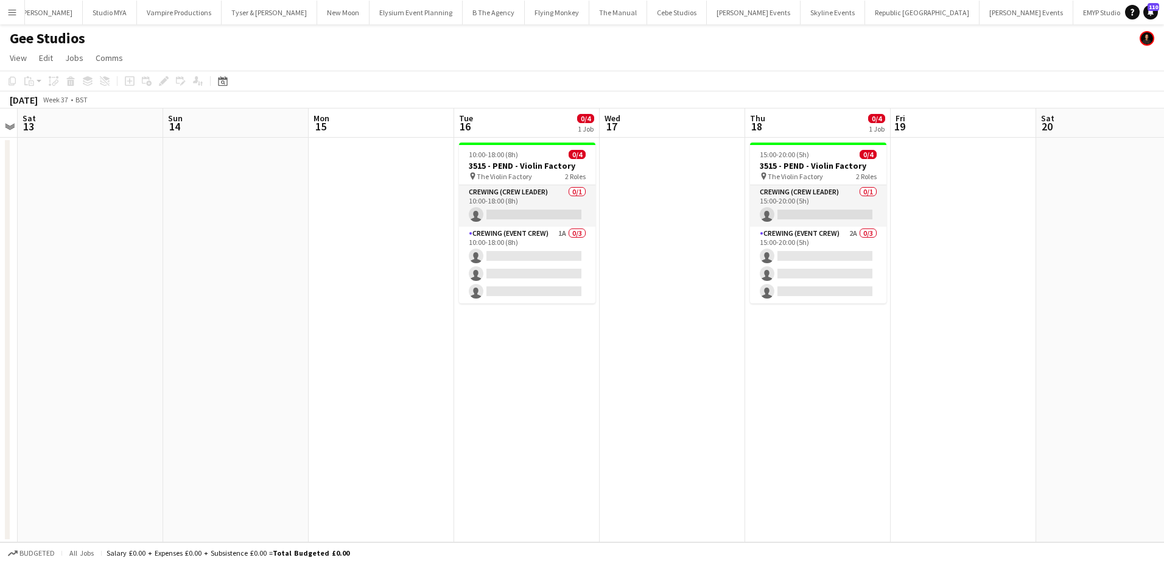
drag, startPoint x: 496, startPoint y: 164, endPoint x: 292, endPoint y: 133, distance: 205.9
click at [494, 164] on h3 "3515 - PEND - Violin Factory" at bounding box center [527, 165] width 136 height 11
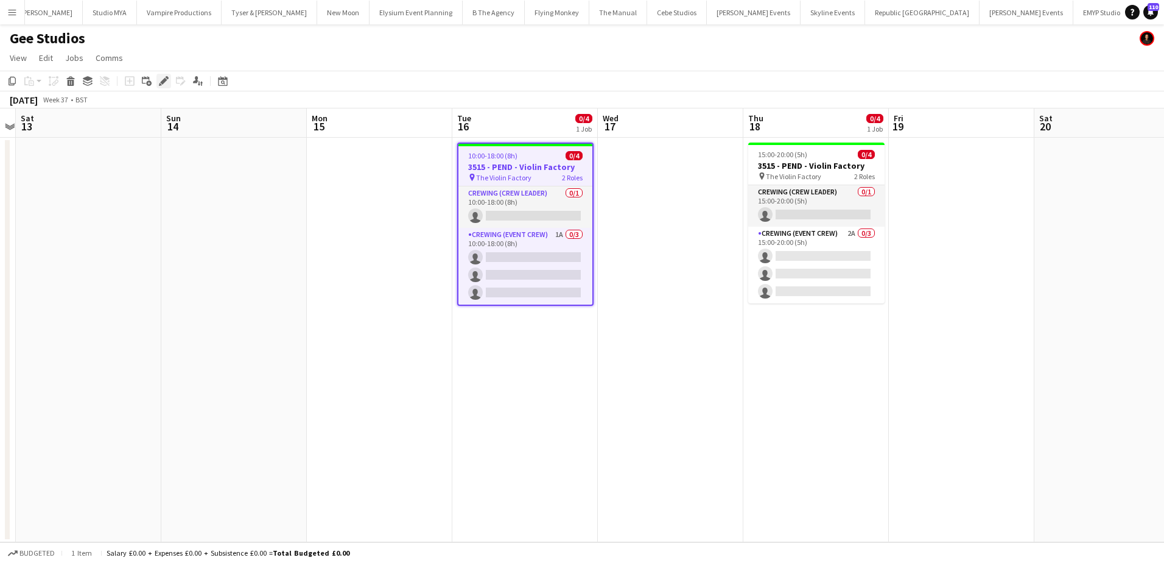
click at [166, 79] on icon at bounding box center [163, 81] width 7 height 7
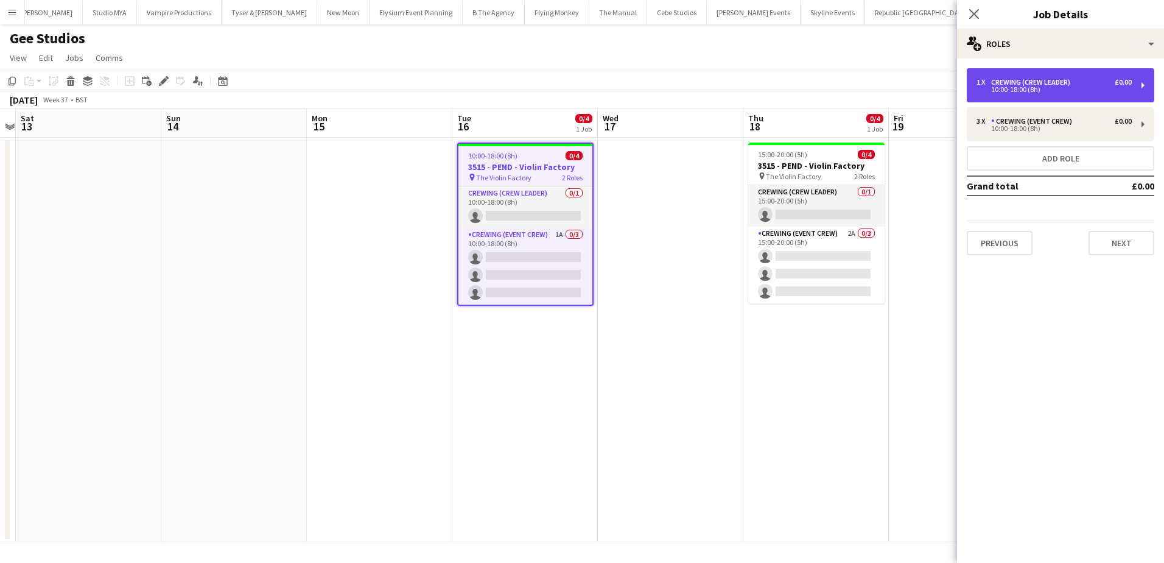
click at [1112, 82] on div "1 x Crewing (Crew Leader) £0.00" at bounding box center [1054, 82] width 155 height 9
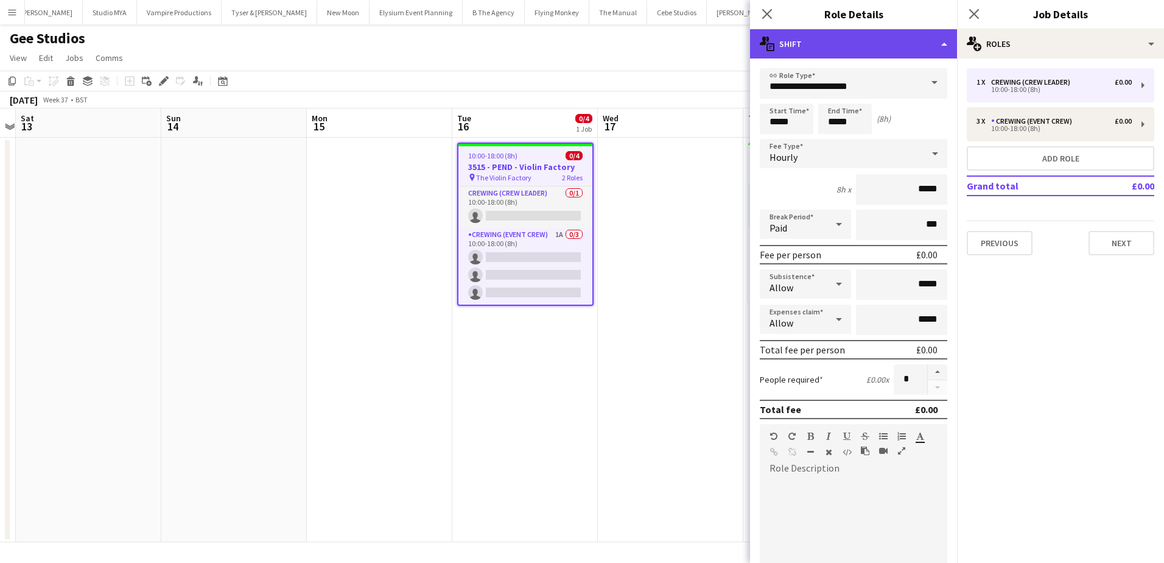
click at [912, 35] on div "multiple-actions-text Shift" at bounding box center [853, 43] width 207 height 29
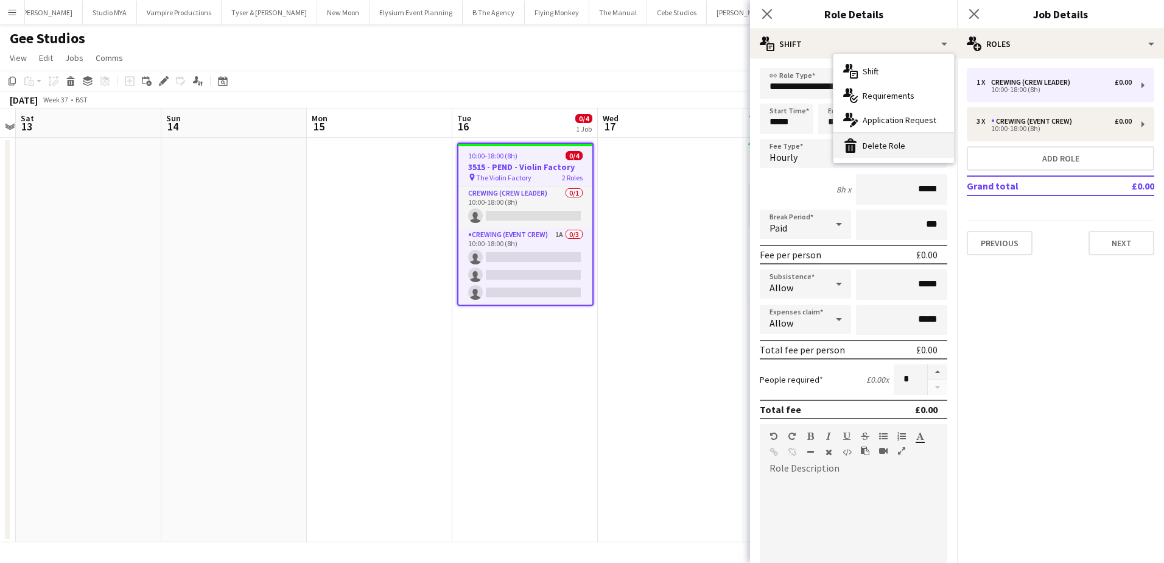
click at [915, 141] on div "bin-2 Delete Role" at bounding box center [894, 145] width 121 height 24
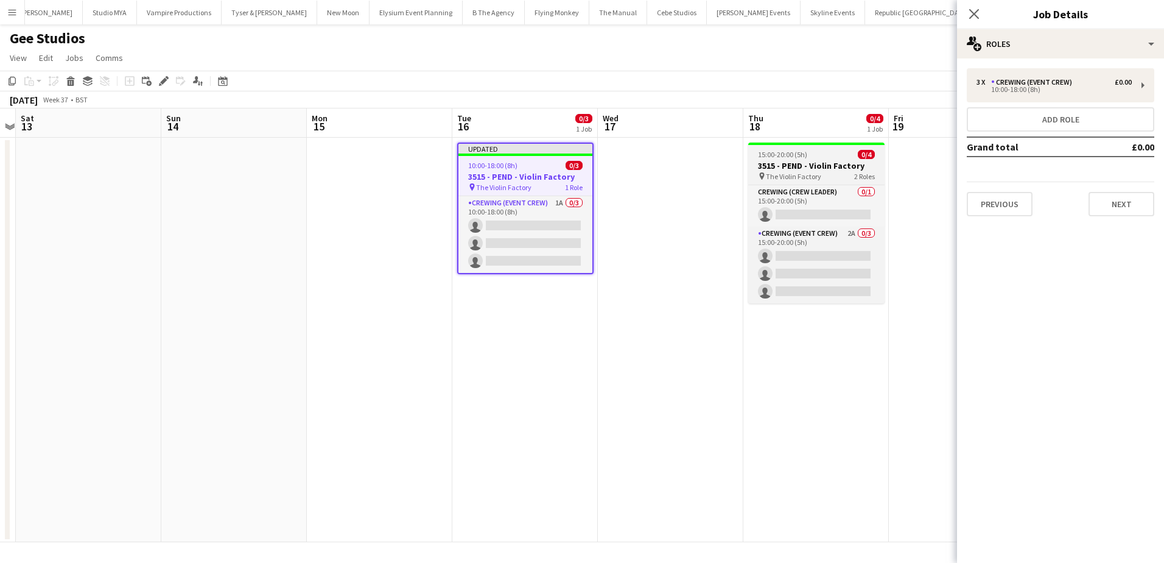
click at [840, 160] on app-job-card "15:00-20:00 (5h) 0/4 3515 - PEND - Violin Factory pin The Violin Factory 2 Role…" at bounding box center [816, 223] width 136 height 161
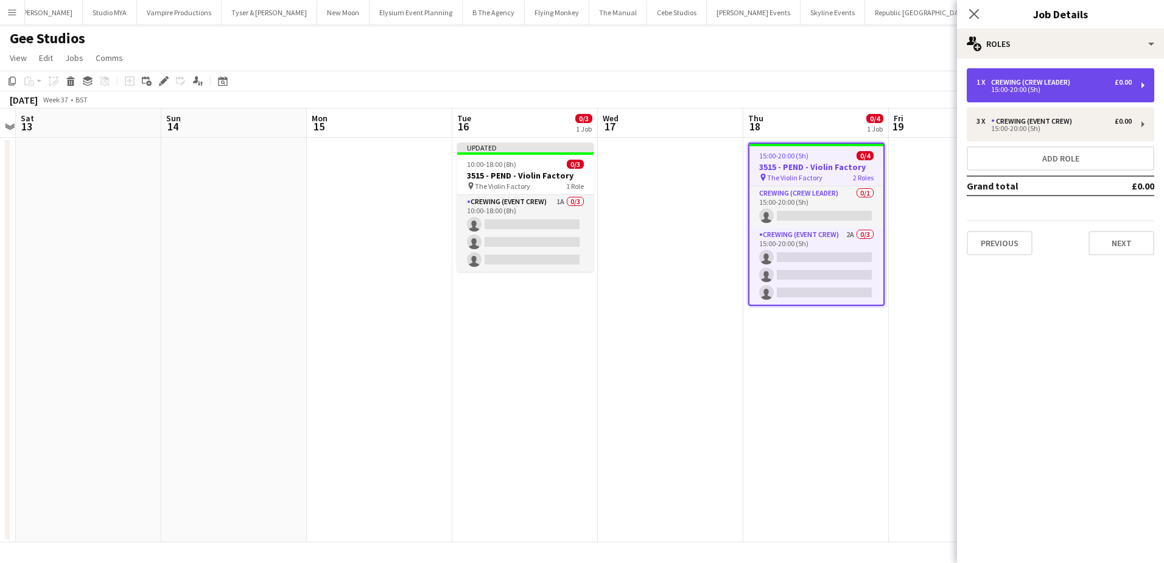
click at [1031, 84] on div "Crewing (Crew Leader)" at bounding box center [1033, 82] width 84 height 9
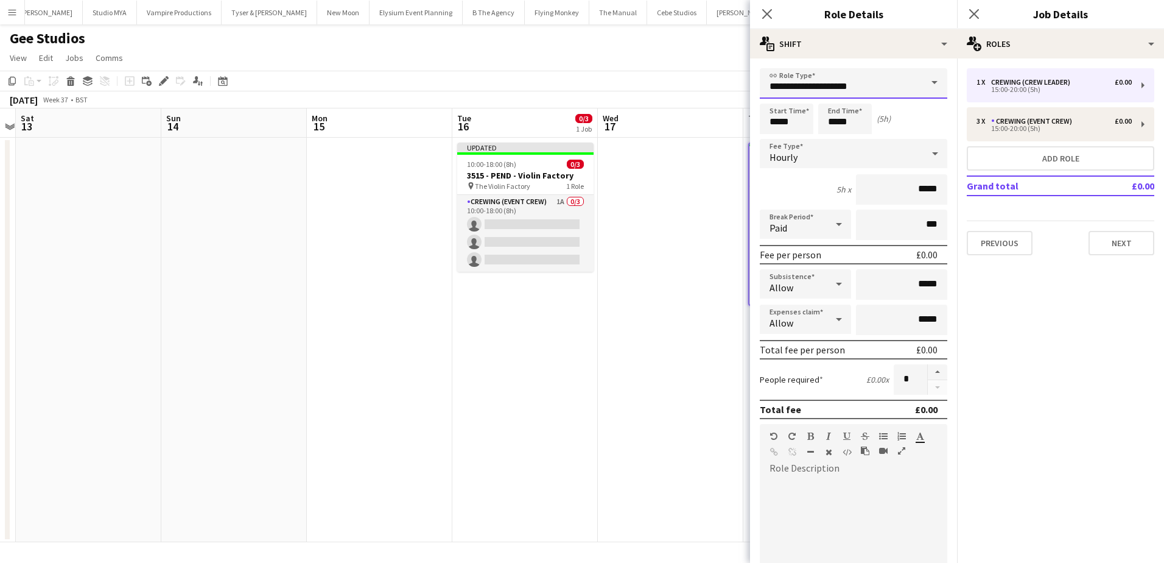
click at [843, 85] on input "**********" at bounding box center [854, 83] width 188 height 30
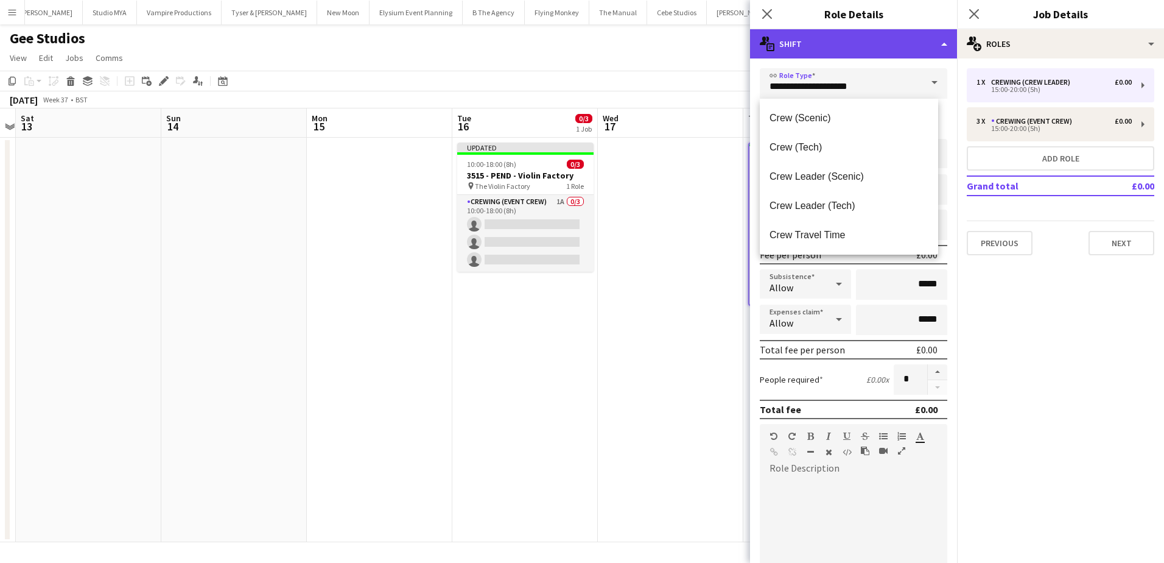
click at [896, 35] on div "multiple-actions-text Shift" at bounding box center [853, 43] width 207 height 29
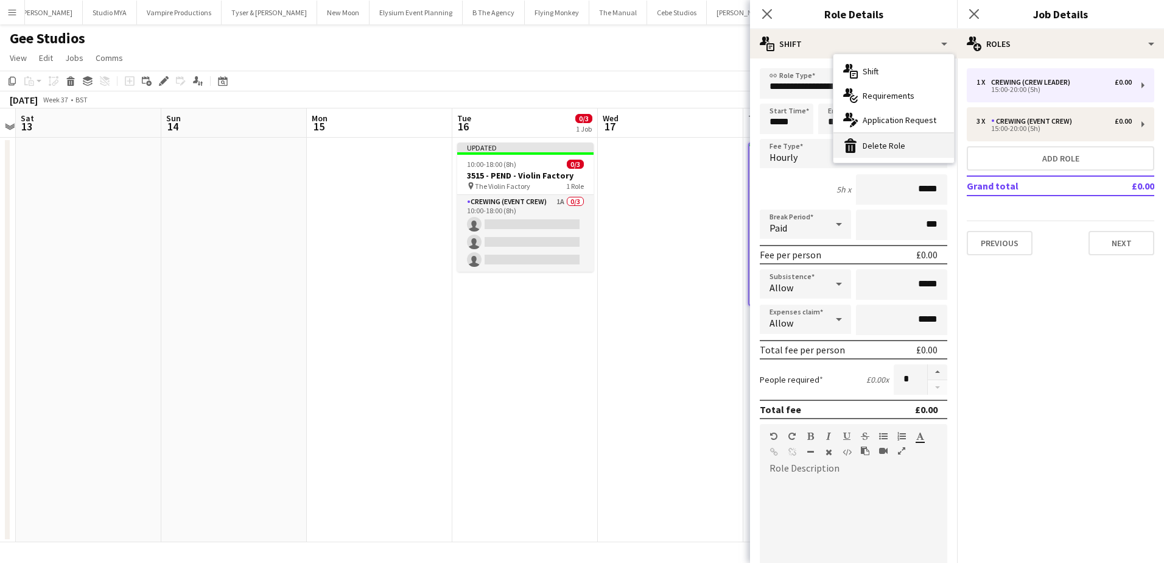
click at [900, 144] on div "bin-2 Delete Role" at bounding box center [894, 145] width 121 height 24
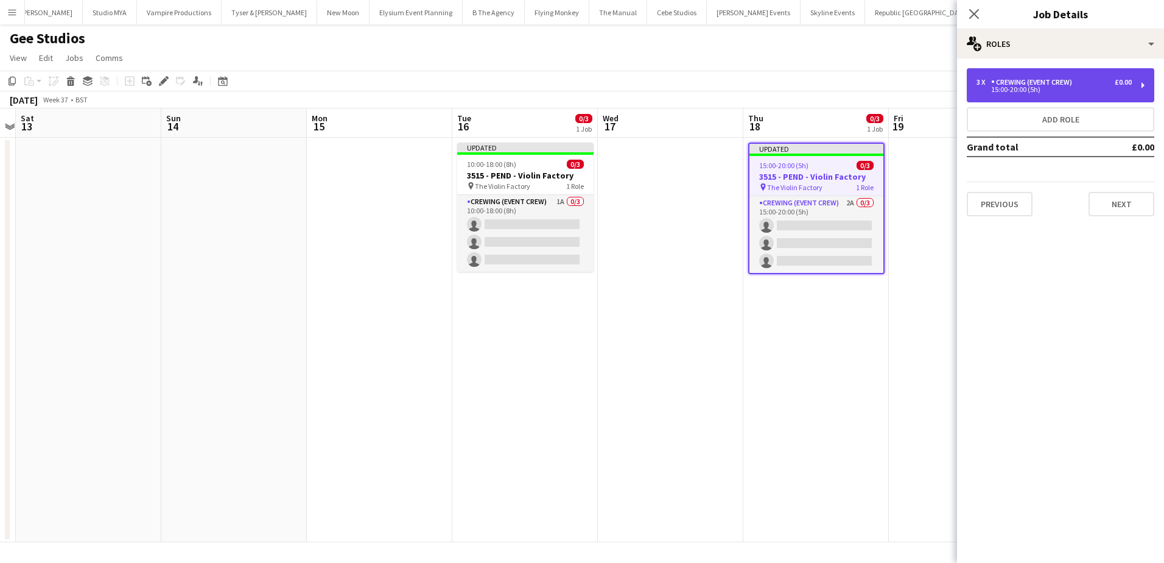
click at [1016, 94] on div "3 x Crewing (Event Crew) £0.00 15:00-20:00 (5h)" at bounding box center [1061, 85] width 188 height 34
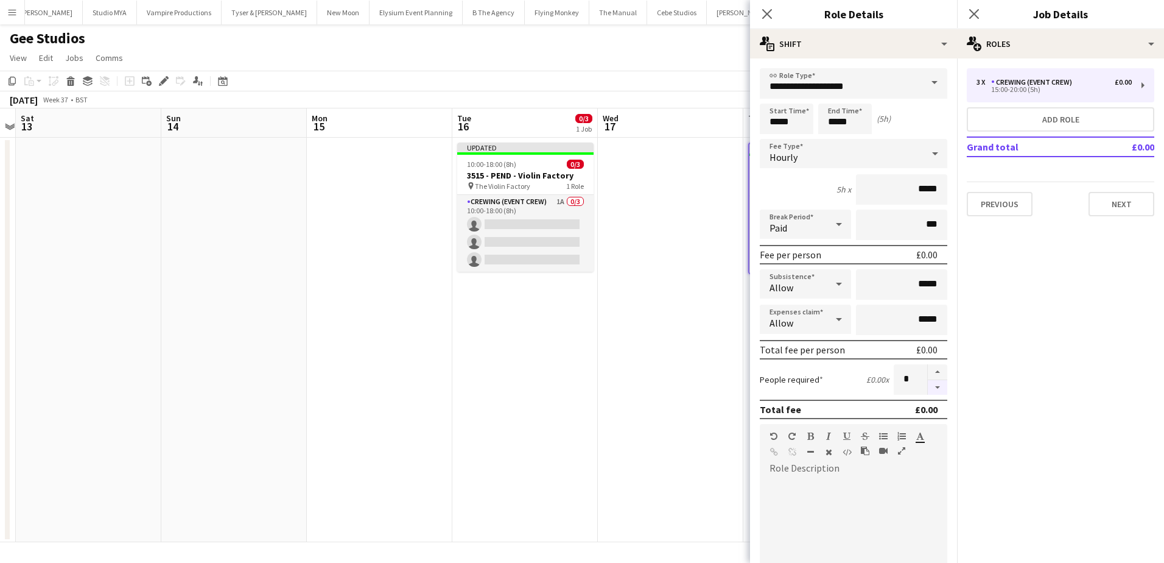
click at [928, 385] on button "button" at bounding box center [937, 387] width 19 height 15
type input "*"
click at [522, 174] on h3 "3515 - PEND - Violin Factory" at bounding box center [525, 175] width 136 height 11
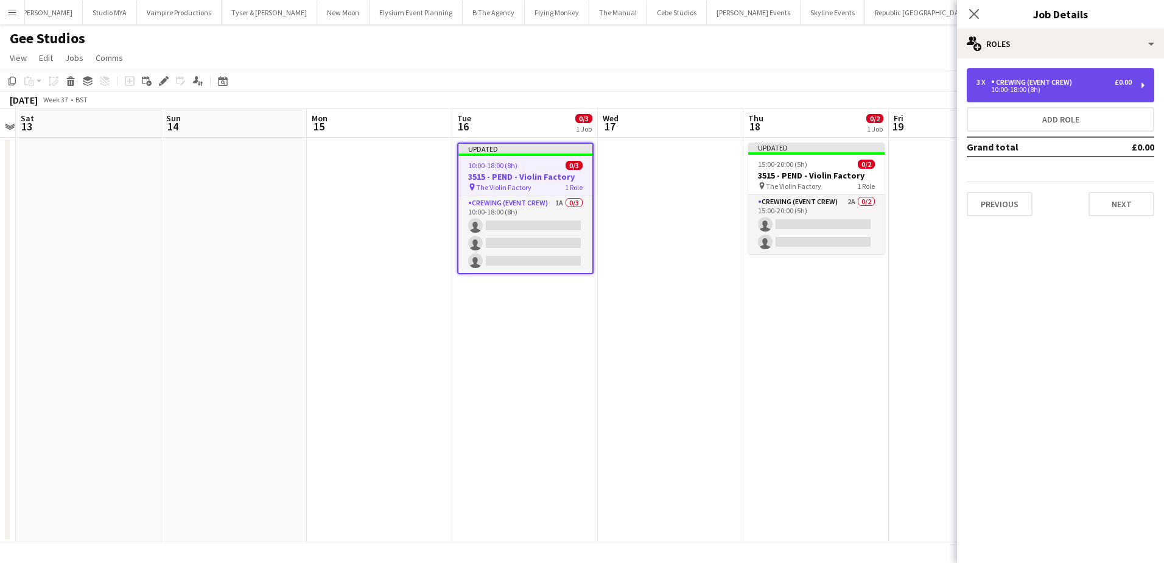
click at [1010, 91] on div "10:00-18:00 (8h)" at bounding box center [1054, 89] width 155 height 6
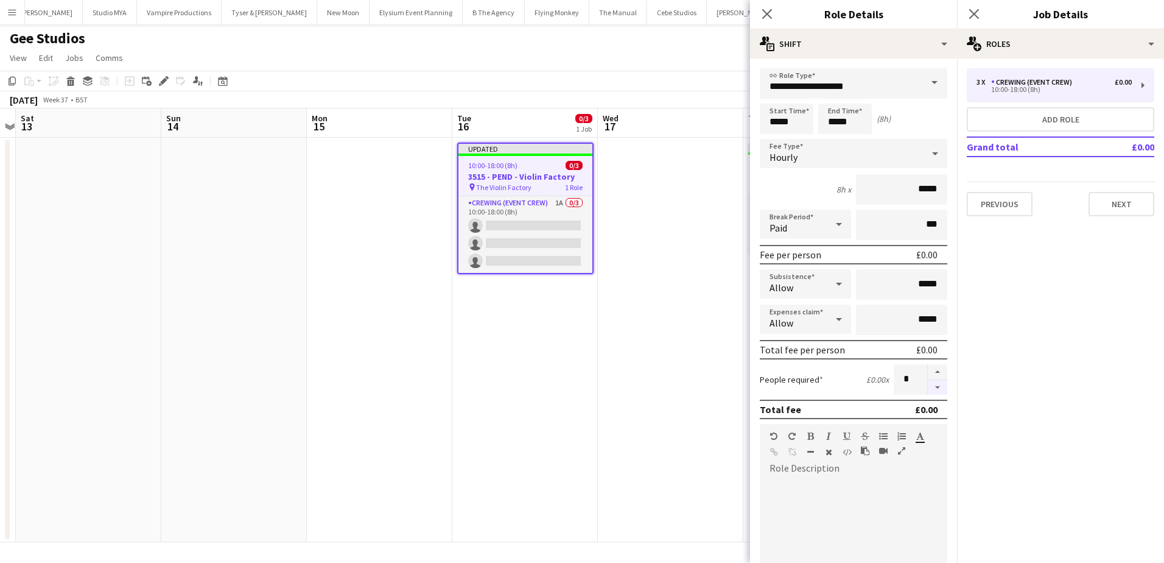
click at [928, 384] on button "button" at bounding box center [937, 387] width 19 height 15
type input "*"
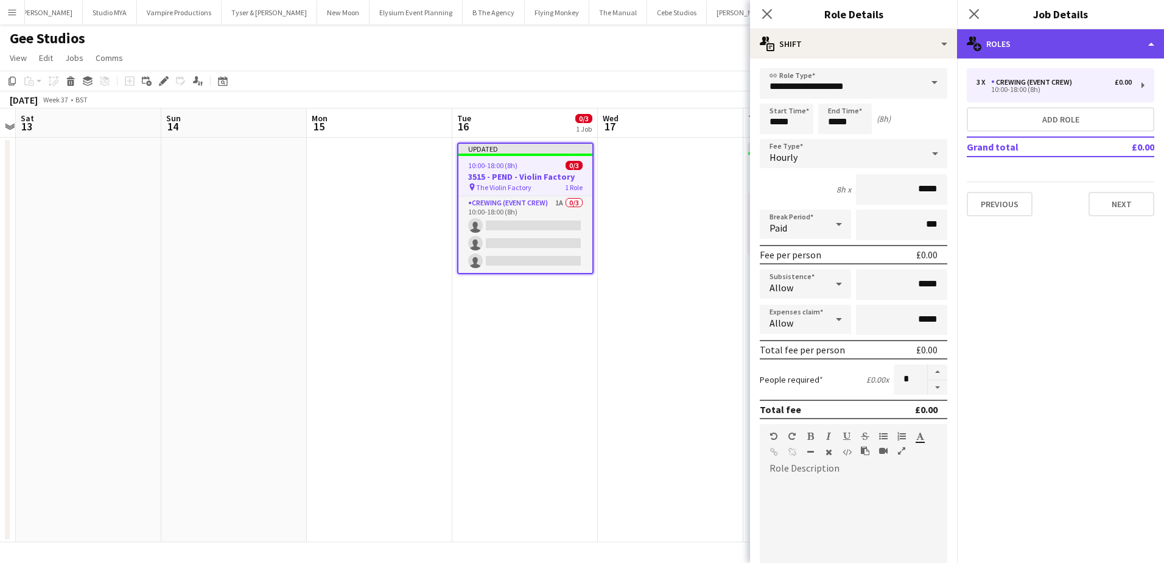
click at [1022, 41] on div "multiple-users-add Roles" at bounding box center [1060, 43] width 207 height 29
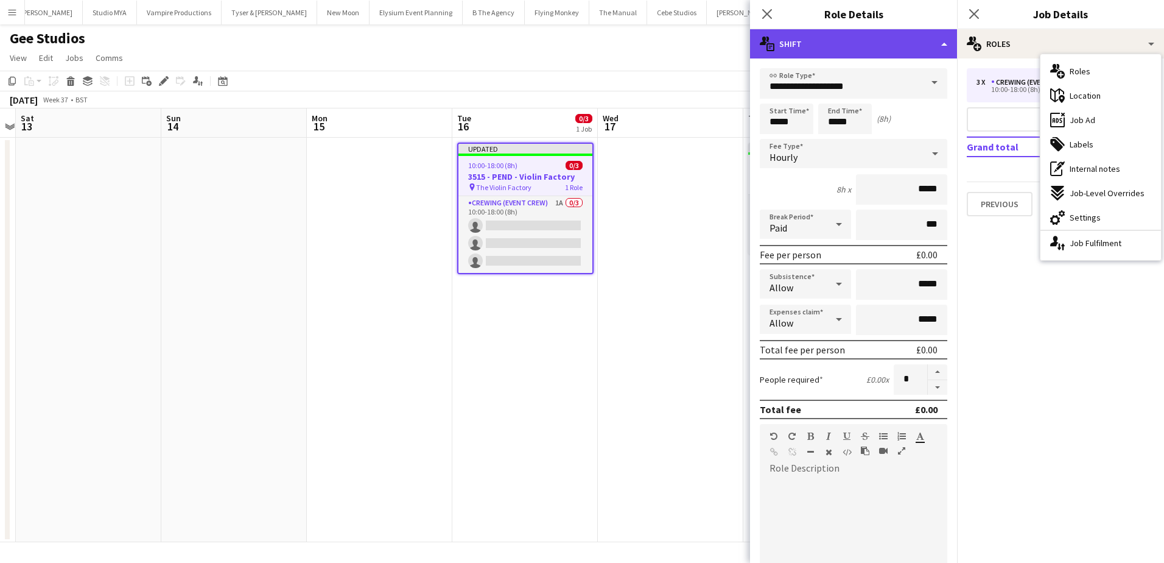
click at [928, 42] on div "multiple-actions-text Shift" at bounding box center [853, 43] width 207 height 29
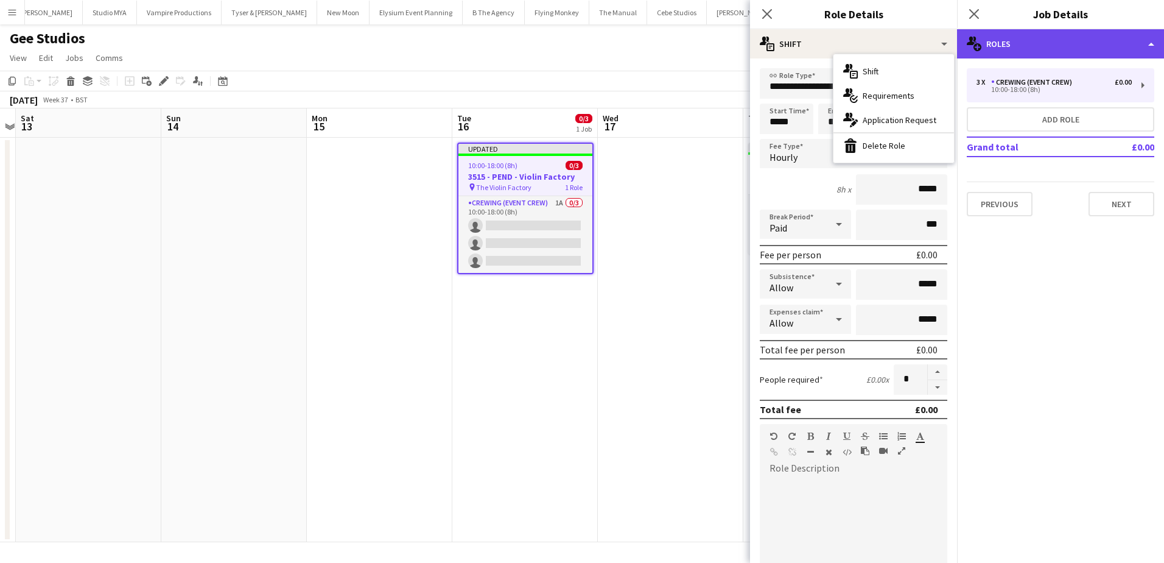
click at [1012, 43] on div "multiple-users-add Roles" at bounding box center [1060, 43] width 207 height 29
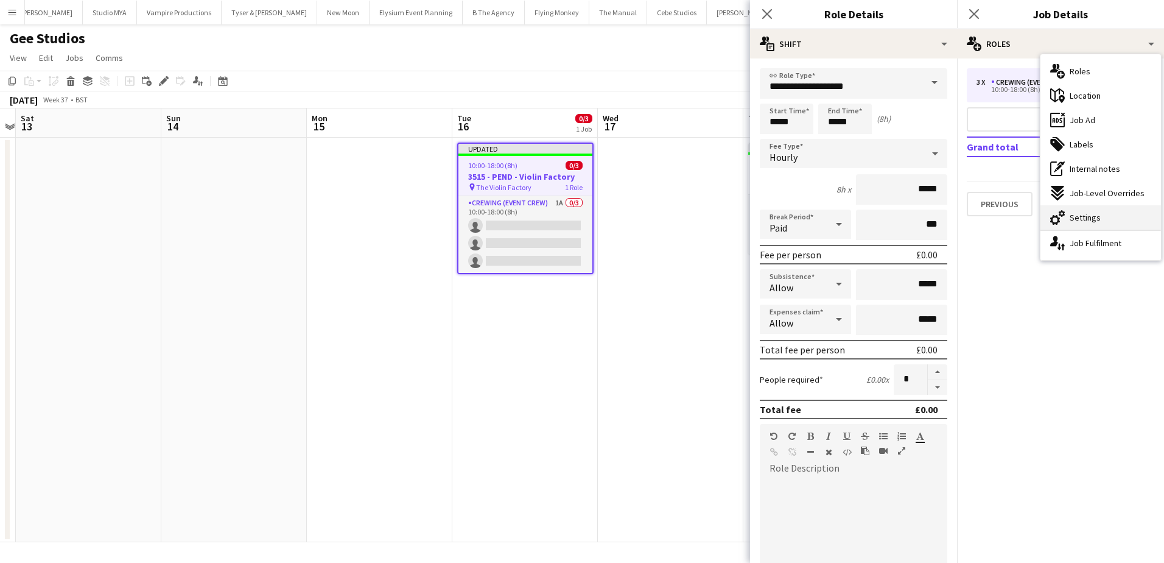
click at [1069, 218] on div "cog-double-3 Settings" at bounding box center [1101, 217] width 121 height 24
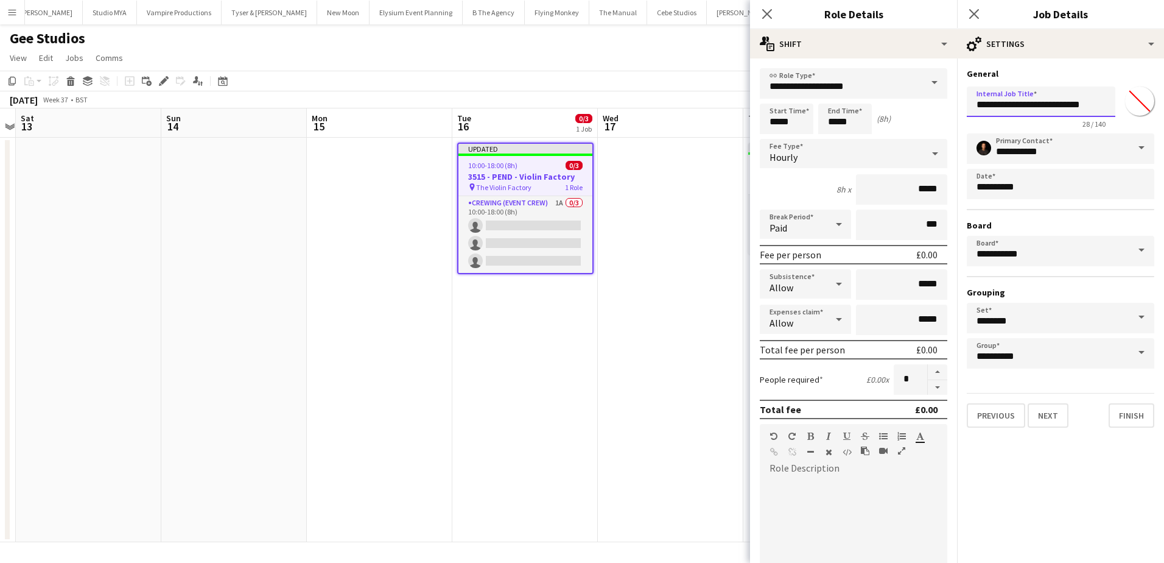
click at [1018, 96] on input "**********" at bounding box center [1041, 101] width 149 height 30
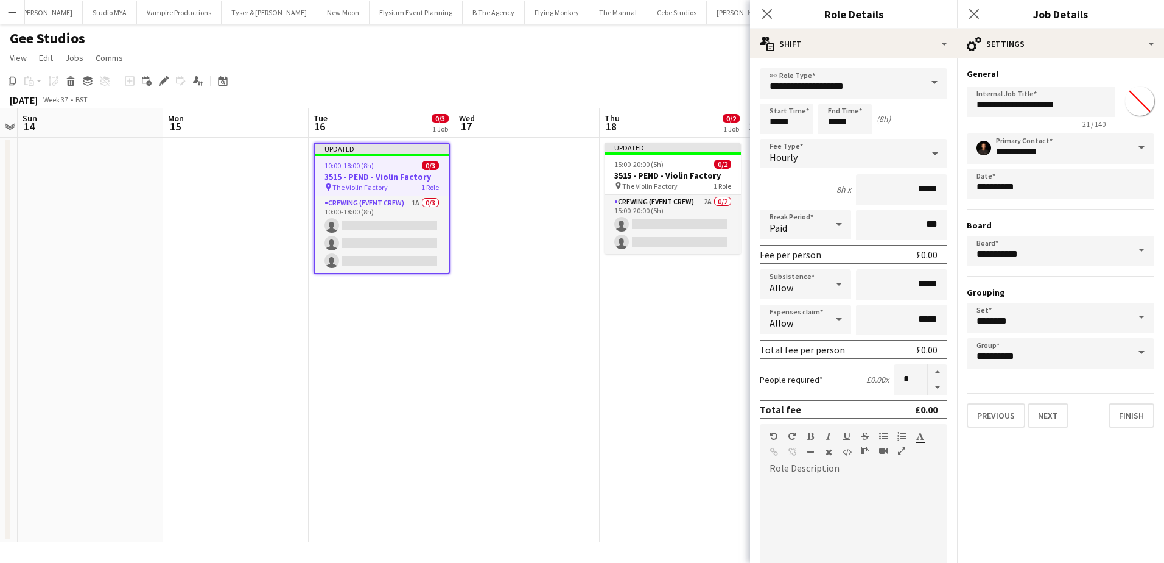
scroll to position [0, 426]
drag, startPoint x: 651, startPoint y: 239, endPoint x: 561, endPoint y: 211, distance: 93.6
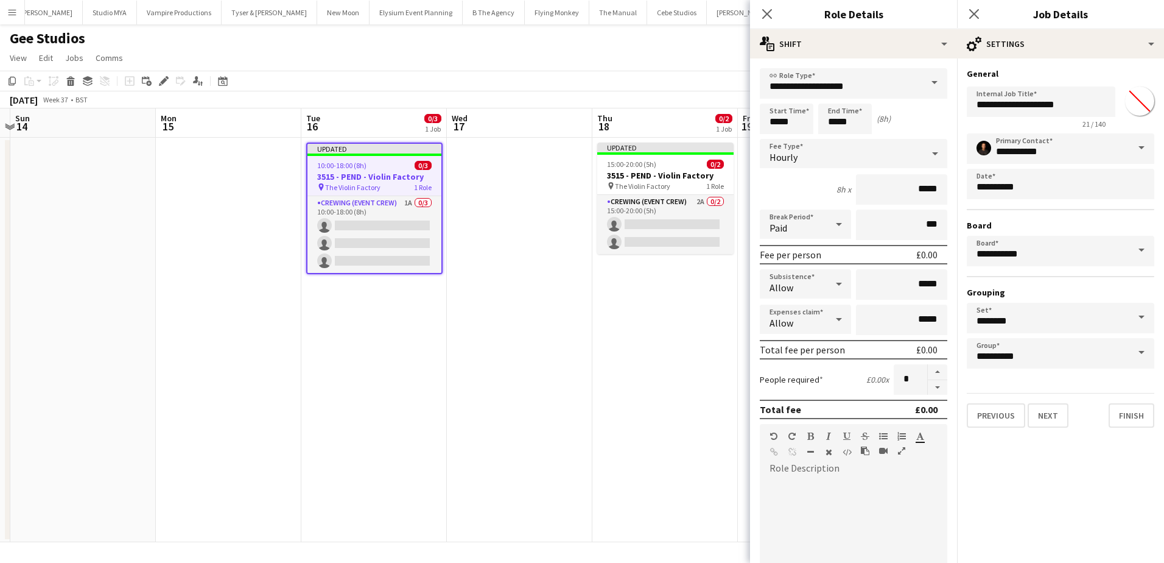
click at [515, 232] on app-calendar-viewport "Thu 11 Fri 12 Sat 13 Sun 14 Mon 15 Tue 16 0/3 1 Job Wed 17 Thu 18 0/2 1 Job Fri…" at bounding box center [582, 325] width 1164 height 434
click at [633, 181] on span "The Violin Factory" at bounding box center [642, 185] width 55 height 9
type input "**********"
type input "*******"
type input "**********"
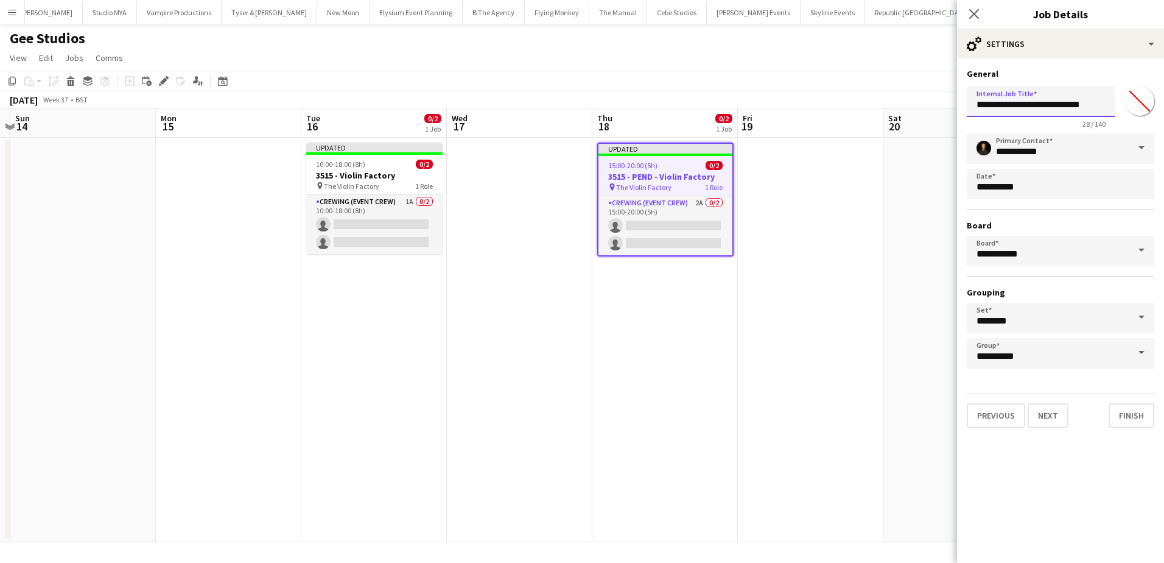
click at [1014, 105] on input "**********" at bounding box center [1041, 101] width 149 height 30
type input "**********"
click at [827, 208] on app-date-cell at bounding box center [811, 340] width 146 height 404
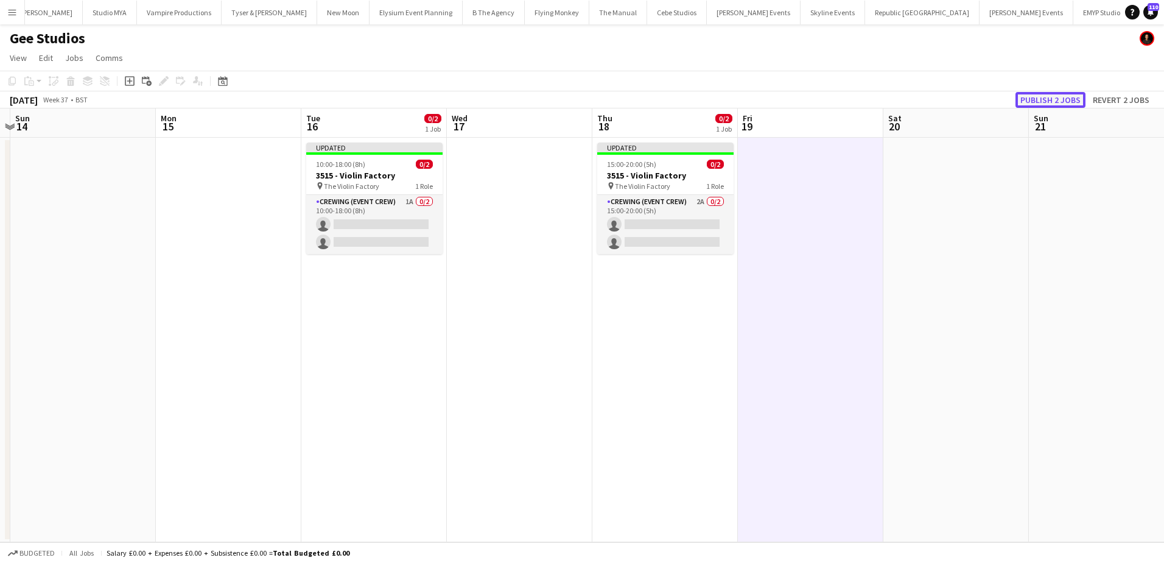
click at [1054, 102] on button "Publish 2 jobs" at bounding box center [1051, 100] width 70 height 16
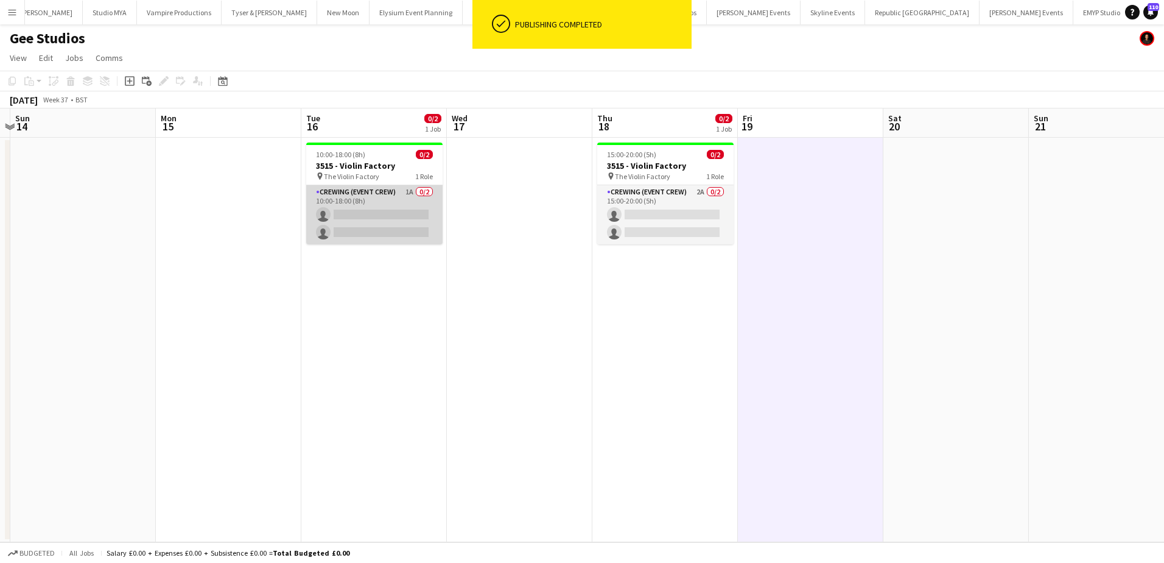
click at [392, 215] on app-card-role "Crewing (Event Crew) 1A 0/2 10:00-18:00 (8h) single-neutral-actions single-neut…" at bounding box center [374, 214] width 136 height 59
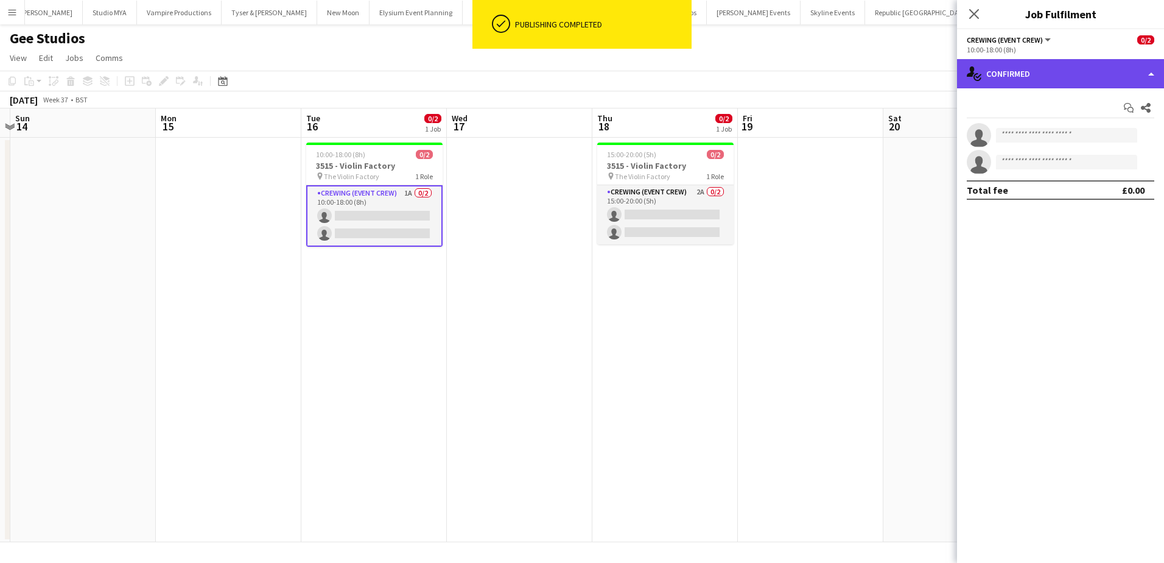
click at [1005, 70] on div "single-neutral-actions-check-2 Confirmed" at bounding box center [1060, 73] width 207 height 29
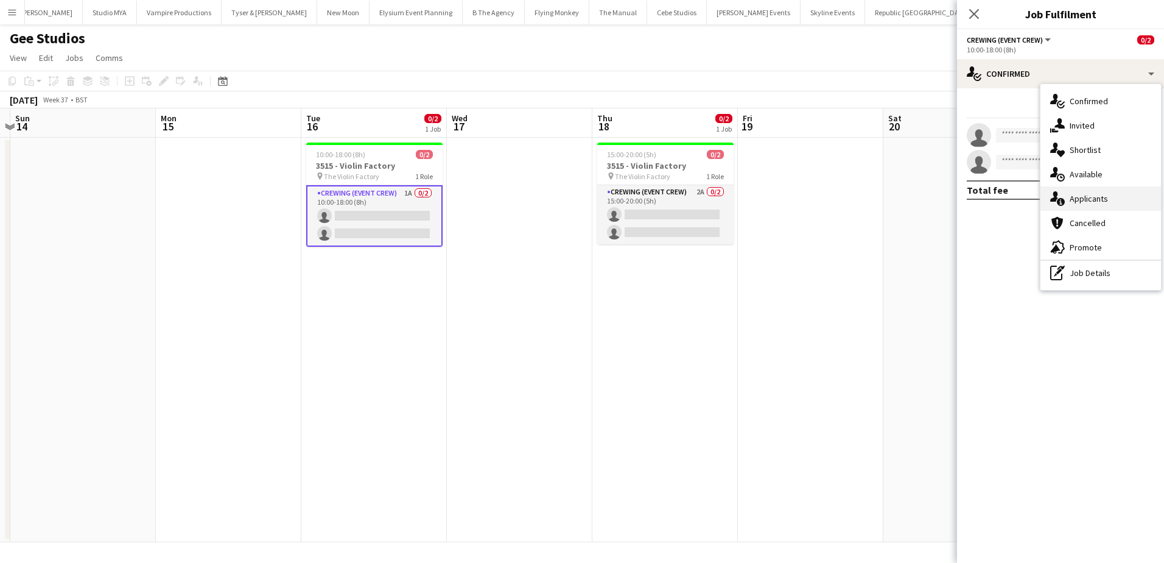
click at [1091, 201] on span "Applicants" at bounding box center [1089, 198] width 38 height 11
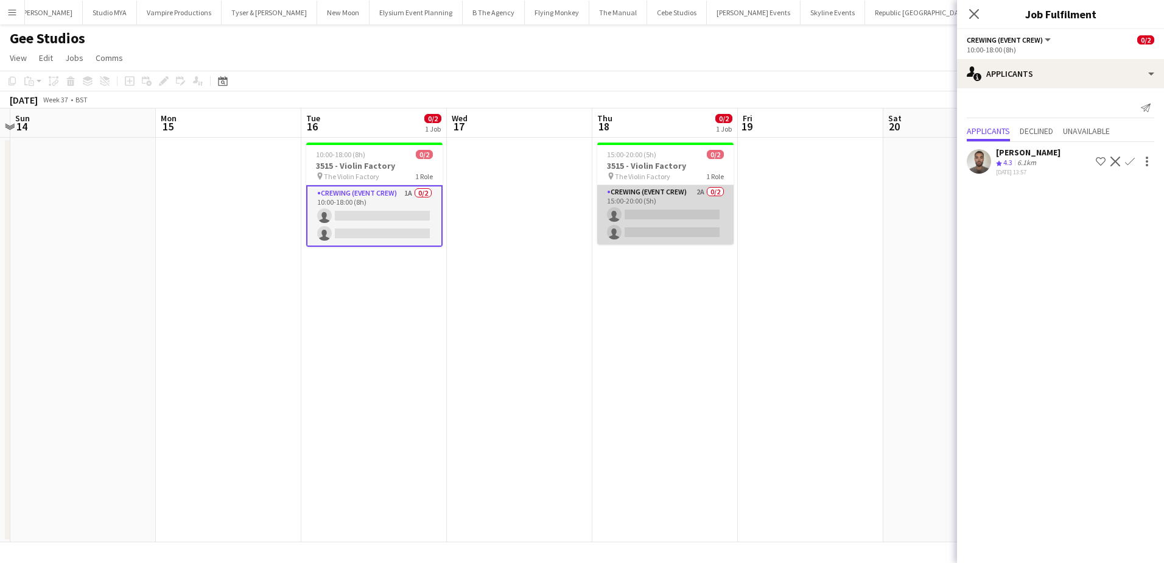
click at [688, 218] on app-card-role "Crewing (Event Crew) 2A 0/2 15:00-20:00 (5h) single-neutral-actions single-neut…" at bounding box center [665, 214] width 136 height 59
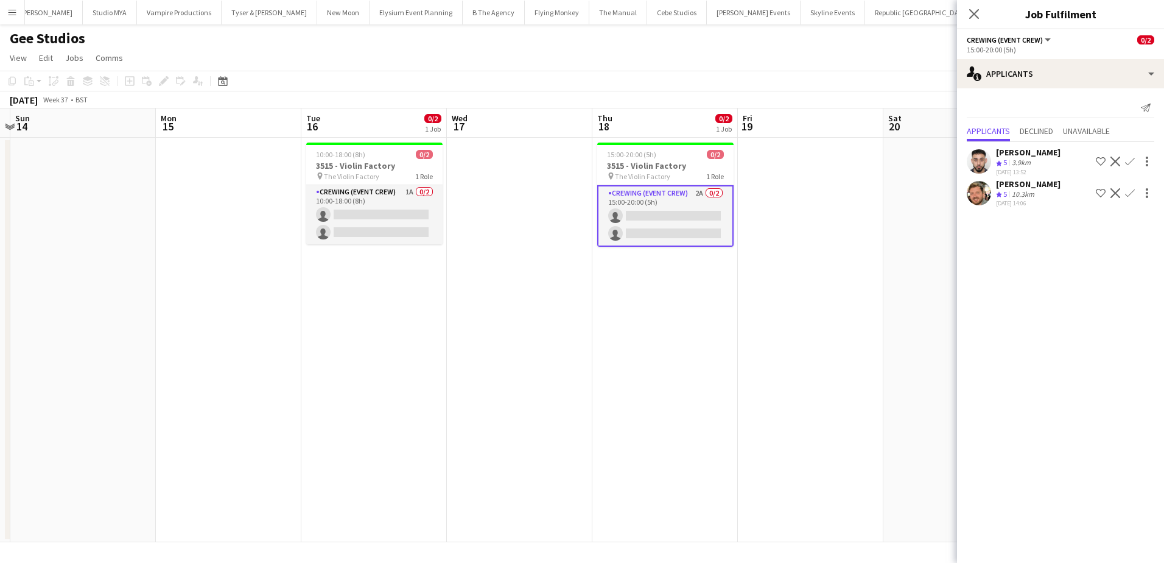
click at [1130, 193] on app-icon "Confirm" at bounding box center [1130, 193] width 10 height 10
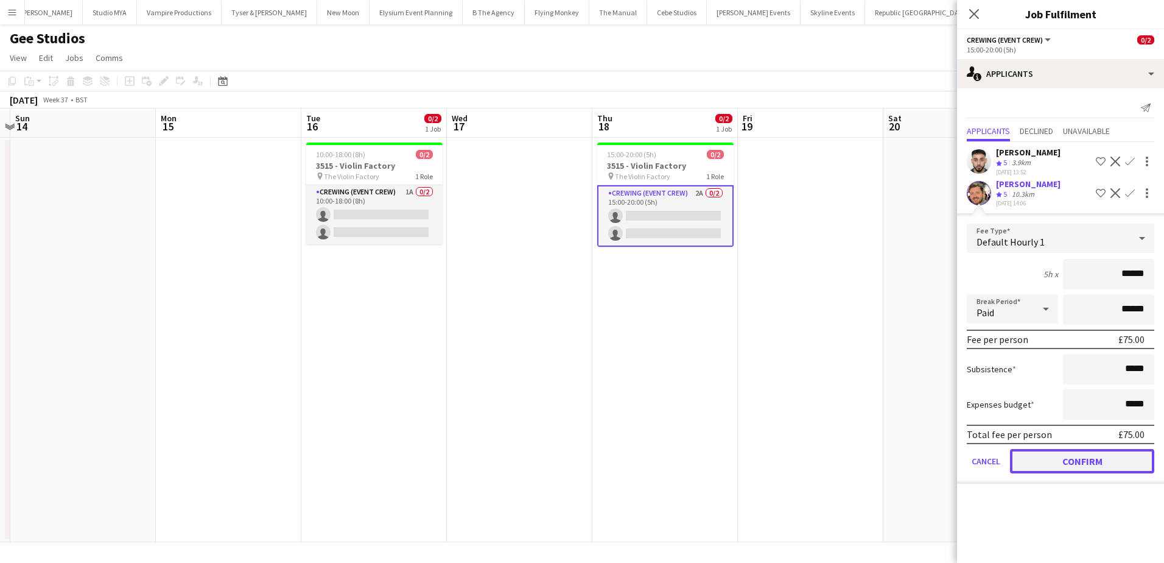
click at [1093, 455] on button "Confirm" at bounding box center [1082, 461] width 144 height 24
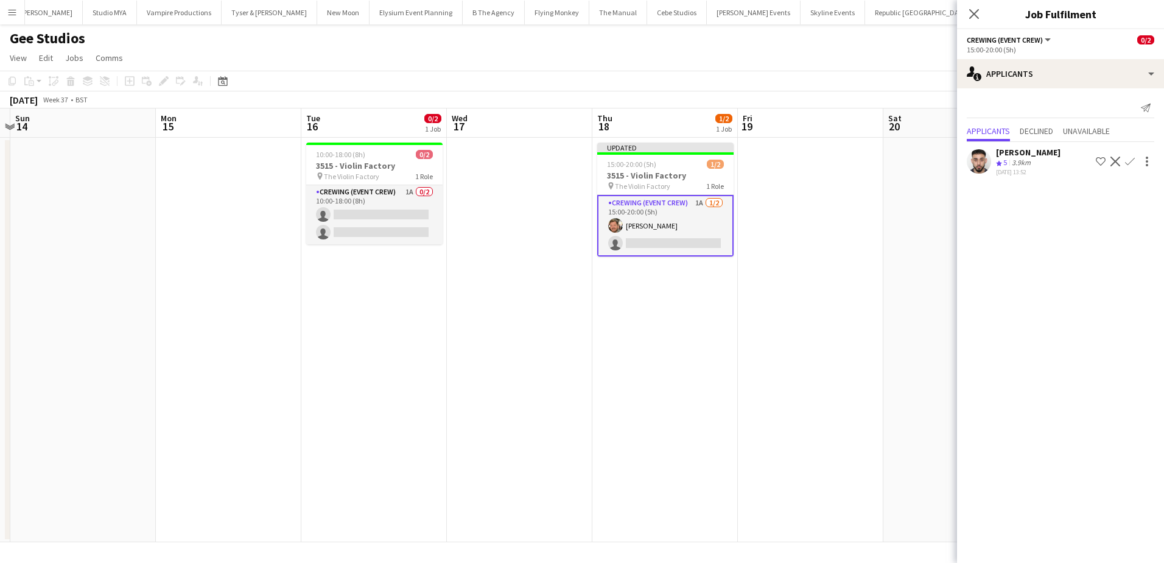
click at [1136, 158] on button "Confirm" at bounding box center [1130, 161] width 15 height 15
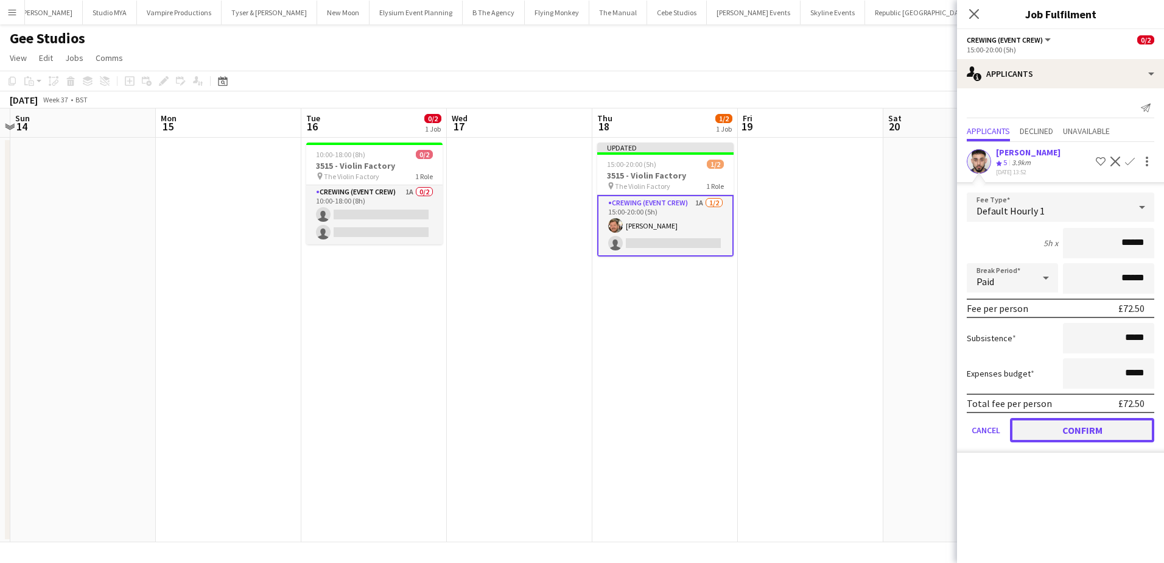
click at [1117, 431] on button "Confirm" at bounding box center [1082, 430] width 144 height 24
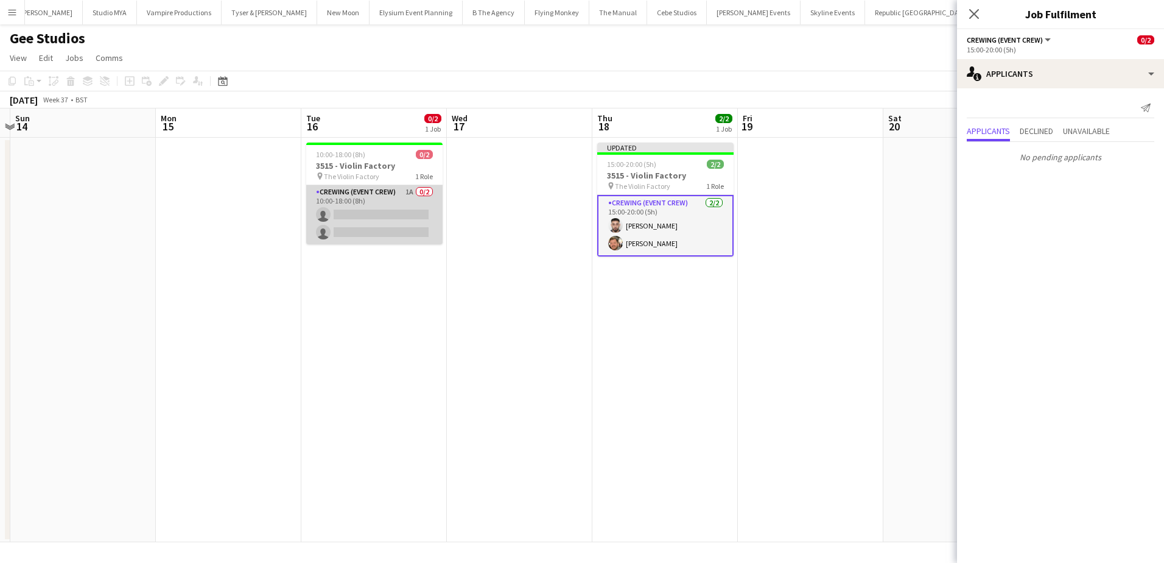
click at [390, 223] on app-card-role "Crewing (Event Crew) 1A 0/2 10:00-18:00 (8h) single-neutral-actions single-neut…" at bounding box center [374, 214] width 136 height 59
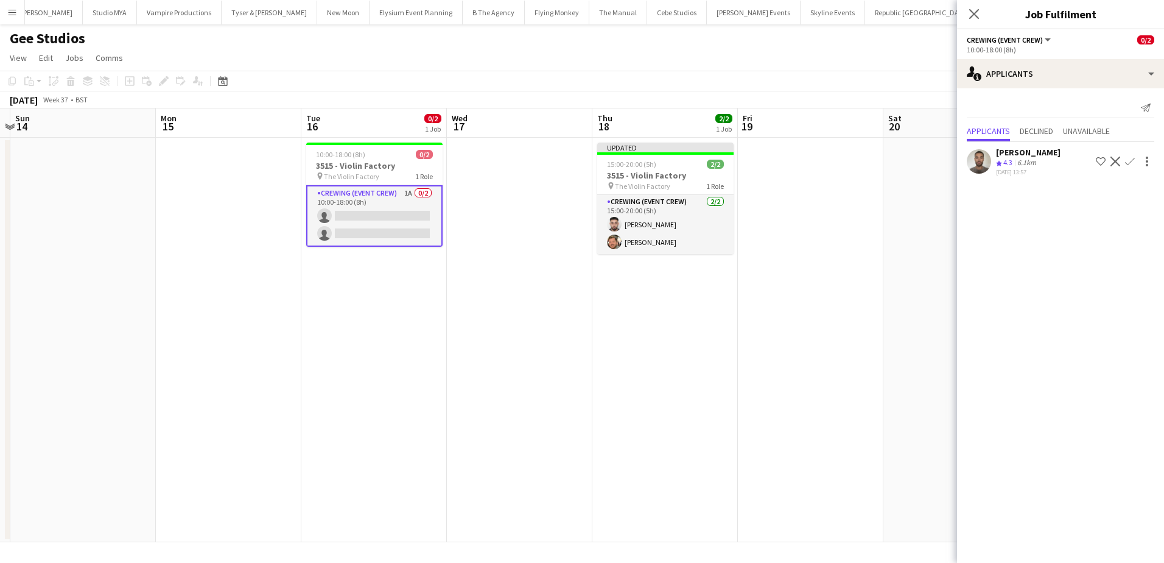
click at [1126, 164] on app-icon "Confirm" at bounding box center [1130, 162] width 10 height 10
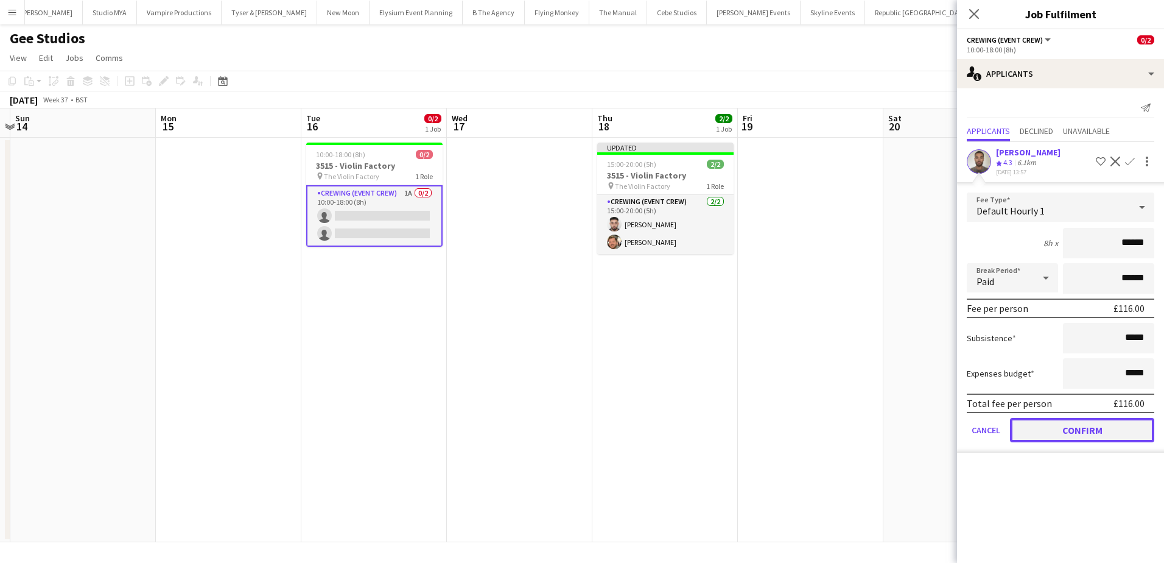
click at [1111, 428] on button "Confirm" at bounding box center [1082, 430] width 144 height 24
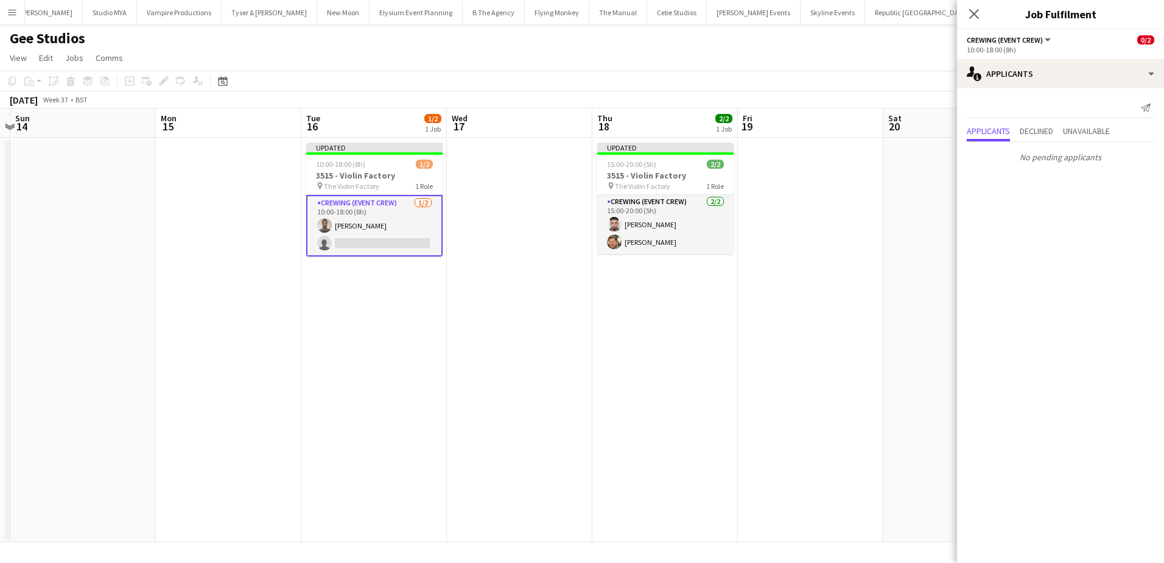
click at [879, 356] on app-date-cell at bounding box center [811, 340] width 146 height 404
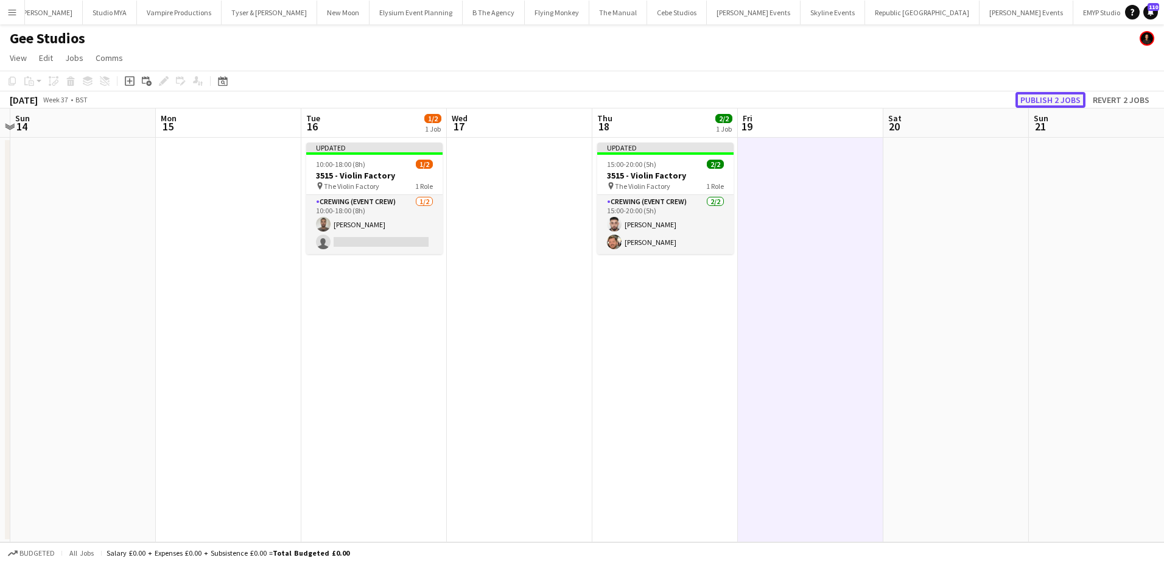
click at [1049, 96] on button "Publish 2 jobs" at bounding box center [1051, 100] width 70 height 16
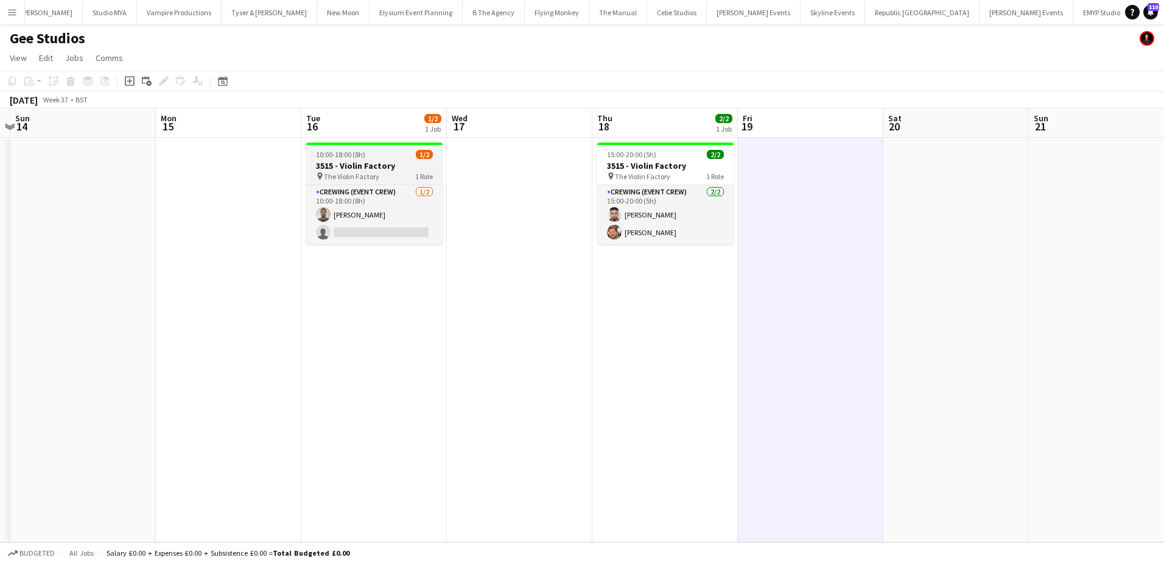
click at [375, 160] on h3 "3515 - Violin Factory" at bounding box center [374, 165] width 136 height 11
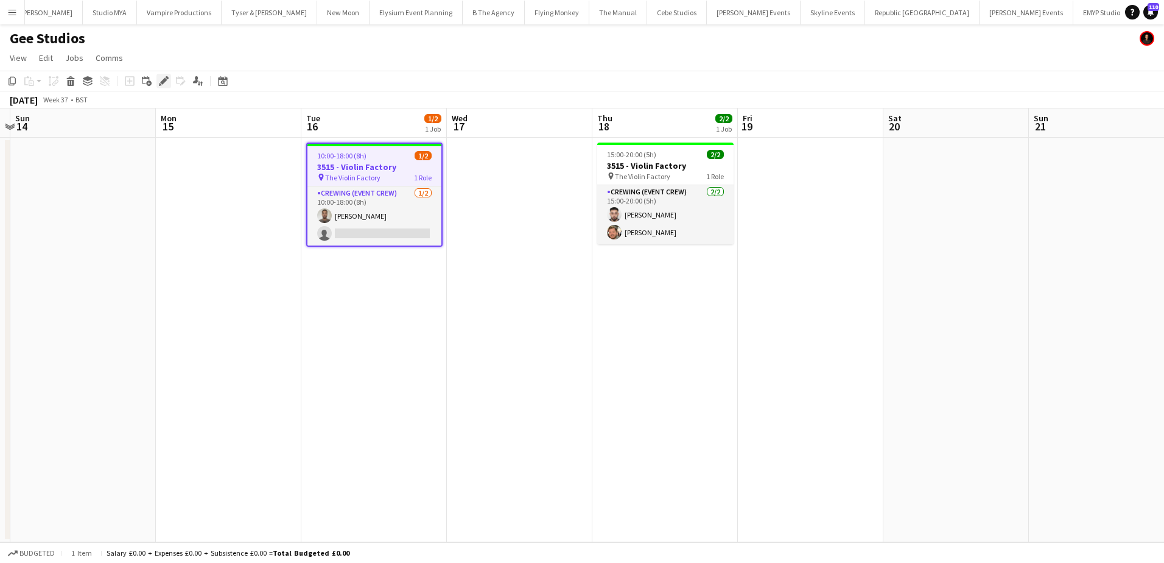
click at [163, 80] on icon "Edit" at bounding box center [164, 81] width 10 height 10
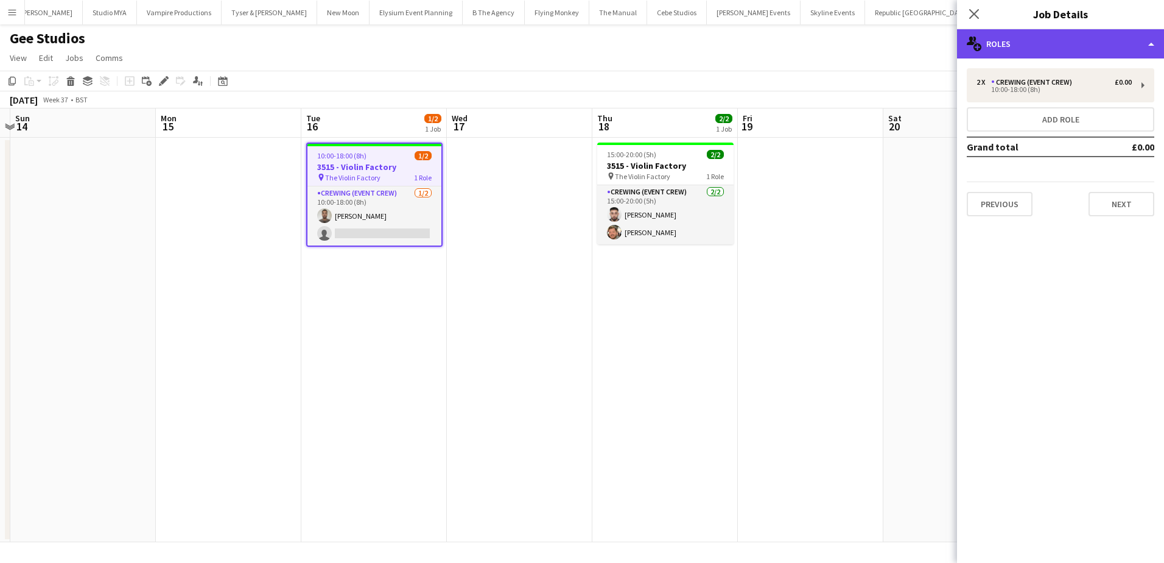
click at [1110, 52] on div "multiple-users-add Roles" at bounding box center [1060, 43] width 207 height 29
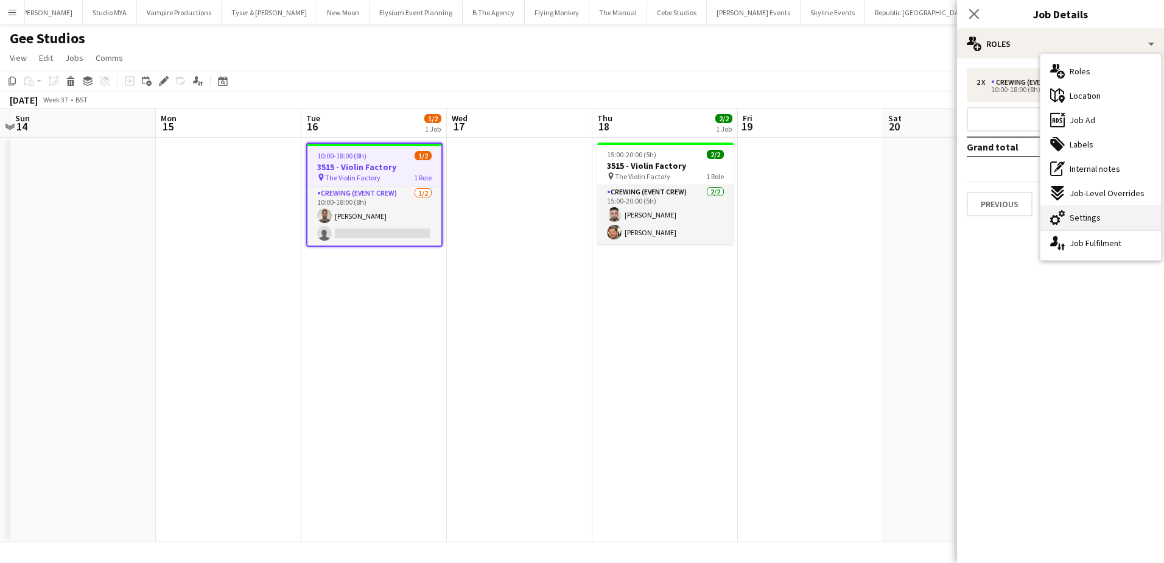
click at [1108, 213] on div "cog-double-3 Settings" at bounding box center [1101, 217] width 121 height 24
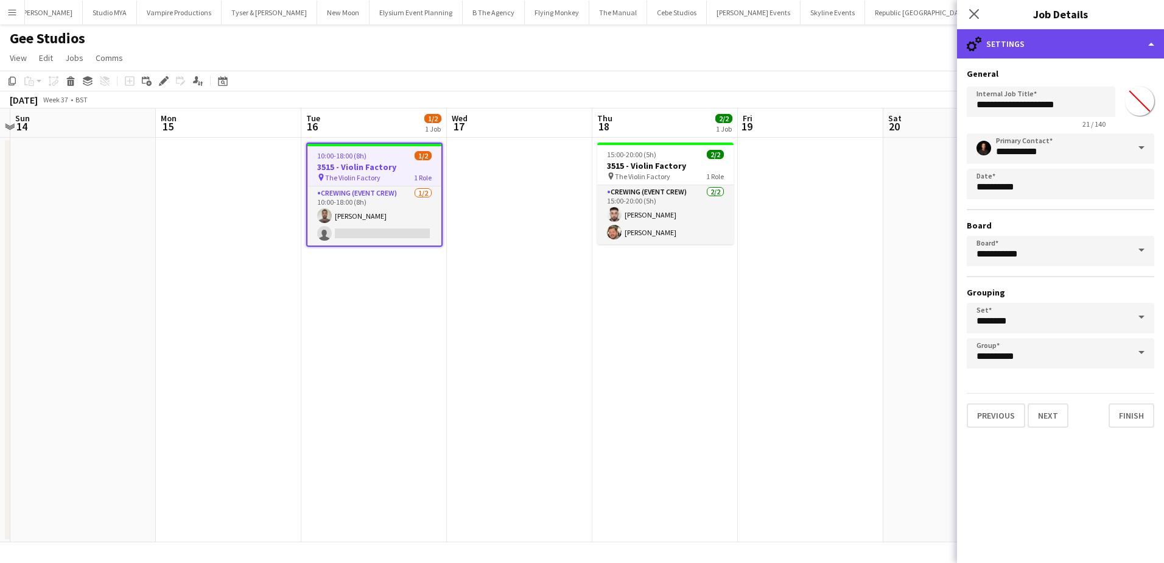
click at [1051, 41] on div "cog-double-3 Settings" at bounding box center [1060, 43] width 207 height 29
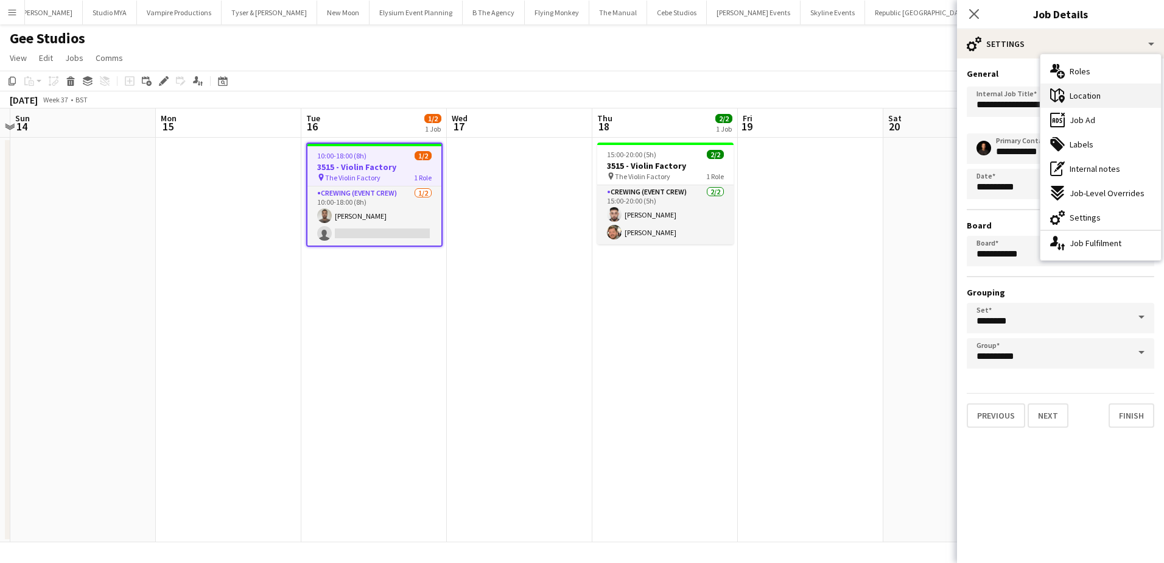
click at [1108, 100] on div "maps-pin-1 Location" at bounding box center [1101, 95] width 121 height 24
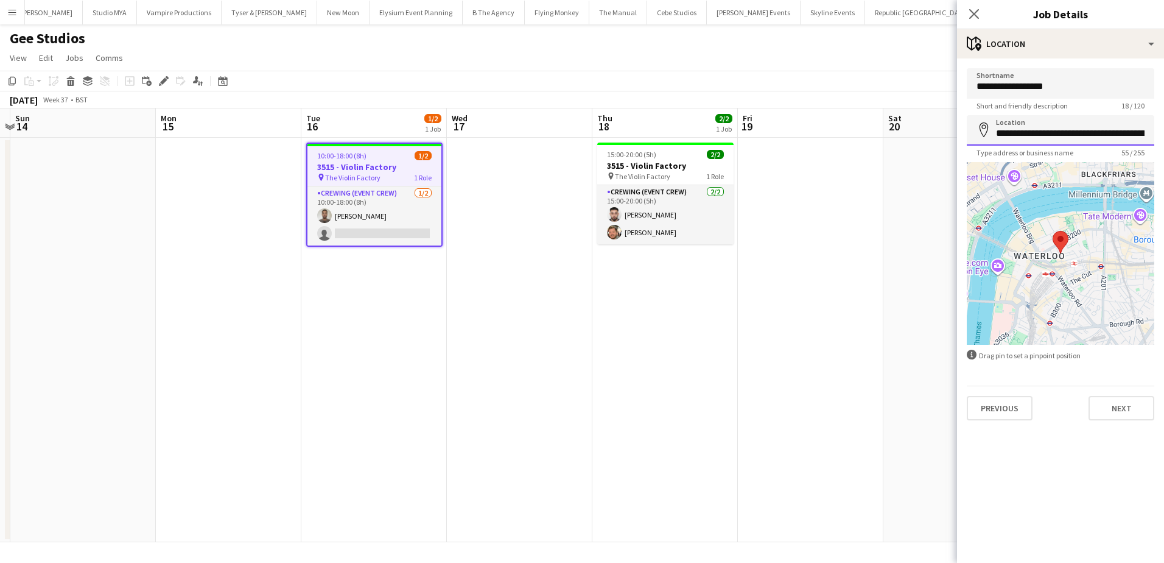
click at [1045, 131] on input "**********" at bounding box center [1061, 130] width 188 height 30
drag, startPoint x: 537, startPoint y: 285, endPoint x: 522, endPoint y: 281, distance: 15.8
click at [537, 284] on app-date-cell at bounding box center [520, 340] width 146 height 404
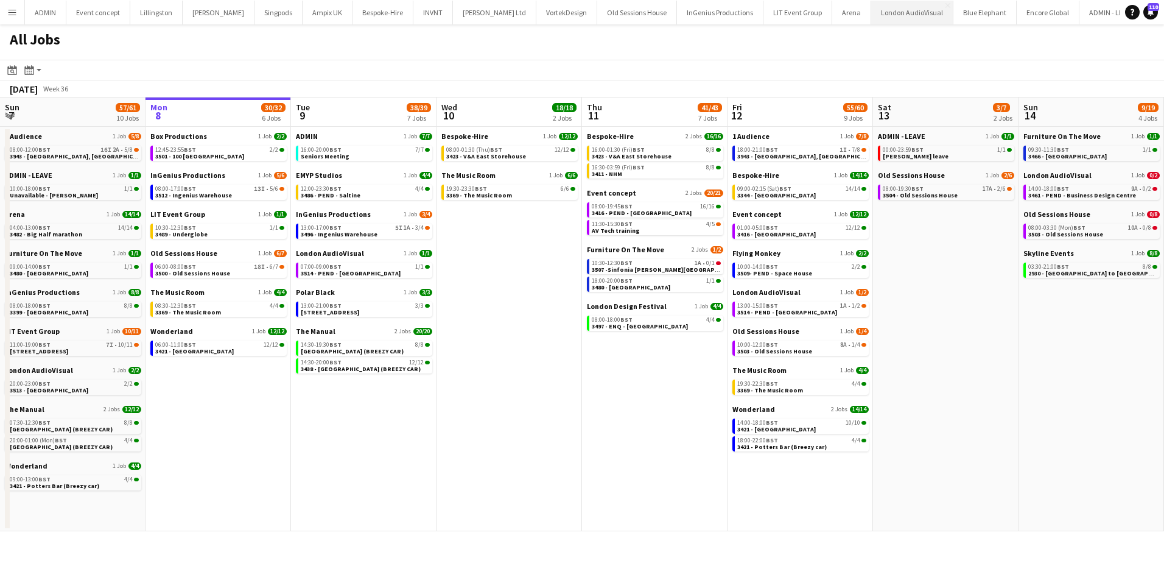
scroll to position [0, 291]
